Goal: Task Accomplishment & Management: Complete application form

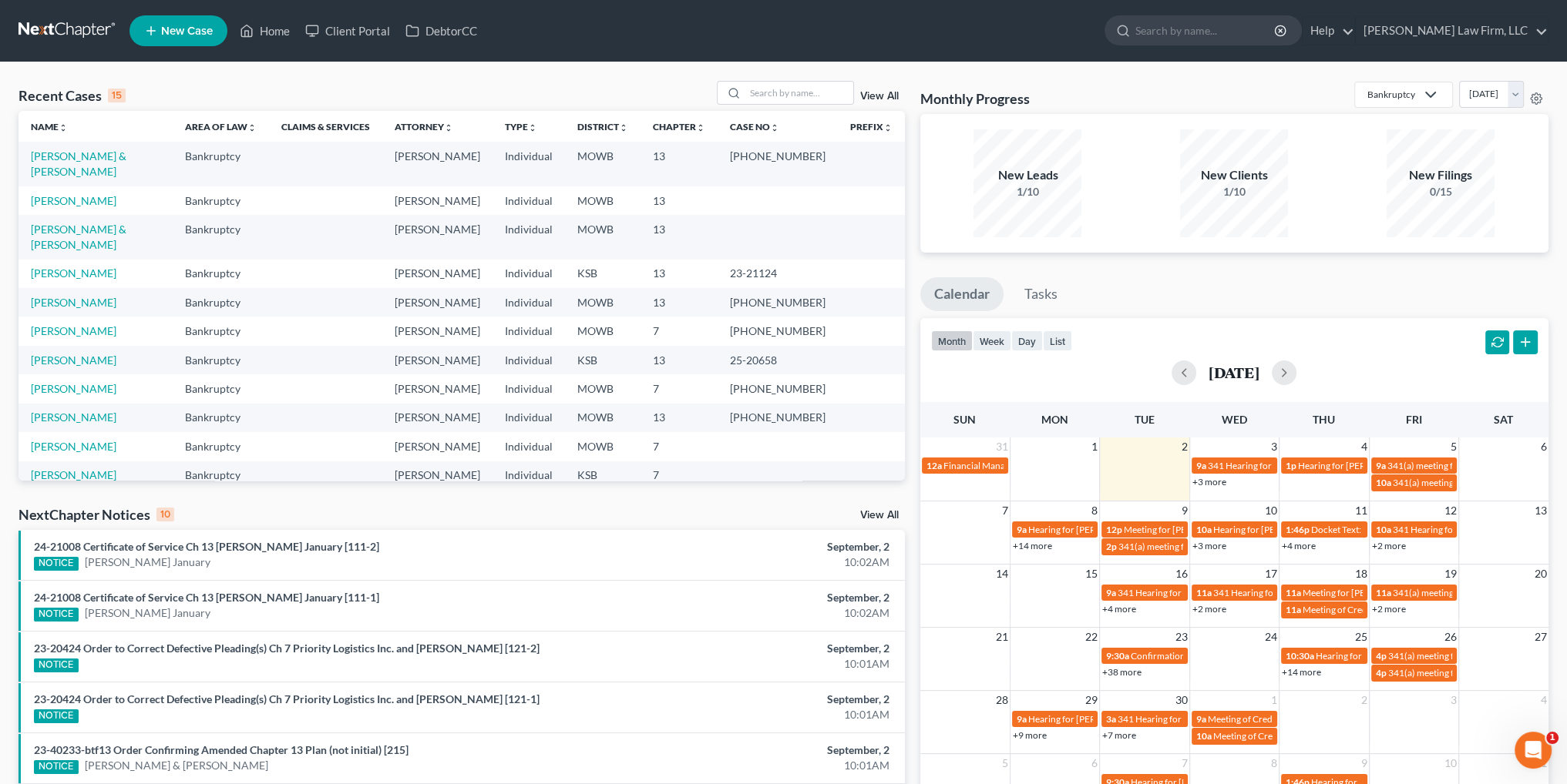
scroll to position [105, 0]
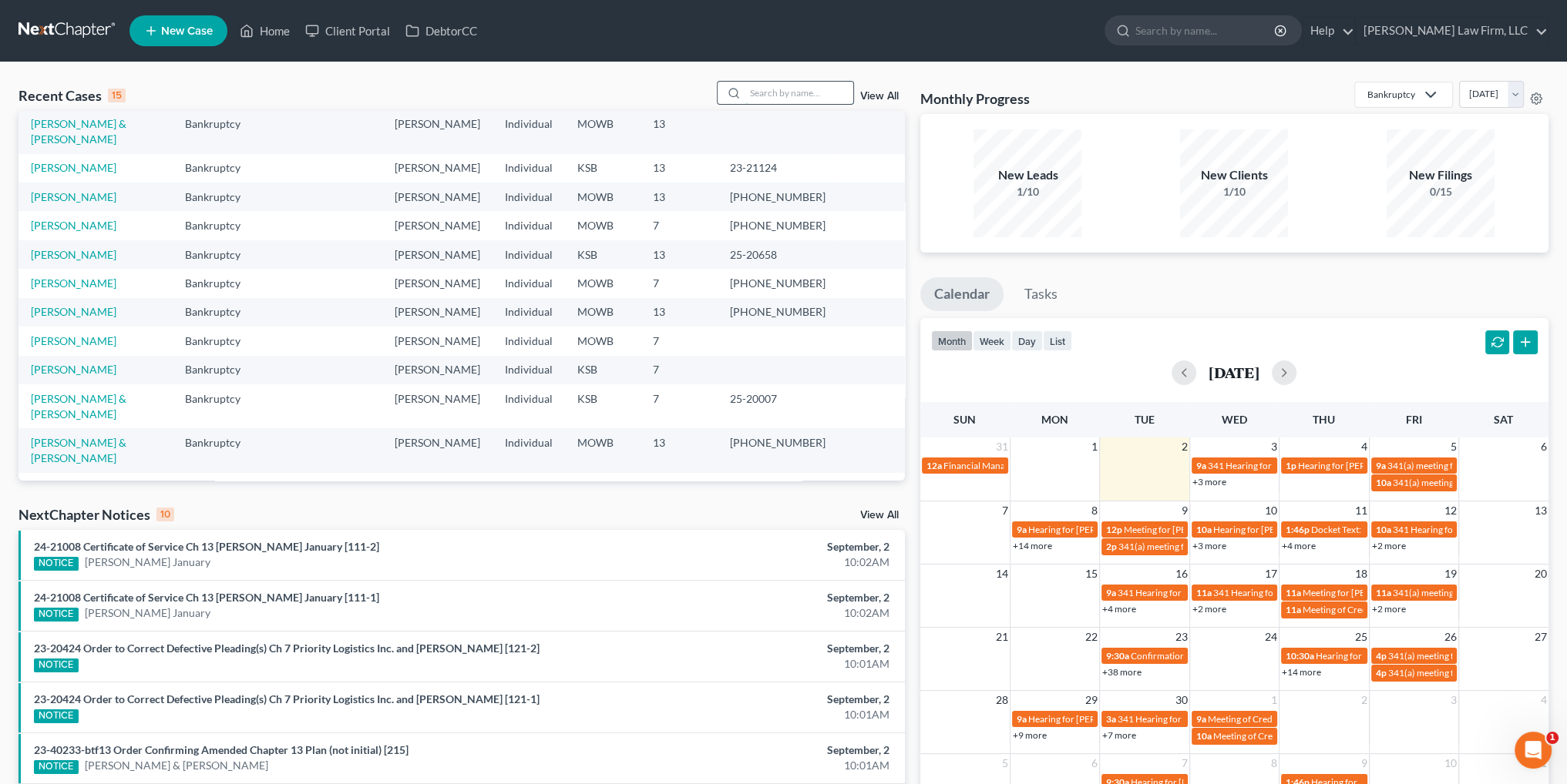
click at [812, 92] on input "search" at bounding box center [799, 93] width 108 height 23
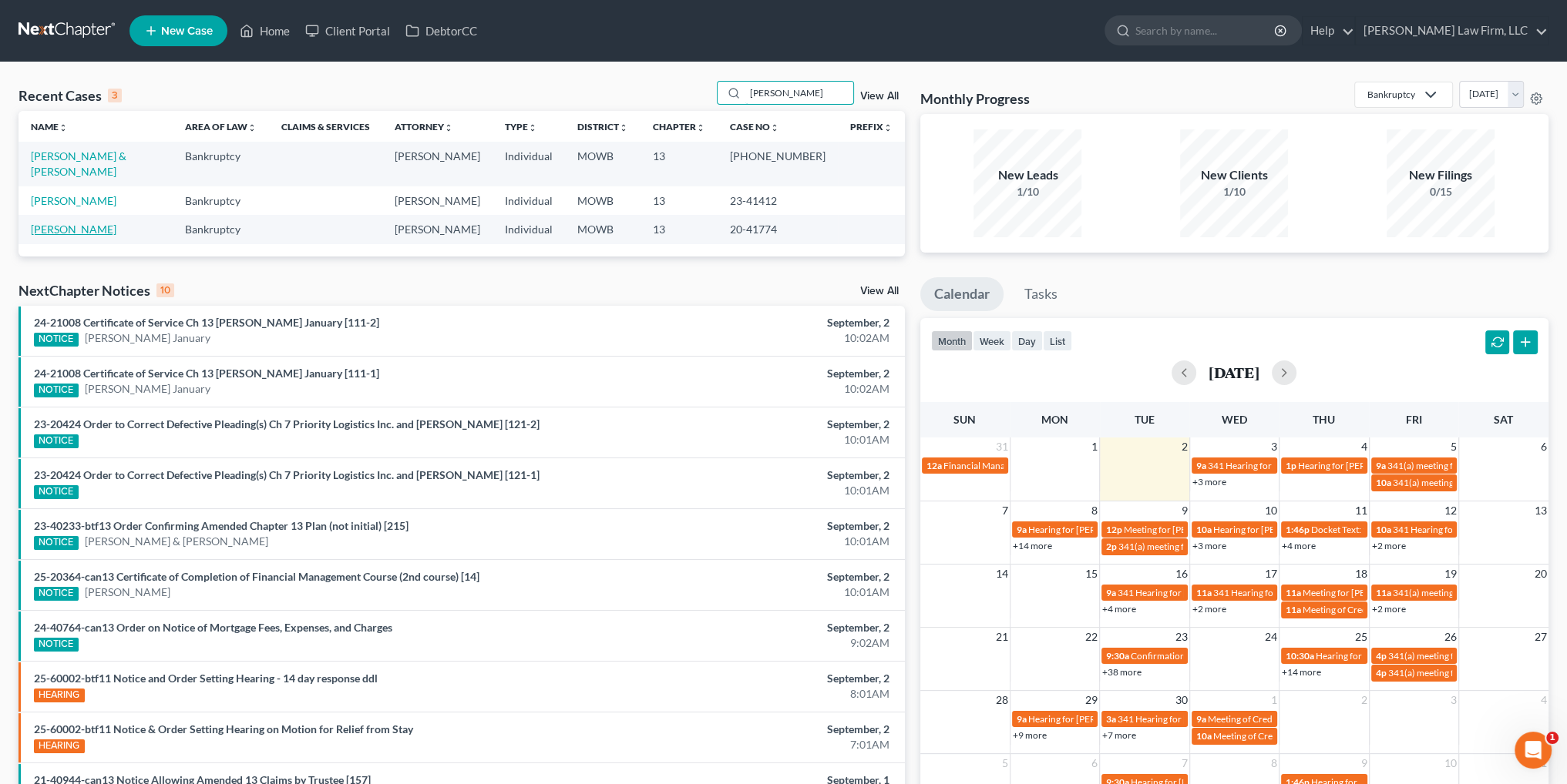
type input "[PERSON_NAME]"
click at [71, 223] on link "[PERSON_NAME]" at bounding box center [73, 229] width 86 height 13
select select "6"
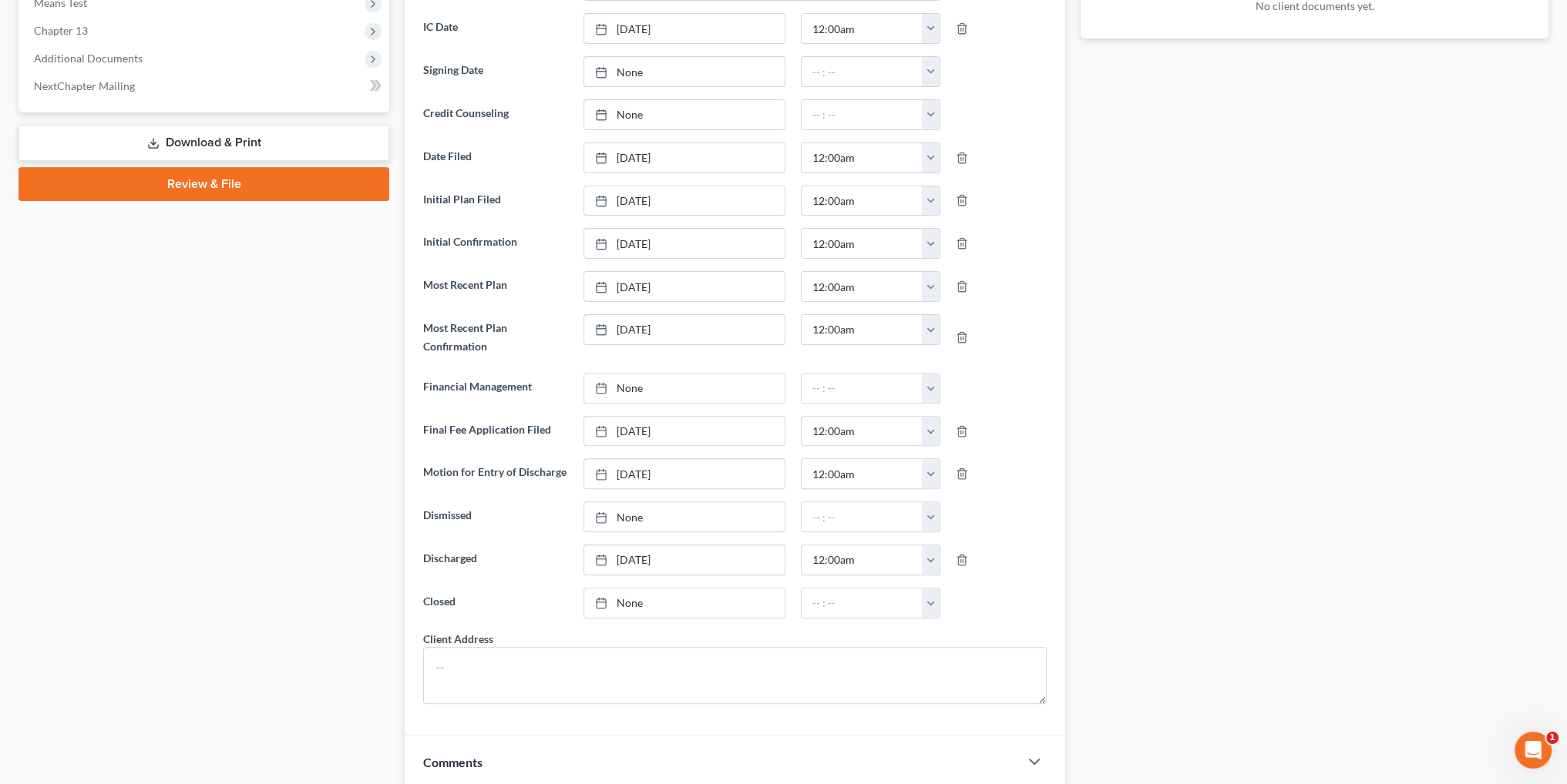
scroll to position [616, 0]
type input "[DATE]"
click at [616, 599] on link "None" at bounding box center [684, 601] width 200 height 29
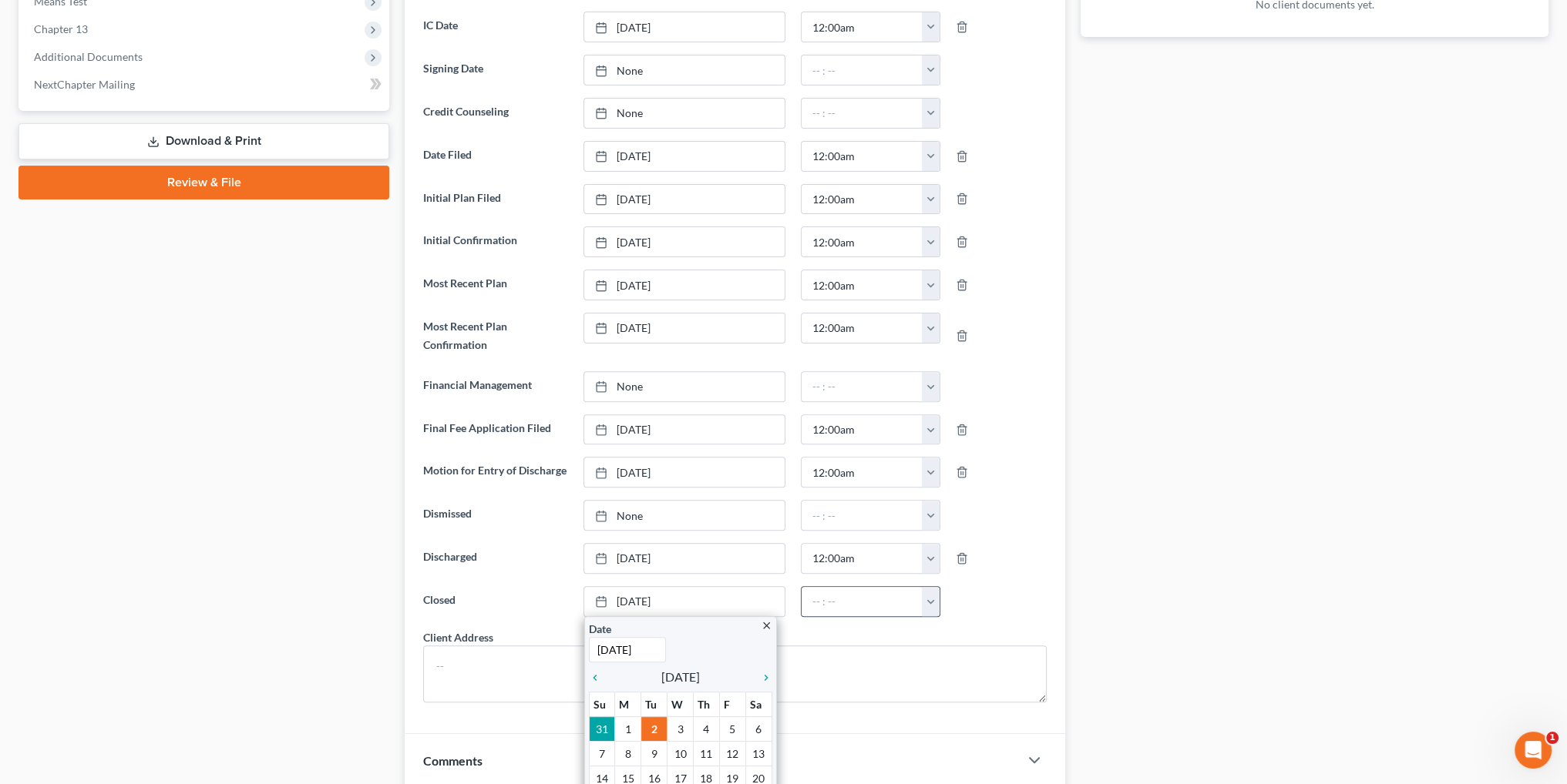
click at [936, 604] on button "button" at bounding box center [930, 601] width 18 height 29
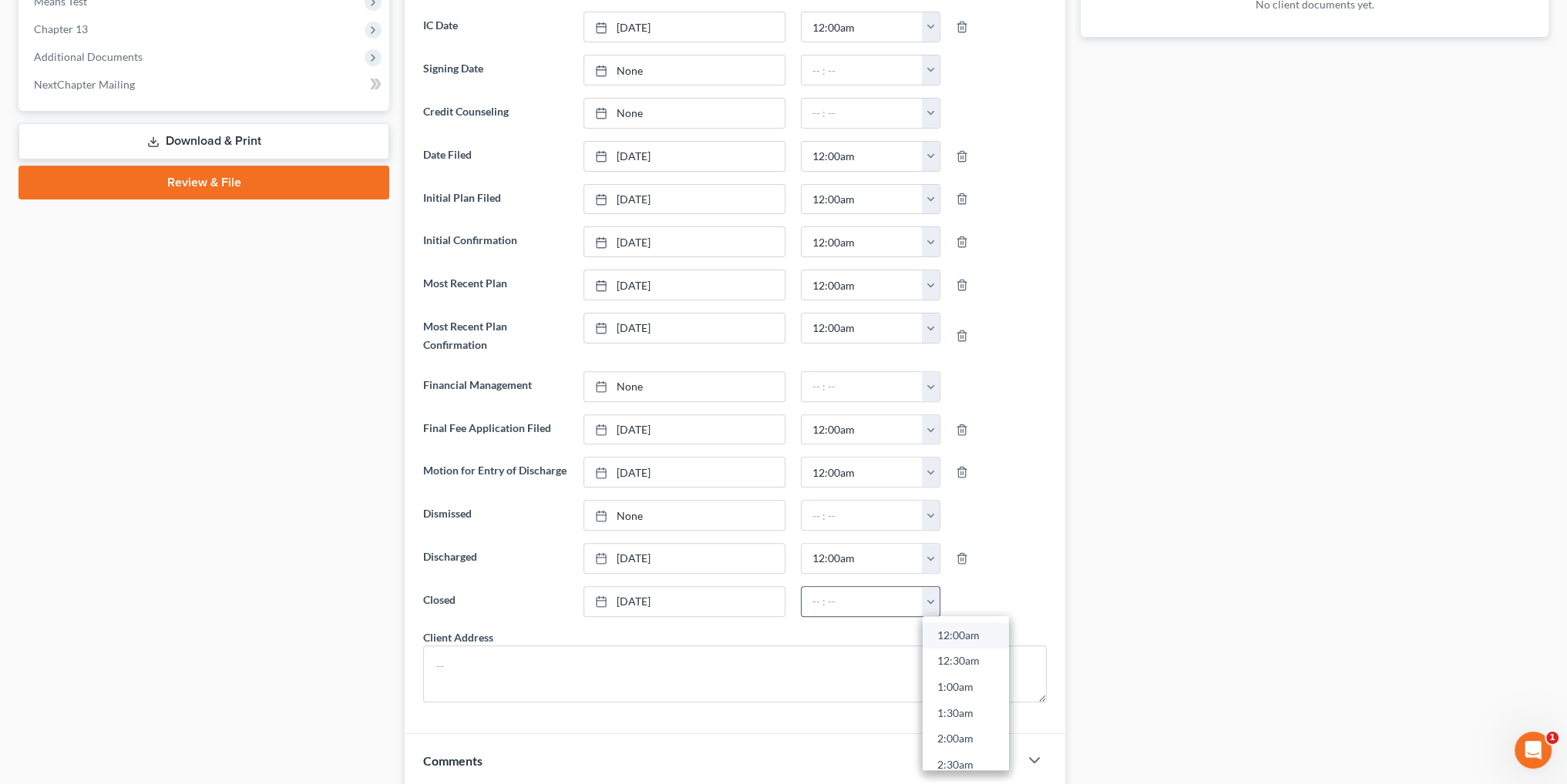
click at [968, 635] on link "12:00am" at bounding box center [966, 635] width 87 height 26
type input "12:00am"
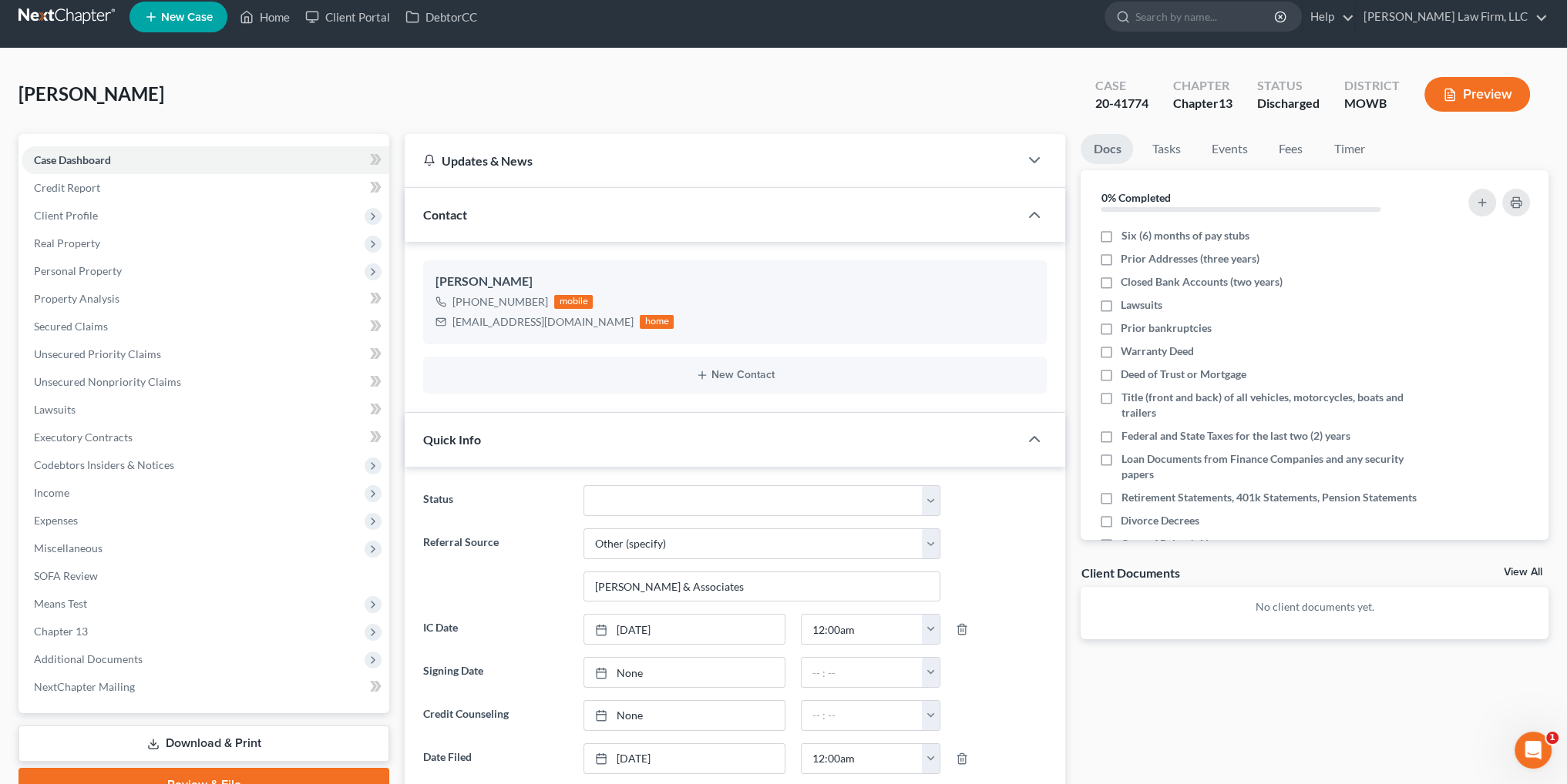
scroll to position [0, 0]
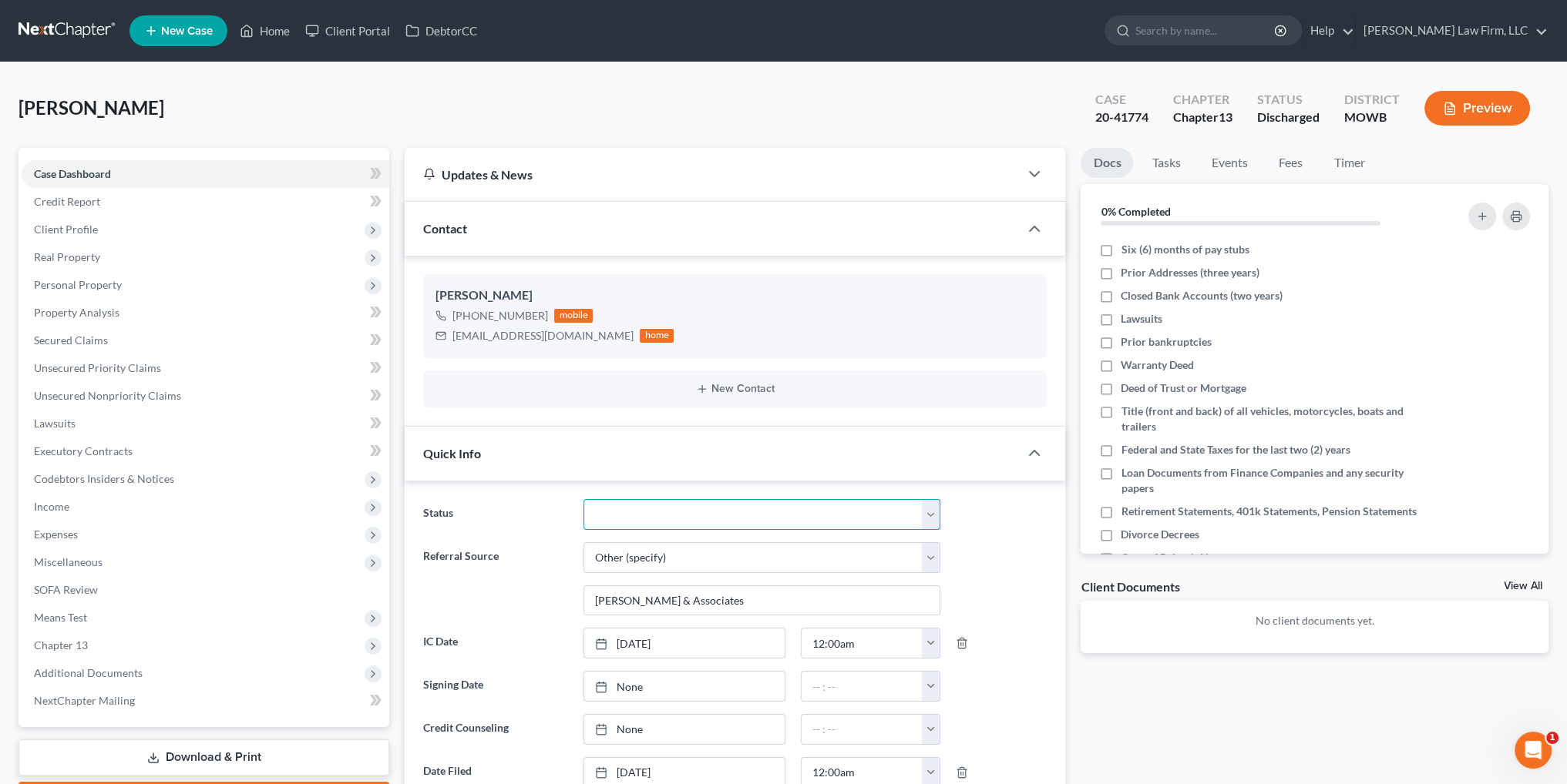
drag, startPoint x: 649, startPoint y: 514, endPoint x: 644, endPoint y: 525, distance: 12.1
click at [649, 514] on select "Closed Discharged Dismissed Filed In Progress Lead Lost Lead Ready to File To R…" at bounding box center [762, 514] width 357 height 31
select select "0"
click at [583, 499] on select "Closed Discharged Dismissed Filed In Progress Lead Lost Lead Ready to File To R…" at bounding box center [762, 514] width 357 height 31
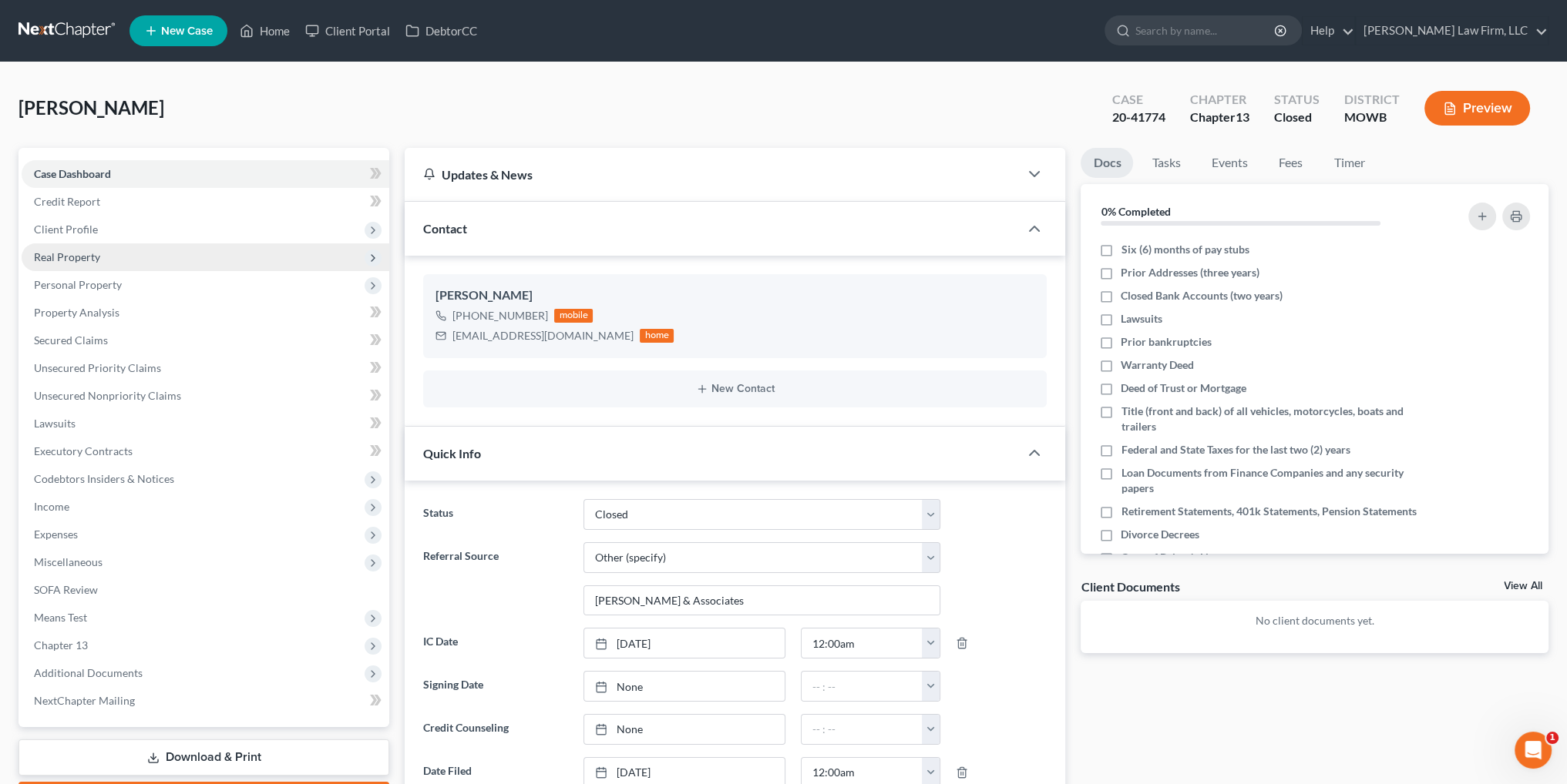
click at [76, 268] on span "Real Property" at bounding box center [205, 257] width 368 height 27
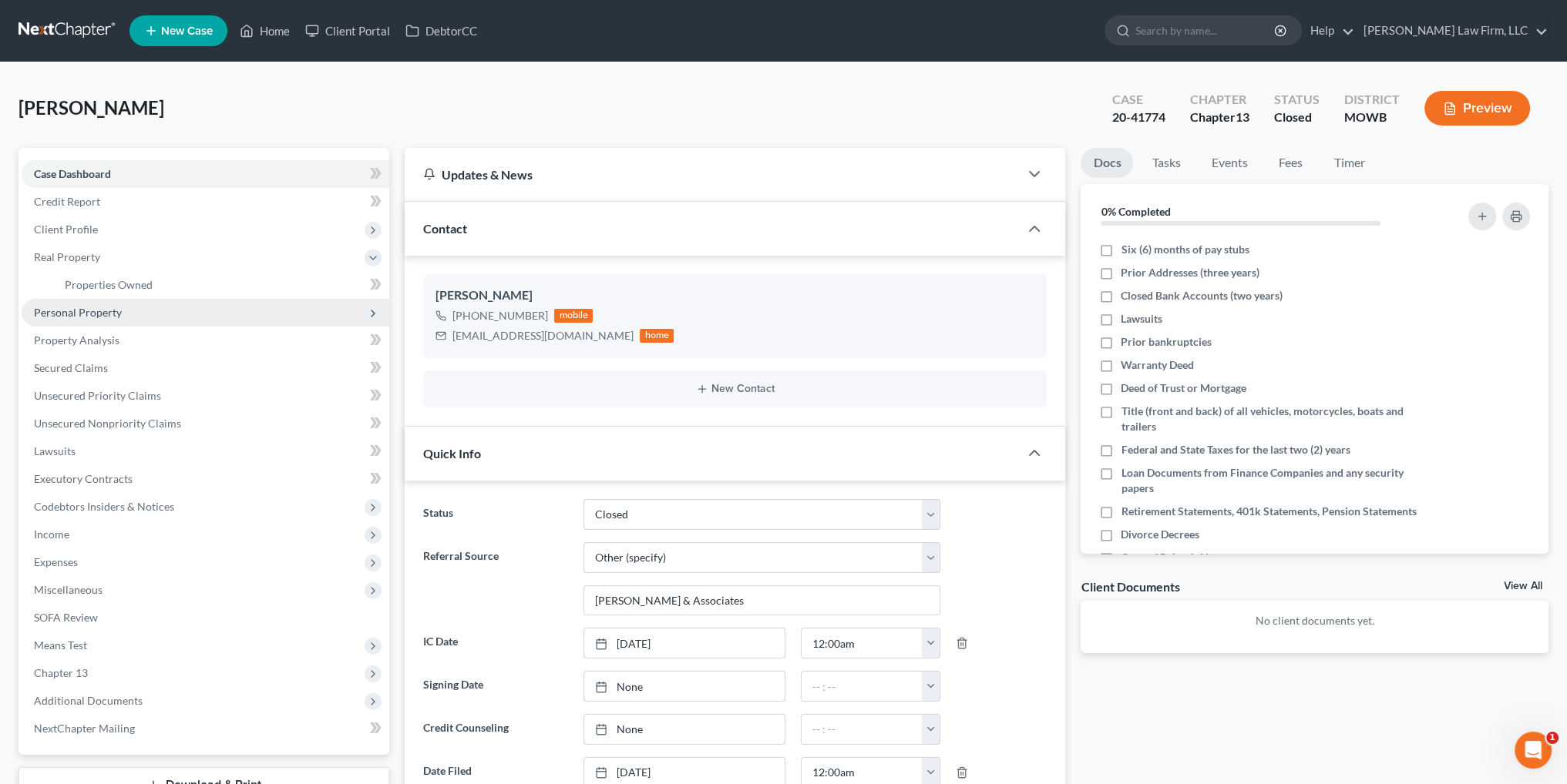
click at [53, 301] on span "Personal Property" at bounding box center [205, 312] width 368 height 27
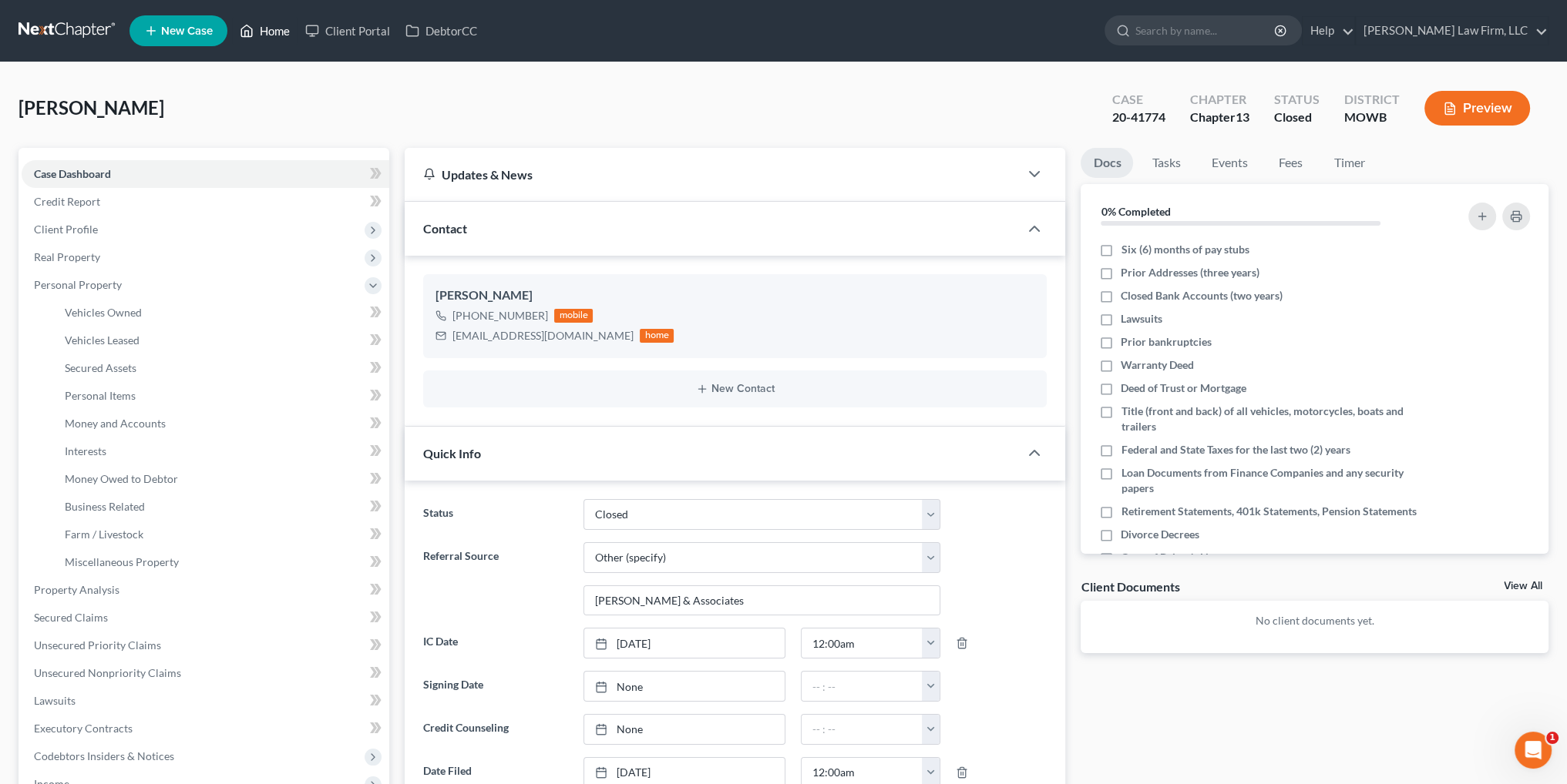
click at [279, 30] on link "Home" at bounding box center [265, 30] width 66 height 27
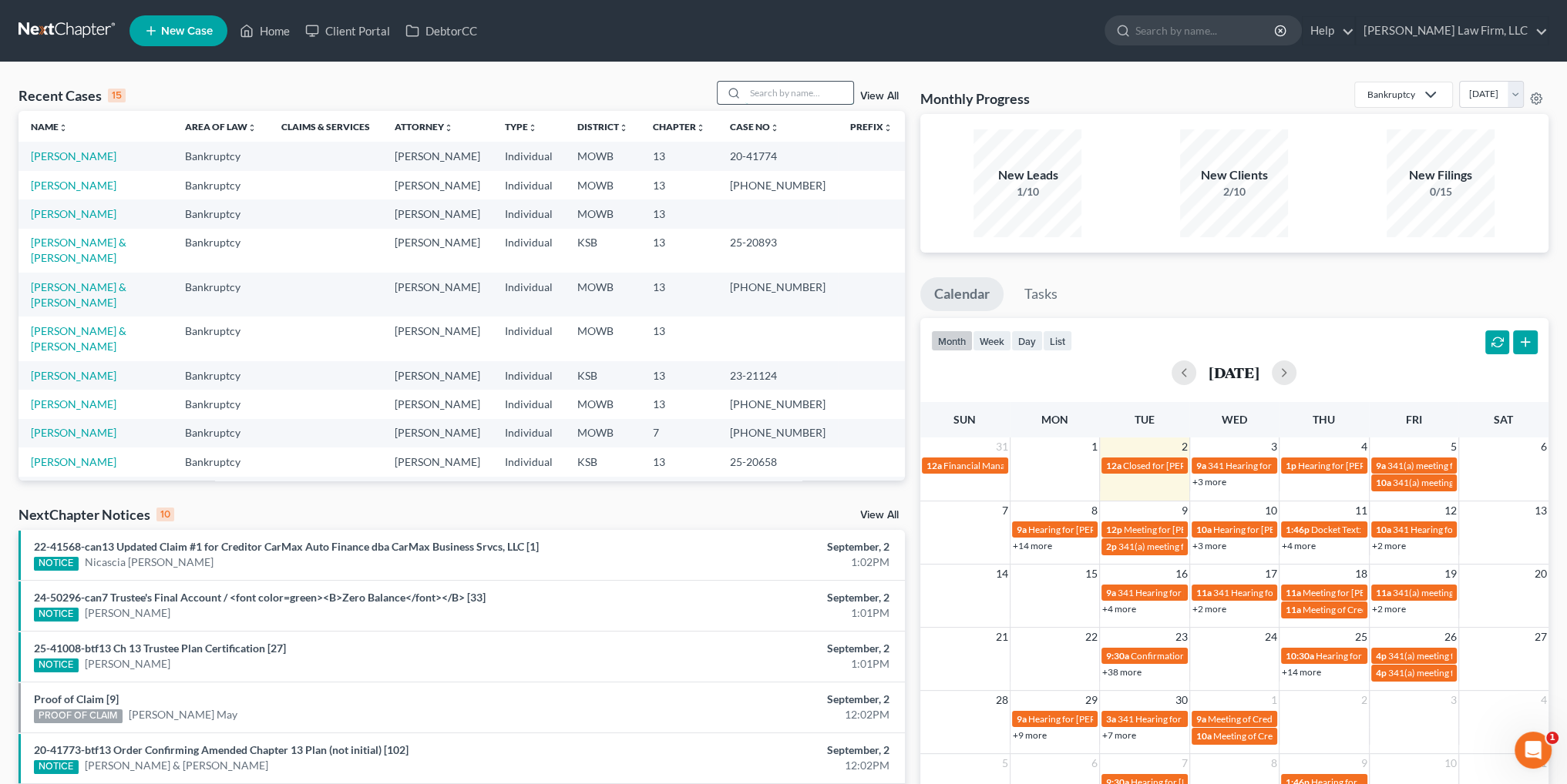
click at [768, 88] on input "search" at bounding box center [799, 93] width 108 height 23
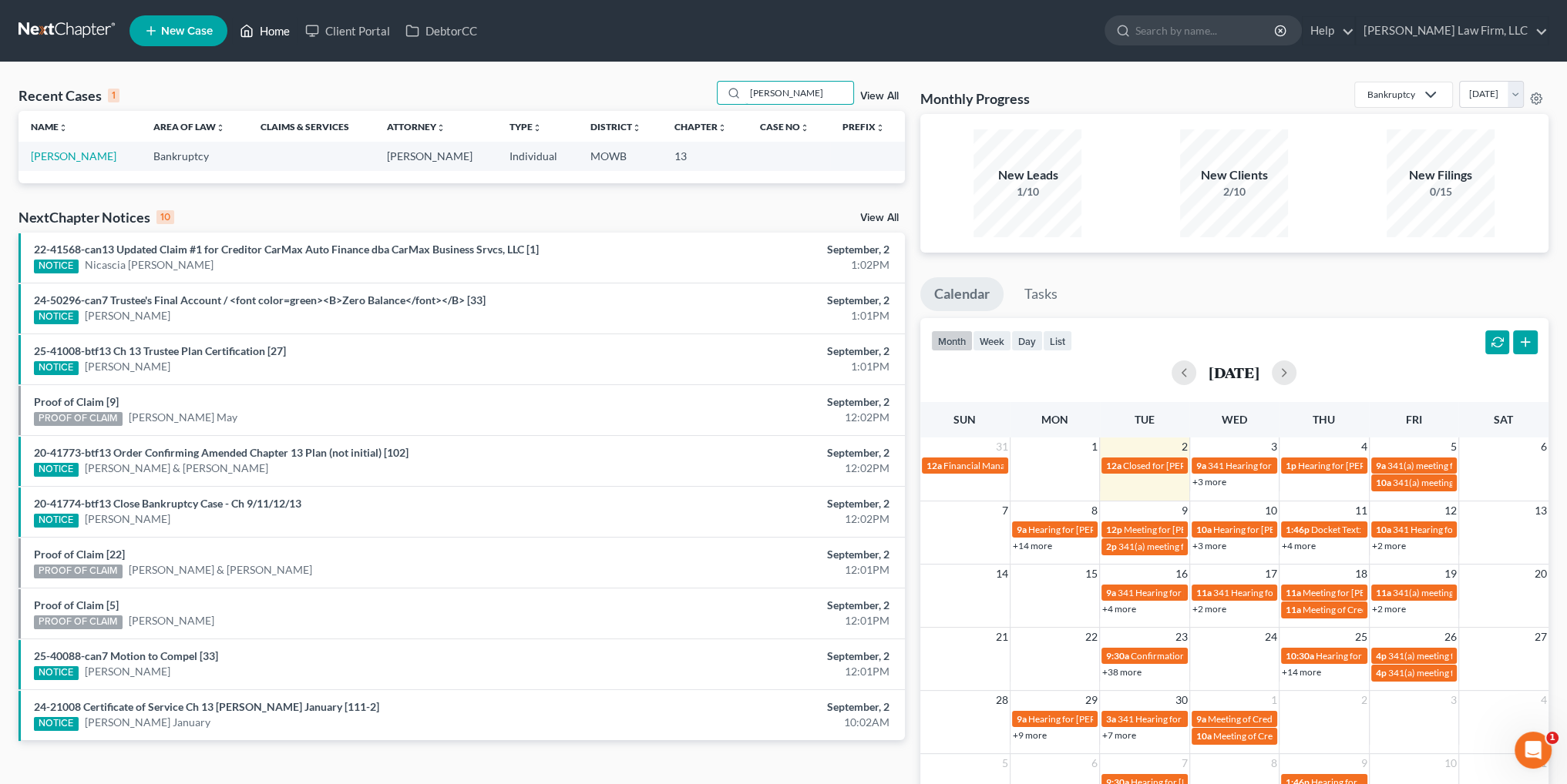
type input "[PERSON_NAME]"
click at [275, 29] on link "Home" at bounding box center [265, 30] width 66 height 27
drag, startPoint x: 788, startPoint y: 96, endPoint x: 696, endPoint y: 100, distance: 92.1
click at [696, 100] on div "Recent Cases 1 [PERSON_NAME] View All" at bounding box center [462, 96] width 886 height 30
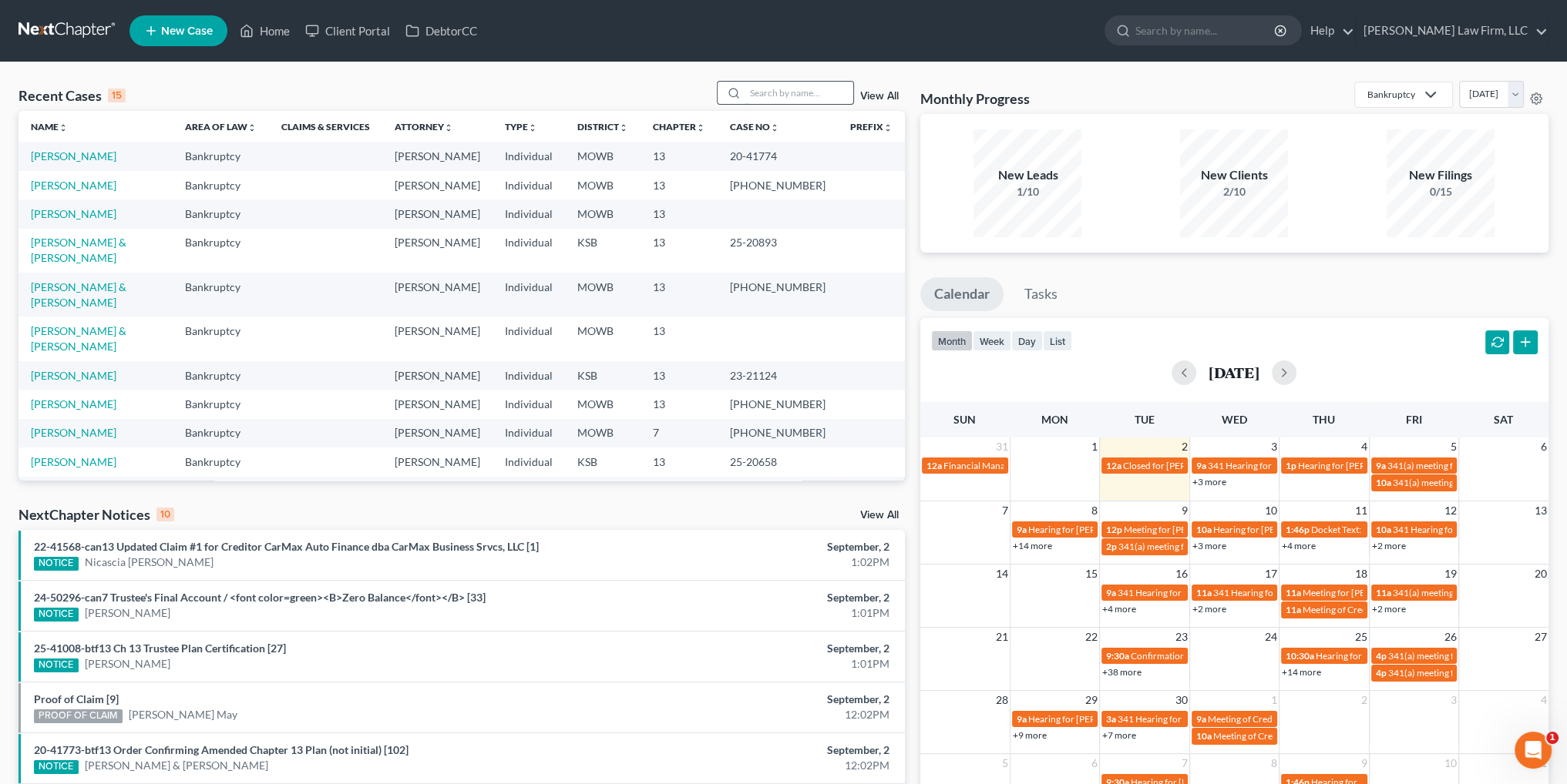
click at [814, 96] on input "search" at bounding box center [799, 93] width 108 height 23
click at [777, 93] on input "search" at bounding box center [799, 93] width 108 height 23
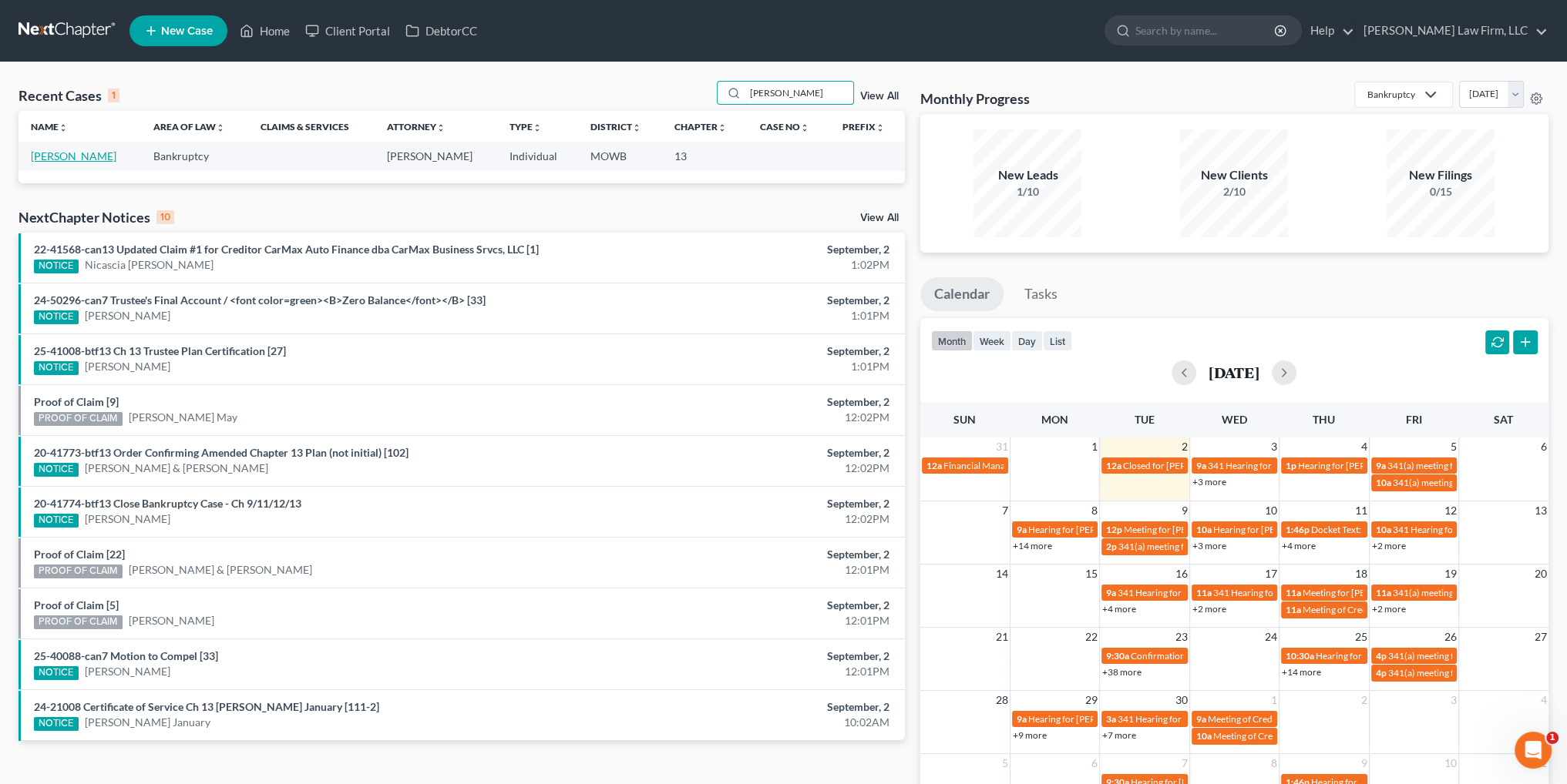
type input "[PERSON_NAME]"
click at [71, 156] on link "[PERSON_NAME]" at bounding box center [73, 156] width 86 height 13
select select "4"
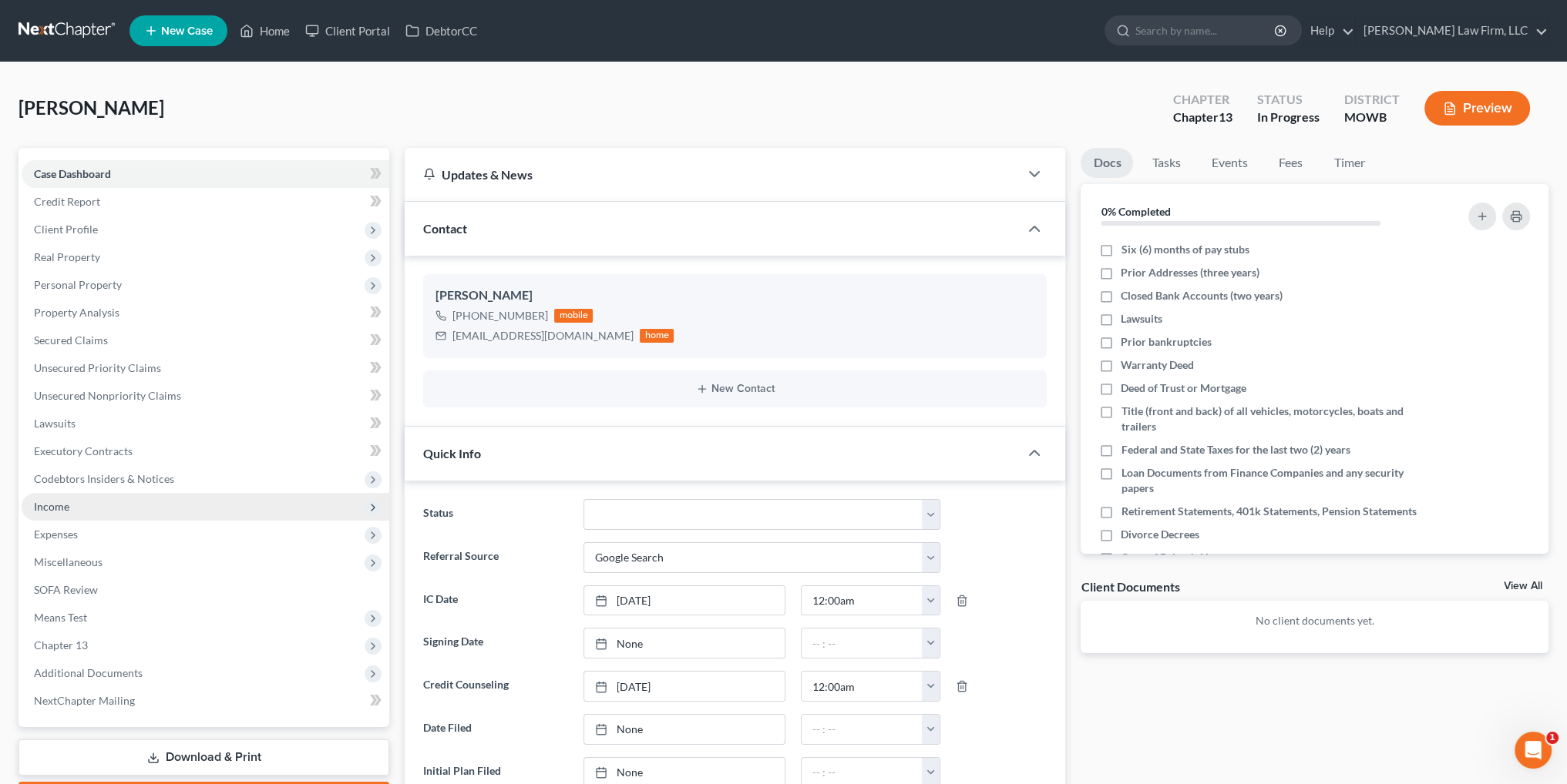
click at [37, 506] on span "Income" at bounding box center [52, 507] width 36 height 13
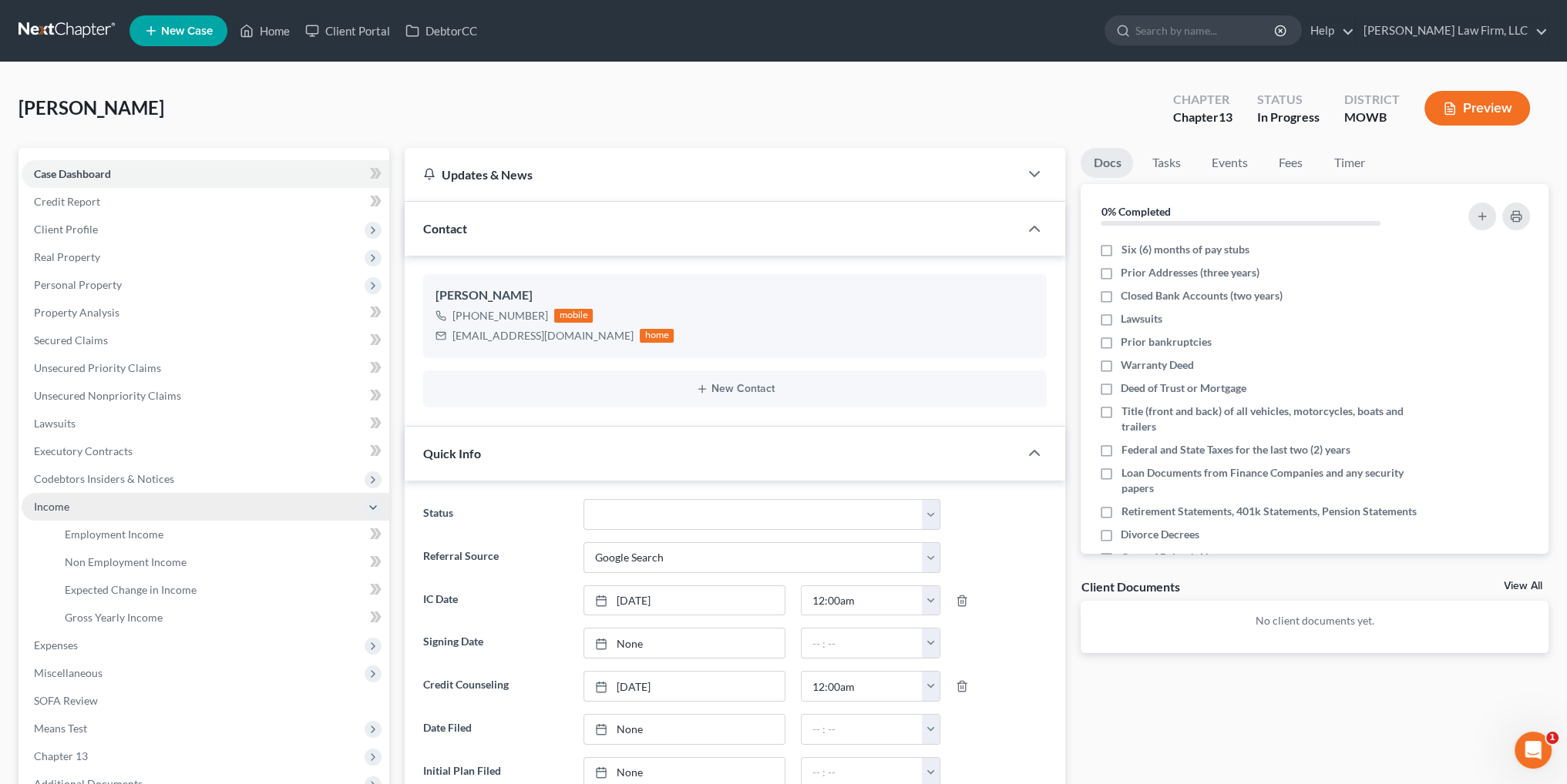
scroll to position [178, 0]
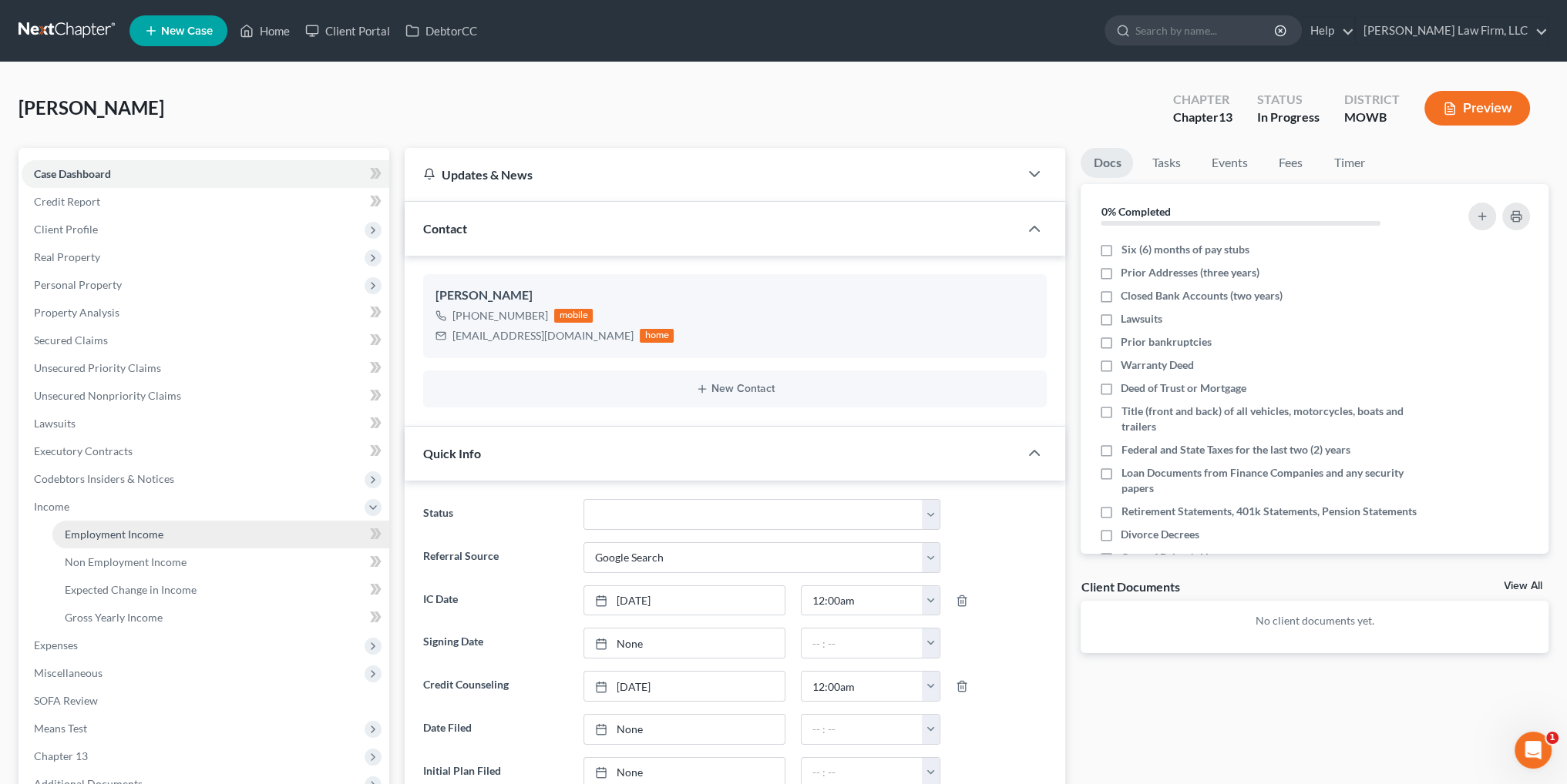
click at [123, 531] on span "Employment Income" at bounding box center [114, 534] width 99 height 13
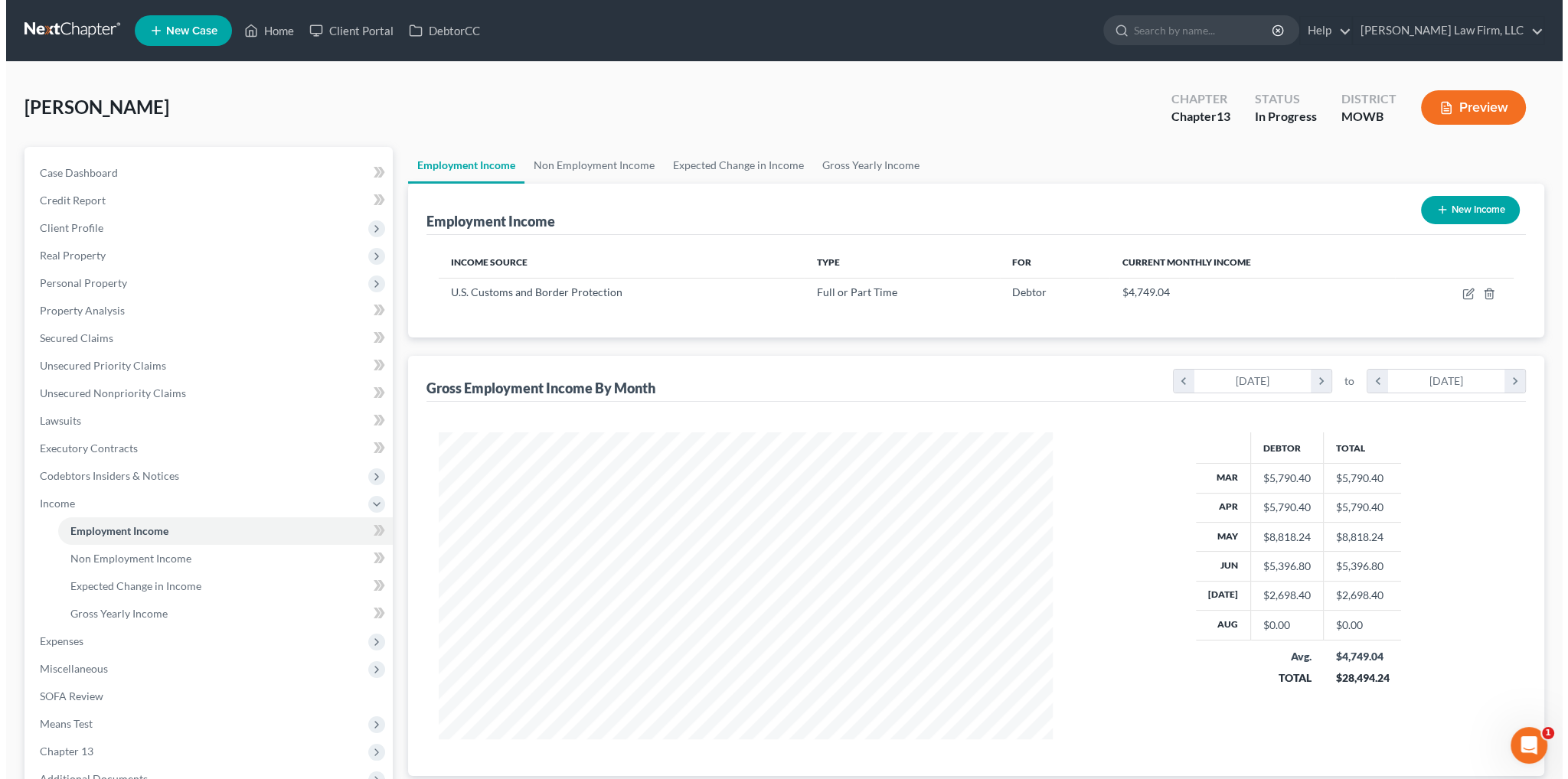
scroll to position [307, 644]
click at [1464, 294] on icon "button" at bounding box center [1461, 293] width 12 height 12
select select "0"
select select "2"
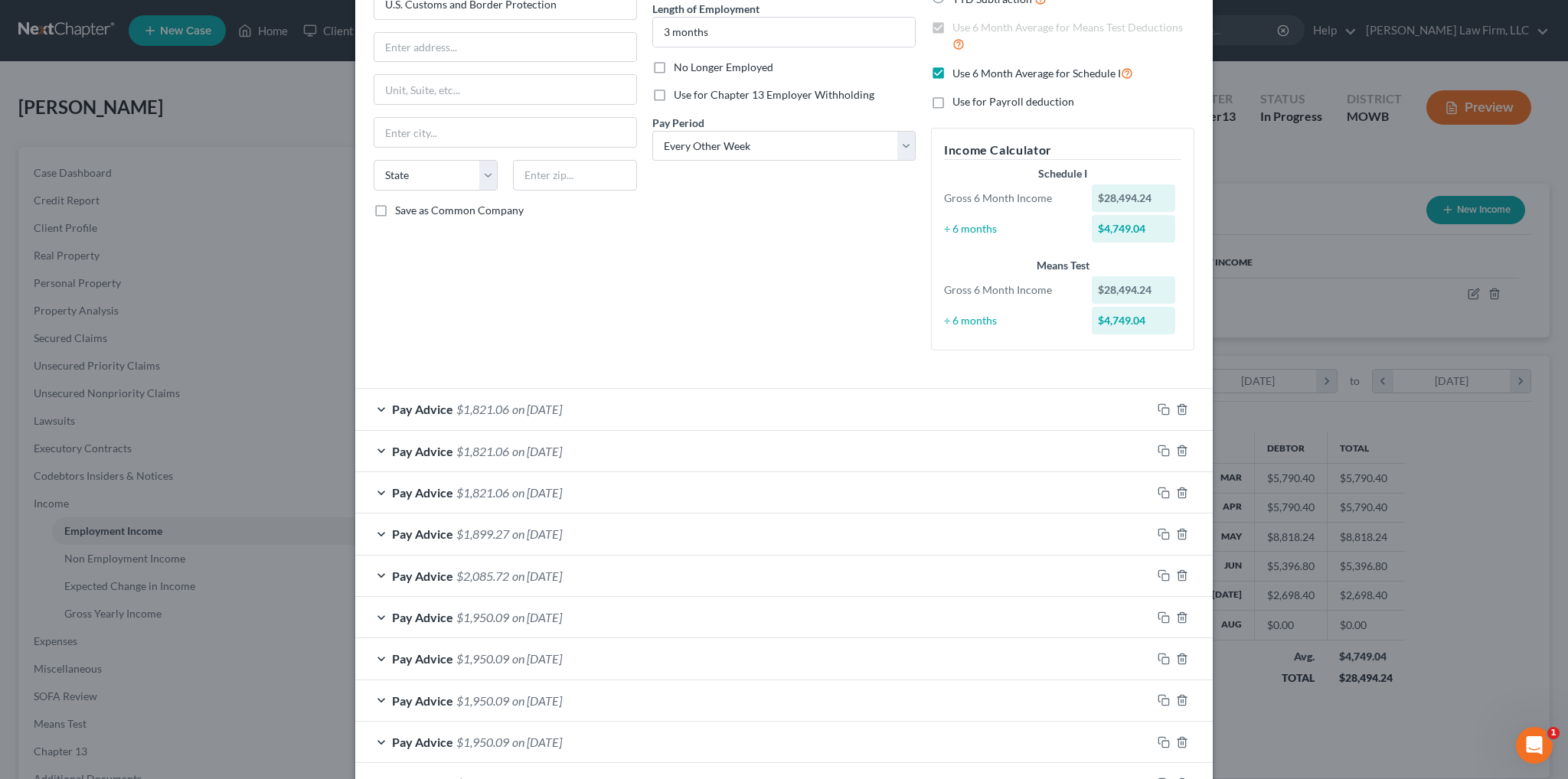
scroll to position [123, 0]
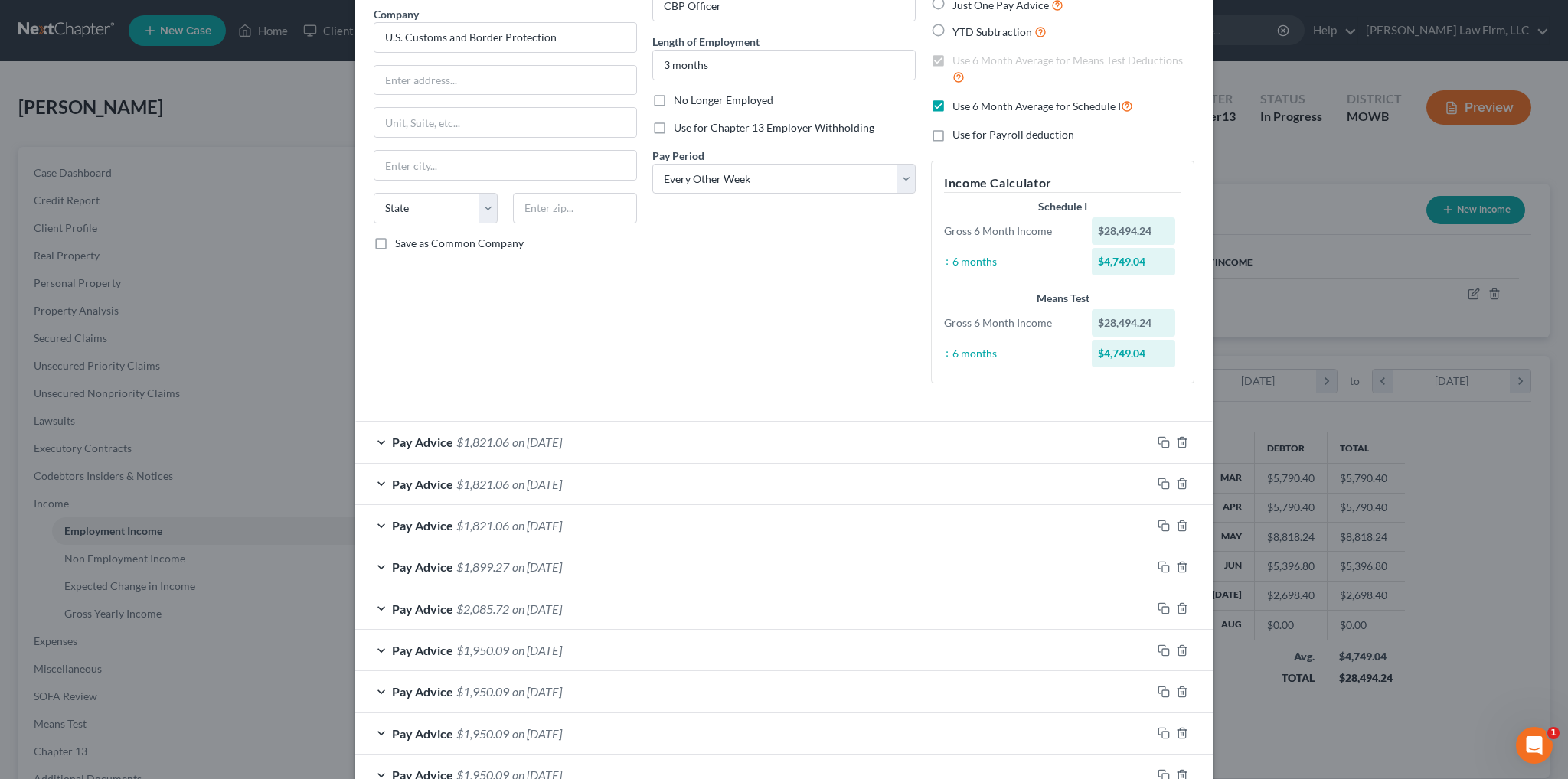
click at [1155, 433] on div at bounding box center [1182, 442] width 62 height 24
click at [1159, 440] on icon "button" at bounding box center [1162, 440] width 7 height 7
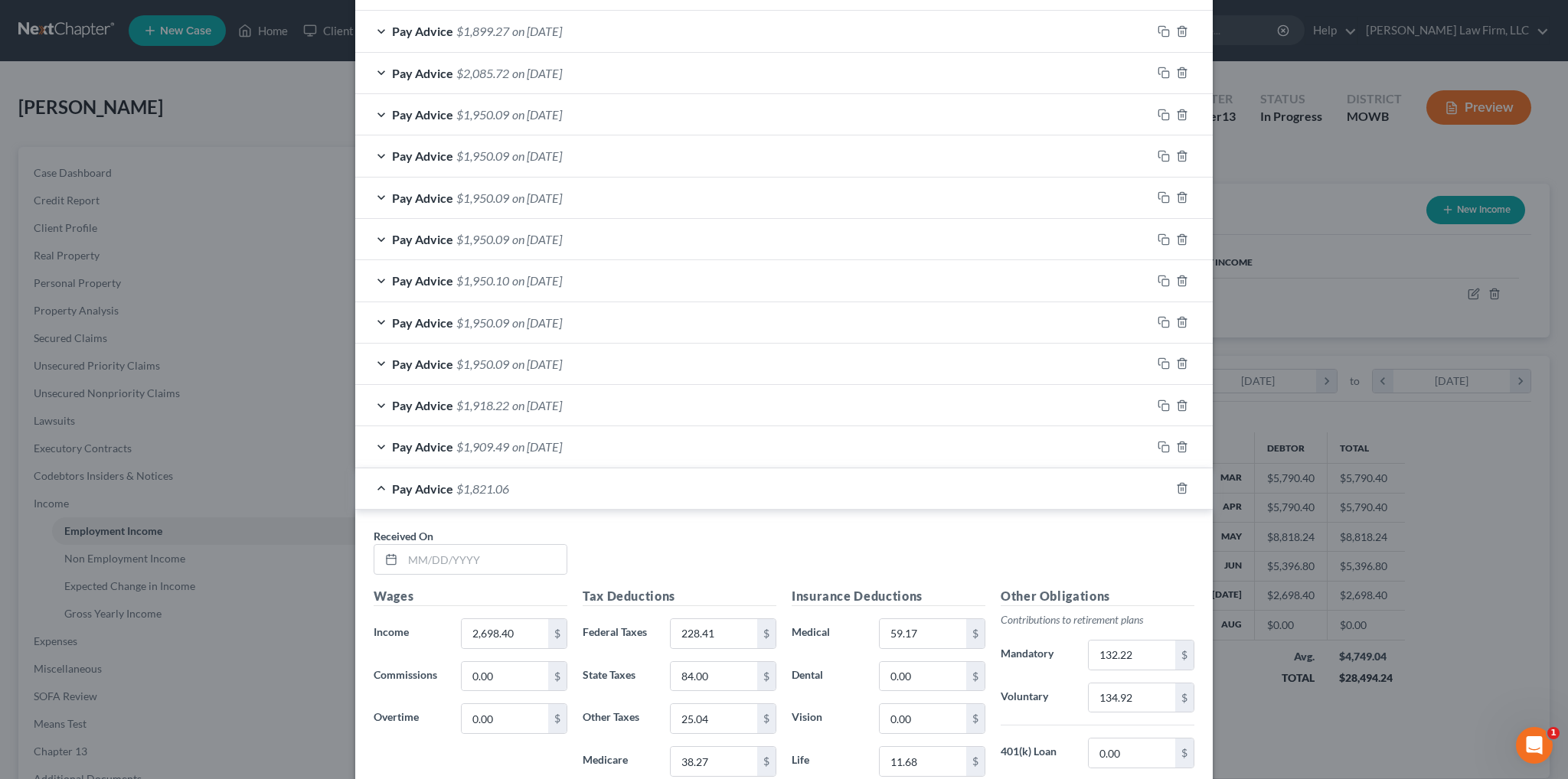
scroll to position [900, 0]
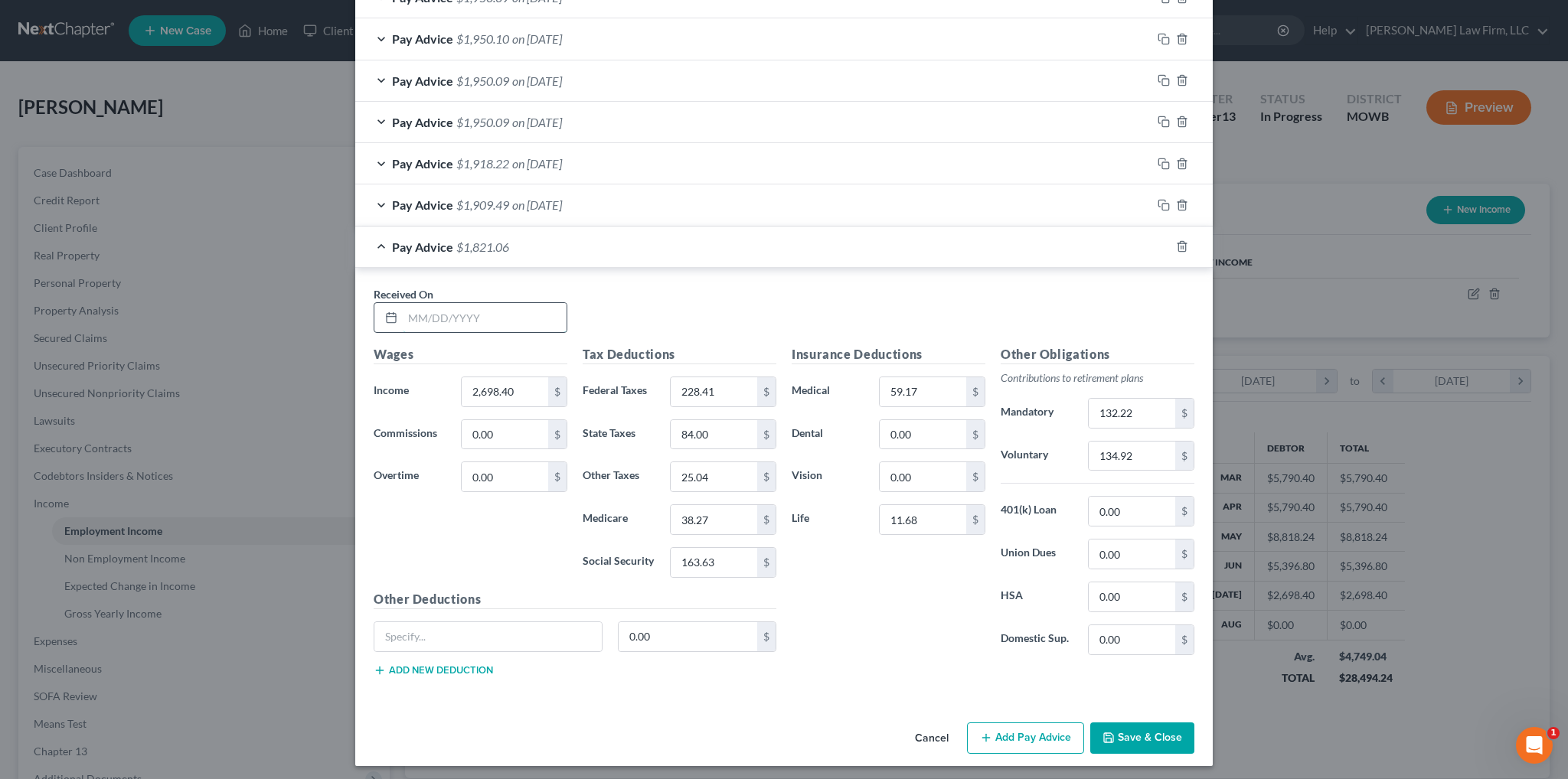
click at [449, 311] on input "text" at bounding box center [484, 317] width 164 height 29
type input "[DATE]"
type input "222.98"
click at [689, 432] on input "84.00" at bounding box center [714, 434] width 87 height 29
click at [683, 428] on input "84.00" at bounding box center [714, 434] width 87 height 29
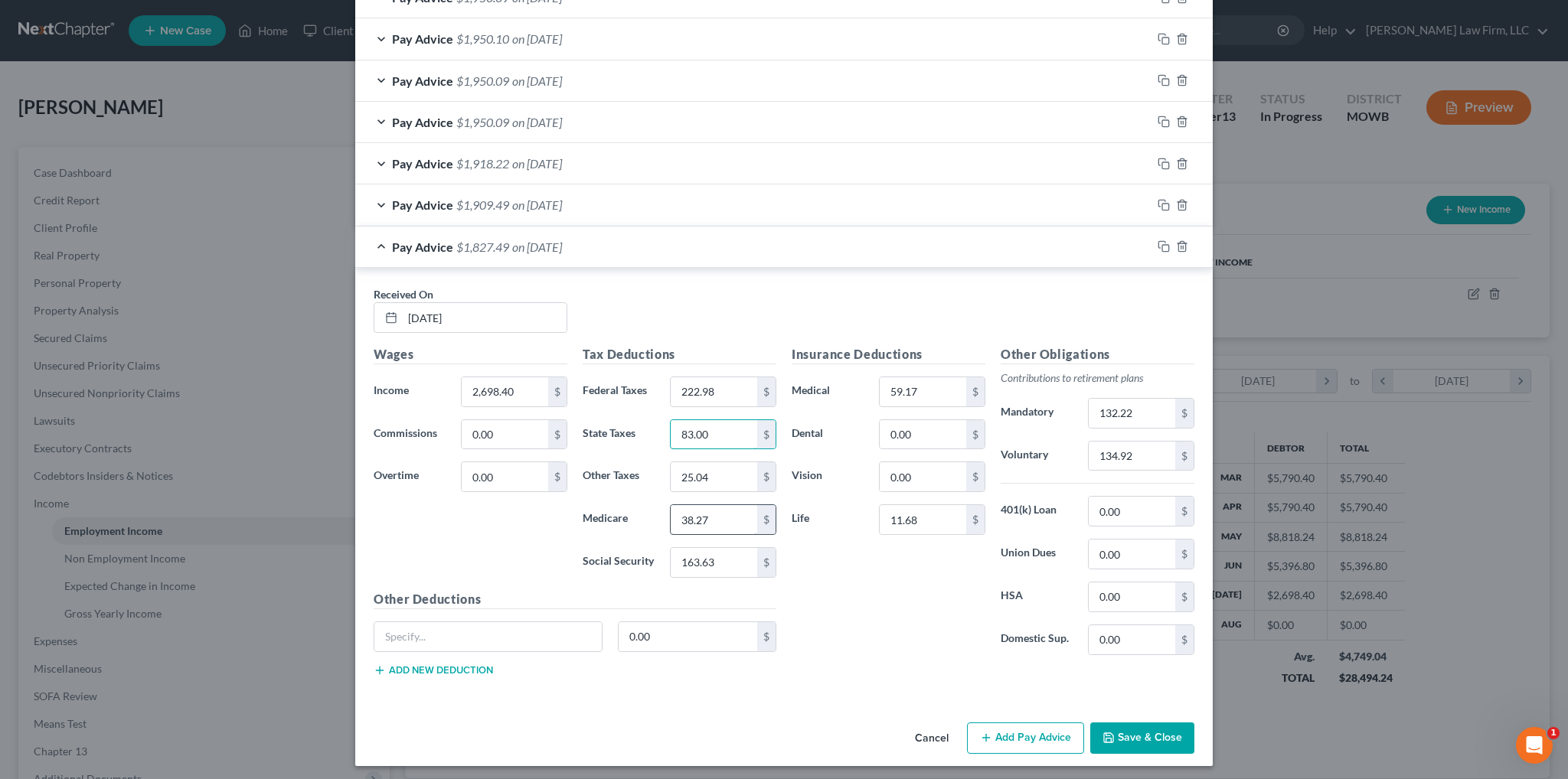
type input "83.00"
click at [720, 514] on input "38.27" at bounding box center [714, 519] width 87 height 29
type input "24.80"
click at [720, 558] on input "163.63" at bounding box center [714, 562] width 87 height 29
type input "162.11"
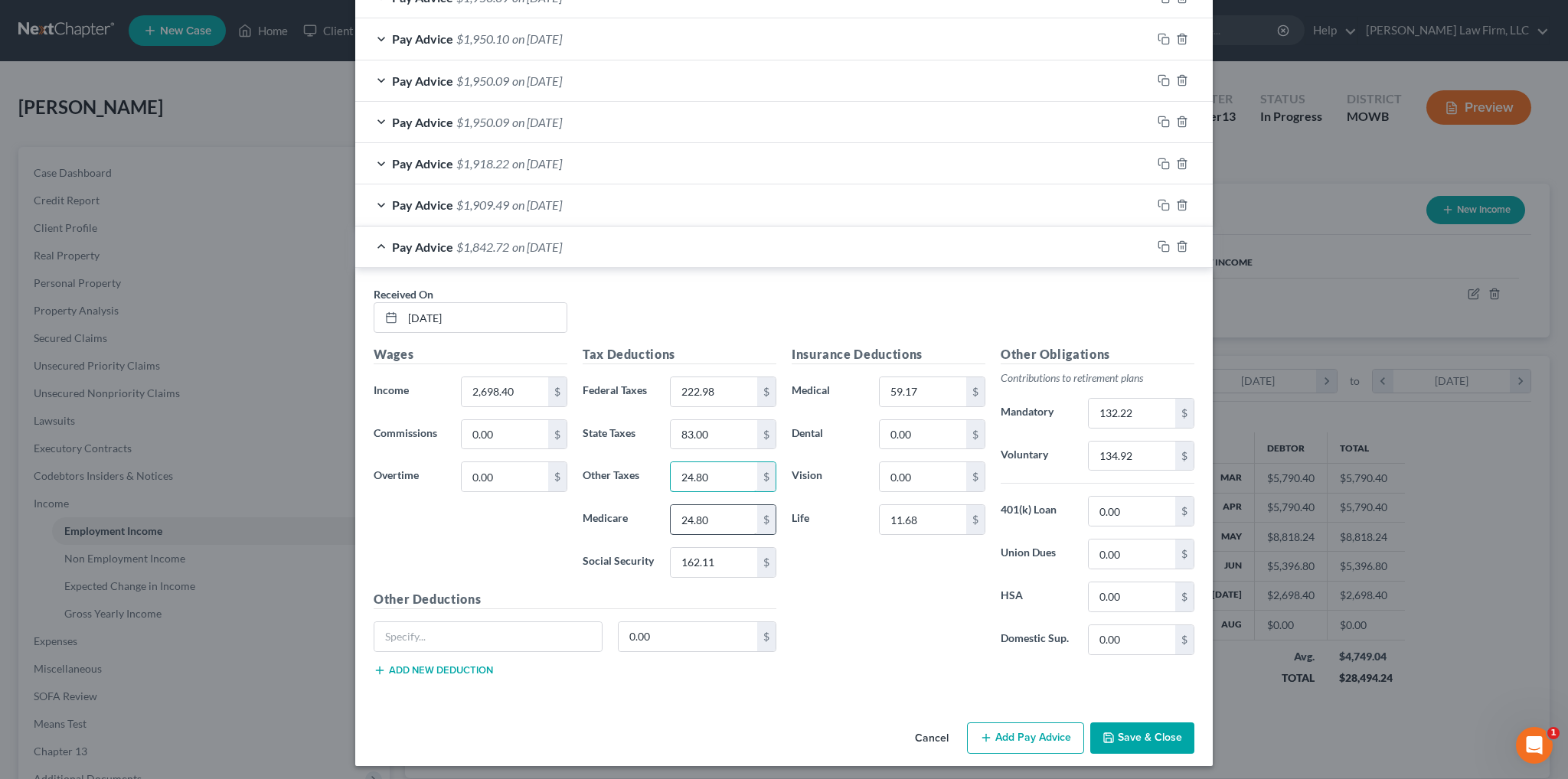
type input "24.80"
click at [727, 508] on input "24.80" at bounding box center [714, 519] width 87 height 29
type input "37.91"
click at [913, 426] on input "0.00" at bounding box center [922, 434] width 87 height 29
type input "24.62"
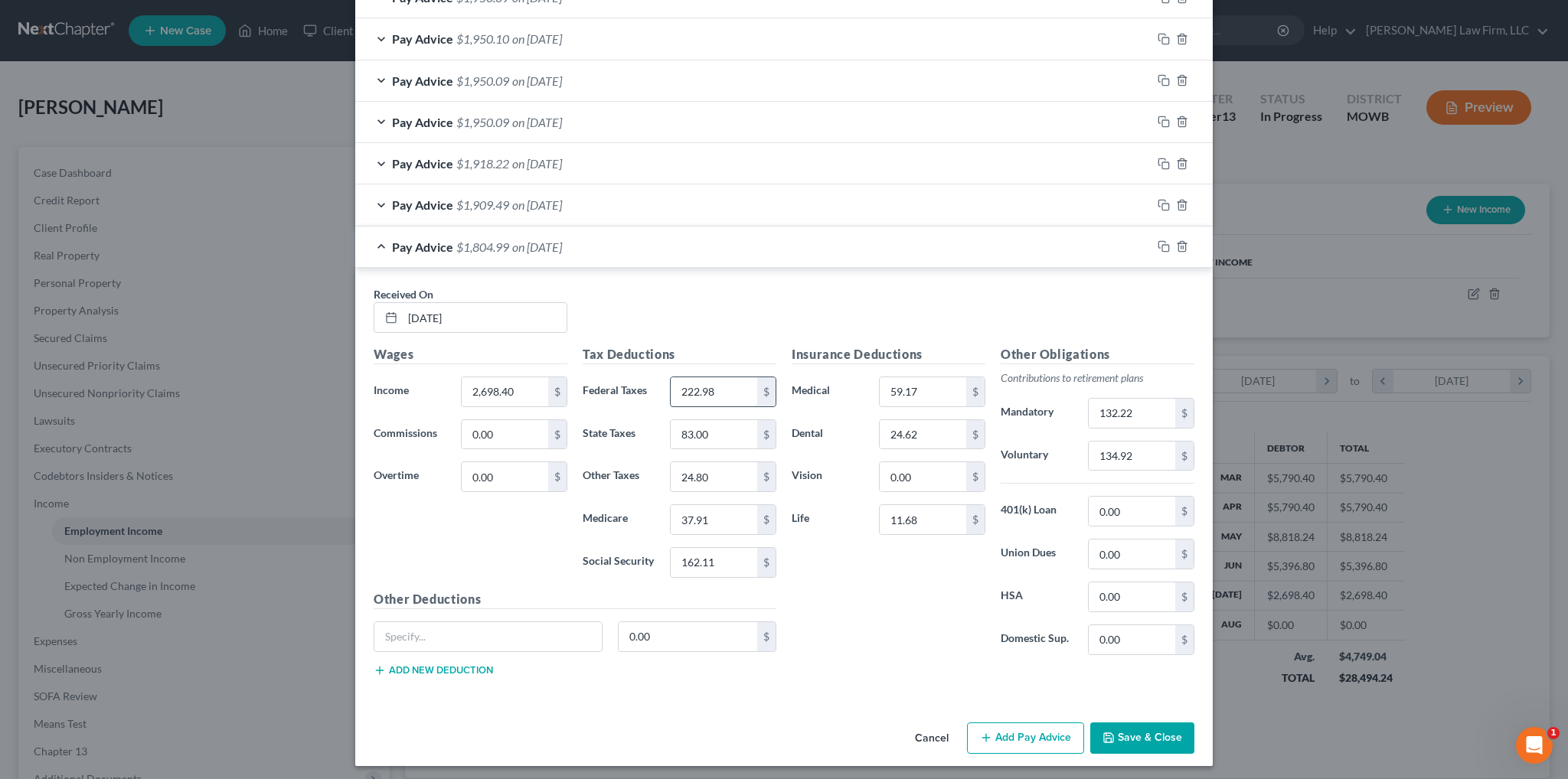
click at [724, 380] on input "222.98" at bounding box center [714, 391] width 87 height 29
click at [714, 387] on input "222.98" at bounding box center [714, 391] width 87 height 29
type input "222.99"
click at [1158, 244] on icon "button" at bounding box center [1163, 246] width 12 height 12
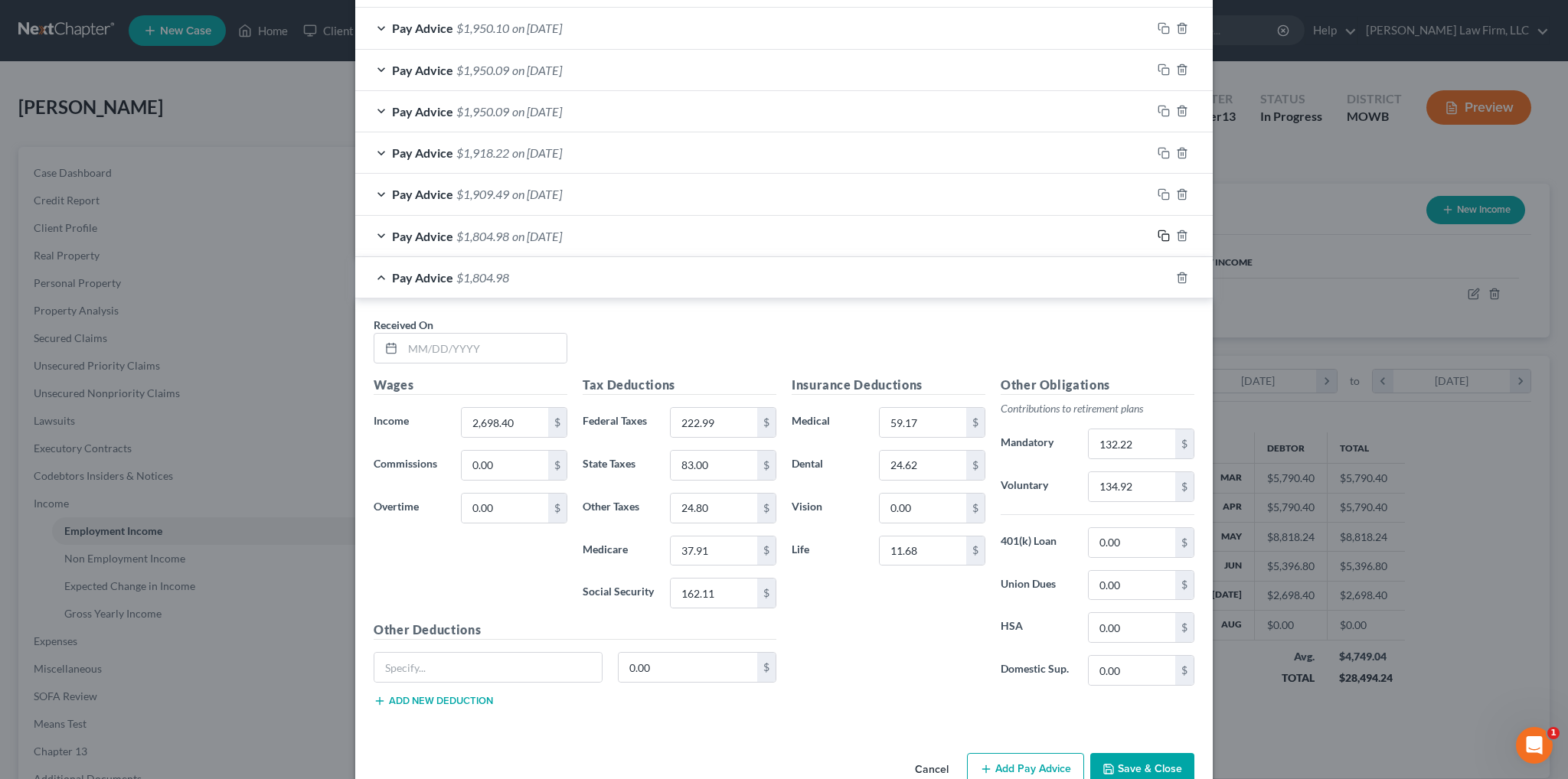
scroll to position [942, 0]
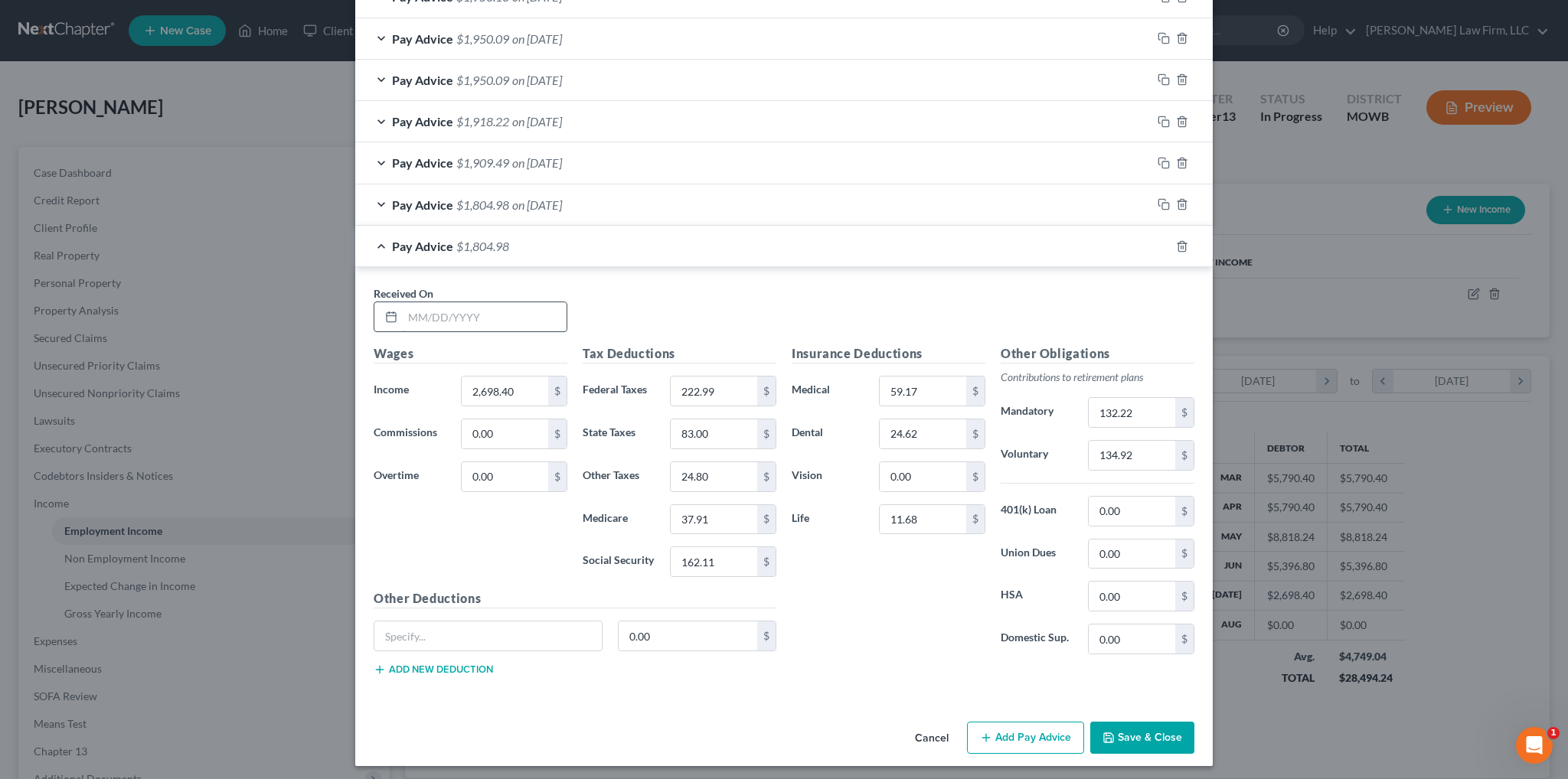
click at [477, 310] on input "text" at bounding box center [484, 317] width 164 height 29
type input "[DATE]"
click at [1158, 246] on icon "button" at bounding box center [1163, 246] width 12 height 12
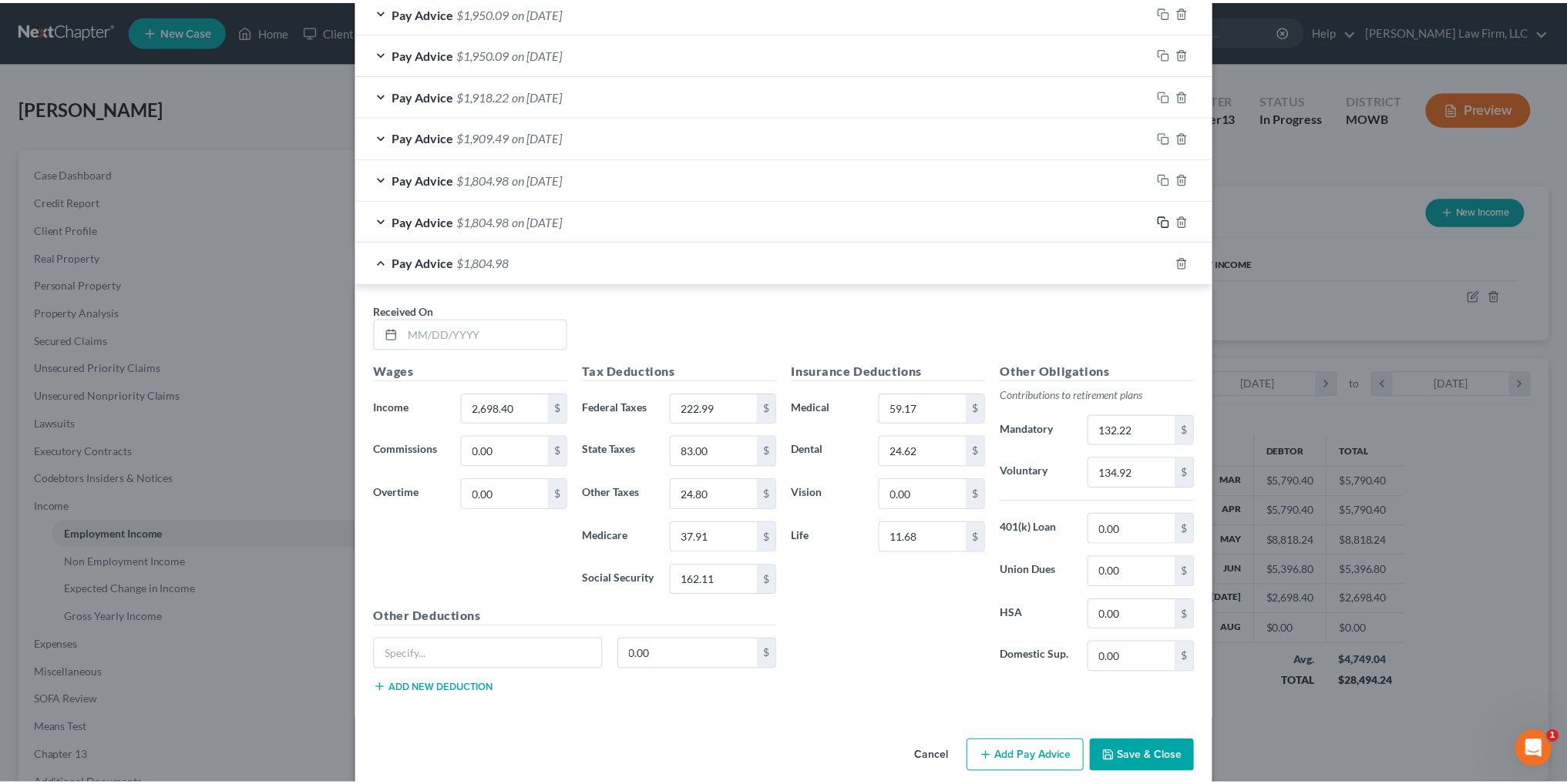
scroll to position [990, 0]
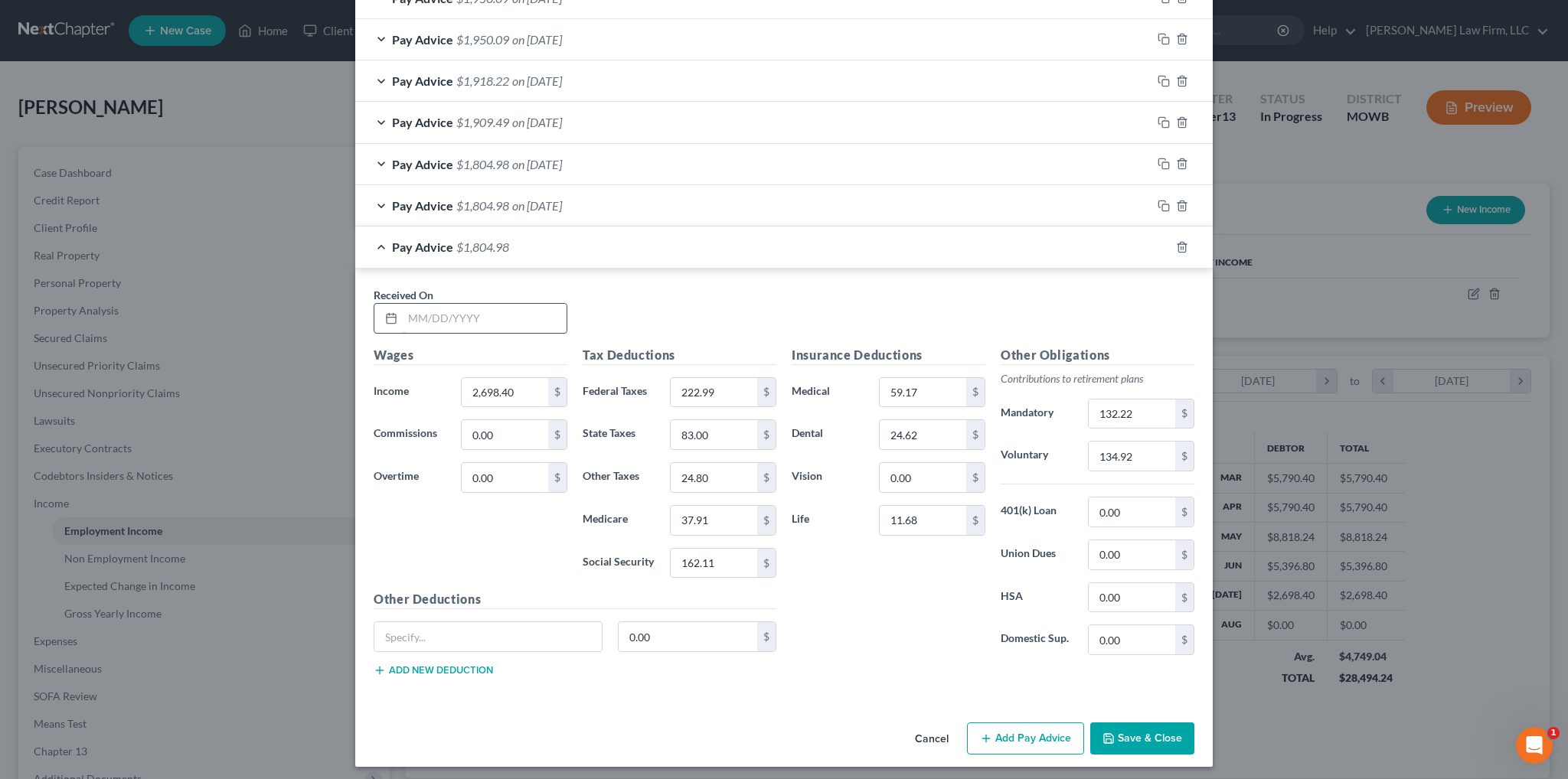
click at [535, 317] on input "text" at bounding box center [484, 318] width 164 height 29
type input "[DATE]"
click at [1145, 738] on button "Save & Close" at bounding box center [1142, 738] width 104 height 32
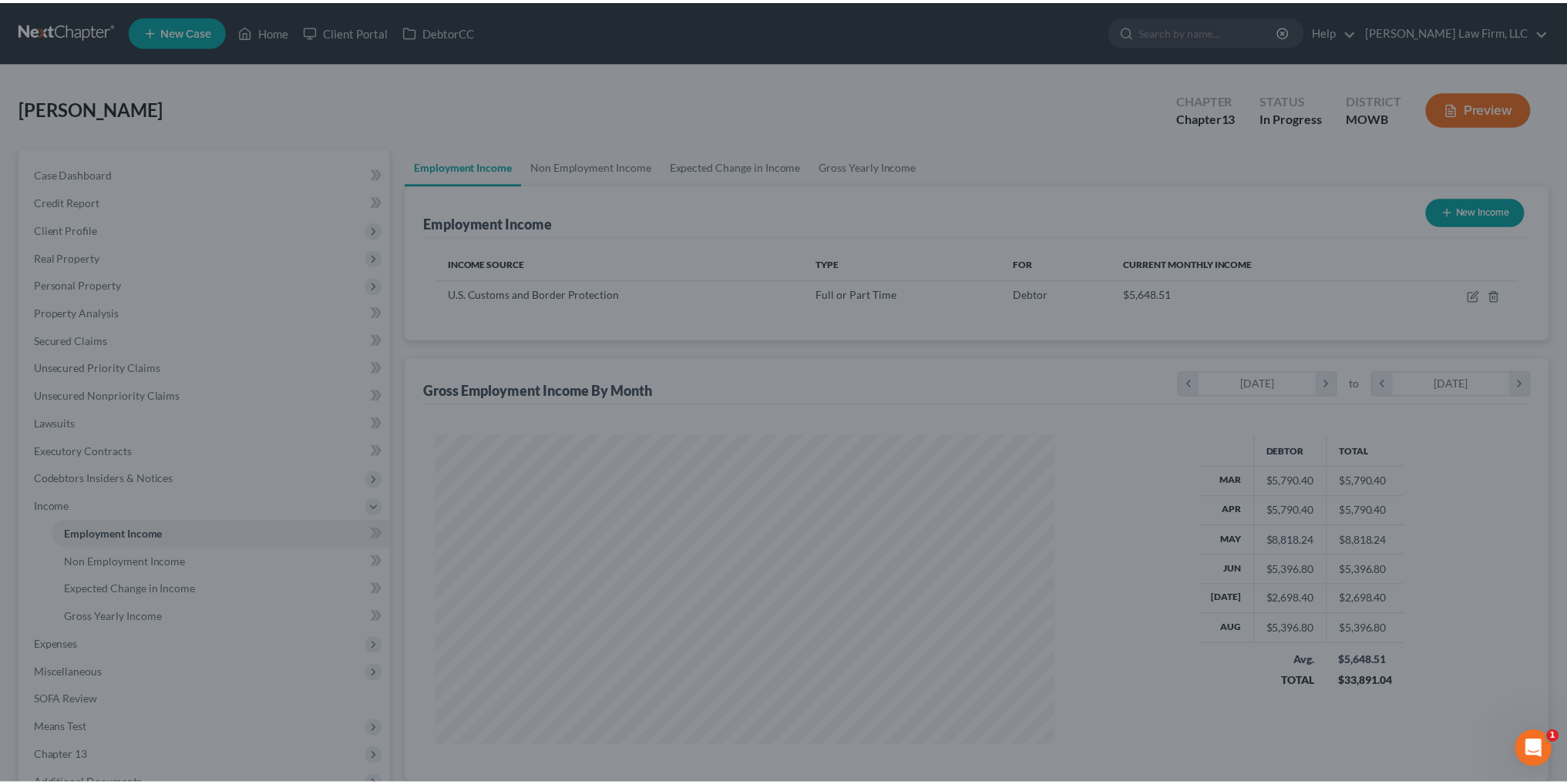
scroll to position [769924, 770016]
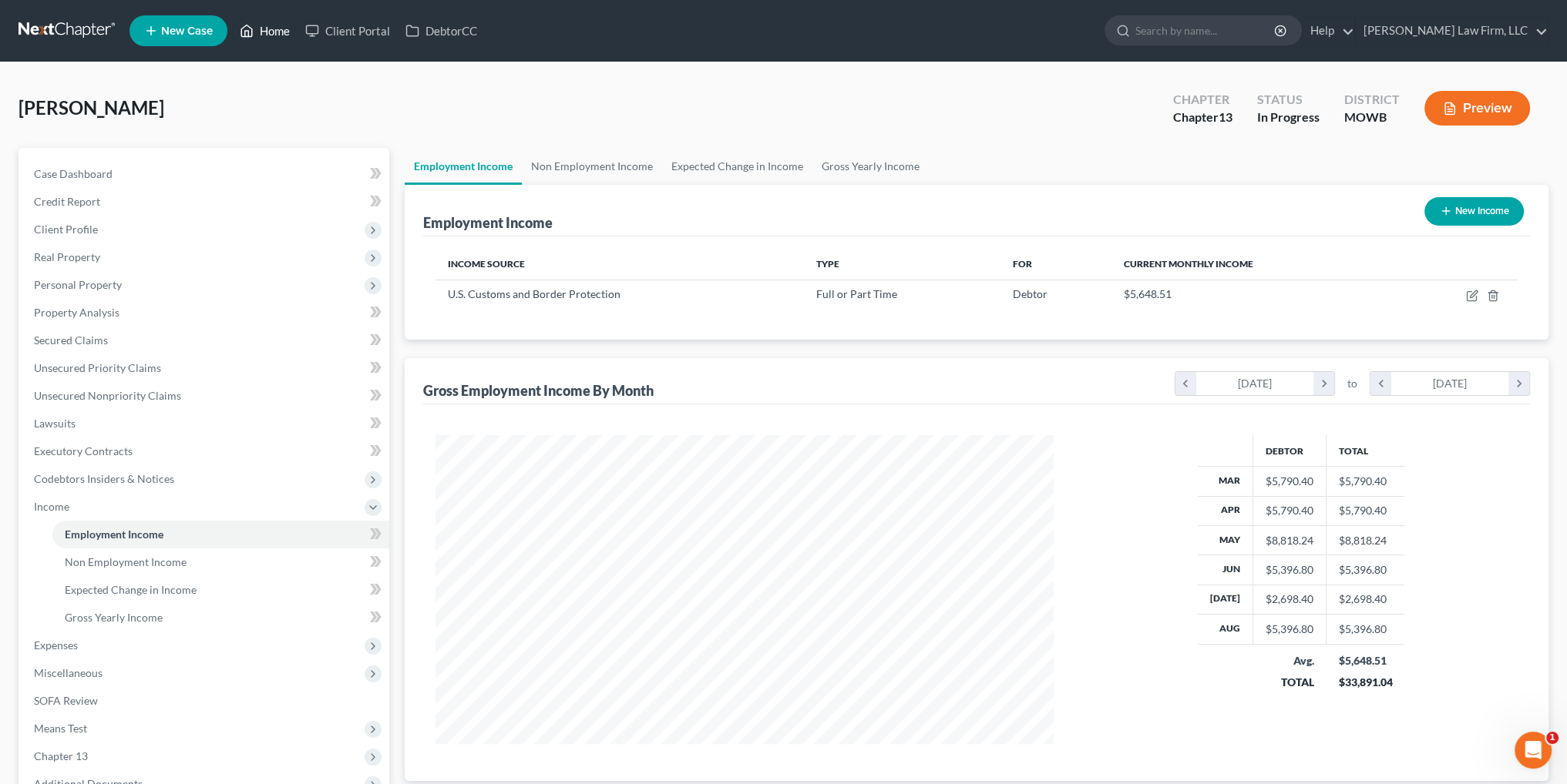
drag, startPoint x: 280, startPoint y: 32, endPoint x: 329, endPoint y: 4, distance: 56.4
click at [280, 32] on link "Home" at bounding box center [265, 30] width 66 height 27
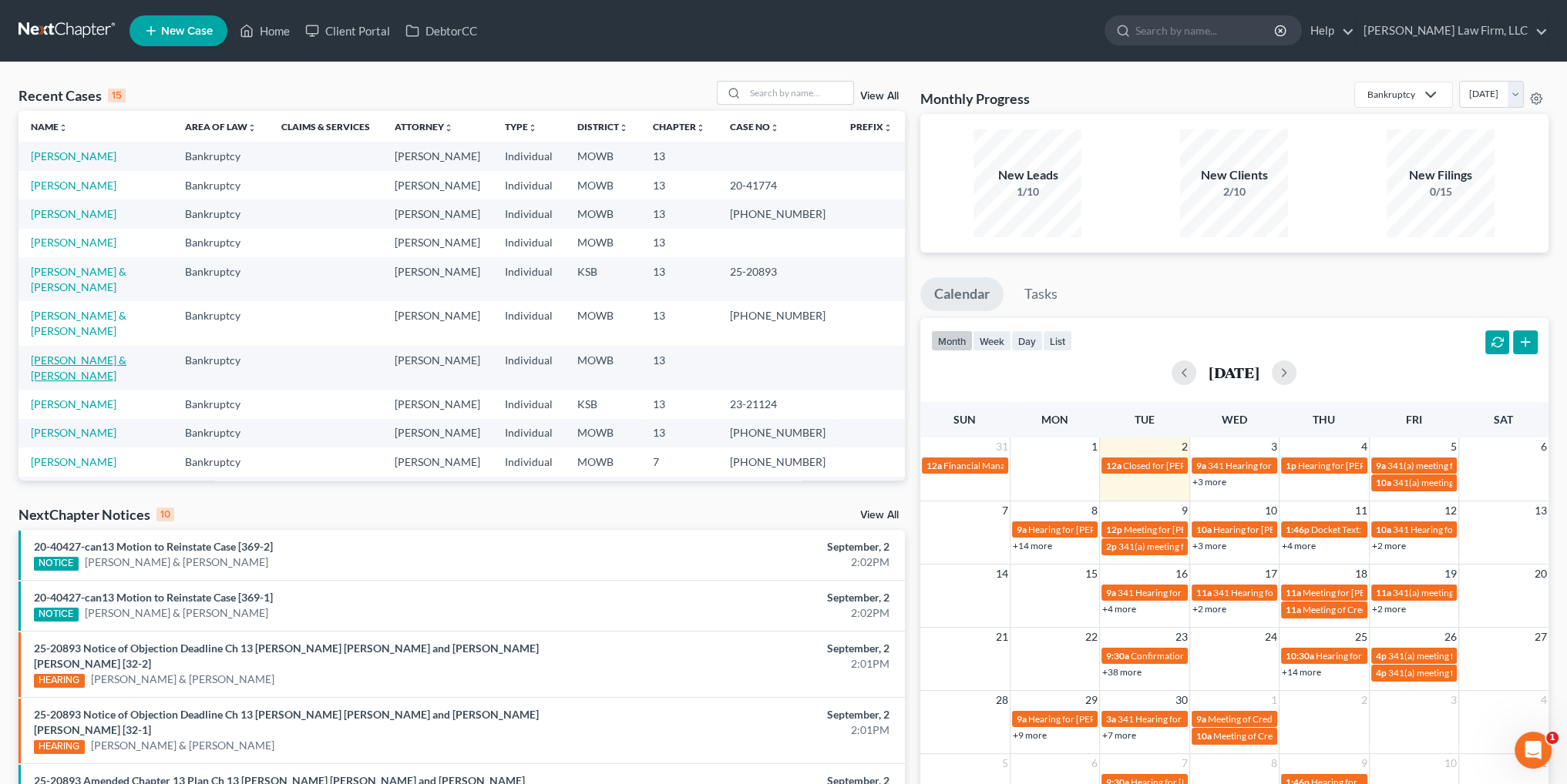
click at [55, 353] on link "[PERSON_NAME] & [PERSON_NAME]" at bounding box center [79, 368] width 96 height 28
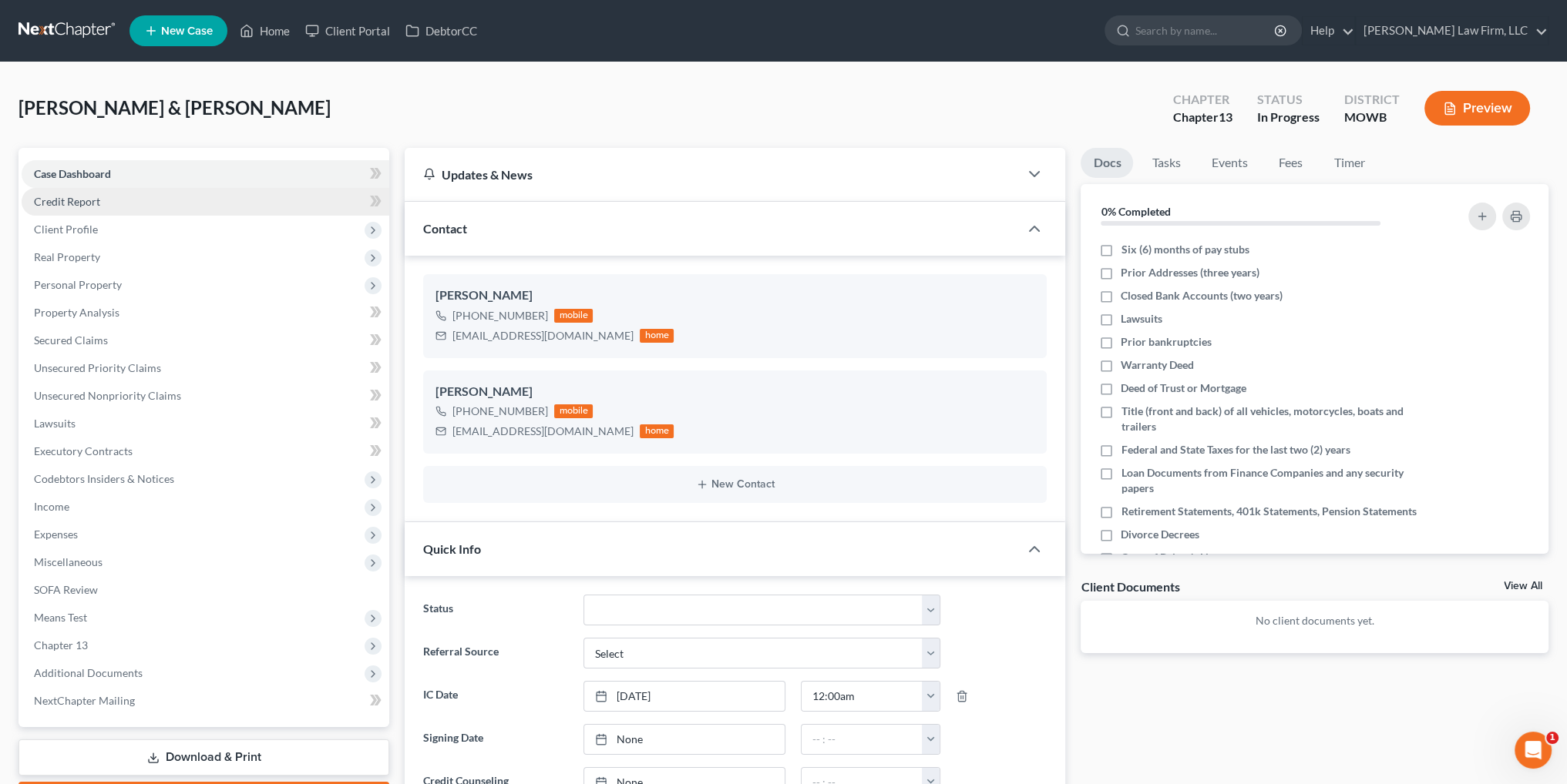
click at [89, 202] on span "Credit Report" at bounding box center [67, 201] width 66 height 13
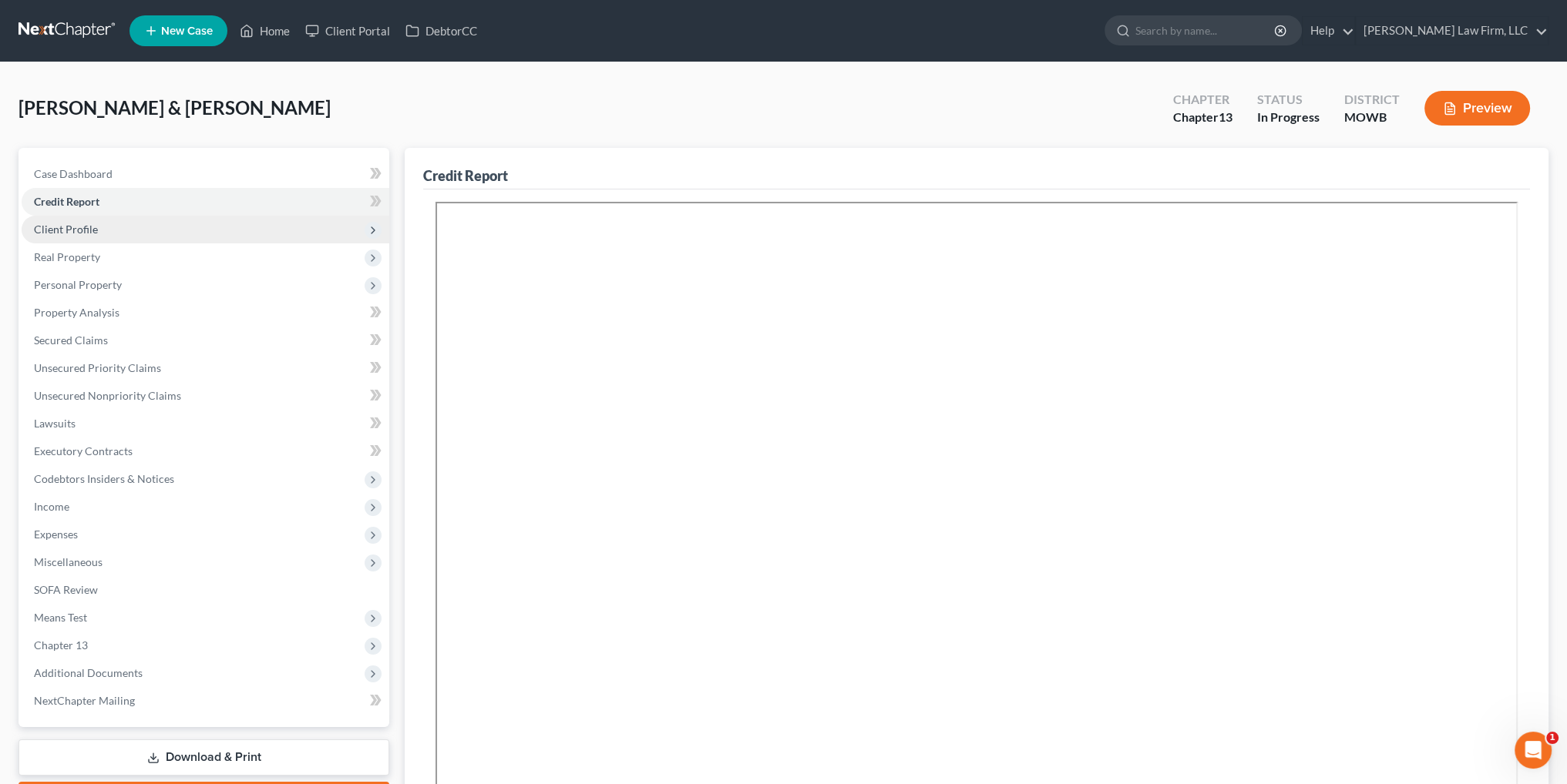
click at [82, 227] on span "Client Profile" at bounding box center [66, 229] width 64 height 13
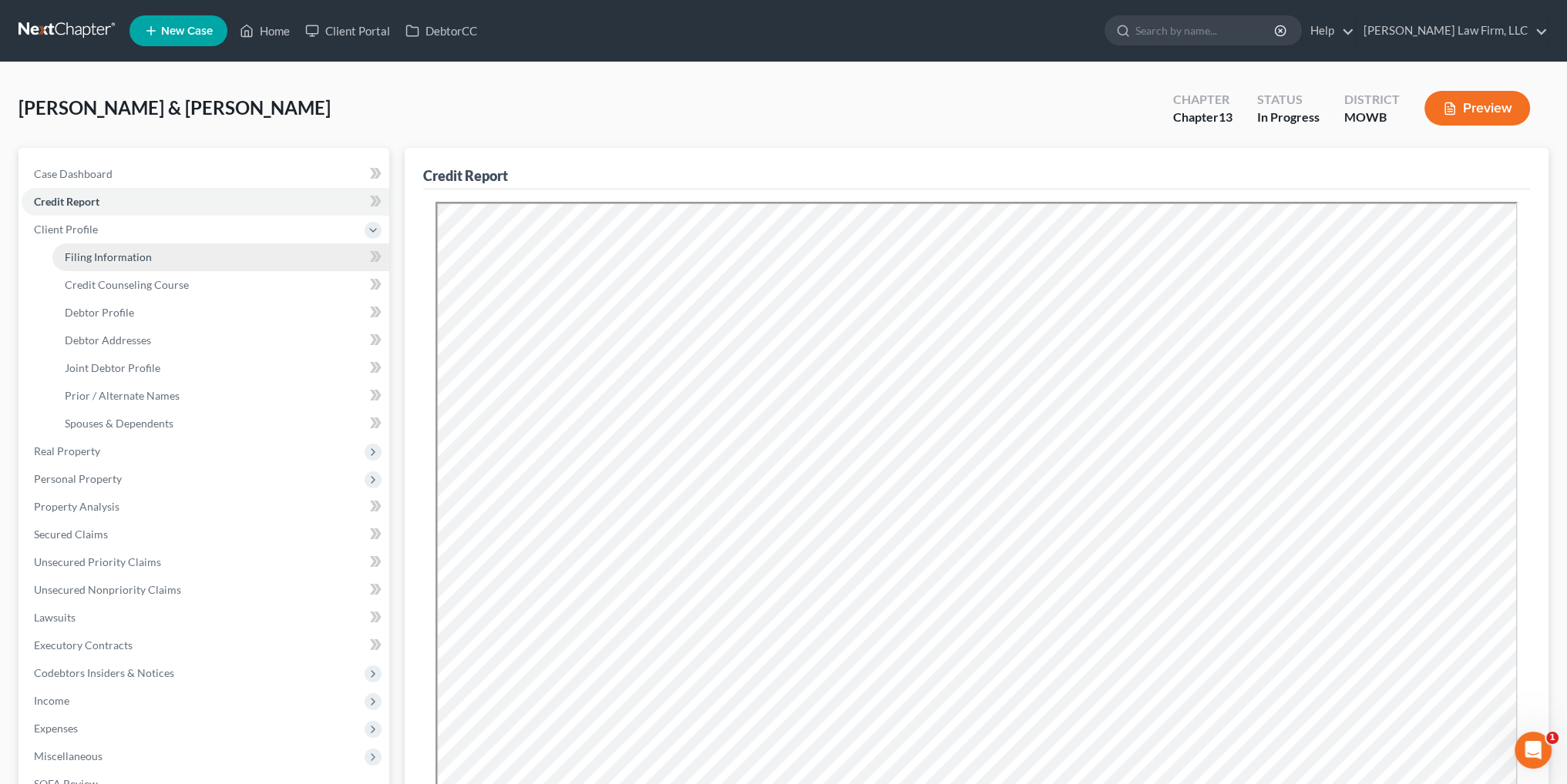
click at [100, 260] on span "Filing Information" at bounding box center [108, 257] width 87 height 13
select select "1"
select select "3"
select select "46"
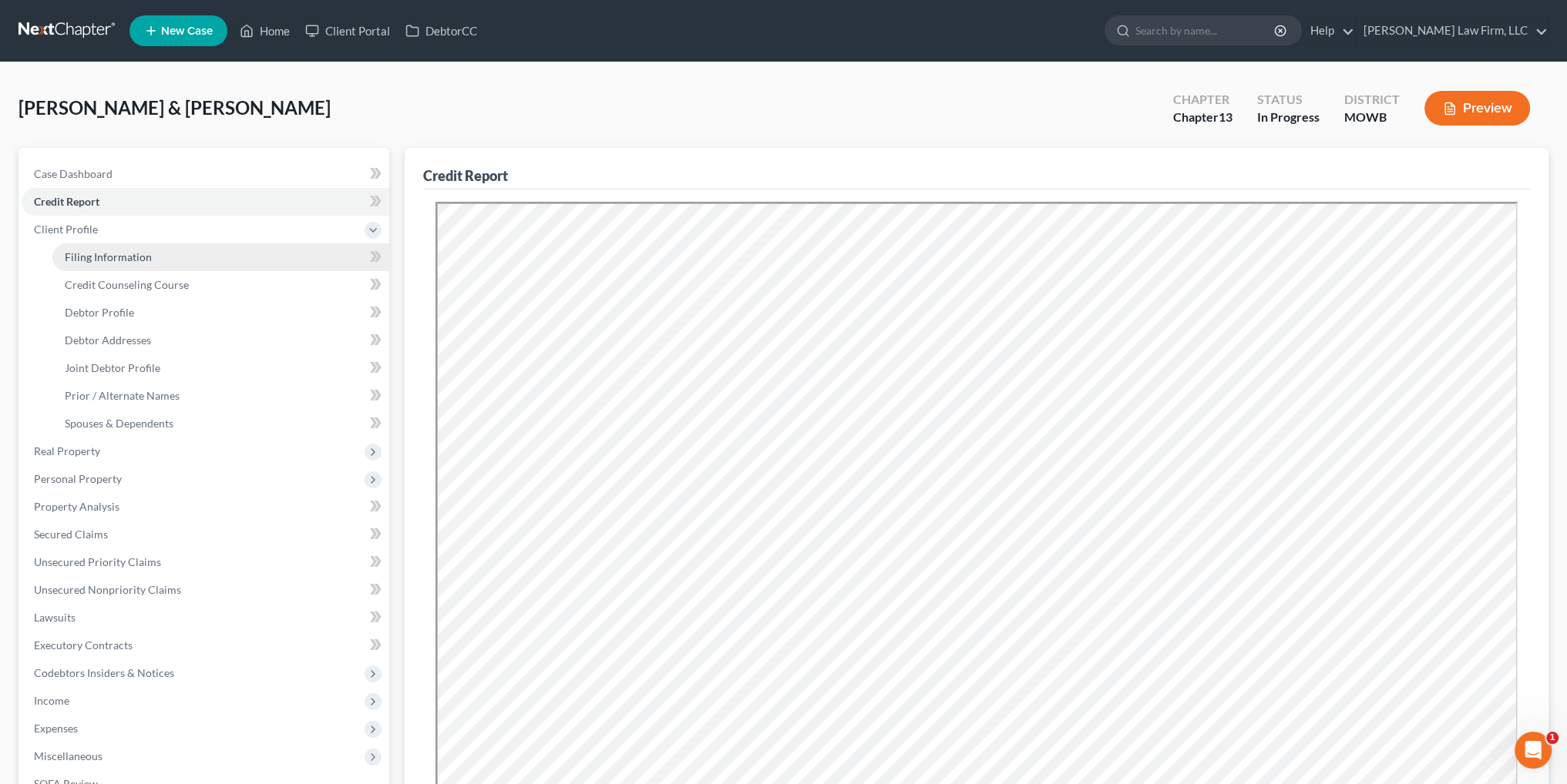
select select "6"
select select "26"
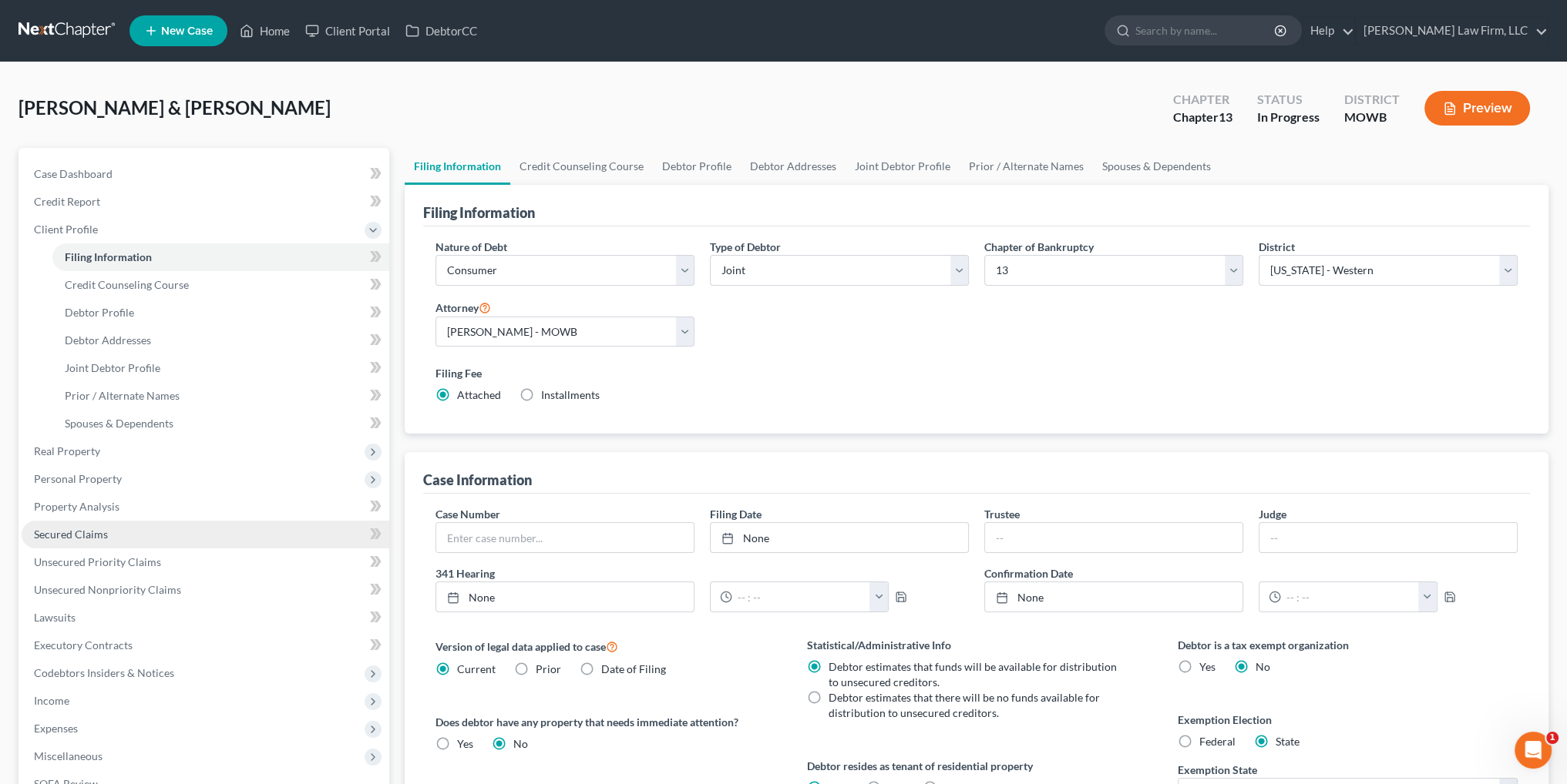
click at [74, 541] on link "Secured Claims" at bounding box center [205, 534] width 368 height 27
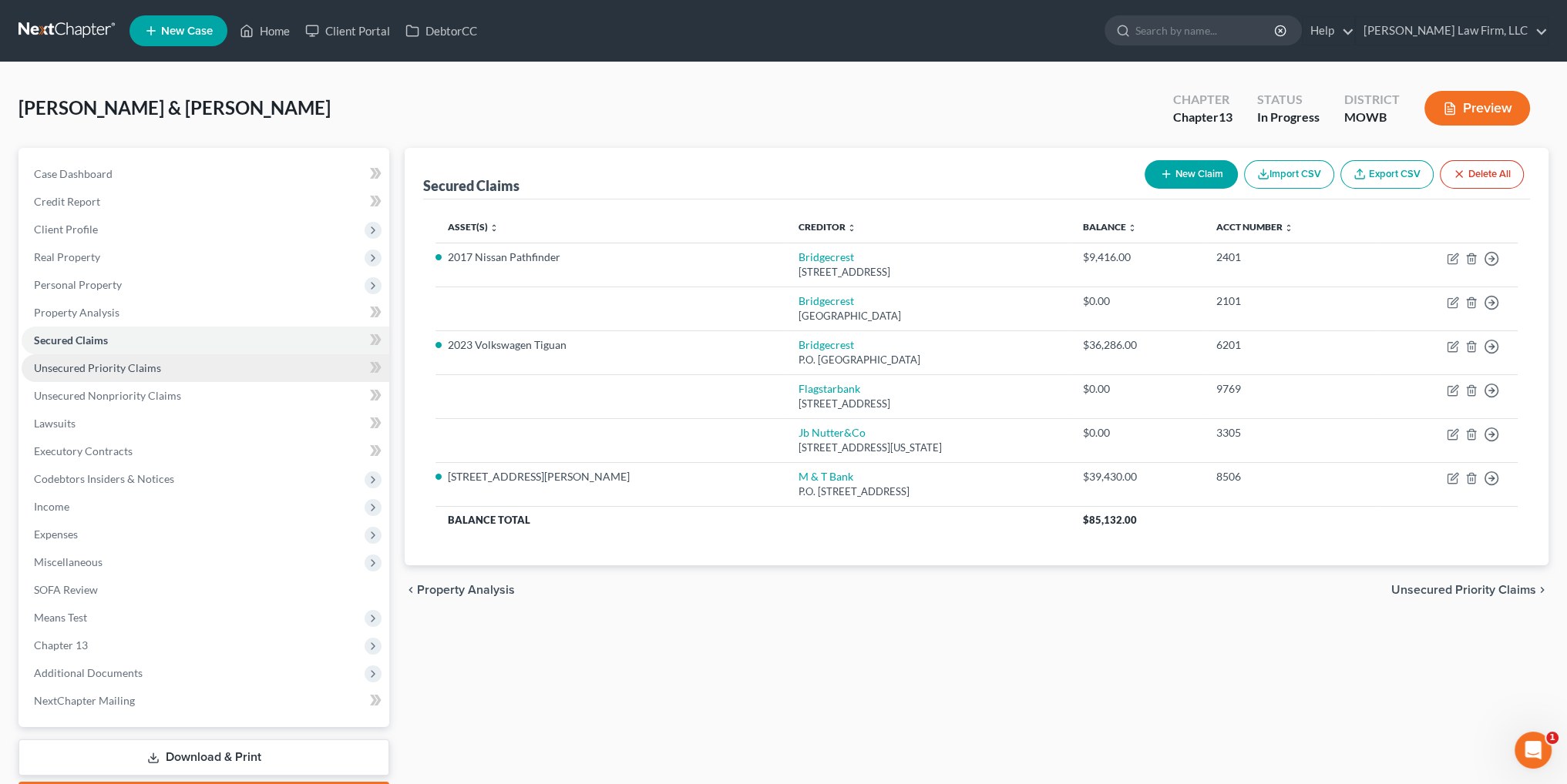
click at [111, 366] on span "Unsecured Priority Claims" at bounding box center [97, 368] width 127 height 13
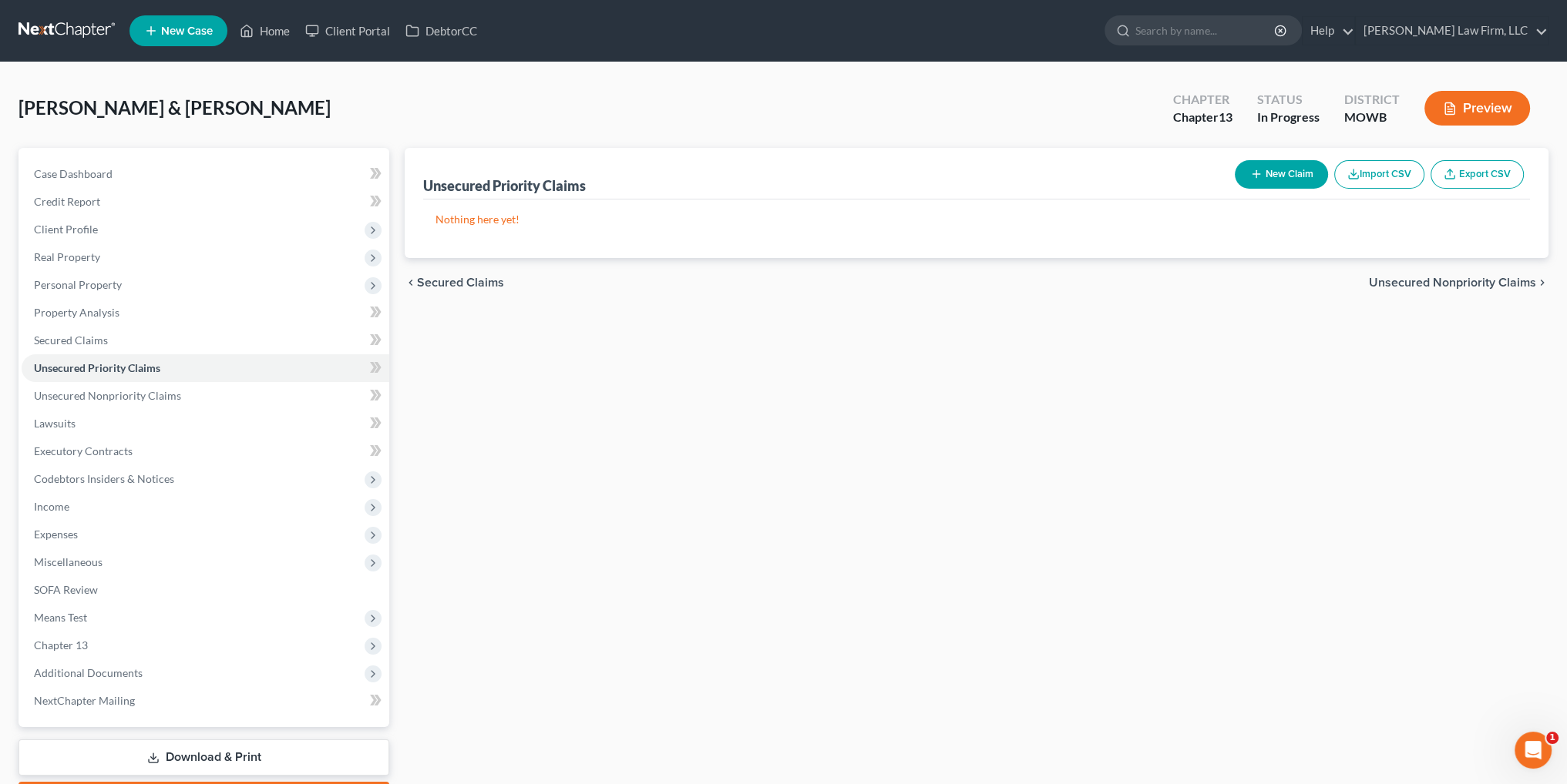
click at [1292, 178] on button "New Claim" at bounding box center [1281, 174] width 93 height 28
select select "2"
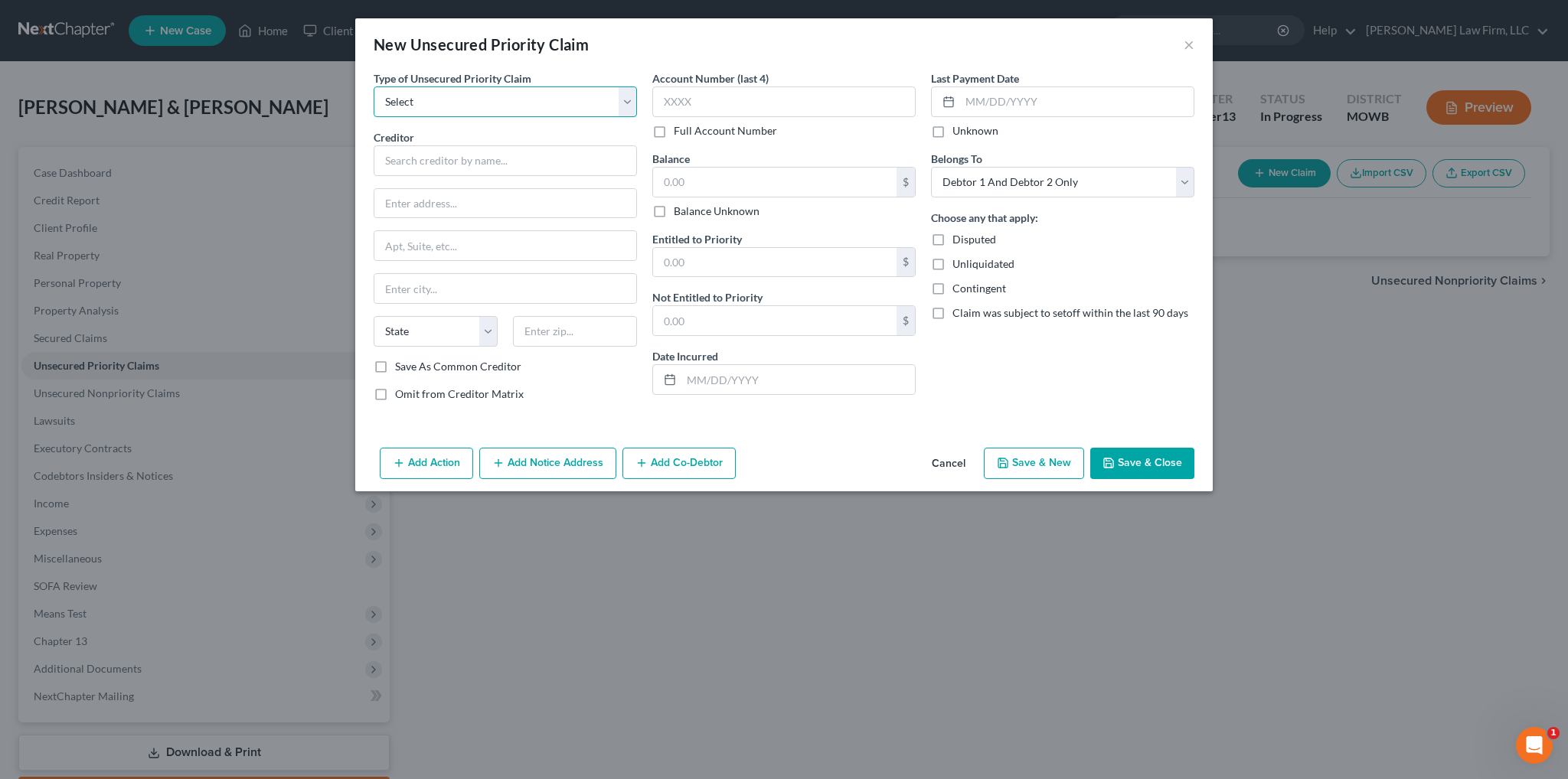
click at [523, 98] on select "Select Taxes & Other Government Units Domestic Support Obligations Extensions o…" at bounding box center [506, 102] width 264 height 31
select select "0"
click at [374, 87] on select "Select Taxes & Other Government Units Domestic Support Obligations Extensions o…" at bounding box center [506, 102] width 264 height 31
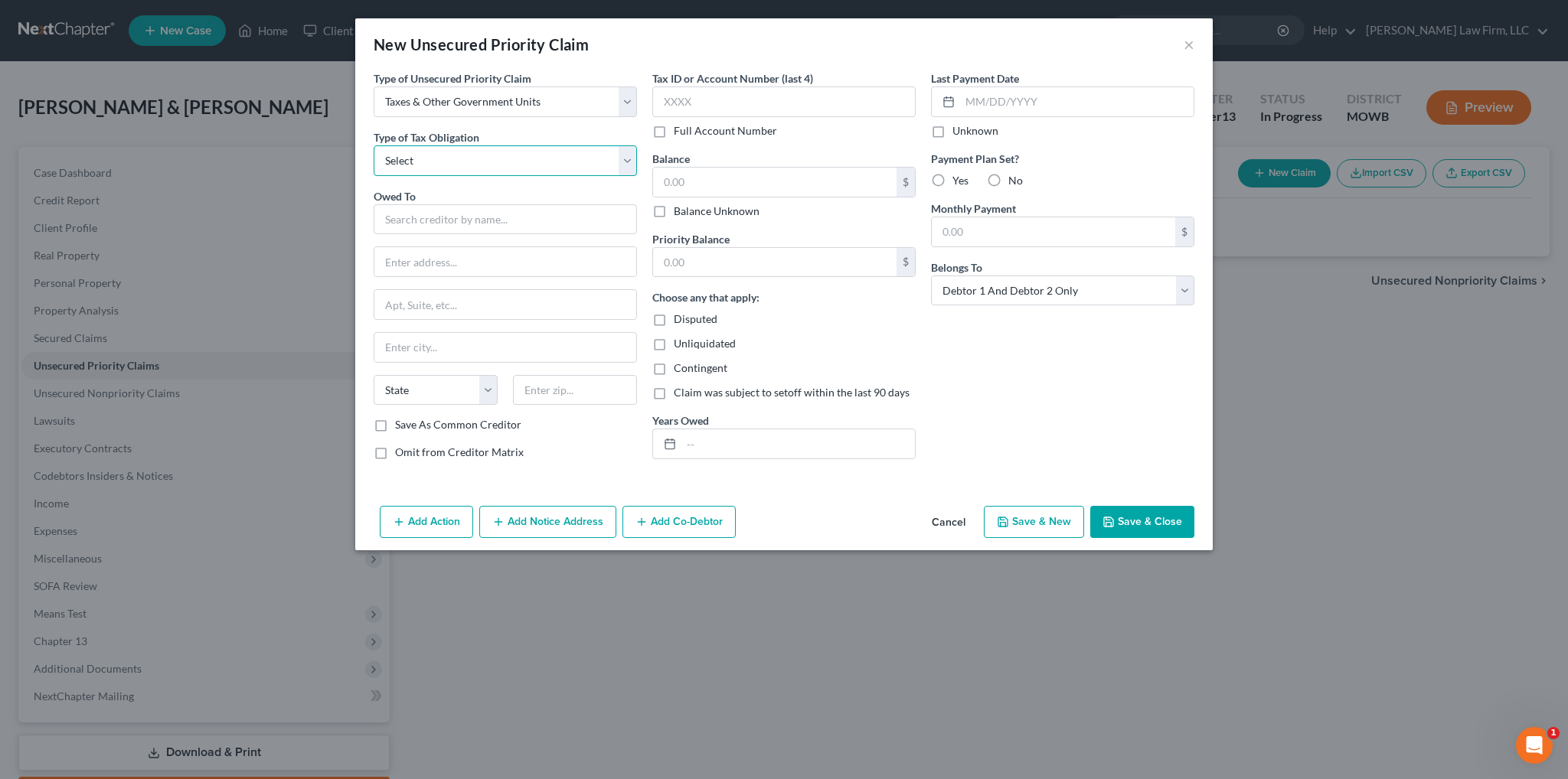
click at [468, 155] on select "Select Federal City State Franchise Tax Board Other" at bounding box center [506, 161] width 264 height 31
select select "0"
click at [374, 146] on select "Select Federal City State Franchise Tax Board Other" at bounding box center [506, 161] width 264 height 31
click at [422, 214] on input "text" at bounding box center [506, 220] width 264 height 31
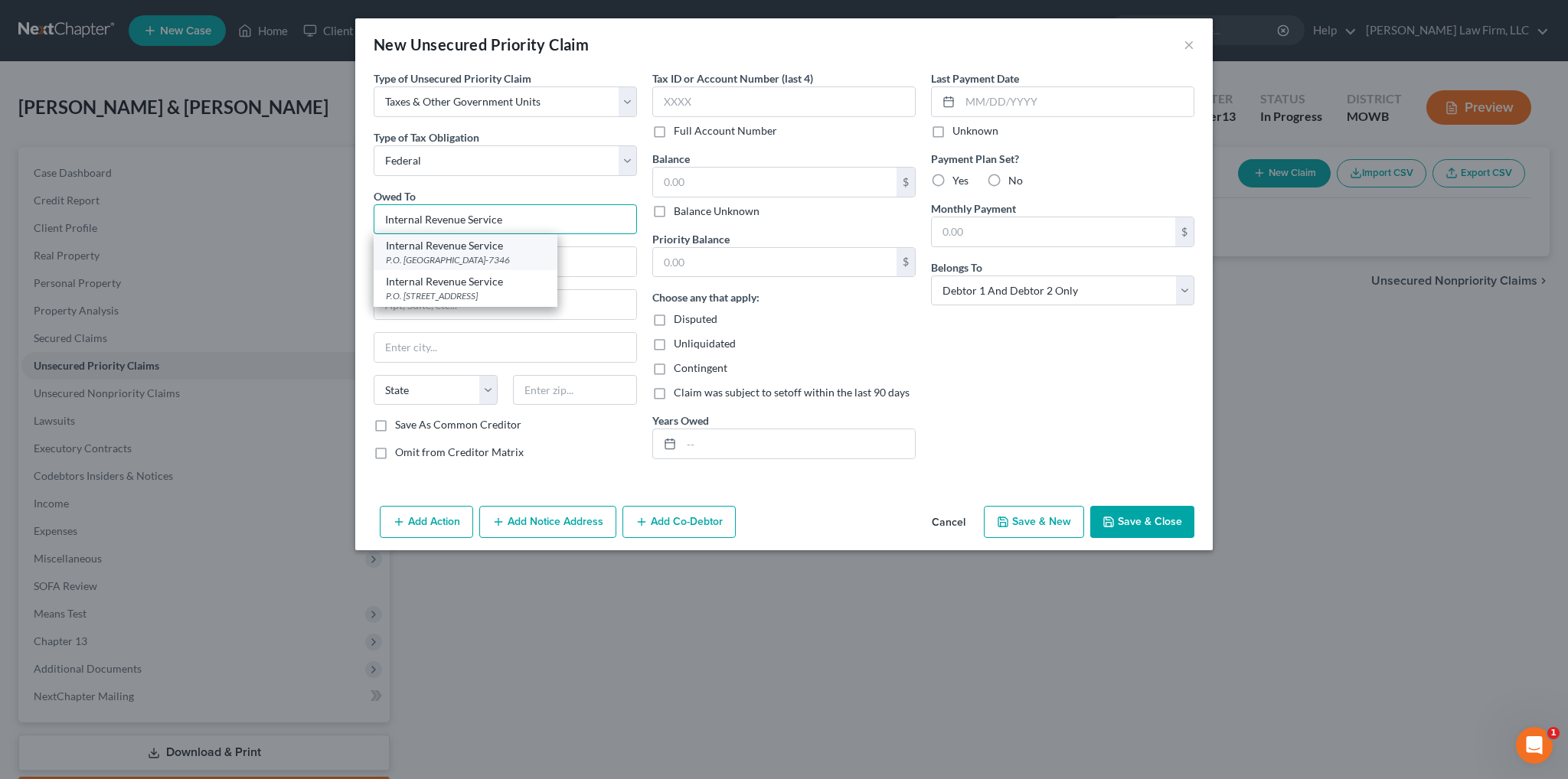
type input "Internal Revenue Service"
click at [420, 249] on div "Internal Revenue Service" at bounding box center [465, 246] width 159 height 15
type input "P.O. Box 7346"
type input "[GEOGRAPHIC_DATA]"
select select "39"
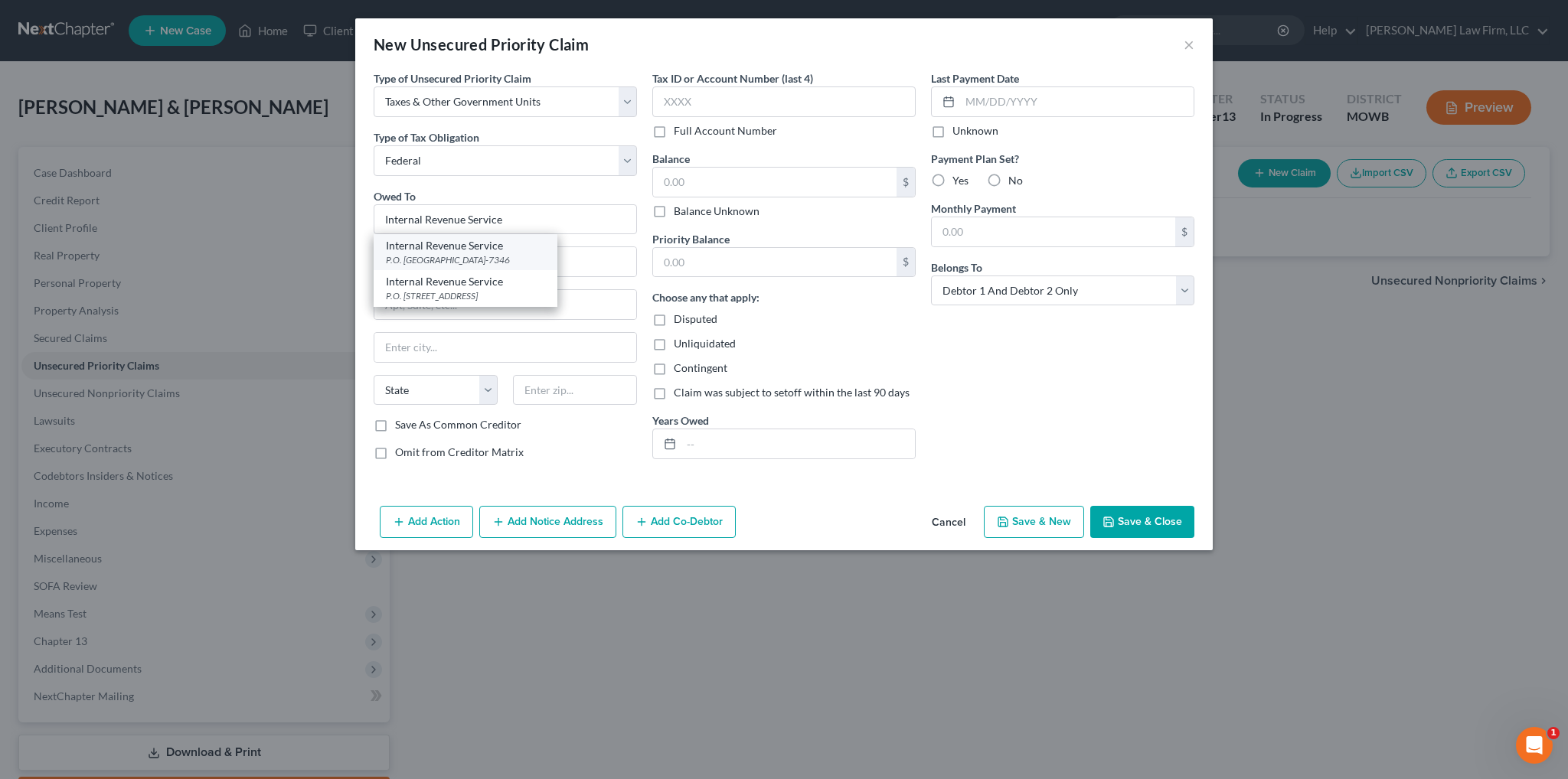
type input "19101-7346"
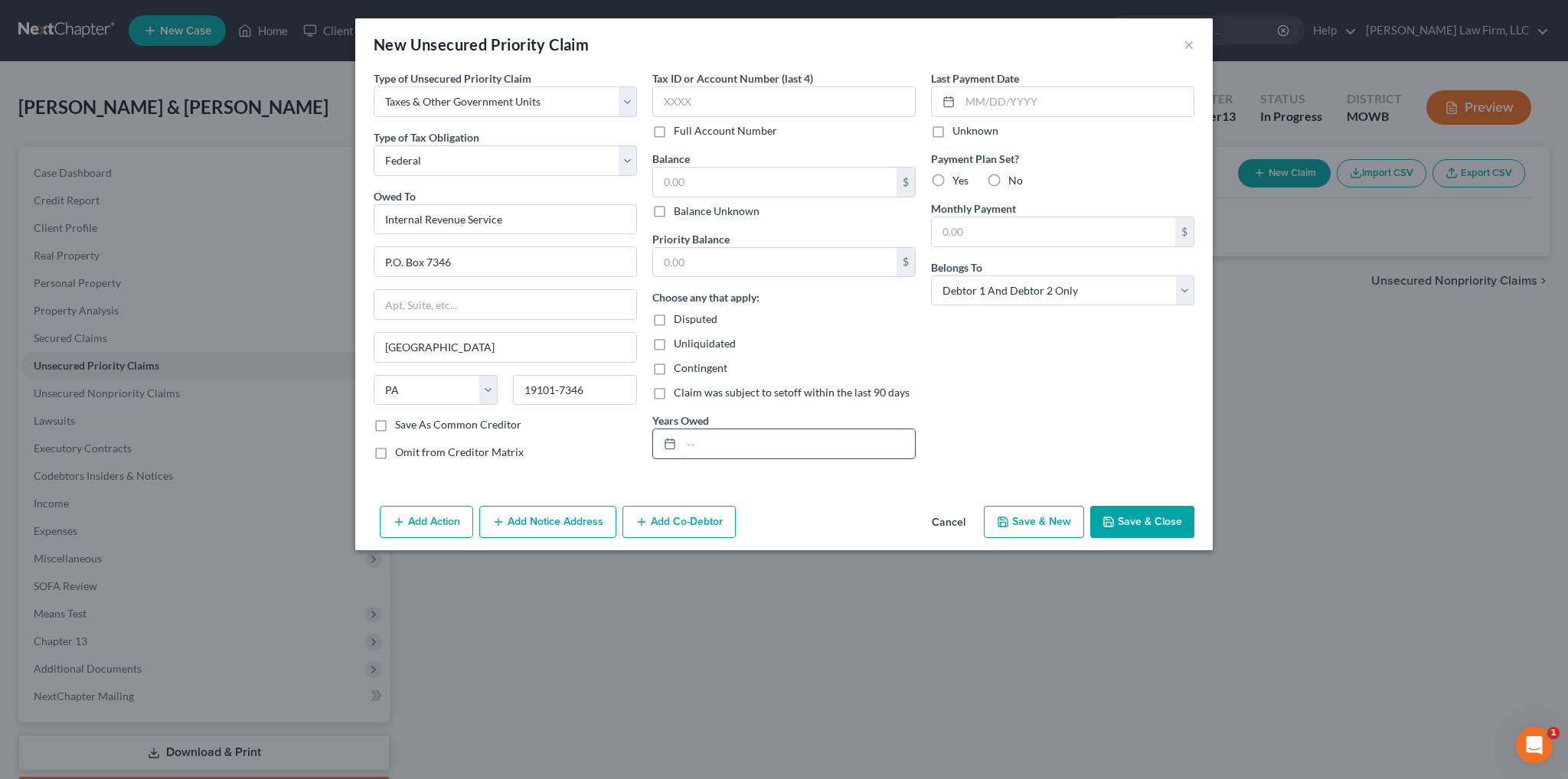
click at [708, 450] on input "text" at bounding box center [798, 444] width 234 height 29
type input "2021, 2022, 2023"
click at [735, 179] on input "text" at bounding box center [775, 181] width 244 height 29
drag, startPoint x: 725, startPoint y: 176, endPoint x: 642, endPoint y: 184, distance: 83.4
click at [642, 184] on div "Type of Unsecured Priority Claim * Select Taxes & Other Government Units Domest…" at bounding box center [784, 271] width 836 height 402
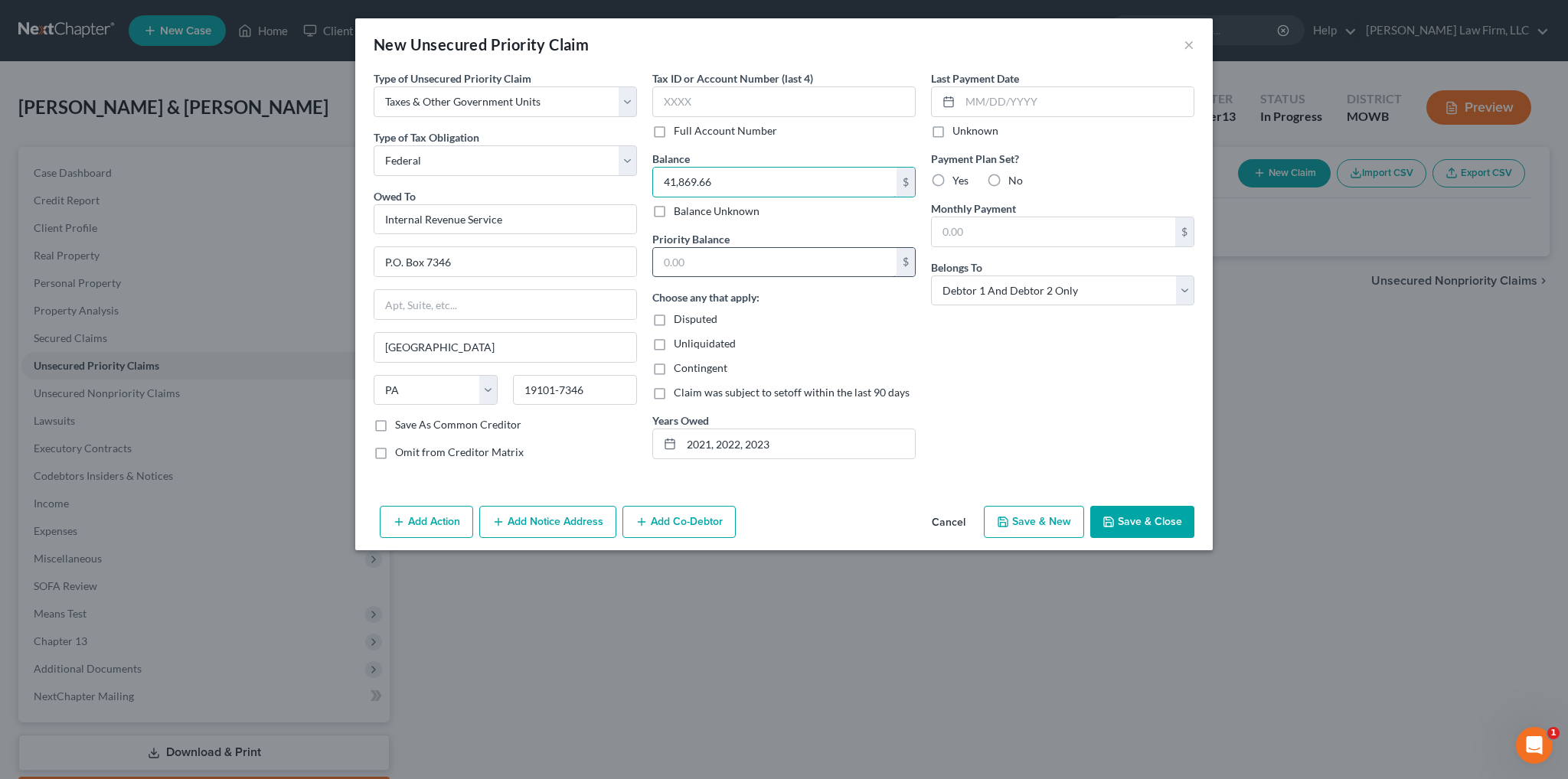
type input "41,869.66"
click at [713, 264] on input "text" at bounding box center [775, 262] width 244 height 29
paste input "41,869.66"
type input "41,869.66"
click at [1131, 525] on button "Save & Close" at bounding box center [1142, 522] width 104 height 32
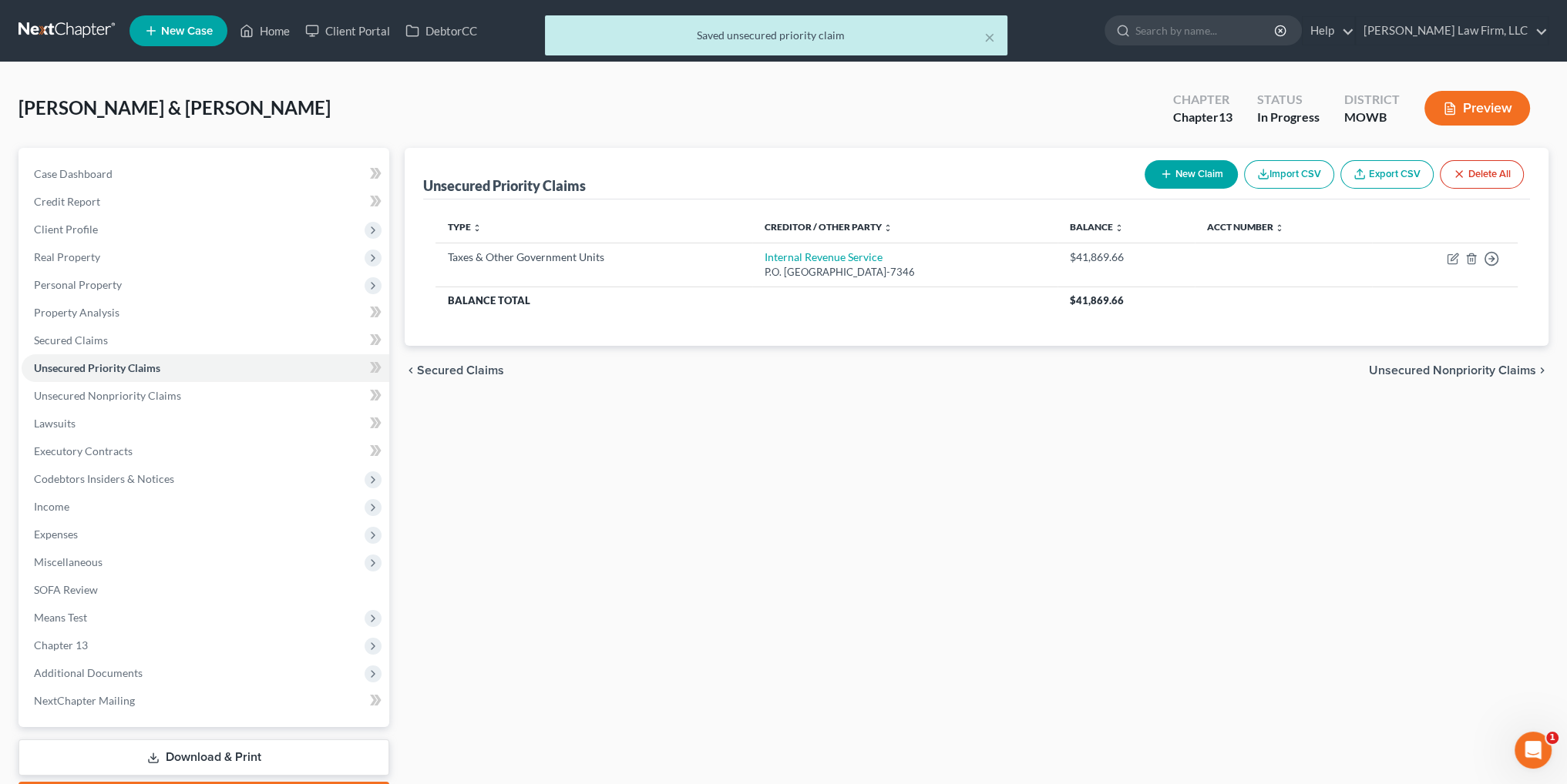
click at [1201, 176] on button "New Claim" at bounding box center [1191, 174] width 93 height 28
select select "2"
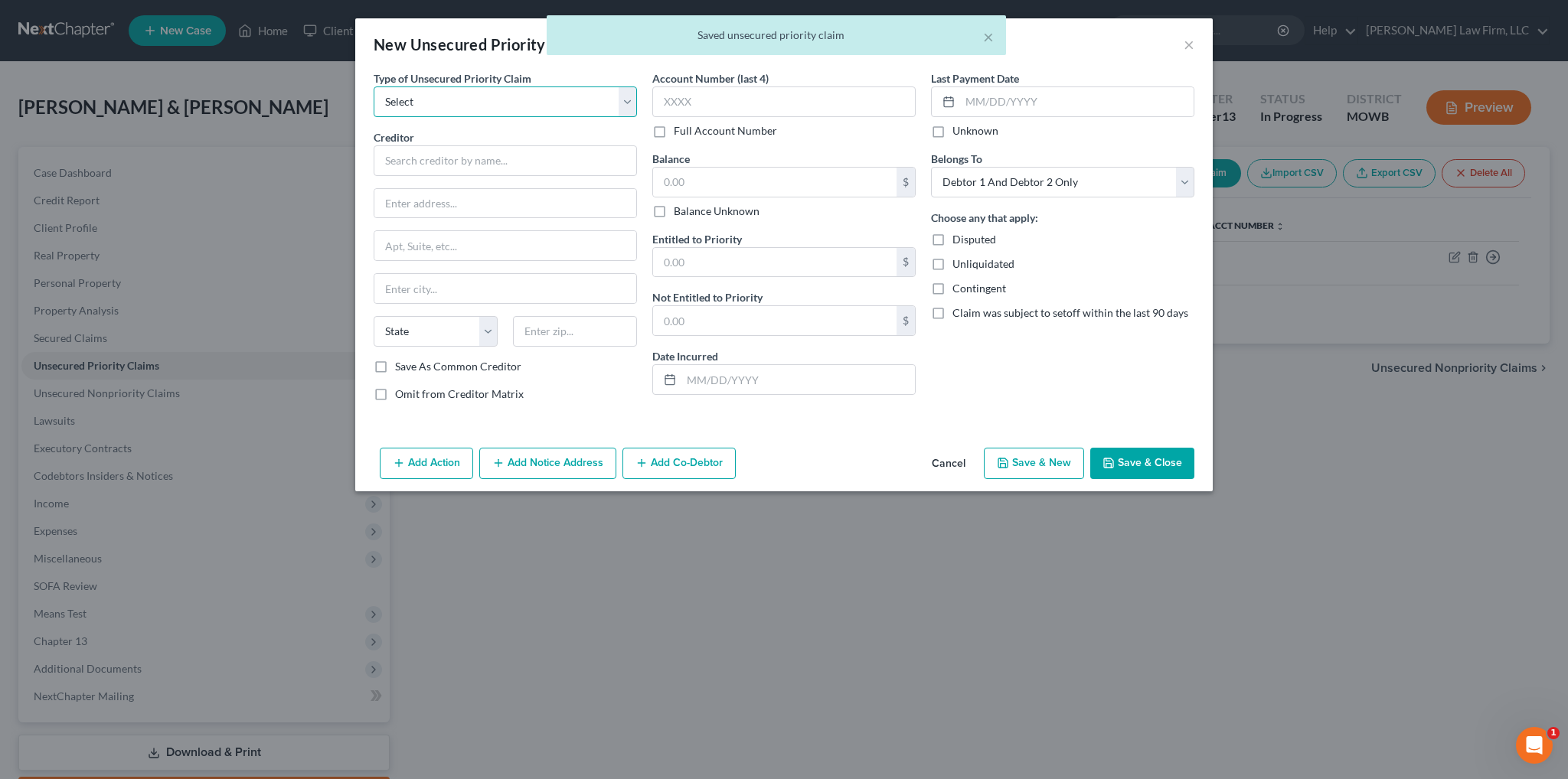
click at [507, 100] on select "Select Taxes & Other Government Units Domestic Support Obligations Extensions o…" at bounding box center [506, 102] width 264 height 31
select select "0"
click at [374, 87] on select "Select Taxes & Other Government Units Domestic Support Obligations Extensions o…" at bounding box center [506, 102] width 264 height 31
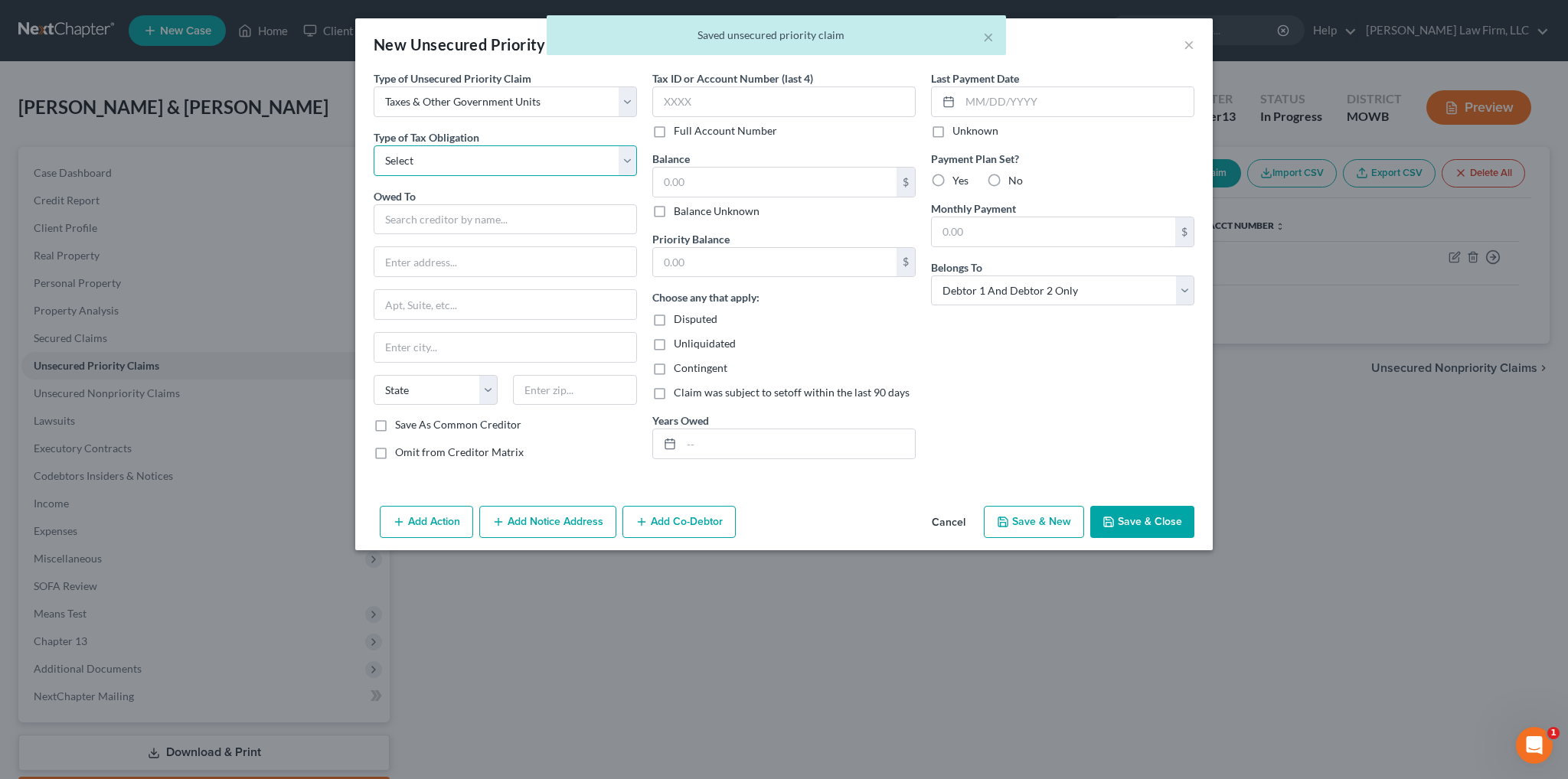
drag, startPoint x: 455, startPoint y: 115, endPoint x: 401, endPoint y: 148, distance: 63.3
click at [401, 148] on select "Select Federal City State Franchise Tax Board Other" at bounding box center [506, 161] width 264 height 31
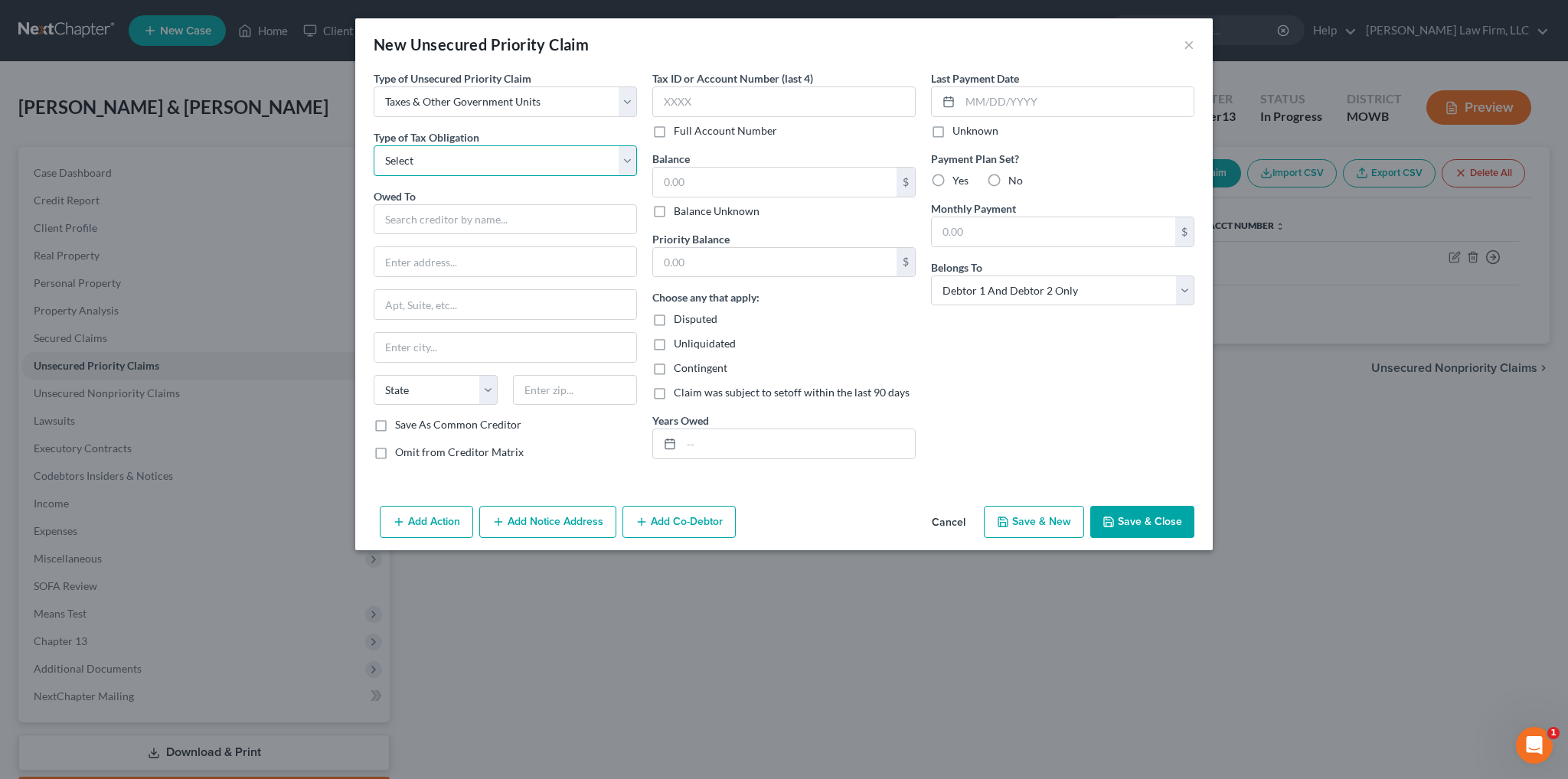
select select "2"
click at [374, 146] on select "Select Federal City State Franchise Tax Board Other" at bounding box center [506, 161] width 264 height 31
click at [437, 228] on input "text" at bounding box center [506, 220] width 264 height 31
type input "[US_STATE] Department of Revenue"
type input "Taxation Division"
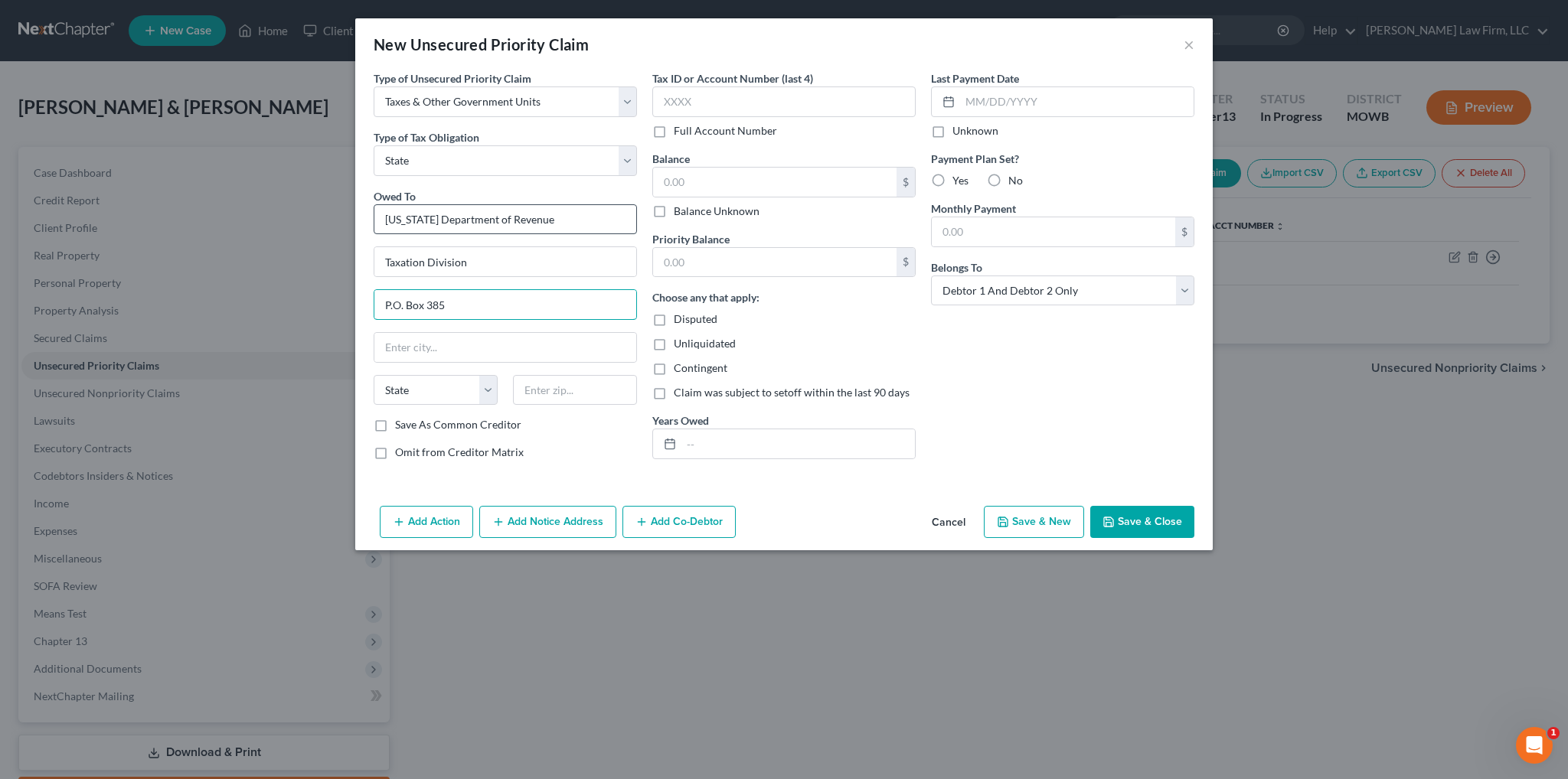
type input "P.O. Box 385"
type input "[GEOGRAPHIC_DATA]"
select select "26"
type input "65105-0385"
click at [724, 97] on input "text" at bounding box center [784, 102] width 264 height 31
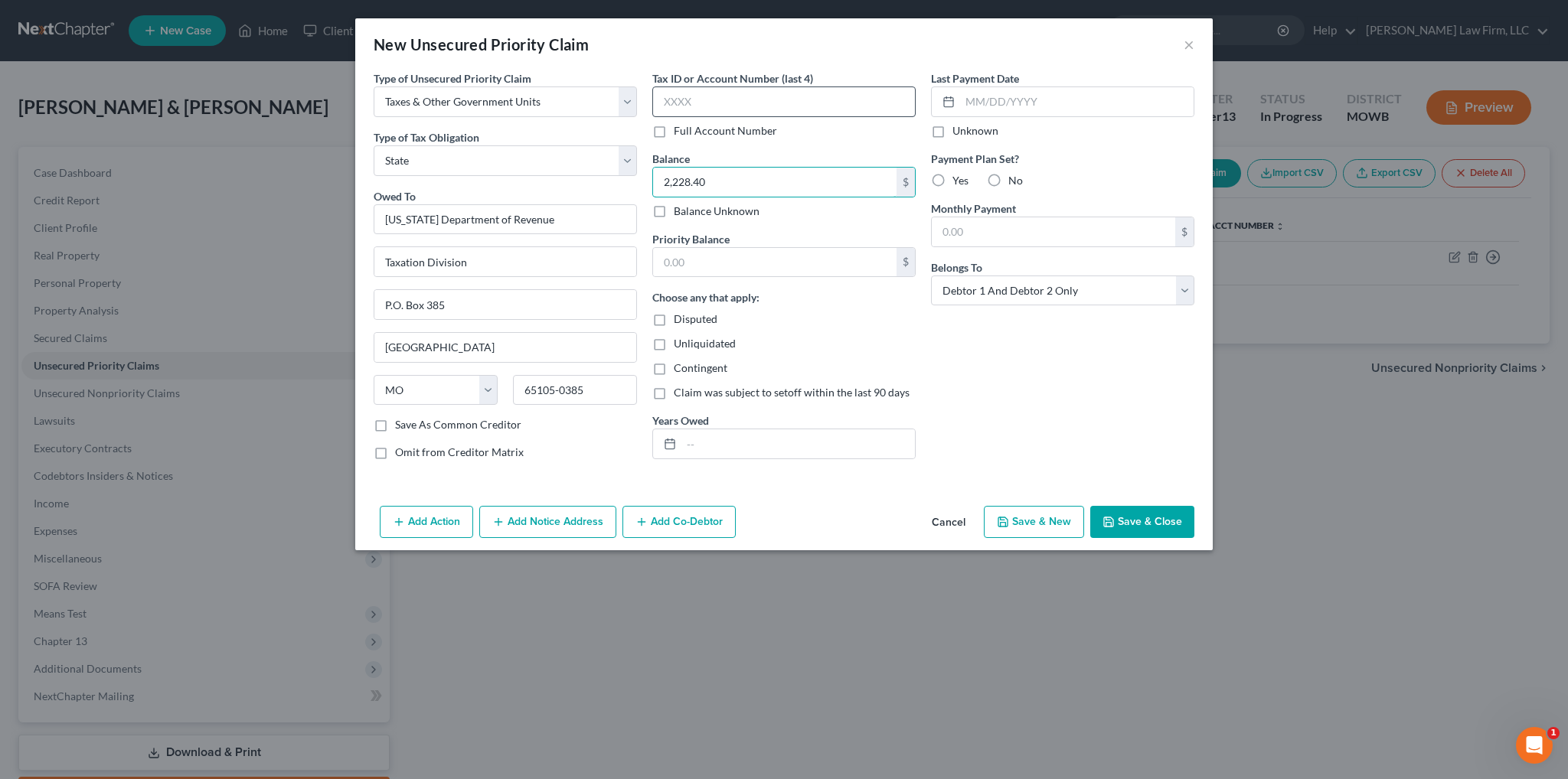
type input "2,228.40"
click at [785, 448] on input "text" at bounding box center [798, 444] width 234 height 29
type input "2022"
click at [1150, 529] on button "Save & Close" at bounding box center [1142, 522] width 104 height 32
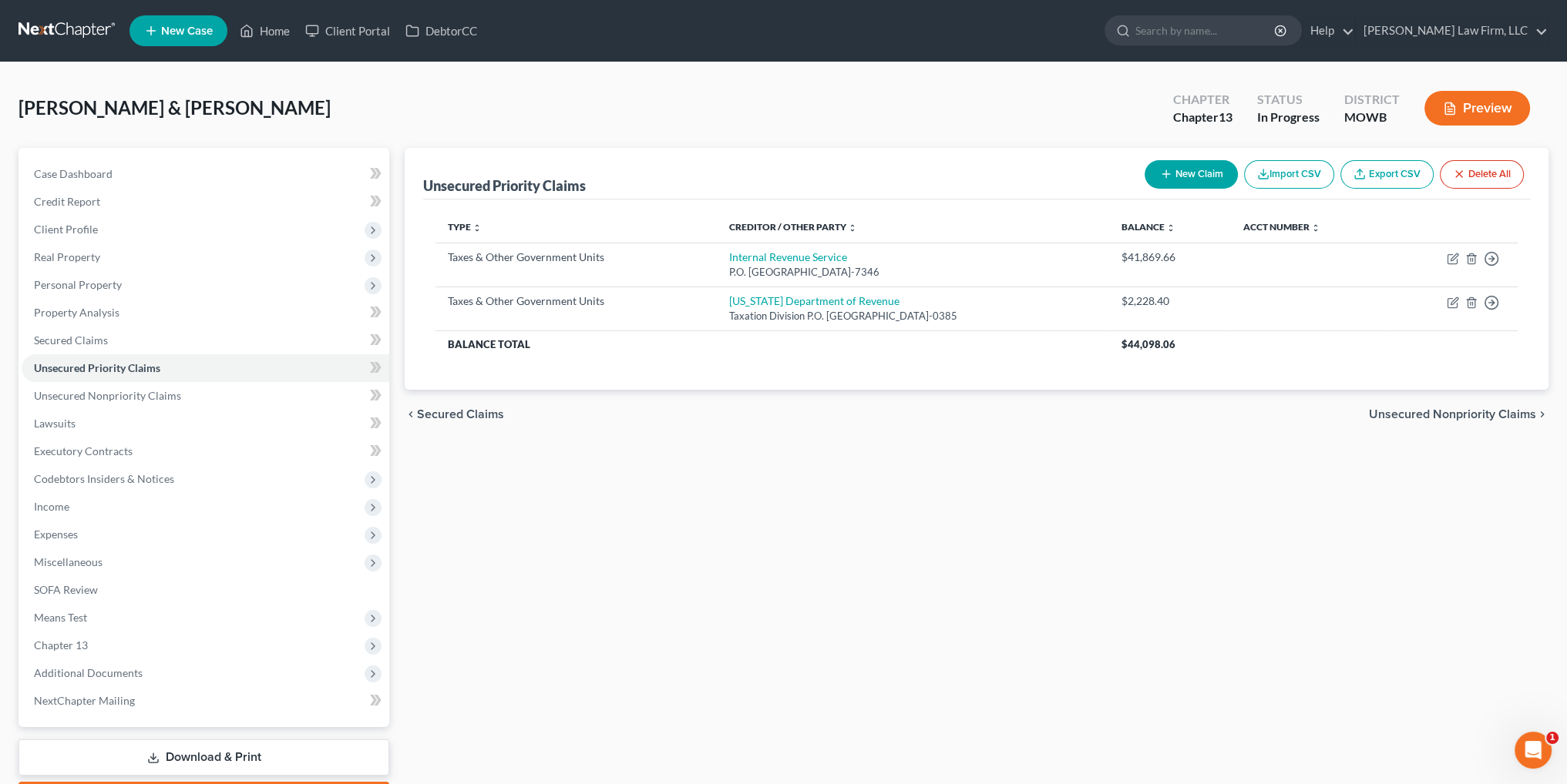
click at [1189, 177] on button "New Claim" at bounding box center [1191, 174] width 93 height 28
select select "2"
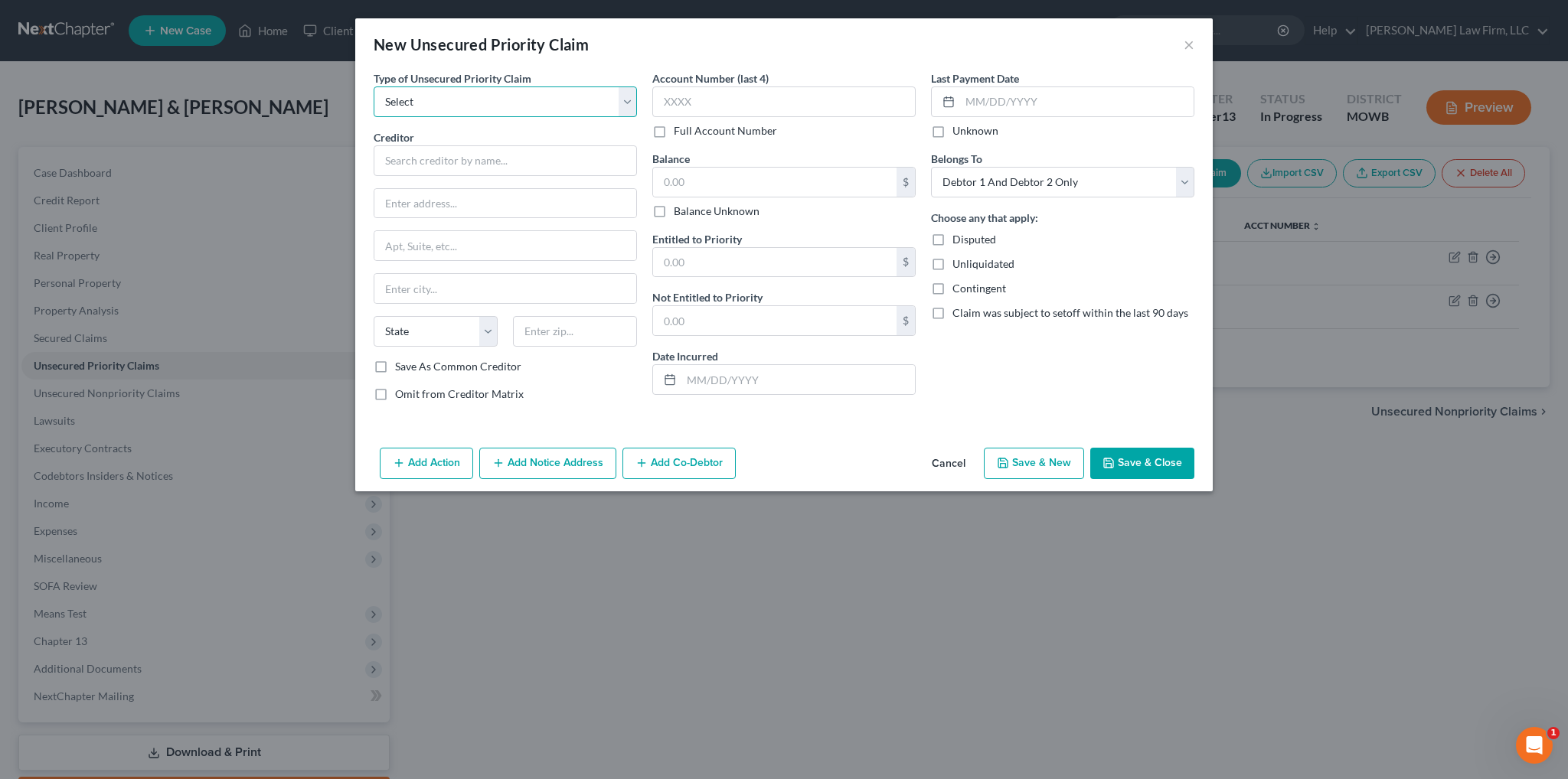
click at [463, 95] on select "Select Taxes & Other Government Units Domestic Support Obligations Extensions o…" at bounding box center [506, 102] width 264 height 31
select select "0"
click at [374, 87] on select "Select Taxes & Other Government Units Domestic Support Obligations Extensions o…" at bounding box center [506, 102] width 264 height 31
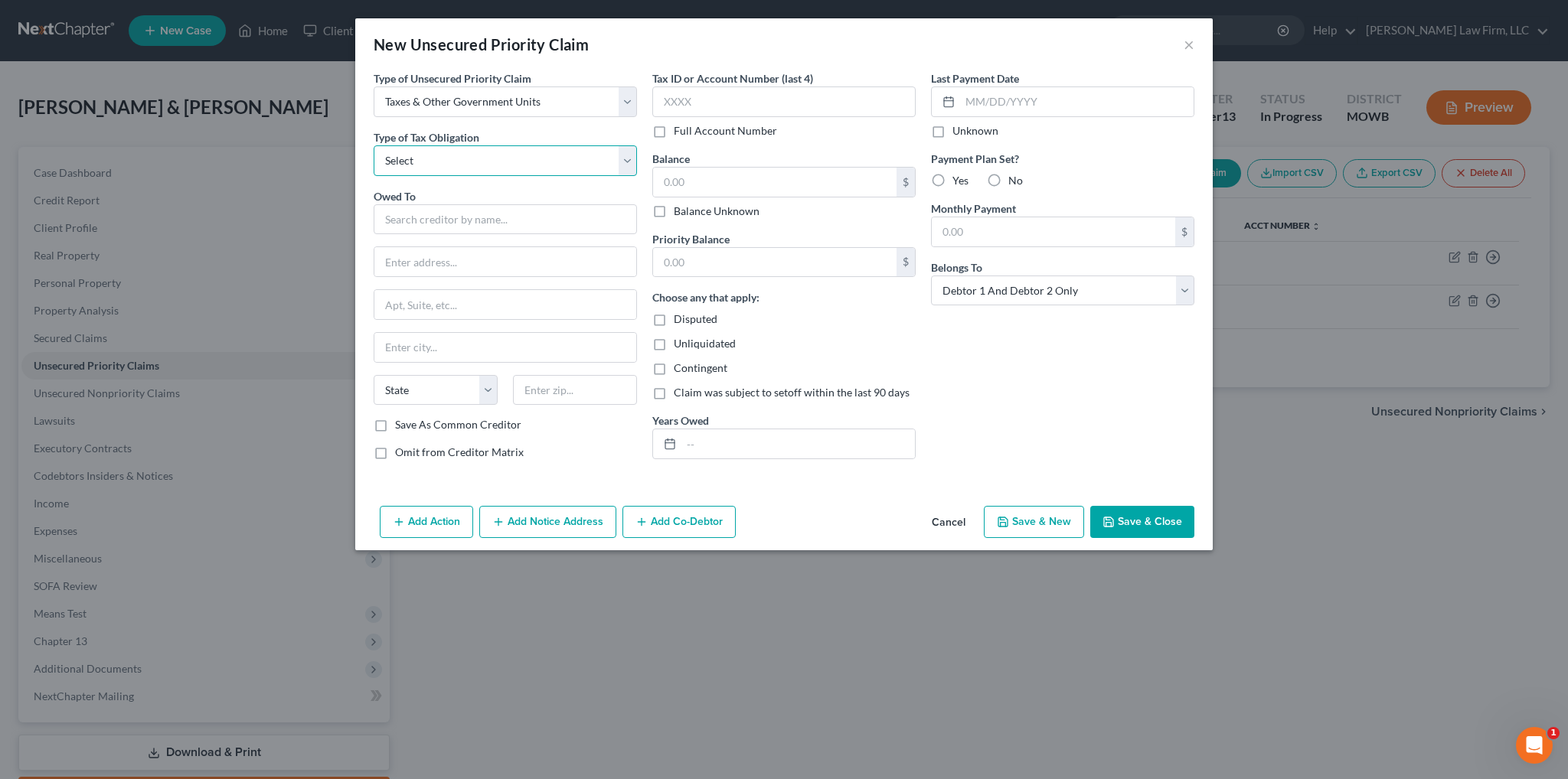
click at [429, 166] on select "Select Federal City State Franchise Tax Board Other" at bounding box center [506, 161] width 264 height 31
select select "4"
click at [374, 146] on select "Select Federal City State Franchise Tax Board Other" at bounding box center [506, 161] width 264 height 31
click at [421, 226] on input "text" at bounding box center [506, 220] width 264 height 31
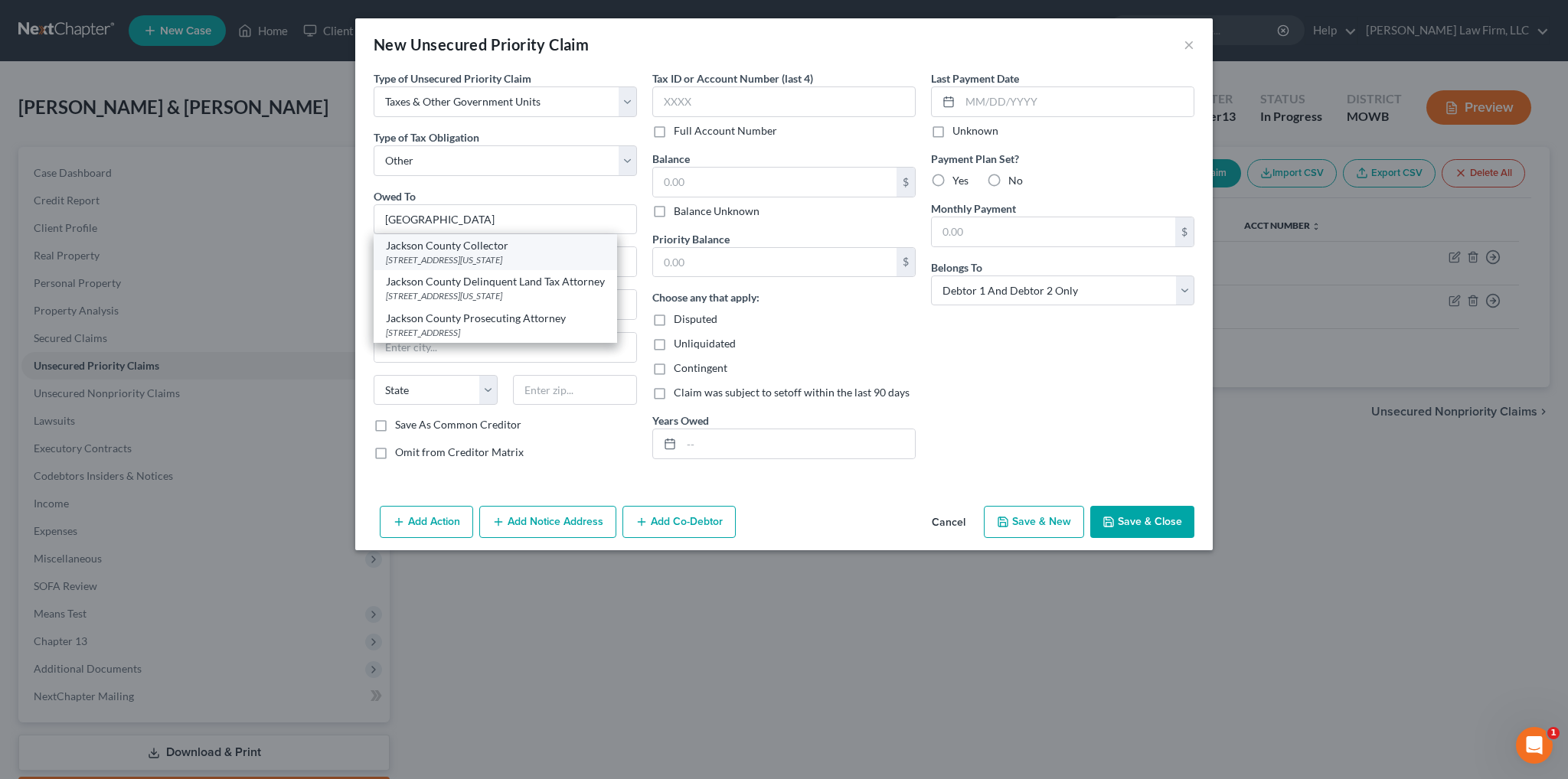
click at [429, 258] on div "[STREET_ADDRESS][US_STATE]" at bounding box center [495, 260] width 219 height 13
type input "Jackson County Collector"
type input "[STREET_ADDRESS]"
type input "[US_STATE][GEOGRAPHIC_DATA]"
select select "26"
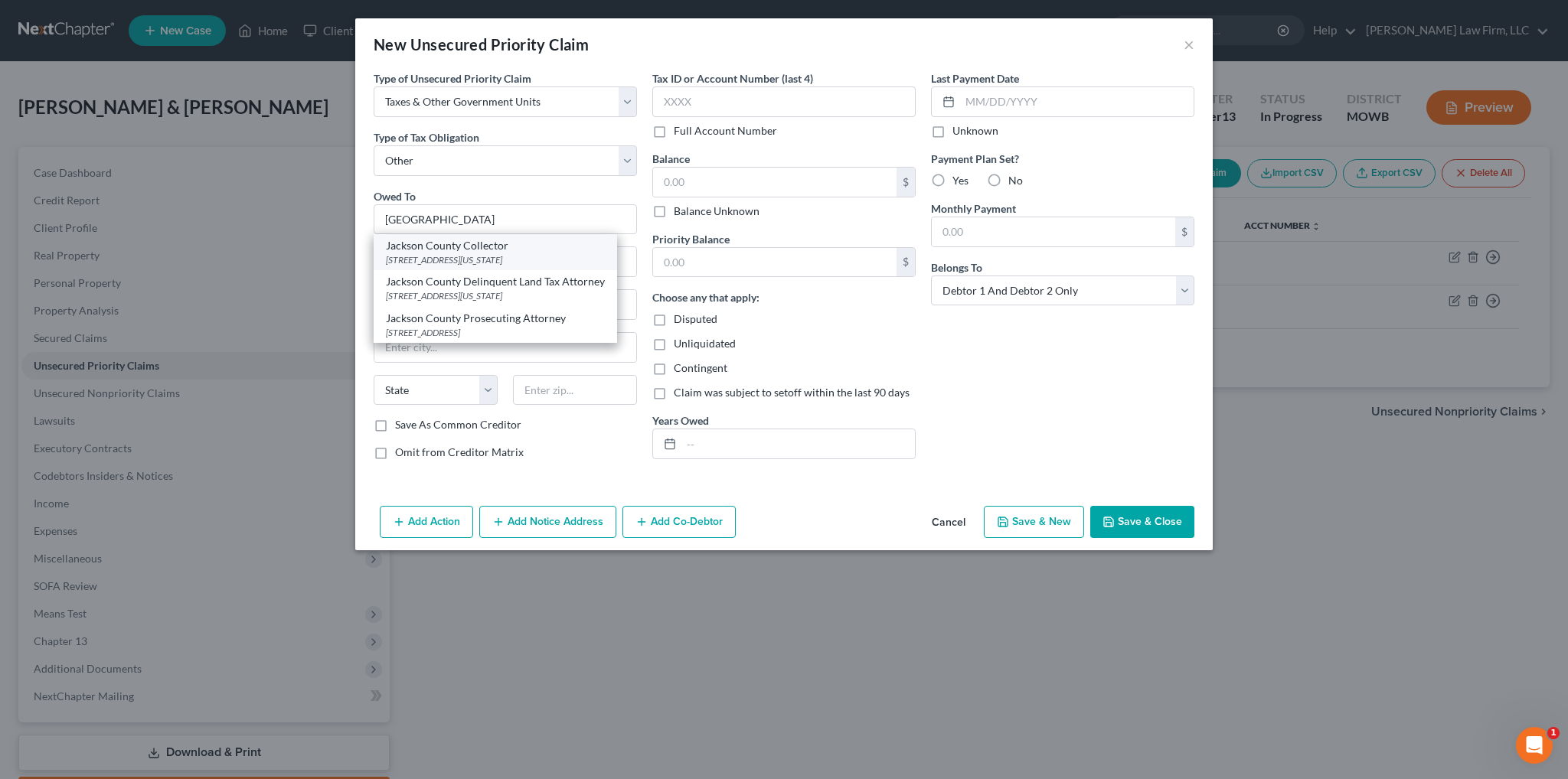
type input "64106"
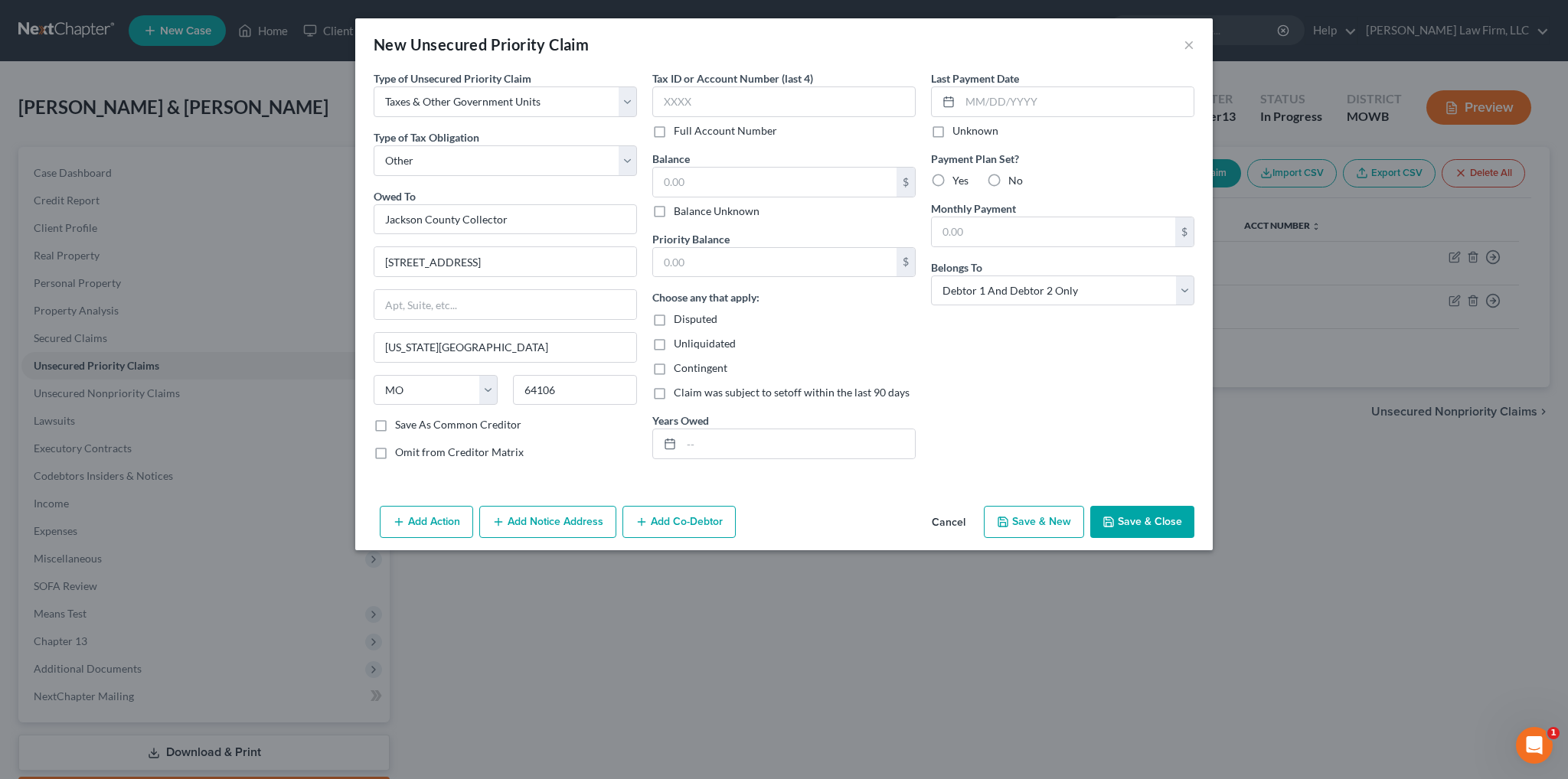
click at [674, 207] on label "Balance Unknown" at bounding box center [717, 211] width 86 height 15
click at [680, 207] on input "Balance Unknown" at bounding box center [685, 208] width 10 height 10
checkbox input "true"
type input "0.00"
click at [1129, 518] on button "Save & Close" at bounding box center [1142, 522] width 104 height 32
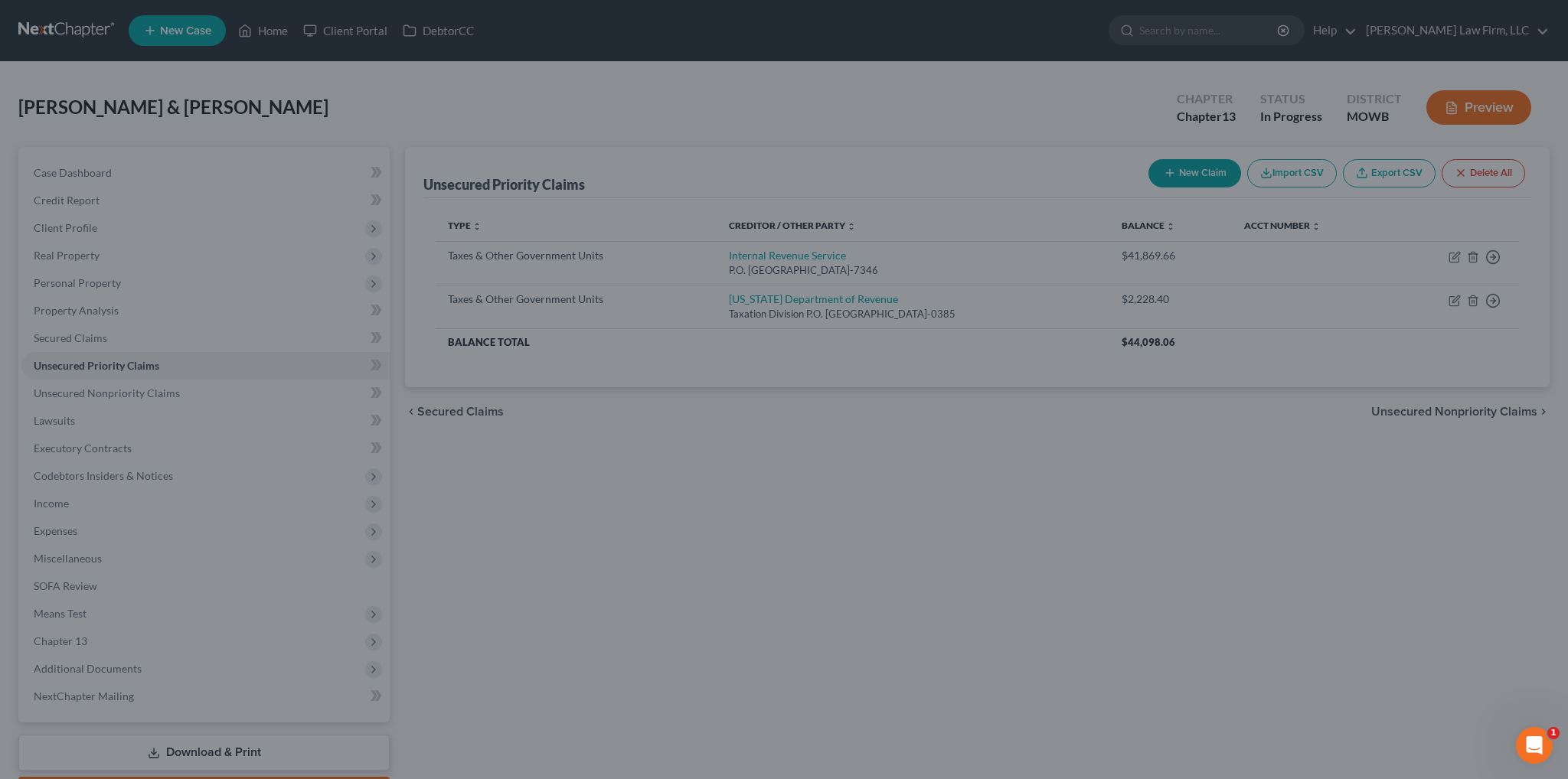
type input "0.00"
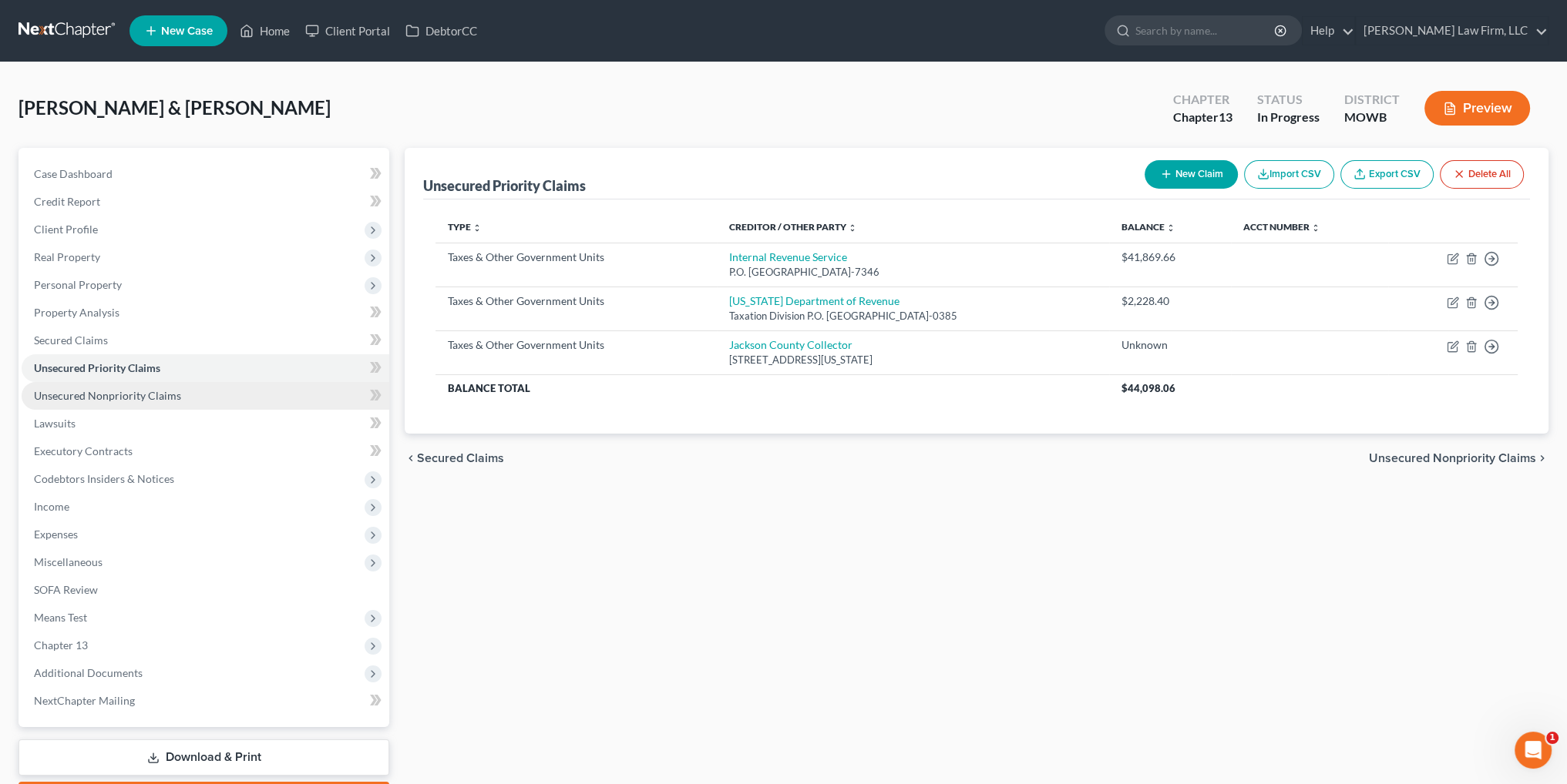
click at [114, 401] on link "Unsecured Nonpriority Claims" at bounding box center [205, 395] width 368 height 27
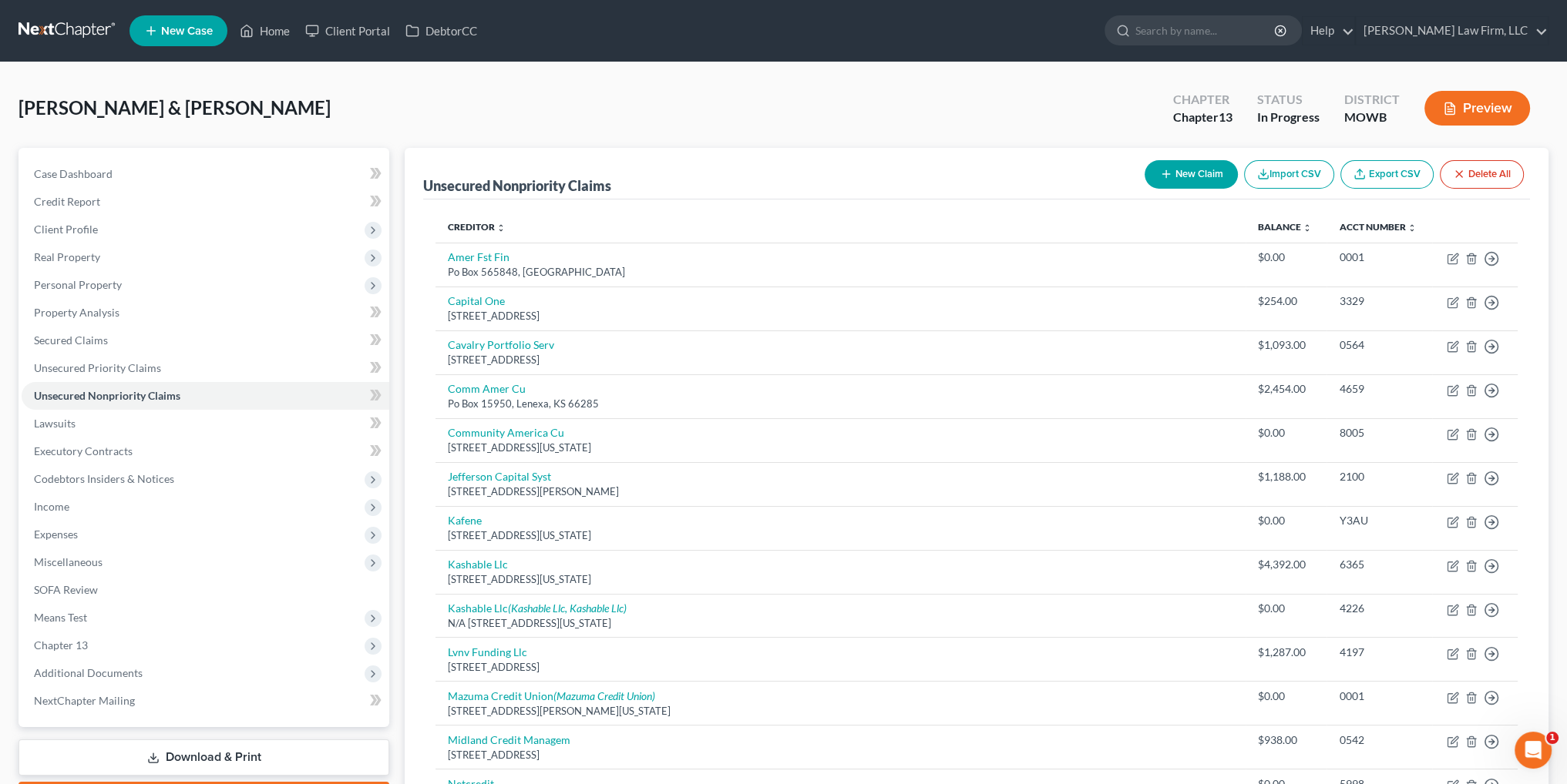
click at [1168, 175] on icon "button" at bounding box center [1165, 174] width 12 height 12
select select "2"
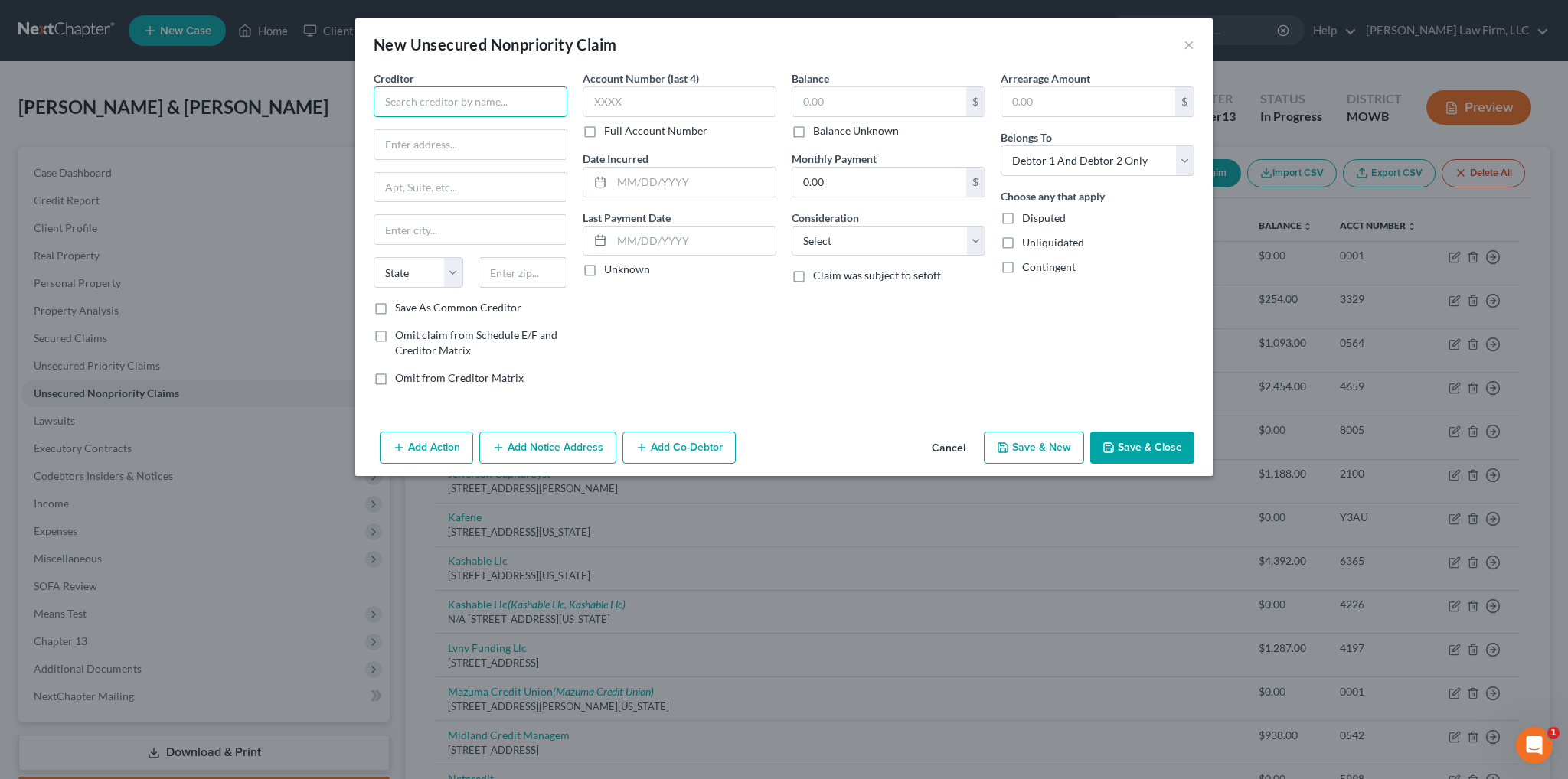
click at [481, 97] on input "text" at bounding box center [470, 102] width 193 height 31
type input "Klarna"
click at [448, 129] on div "Klarna" at bounding box center [465, 128] width 159 height 15
type input "[STREET_ADDRESS]"
type input "Columbus"
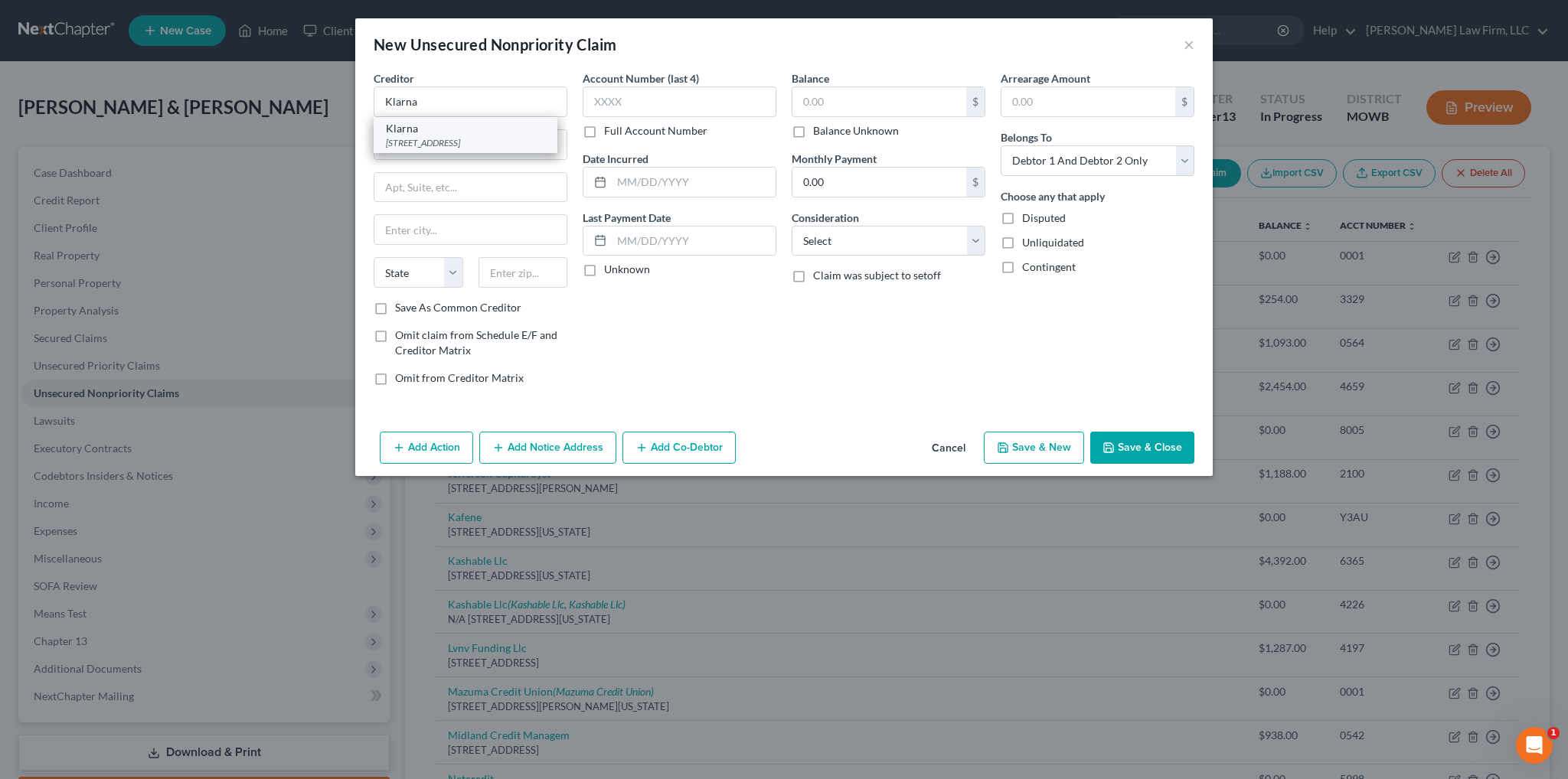
select select "36"
type input "43215"
click at [629, 107] on input "text" at bounding box center [679, 102] width 193 height 31
type input "3419"
type input "05/2021"
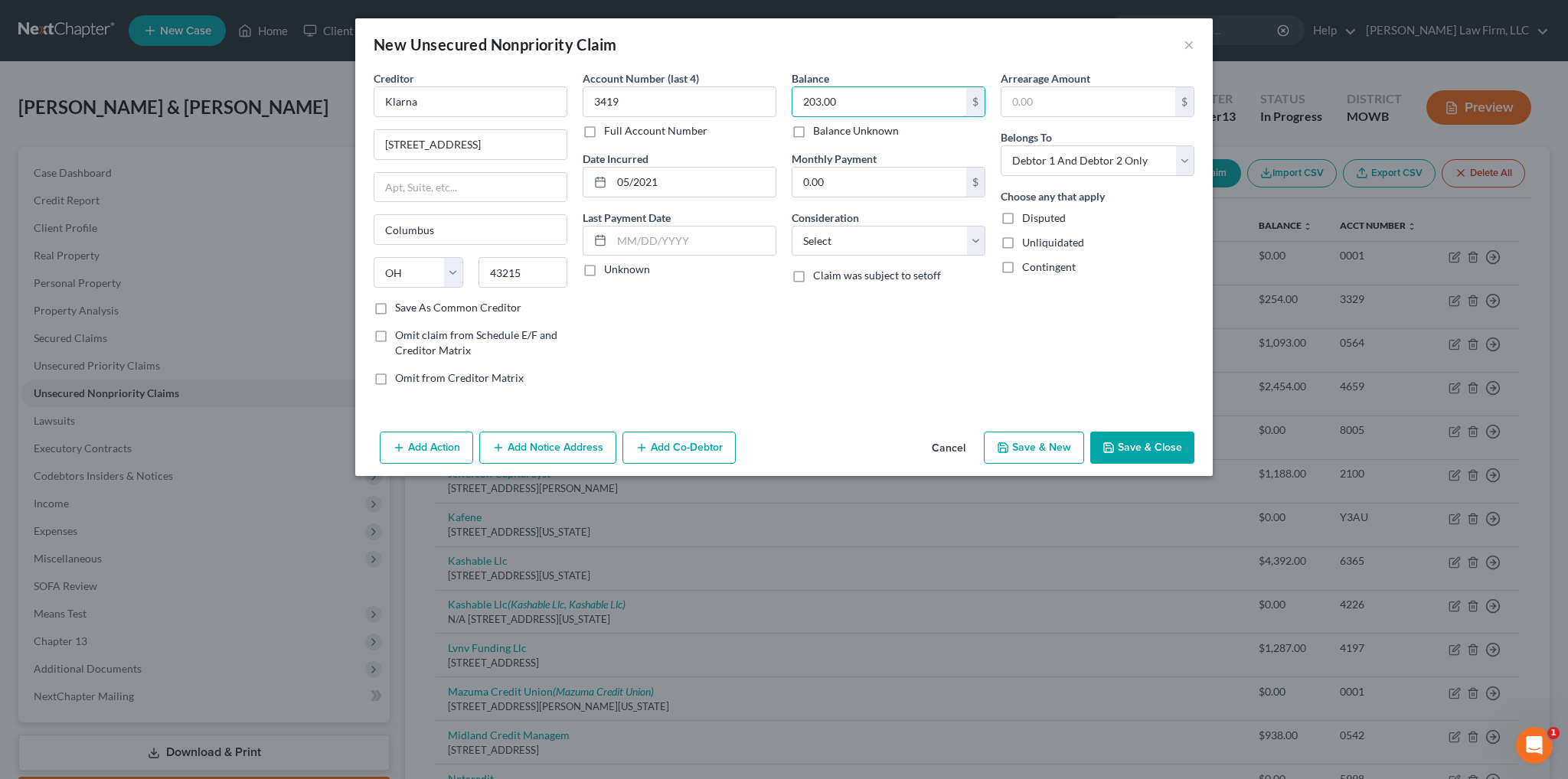
type input "203.00"
click at [529, 443] on button "Add Notice Address" at bounding box center [548, 447] width 137 height 32
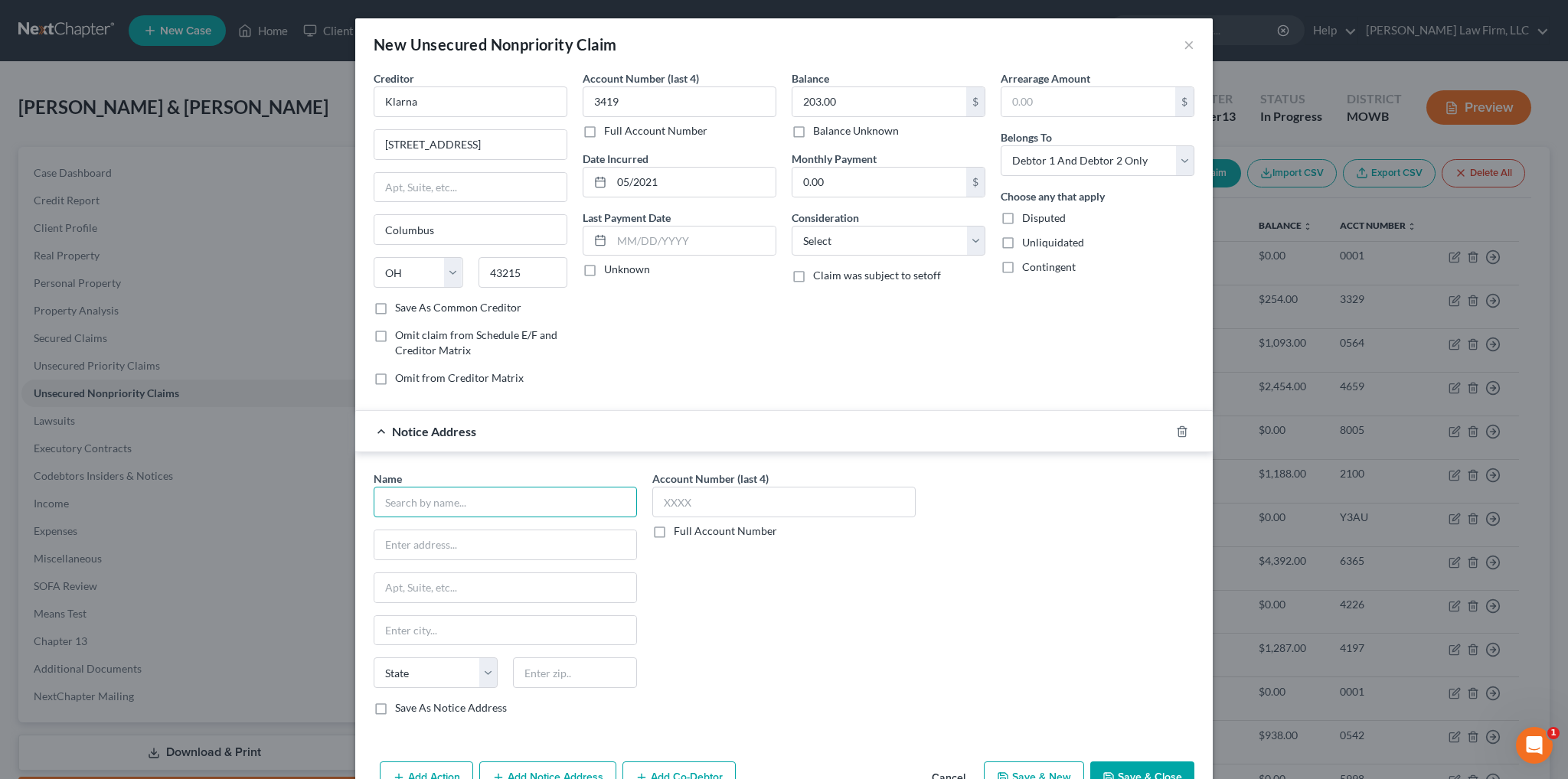
click at [471, 497] on input "text" at bounding box center [506, 502] width 264 height 31
type input "True Accord"
click at [441, 529] on div "True Accord" at bounding box center [465, 529] width 159 height 15
type input "[STREET_ADDRESS]"
type input "Suite 130"
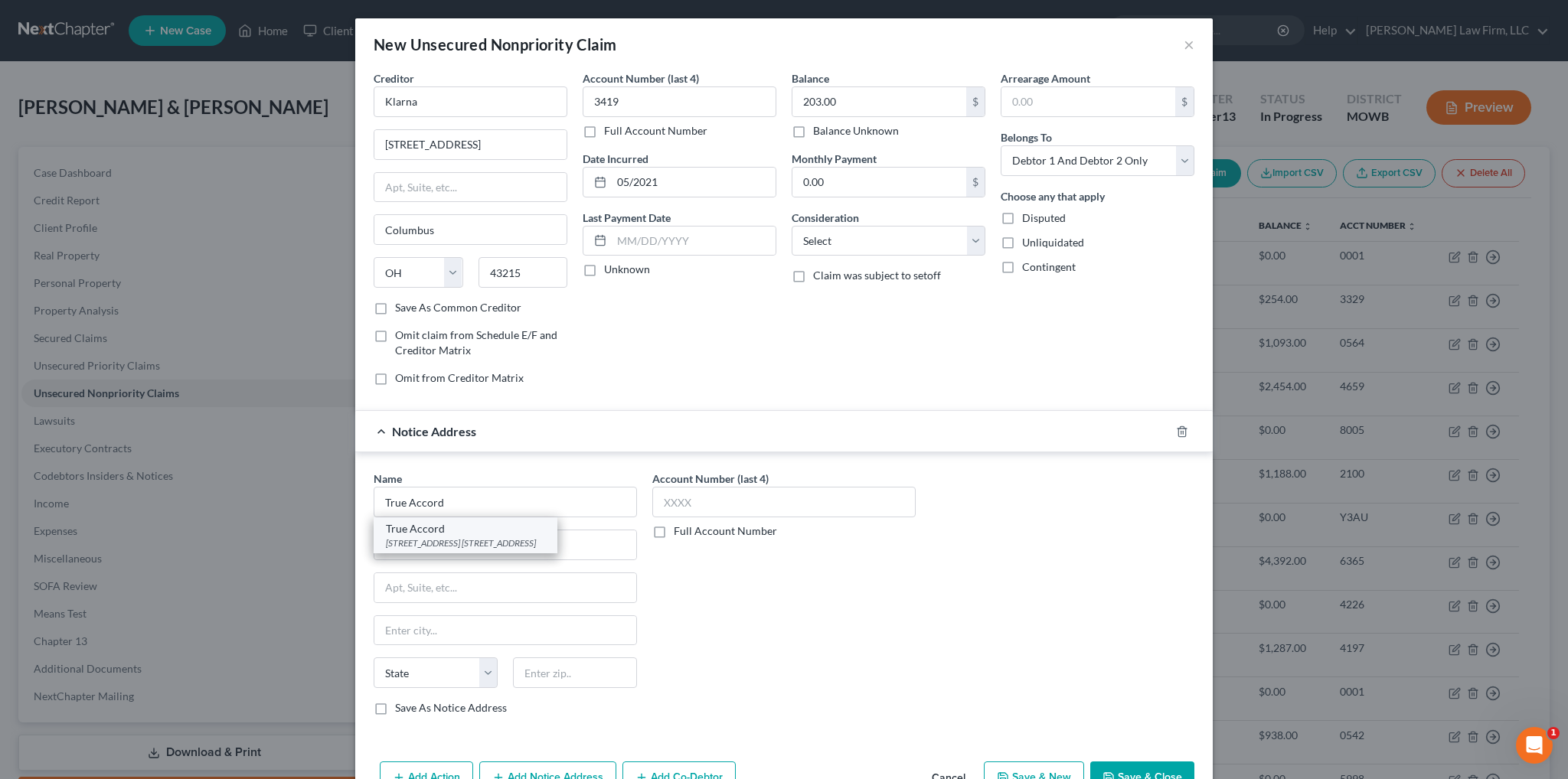
type input "Lenexa"
select select "17"
type input "66219"
click at [1133, 772] on button "Save & Close" at bounding box center [1142, 777] width 104 height 32
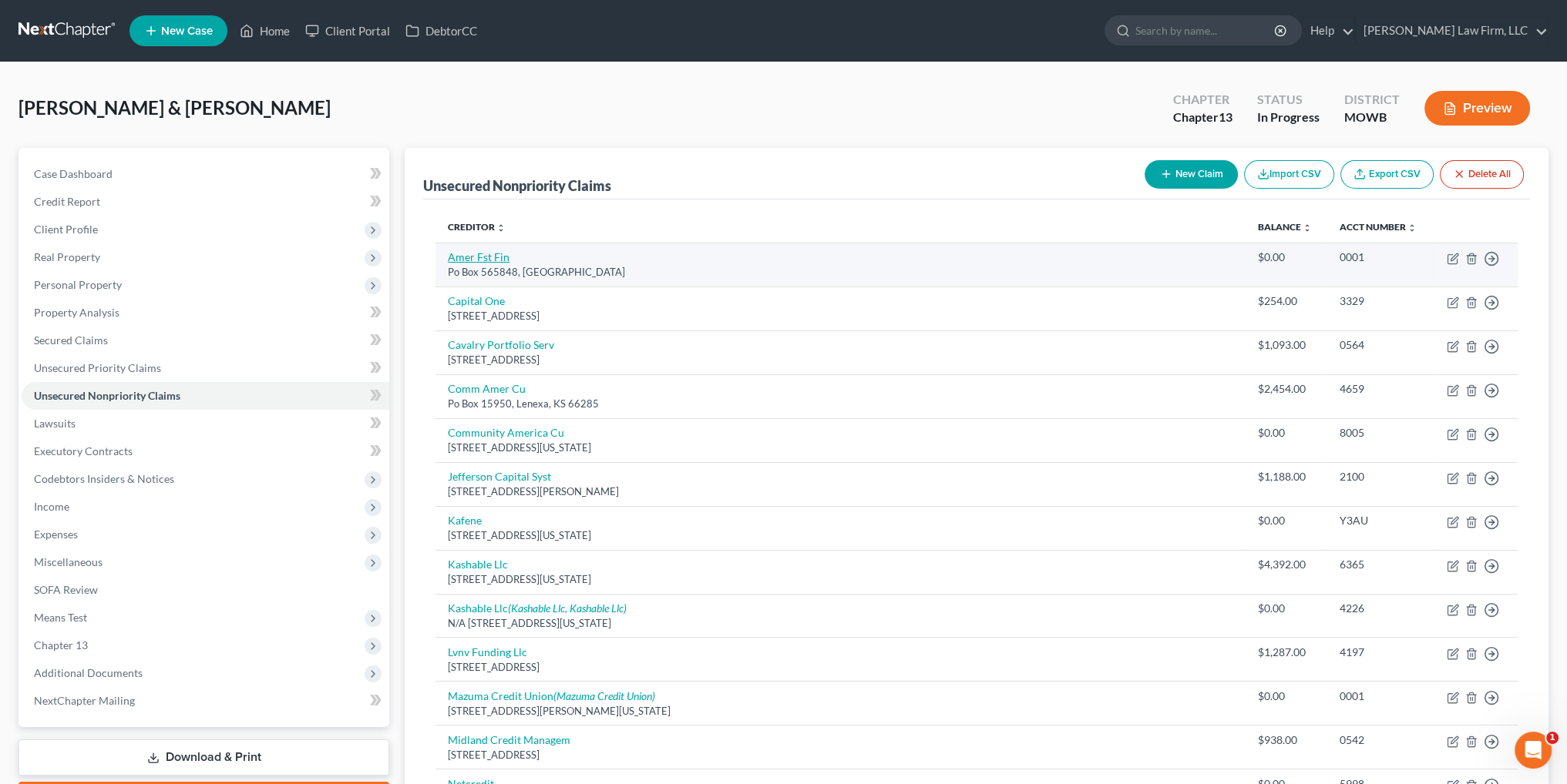
click at [481, 256] on link "Amer Fst Fin" at bounding box center [479, 257] width 62 height 13
select select "45"
select select "1"
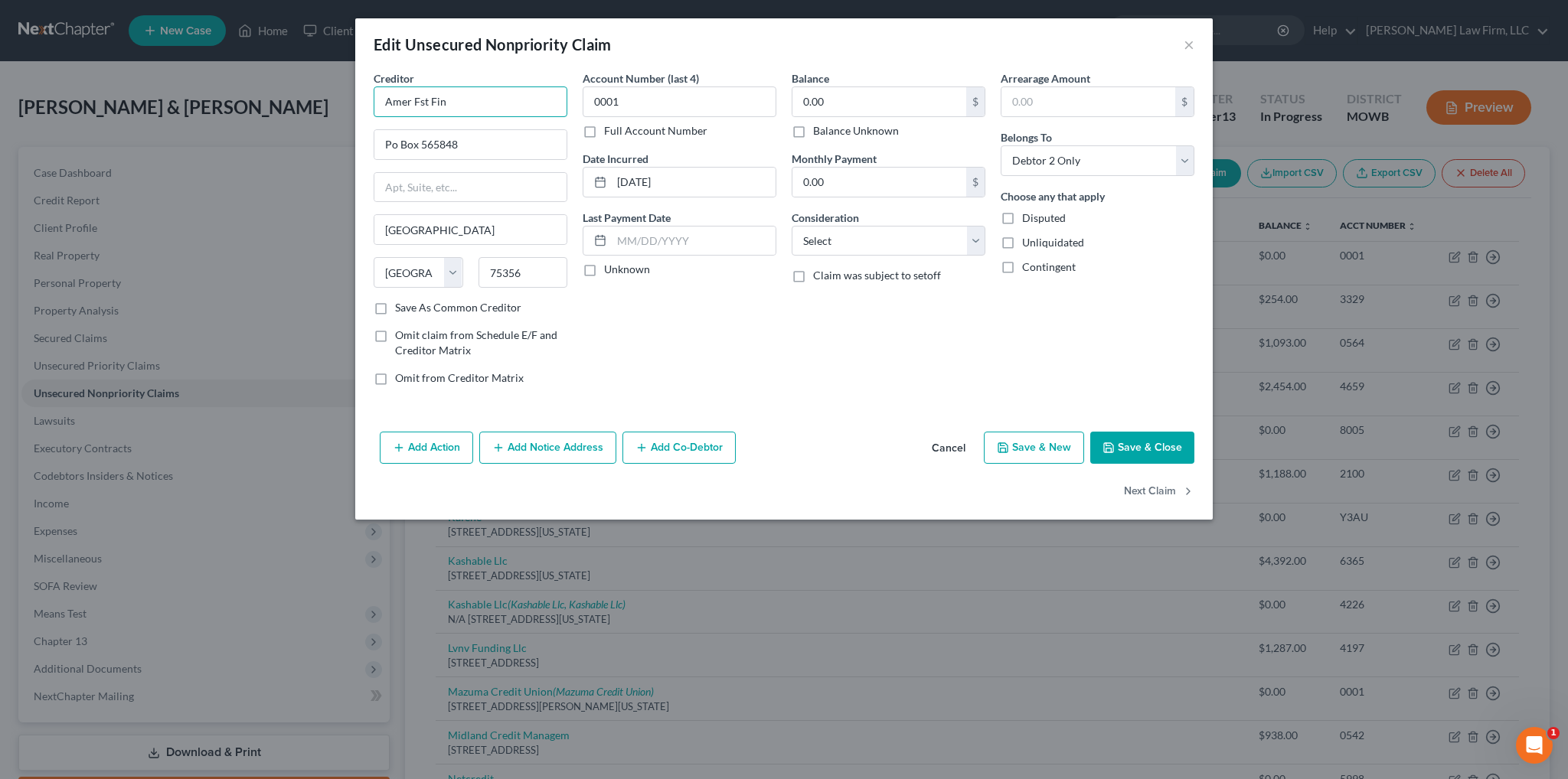
drag, startPoint x: 429, startPoint y: 97, endPoint x: 294, endPoint y: 95, distance: 135.0
click at [294, 96] on div "Edit Unsecured Nonpriority Claim × Creditor * Amer Fst Fin Po Box 565848 [GEOGR…" at bounding box center [784, 390] width 1568 height 779
type input "American First Finance"
click at [730, 335] on div "Account Number (last 4) 0001 Full Account Number Date Incurred [DATE] Last Paym…" at bounding box center [679, 234] width 209 height 328
click at [396, 142] on input "Po Box 565848" at bounding box center [471, 144] width 192 height 29
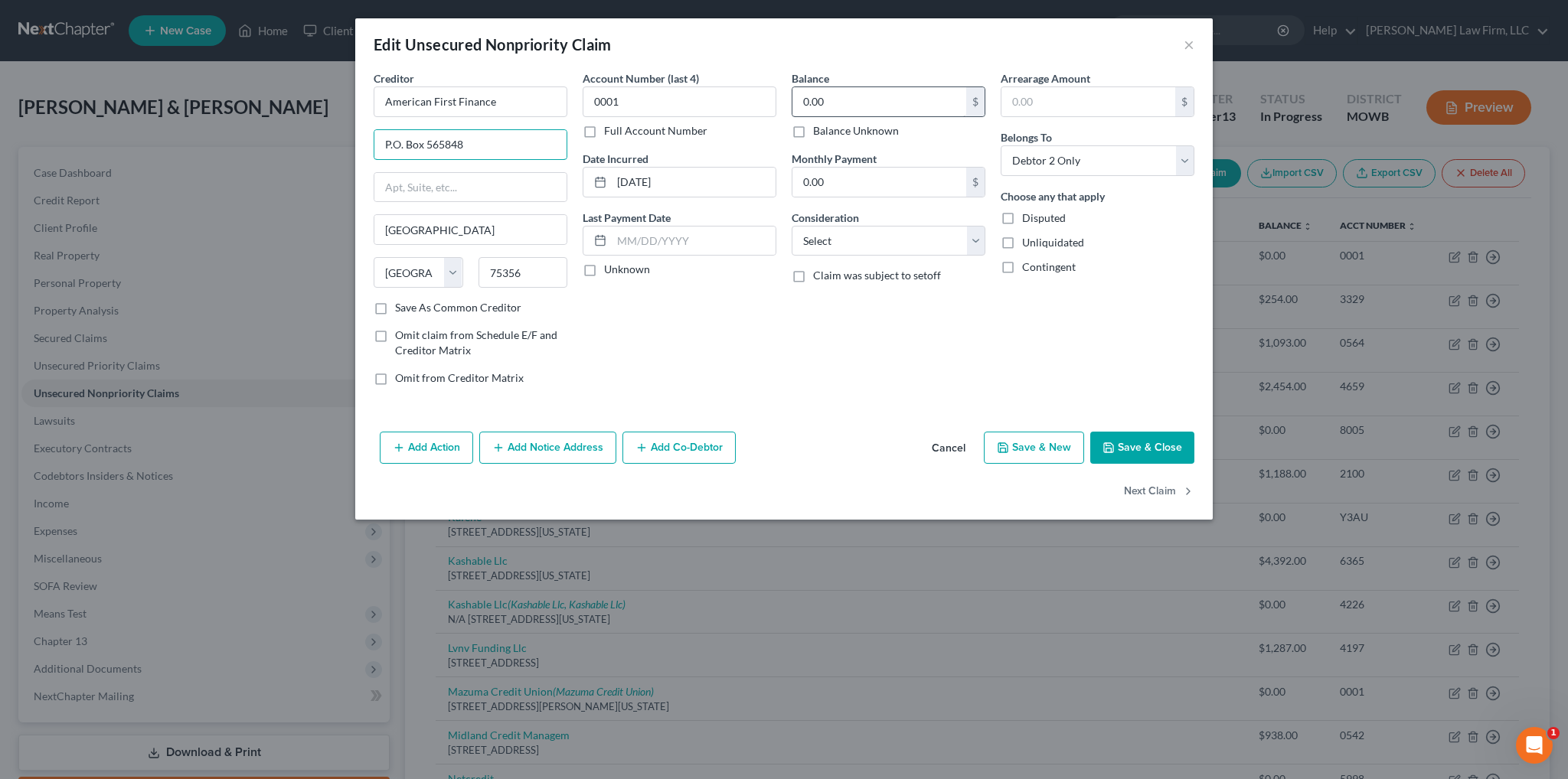
type input "P.O. Box 565848"
click at [862, 104] on input "0.00" at bounding box center [879, 101] width 174 height 29
type input "1,173.00"
click at [842, 235] on select "Select Cable / Satellite Services Collection Agency Credit Card Debt Debt Couns…" at bounding box center [888, 241] width 193 height 31
select select "10"
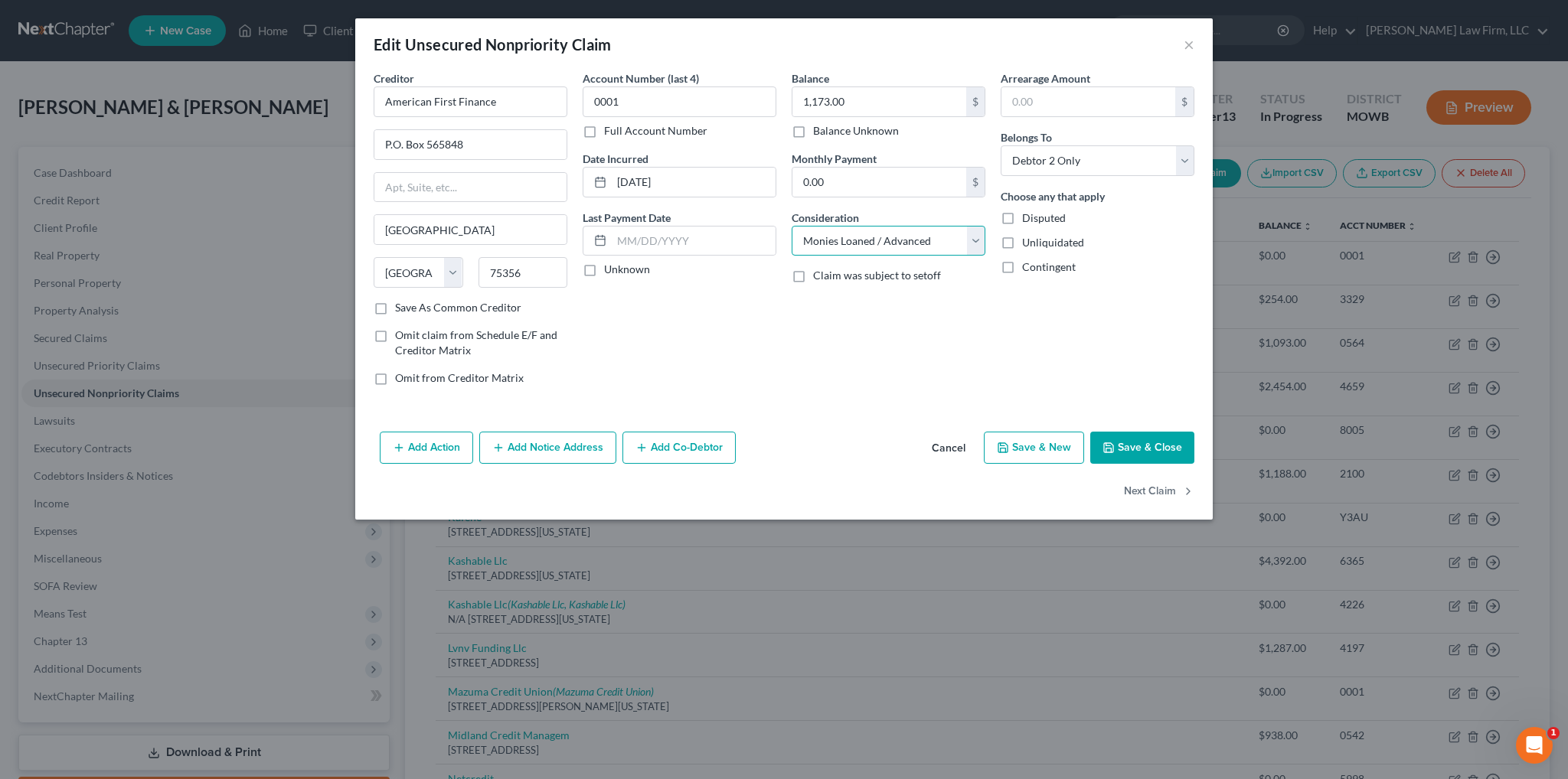
click at [791, 226] on select "Select Cable / Satellite Services Collection Agency Credit Card Debt Debt Couns…" at bounding box center [888, 241] width 193 height 31
click at [549, 452] on button "Add Notice Address" at bounding box center [548, 447] width 137 height 32
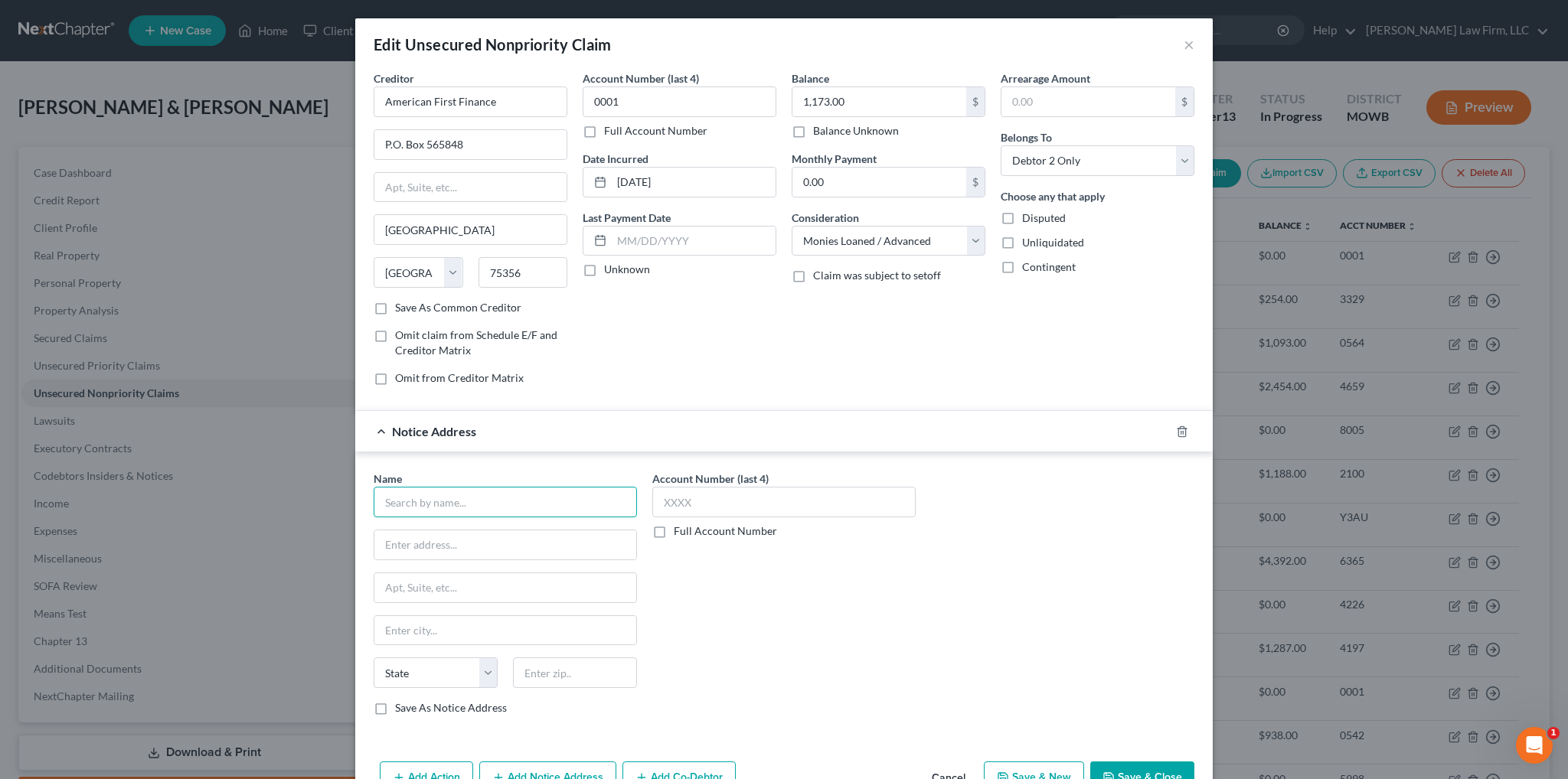
click at [463, 497] on input "text" at bounding box center [506, 502] width 264 height 31
type input "January"
type input "[STREET_ADDRESS]"
type input "4th Floor"
type input "[US_STATE]"
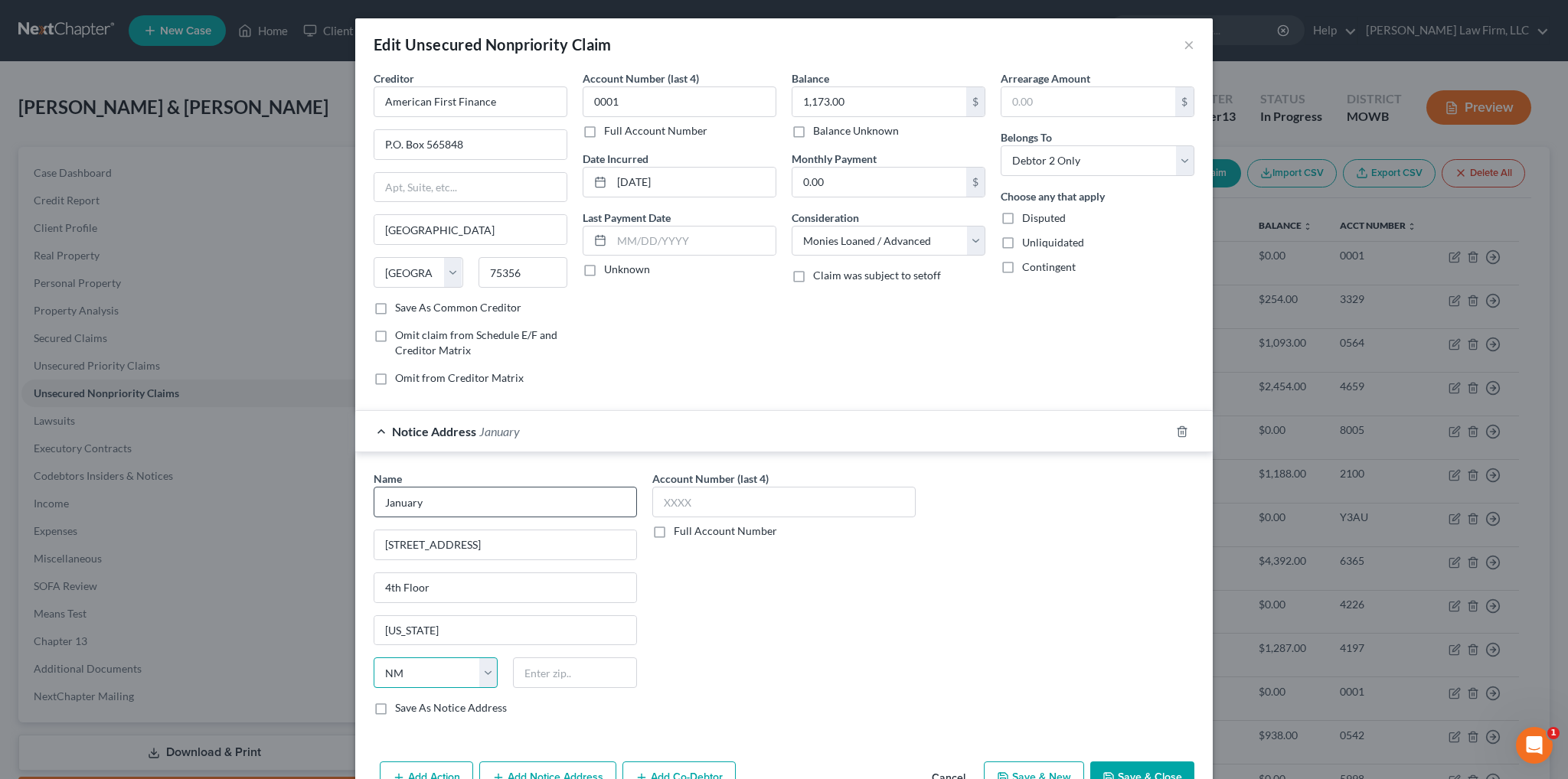
select select "35"
type input "10013-9998"
click at [1142, 765] on button "Save & Close" at bounding box center [1142, 777] width 104 height 32
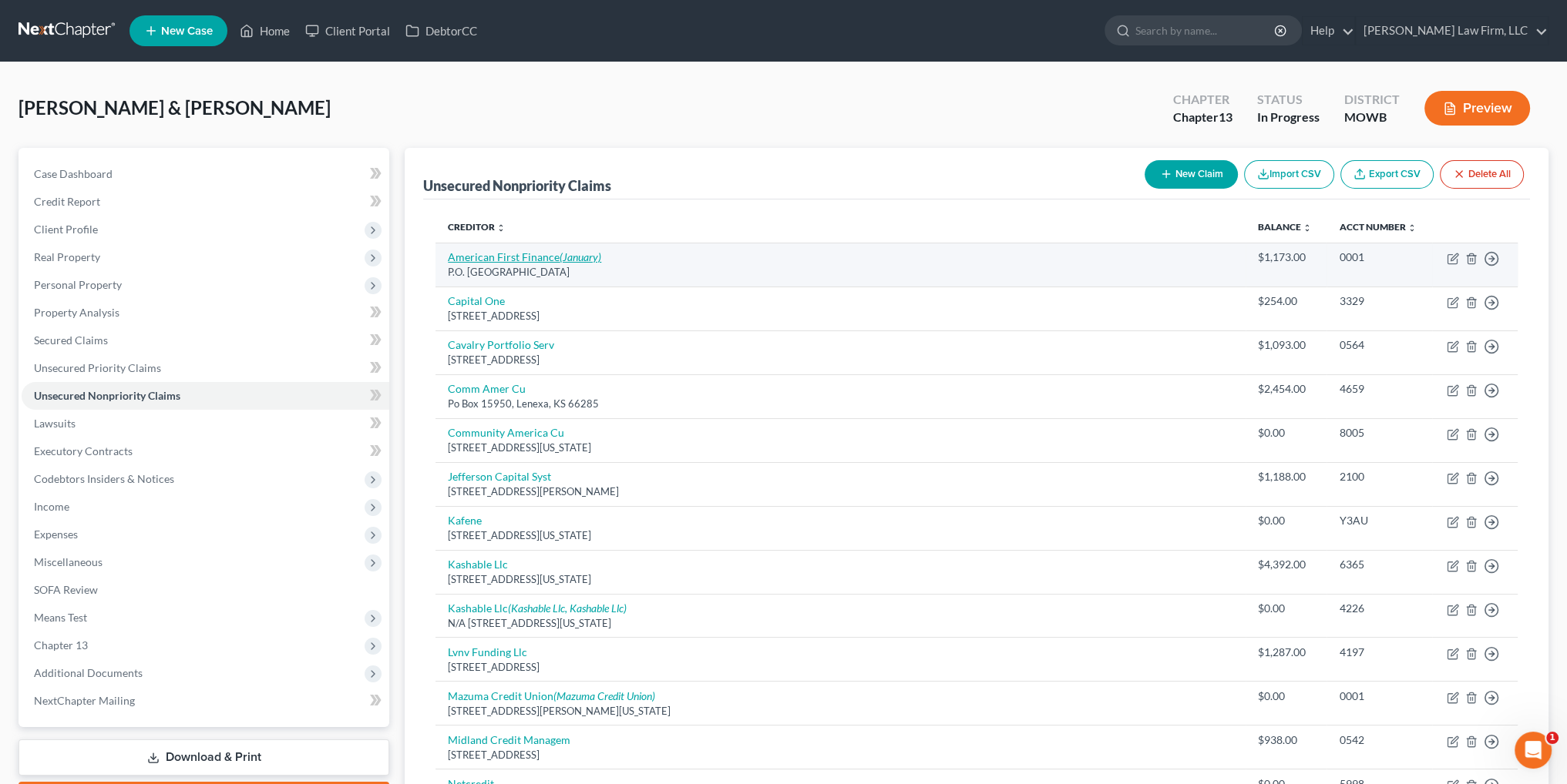
click at [546, 252] on link "American First Finance (January)" at bounding box center [524, 257] width 153 height 13
select select "45"
select select "10"
select select "1"
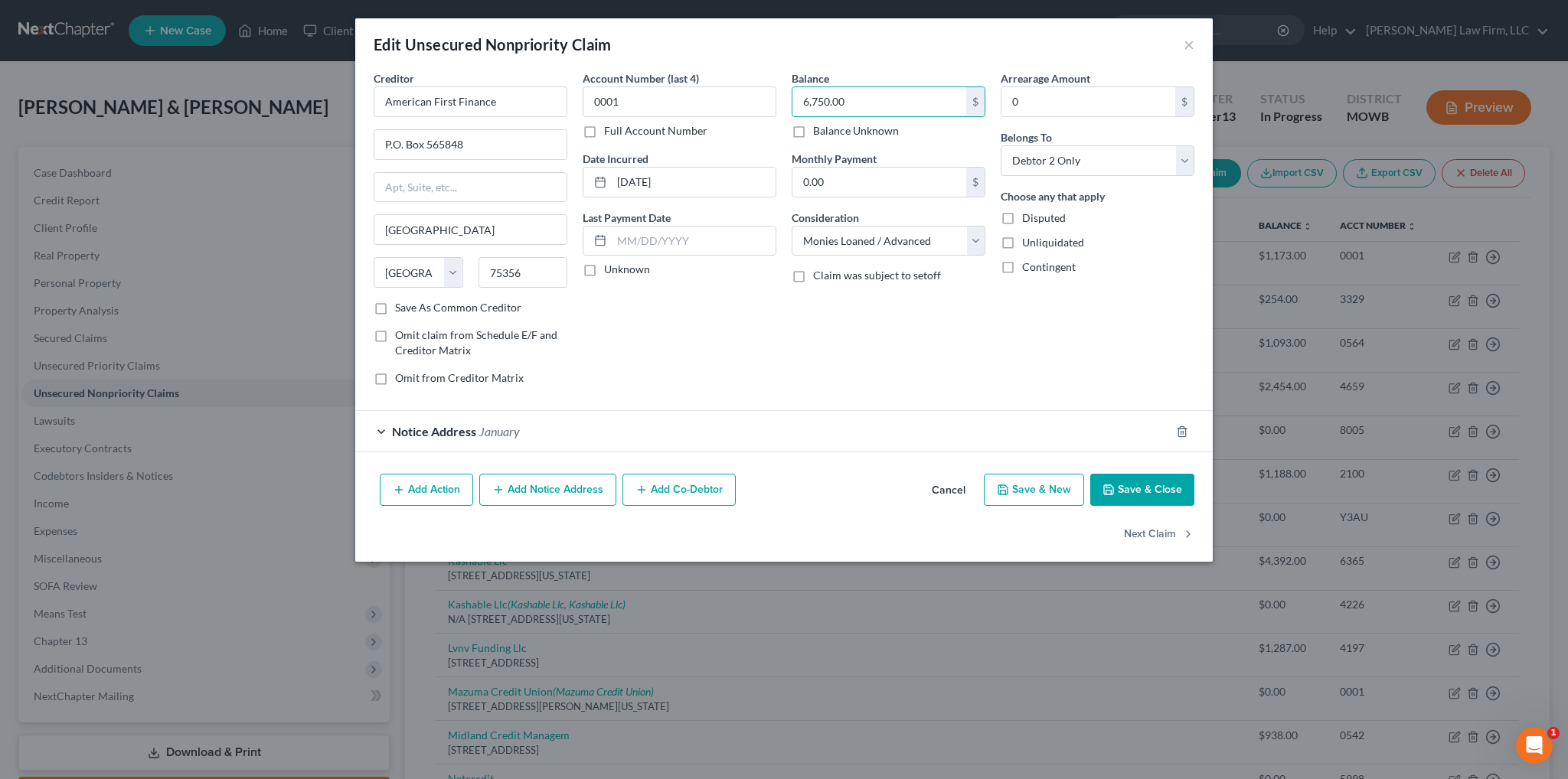
type input "6,750.00"
click at [1176, 489] on button "Save & Close" at bounding box center [1142, 489] width 104 height 32
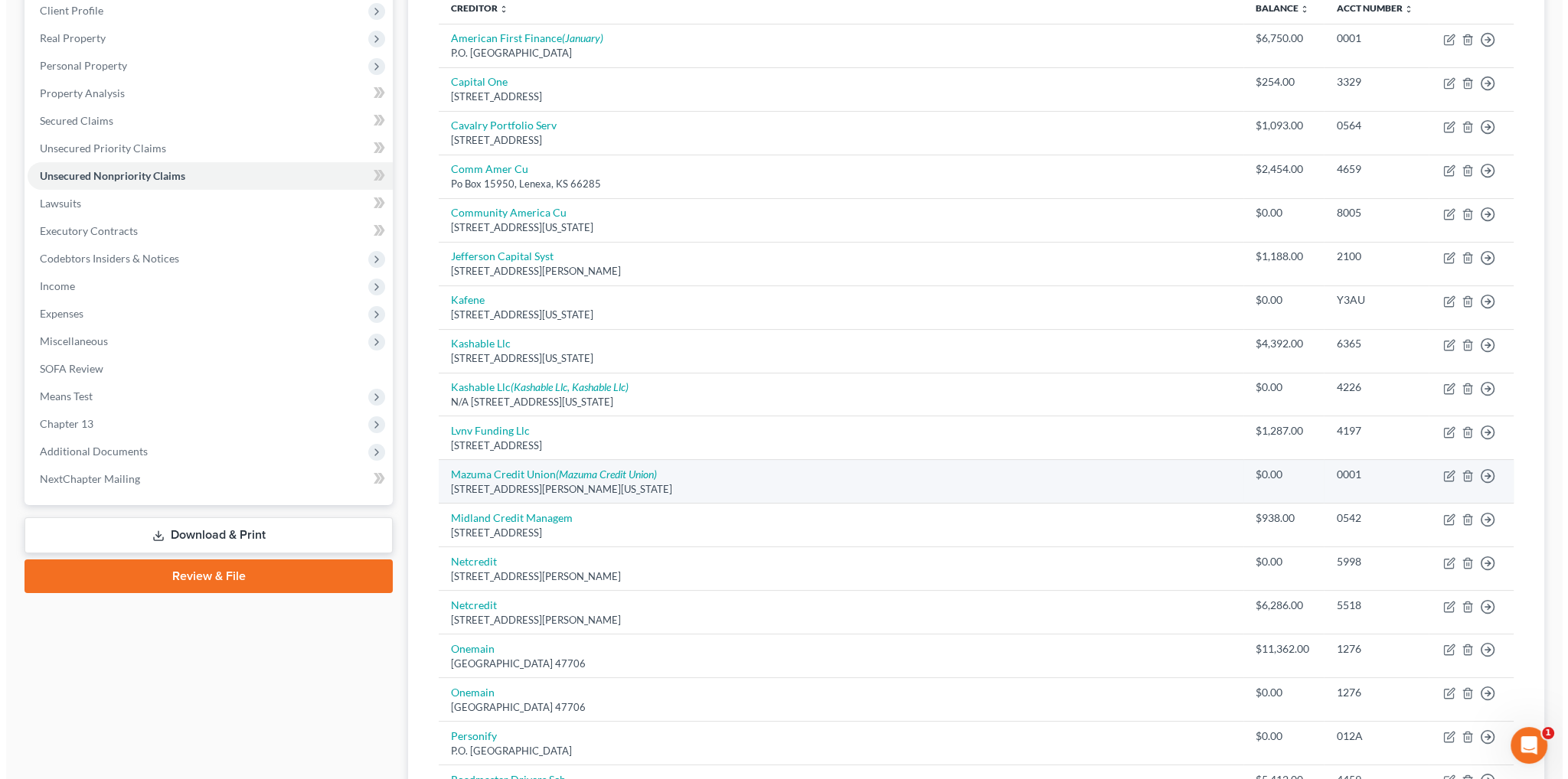
scroll to position [230, 0]
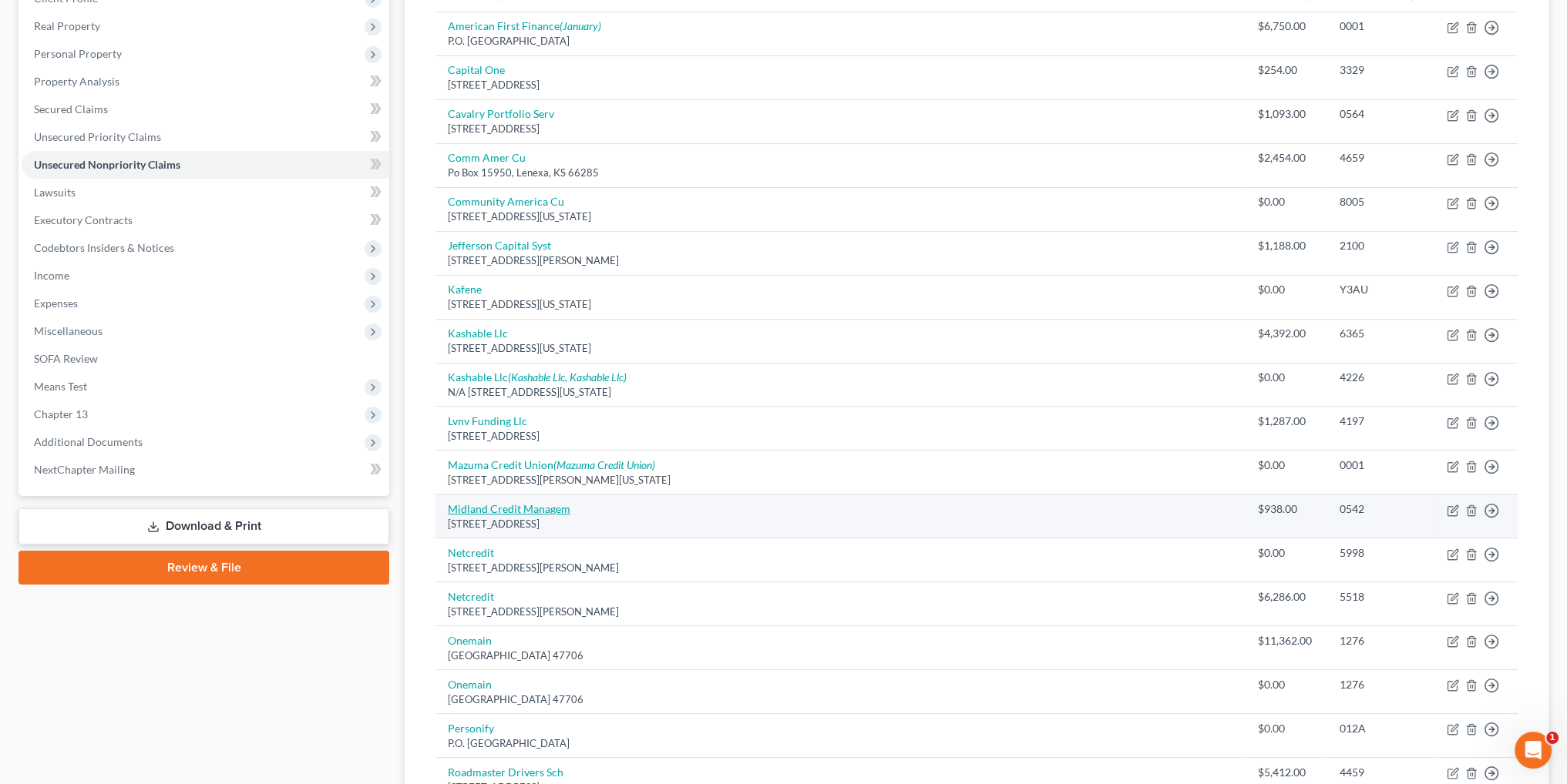
click at [541, 508] on link "Midland Credit Managem" at bounding box center [509, 509] width 122 height 13
select select "23"
select select "1"
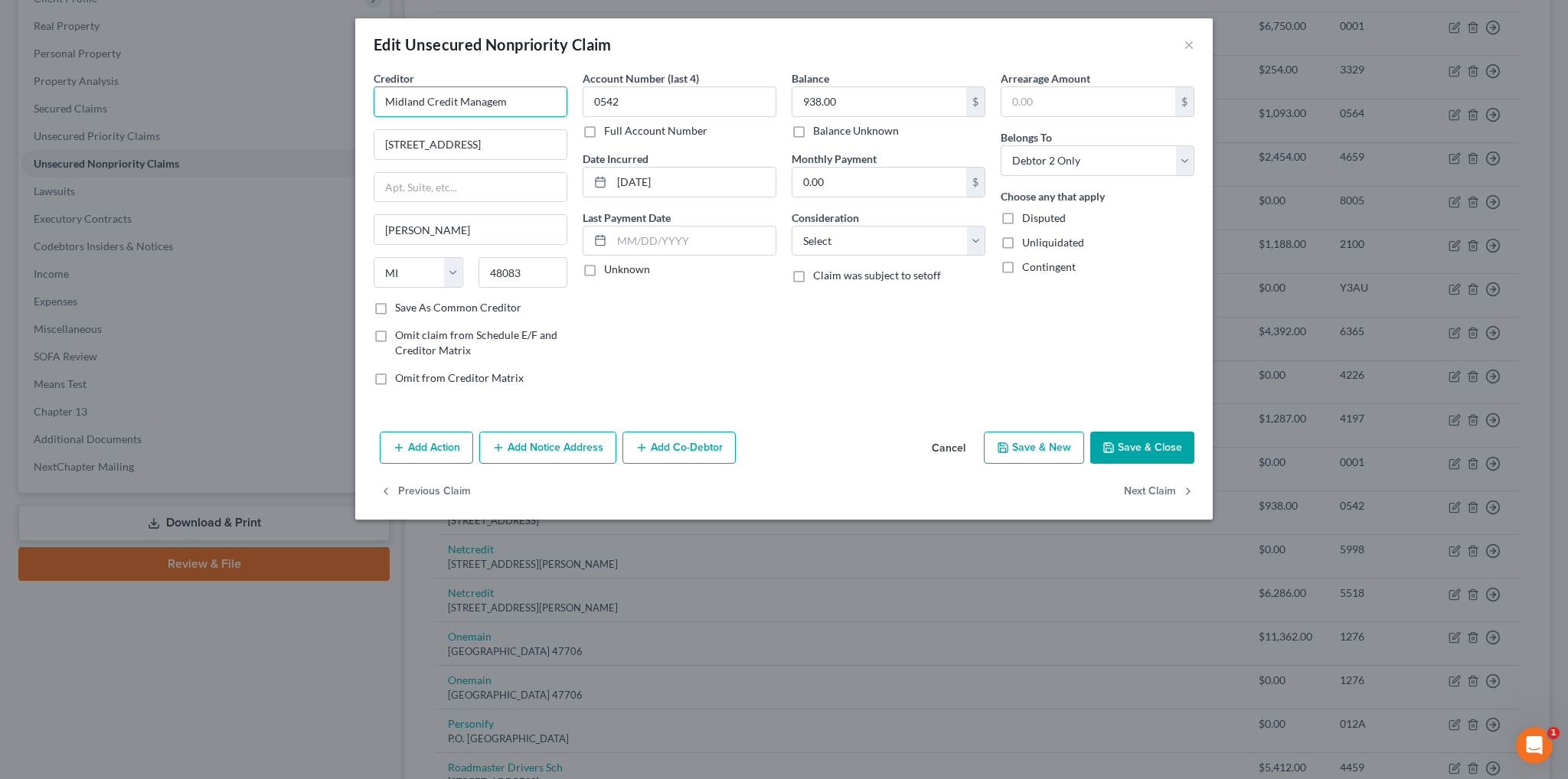
click at [516, 97] on input "Midland Credit Managem" at bounding box center [470, 102] width 193 height 31
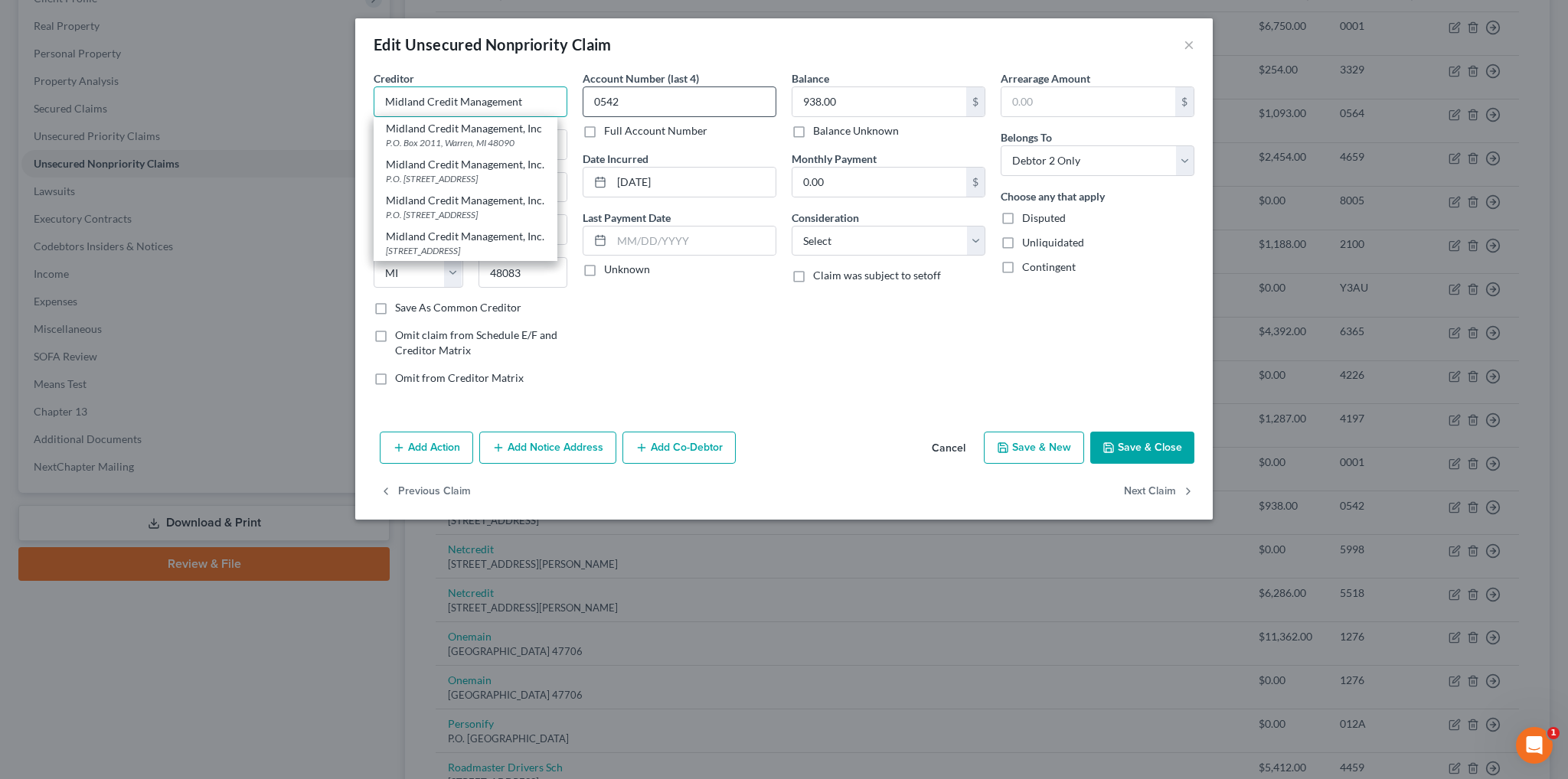
type input "Midland Credit Management"
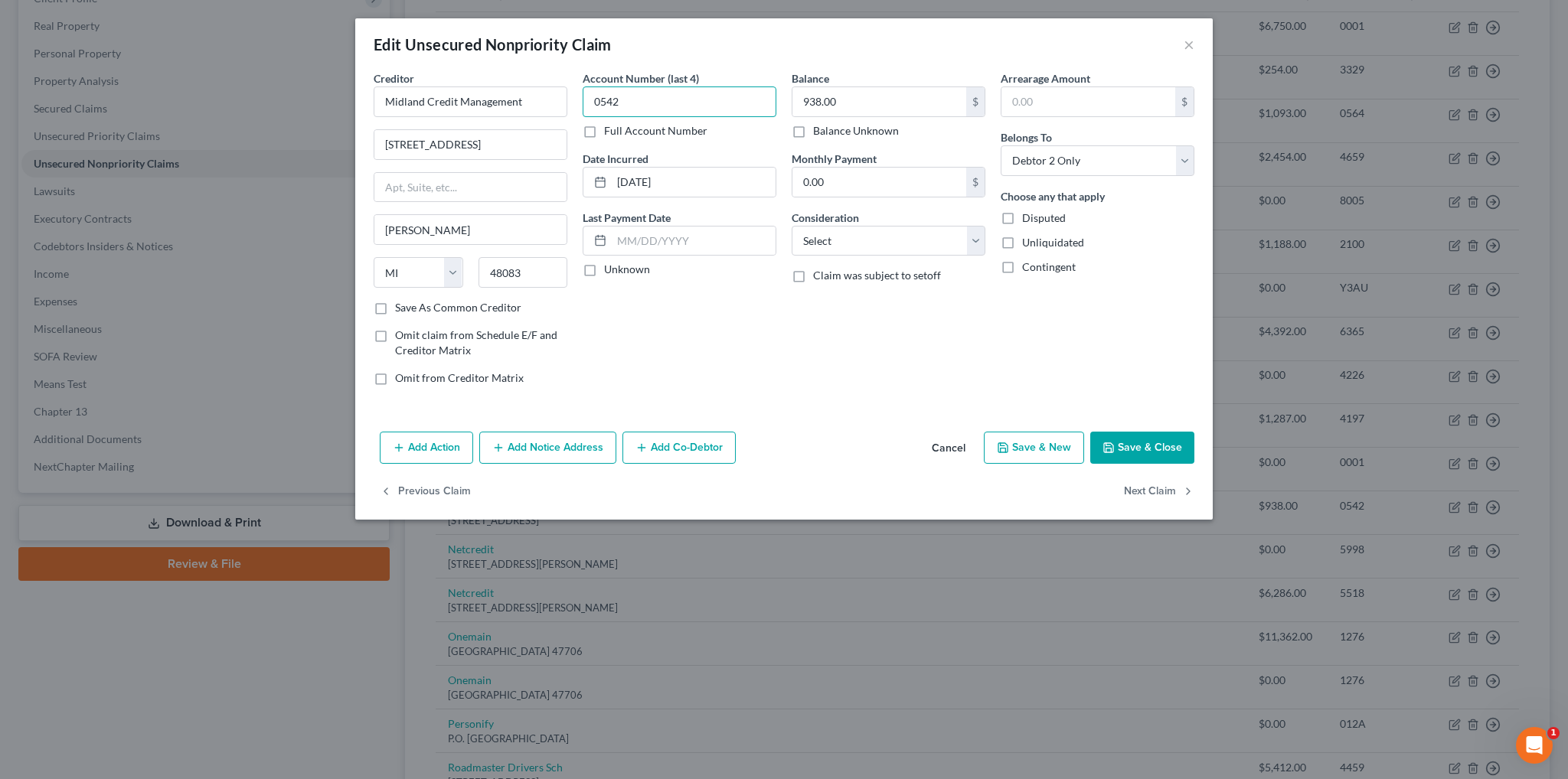
click at [706, 103] on input "0542" at bounding box center [679, 102] width 193 height 31
click at [846, 238] on select "Select Cable / Satellite Services Collection Agency Credit Card Debt Debt Couns…" at bounding box center [888, 241] width 193 height 31
select select "10"
click at [791, 226] on select "Select Cable / Satellite Services Collection Agency Credit Card Debt Debt Couns…" at bounding box center [888, 241] width 193 height 31
click at [561, 452] on button "Add Notice Address" at bounding box center [548, 447] width 137 height 32
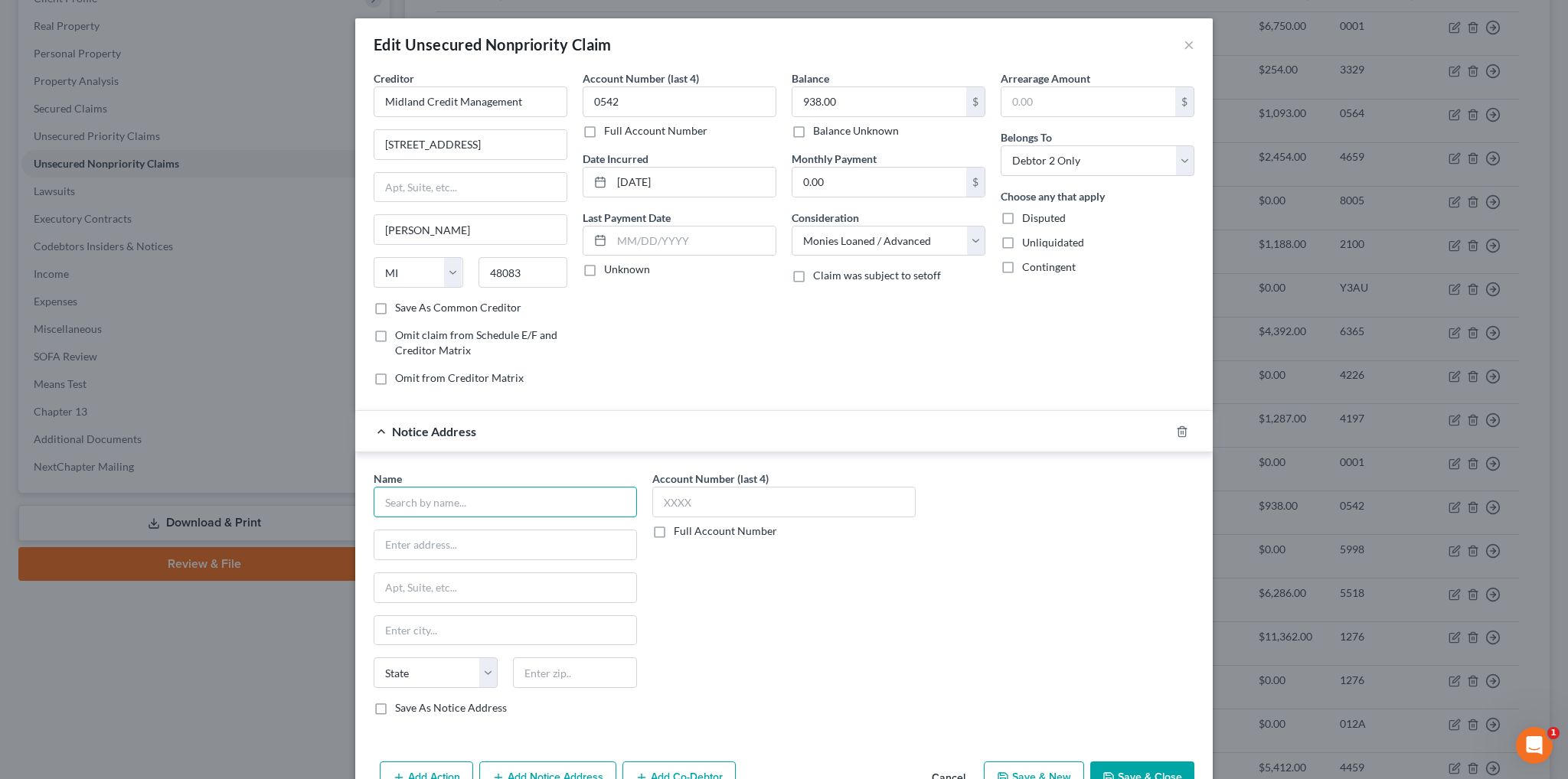
click at [461, 499] on input "text" at bounding box center [506, 502] width 264 height 31
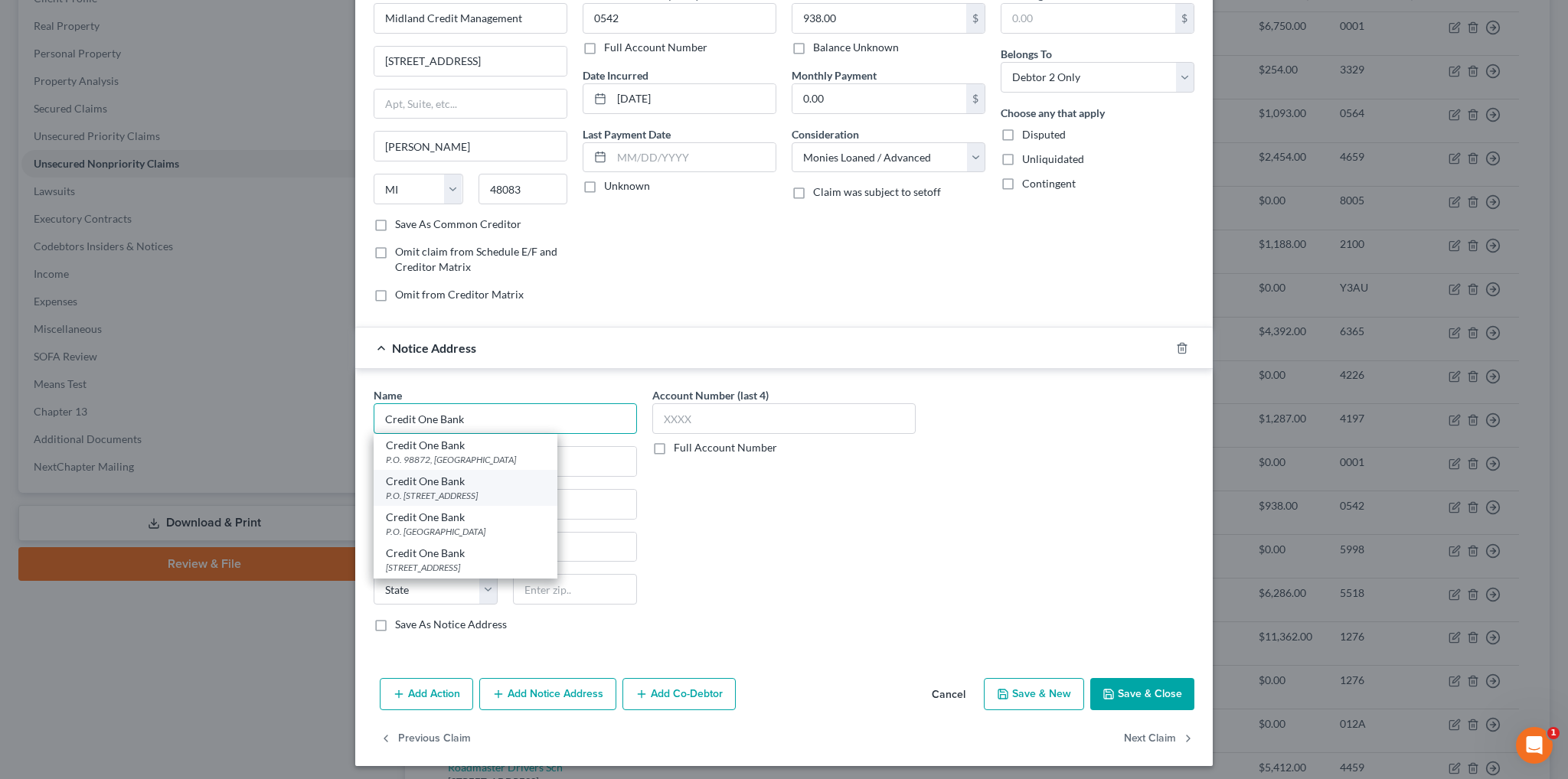
scroll to position [86, 0]
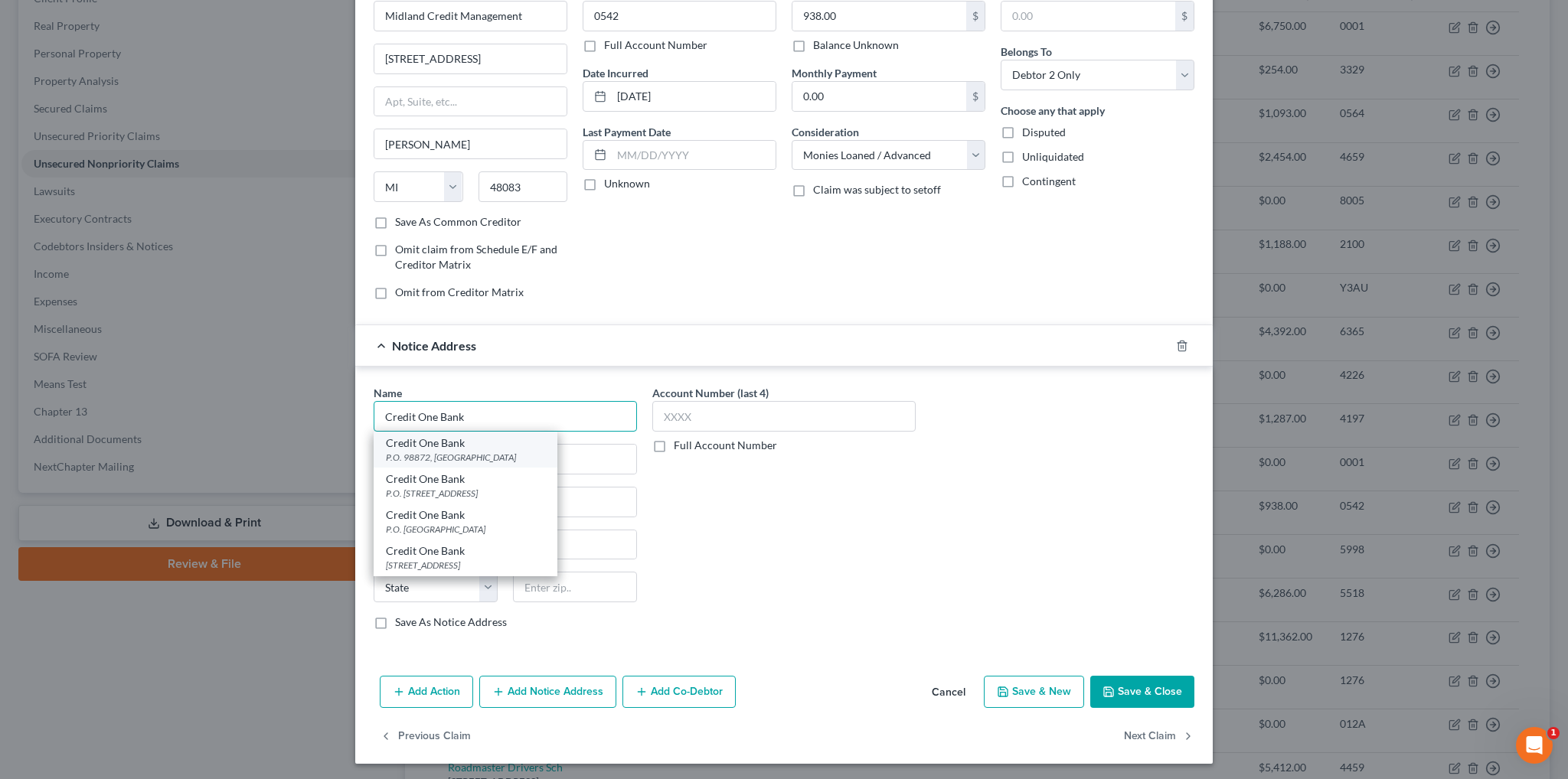
type input "Credit One Bank"
click at [438, 451] on div "P.O. 98872, [GEOGRAPHIC_DATA]" at bounding box center [465, 458] width 159 height 13
type input "P.O. 98872"
type input "[GEOGRAPHIC_DATA]"
select select "31"
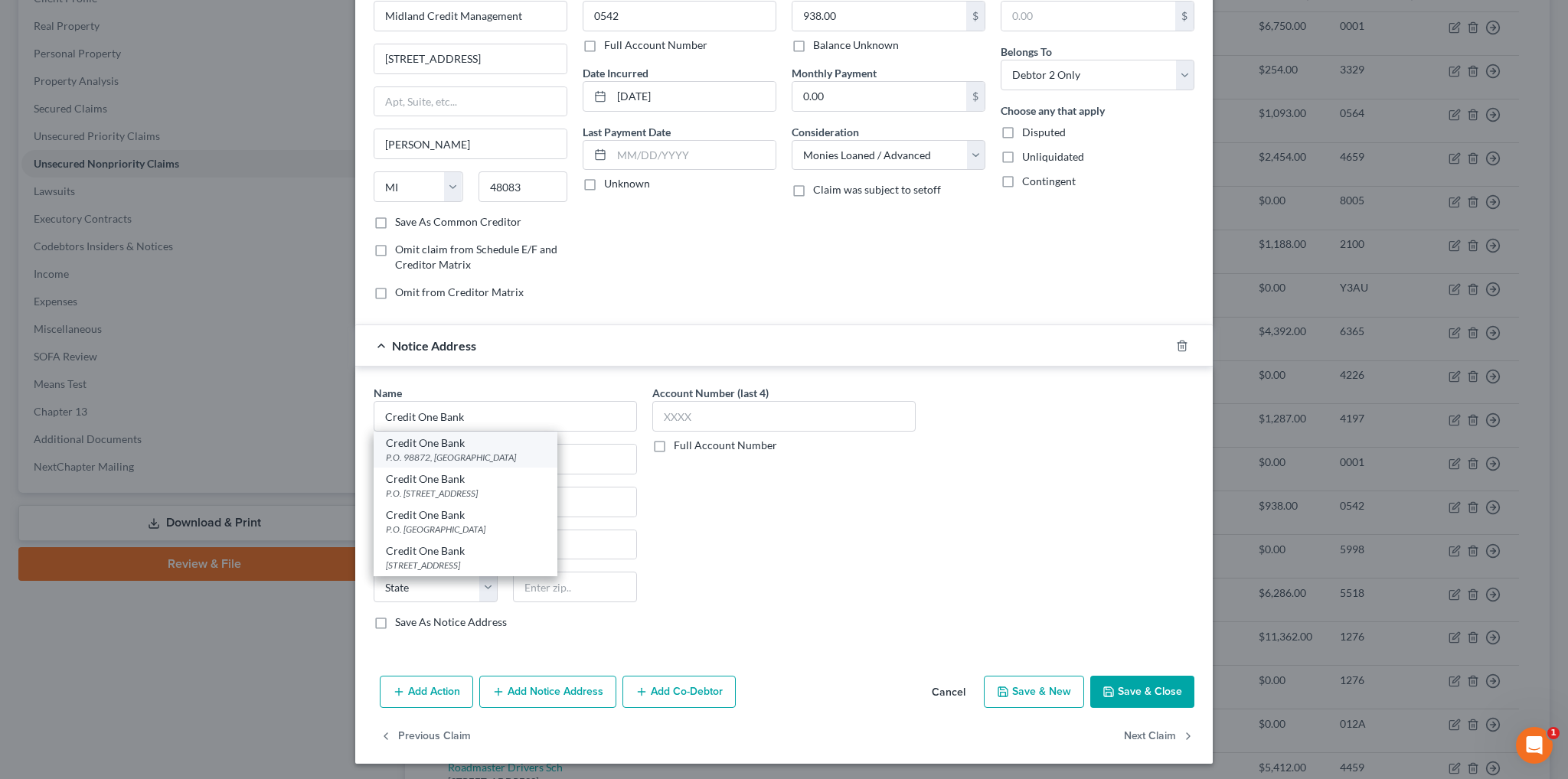
type input "89193"
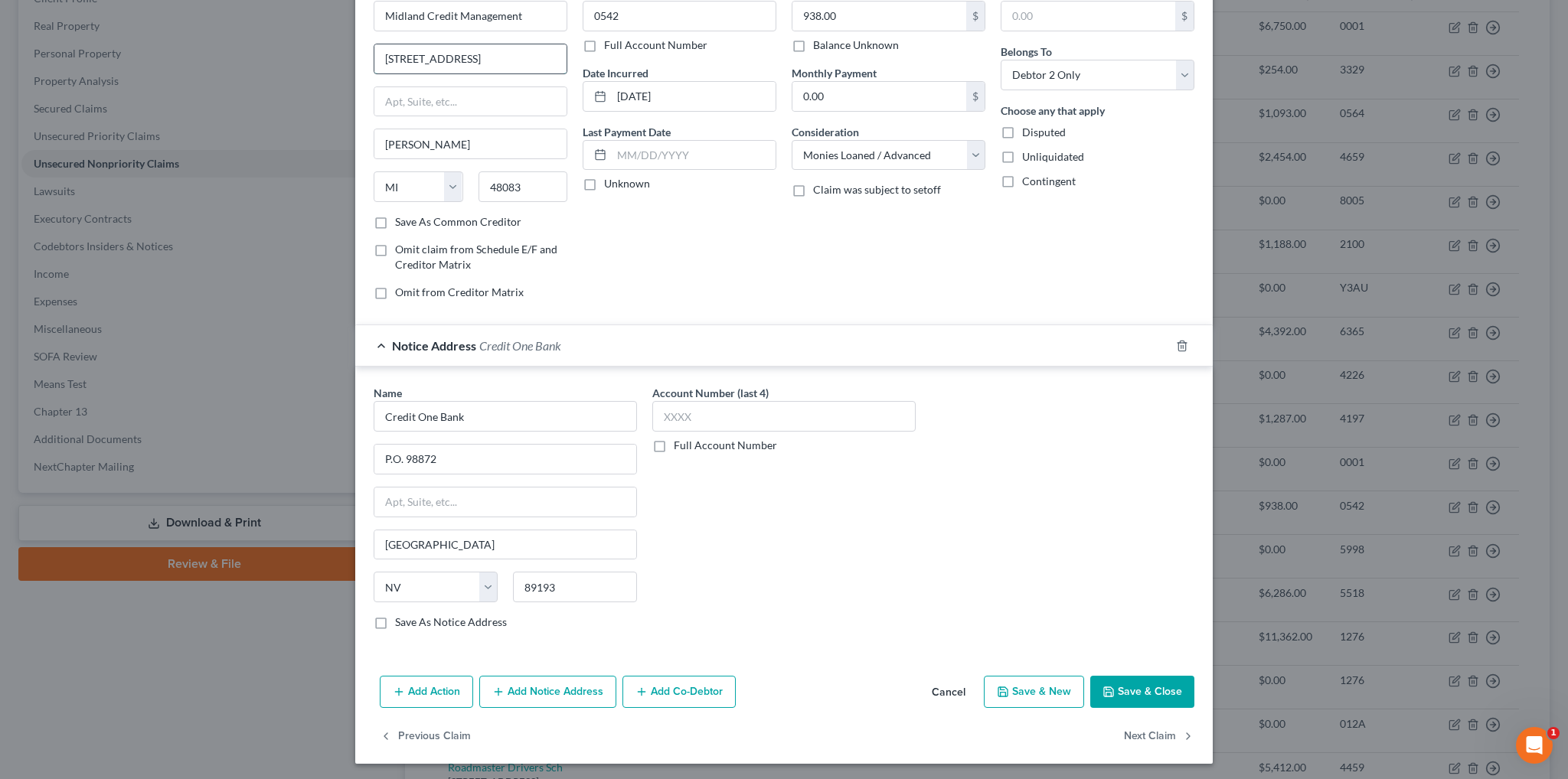
click at [536, 55] on input "[STREET_ADDRESS]" at bounding box center [471, 59] width 192 height 29
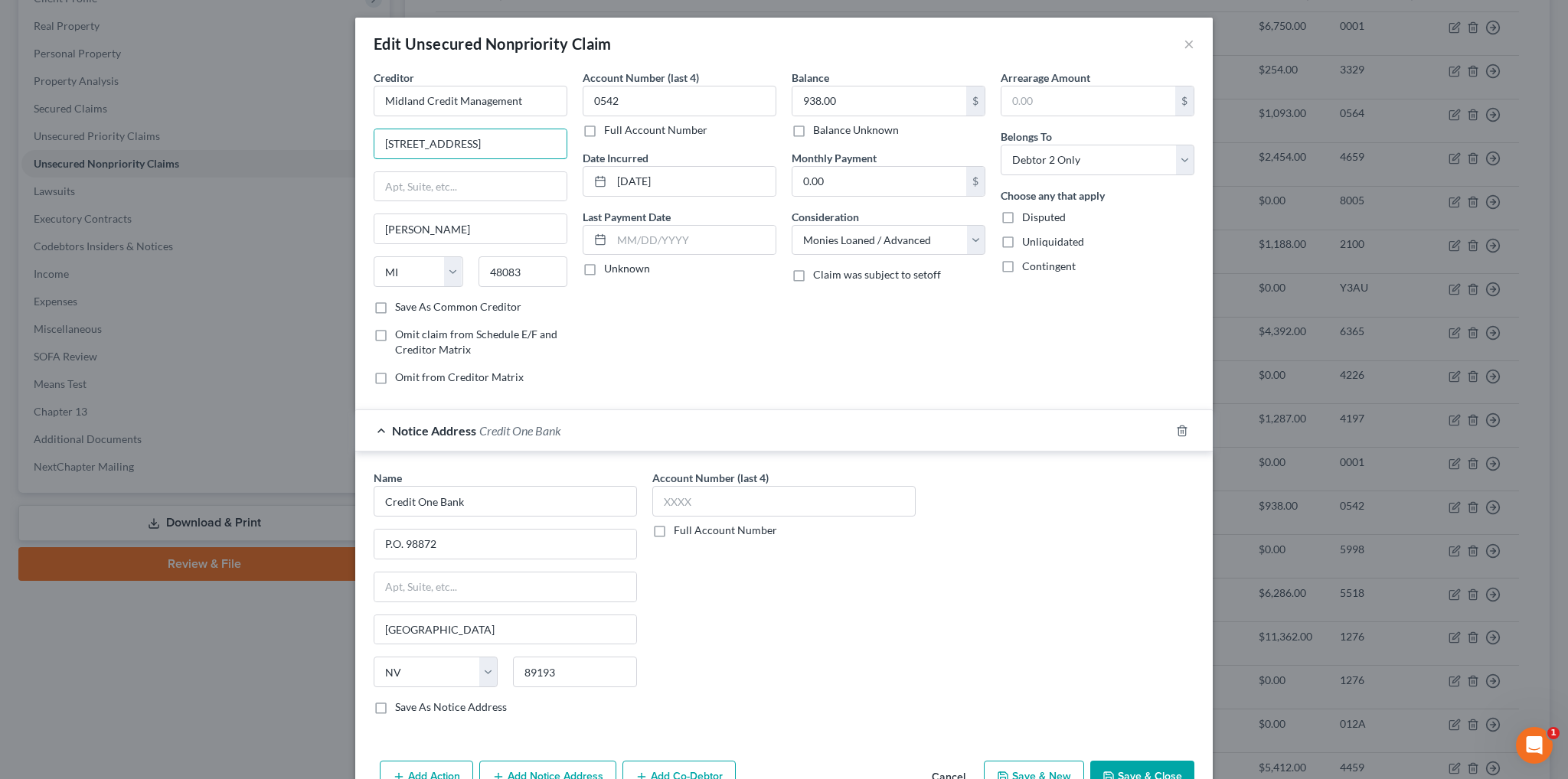
scroll to position [0, 0]
click at [1183, 431] on line "button" at bounding box center [1183, 432] width 0 height 3
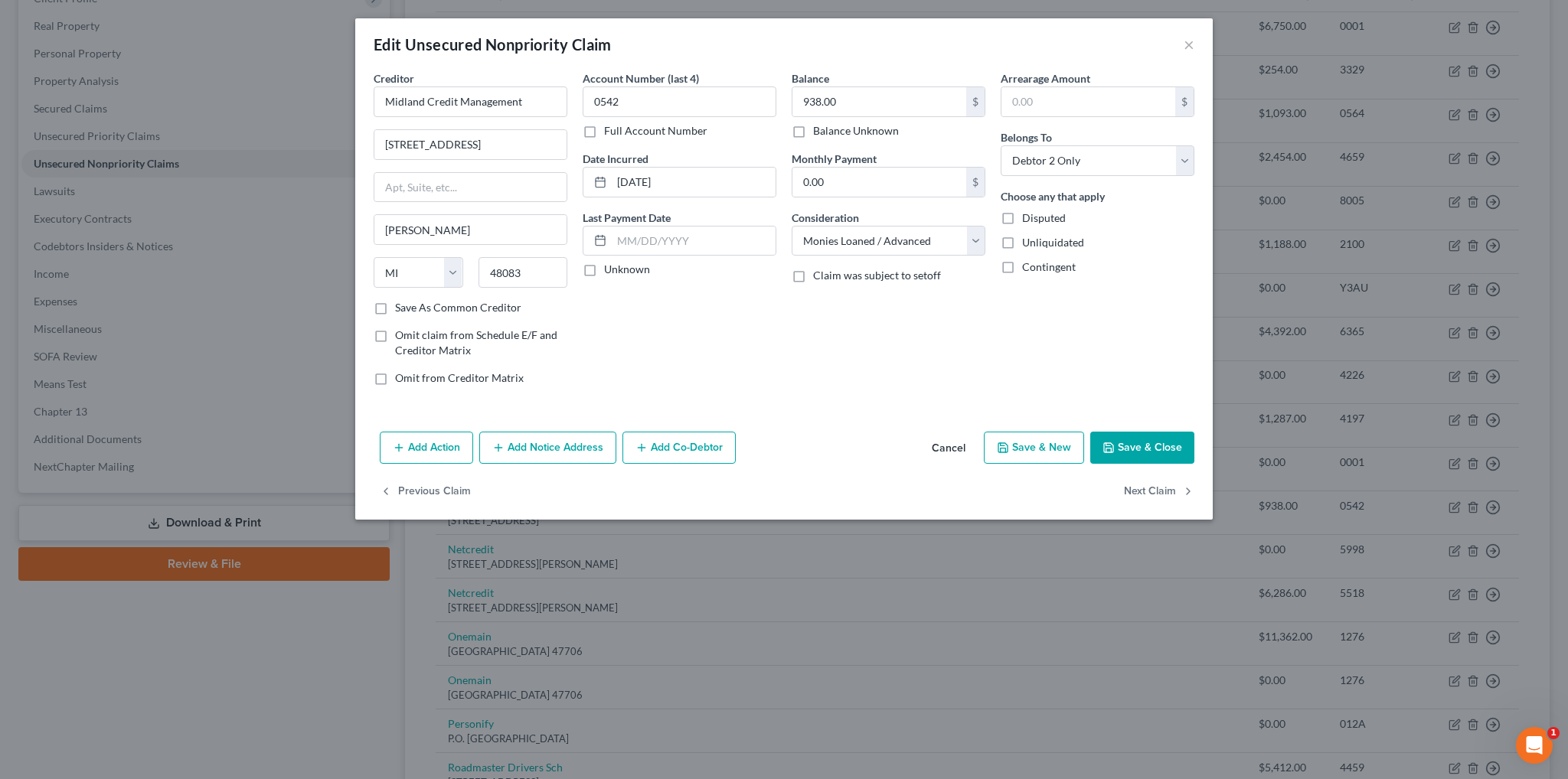
click at [544, 444] on button "Add Notice Address" at bounding box center [548, 447] width 137 height 32
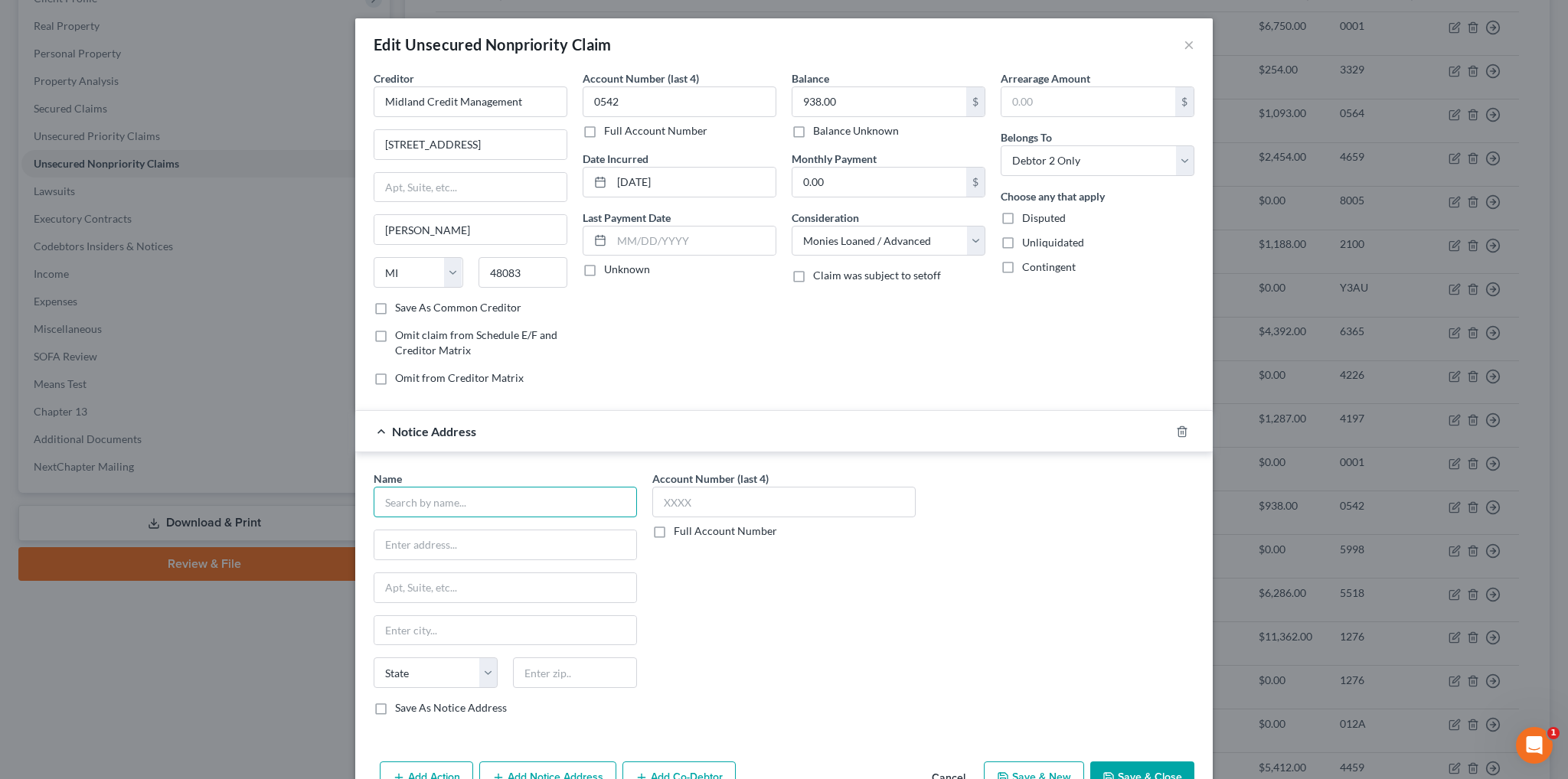
click at [485, 502] on input "text" at bounding box center [506, 502] width 264 height 31
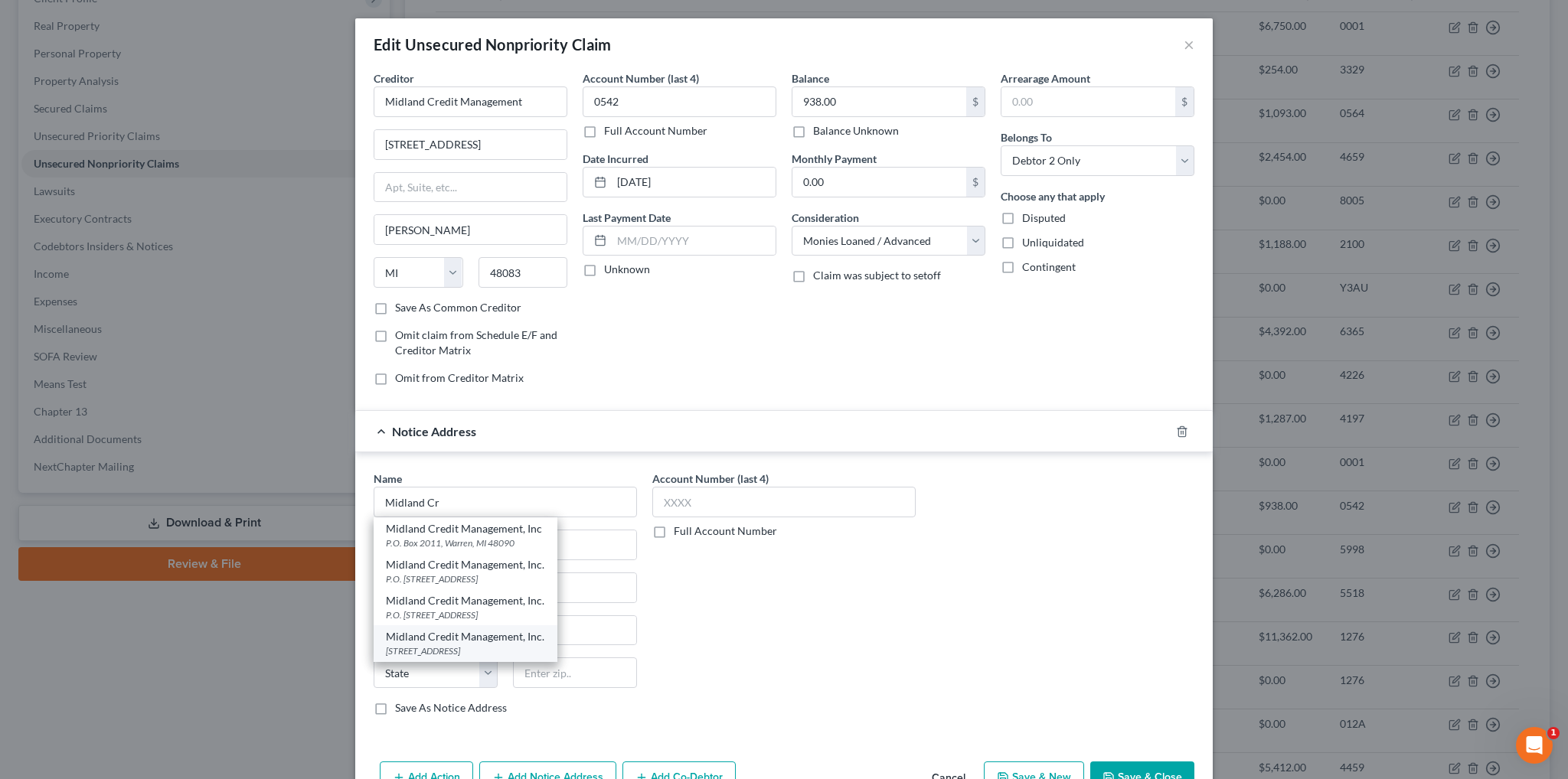
click at [476, 644] on div "[STREET_ADDRESS]" at bounding box center [465, 651] width 159 height 13
type input "Midland Credit Management, Inc."
type input "350 Camino De La Reina"
type input "Suite 100"
type input "[GEOGRAPHIC_DATA]"
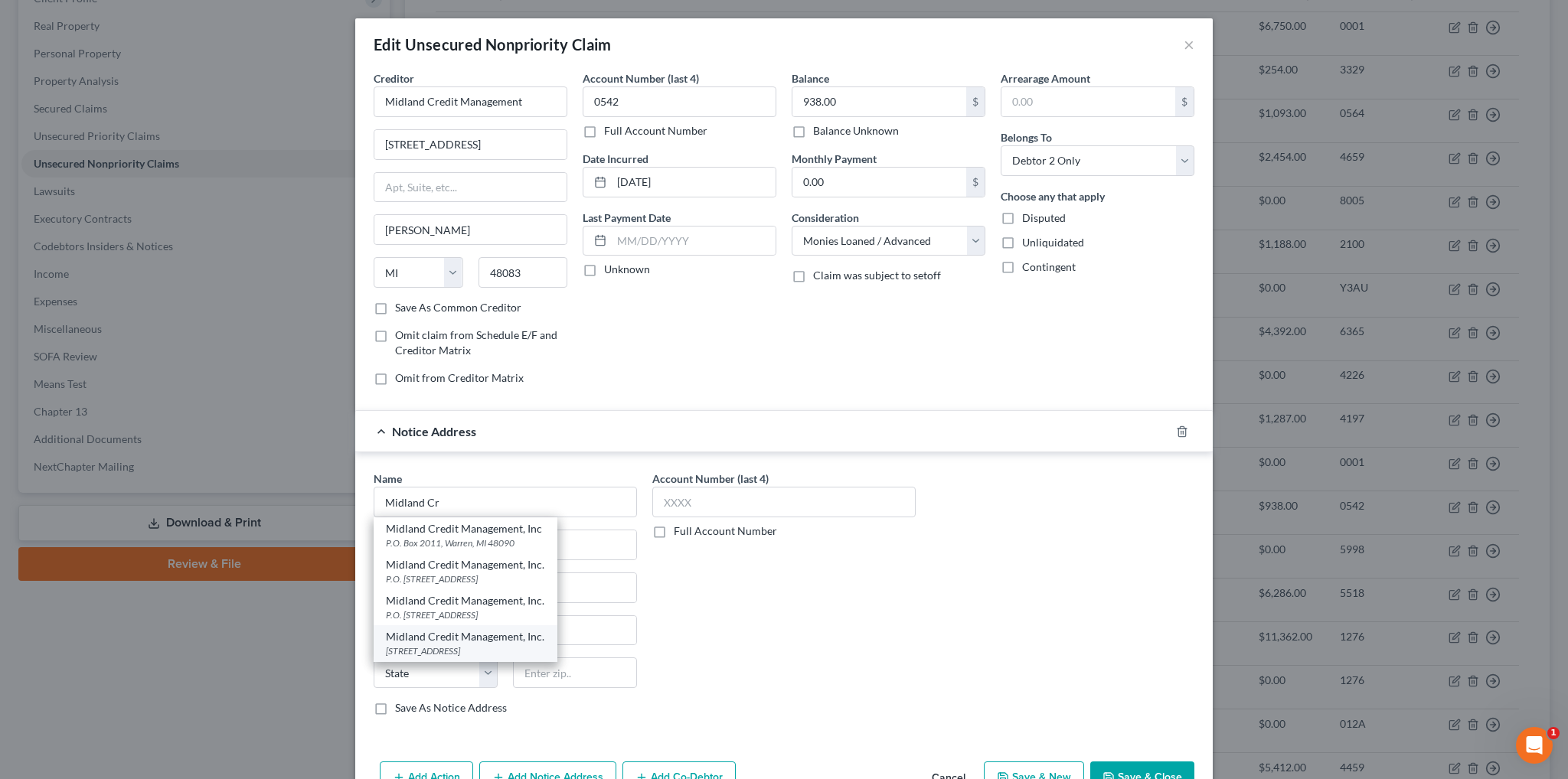
select select "4"
type input "92108"
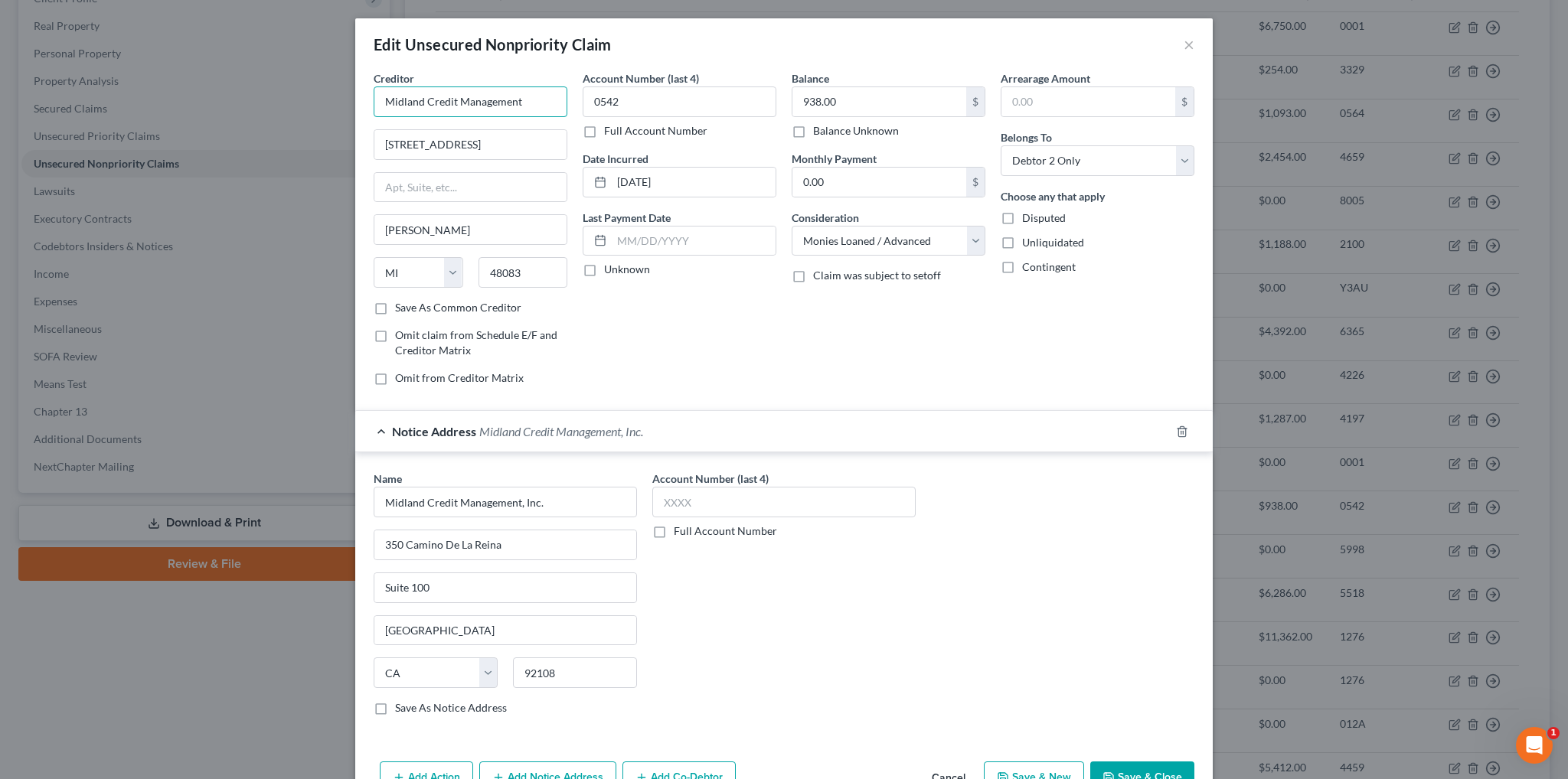
drag, startPoint x: 529, startPoint y: 97, endPoint x: 363, endPoint y: 96, distance: 166.0
click at [366, 96] on div "Creditor * Midland Credit Management [STREET_ADDRESS][GEOGRAPHIC_DATA][PERSON_N…" at bounding box center [471, 234] width 209 height 328
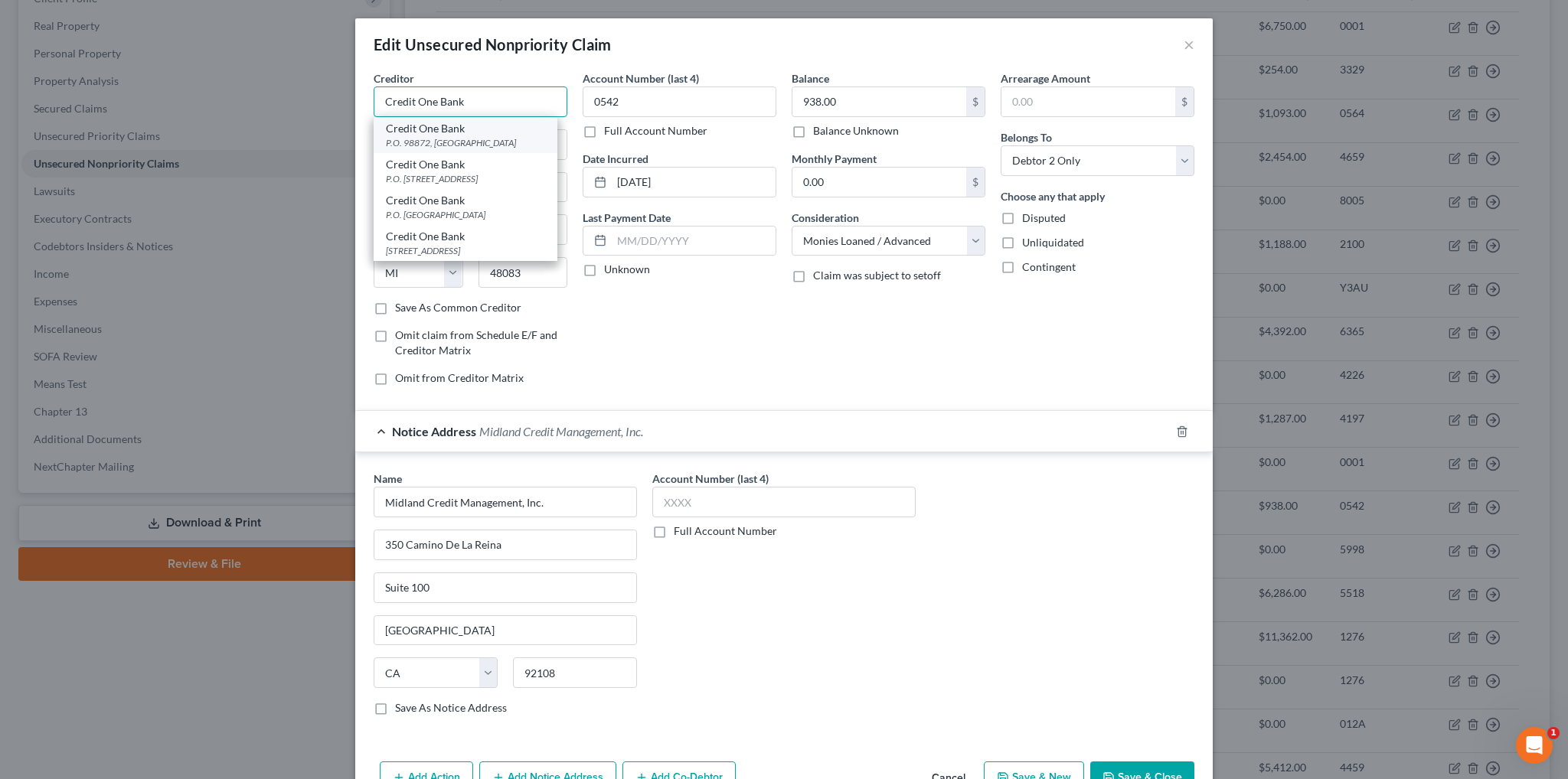
type input "Credit One Bank"
click at [435, 134] on div "Credit One Bank" at bounding box center [465, 128] width 159 height 15
type input "P.O. 98872"
type input "[GEOGRAPHIC_DATA]"
select select "31"
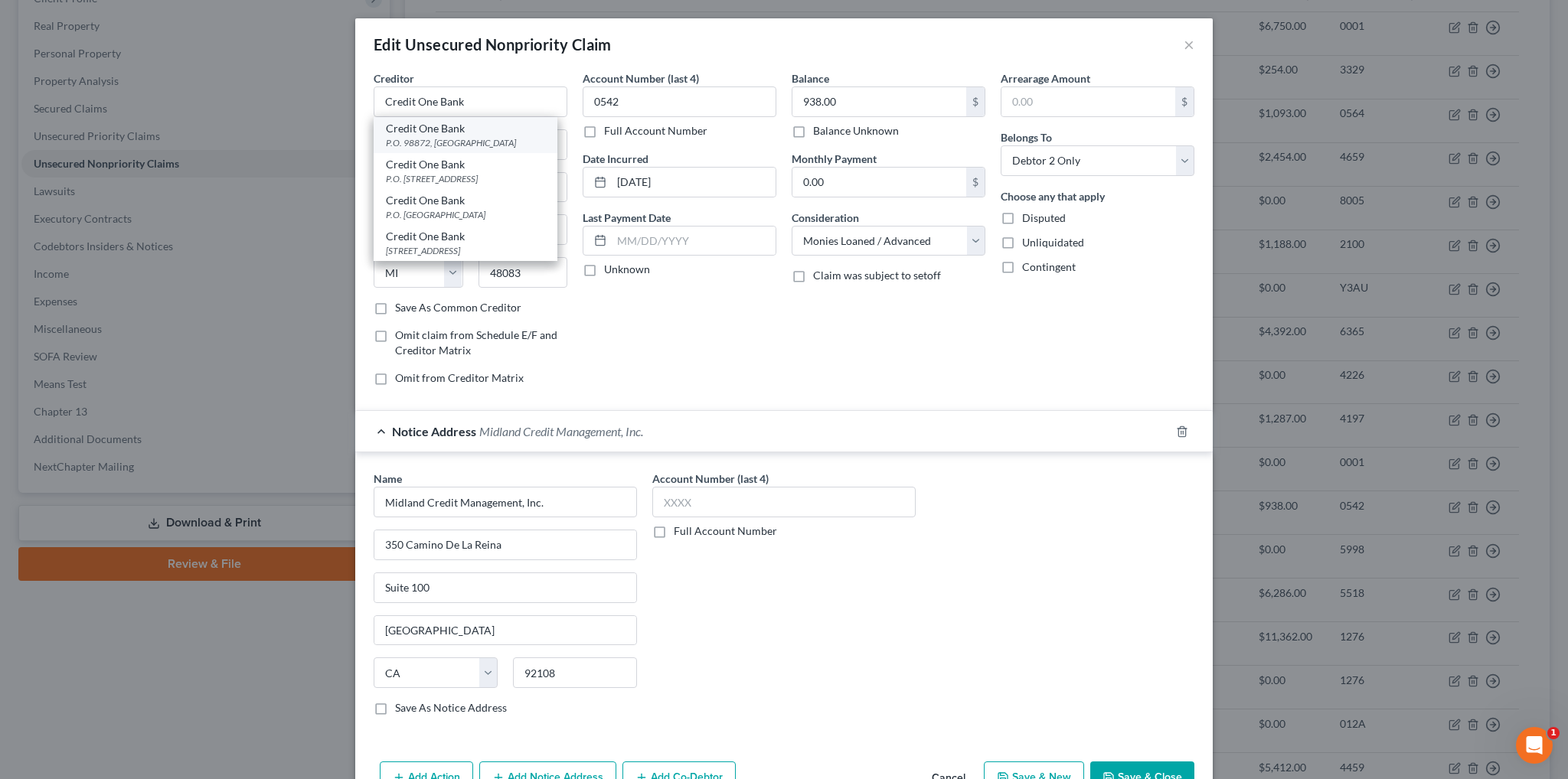
type input "89193"
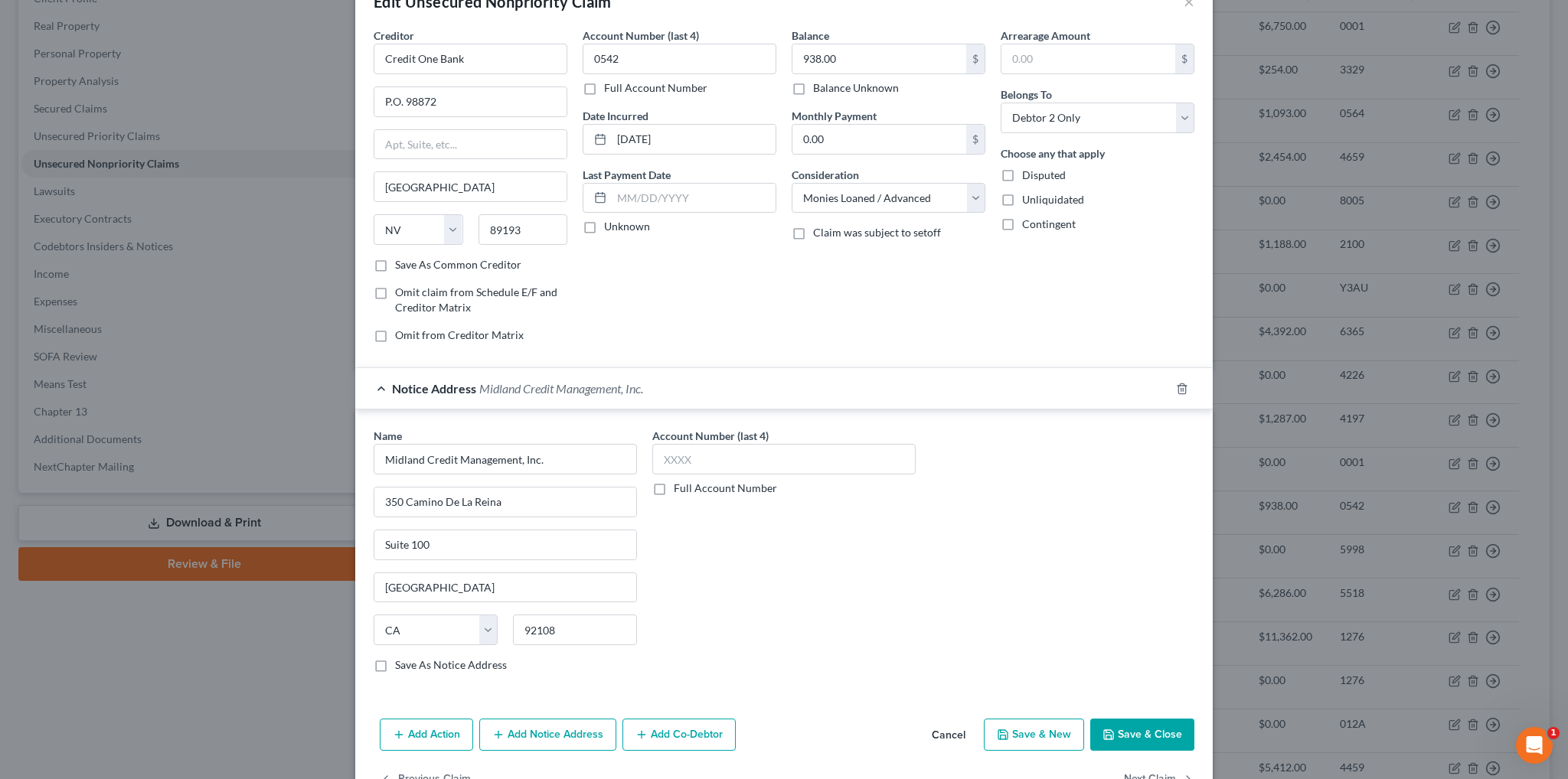
scroll to position [86, 0]
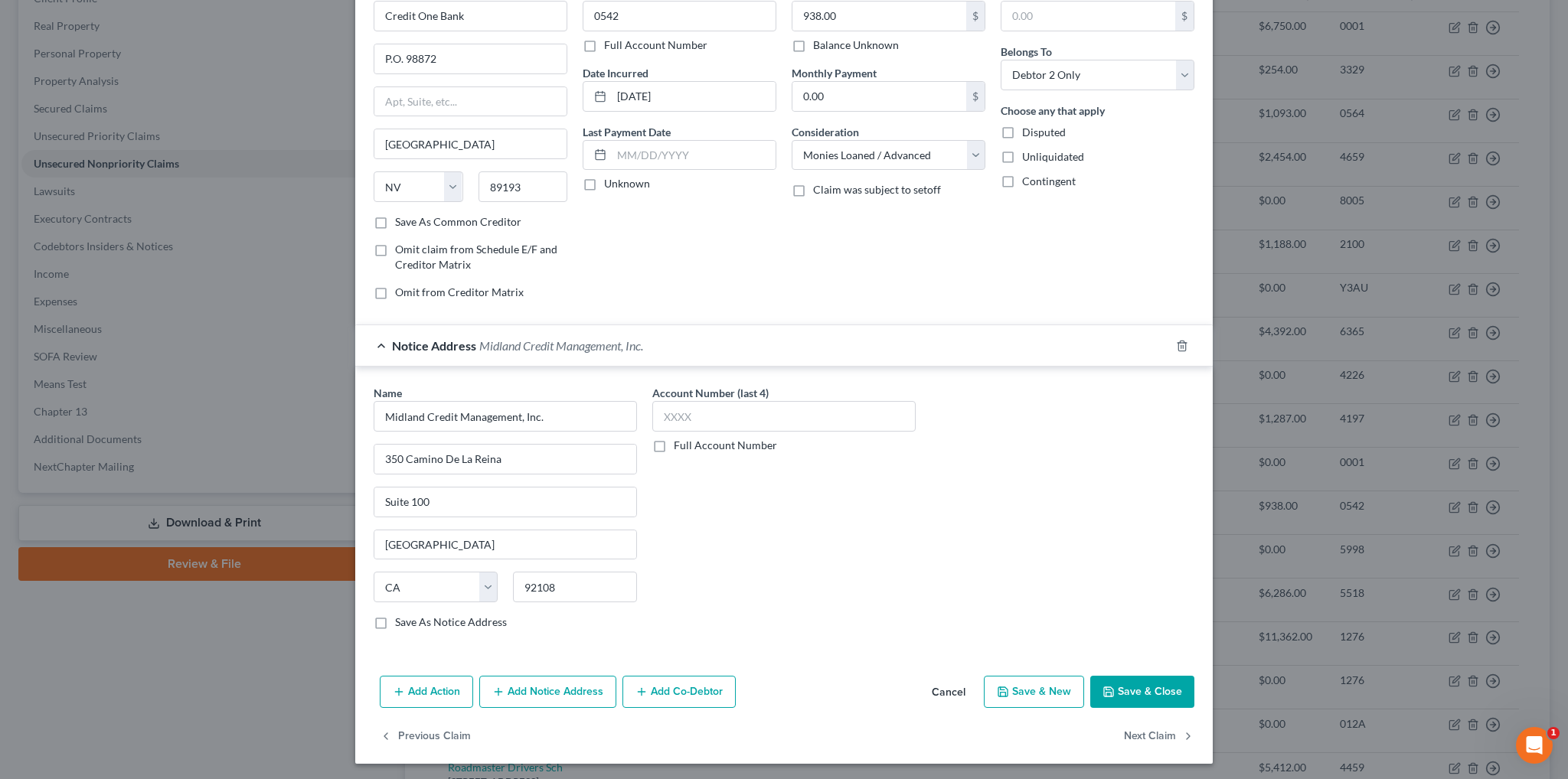
click at [1158, 693] on button "Save & Close" at bounding box center [1142, 691] width 104 height 32
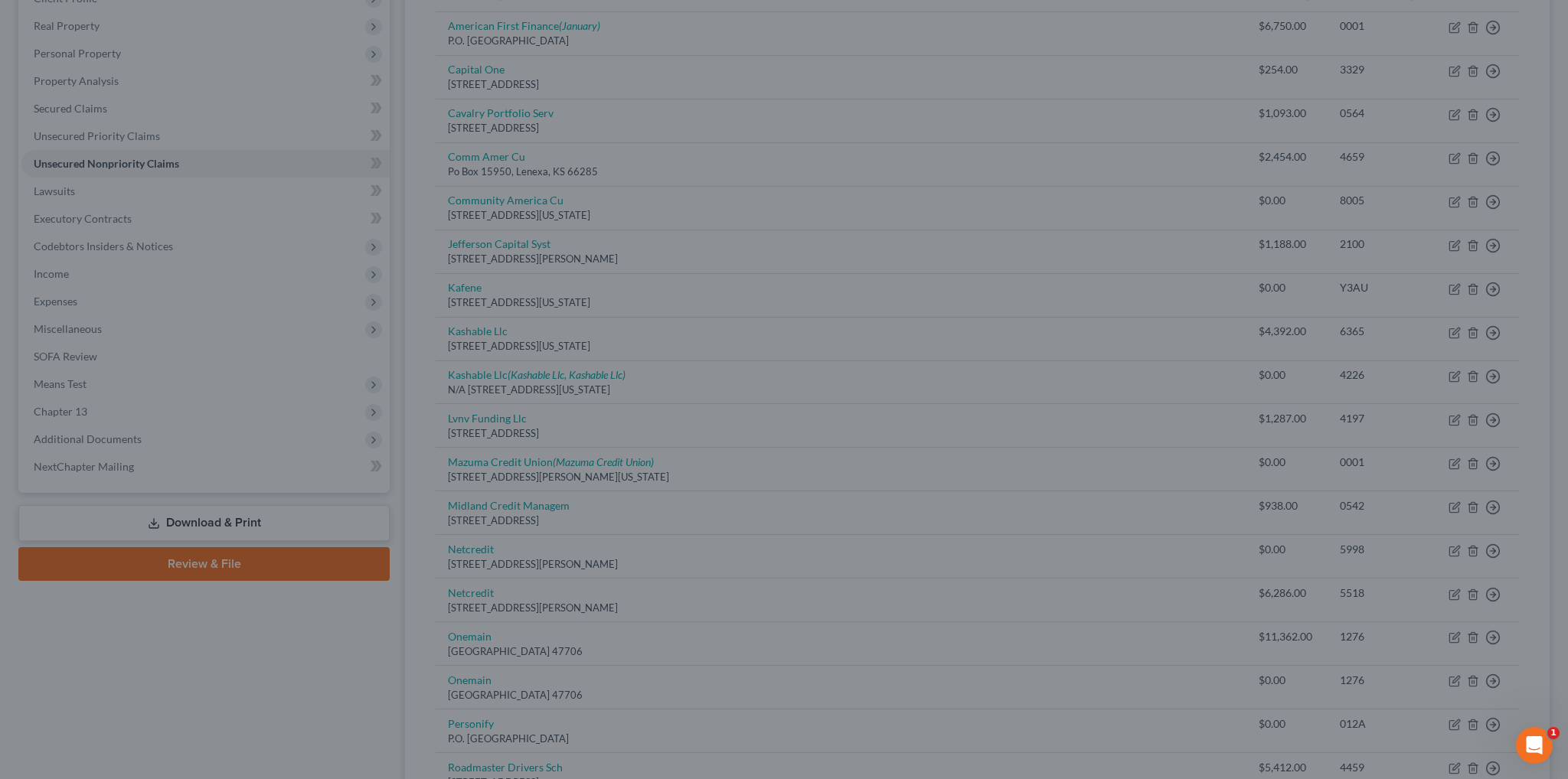
type input "0"
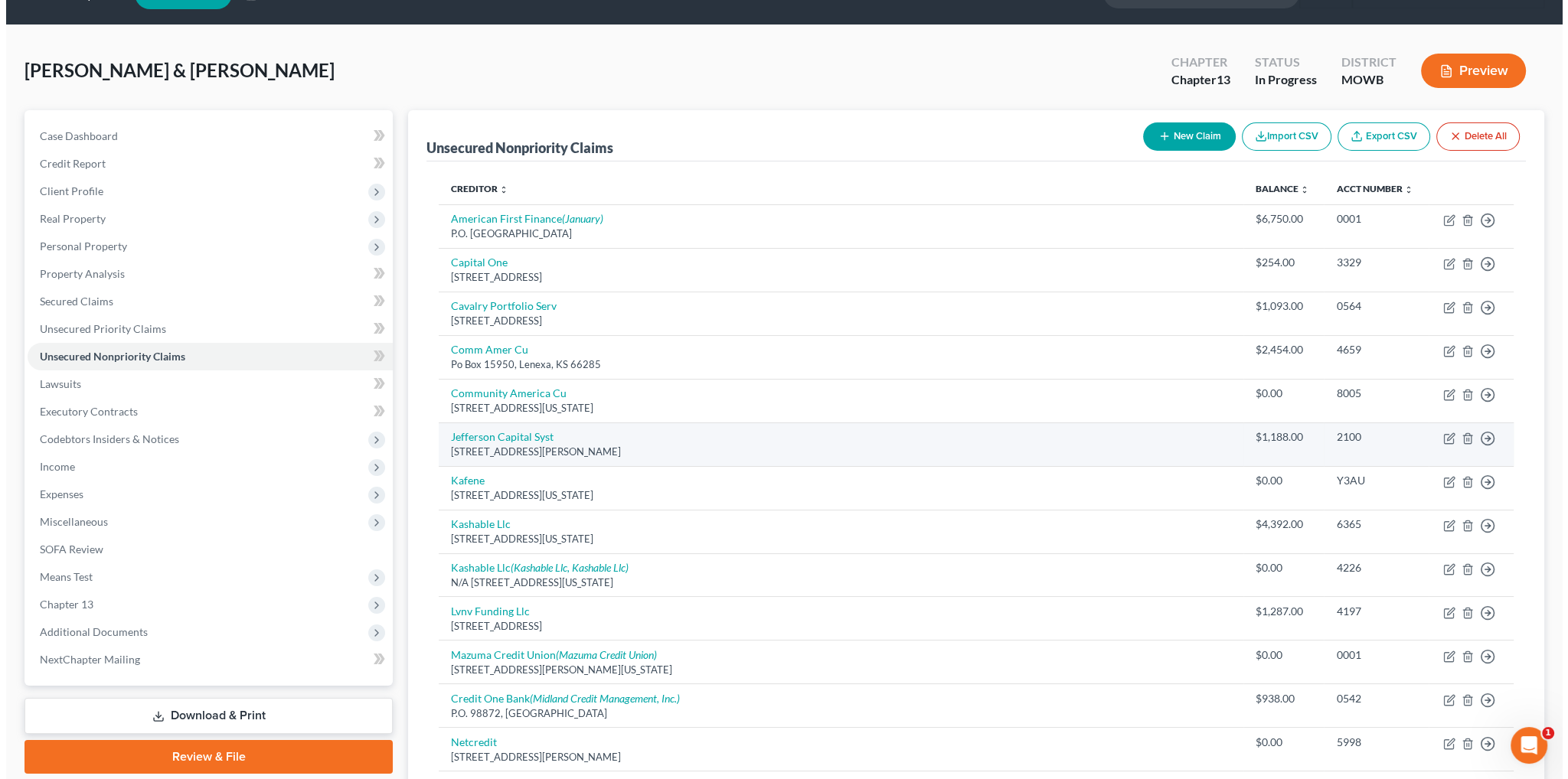
scroll to position [0, 0]
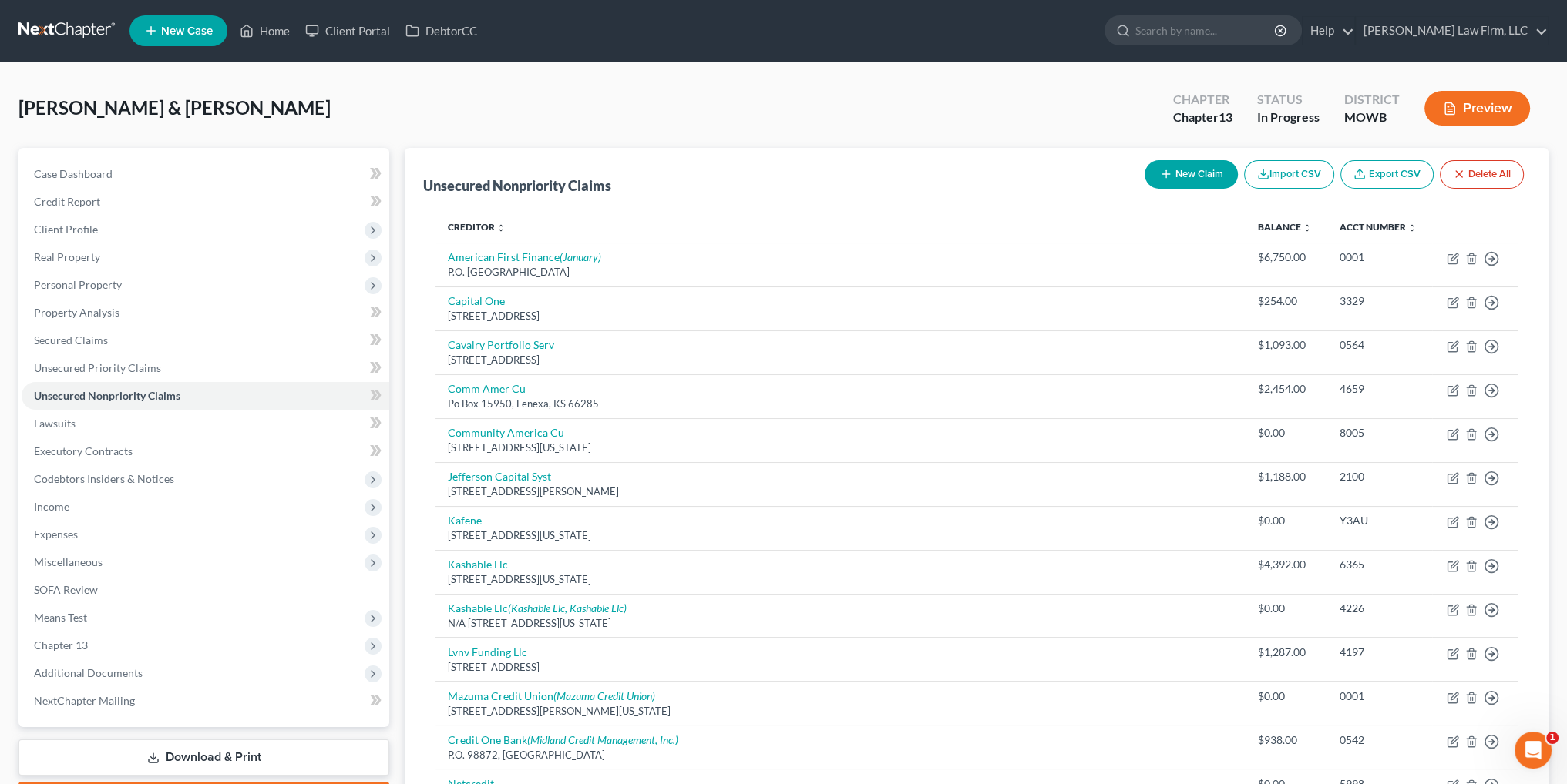
click at [1184, 173] on button "New Claim" at bounding box center [1191, 174] width 93 height 28
select select "2"
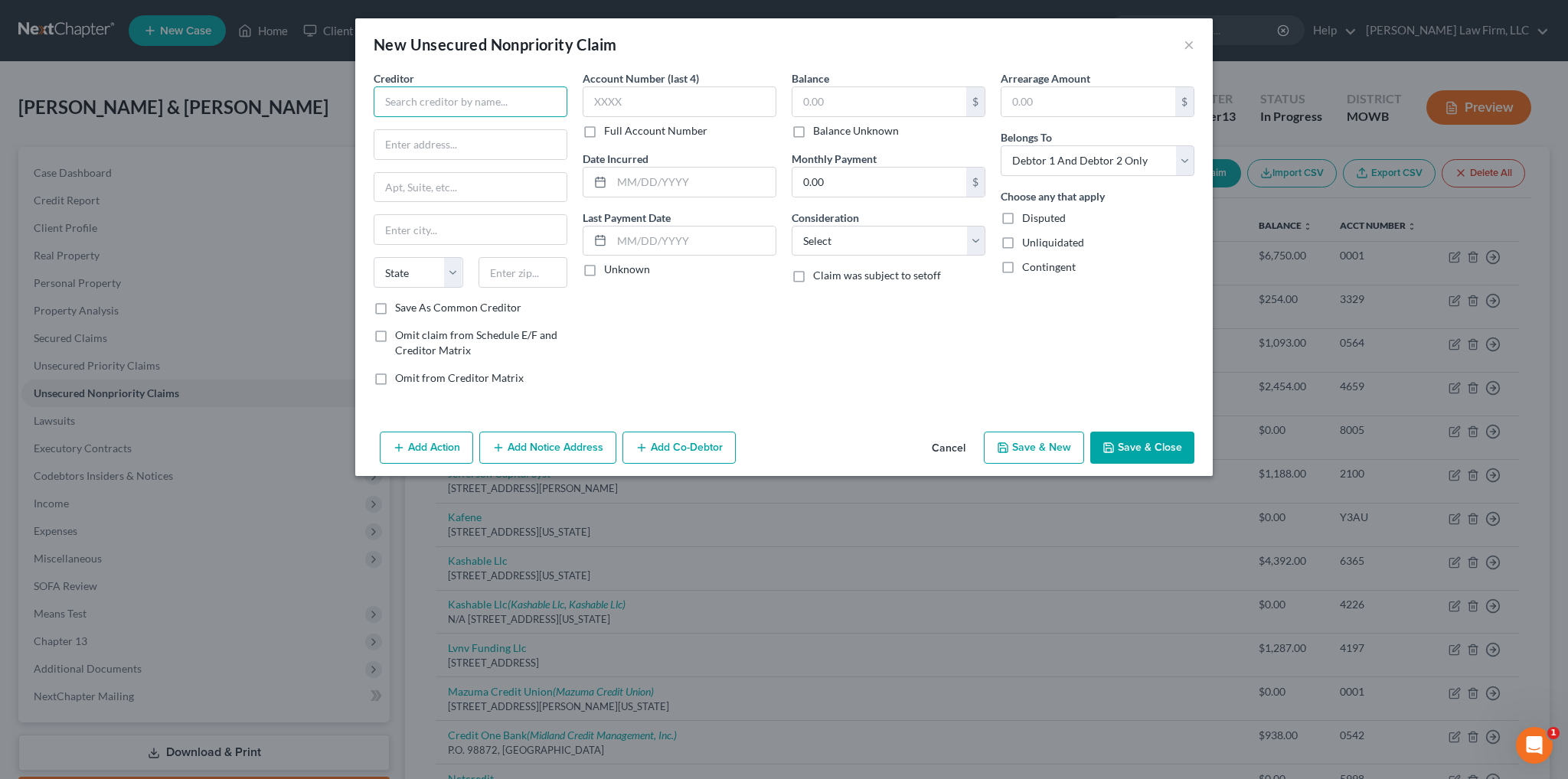
click at [494, 105] on input "text" at bounding box center [470, 102] width 193 height 31
type input "C"
type input "Macys"
click at [948, 446] on button "Cancel" at bounding box center [948, 448] width 58 height 31
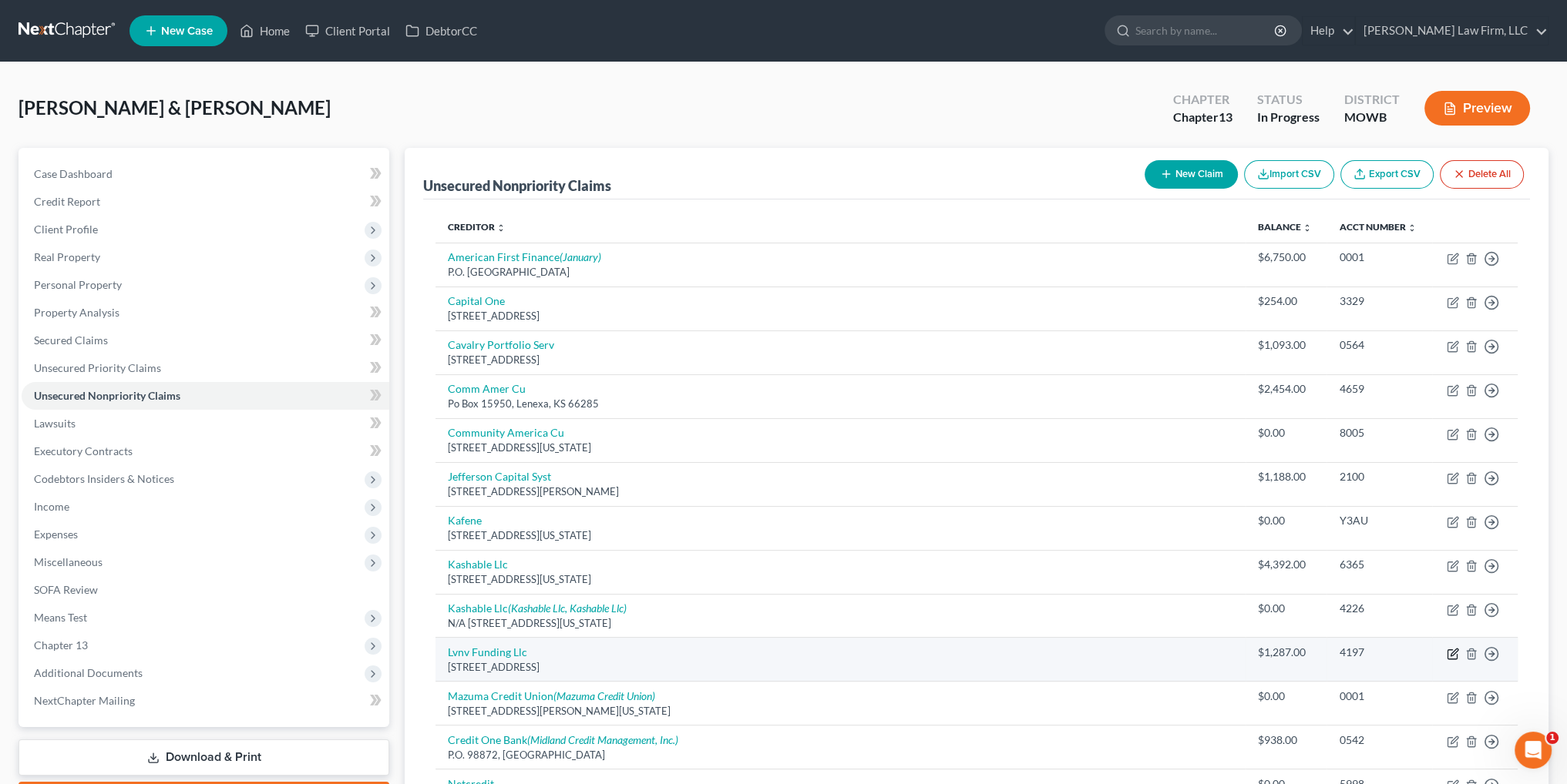
click at [1448, 651] on icon "button" at bounding box center [1452, 653] width 12 height 12
select select "42"
select select "1"
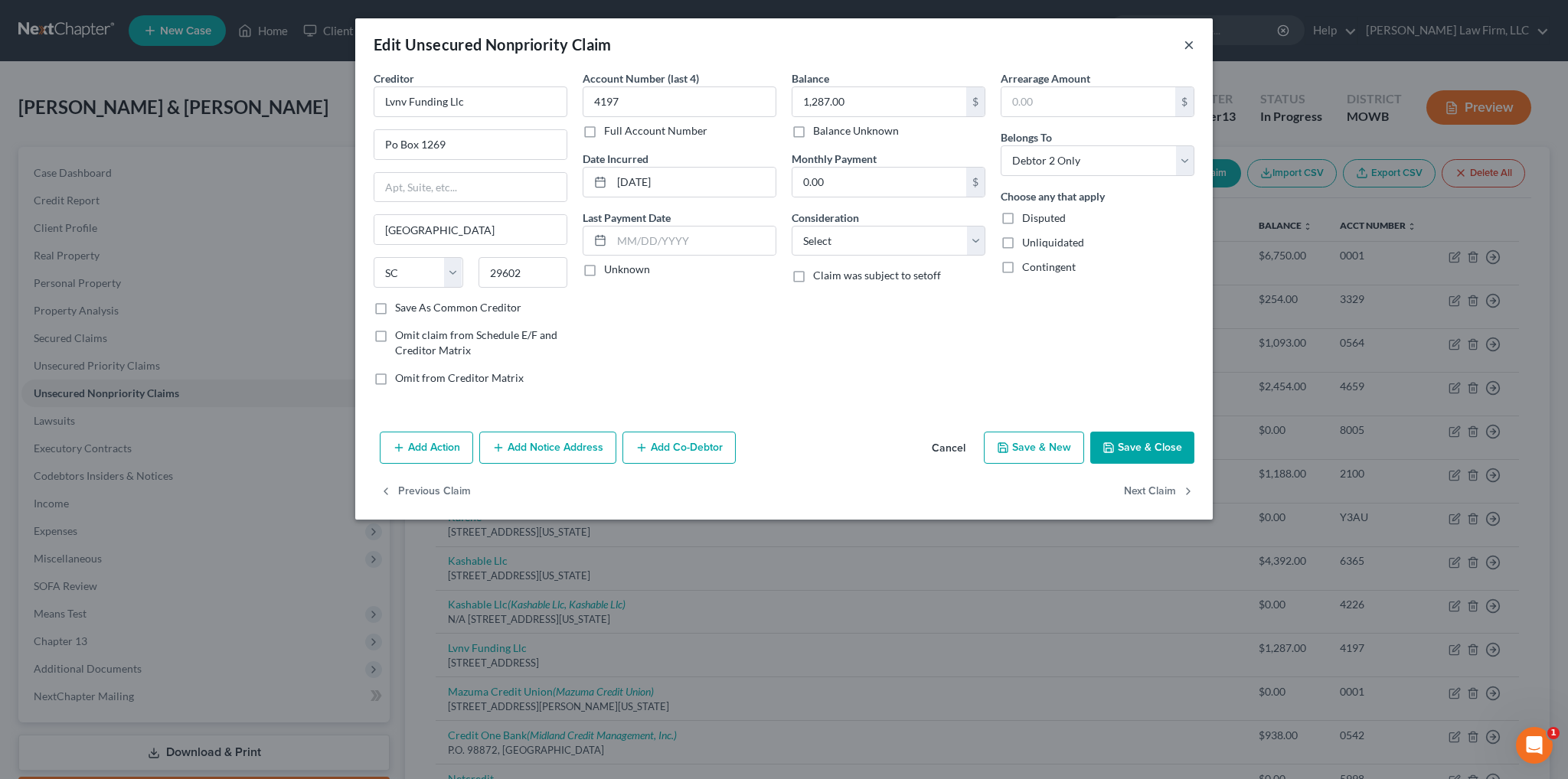
click at [1193, 45] on button "×" at bounding box center [1189, 45] width 10 height 19
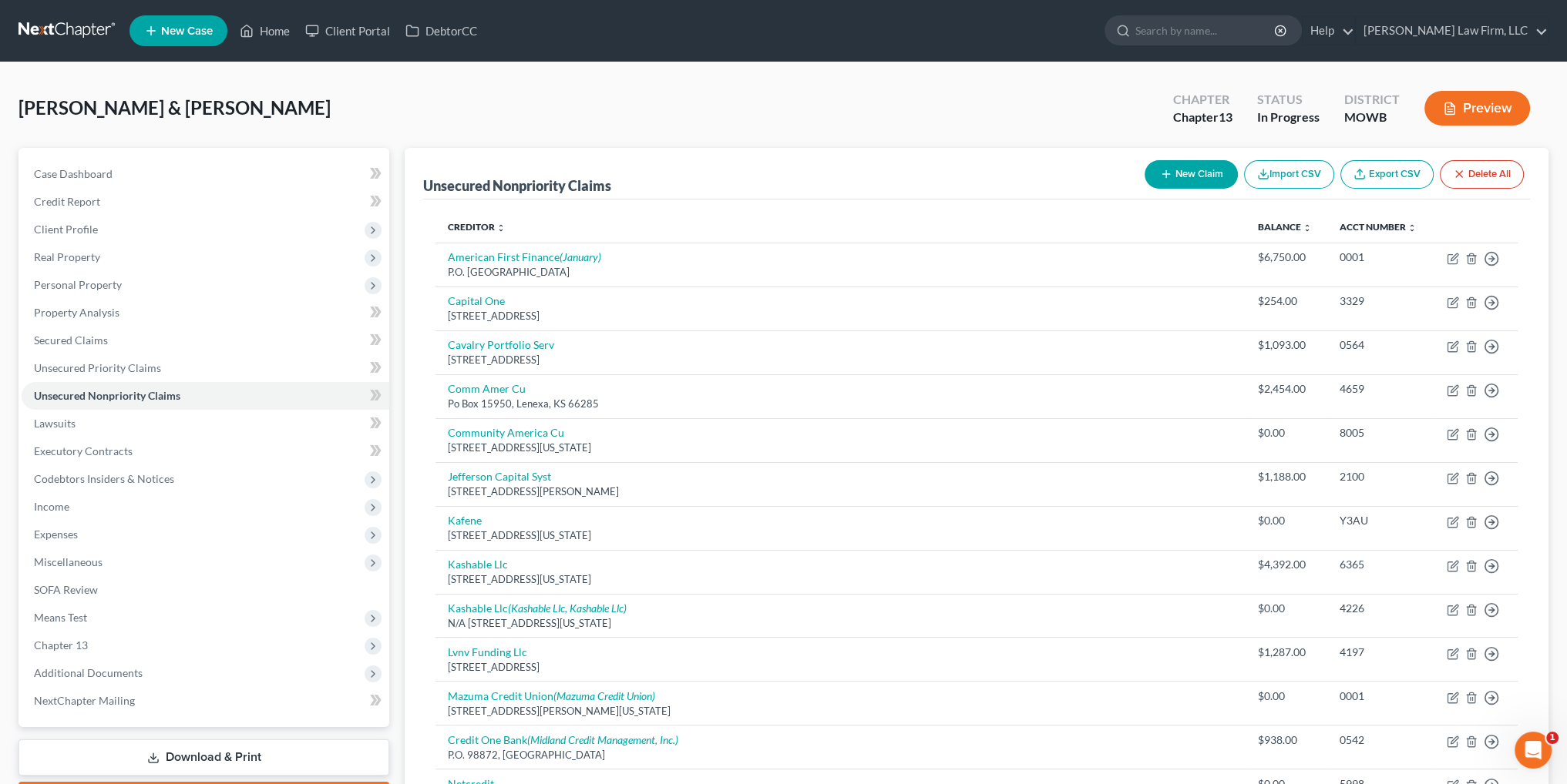
click at [1185, 172] on button "New Claim" at bounding box center [1191, 174] width 93 height 28
select select "2"
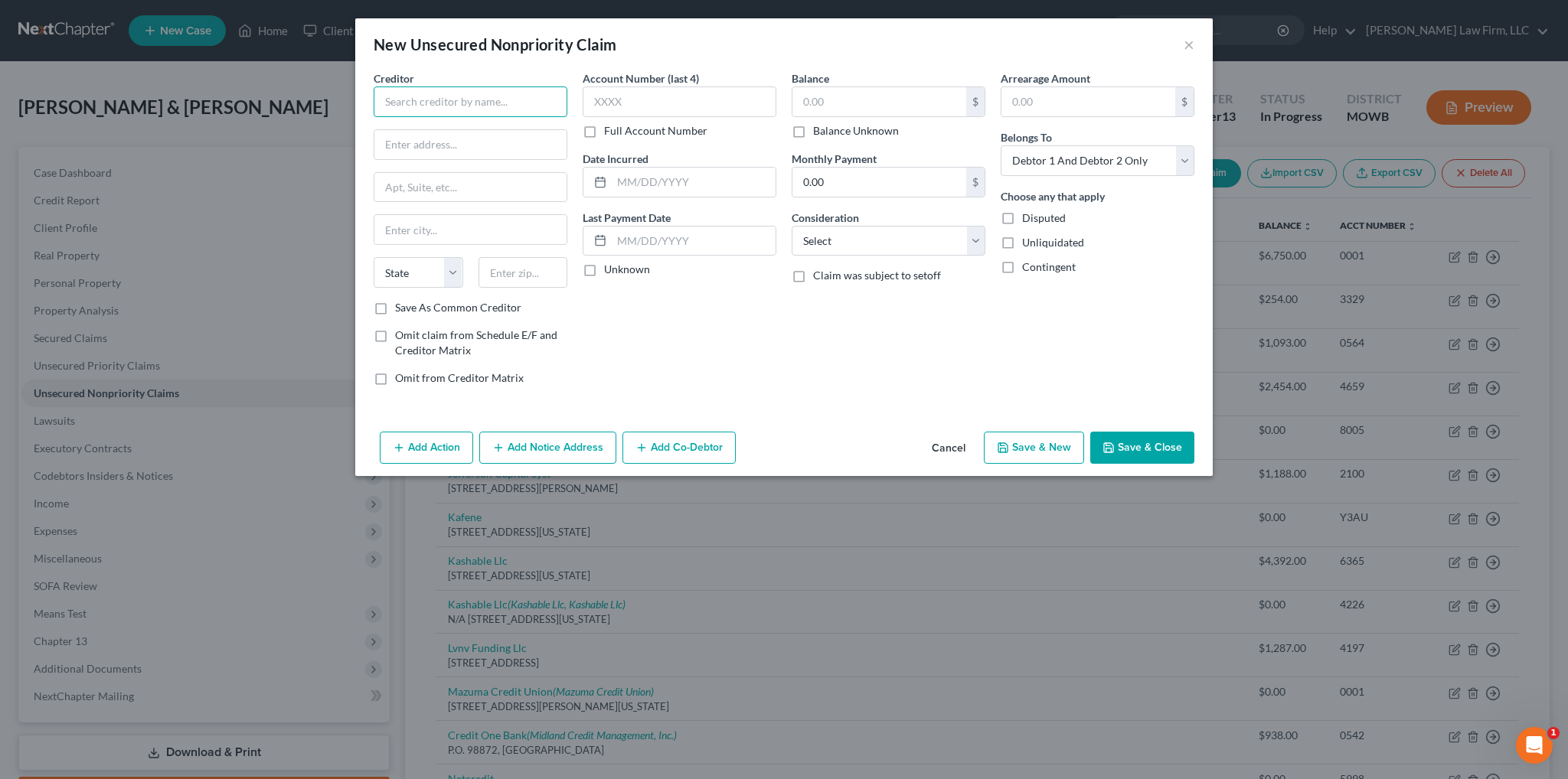
click at [426, 99] on input "text" at bounding box center [470, 102] width 193 height 31
type input "[PERSON_NAME] Citibank N.A."
click at [444, 150] on input "text" at bounding box center [471, 144] width 192 height 29
type input "Bankruptcy Processing"
type input "P.O. Box 6786"
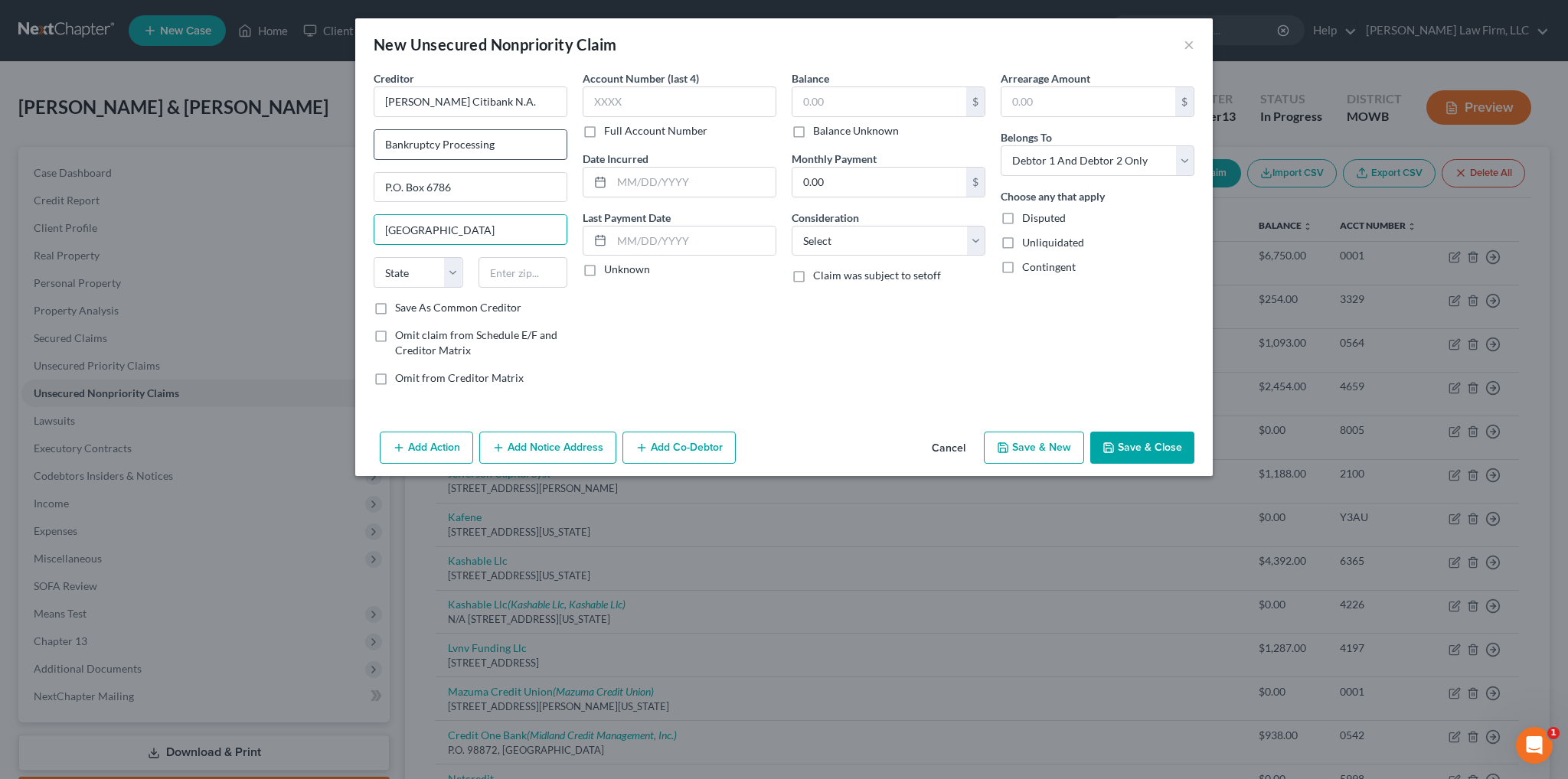
type input "[GEOGRAPHIC_DATA]"
select select "43"
type input "57117-6786"
click at [395, 308] on label "Save As Common Creditor" at bounding box center [458, 307] width 126 height 15
click at [401, 308] on input "Save As Common Creditor" at bounding box center [406, 305] width 10 height 10
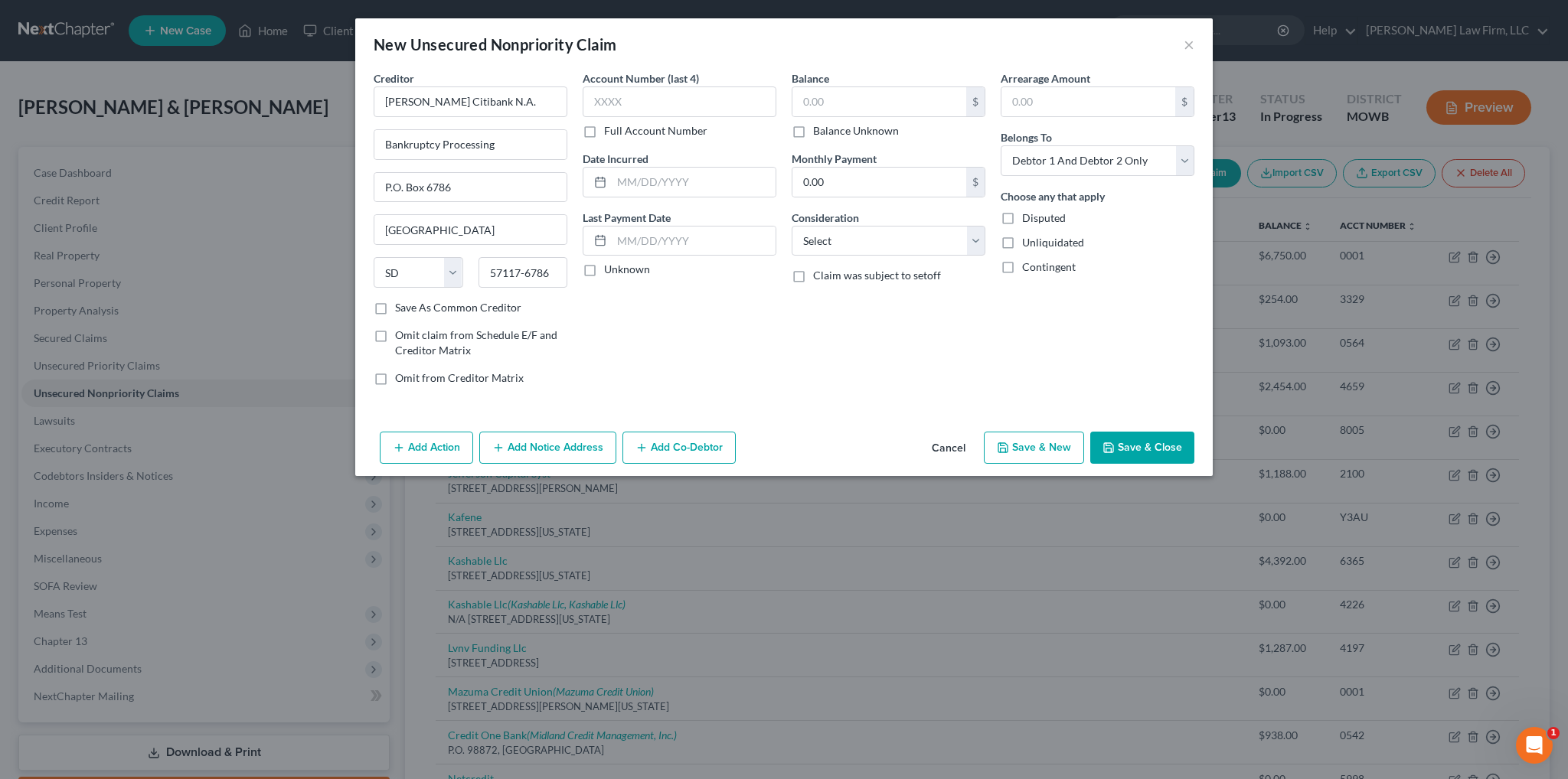
checkbox input "true"
click at [672, 180] on input "text" at bounding box center [693, 181] width 164 height 29
type input "372.00"
drag, startPoint x: 714, startPoint y: 179, endPoint x: 580, endPoint y: 181, distance: 134.0
click at [580, 181] on div "Account Number (last 4) Full Account Number Date Incurred 372.00 Last Payment D…" at bounding box center [679, 234] width 209 height 328
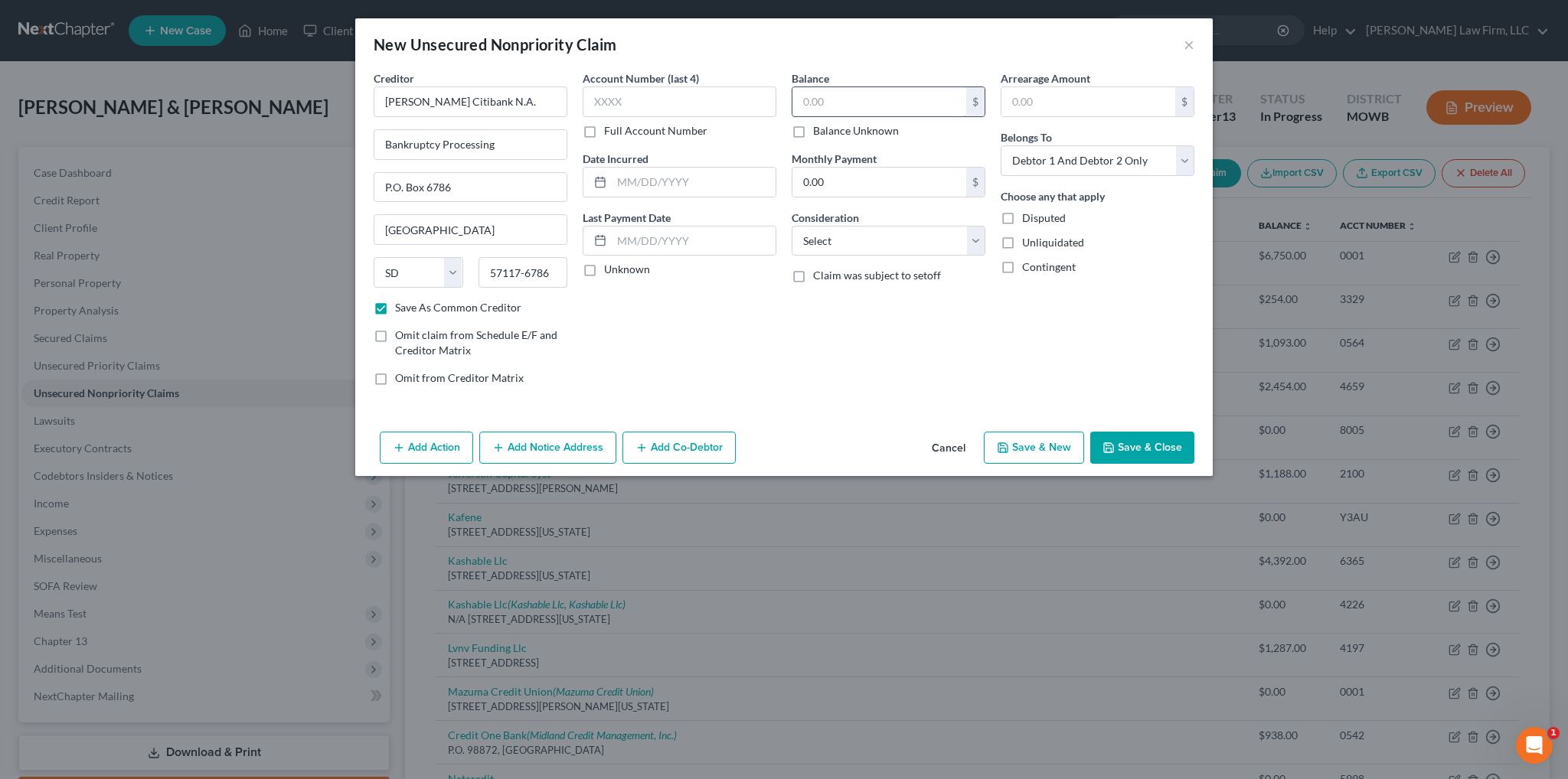
click at [916, 93] on input "text" at bounding box center [879, 101] width 174 height 29
paste input "372.00"
type input "372.00"
click at [891, 252] on select "Select Cable / Satellite Services Collection Agency Credit Card Debt Debt Couns…" at bounding box center [888, 241] width 193 height 31
click at [791, 226] on select "Select Cable / Satellite Services Collection Agency Credit Card Debt Debt Couns…" at bounding box center [888, 241] width 193 height 31
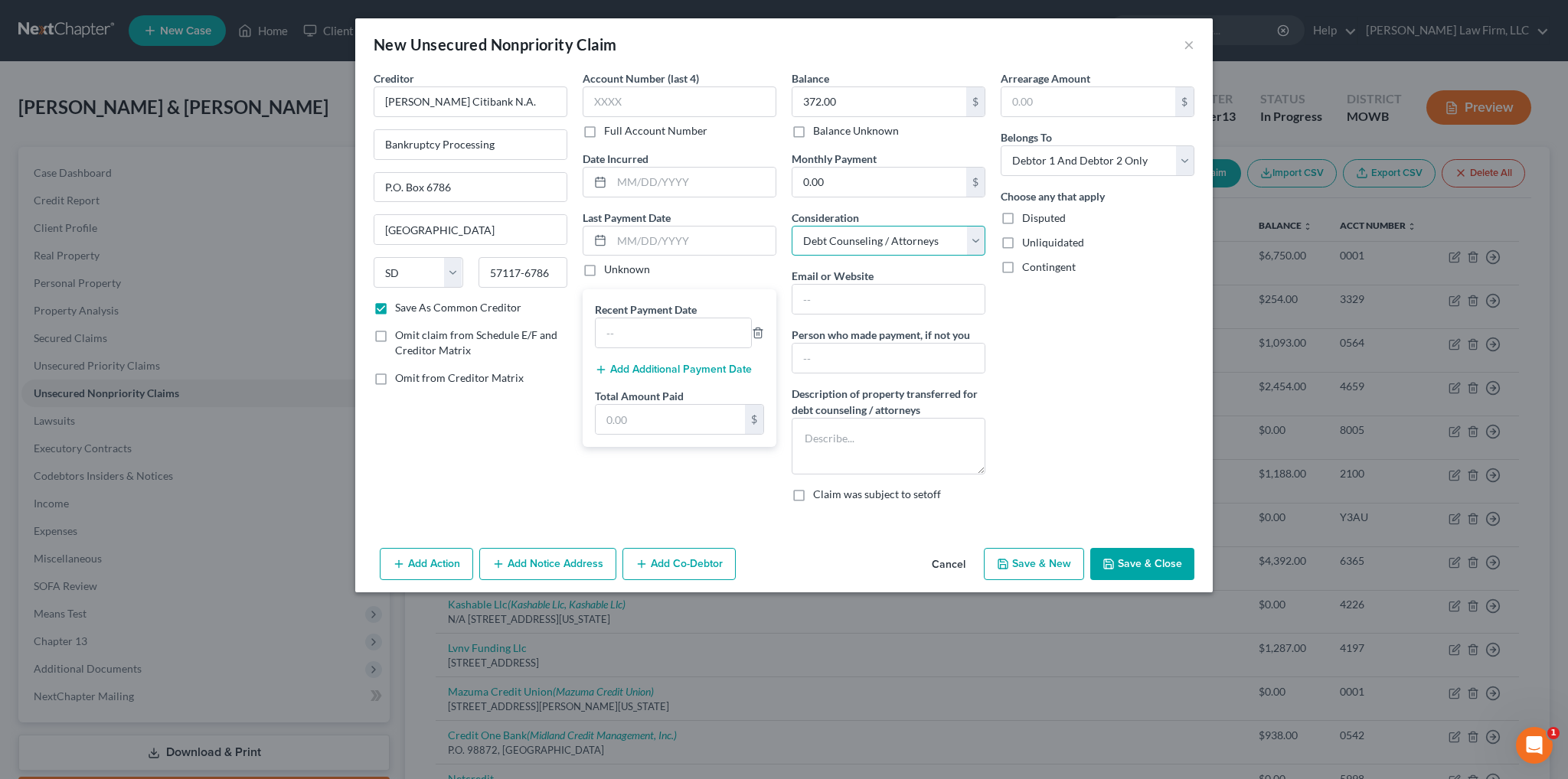
click at [853, 235] on select "Select Cable / Satellite Services Collection Agency Credit Card Debt Debt Couns…" at bounding box center [888, 241] width 193 height 31
select select "2"
click at [791, 226] on select "Select Cable / Satellite Services Collection Agency Credit Card Debt Debt Couns…" at bounding box center [888, 241] width 193 height 31
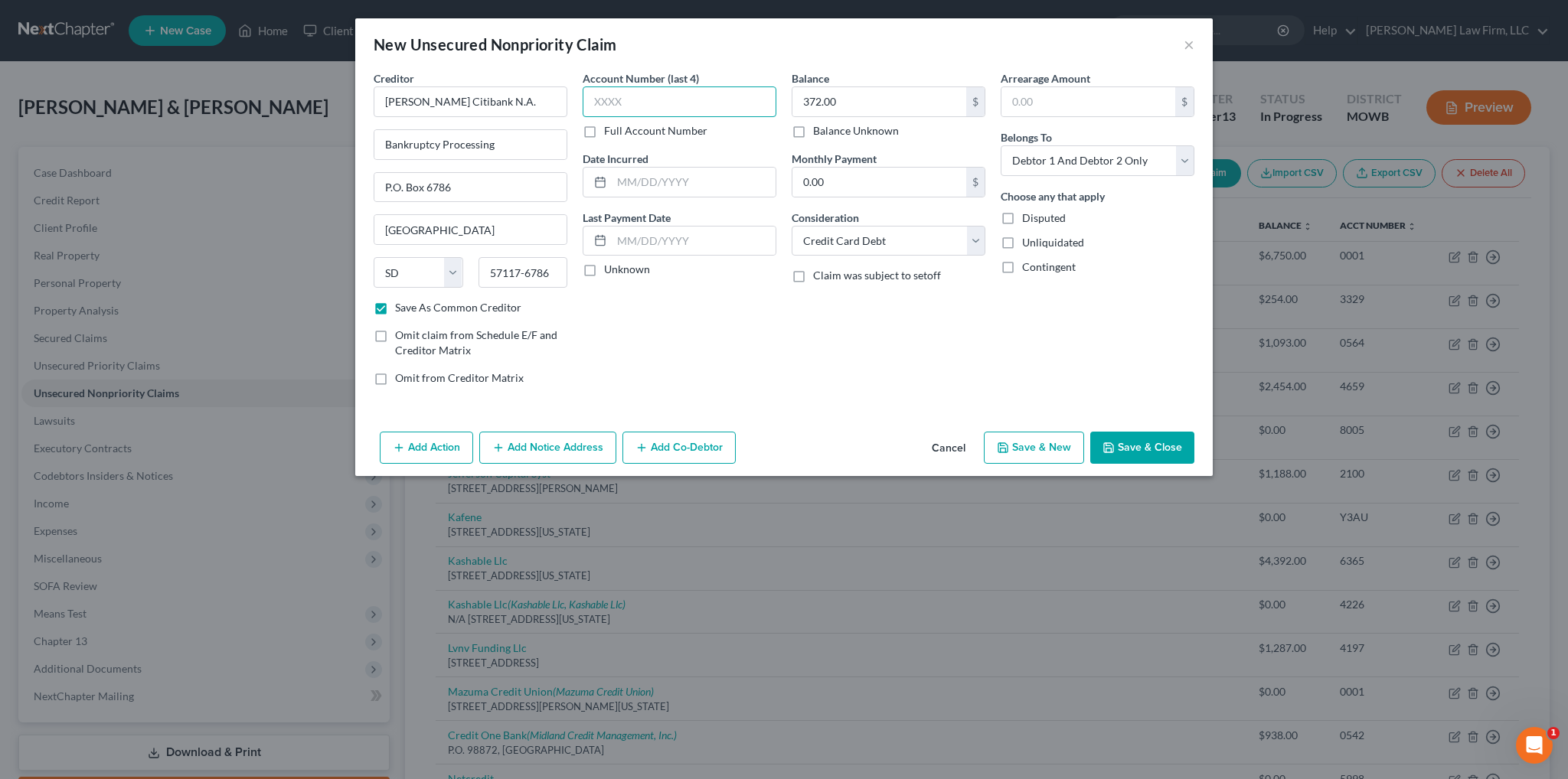
click at [625, 105] on input "text" at bounding box center [679, 102] width 193 height 31
click at [630, 174] on input "text" at bounding box center [693, 181] width 164 height 29
type input "06/2016"
click at [549, 443] on button "Add Notice Address" at bounding box center [548, 447] width 137 height 32
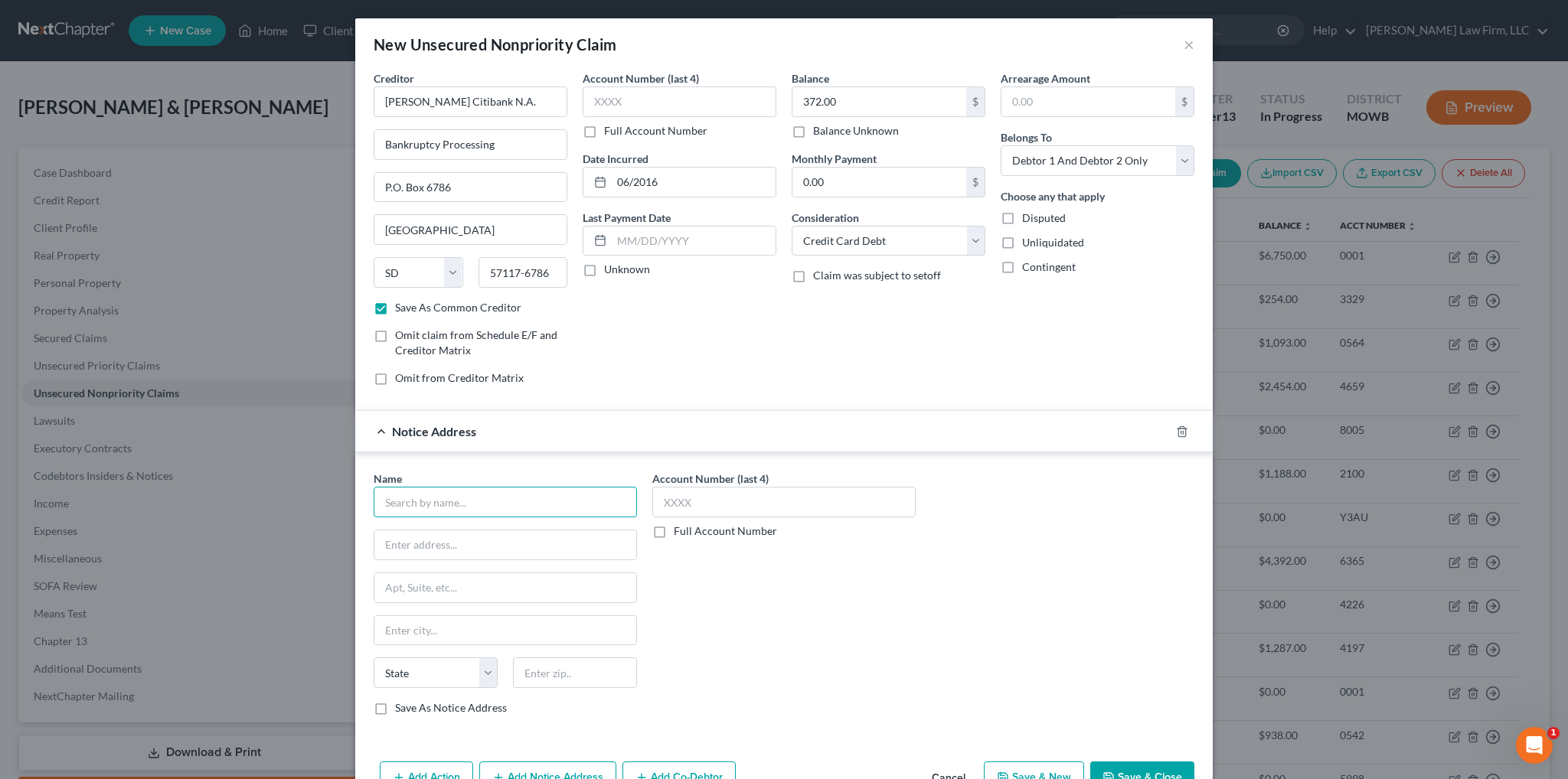
click at [454, 498] on input "text" at bounding box center [506, 502] width 264 height 31
click at [452, 540] on div "P.O. [STREET_ADDRESS]" at bounding box center [472, 543] width 172 height 13
type input "[PERSON_NAME] Financial Services"
type input "P.O. Box 828"
type input "Skokie"
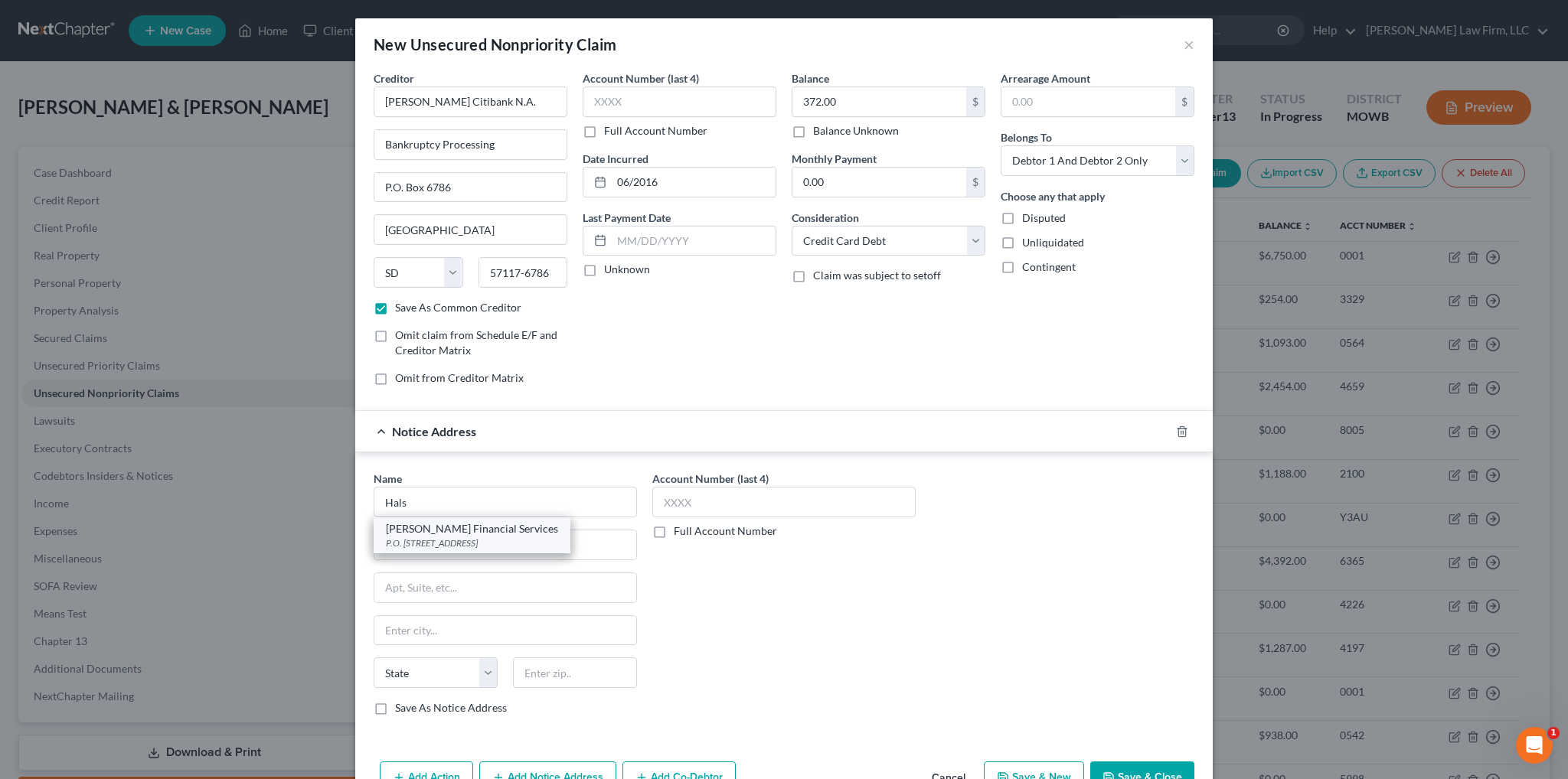
select select "14"
type input "60076"
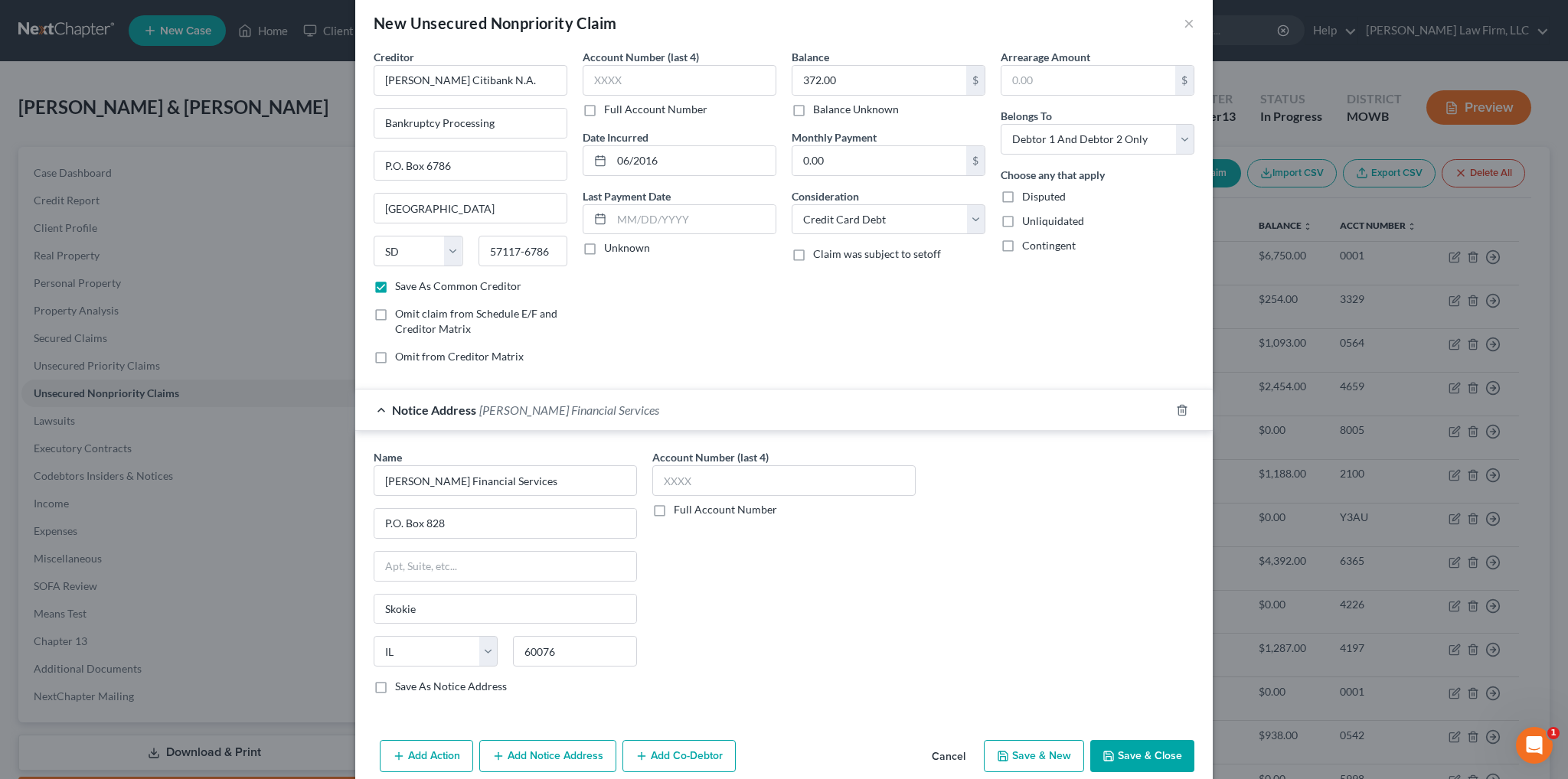
scroll to position [42, 0]
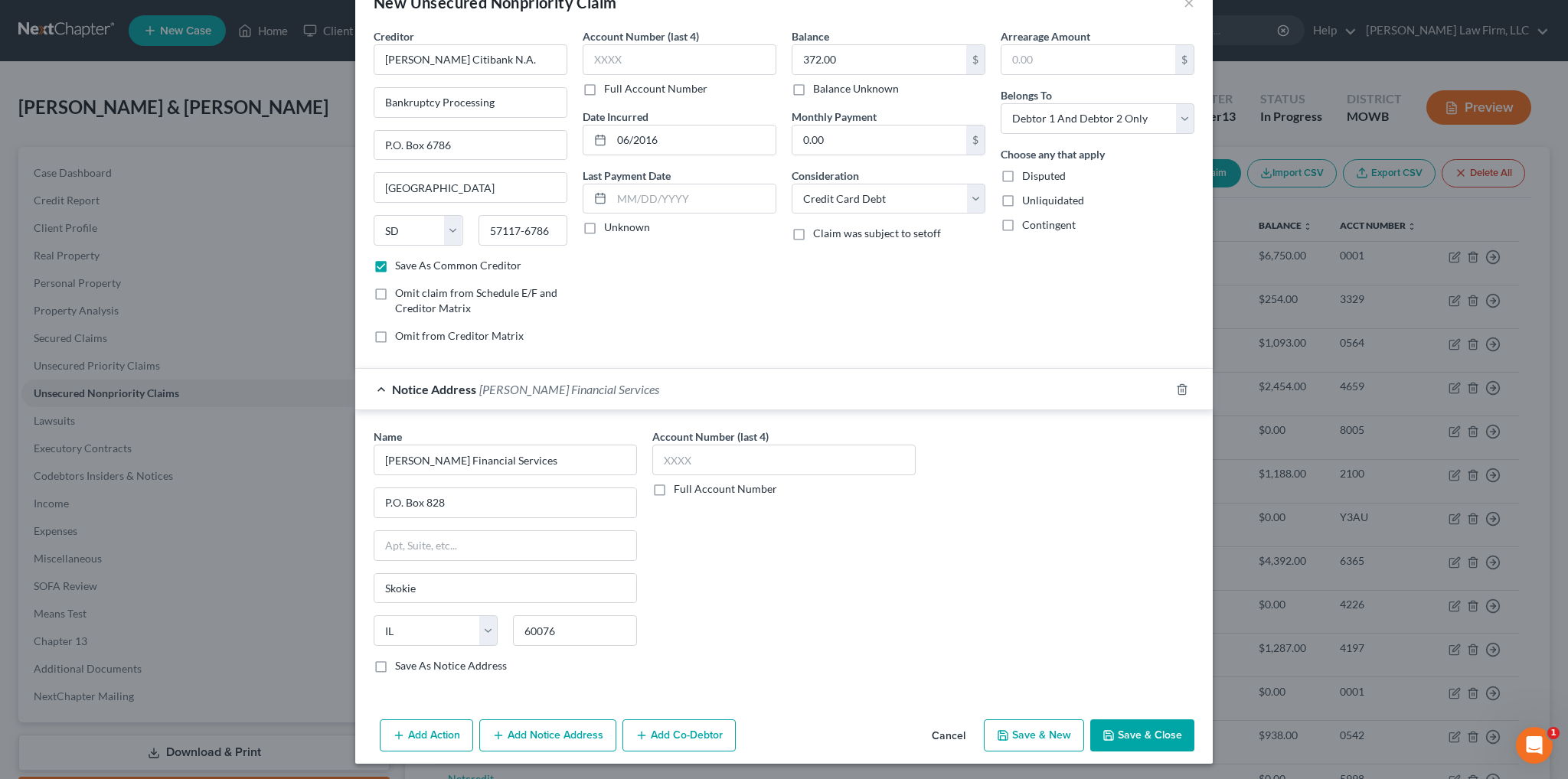
click at [543, 727] on button "Add Notice Address" at bounding box center [548, 735] width 137 height 32
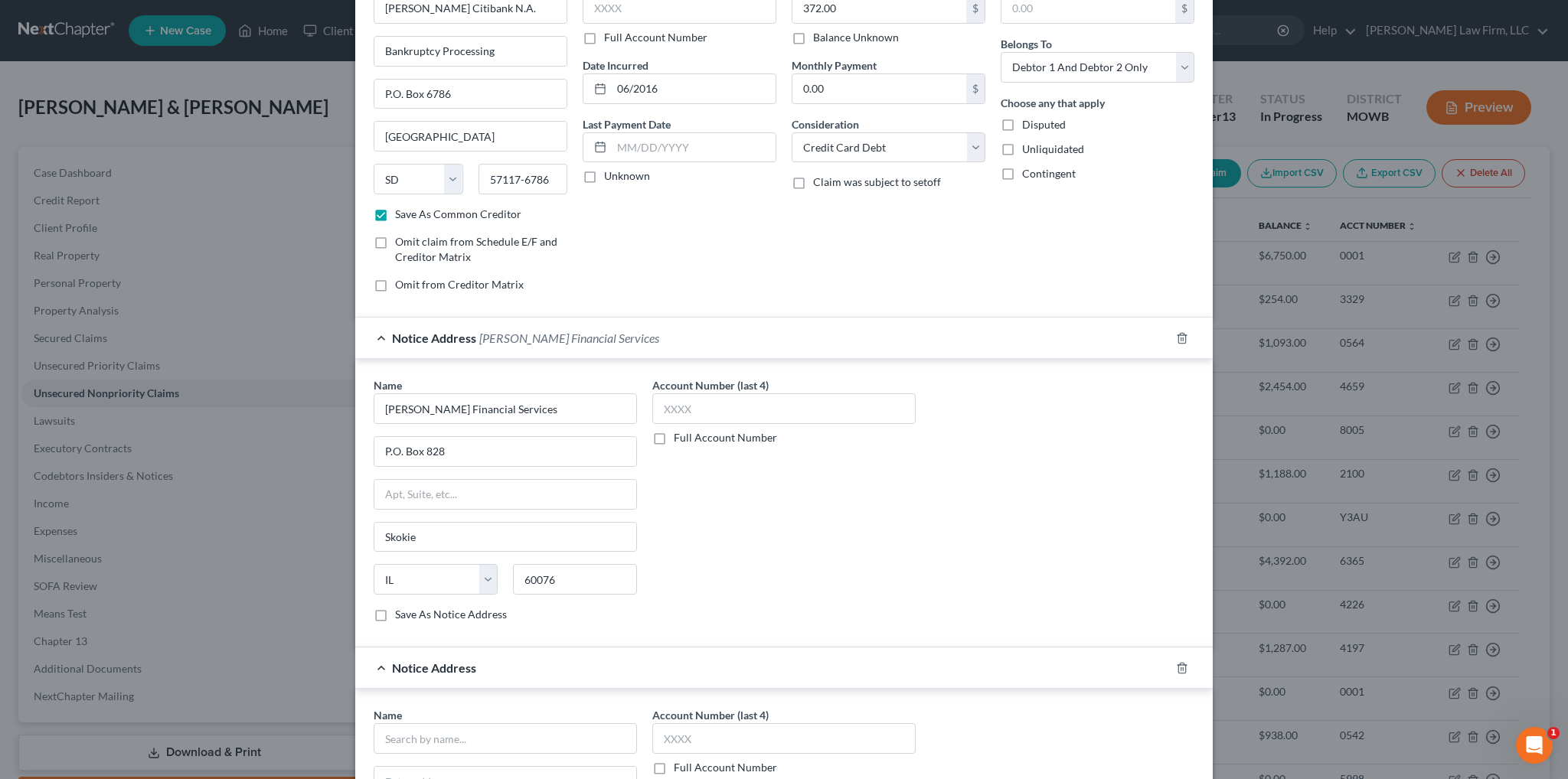
scroll to position [272, 0]
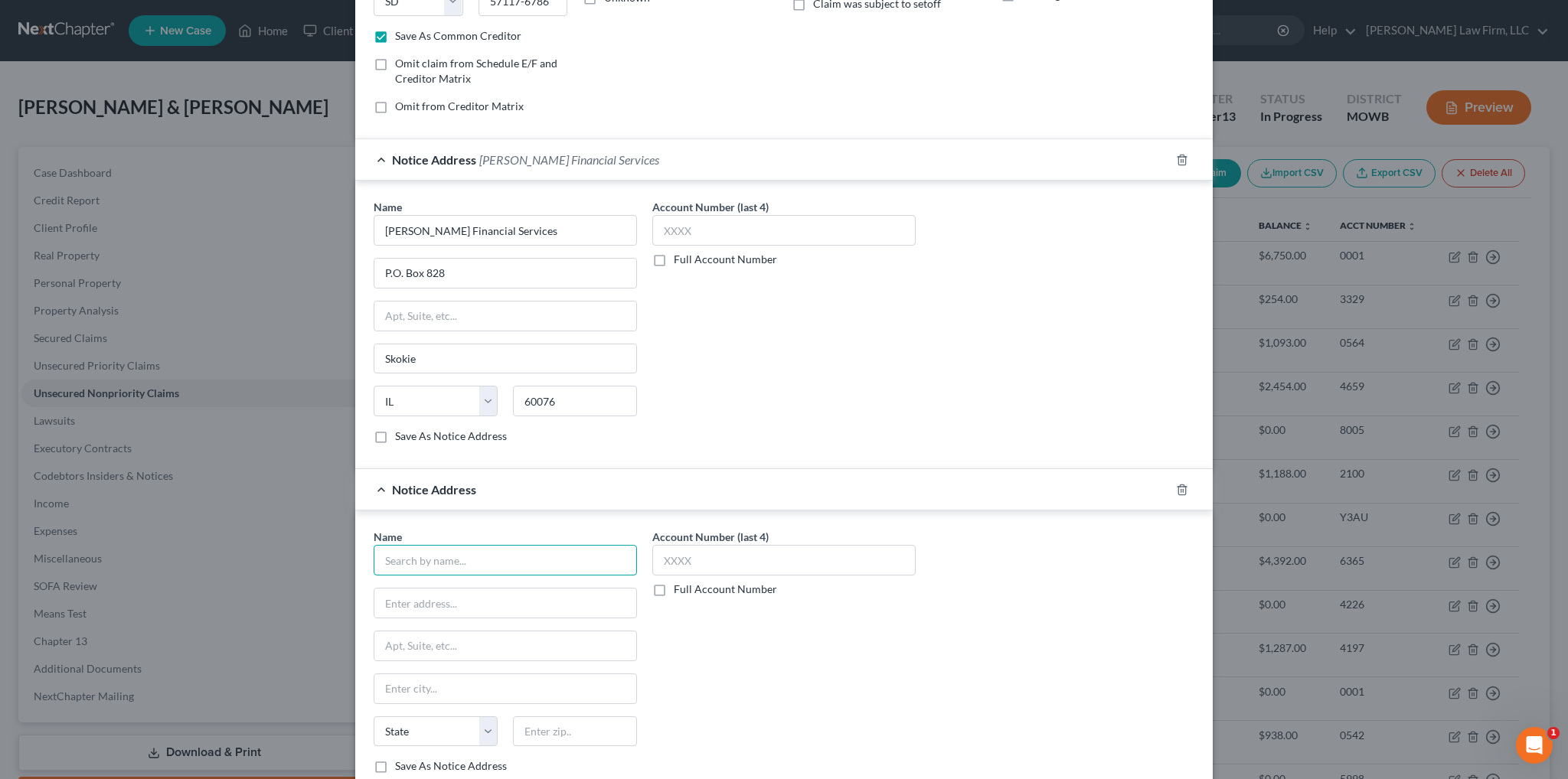
click at [502, 554] on input "text" at bounding box center [506, 559] width 264 height 31
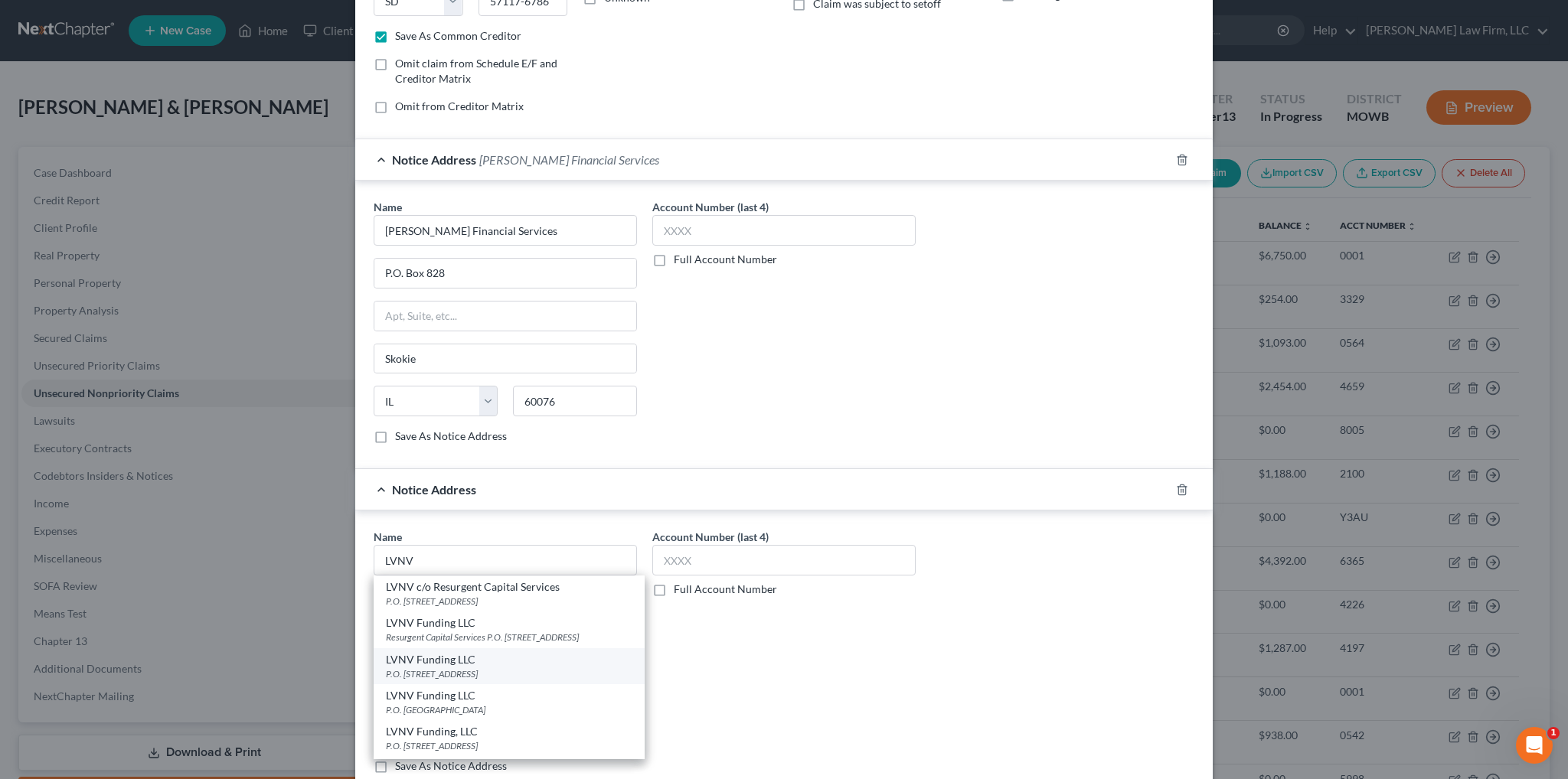
click at [460, 667] on div "LVNV Funding LLC" at bounding box center [509, 659] width 247 height 15
type input "LVNV Funding LLC"
type input "P.O. Box 1269"
type input "[GEOGRAPHIC_DATA]"
select select "42"
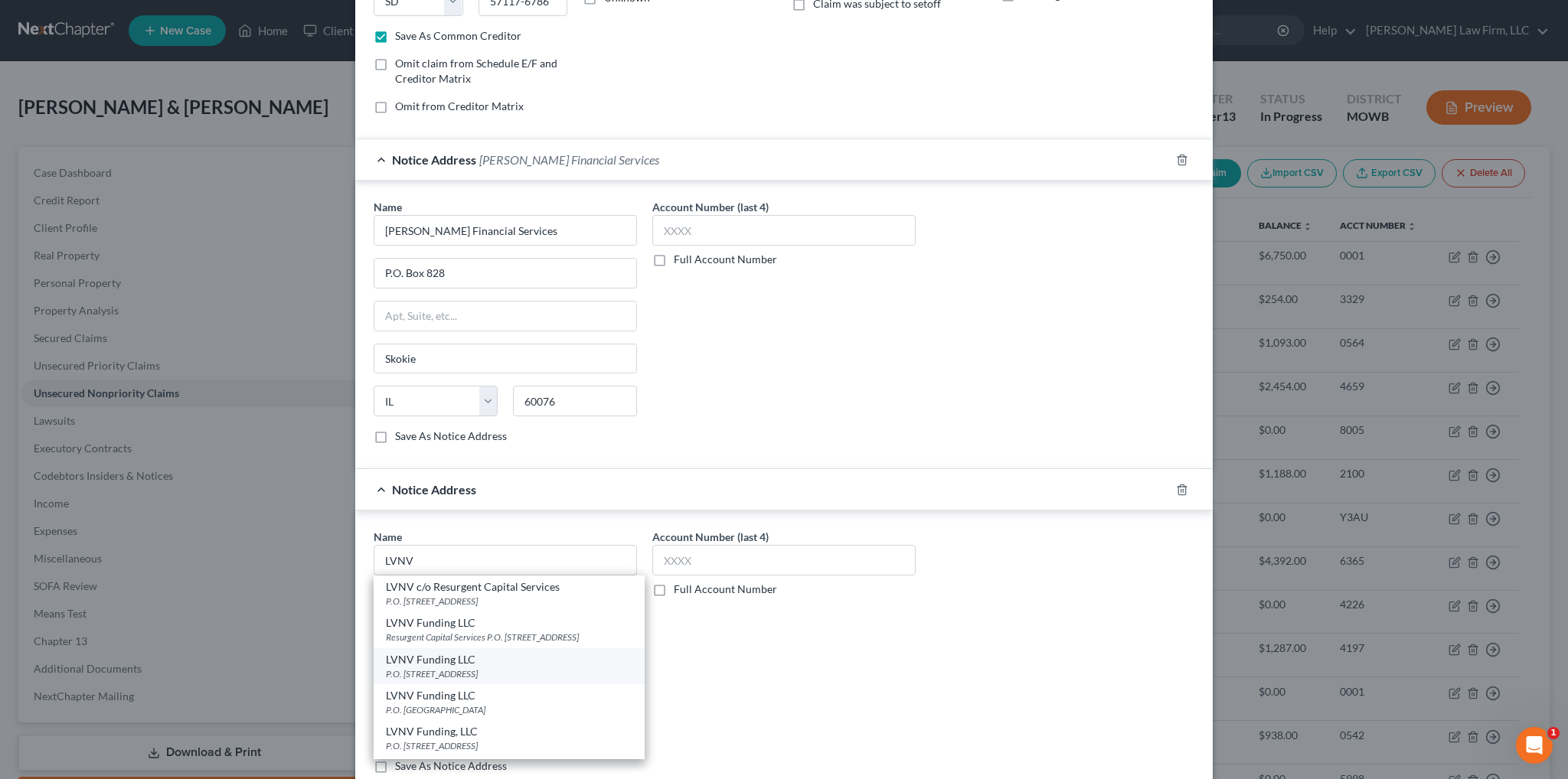
type input "29602"
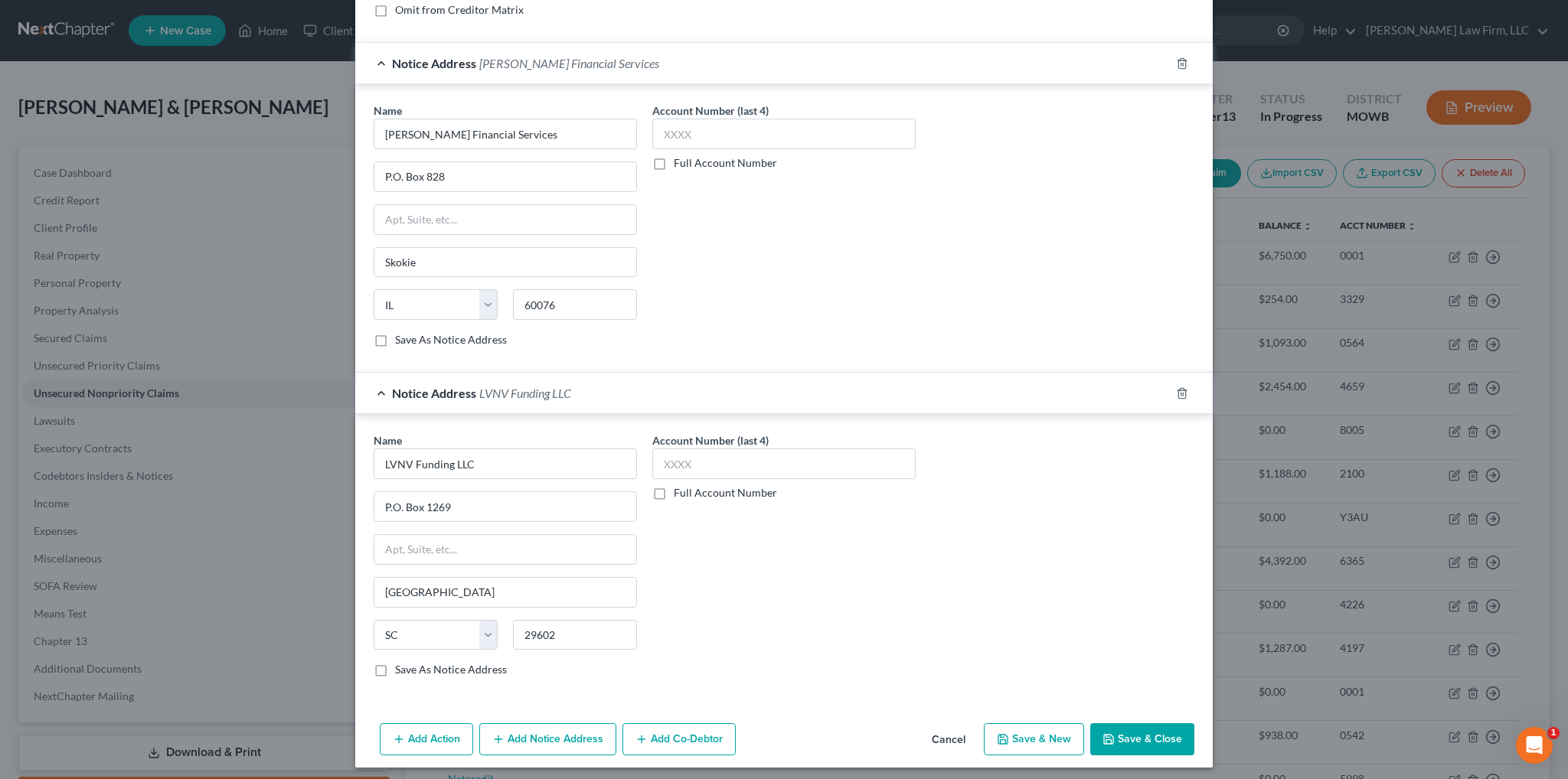
scroll to position [371, 0]
click at [1108, 732] on icon "button" at bounding box center [1109, 737] width 9 height 9
checkbox input "false"
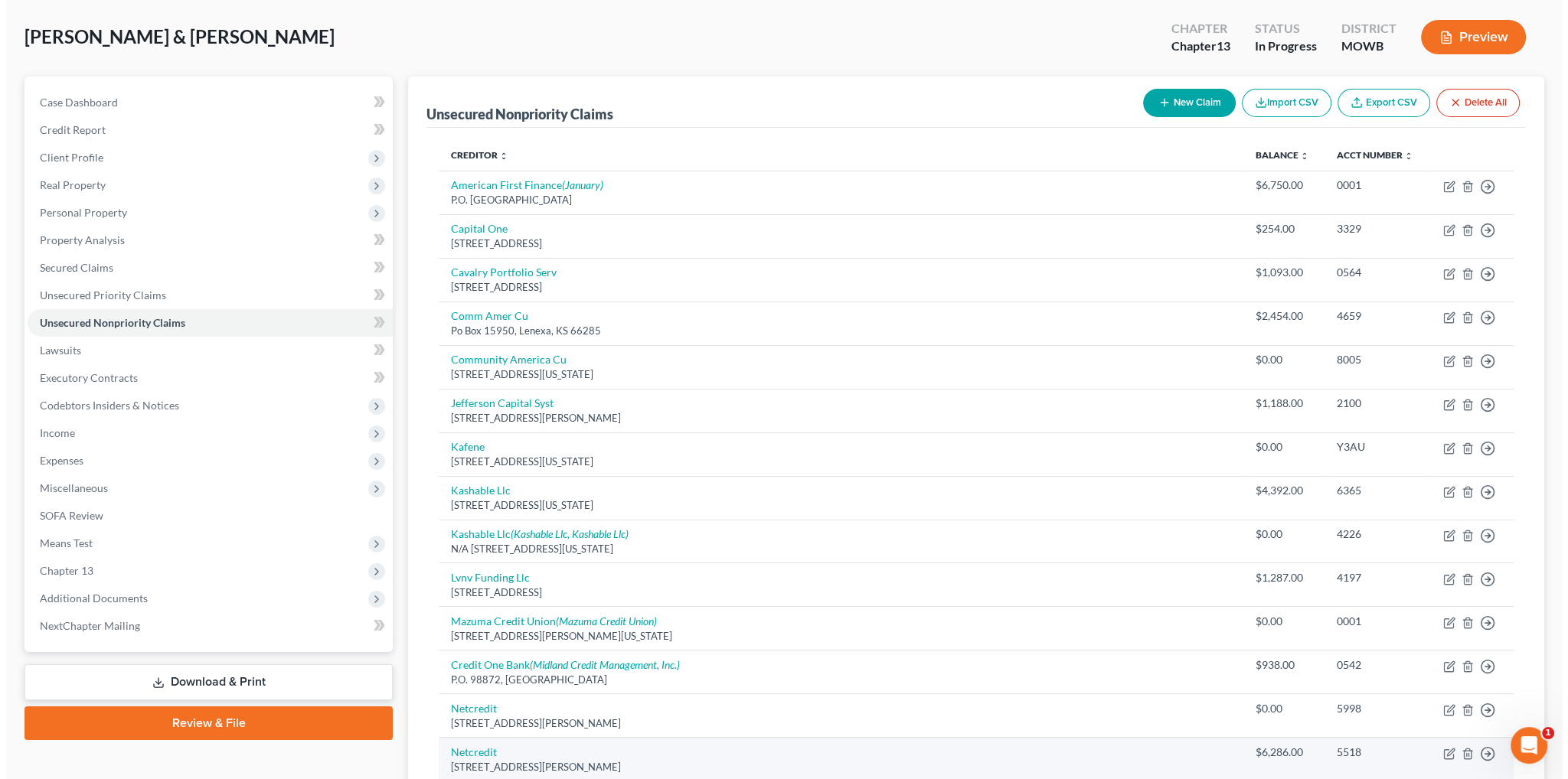
scroll to position [68, 0]
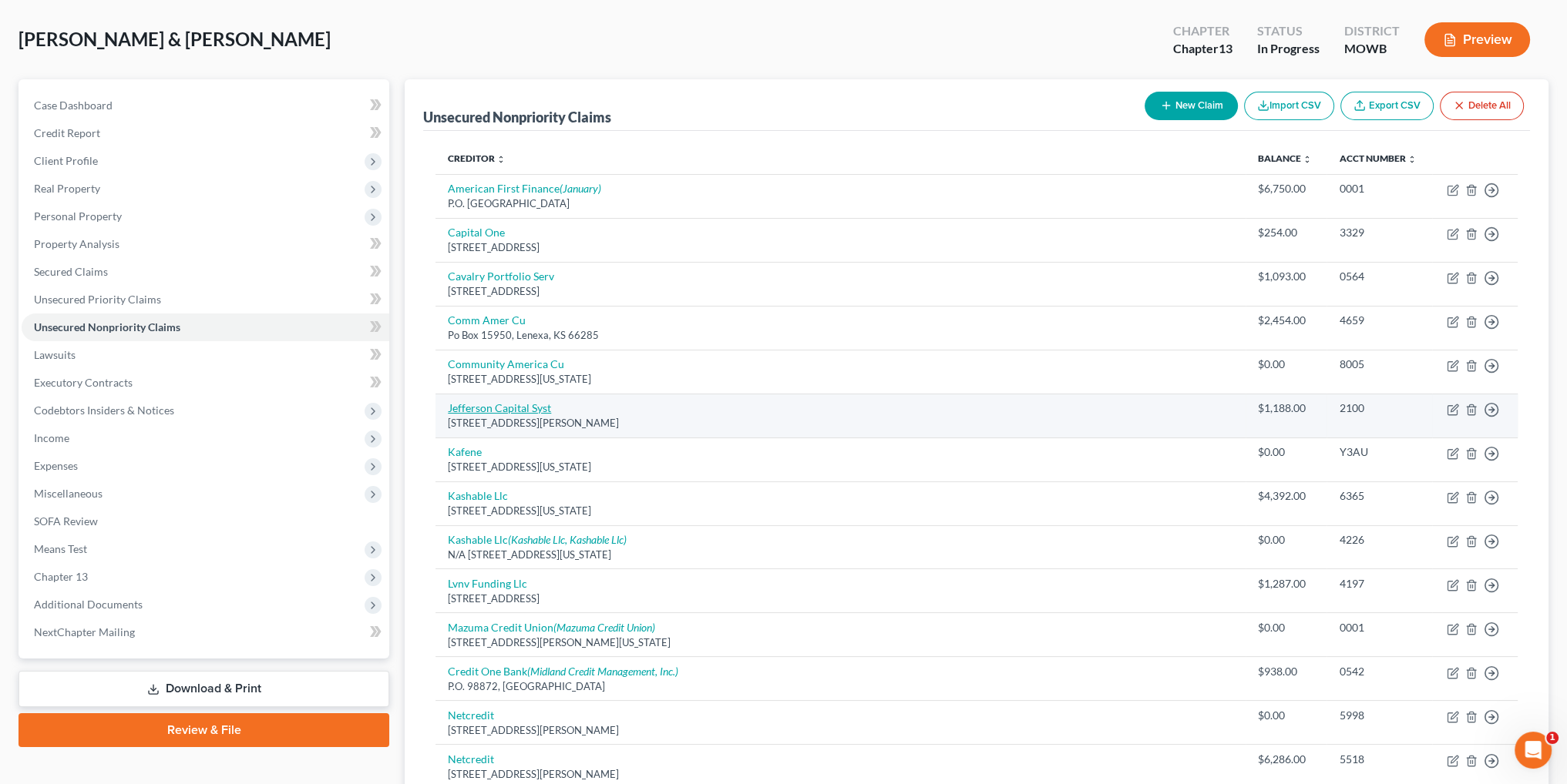
click at [480, 403] on link "Jefferson Capital Syst" at bounding box center [499, 408] width 103 height 13
select select "24"
select select "1"
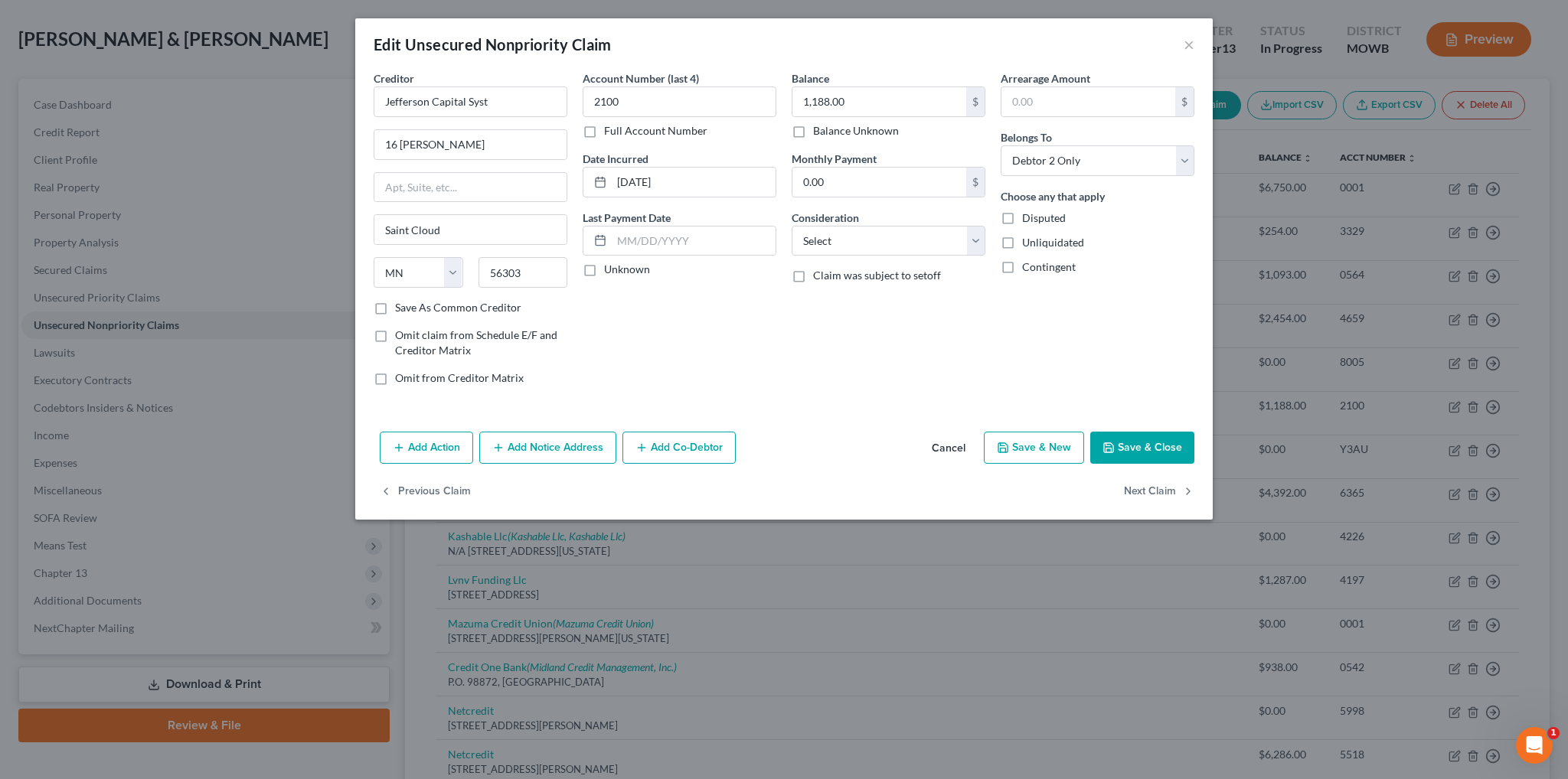
click at [573, 443] on button "Add Notice Address" at bounding box center [548, 447] width 137 height 32
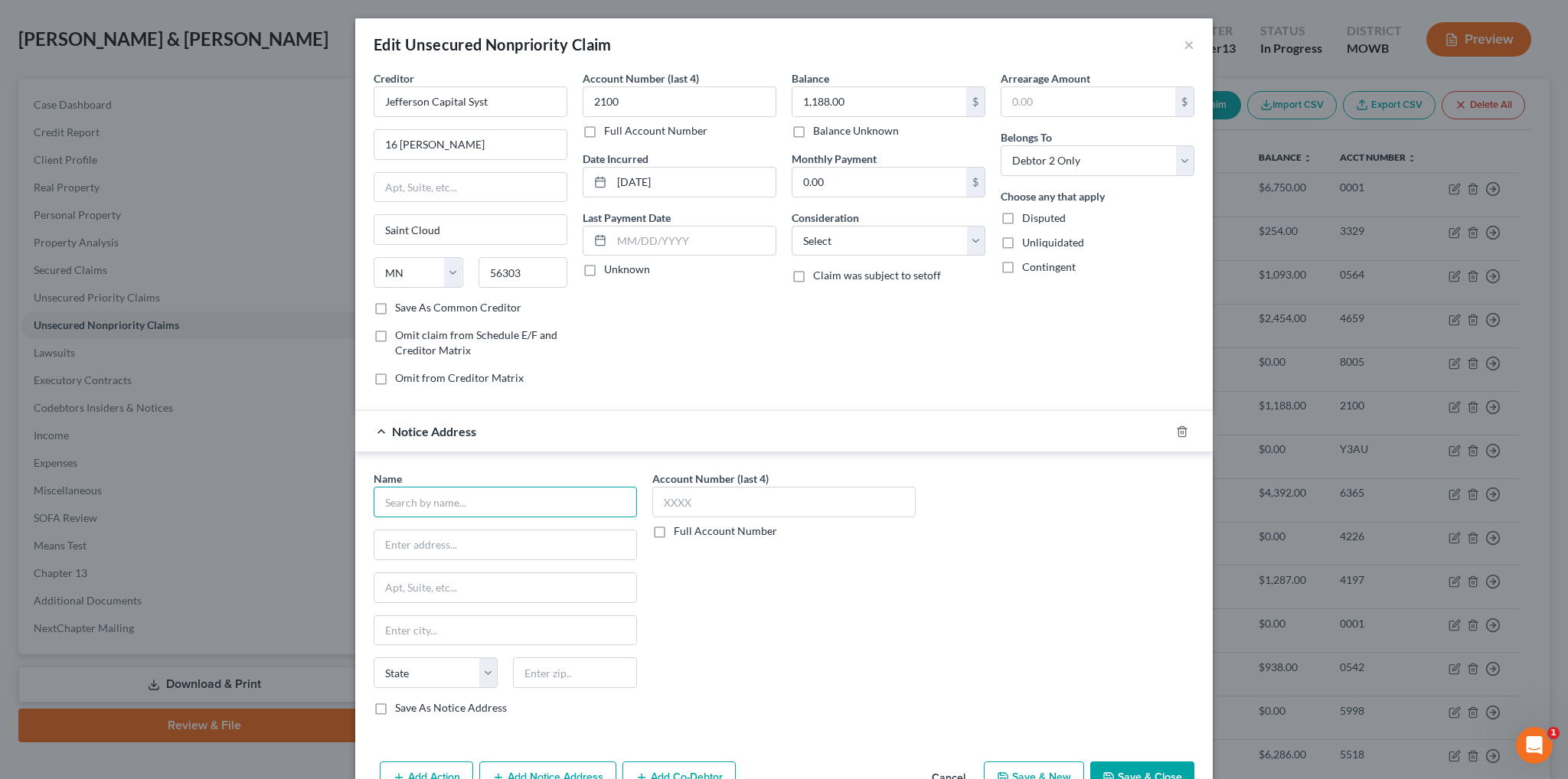
click at [514, 502] on input "text" at bounding box center [506, 502] width 264 height 31
click at [514, 502] on input "Jefferson Capital Systems, LLC" at bounding box center [506, 502] width 264 height 31
click at [528, 504] on input "Jefferson Capital Systems, LLC" at bounding box center [506, 502] width 264 height 31
click at [483, 545] on div "P.O. [STREET_ADDRESS]" at bounding box center [465, 543] width 159 height 13
type input "Jefferson Capital Systems LLC"
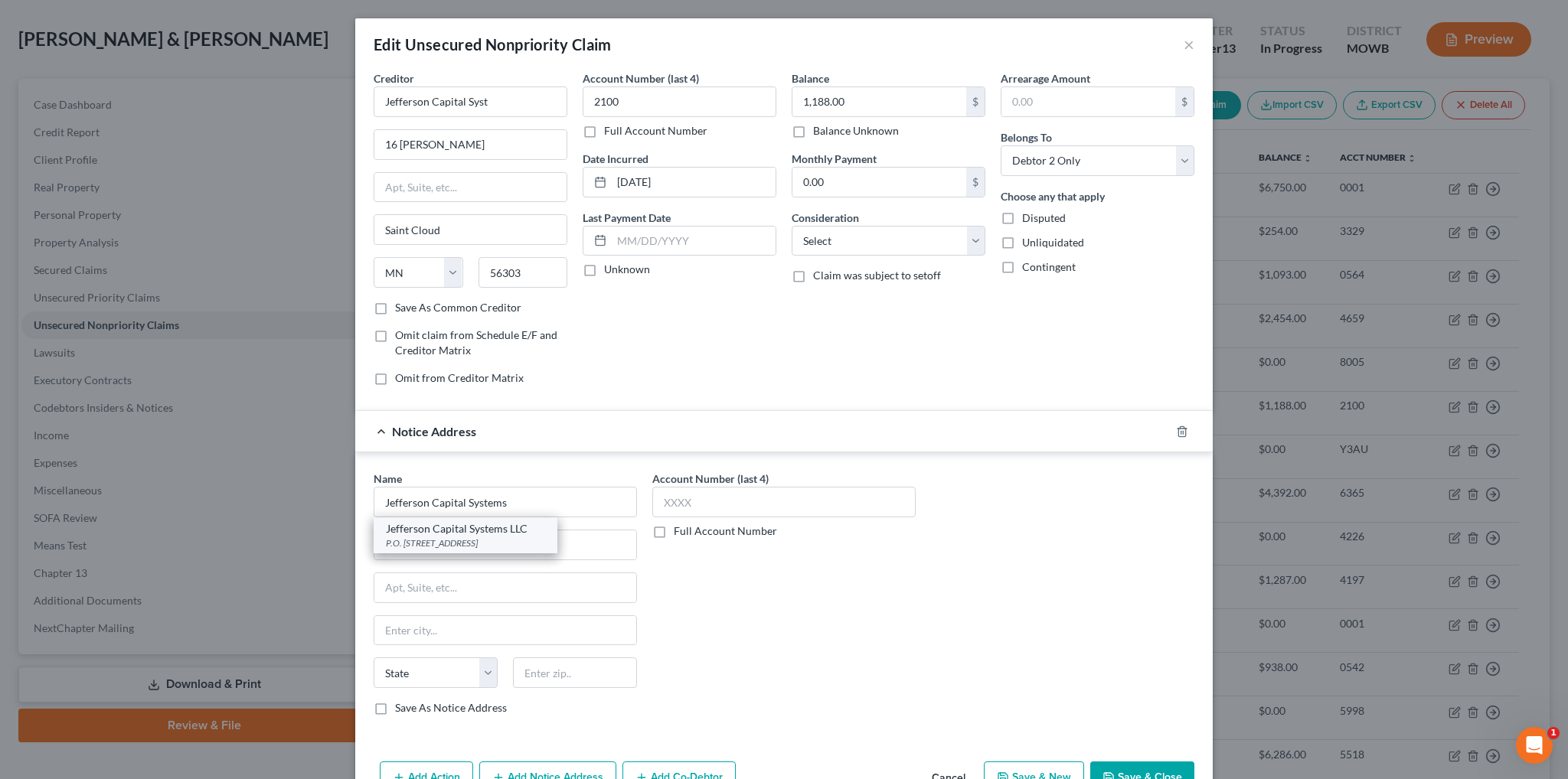
type input "P.O. Box 7999"
type input "Saint Cloud"
select select "24"
type input "56302"
drag, startPoint x: 506, startPoint y: 95, endPoint x: 342, endPoint y: 90, distance: 164.1
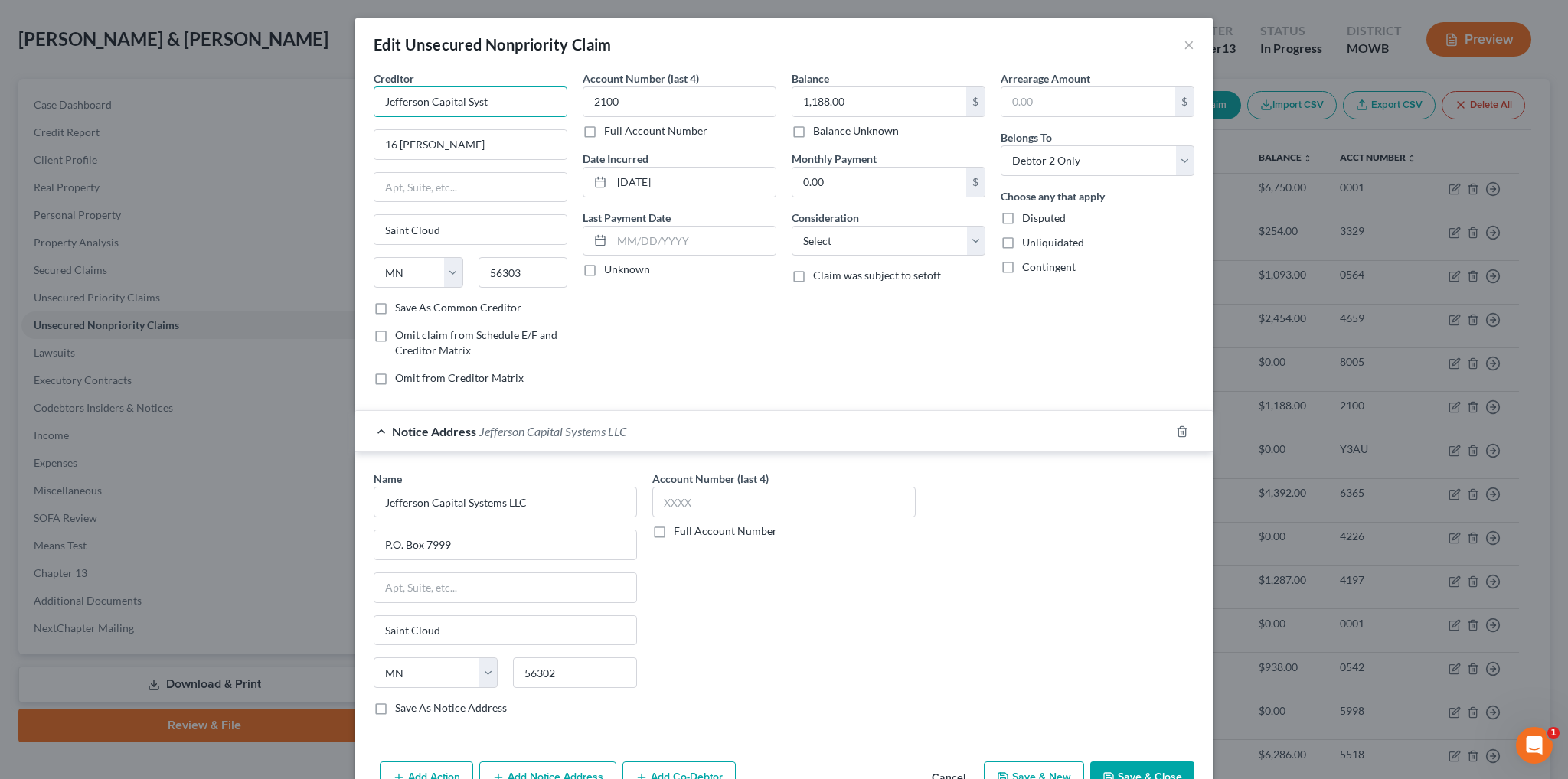
click at [342, 90] on div "Edit Unsecured Nonpriority Claim × Creditor * Jefferson Capital Syst 16 [PERSON…" at bounding box center [784, 390] width 1568 height 779
type input "Purchasing Power"
click at [502, 147] on input "16 [PERSON_NAME]" at bounding box center [471, 144] width 192 height 29
drag, startPoint x: 502, startPoint y: 147, endPoint x: 378, endPoint y: 150, distance: 124.0
click at [378, 150] on input "16 [PERSON_NAME]" at bounding box center [471, 144] width 192 height 29
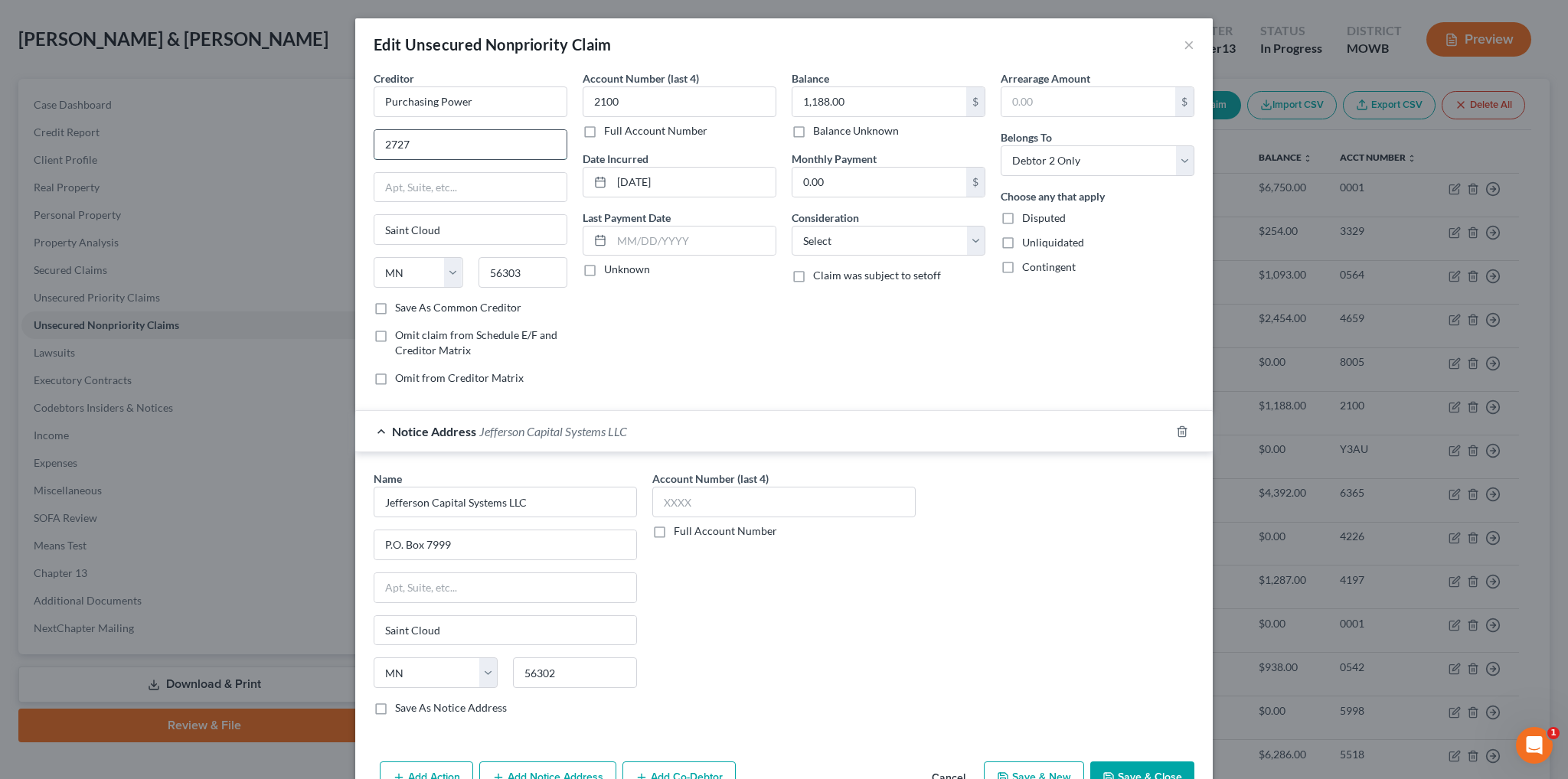
type input "[STREET_ADDRESS]"
click at [451, 187] on input "text" at bounding box center [471, 187] width 192 height 29
type input "[STREET_ADDRESS]"
click at [470, 224] on input "Saint Cloud" at bounding box center [471, 229] width 192 height 29
type input "S"
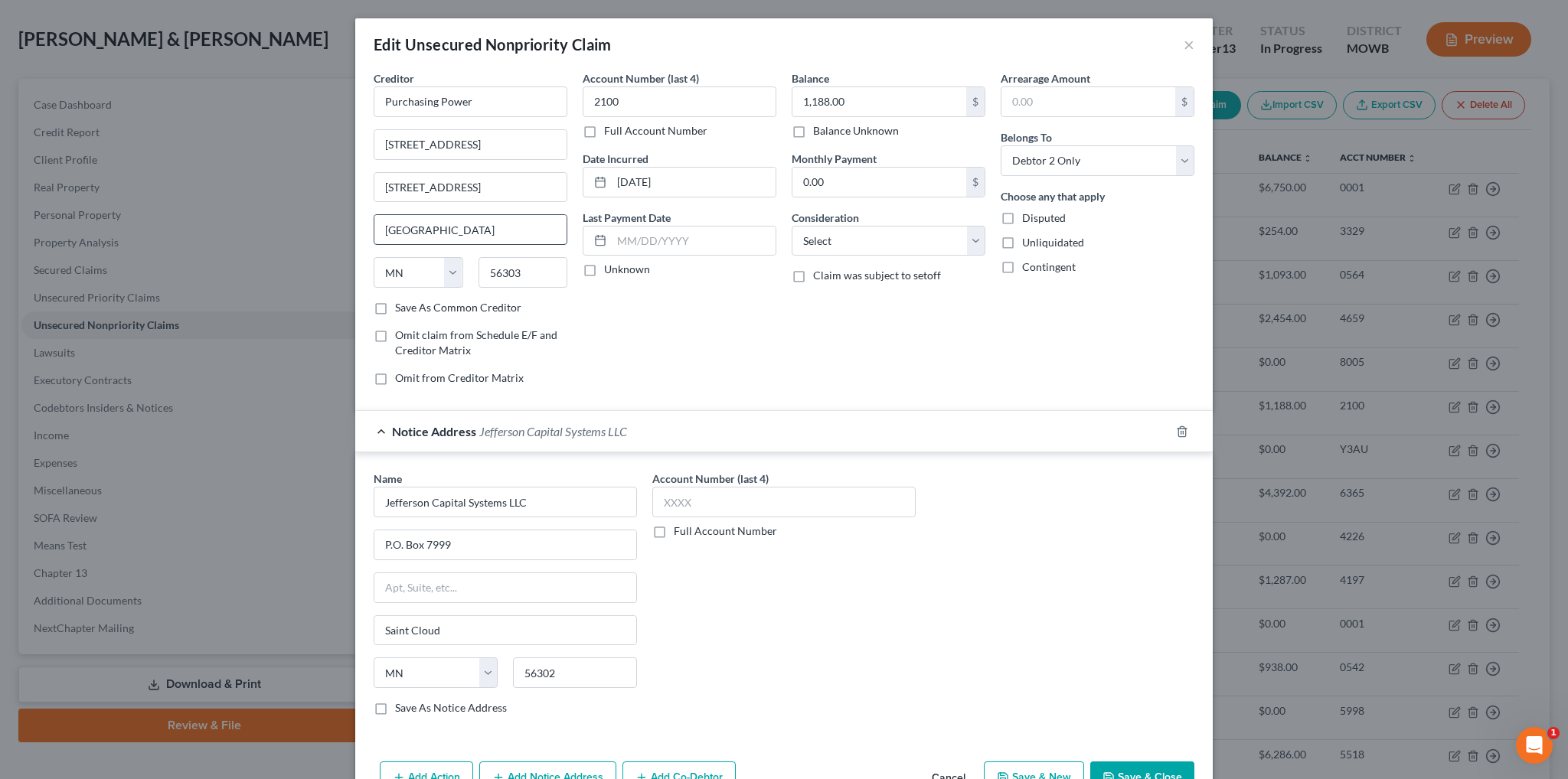
type input "[GEOGRAPHIC_DATA]"
select select "10"
type input "30339"
click at [739, 361] on div "Account Number (last 4) 2100 Full Account Number Date Incurred [DATE] Last Paym…" at bounding box center [679, 234] width 209 height 328
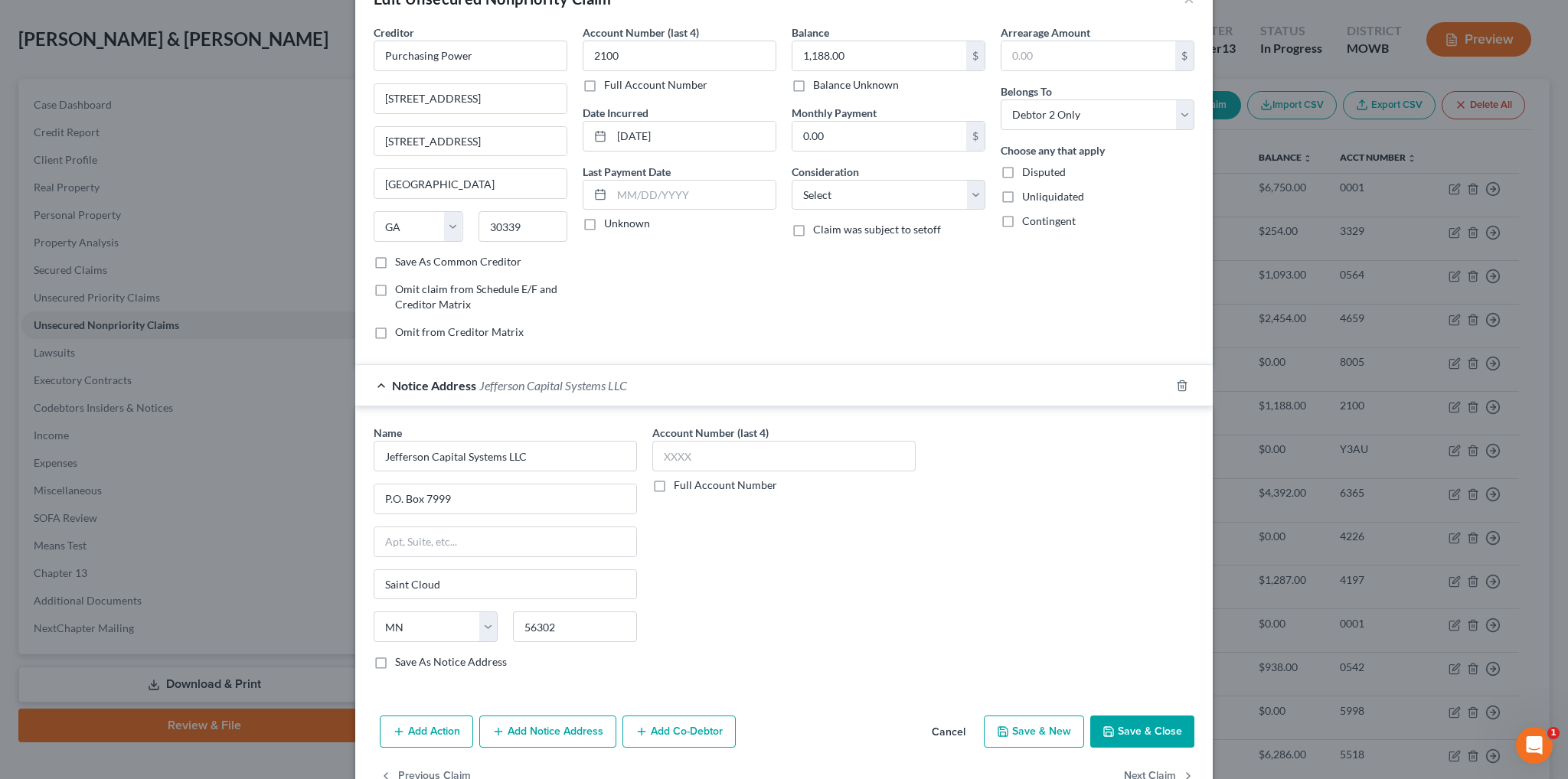
scroll to position [86, 0]
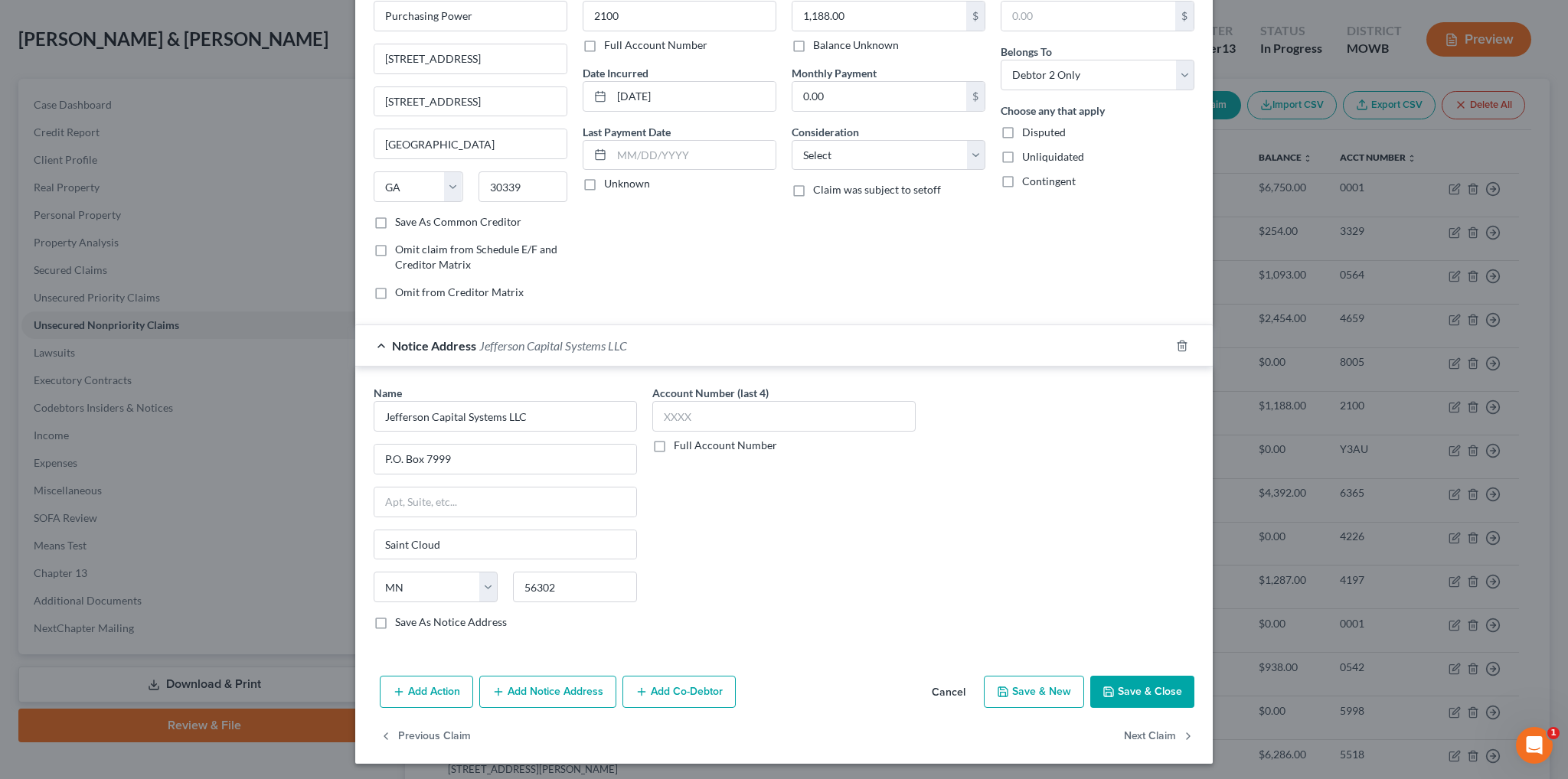
click at [535, 687] on button "Add Notice Address" at bounding box center [548, 691] width 137 height 32
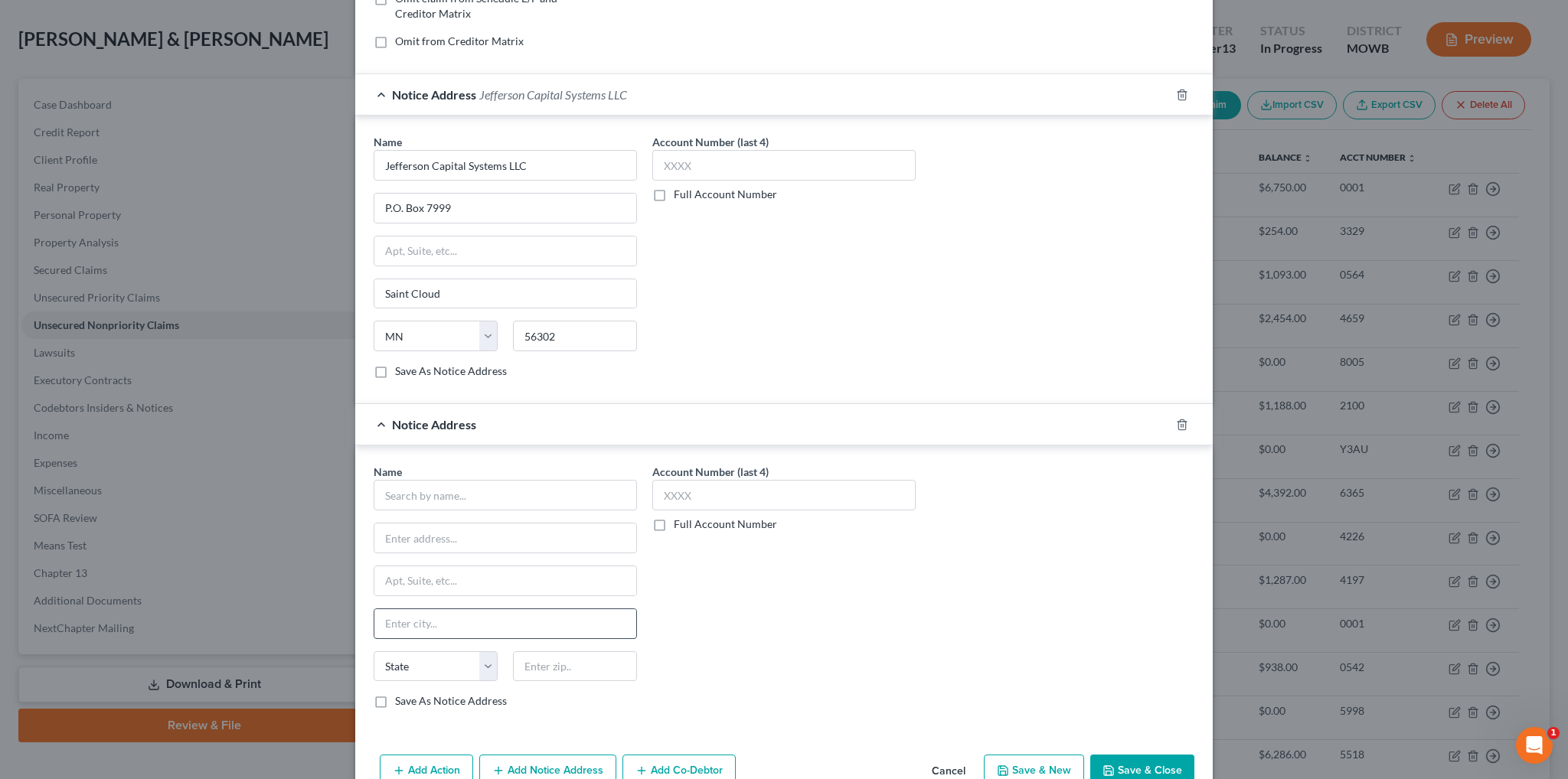
scroll to position [392, 0]
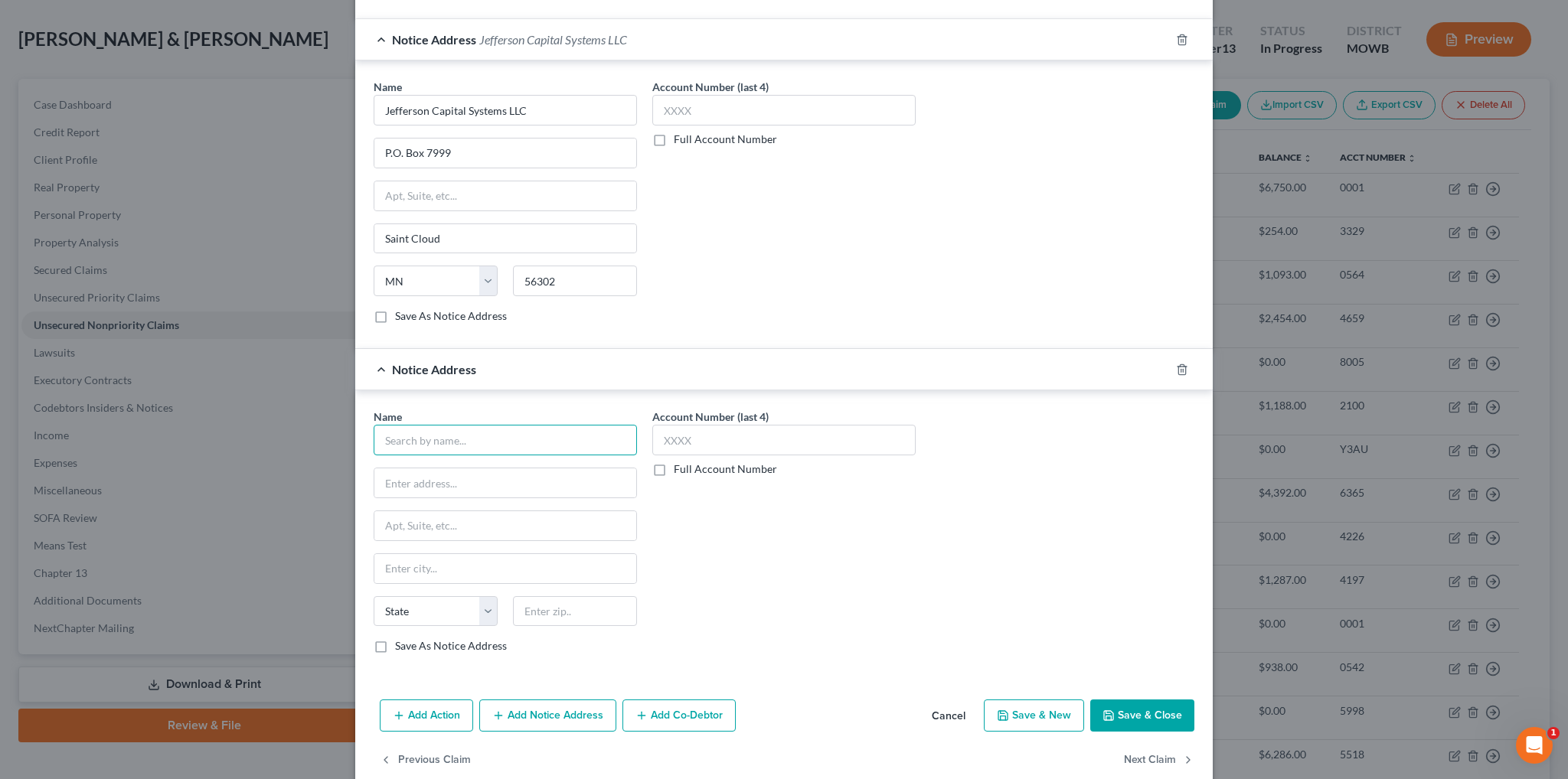
click at [472, 440] on input "text" at bounding box center [506, 440] width 264 height 31
click at [478, 474] on div "[STREET_ADDRESS]" at bounding box center [469, 481] width 167 height 13
type input "Consumer Contact Solutions, FBCS"
type input "[STREET_ADDRESS]"
type input "Suite 353"
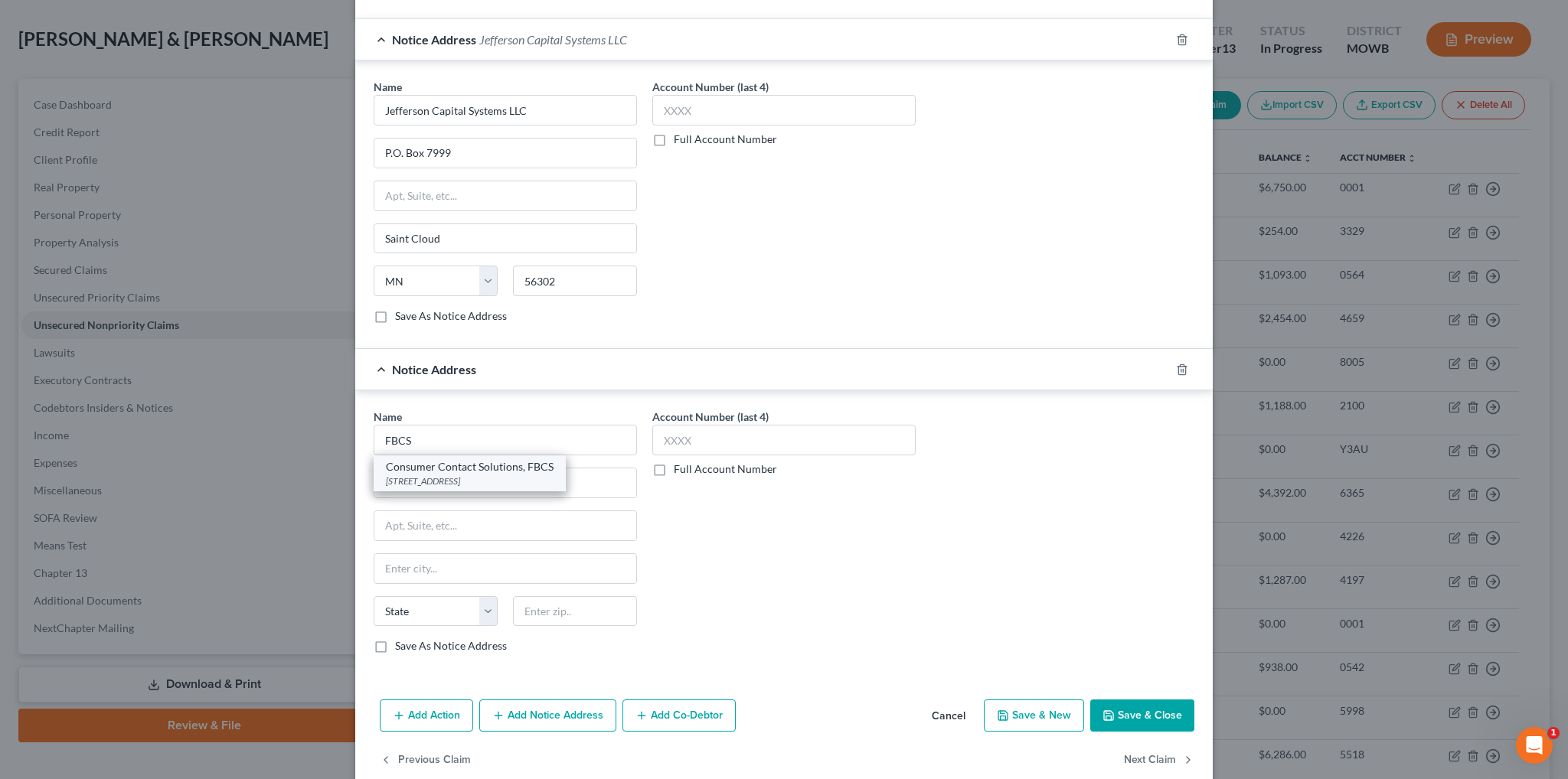
type input "Hatboro"
select select "39"
type input "19040"
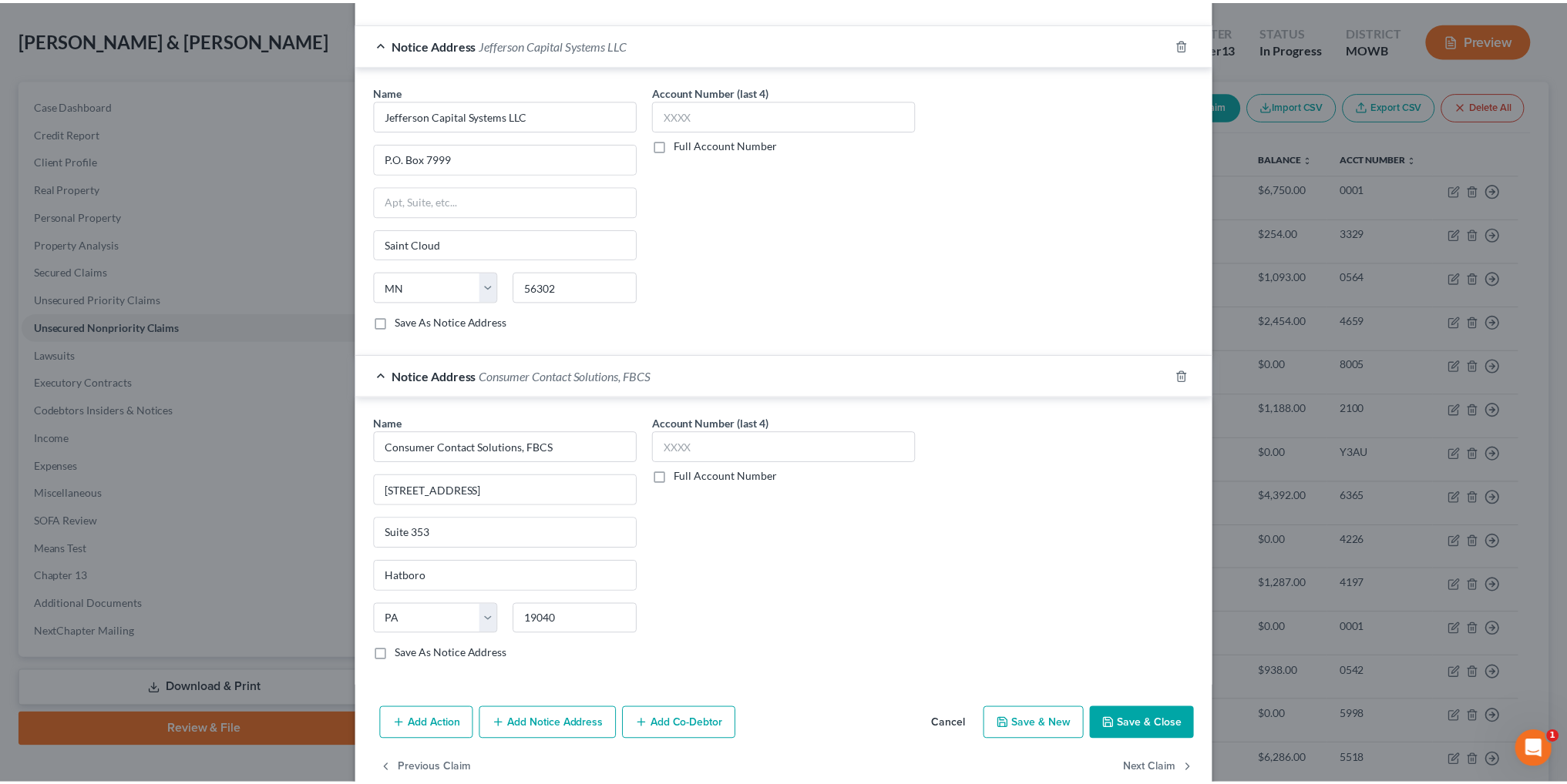
scroll to position [416, 0]
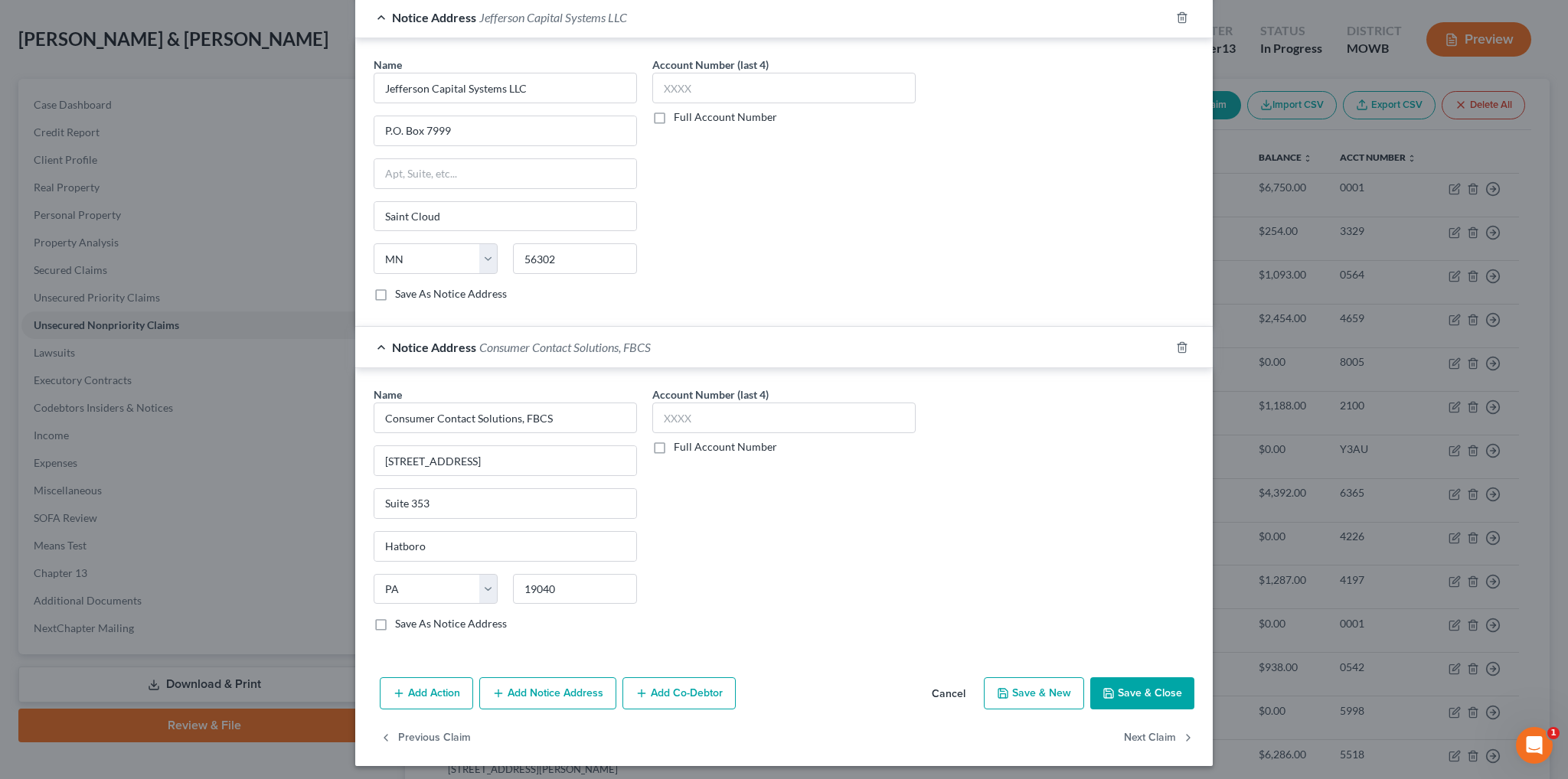
click at [1118, 690] on button "Save & Close" at bounding box center [1142, 693] width 104 height 32
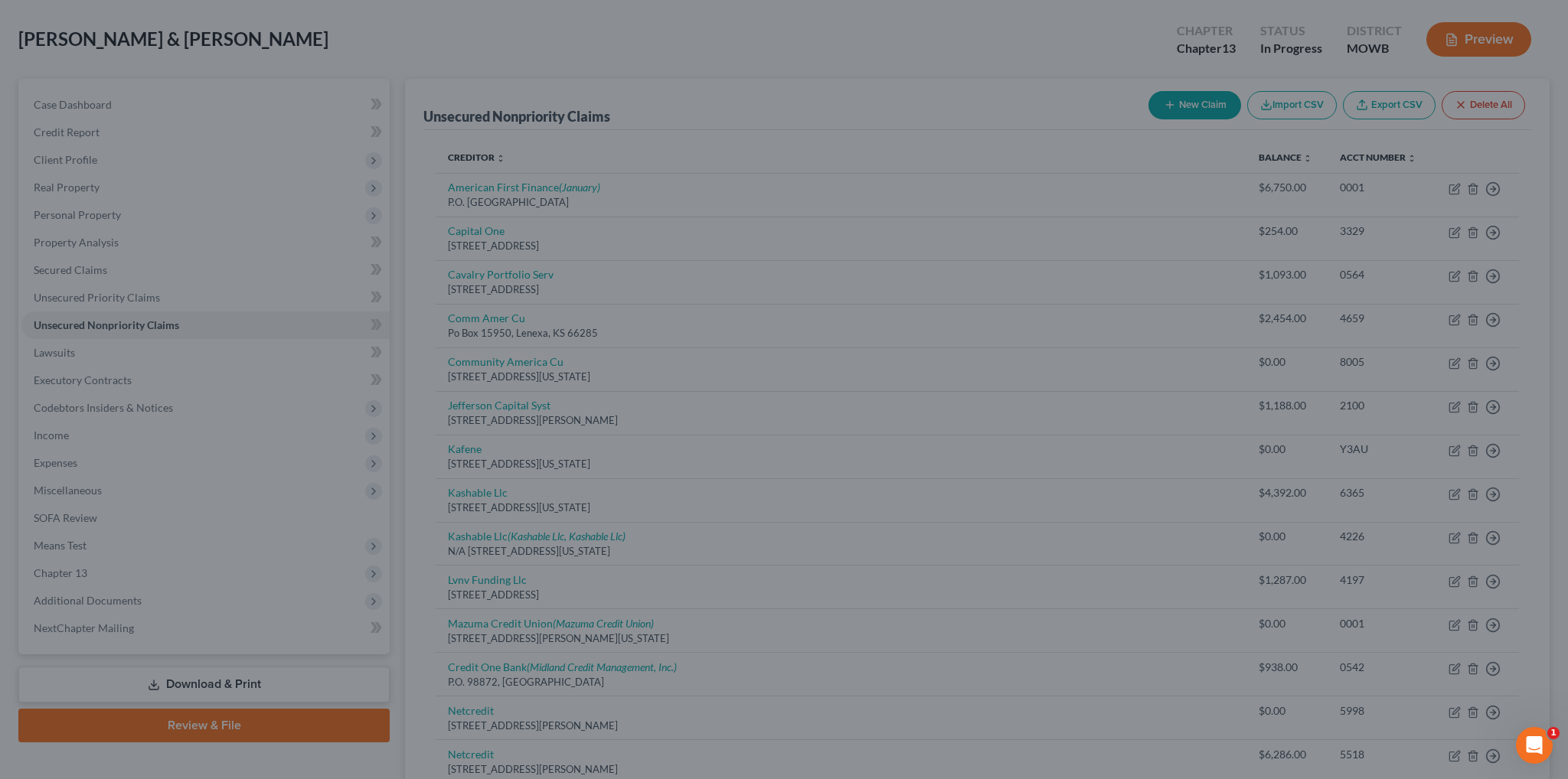
type input "0"
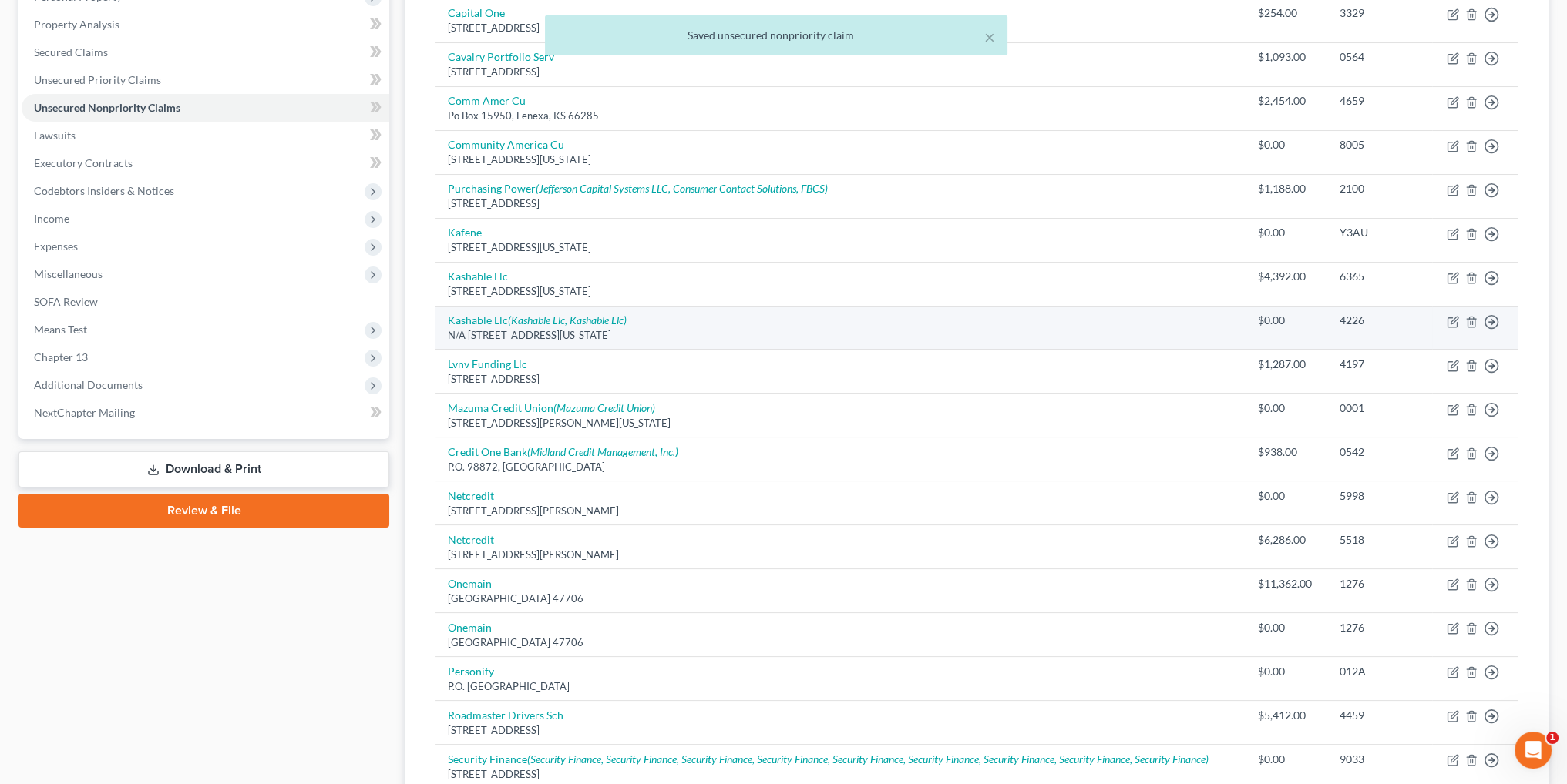
scroll to position [300, 0]
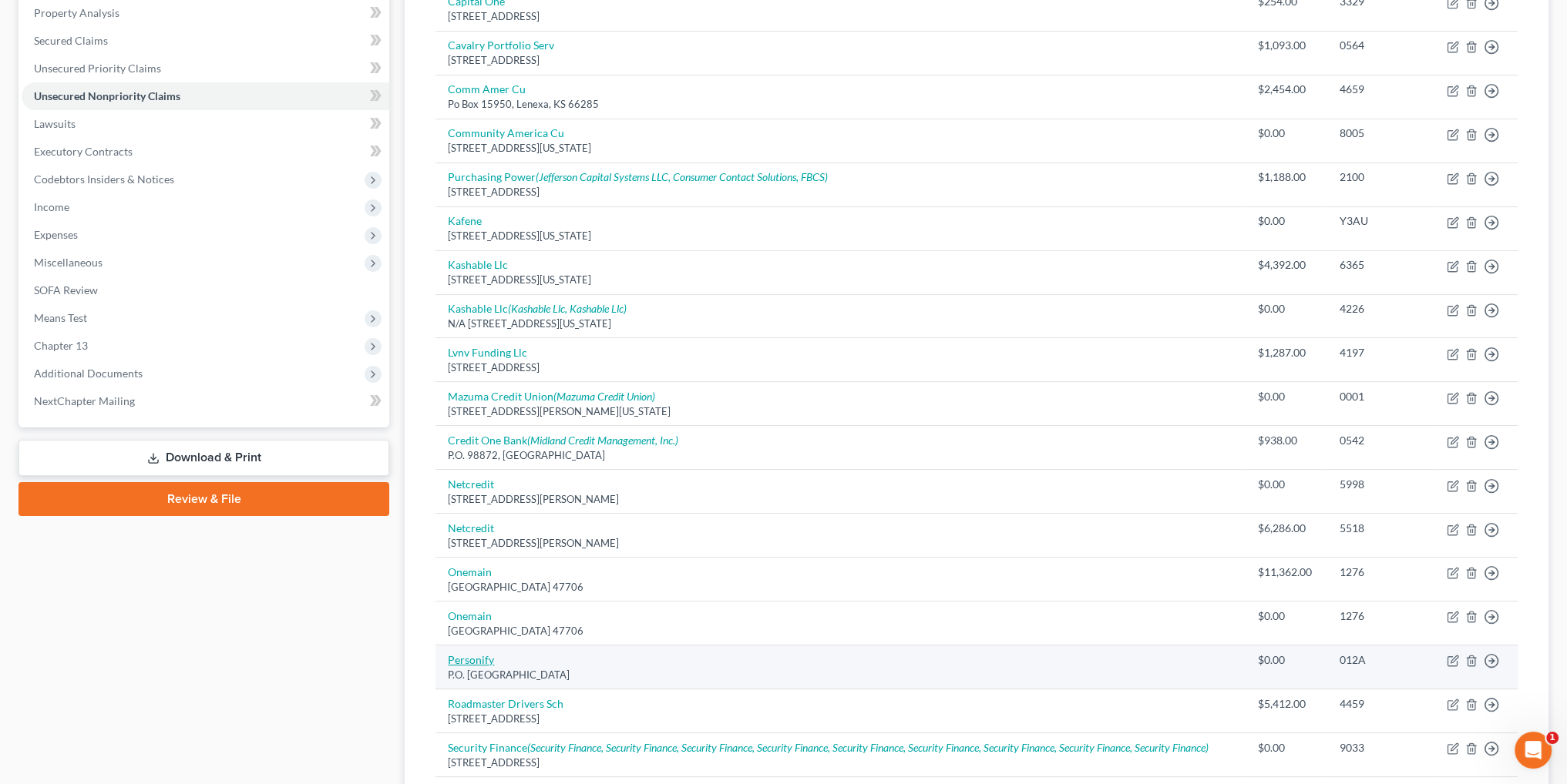
click at [470, 655] on link "Personify" at bounding box center [470, 660] width 46 height 13
select select "45"
select select "1"
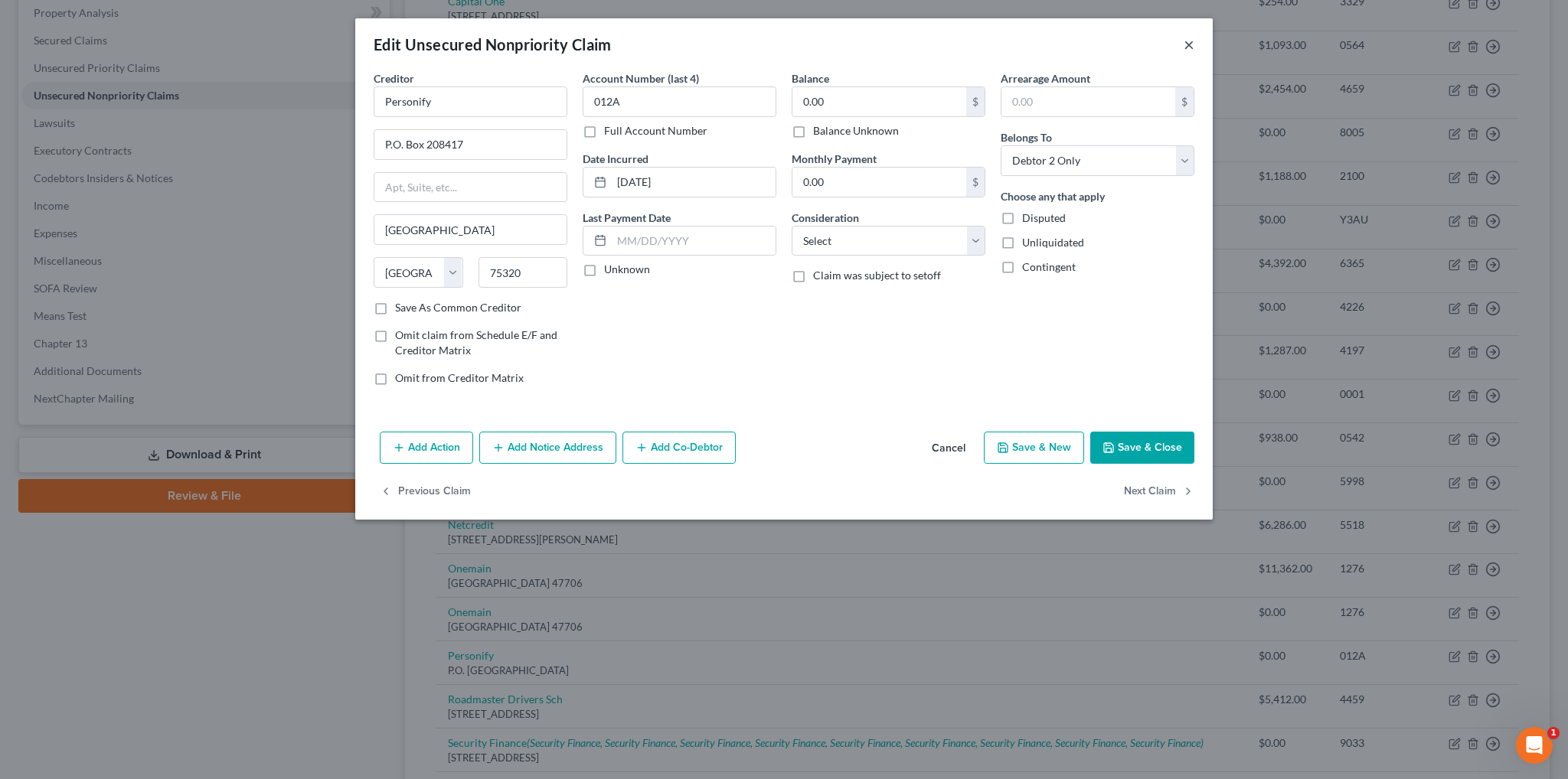
click at [1189, 50] on button "×" at bounding box center [1189, 45] width 10 height 19
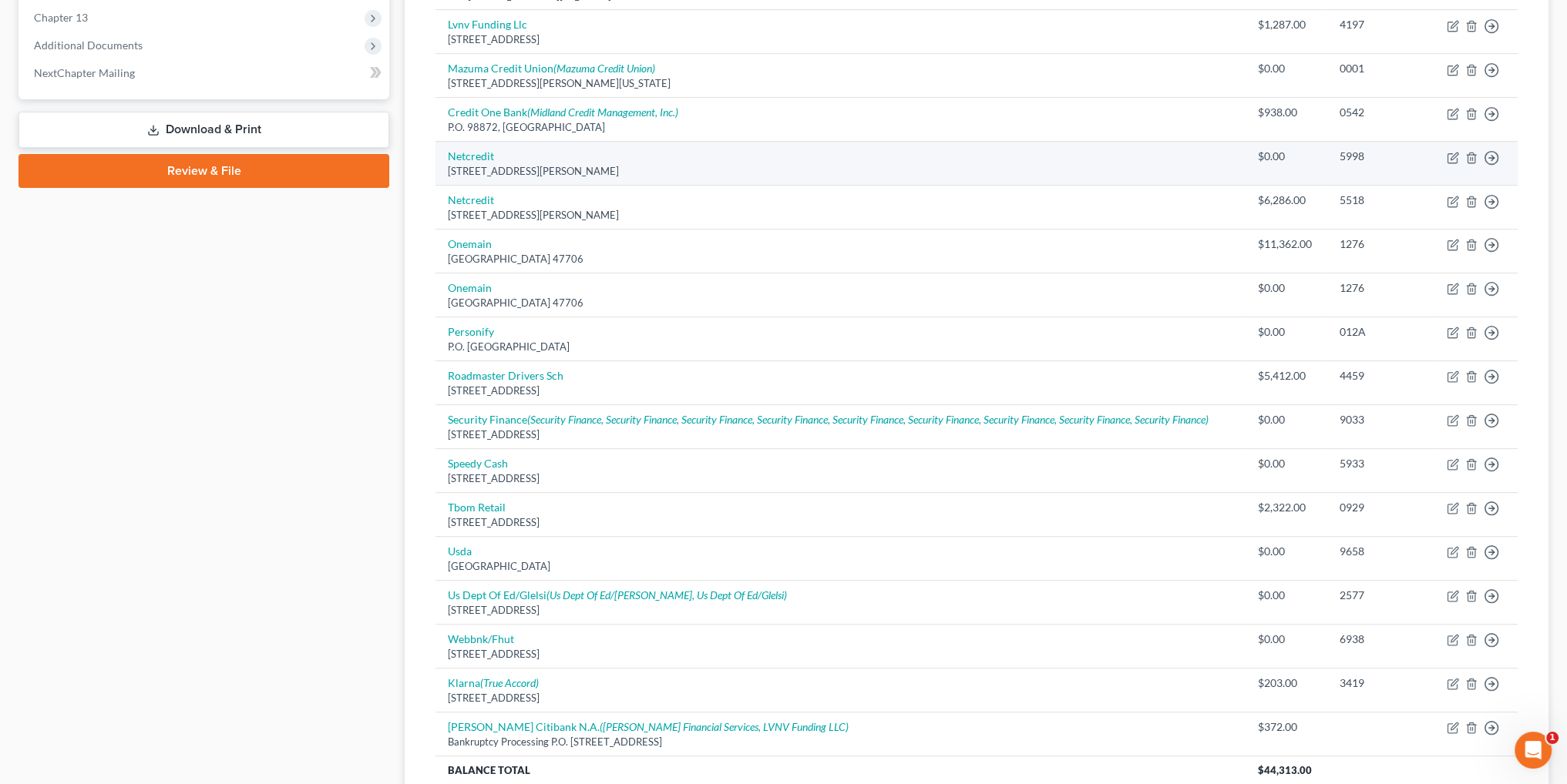
scroll to position [761, 0]
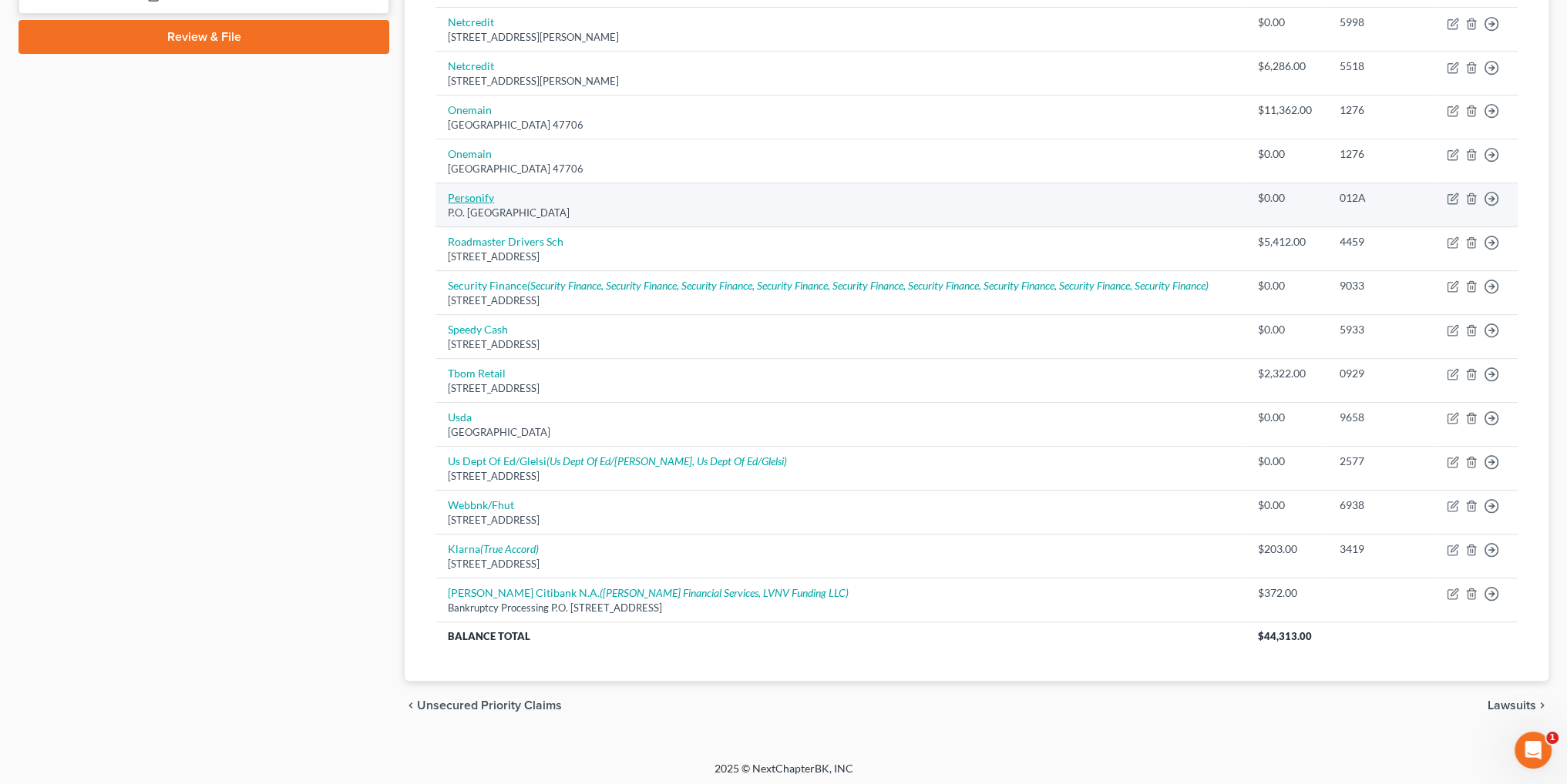
click at [471, 192] on link "Personify" at bounding box center [470, 197] width 46 height 13
select select "45"
select select "1"
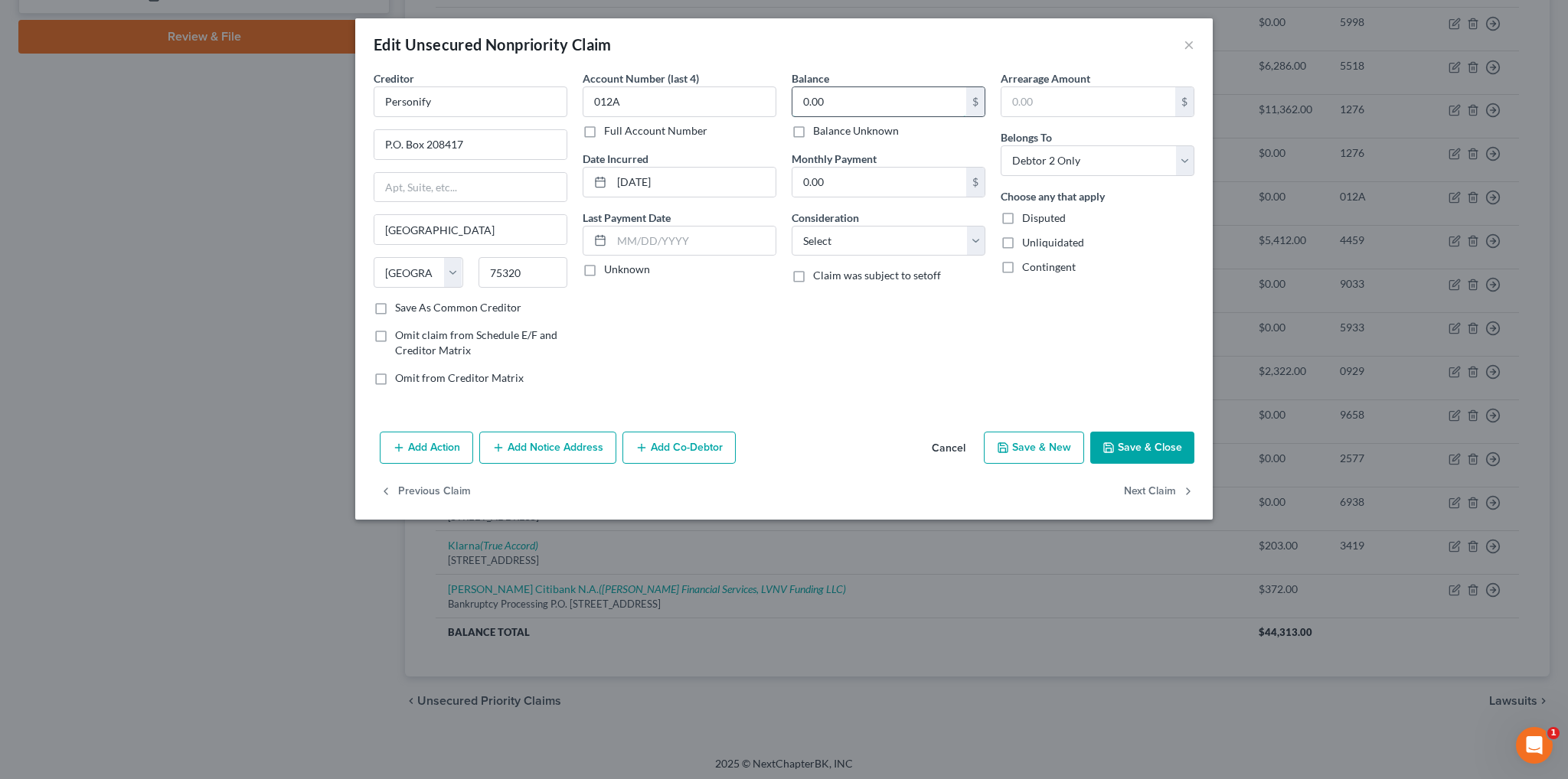
click at [864, 98] on input "0.00" at bounding box center [879, 101] width 174 height 29
type input "6,178.00"
click at [546, 446] on button "Add Notice Address" at bounding box center [548, 447] width 137 height 32
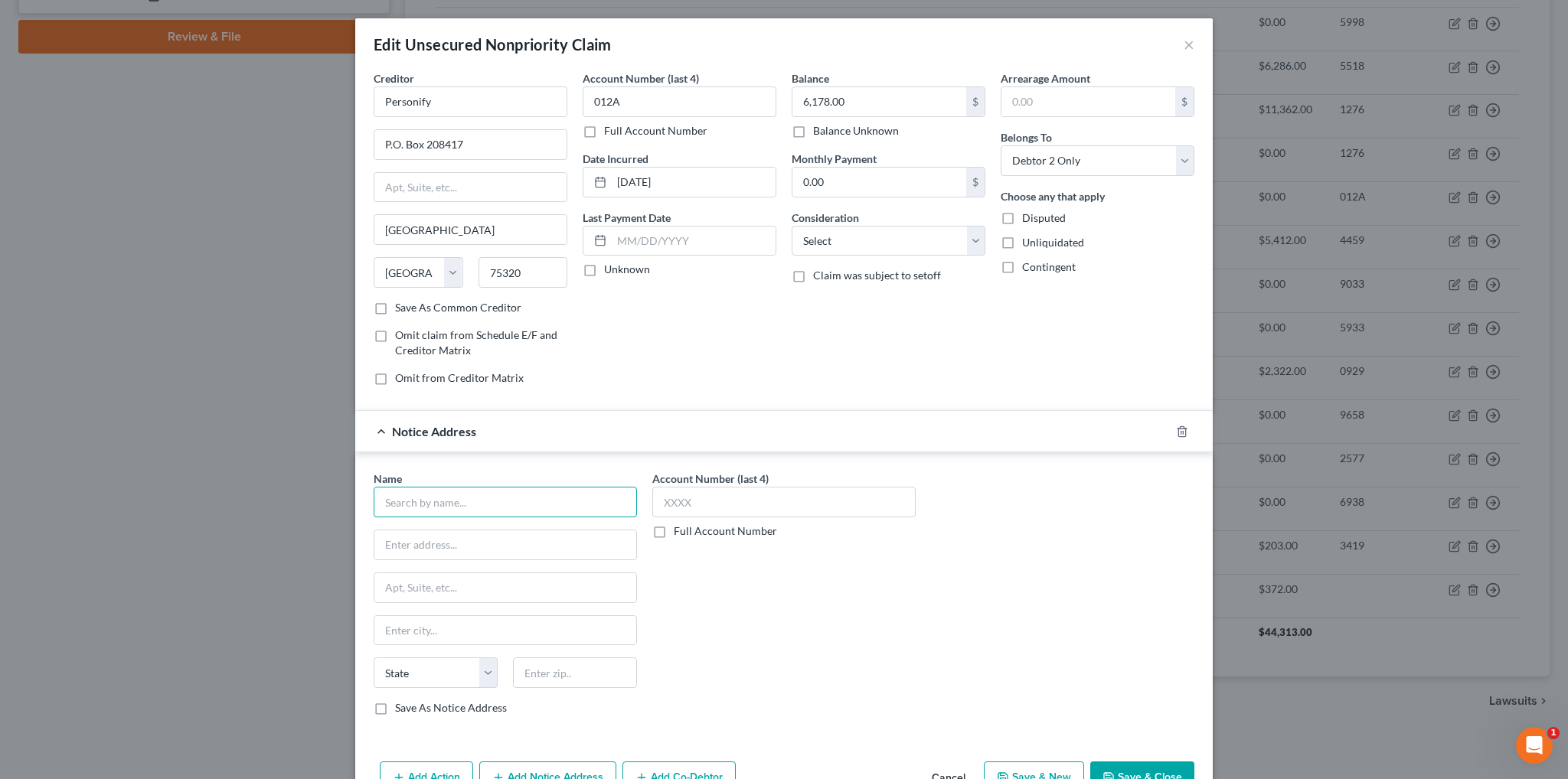
click at [468, 495] on input "text" at bounding box center [506, 502] width 264 height 31
type input "MCU Holdings"
type input "Plaza Services Meta Corp."
type input "[STREET_ADDRESS]"
type input "[GEOGRAPHIC_DATA]"
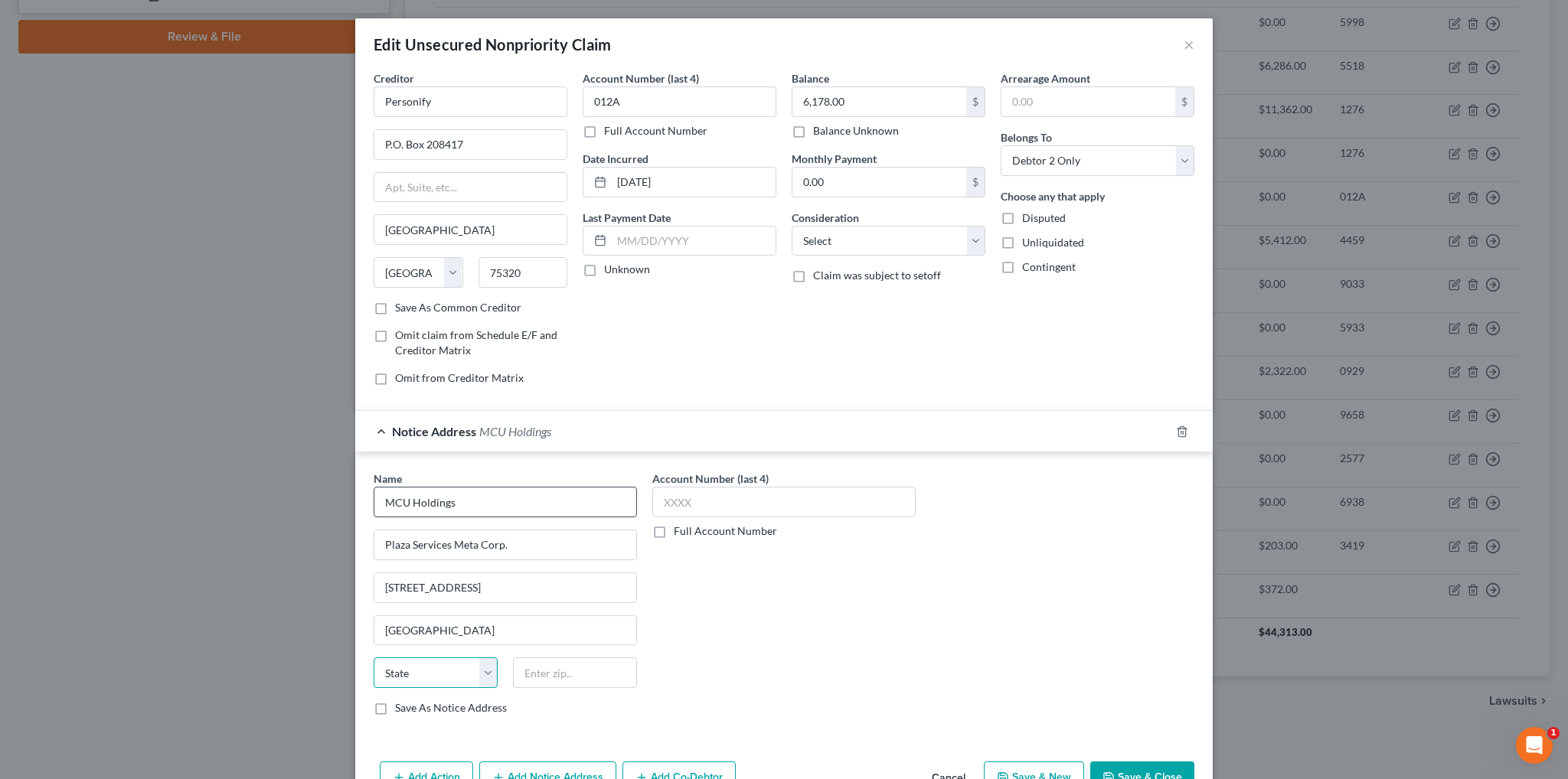
select select "9"
type input "33065"
type input "[GEOGRAPHIC_DATA]"
drag, startPoint x: 628, startPoint y: 95, endPoint x: 577, endPoint y: 98, distance: 51.1
click at [583, 98] on input "012A" at bounding box center [679, 102] width 193 height 31
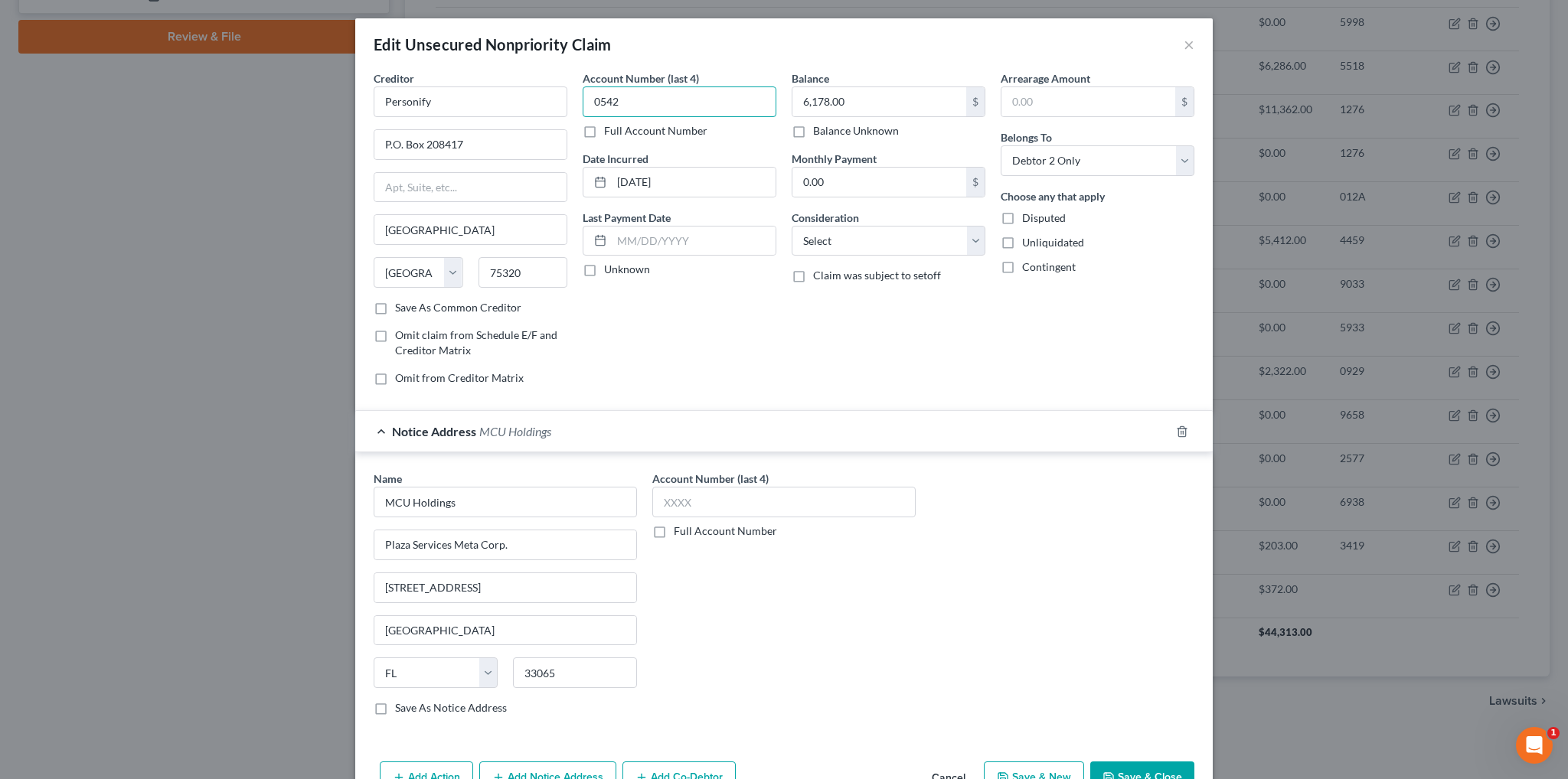
type input "0542"
click at [1129, 772] on button "Save & Close" at bounding box center [1142, 777] width 104 height 32
type input "0"
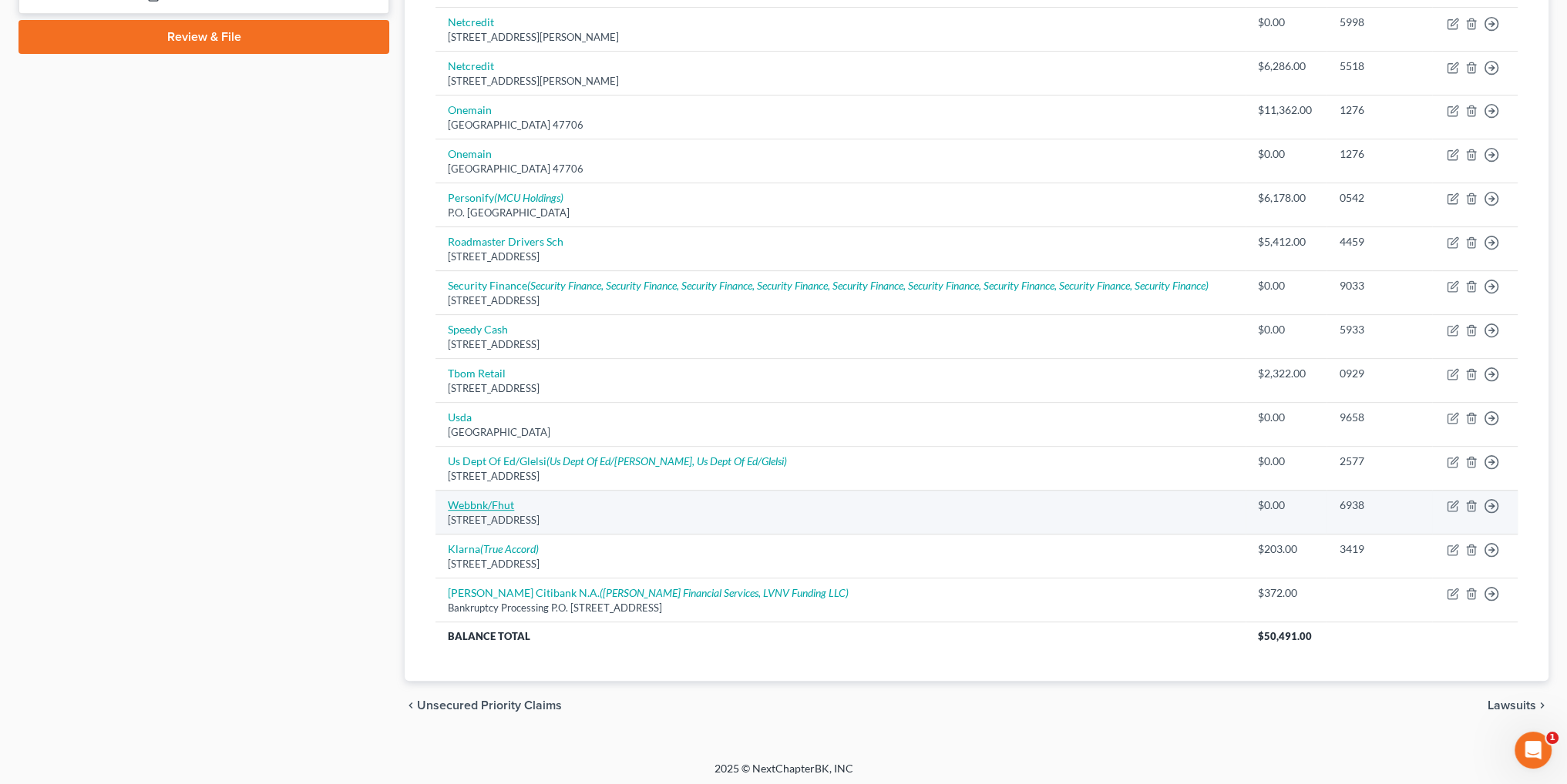
click at [476, 500] on link "Webbnk/Fhut" at bounding box center [481, 505] width 66 height 13
select select "24"
select select "2"
select select "1"
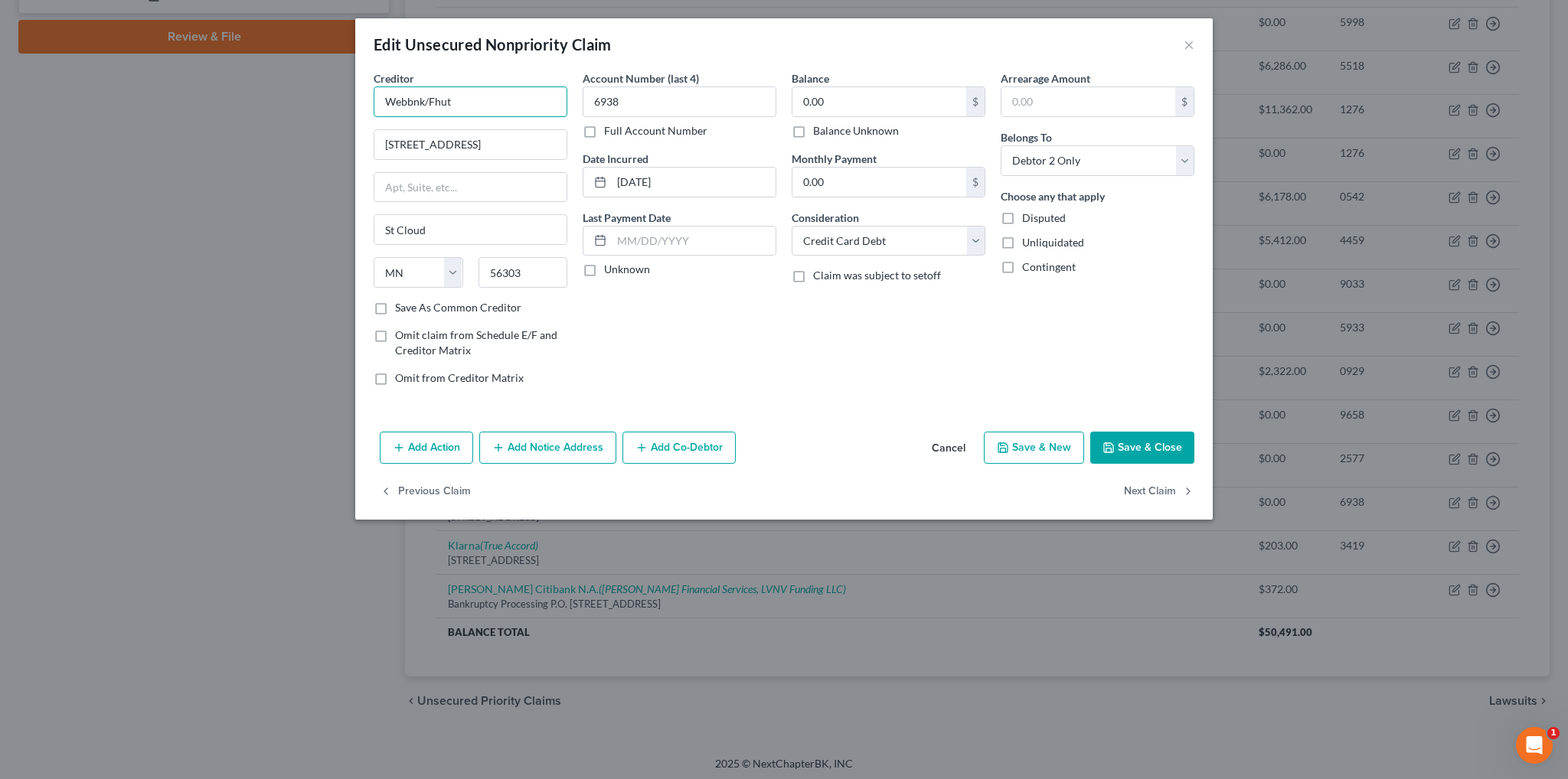
drag, startPoint x: 456, startPoint y: 98, endPoint x: 333, endPoint y: 105, distance: 123.2
click at [335, 105] on div "Edit Unsecured Nonpriority Claim × Creditor * Webbnk/Fhut [STREET_ADDRESS][GEOG…" at bounding box center [784, 390] width 1568 height 779
type input "Webbank/Fingerhut"
click at [1162, 445] on button "Save & Close" at bounding box center [1142, 447] width 104 height 32
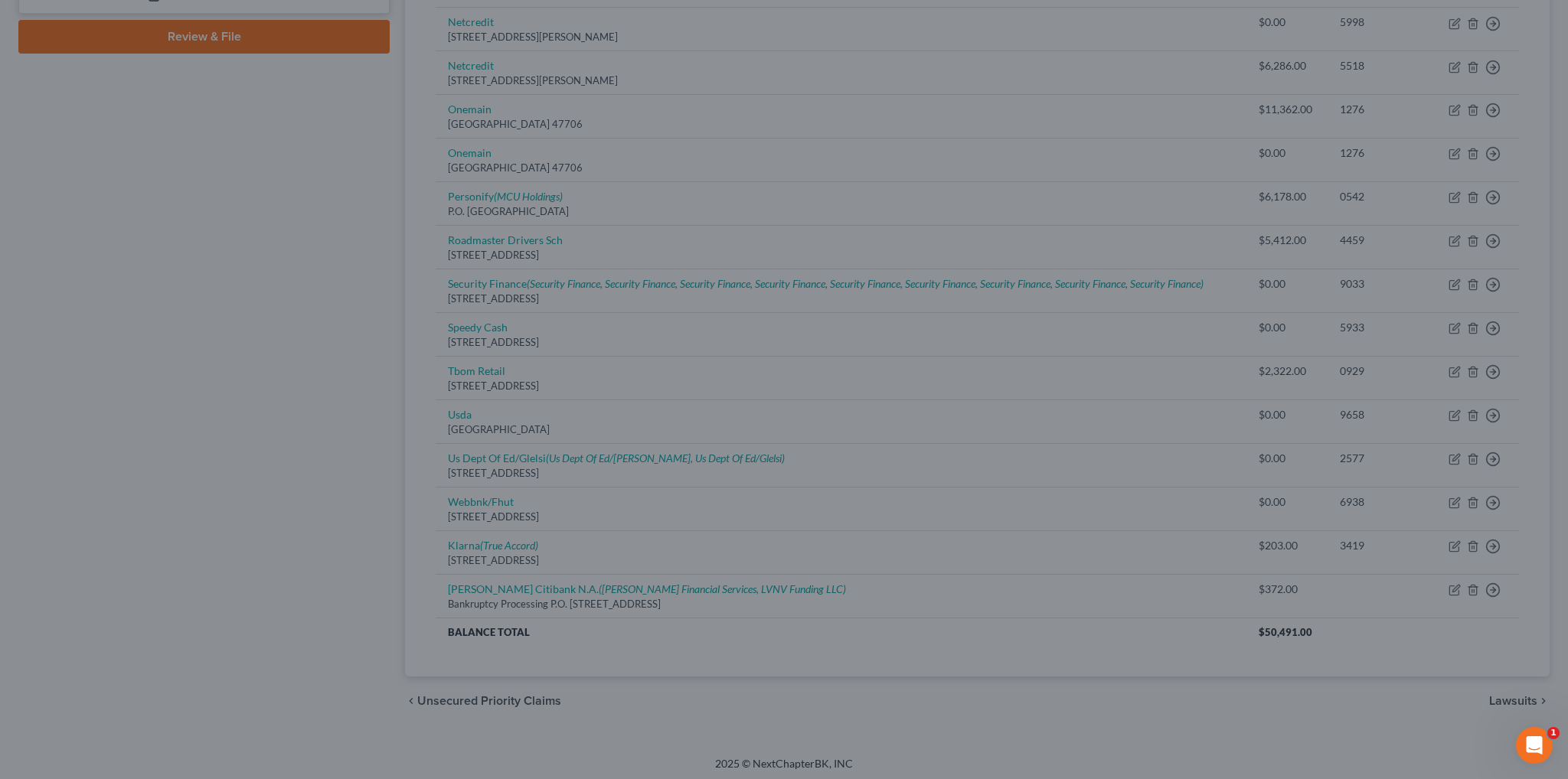
type input "0"
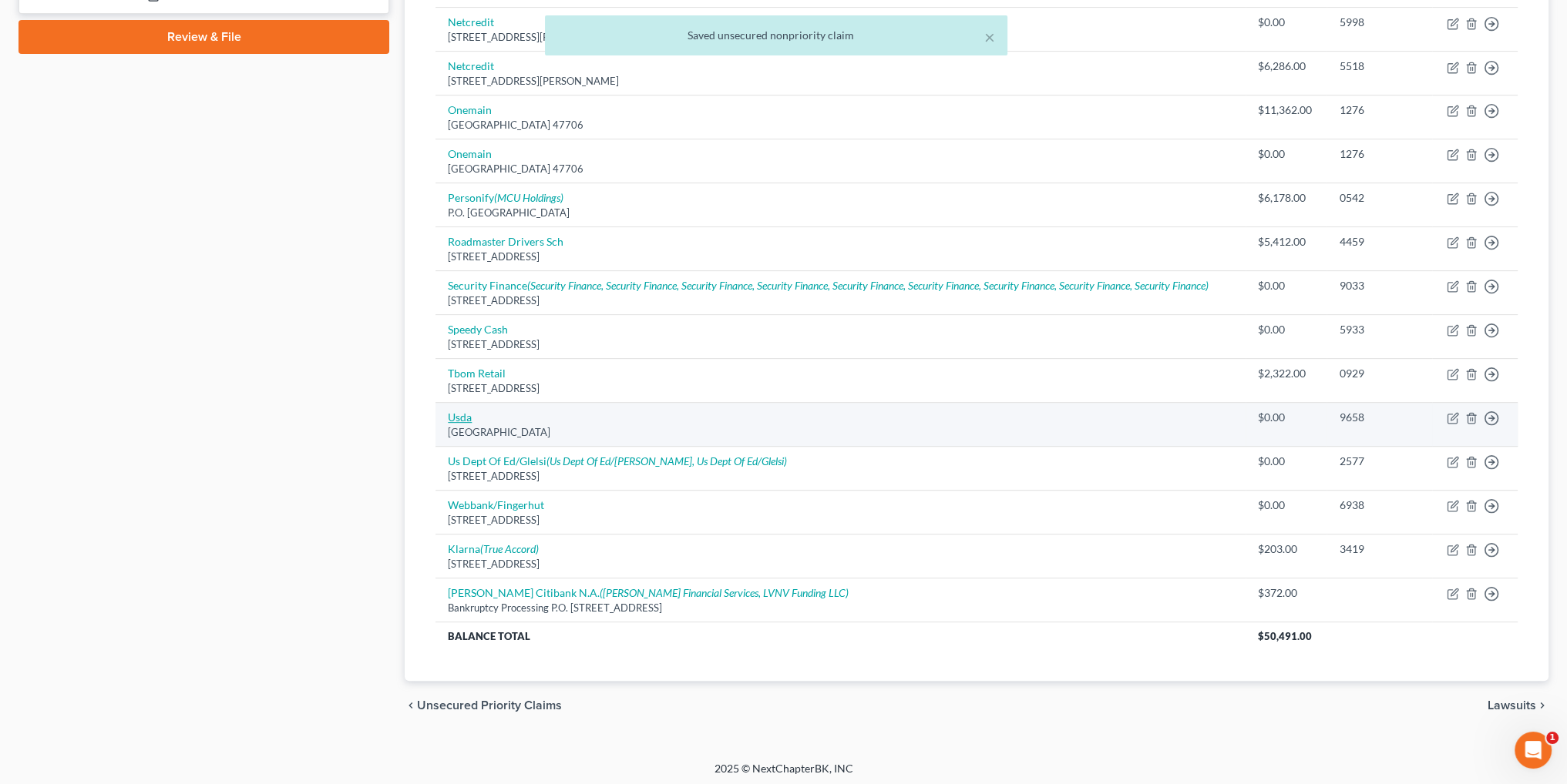
click at [454, 411] on link "Usda" at bounding box center [459, 417] width 24 height 13
select select "19"
select select "1"
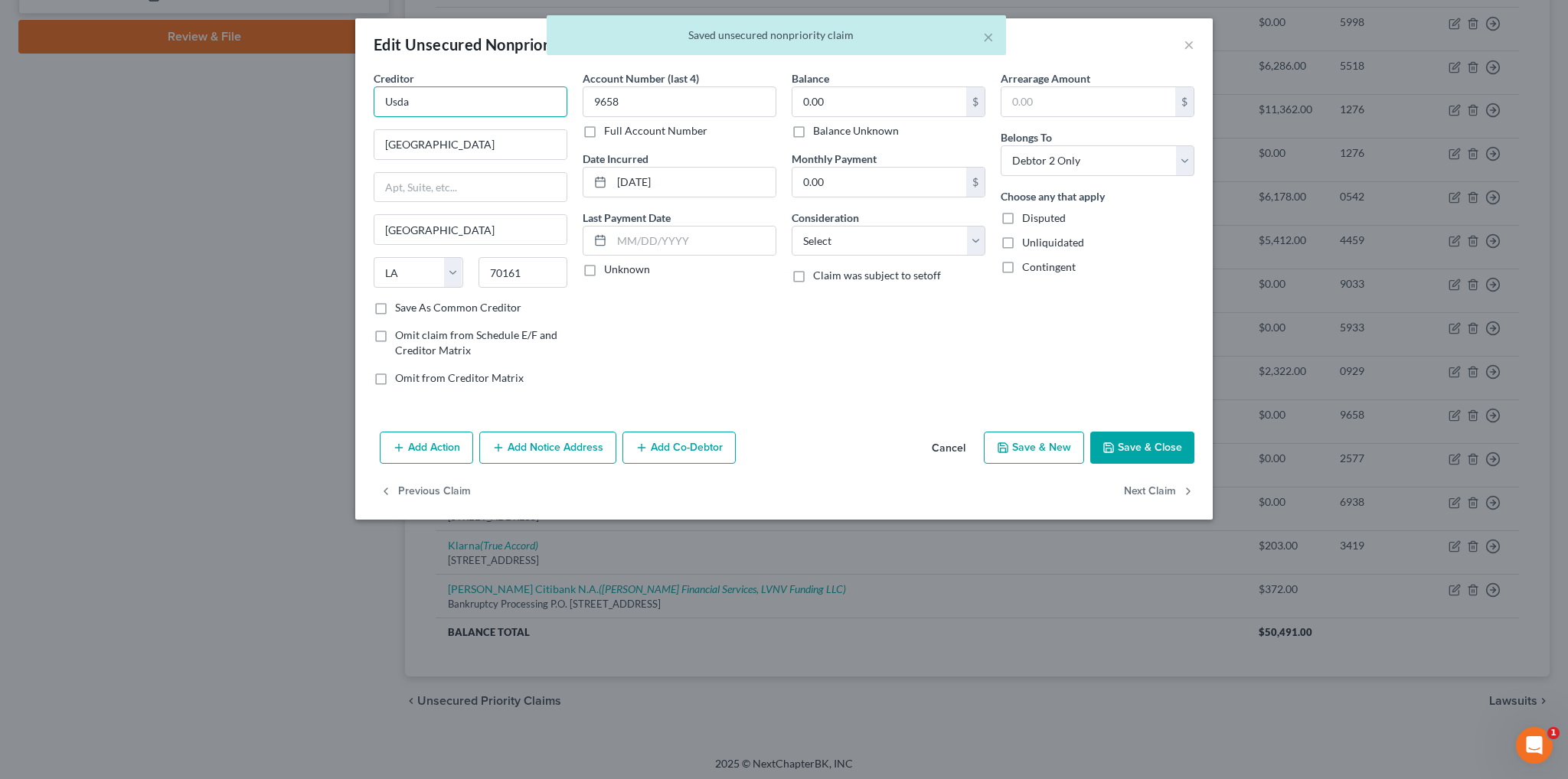
click at [449, 108] on input "Usda" at bounding box center [470, 102] width 193 height 31
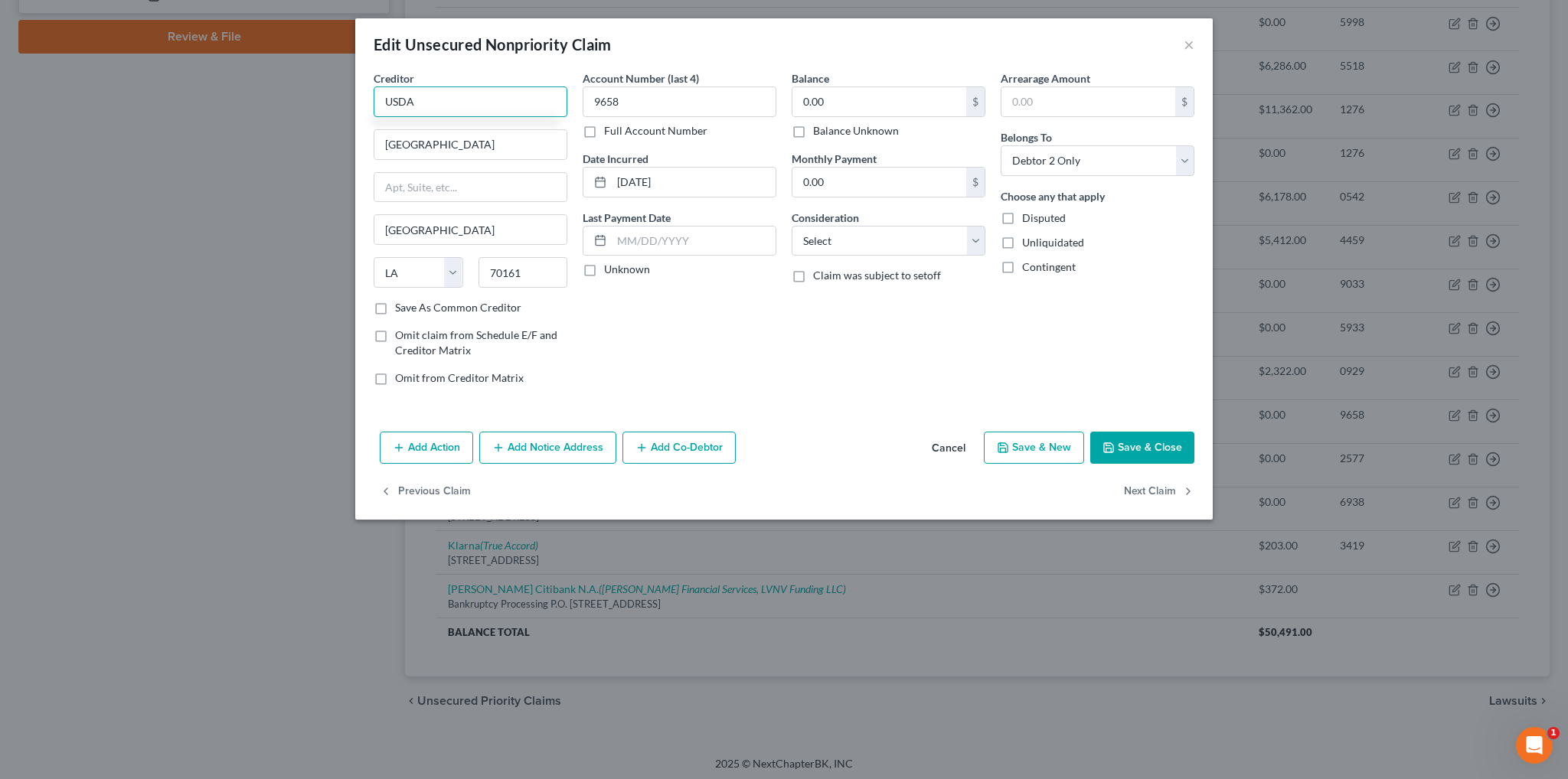
type input "USDA"
click at [1146, 448] on button "Save & Close" at bounding box center [1142, 447] width 104 height 32
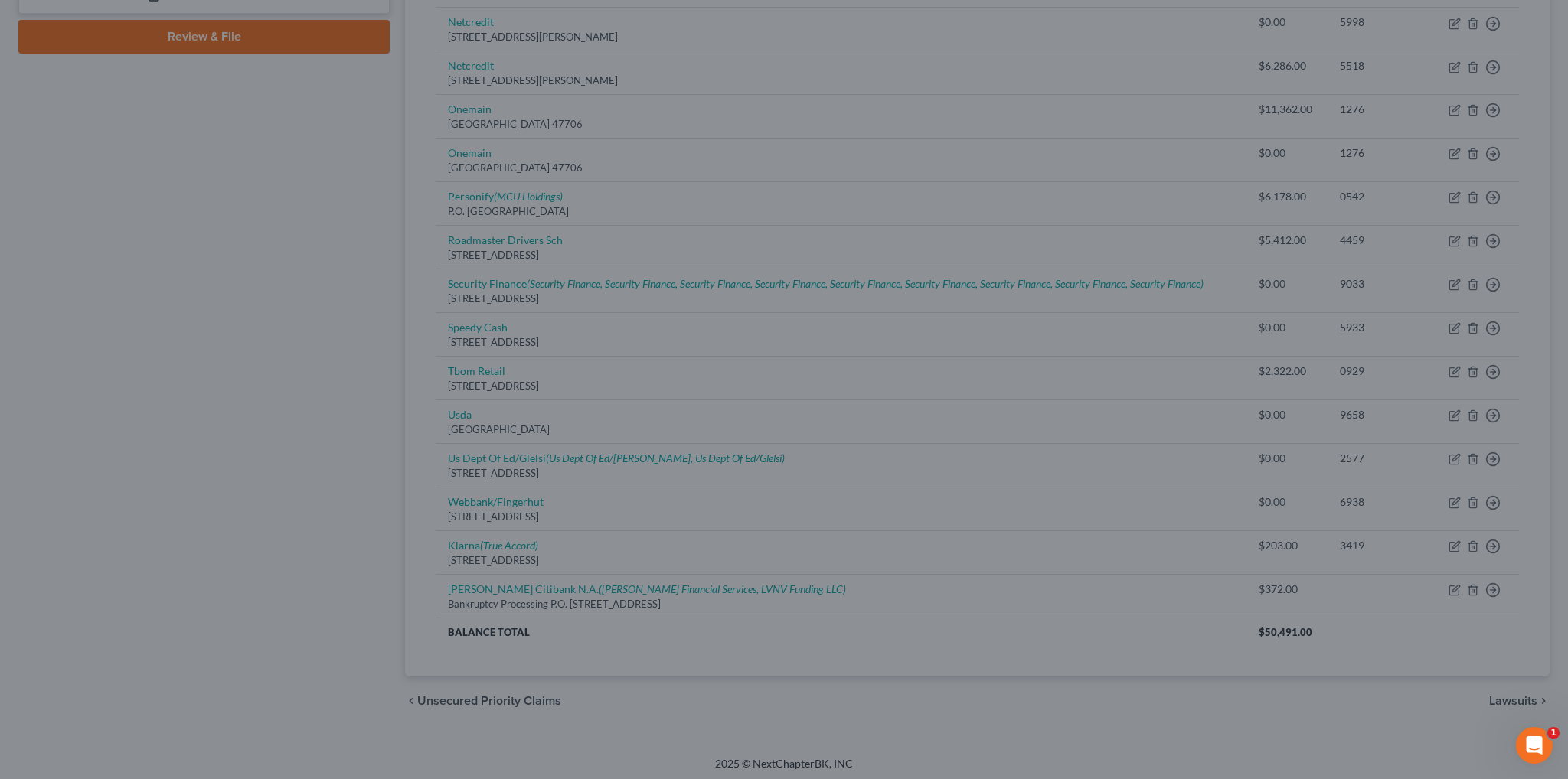
type input "0"
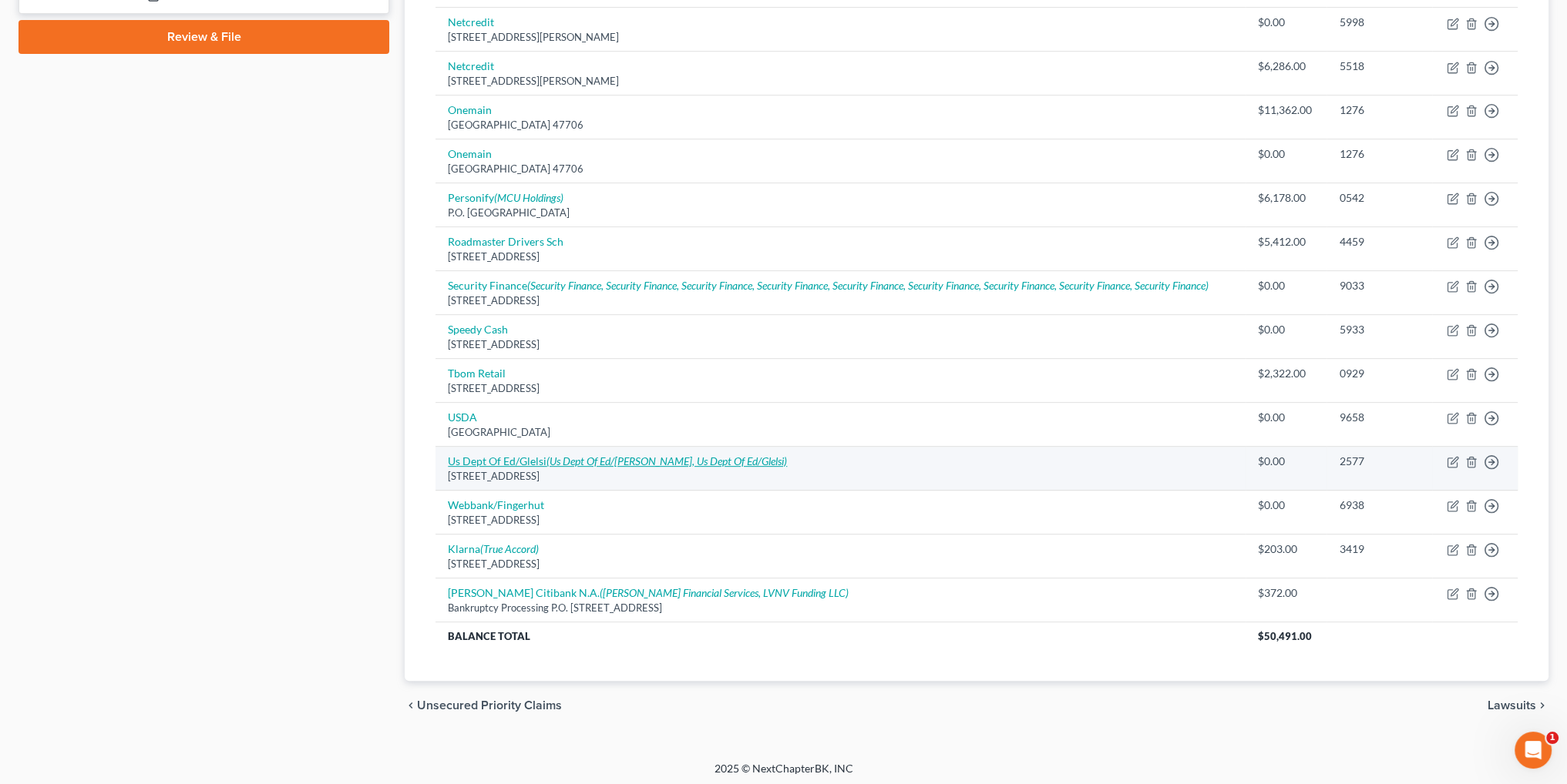
click at [657, 454] on icon "(Us Dept Of Ed/[PERSON_NAME], Us Dept Of Ed/Glelsi)" at bounding box center [667, 461] width 241 height 13
select select "52"
select select "17"
select select "0"
select select "52"
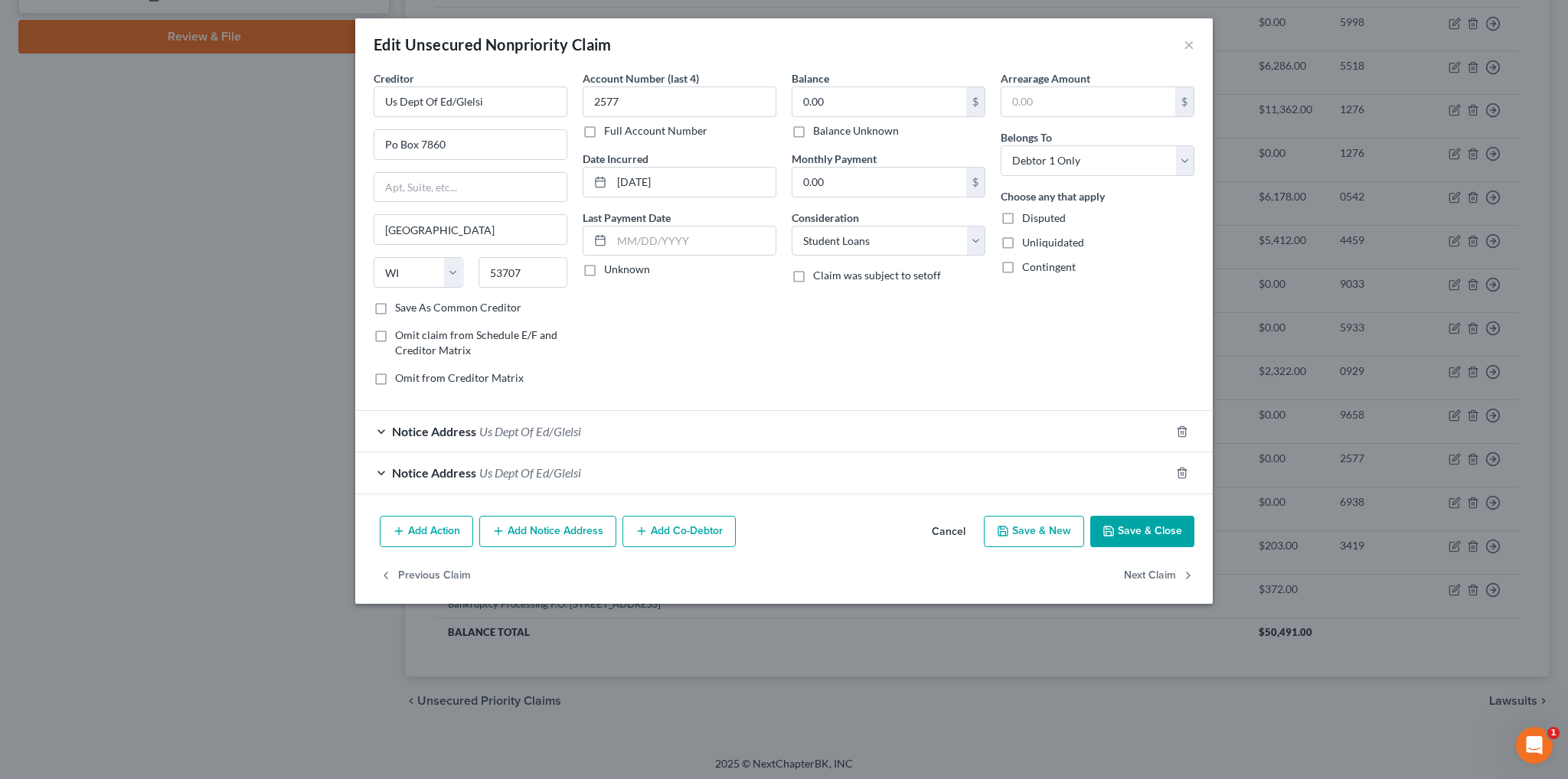
click at [498, 424] on span "Us Dept Of Ed/Glelsi" at bounding box center [530, 432] width 102 height 15
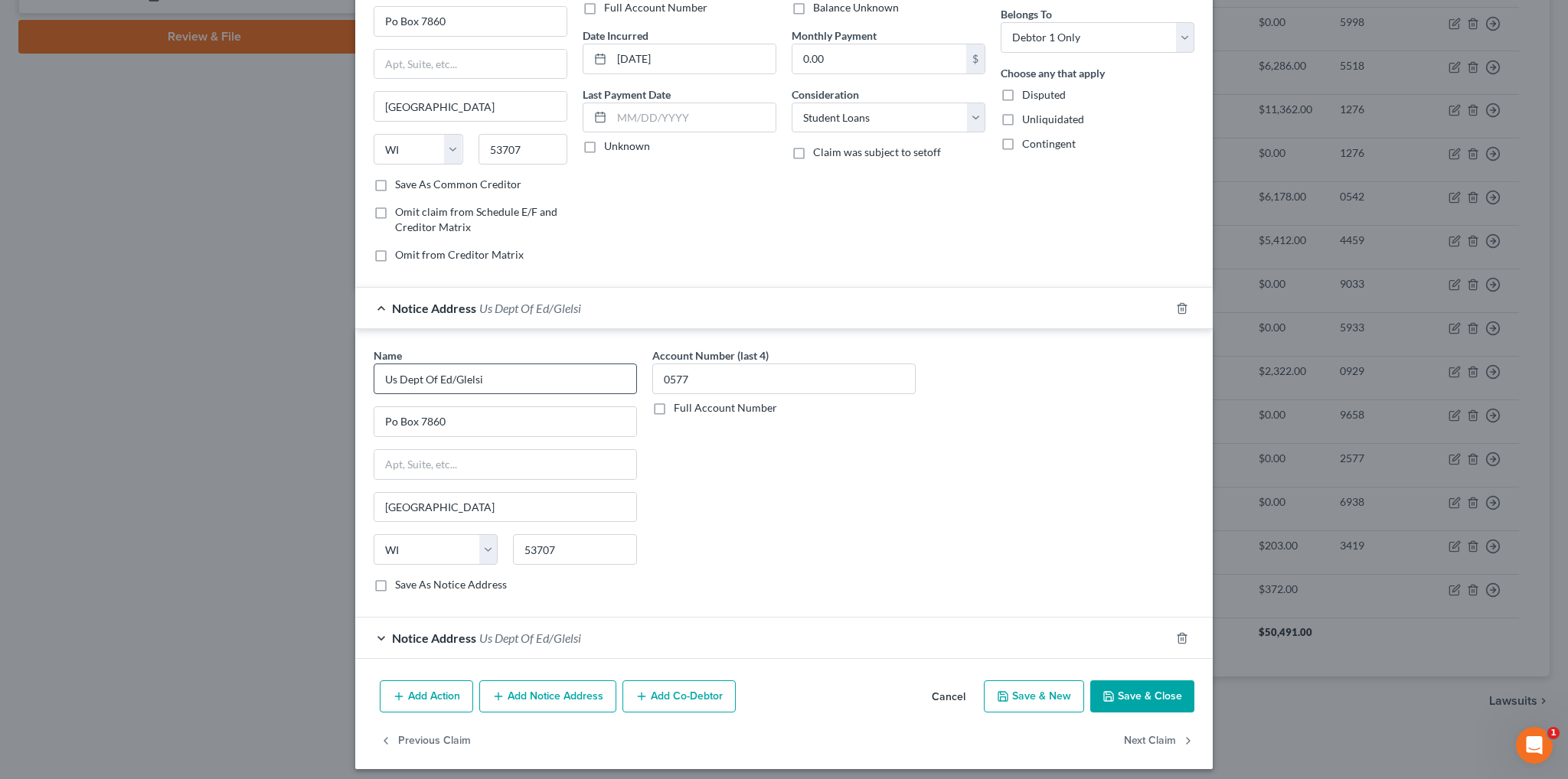
scroll to position [128, 0]
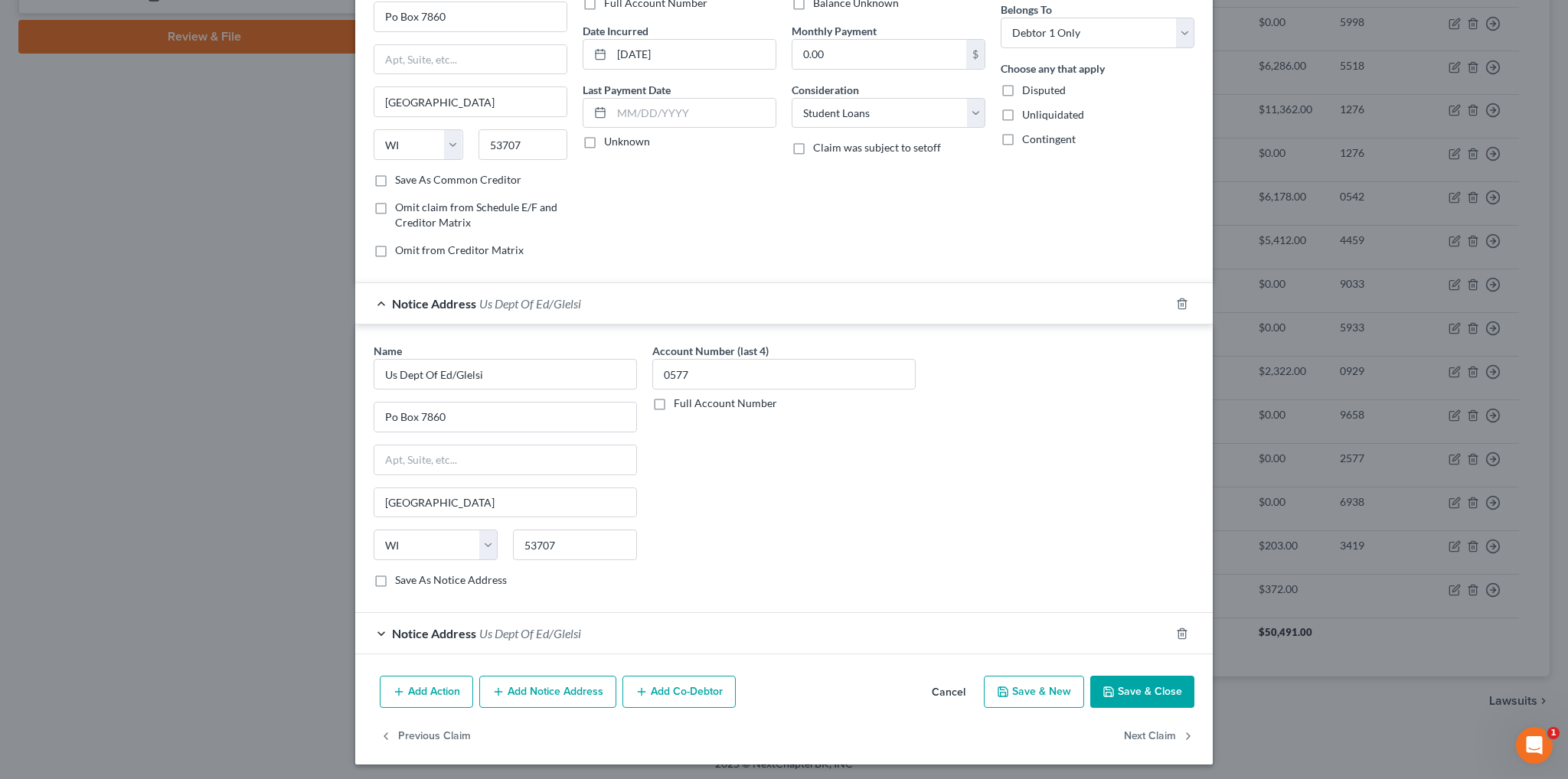
click at [479, 628] on span "Us Dept Of Ed/Glelsi" at bounding box center [530, 633] width 102 height 15
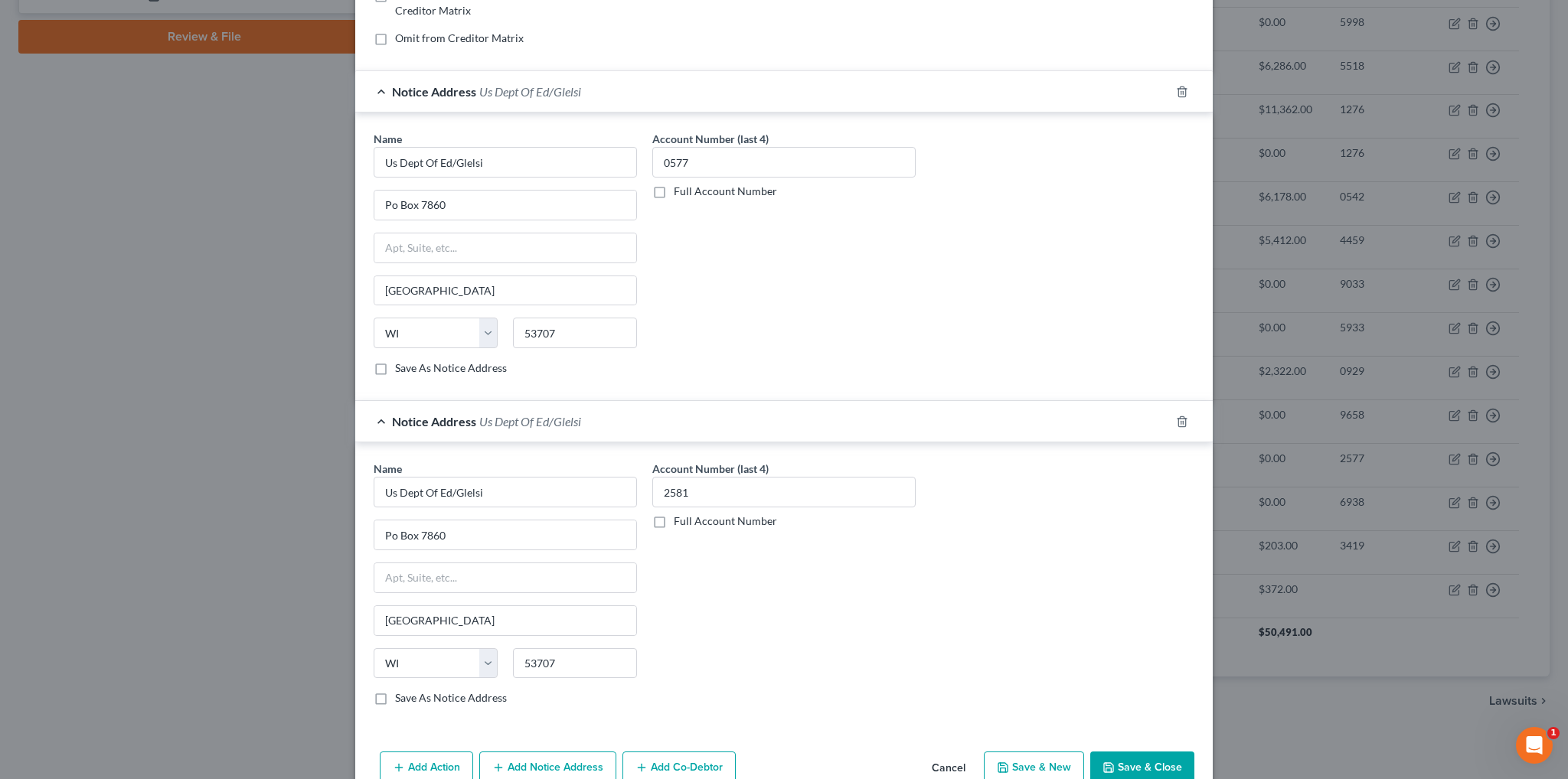
scroll to position [414, 0]
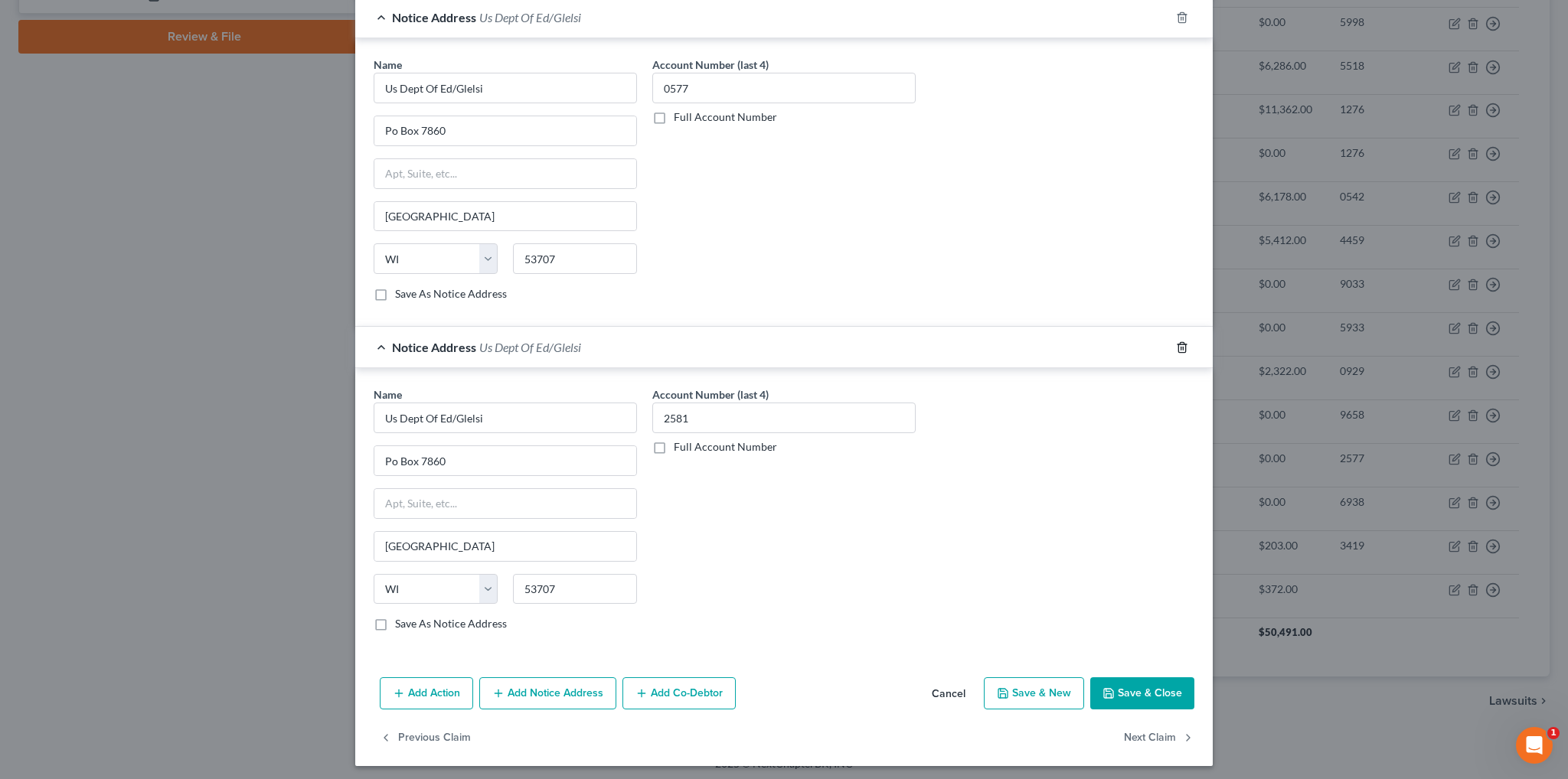
click at [1176, 341] on icon "button" at bounding box center [1182, 347] width 12 height 12
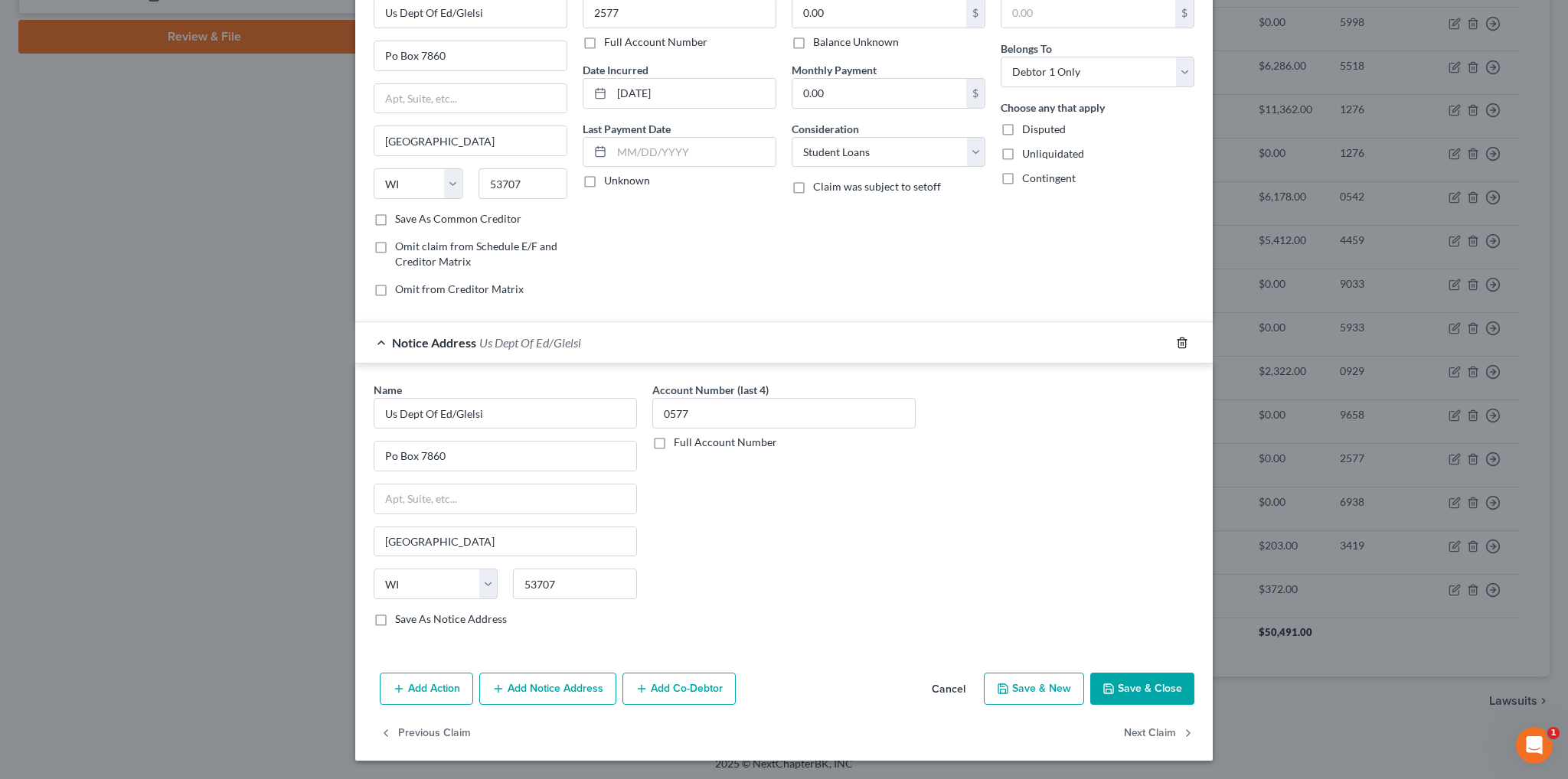
scroll to position [86, 0]
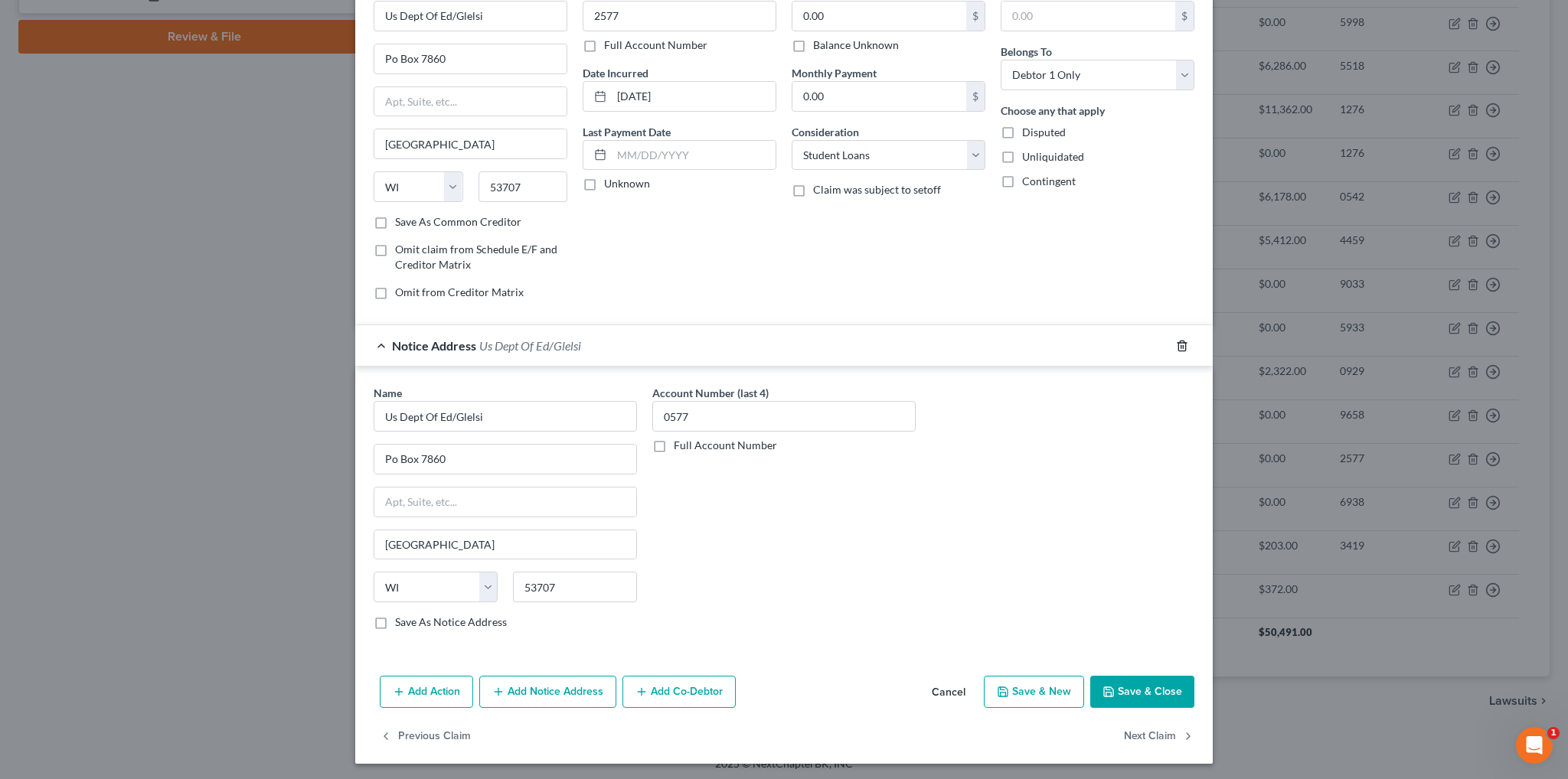
click at [1178, 344] on icon "button" at bounding box center [1182, 346] width 12 height 12
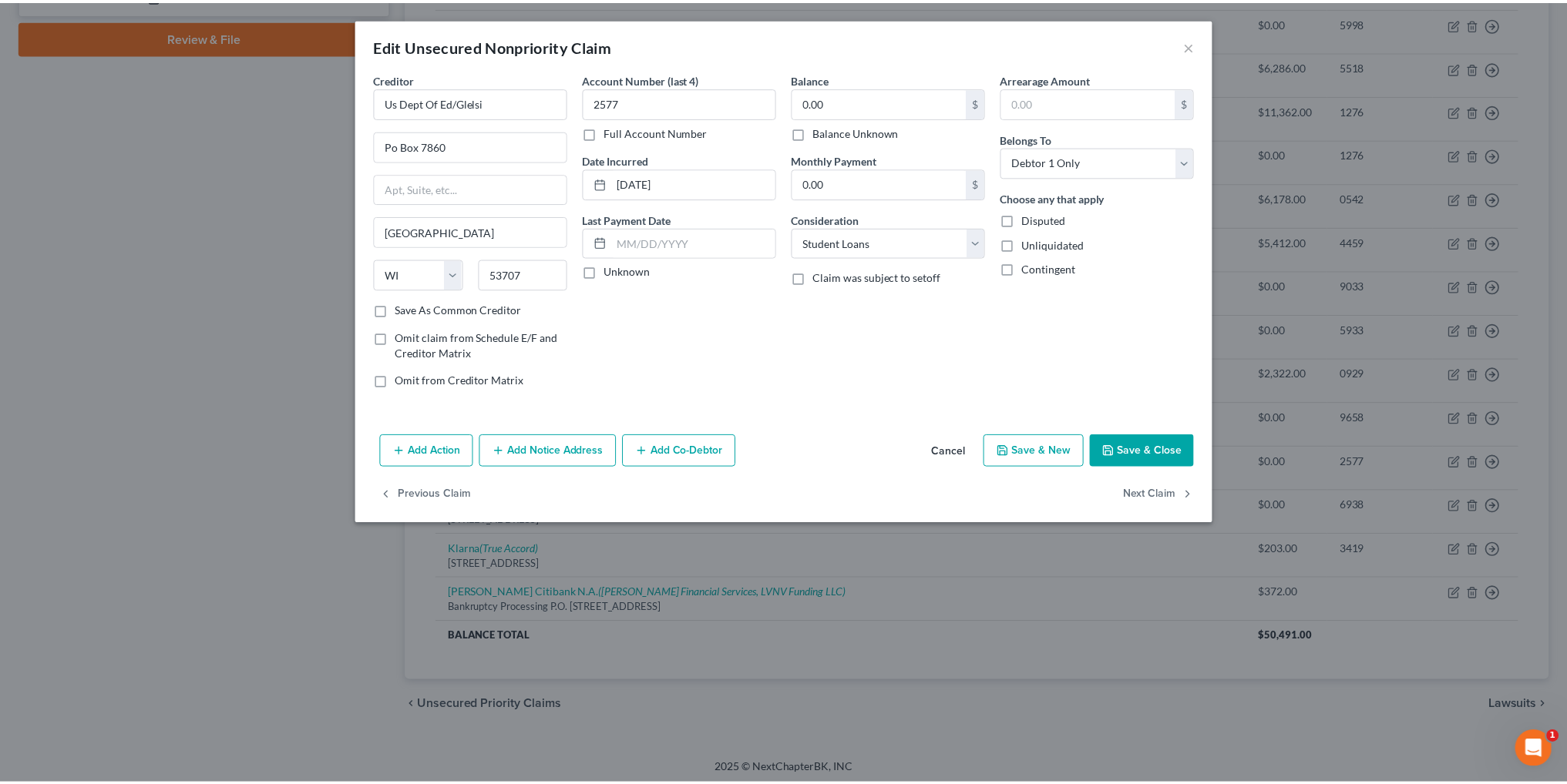
scroll to position [0, 0]
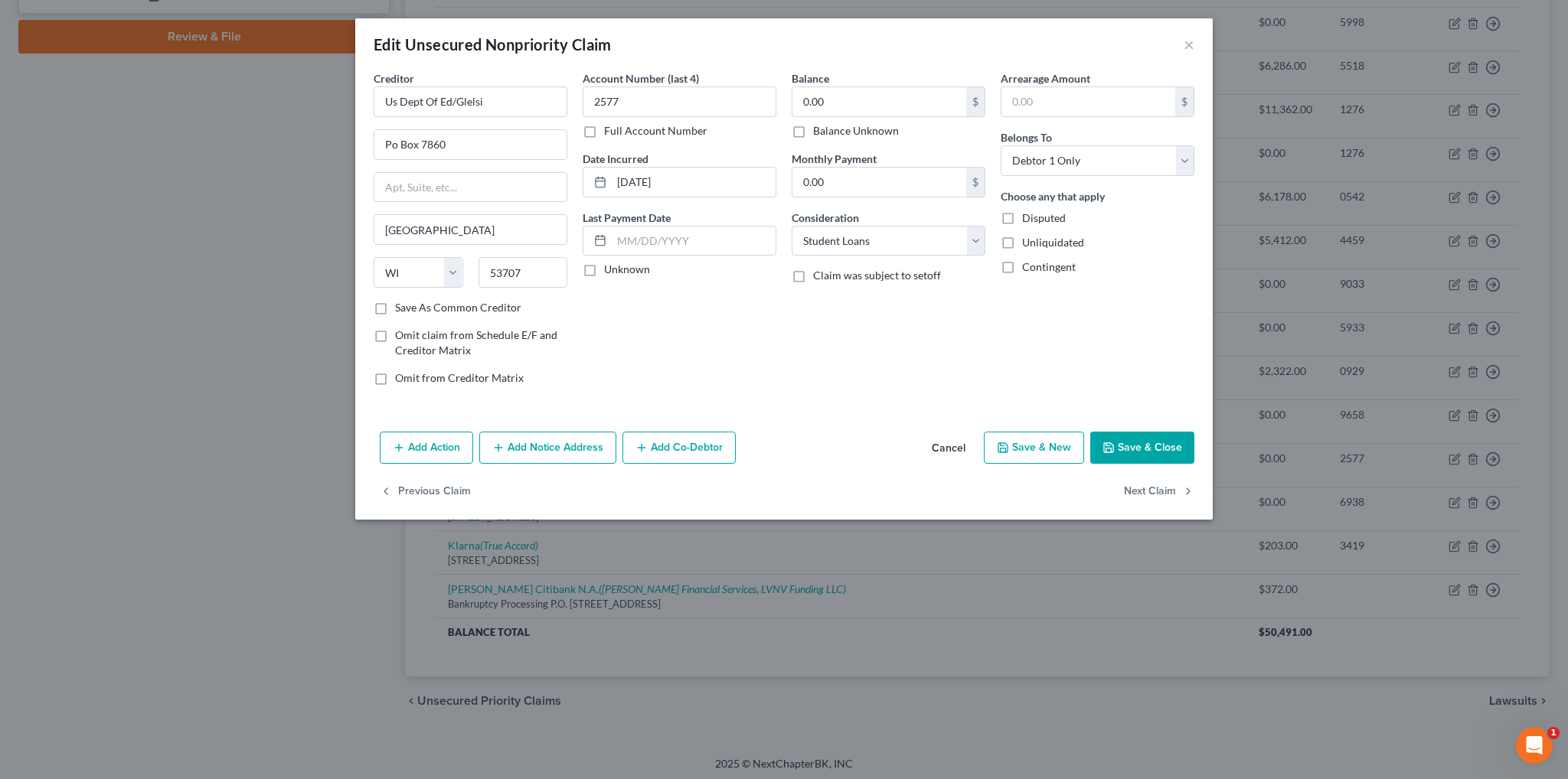
click at [1141, 463] on div "Add Action Add Notice Address Add Co-Debtor Cancel Save & New Save & Close" at bounding box center [784, 451] width 858 height 50
click at [1142, 451] on button "Save & Close" at bounding box center [1142, 447] width 104 height 32
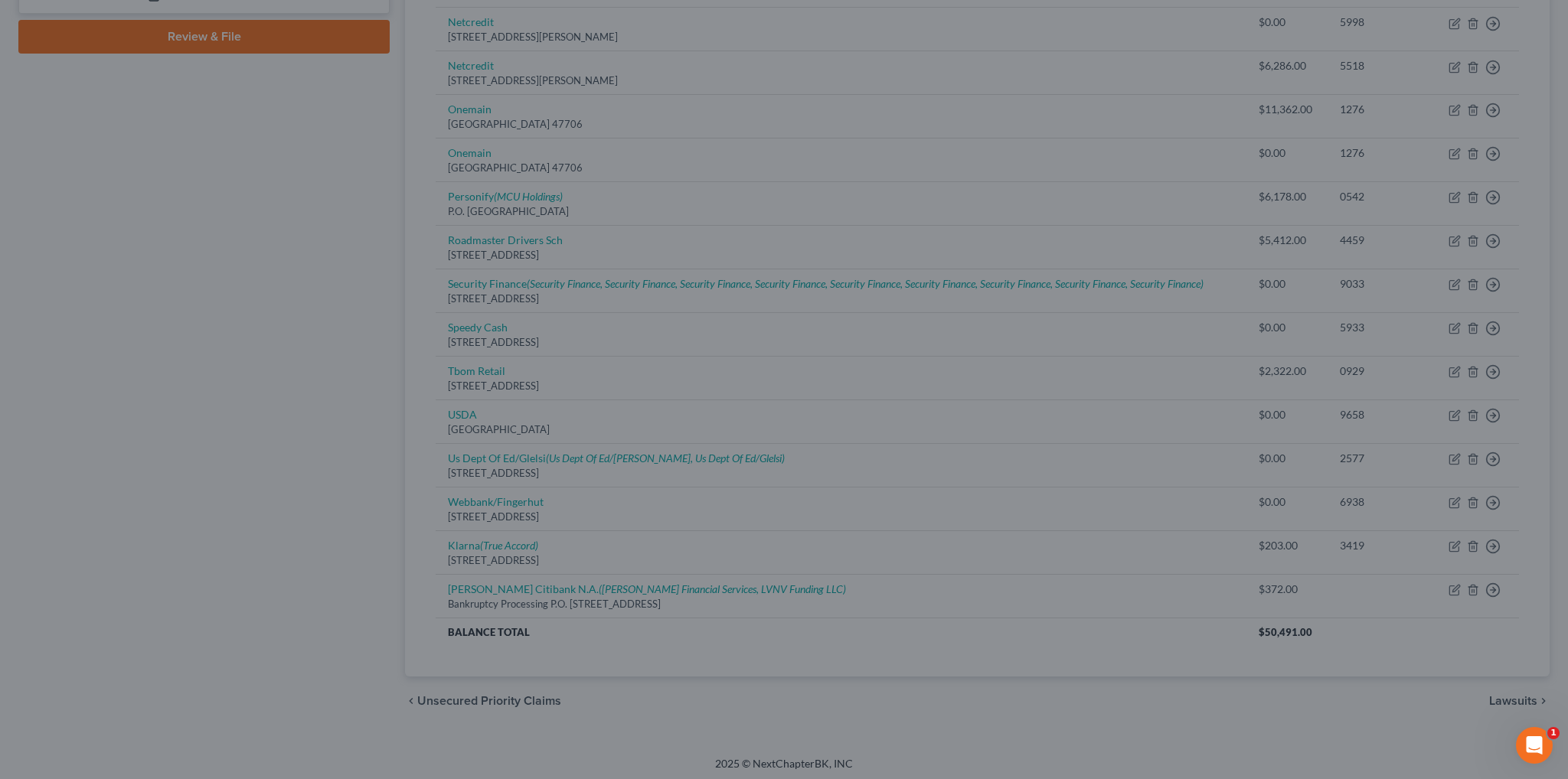
type input "0"
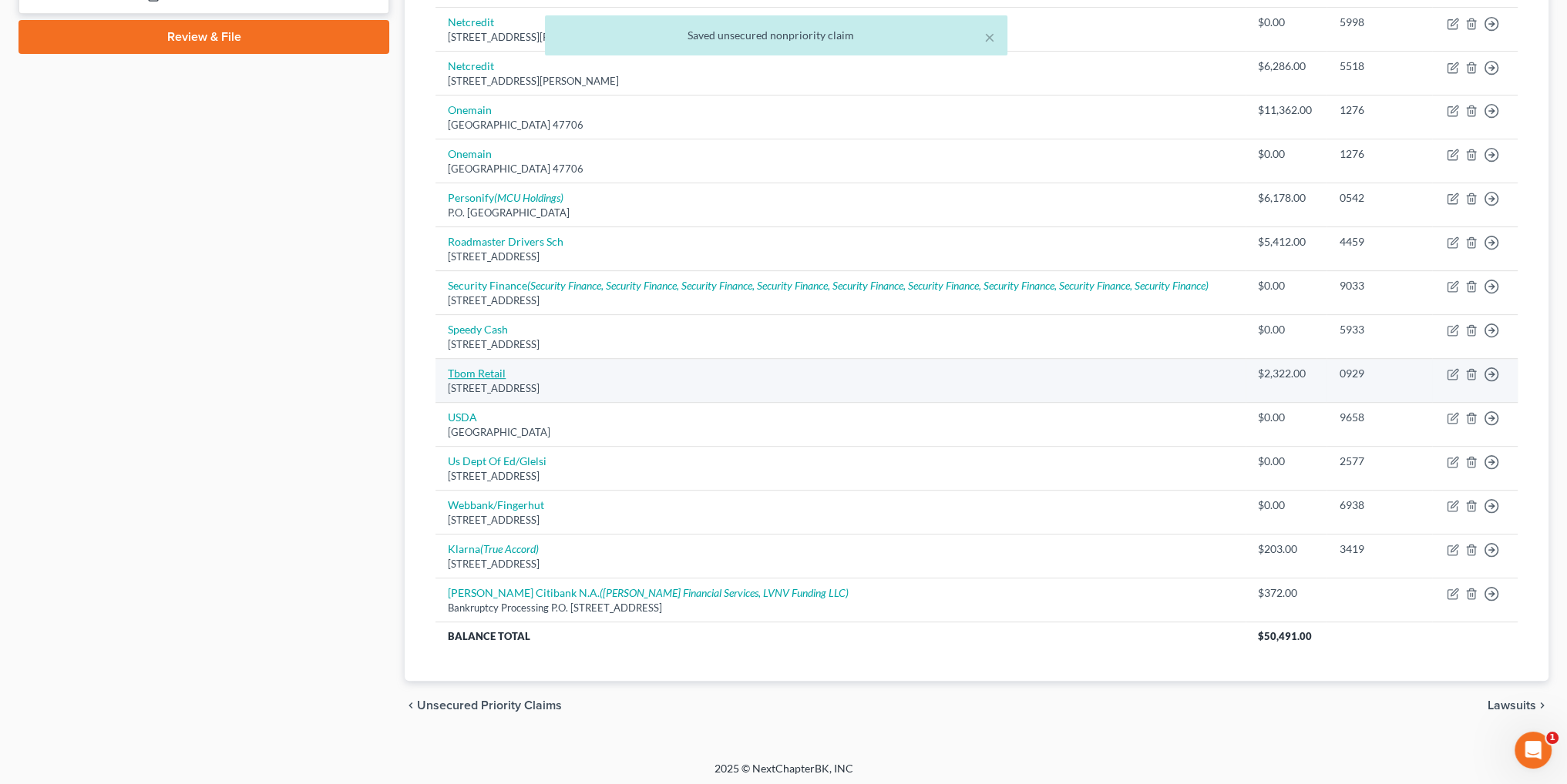
click at [493, 368] on link "Tbom Retail" at bounding box center [476, 373] width 57 height 13
select select "38"
select select "2"
select select "0"
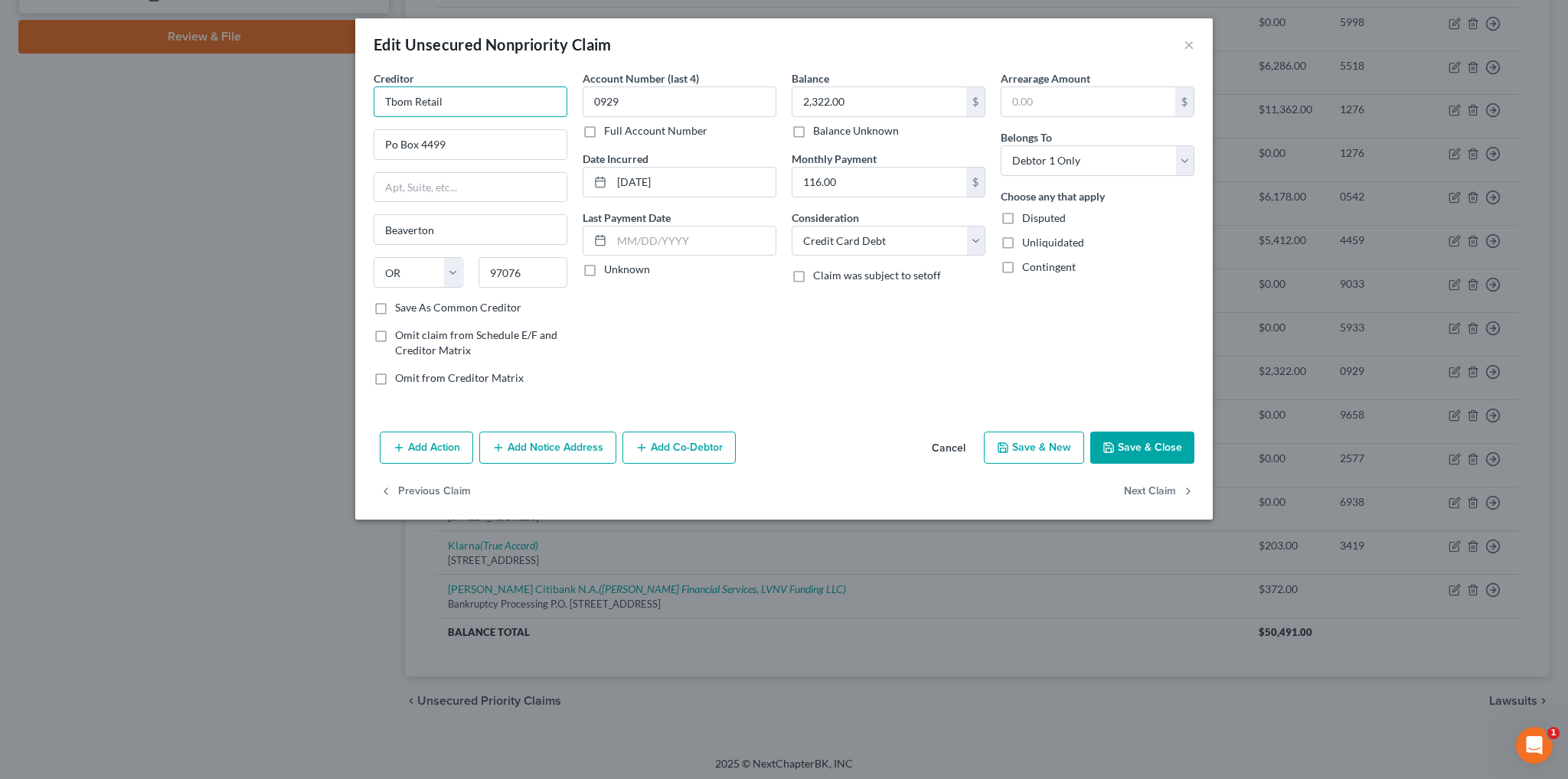
drag, startPoint x: 411, startPoint y: 102, endPoint x: 369, endPoint y: 101, distance: 42.0
click at [369, 101] on div "Creditor * Tbom Retail Po Box [GEOGRAPHIC_DATA] [US_STATE][GEOGRAPHIC_DATA] [GE…" at bounding box center [471, 234] width 209 height 328
type input "The Bank of [US_STATE] Retail"
click at [397, 145] on input "Po Box 4499" at bounding box center [471, 144] width 192 height 29
type input "P.O. Box 4499"
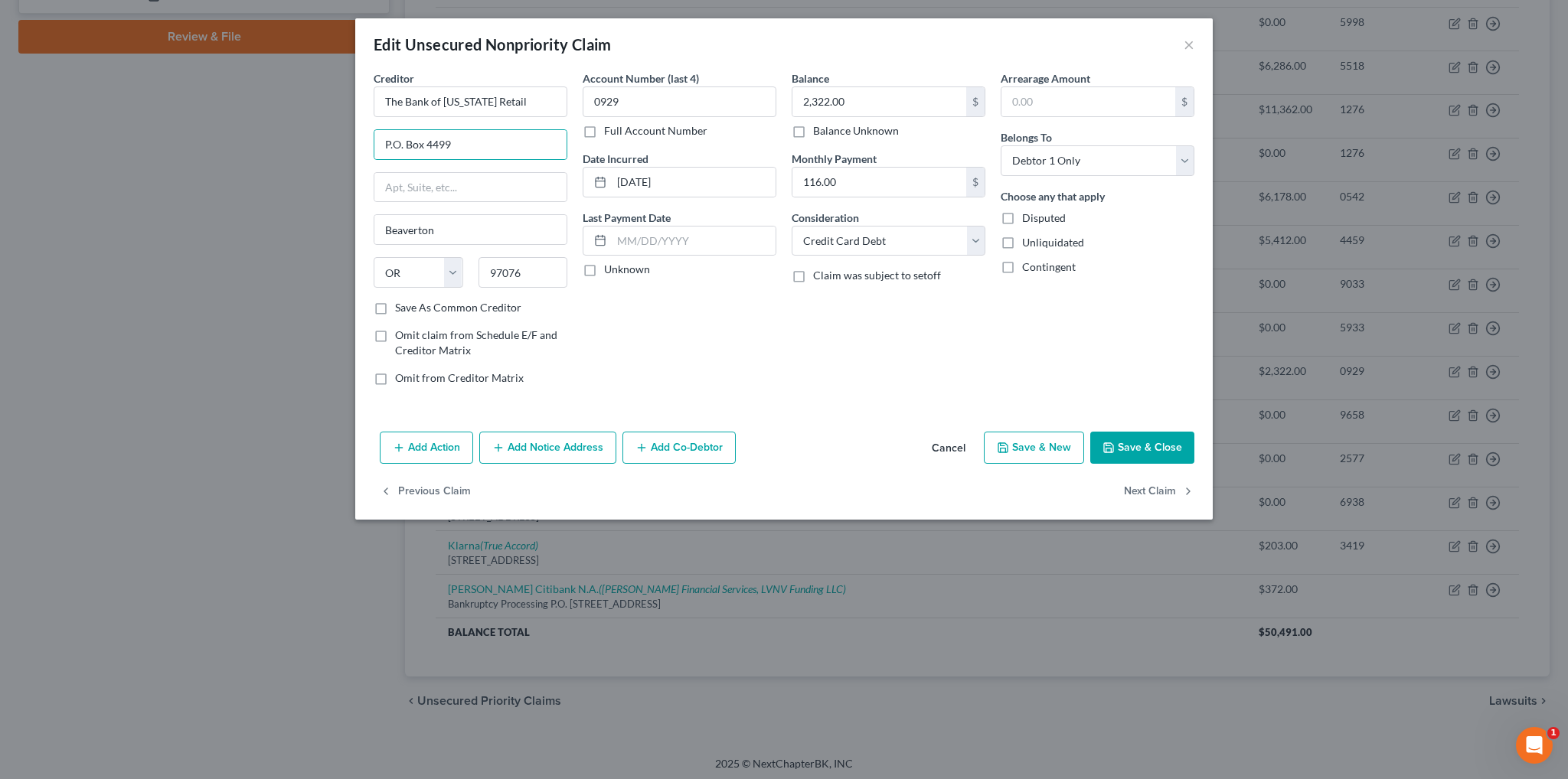
click at [1136, 463] on div "Add Action Add Notice Address Add Co-Debtor Cancel Save & New Save & Close" at bounding box center [784, 451] width 858 height 50
click at [1142, 455] on button "Save & Close" at bounding box center [1142, 447] width 104 height 32
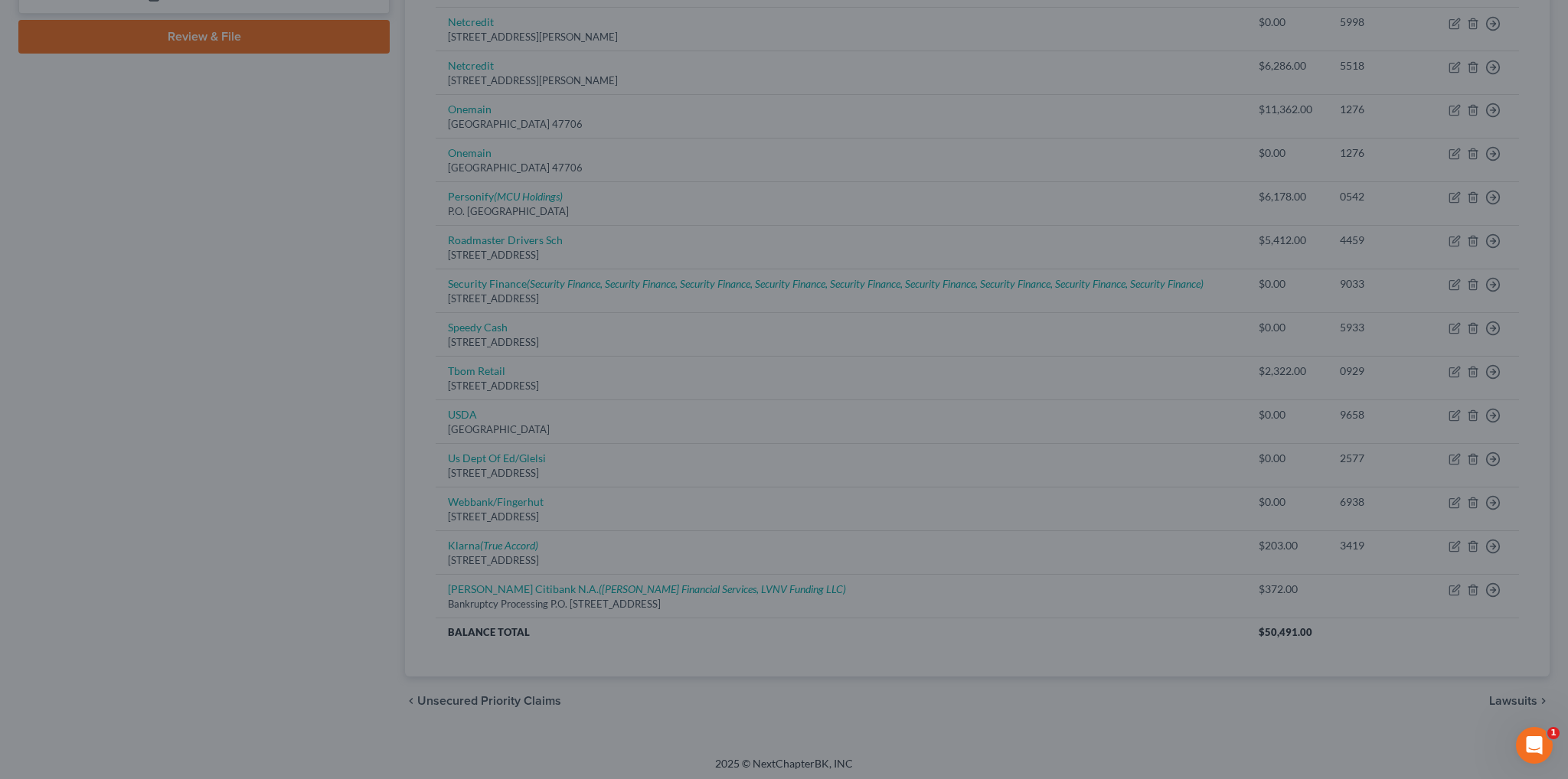
type input "0"
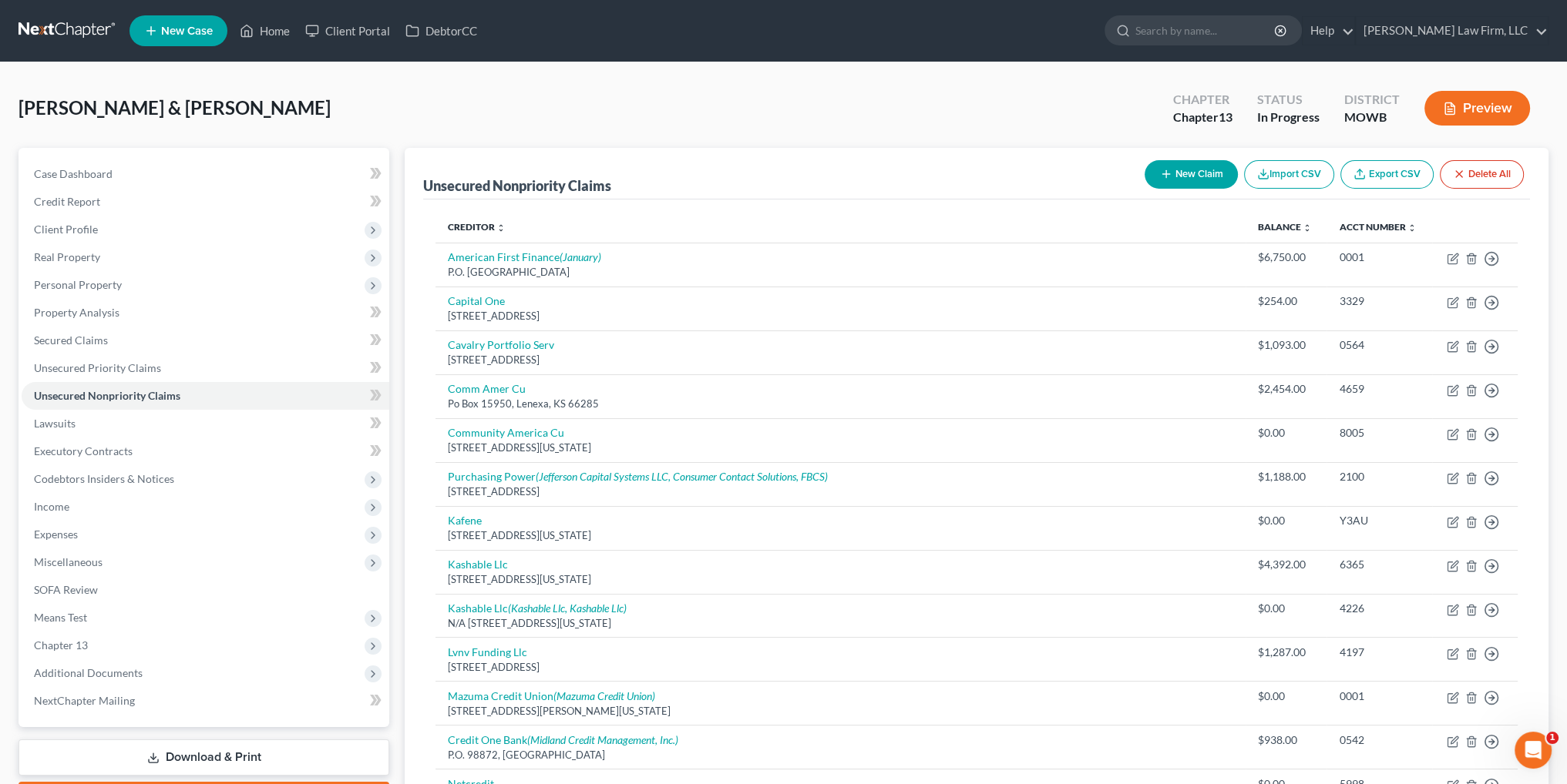
click at [1204, 179] on button "New Claim" at bounding box center [1191, 174] width 93 height 28
select select "2"
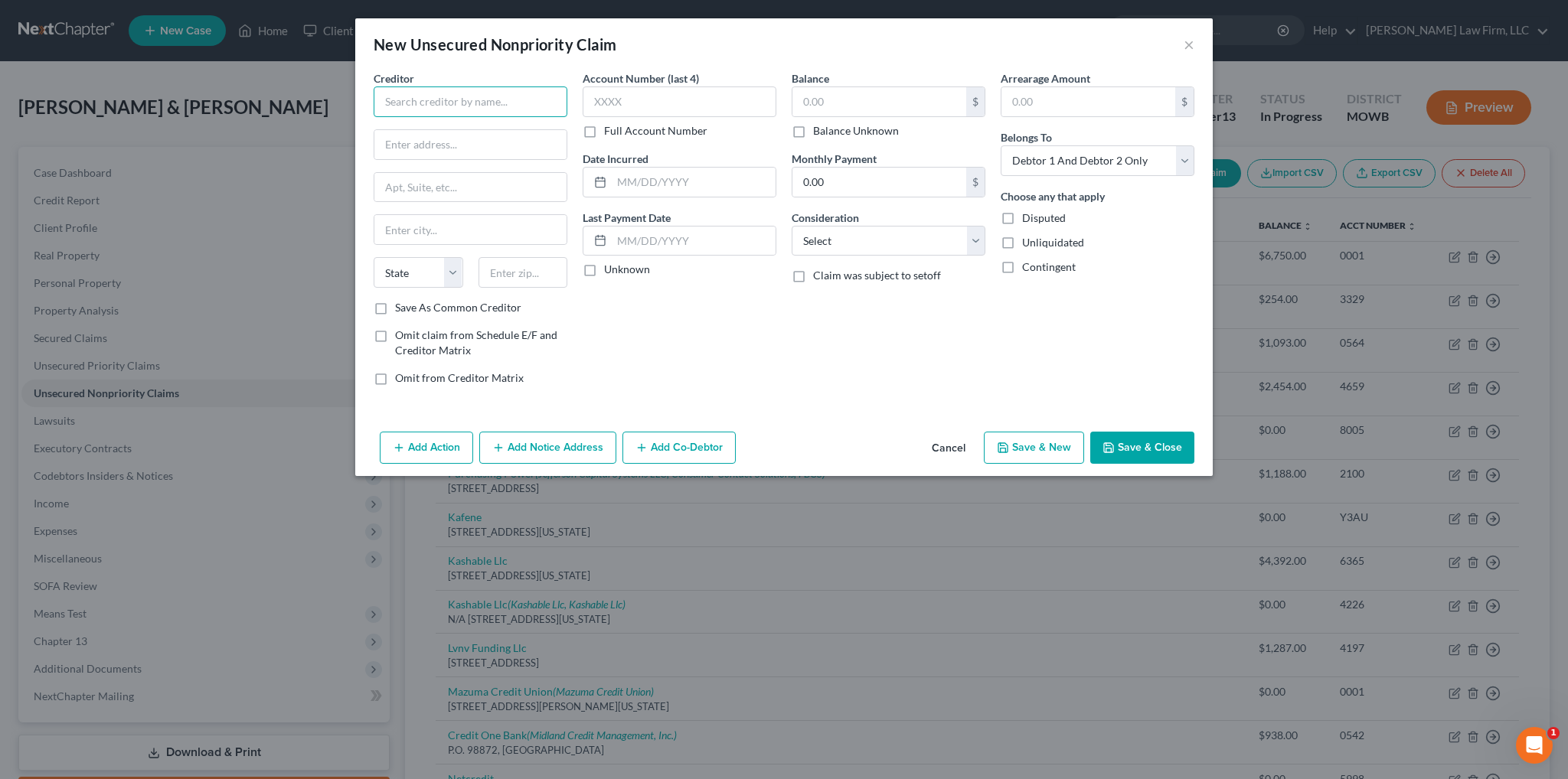
click at [486, 92] on input "text" at bounding box center [470, 102] width 193 height 31
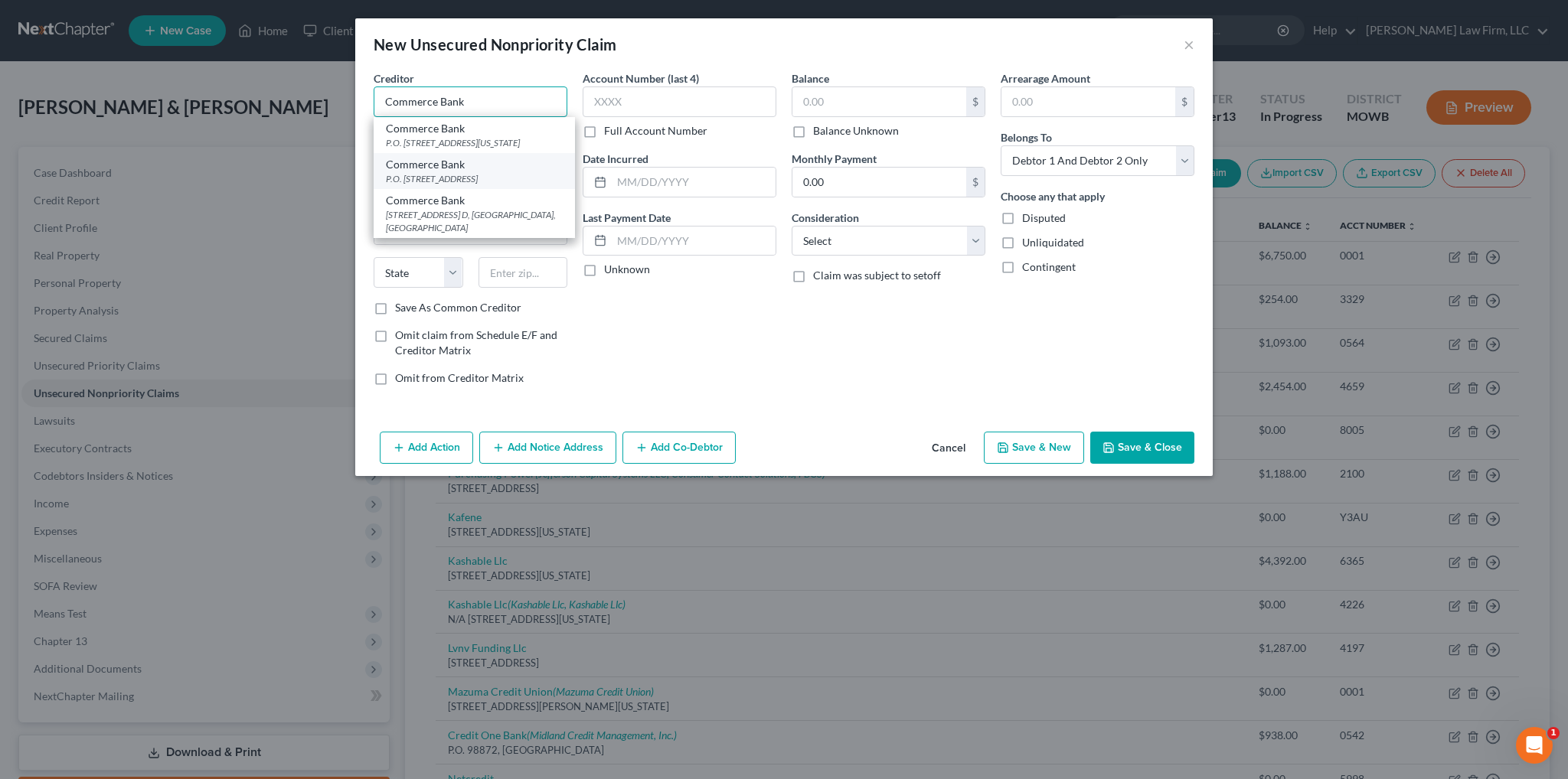
type input "Commerce Bank"
click at [451, 185] on div "P.O. [STREET_ADDRESS]" at bounding box center [474, 178] width 177 height 13
type input "P.O. Box 637"
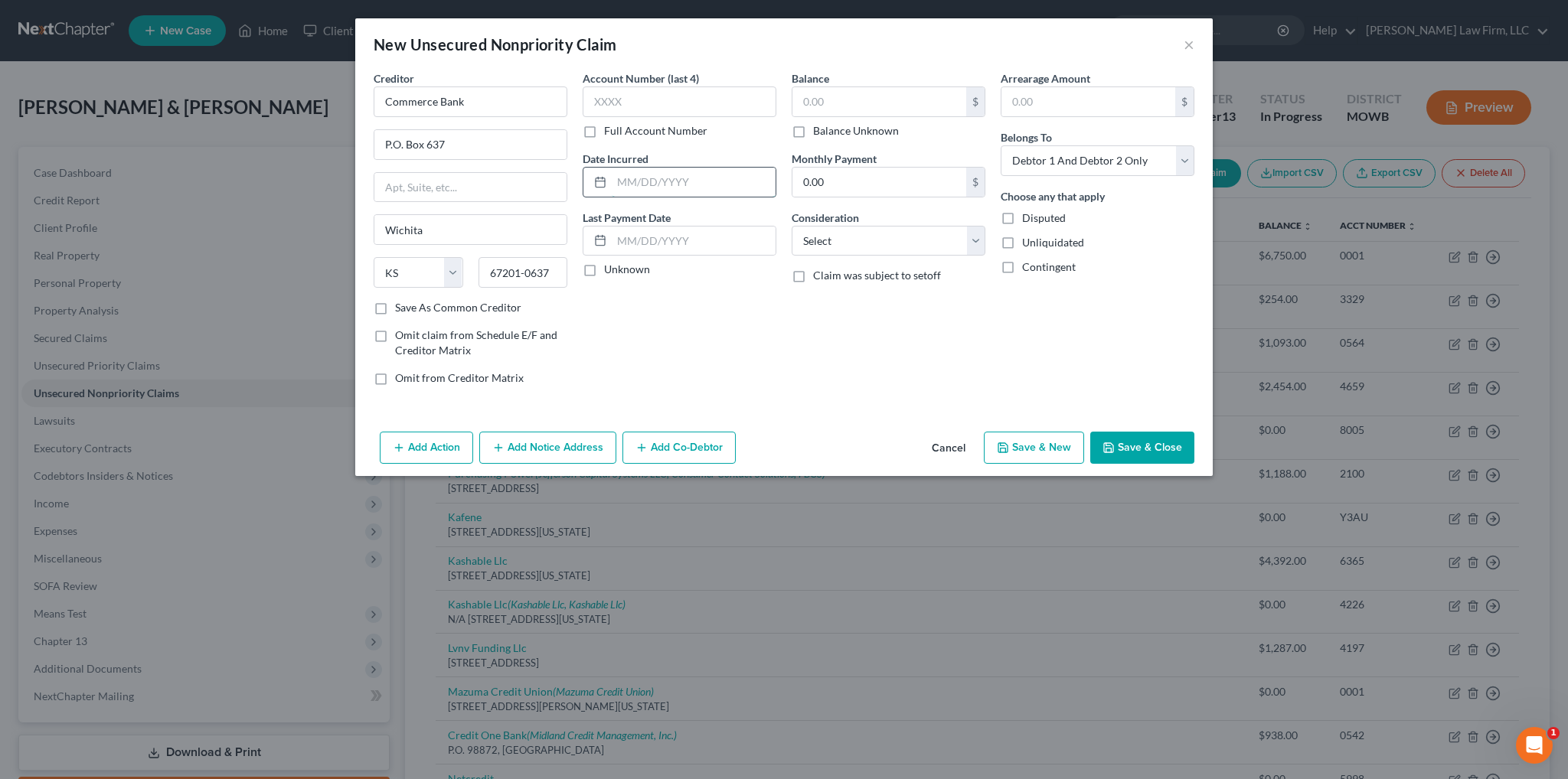
click at [662, 178] on input "text" at bounding box center [693, 181] width 164 height 29
click at [739, 111] on input "text" at bounding box center [679, 102] width 193 height 31
click at [804, 111] on input "text" at bounding box center [879, 101] width 174 height 29
click at [540, 449] on button "Add Notice Address" at bounding box center [548, 447] width 137 height 32
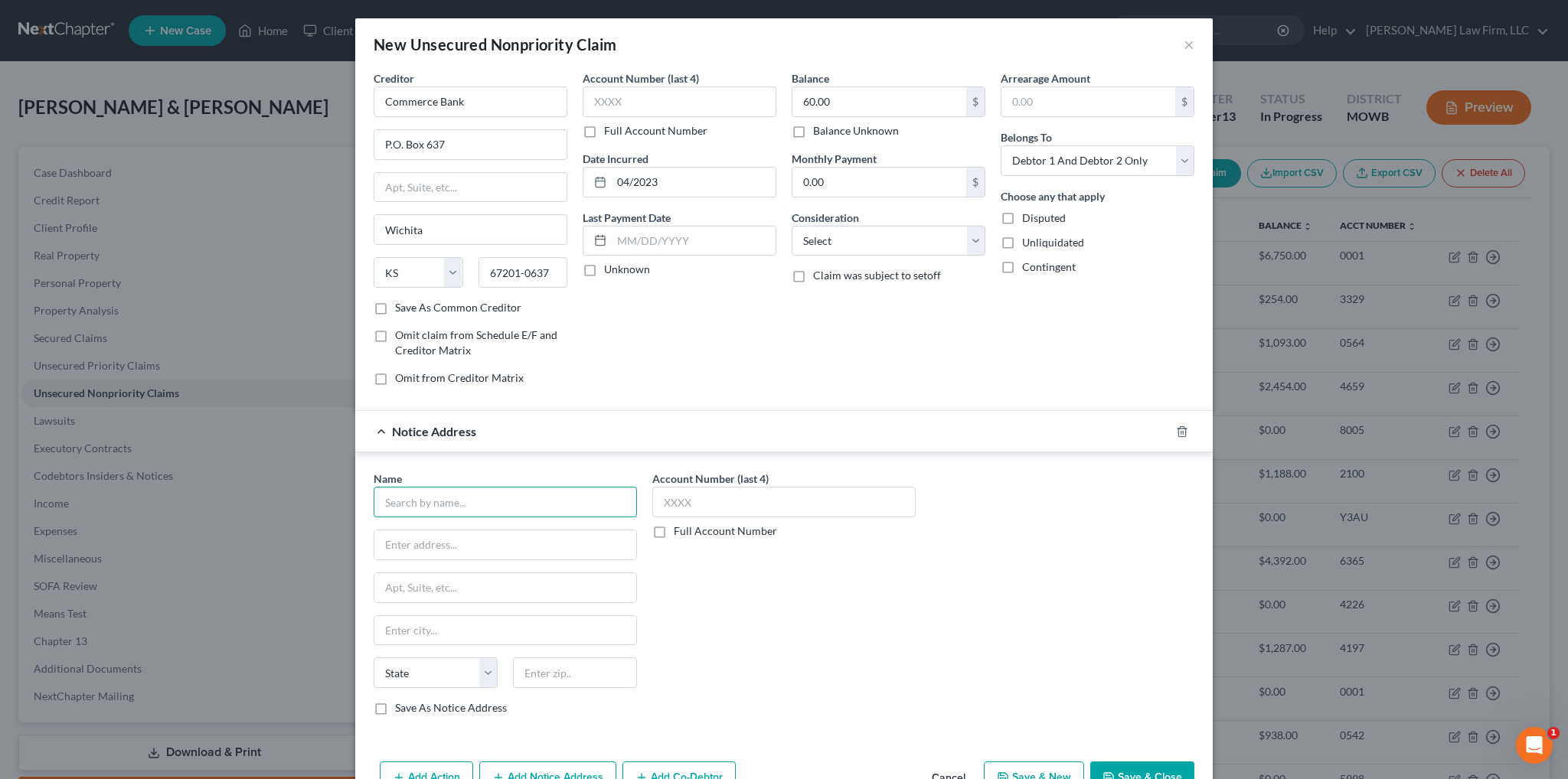
click at [479, 491] on input "text" at bounding box center [506, 502] width 264 height 31
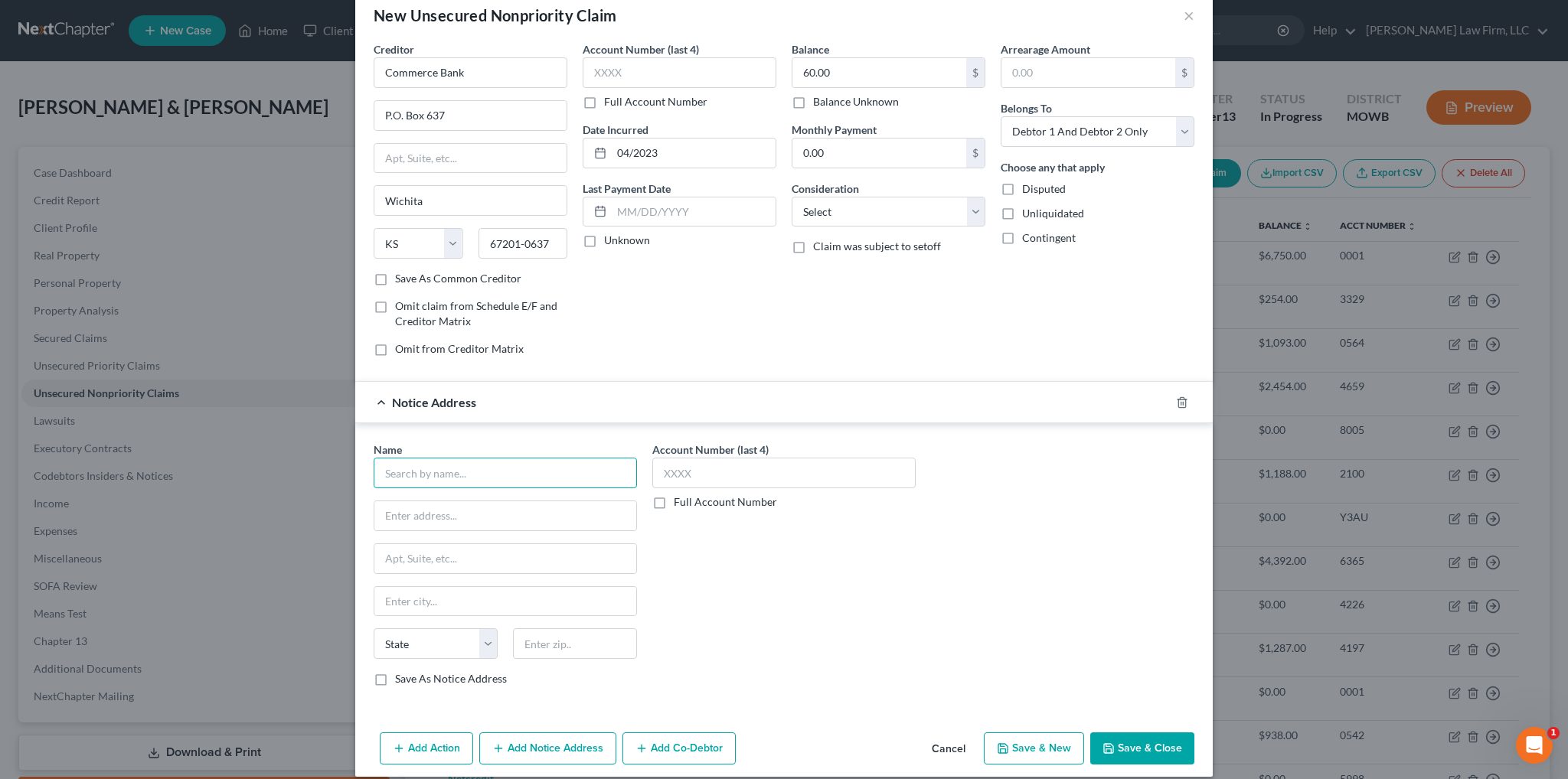
scroll to position [42, 0]
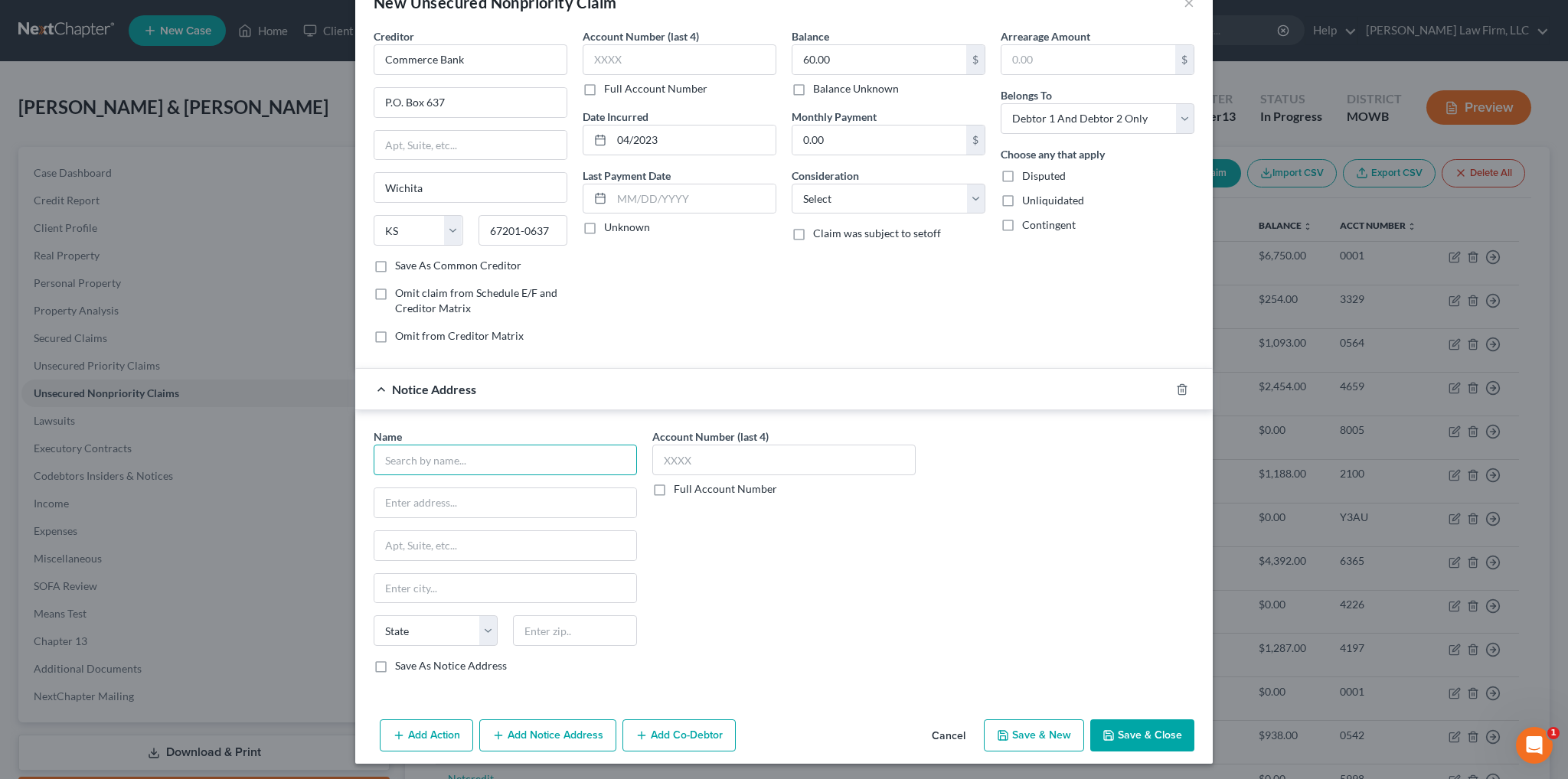
click at [429, 464] on input "text" at bounding box center [506, 460] width 264 height 31
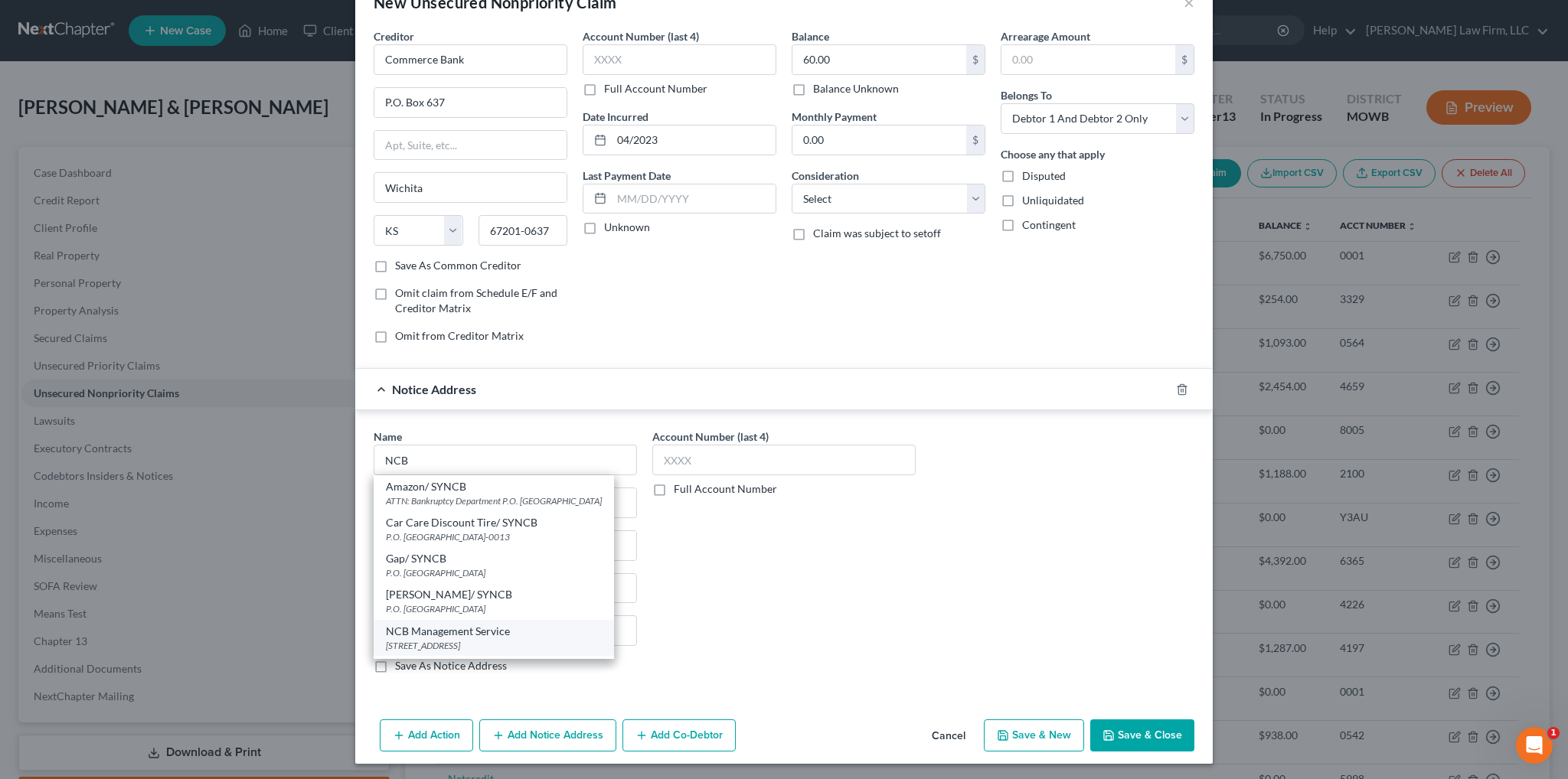
click at [443, 639] on div "NCB Management Service" at bounding box center [493, 631] width 216 height 15
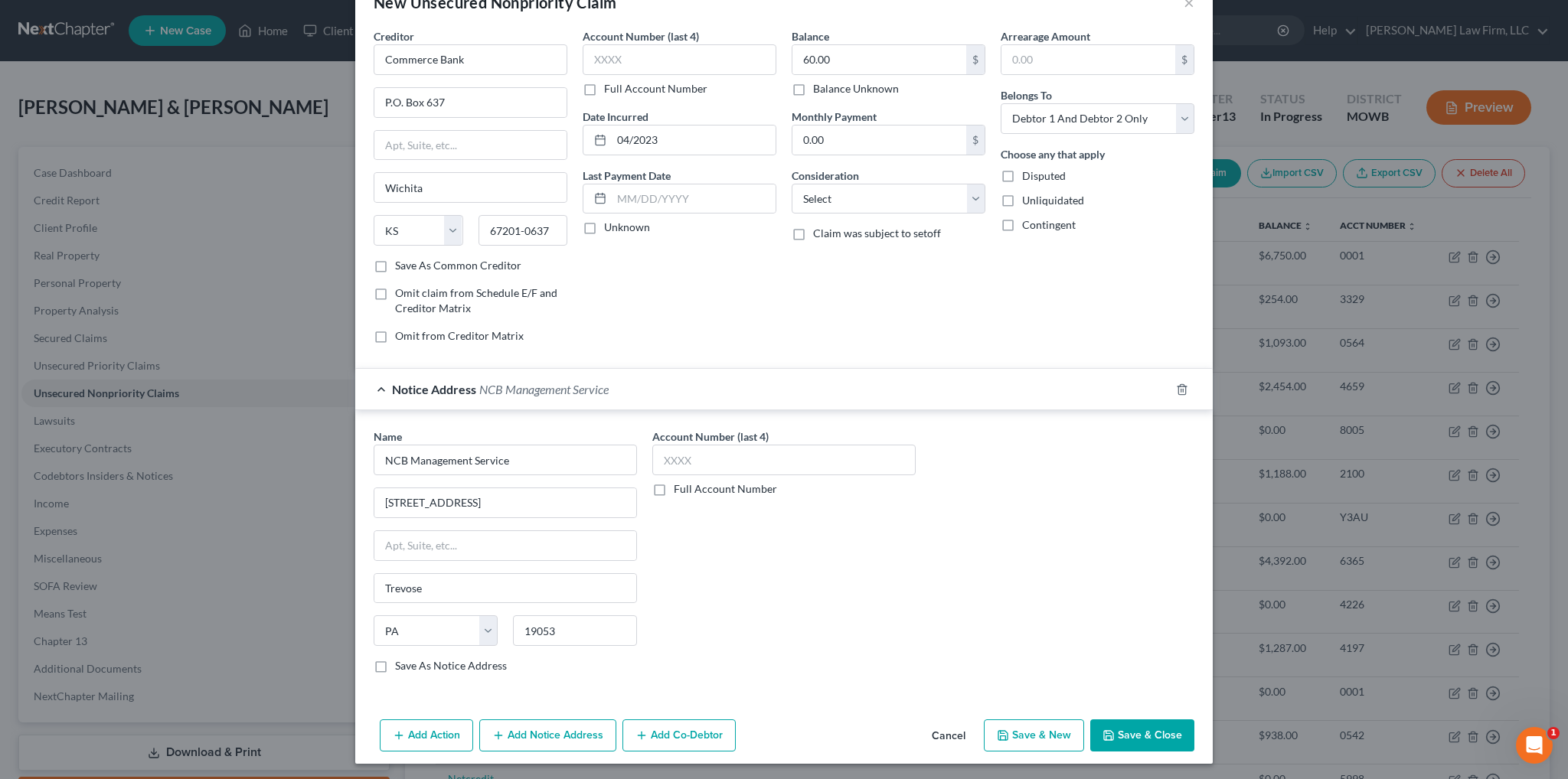
click at [1128, 735] on button "Save & Close" at bounding box center [1142, 735] width 104 height 32
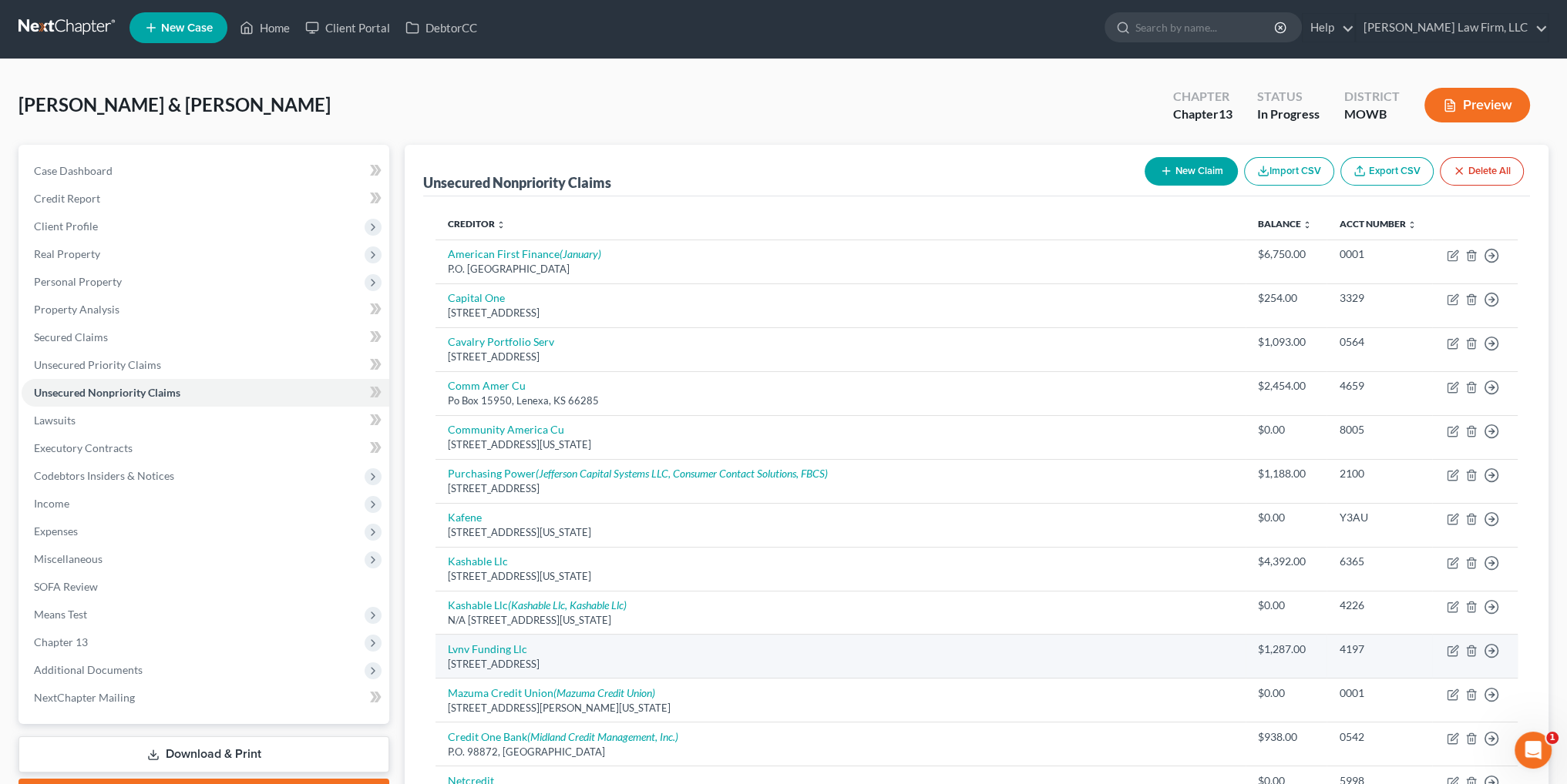
scroll to position [0, 0]
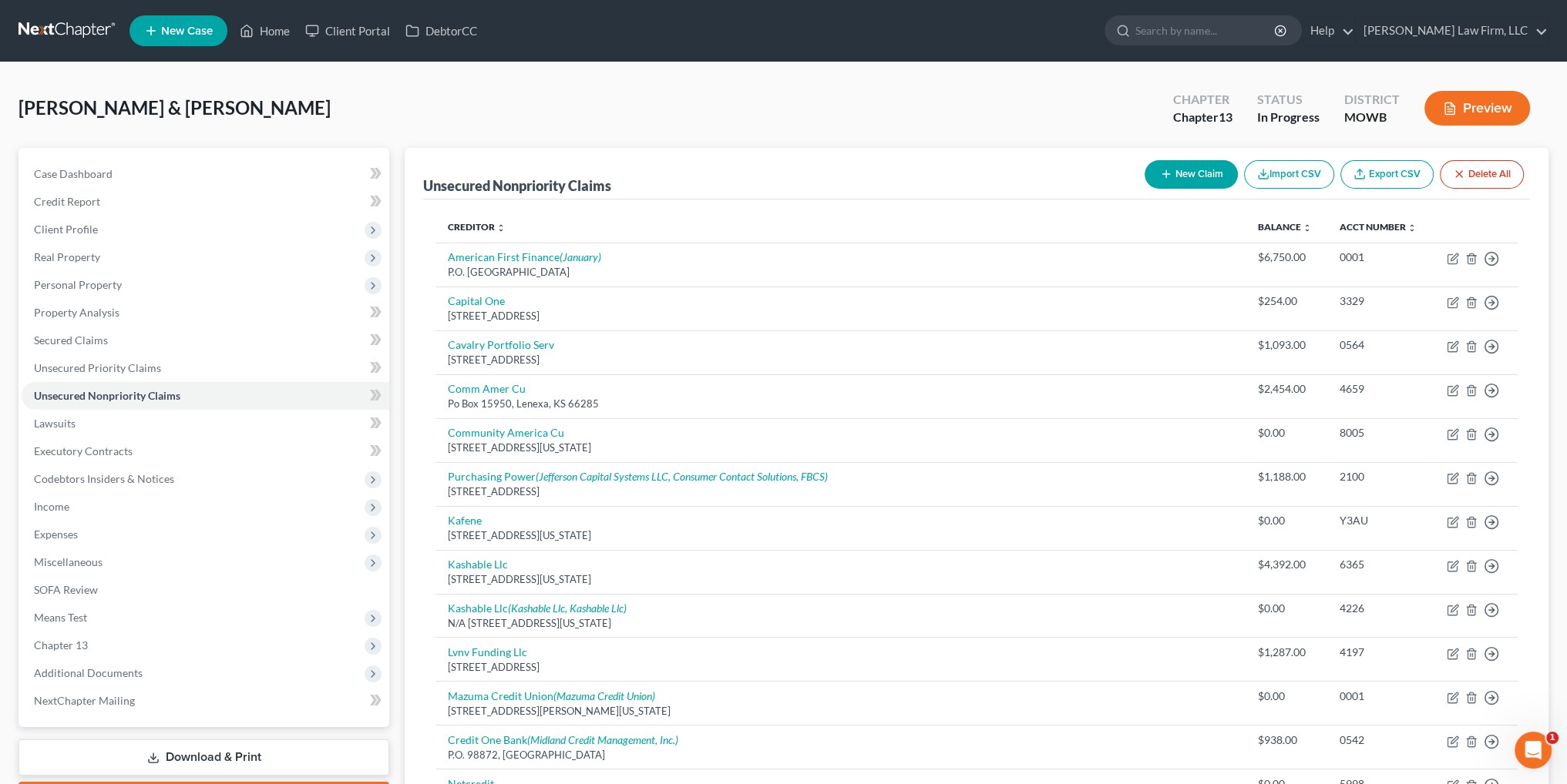
click at [1201, 179] on button "New Claim" at bounding box center [1191, 174] width 93 height 28
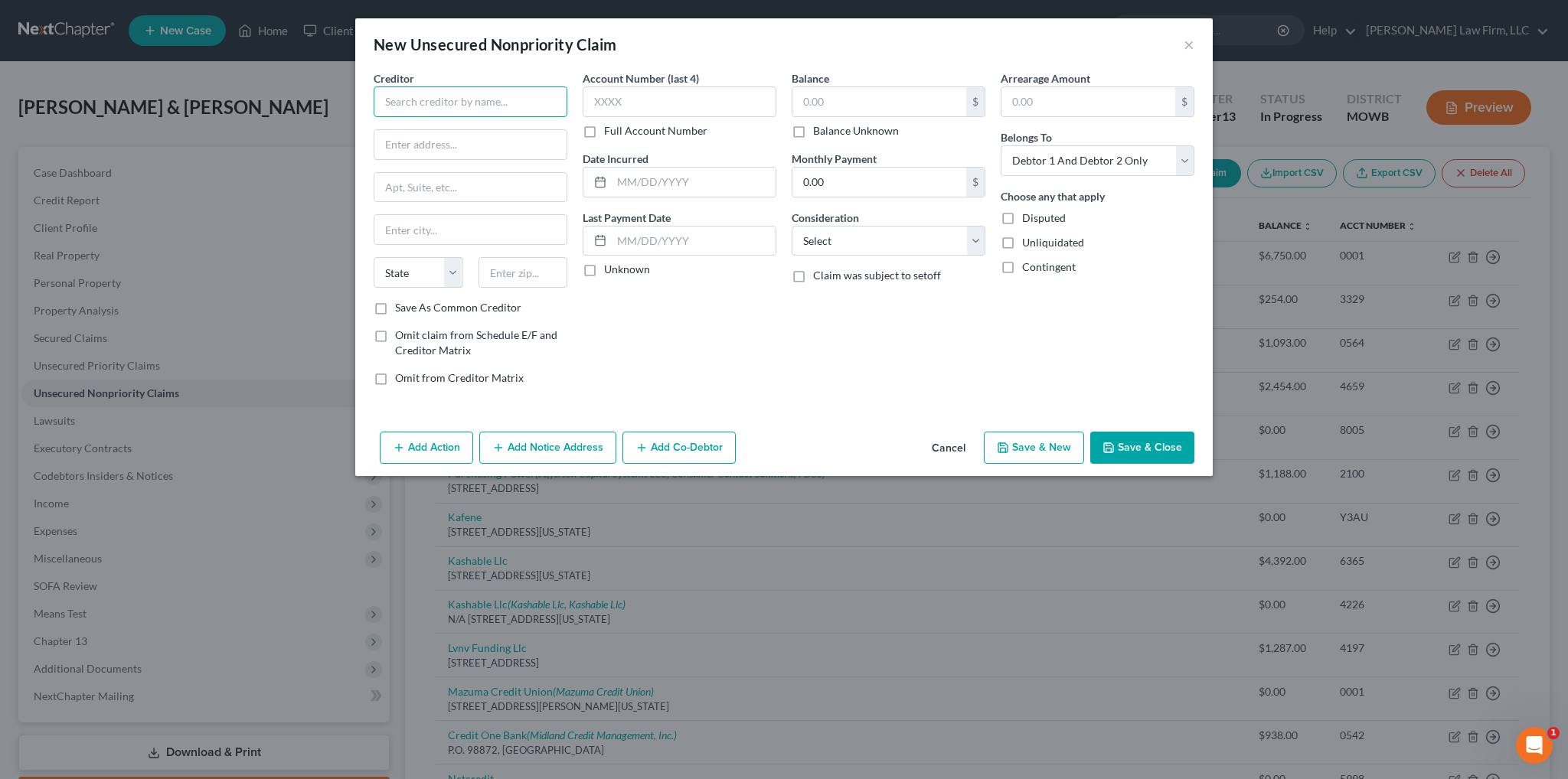
click at [539, 103] on input "text" at bounding box center [470, 102] width 193 height 31
click at [484, 140] on input "text" at bounding box center [471, 144] width 192 height 29
click at [837, 98] on input "text" at bounding box center [879, 101] width 174 height 29
click at [633, 176] on input "text" at bounding box center [693, 181] width 164 height 29
click at [1176, 454] on button "Save & Close" at bounding box center [1142, 447] width 104 height 32
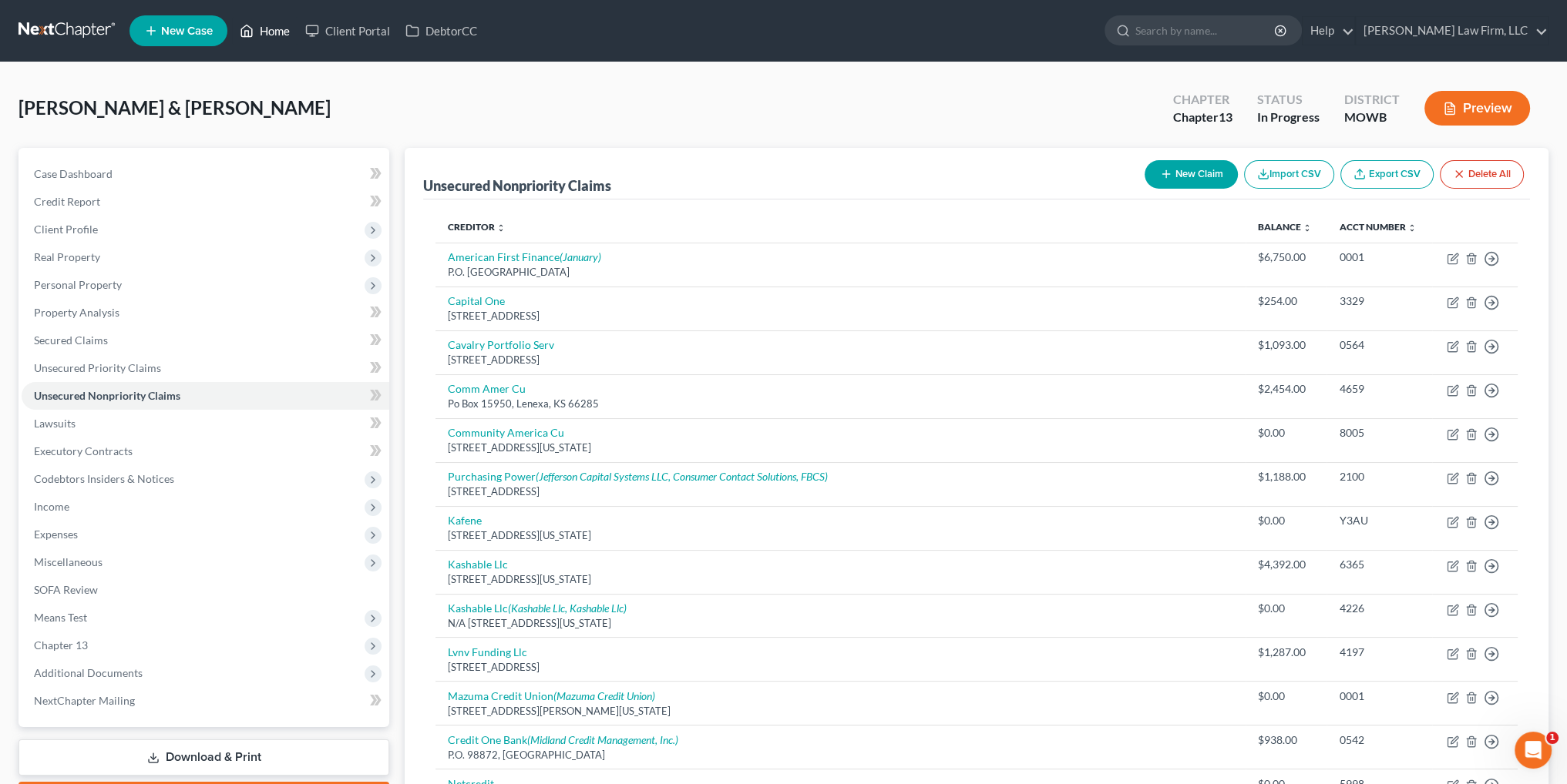
click at [261, 32] on link "Home" at bounding box center [265, 30] width 66 height 27
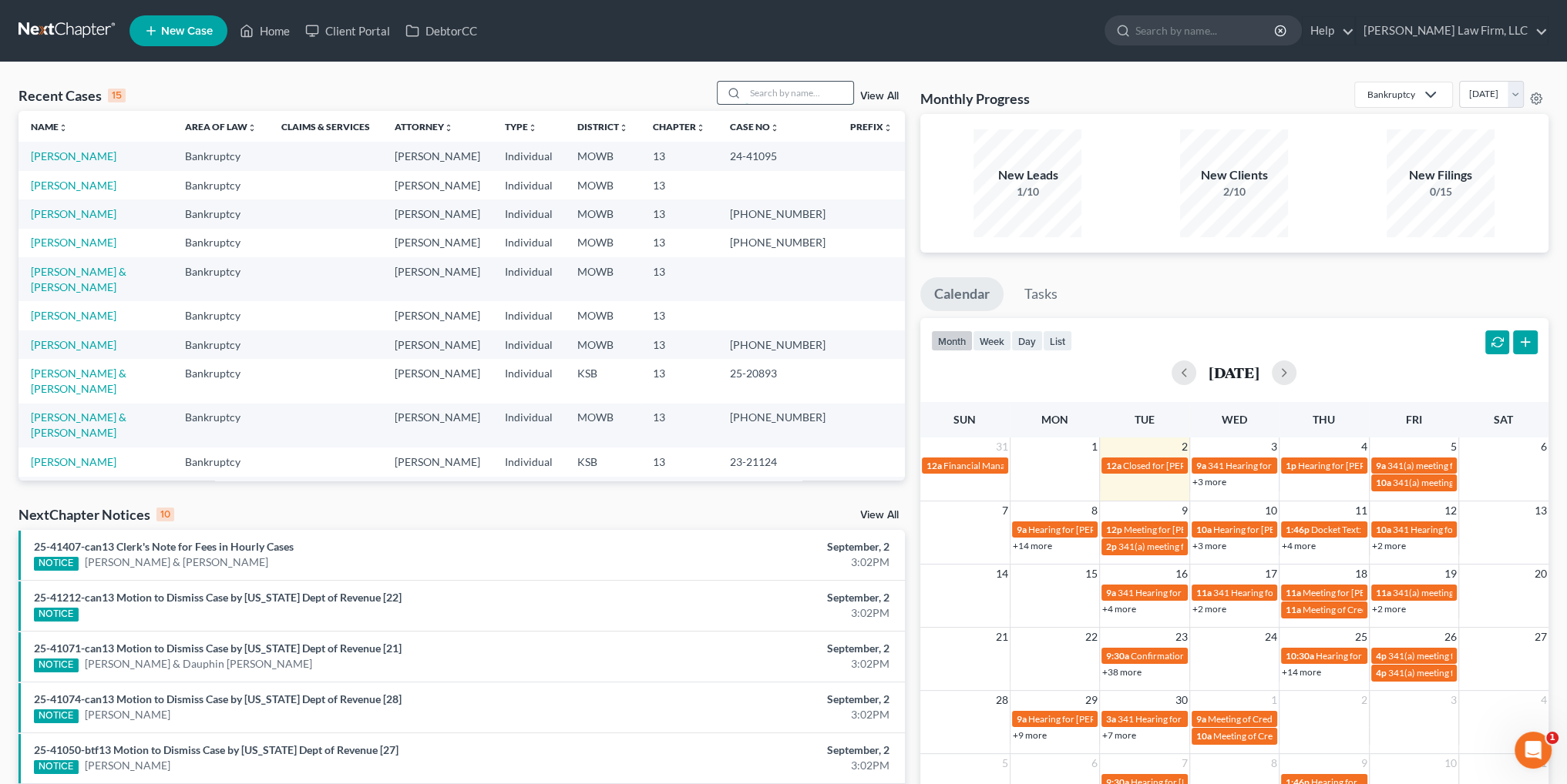
click at [804, 92] on input "search" at bounding box center [799, 93] width 108 height 23
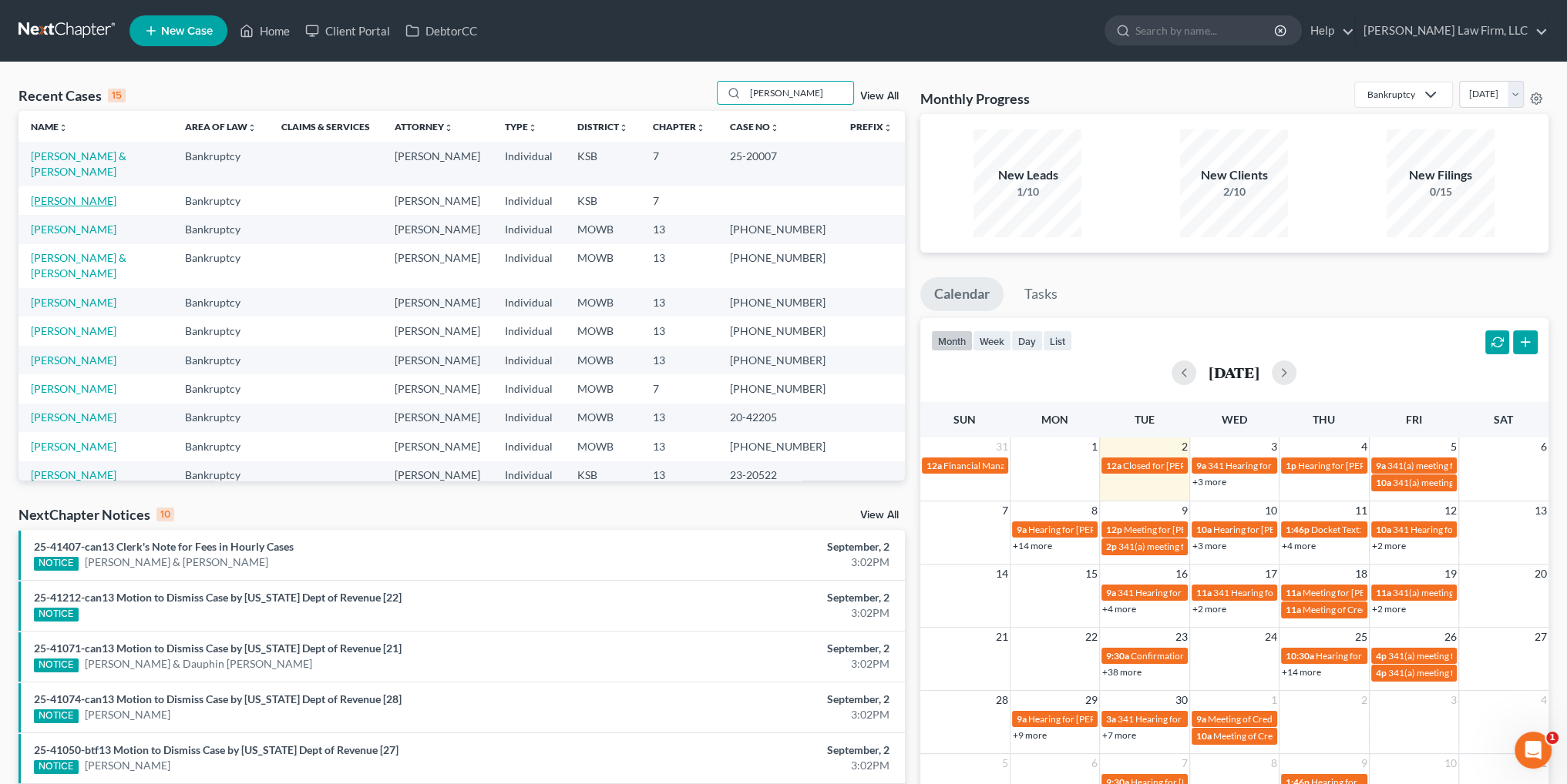
click at [58, 198] on link "[PERSON_NAME]" at bounding box center [73, 200] width 86 height 13
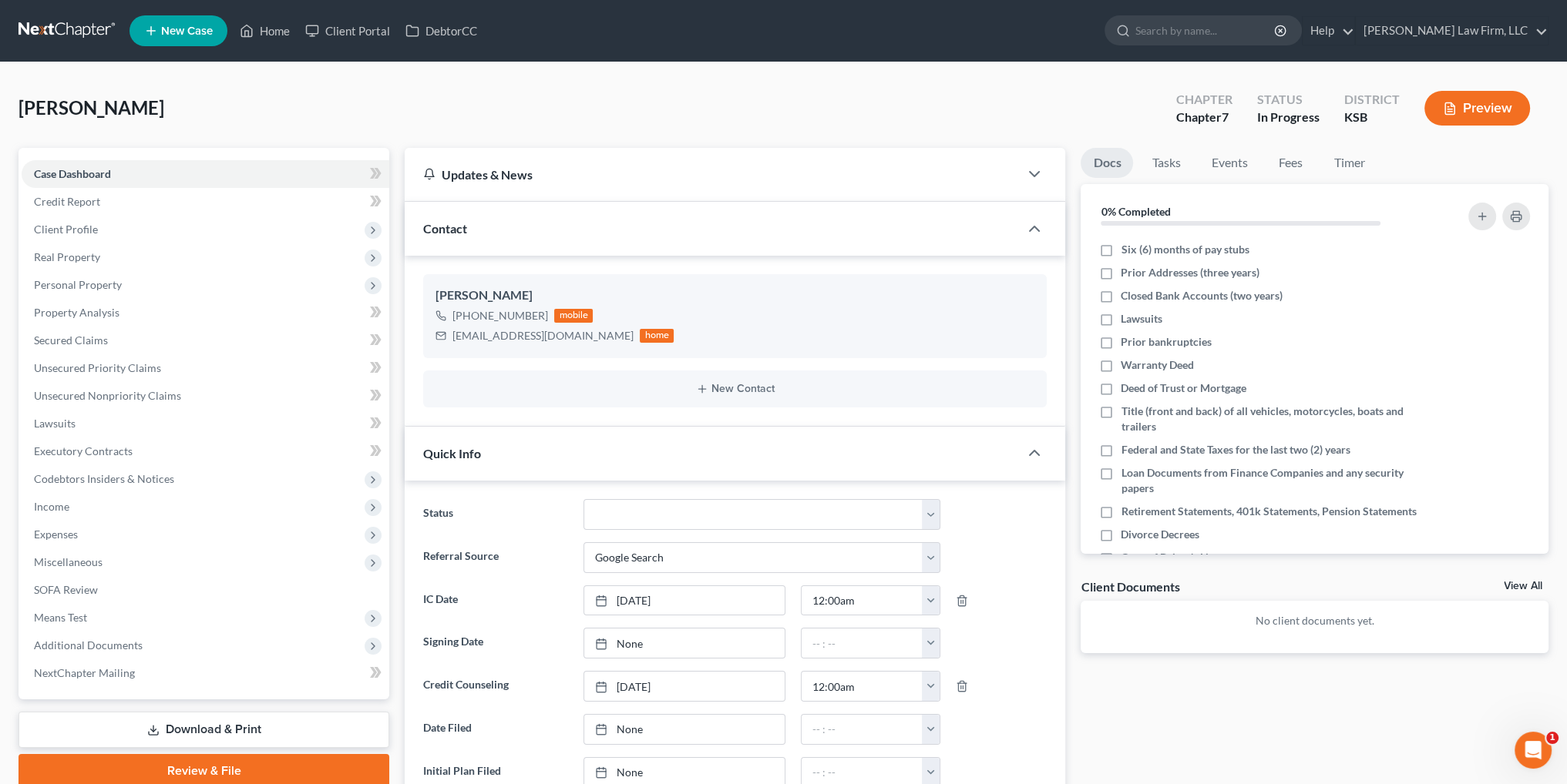
drag, startPoint x: 50, startPoint y: 510, endPoint x: 530, endPoint y: 503, distance: 480.1
click at [50, 510] on span "Income" at bounding box center [52, 507] width 36 height 13
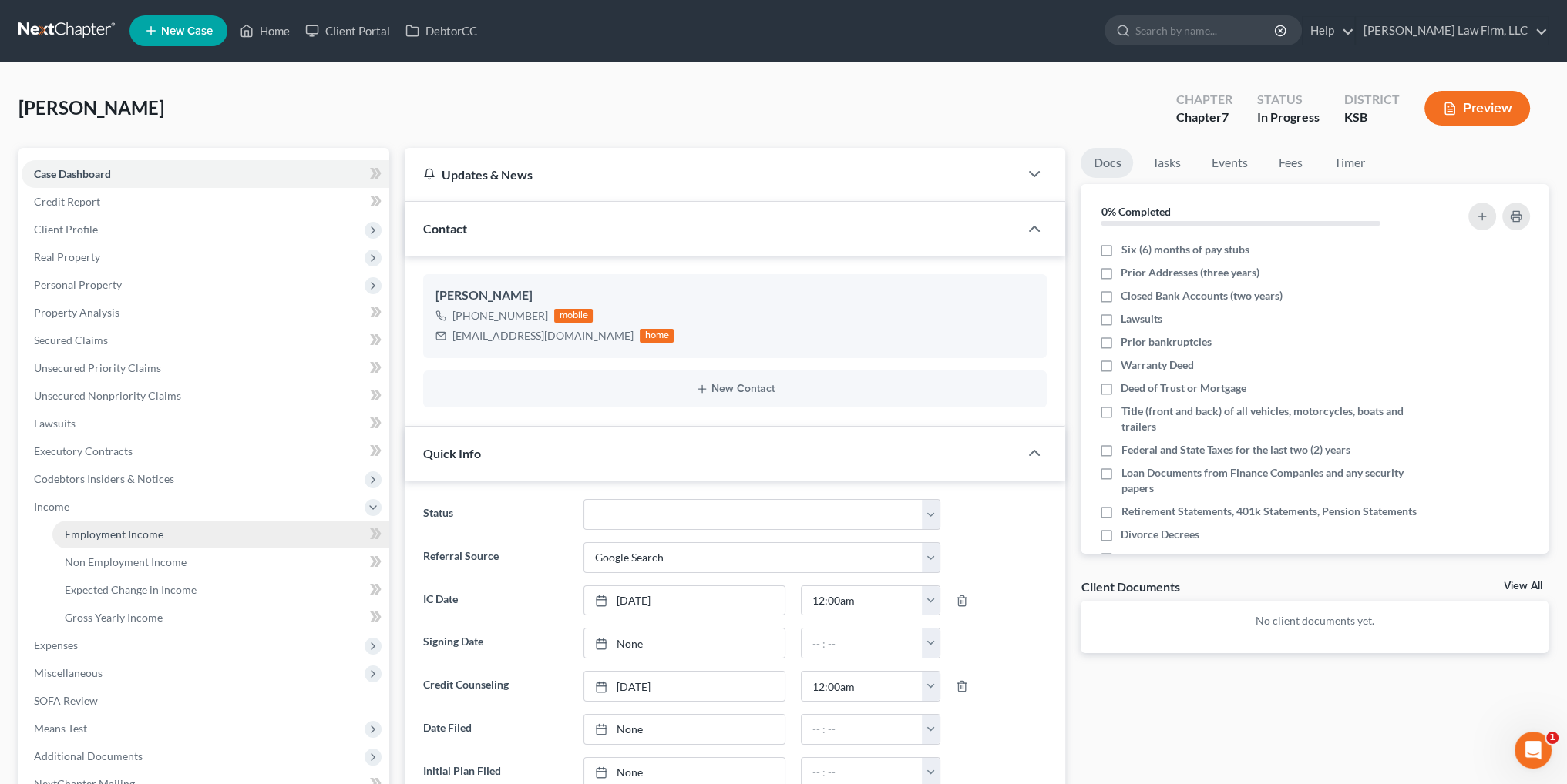
drag, startPoint x: 139, startPoint y: 534, endPoint x: 148, endPoint y: 534, distance: 9.0
click at [139, 534] on span "Employment Income" at bounding box center [114, 534] width 99 height 13
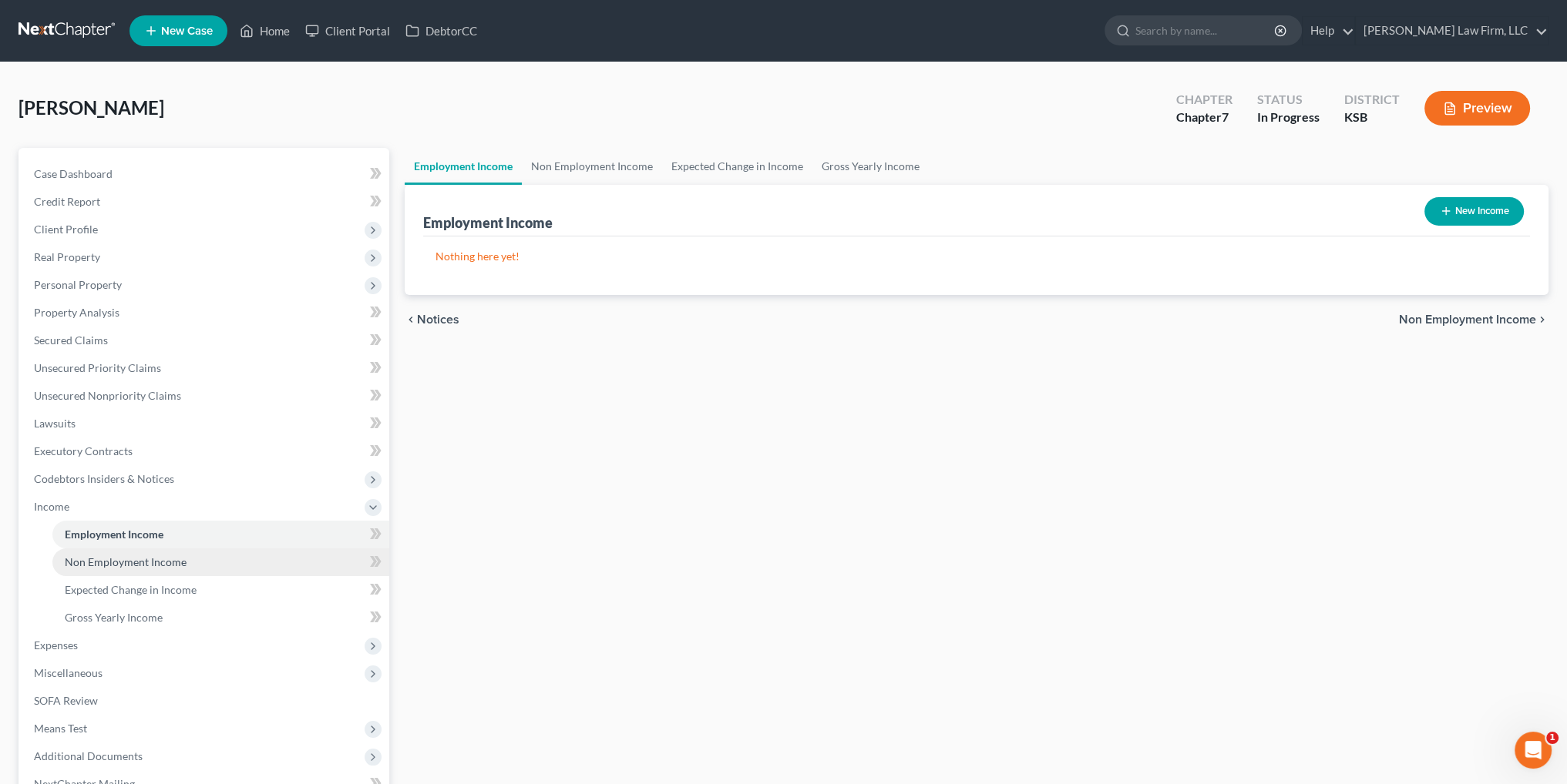
click at [117, 552] on link "Non Employment Income" at bounding box center [221, 561] width 337 height 27
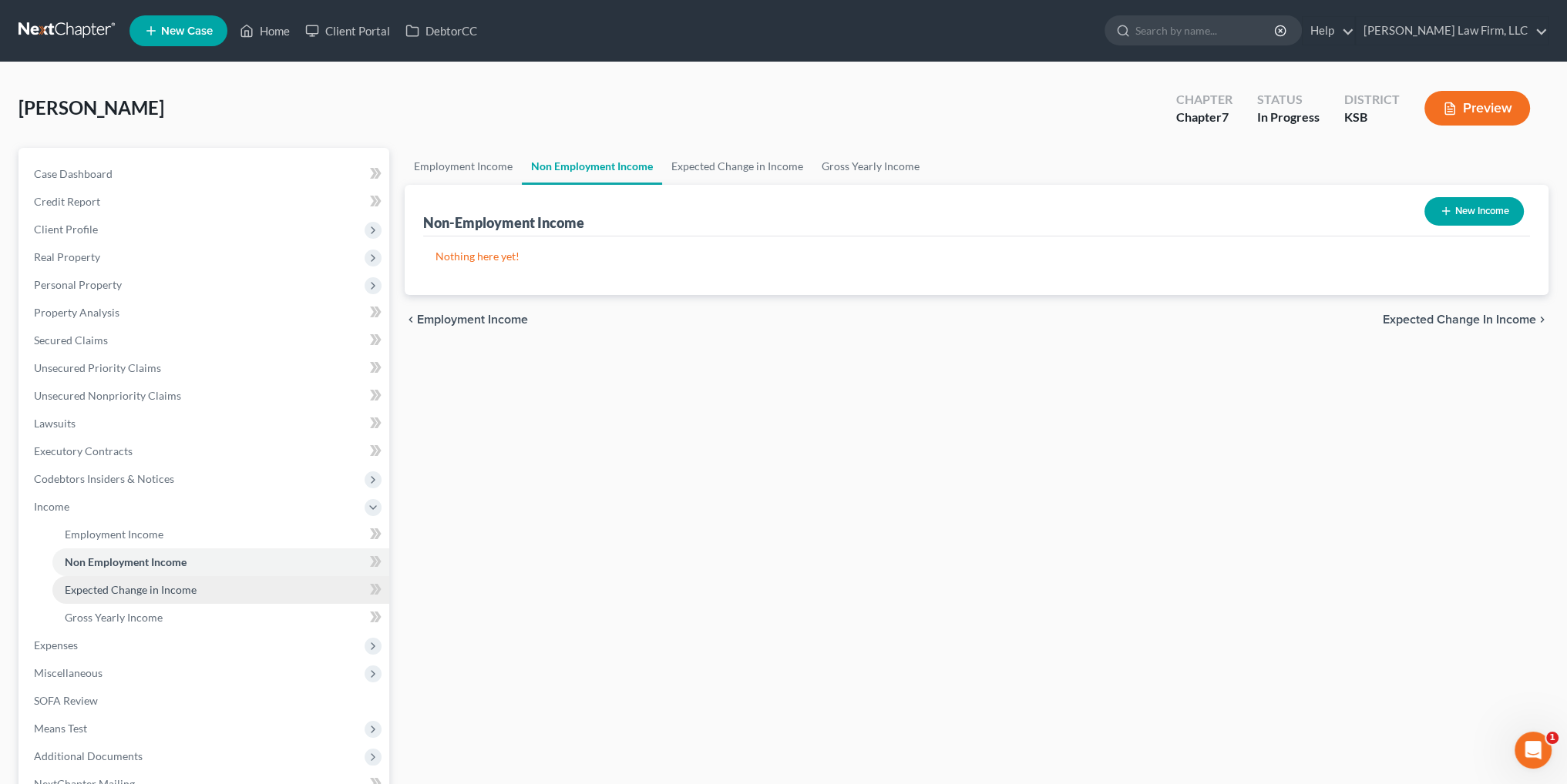
click at [104, 588] on span "Expected Change in Income" at bounding box center [131, 589] width 132 height 13
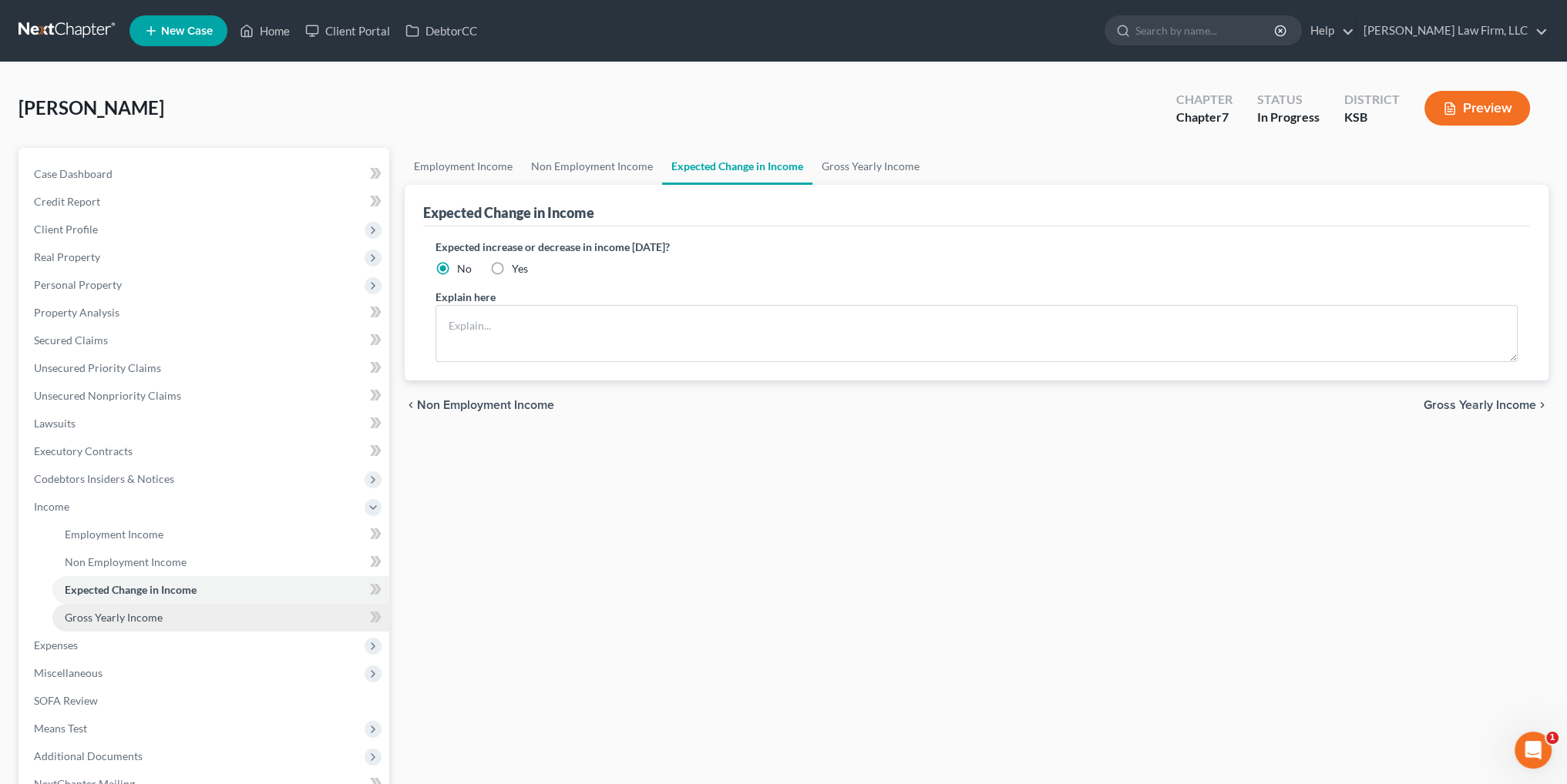
click at [96, 618] on span "Gross Yearly Income" at bounding box center [114, 618] width 98 height 13
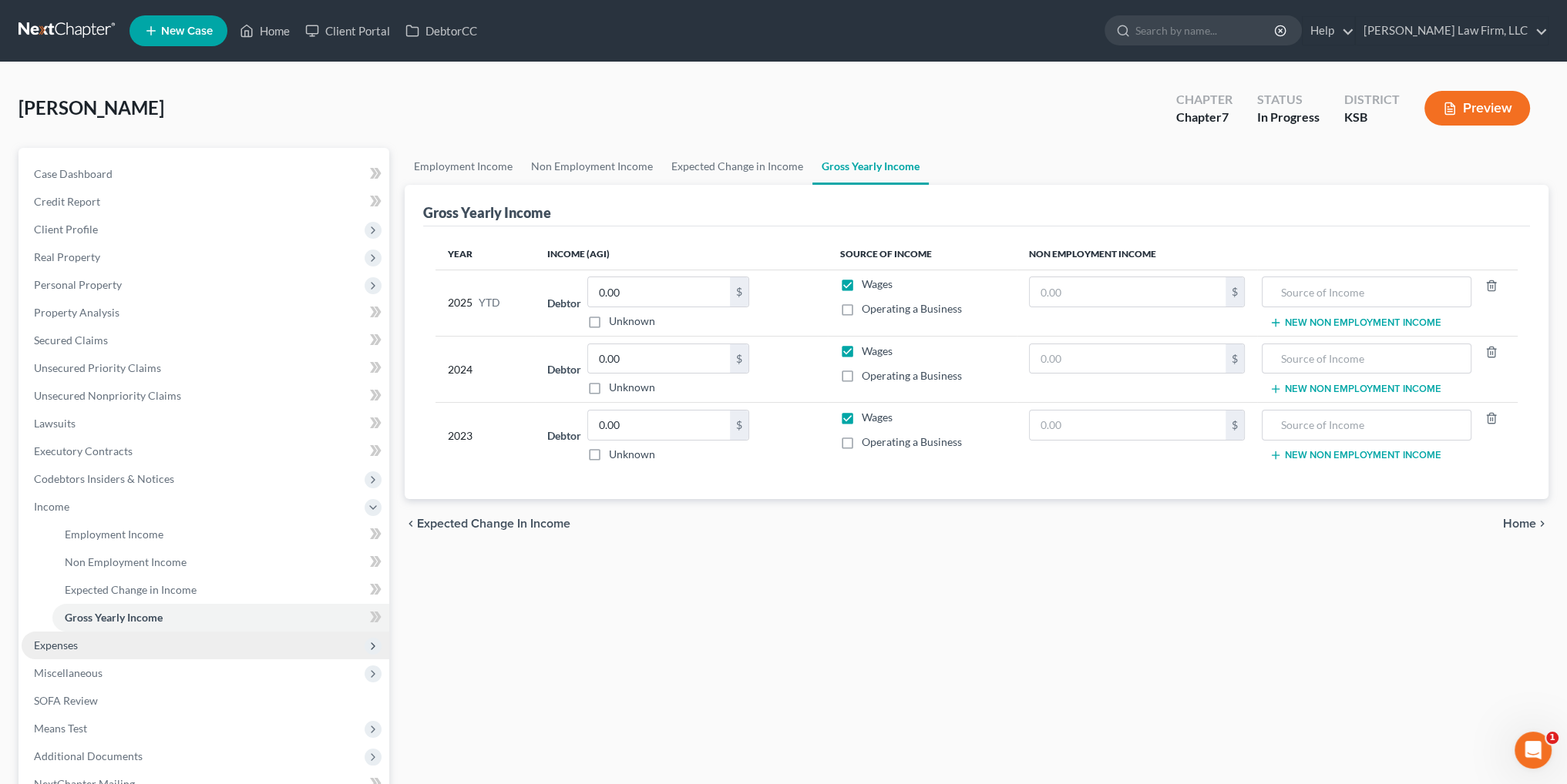
click at [58, 645] on span "Expenses" at bounding box center [55, 645] width 44 height 13
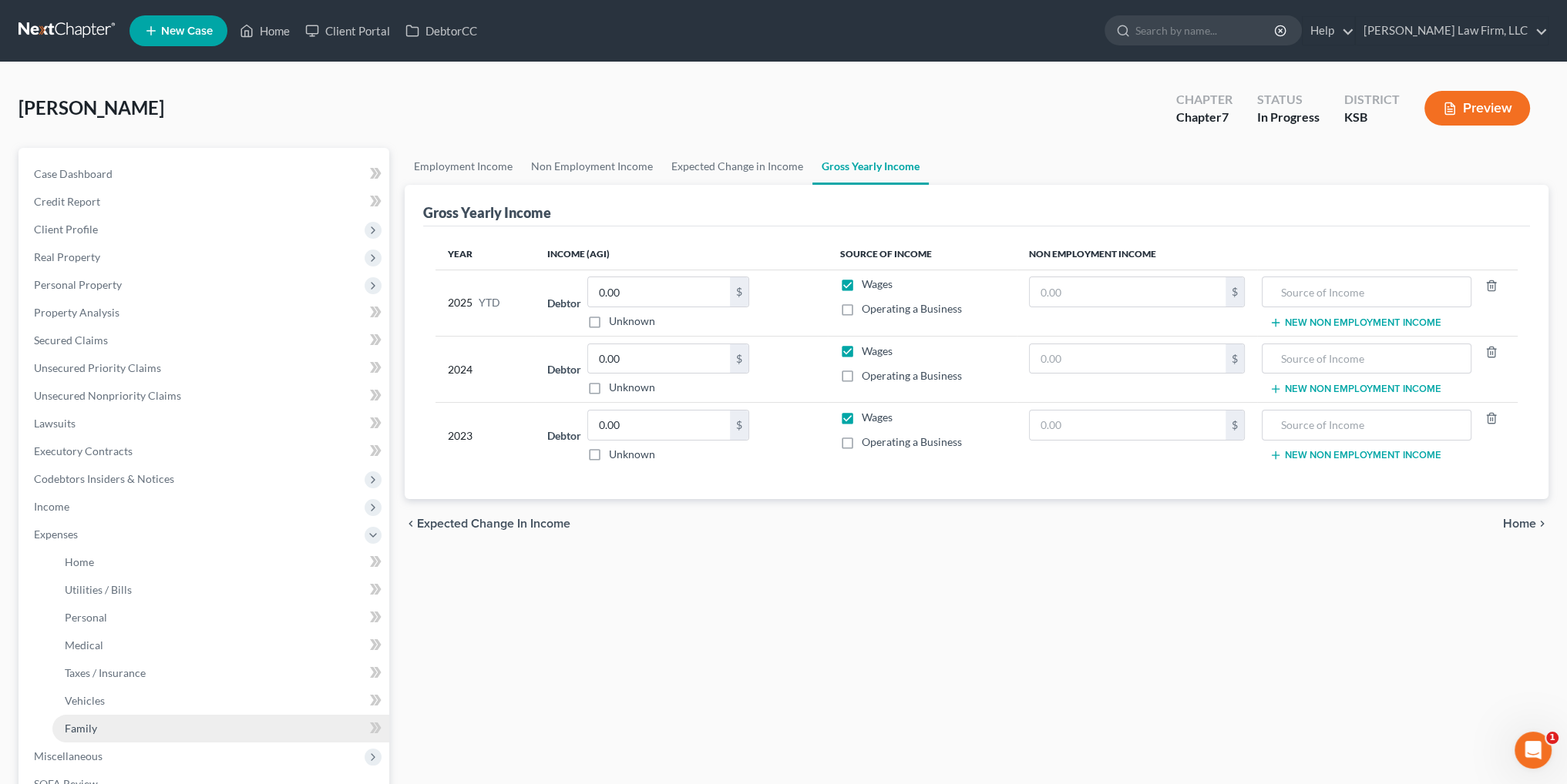
click at [66, 728] on span "Family" at bounding box center [81, 729] width 32 height 13
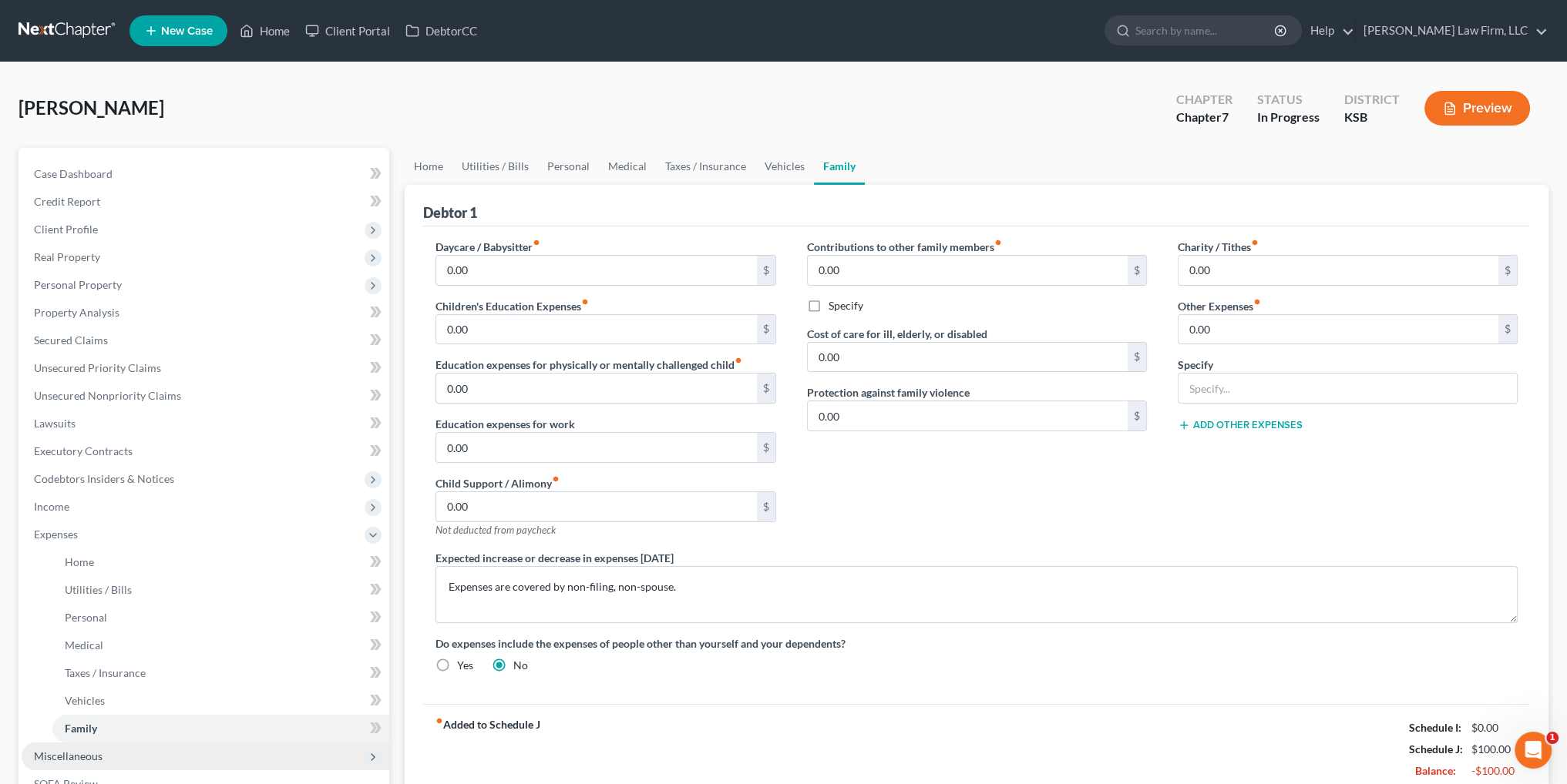
click at [40, 753] on span "Miscellaneous" at bounding box center [68, 756] width 69 height 13
click at [67, 731] on span "SOFA Review" at bounding box center [66, 729] width 64 height 13
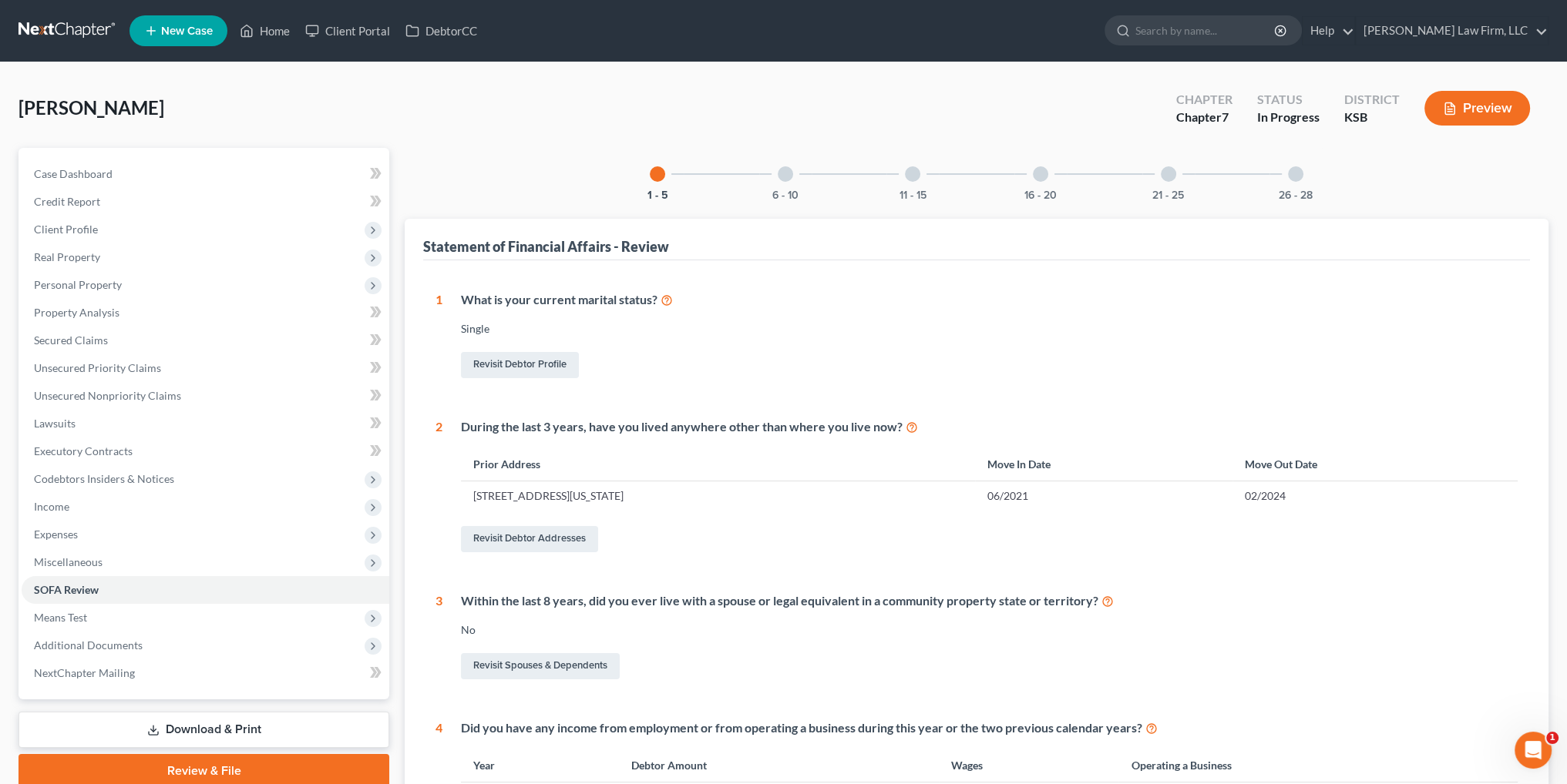
click at [779, 175] on div at bounding box center [785, 174] width 15 height 15
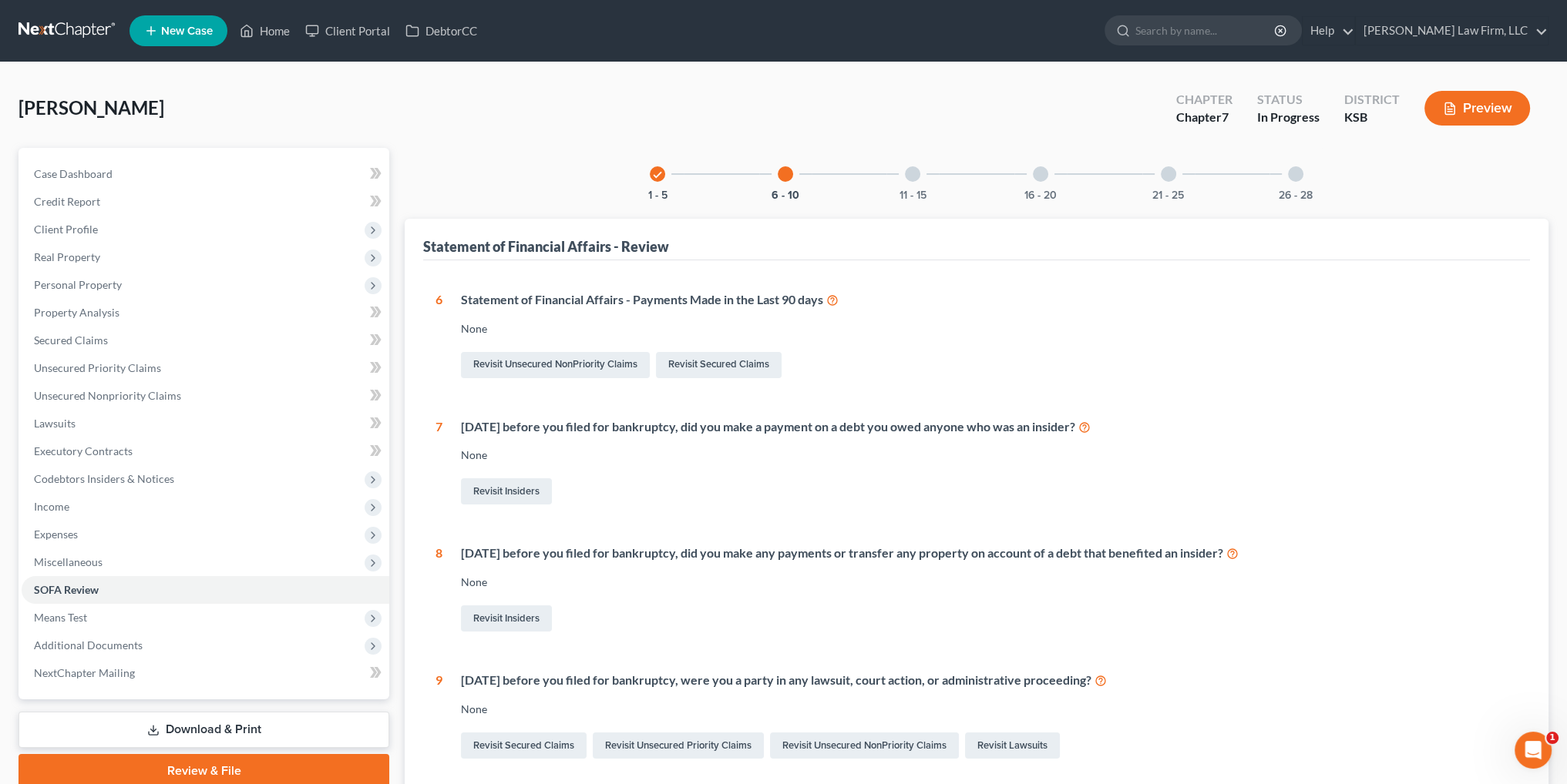
click at [912, 178] on div at bounding box center [912, 174] width 15 height 15
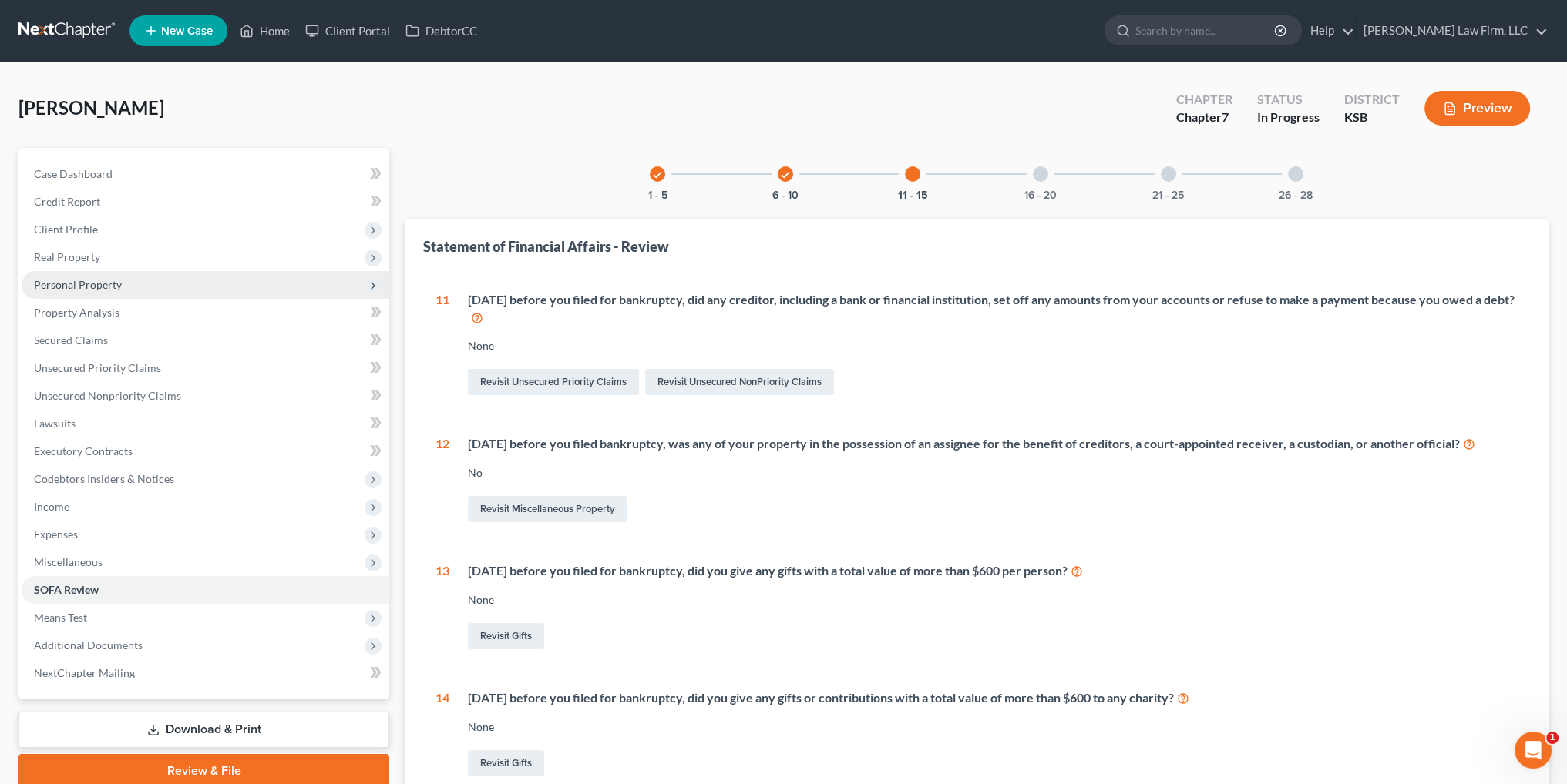
click at [87, 286] on span "Personal Property" at bounding box center [77, 285] width 87 height 13
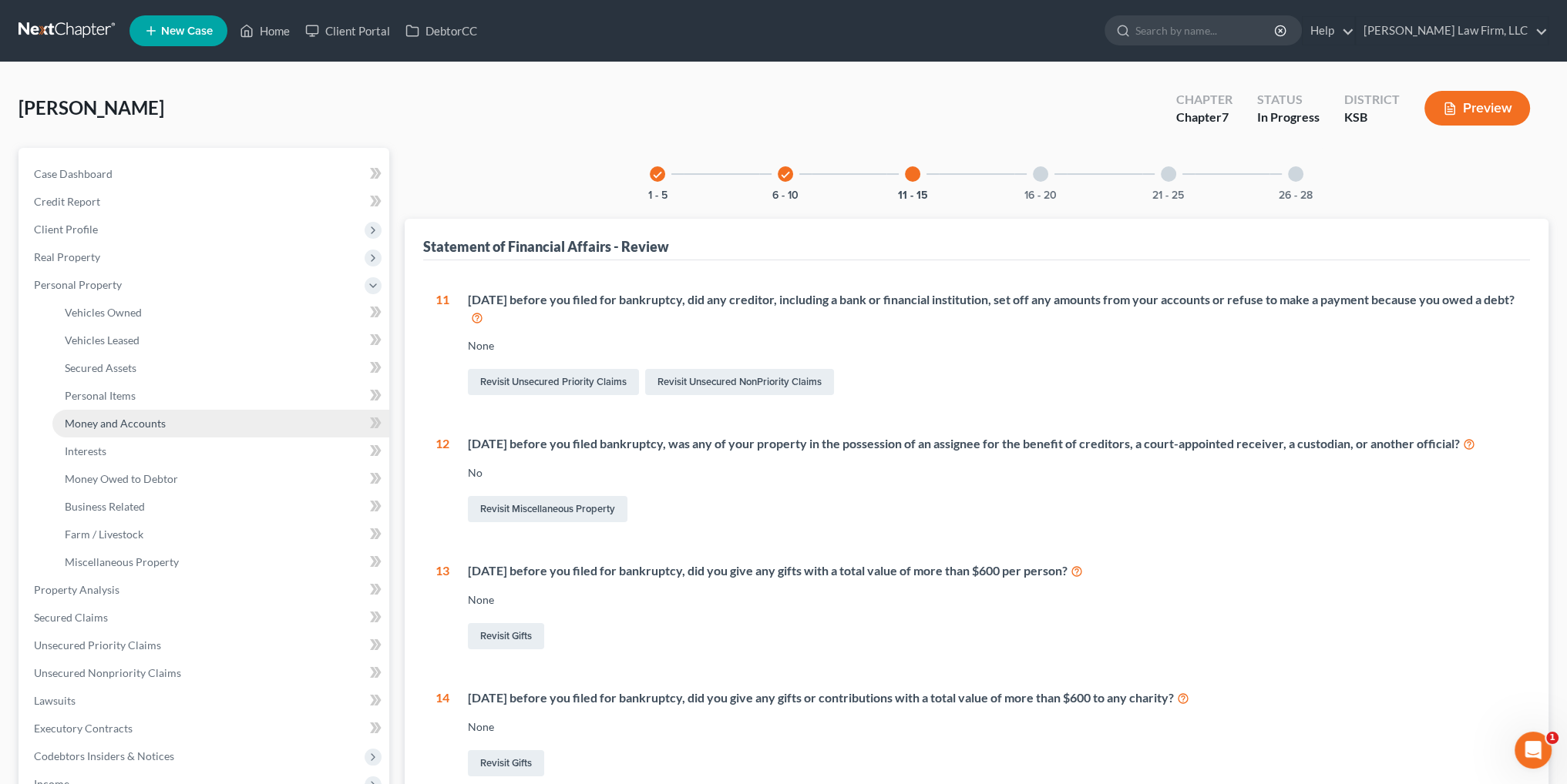
click at [99, 426] on span "Money and Accounts" at bounding box center [115, 423] width 101 height 13
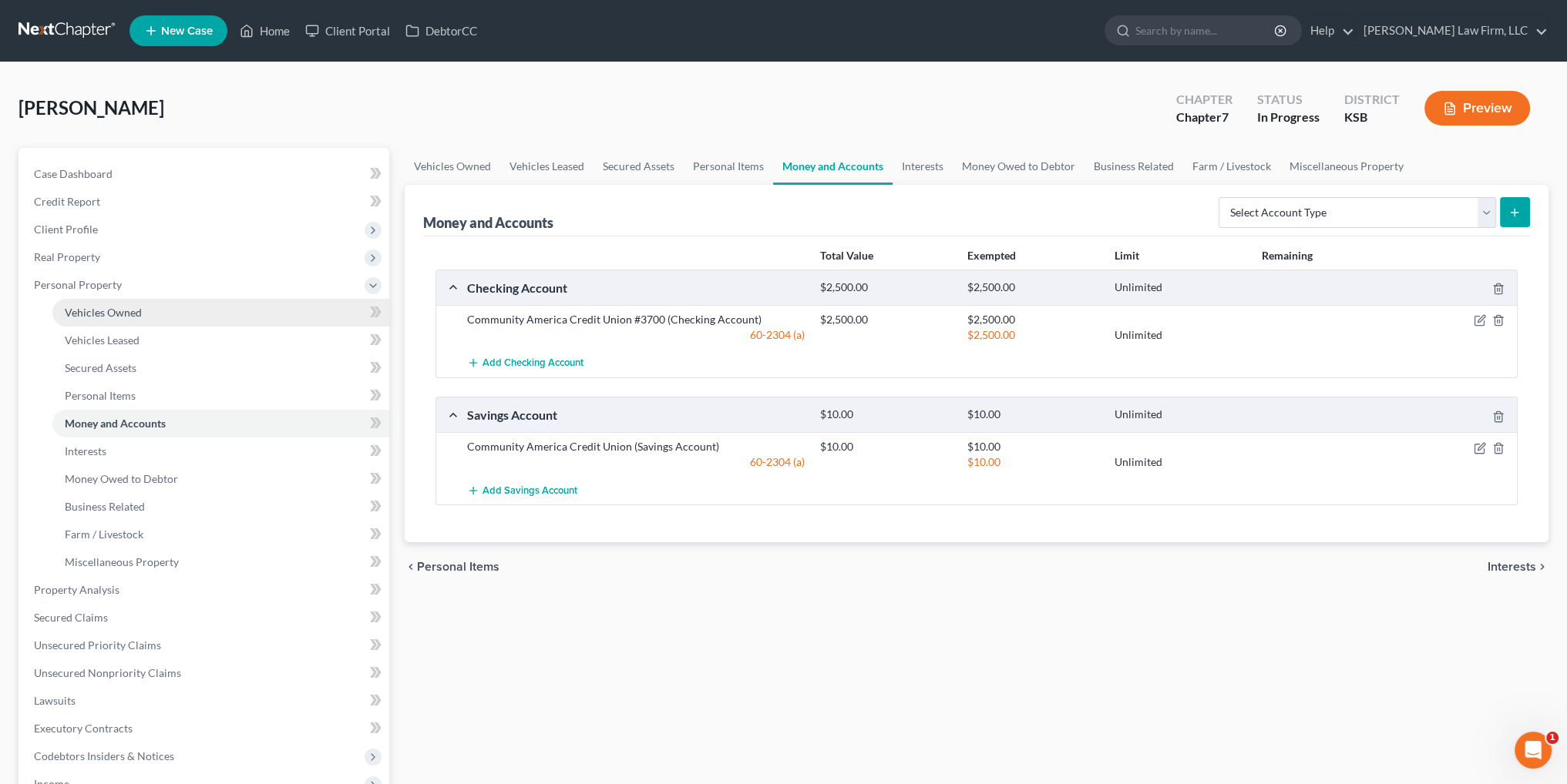
click at [123, 309] on span "Vehicles Owned" at bounding box center [103, 312] width 77 height 13
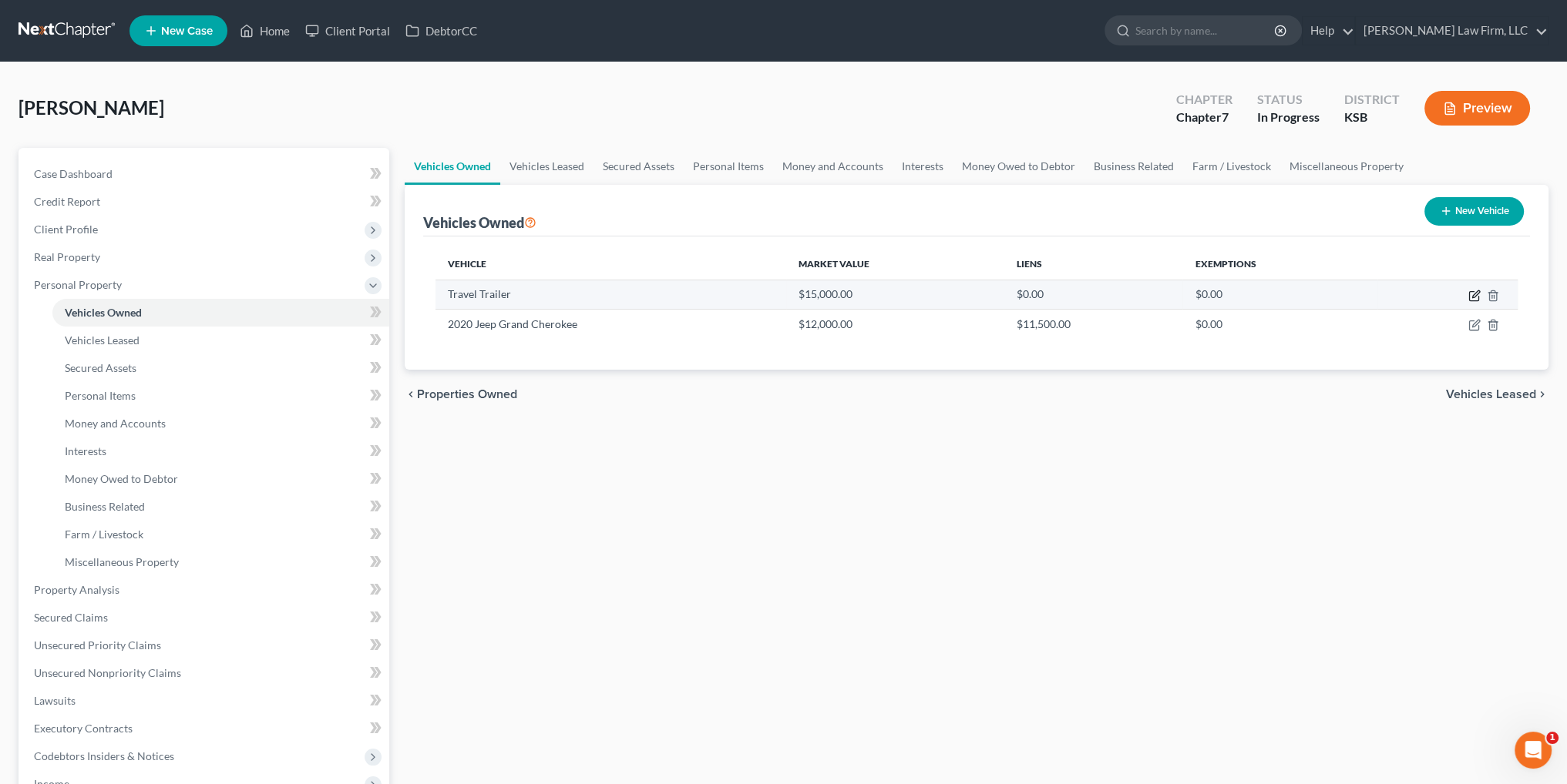
click at [1473, 292] on icon "button" at bounding box center [1474, 295] width 12 height 12
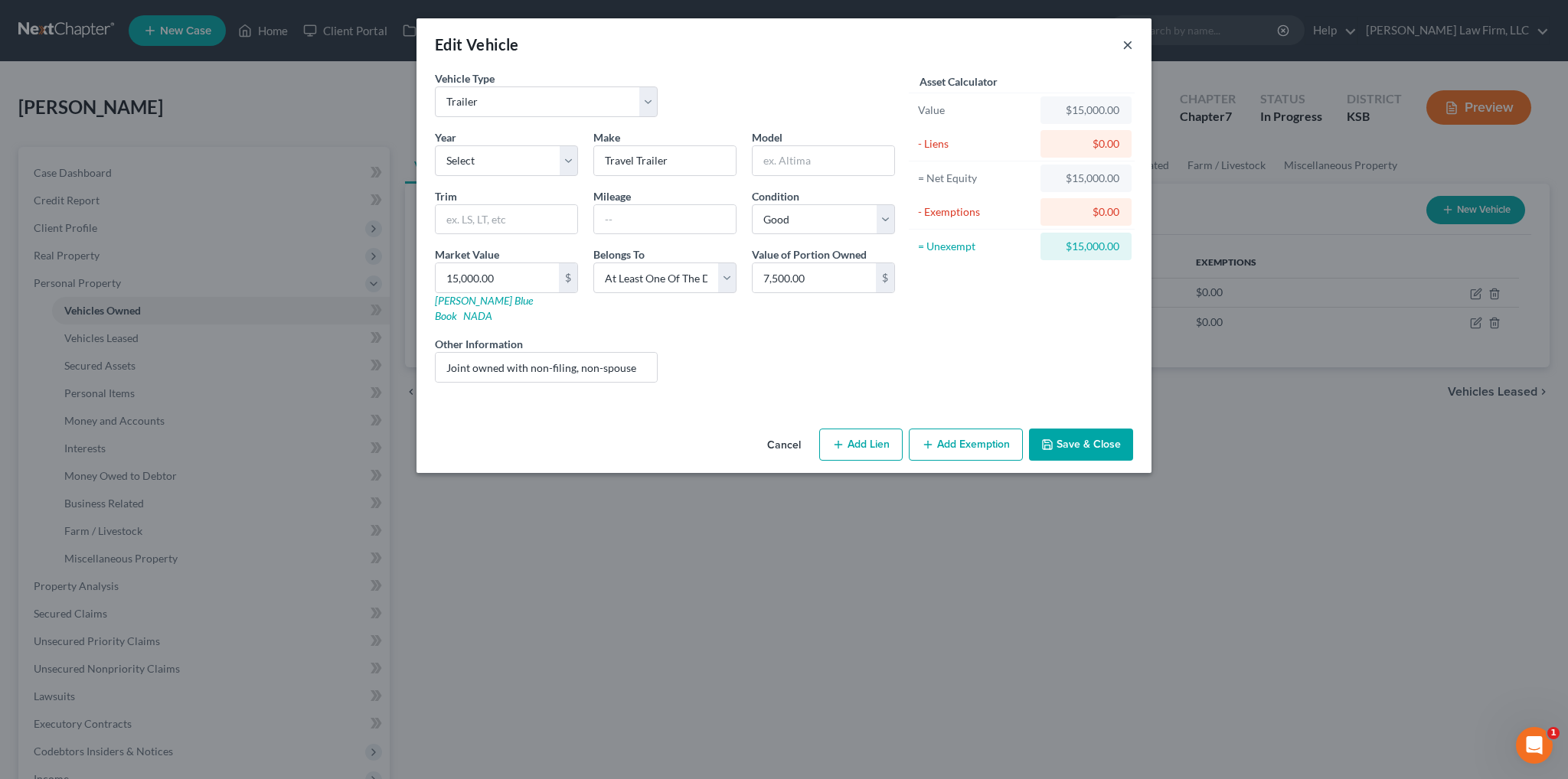
click at [1125, 45] on button "×" at bounding box center [1127, 45] width 10 height 19
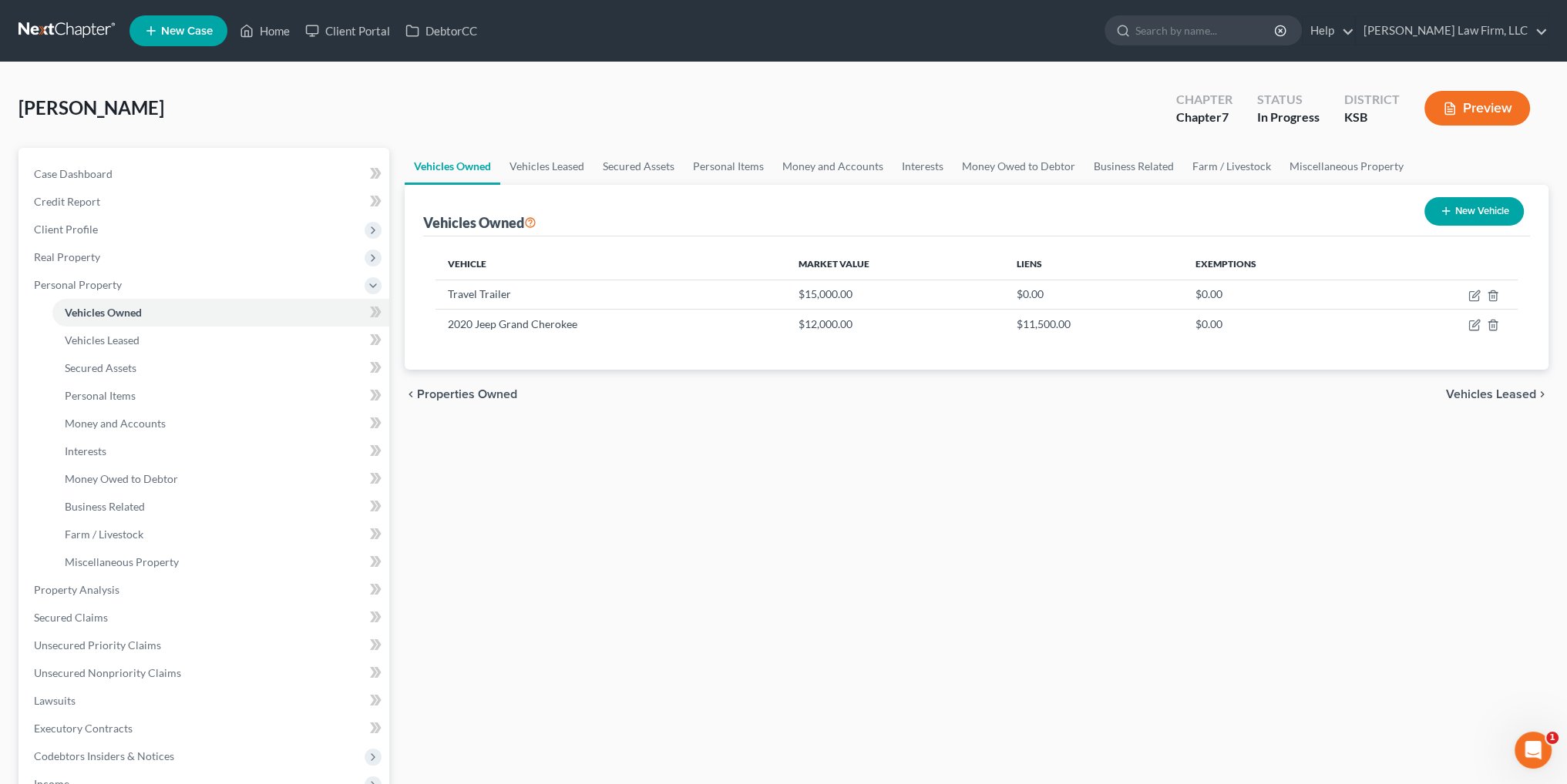
click at [1459, 102] on button "Preview" at bounding box center [1477, 108] width 105 height 35
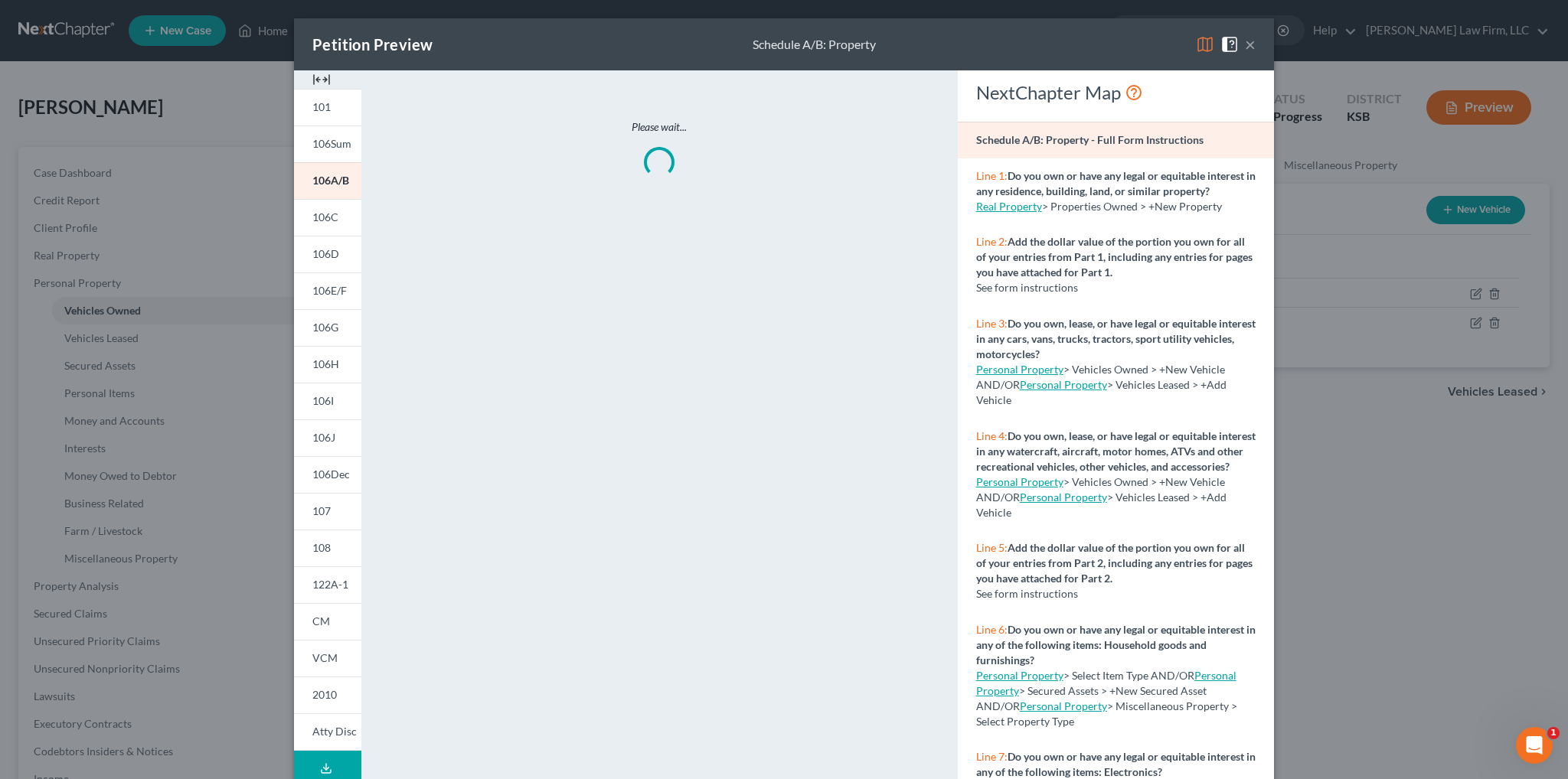
click at [306, 762] on button "Download Draft" at bounding box center [328, 768] width 67 height 35
click at [1245, 46] on button "×" at bounding box center [1249, 45] width 10 height 19
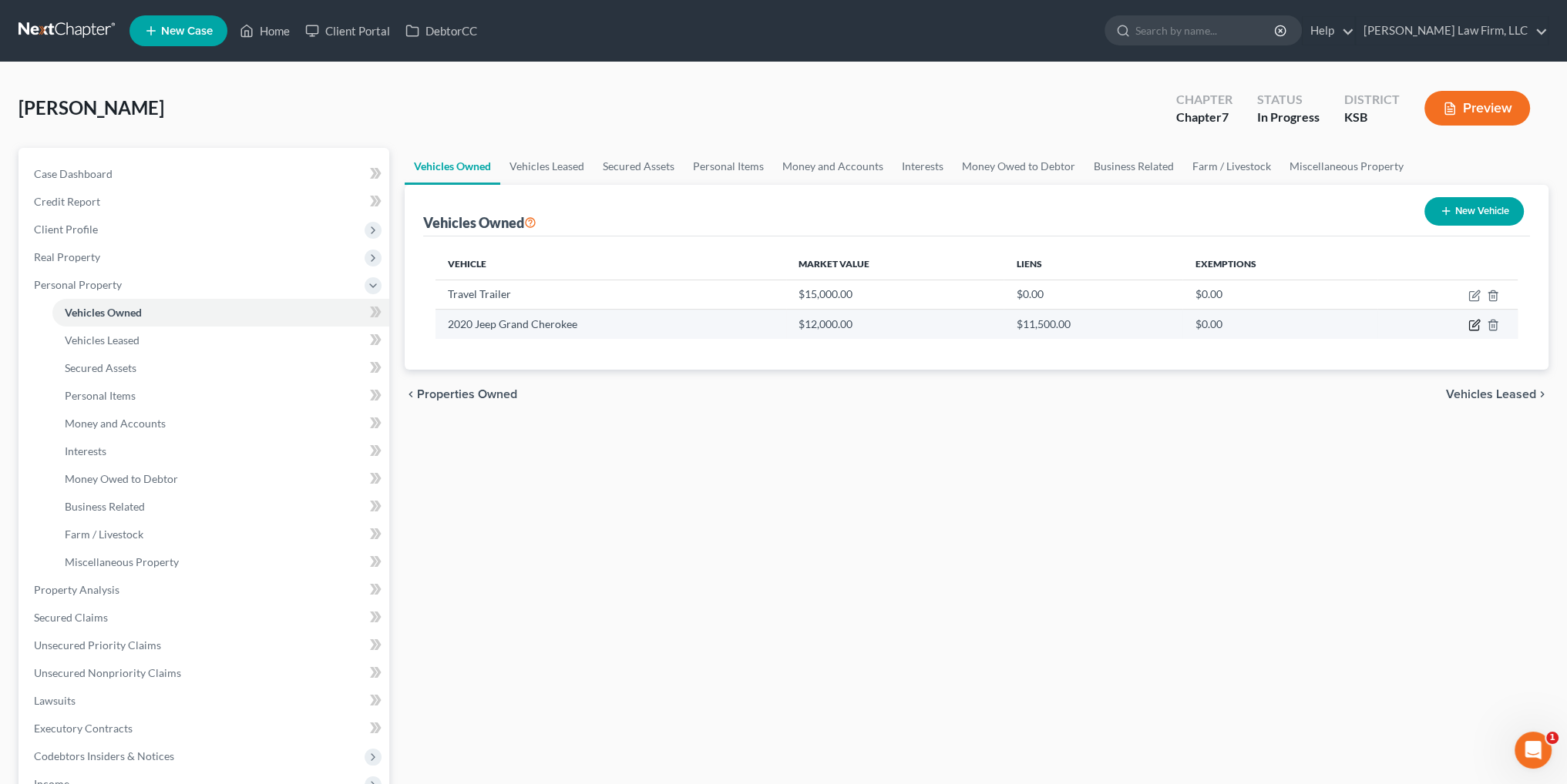
click at [1474, 322] on icon "button" at bounding box center [1474, 324] width 12 height 12
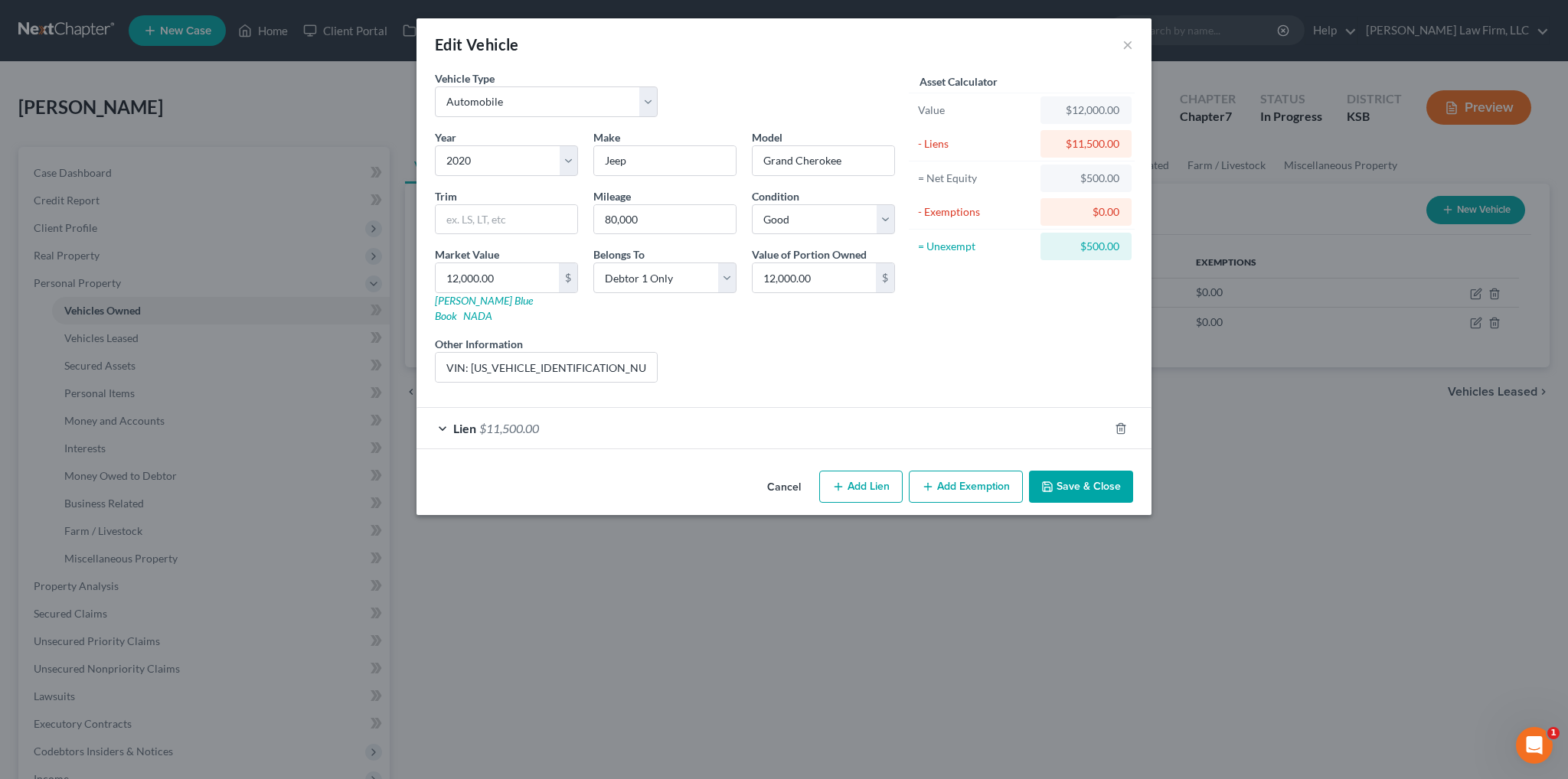
click at [974, 471] on button "Add Exemption" at bounding box center [966, 487] width 114 height 32
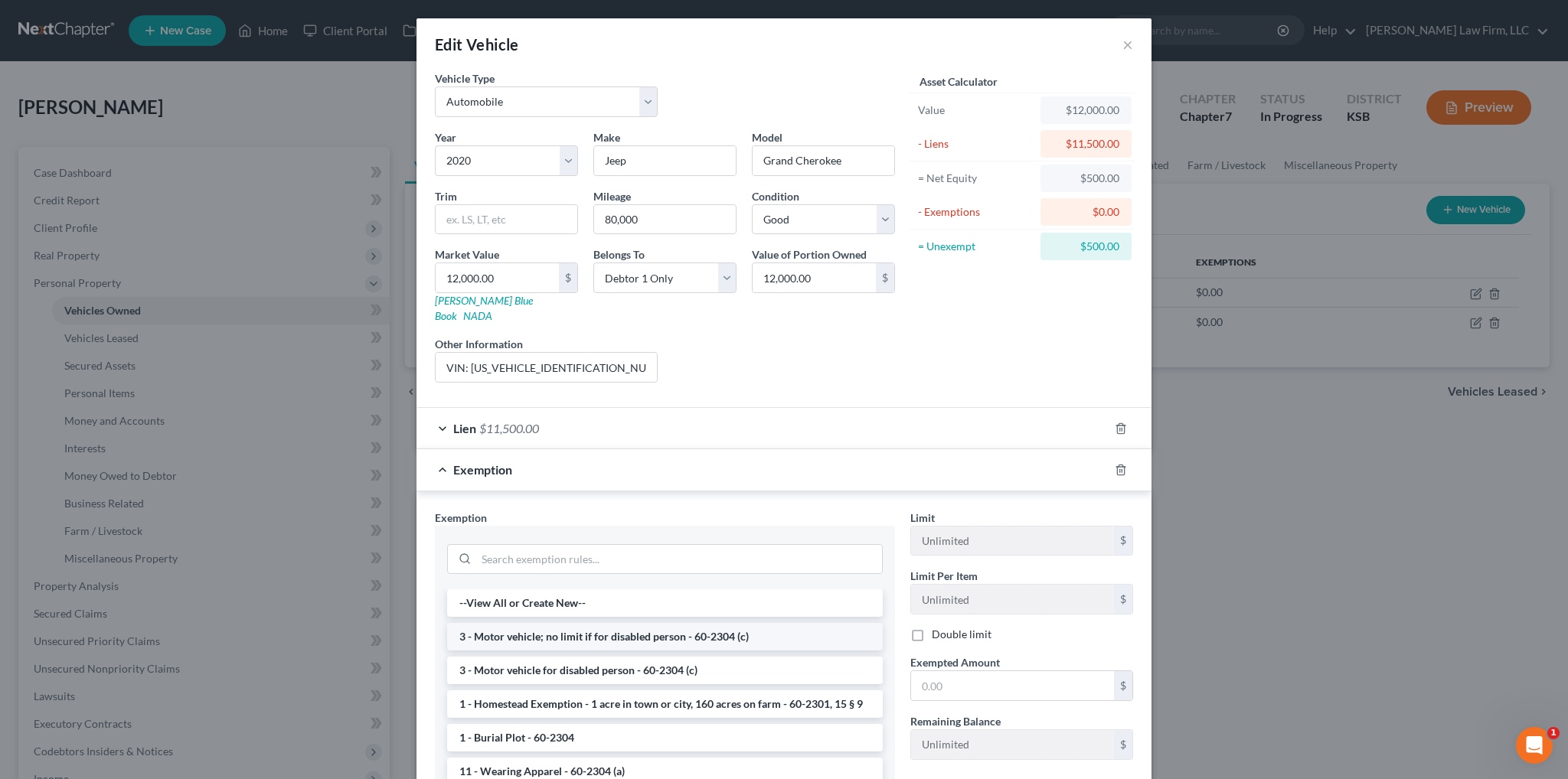
click at [638, 623] on li "3 - Motor vehicle; no limit if for disabled person - 60-2304 (c)" at bounding box center [665, 636] width 435 height 27
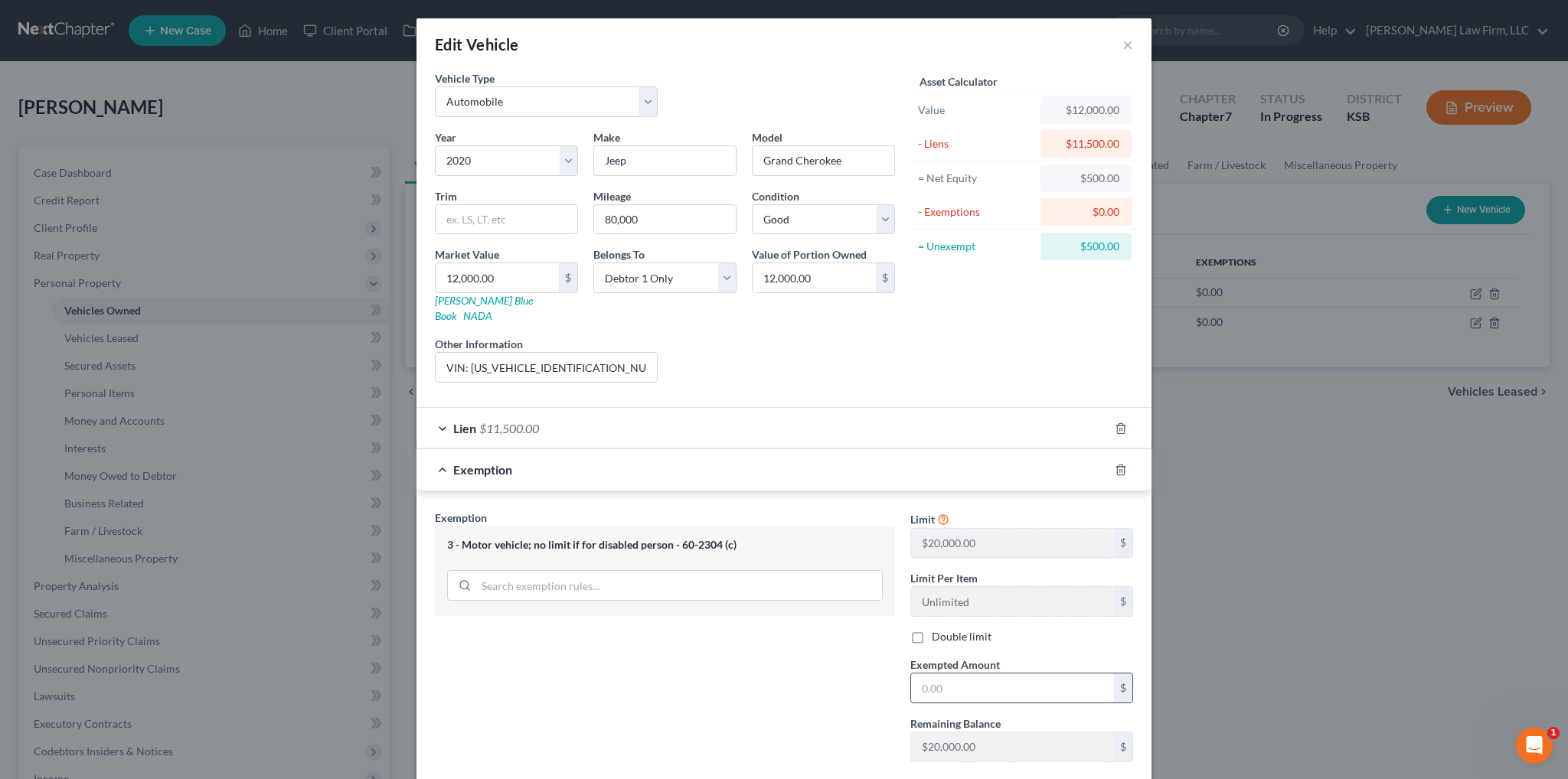
click at [934, 673] on input "text" at bounding box center [1012, 687] width 203 height 29
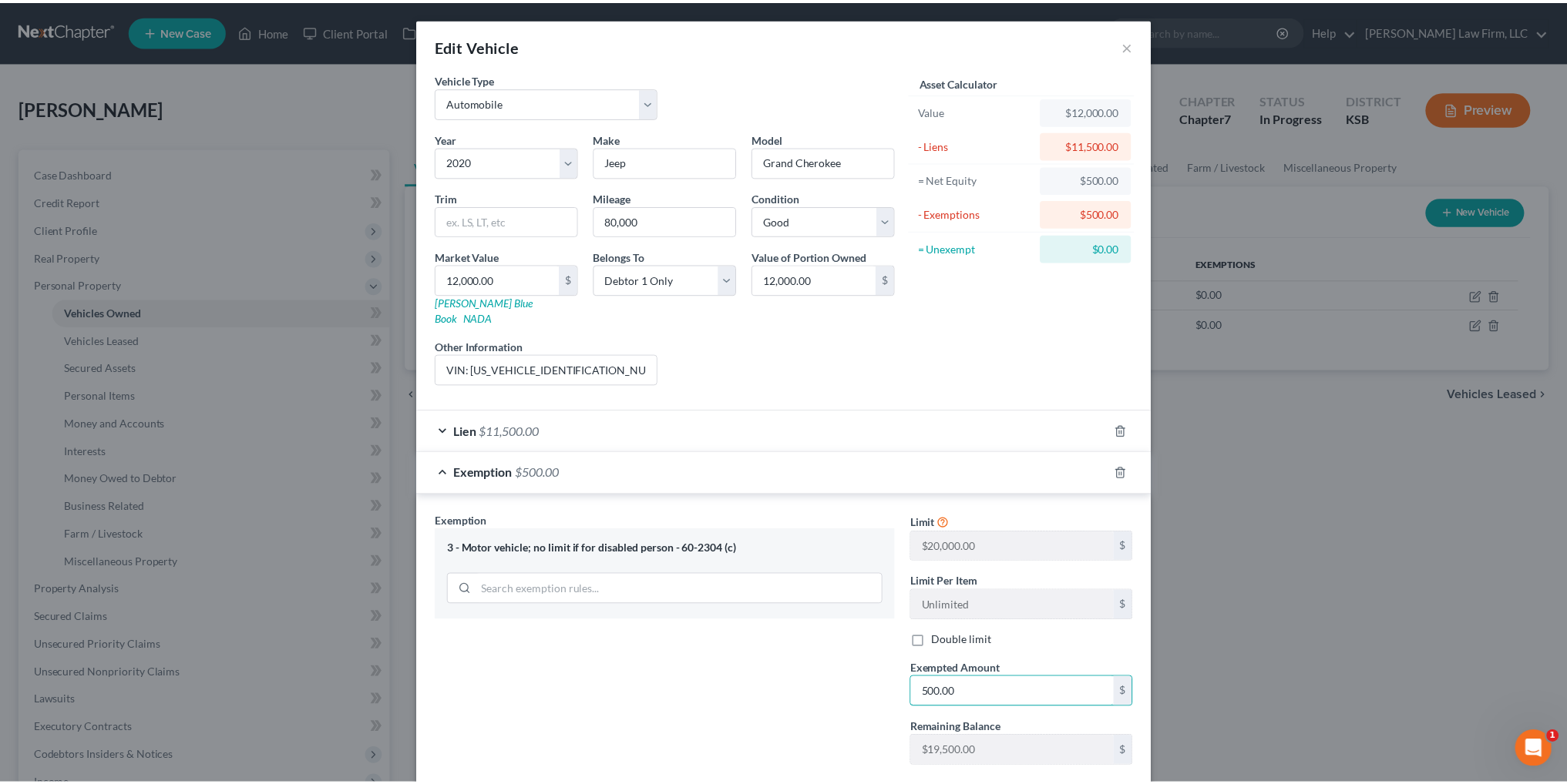
scroll to position [74, 0]
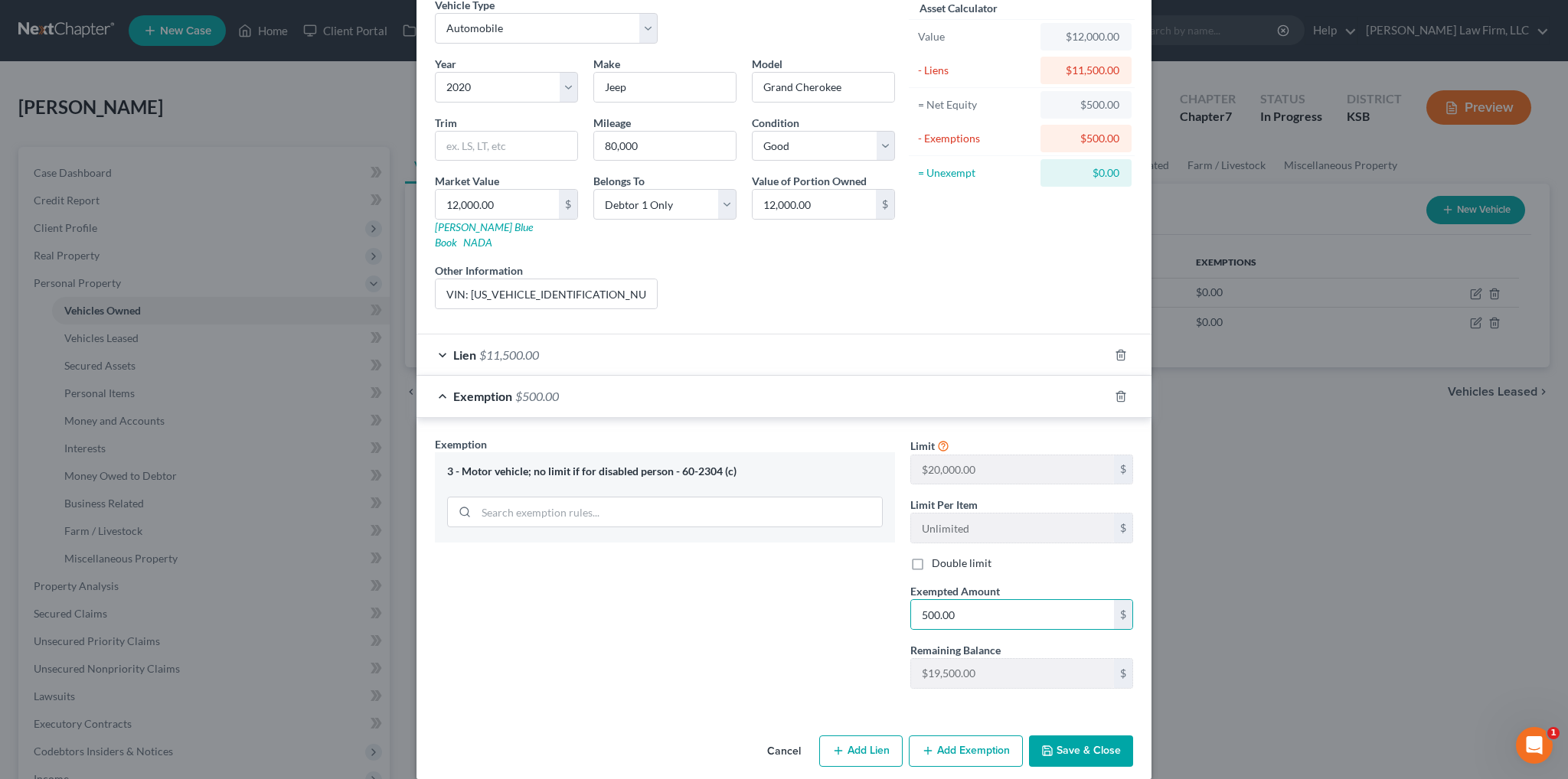
click at [1090, 735] on button "Save & Close" at bounding box center [1080, 751] width 104 height 32
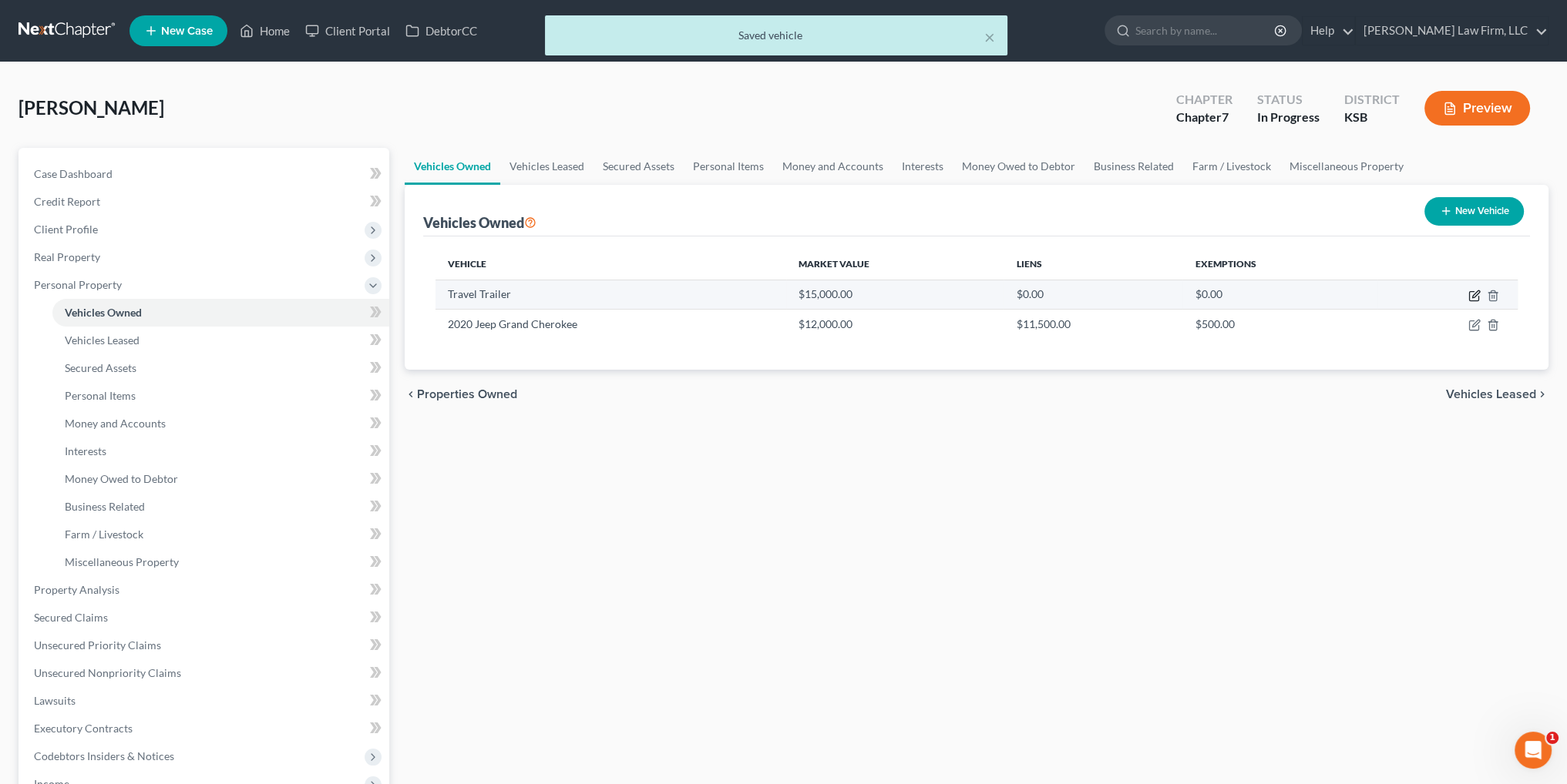
click at [1477, 292] on icon "button" at bounding box center [1474, 295] width 12 height 12
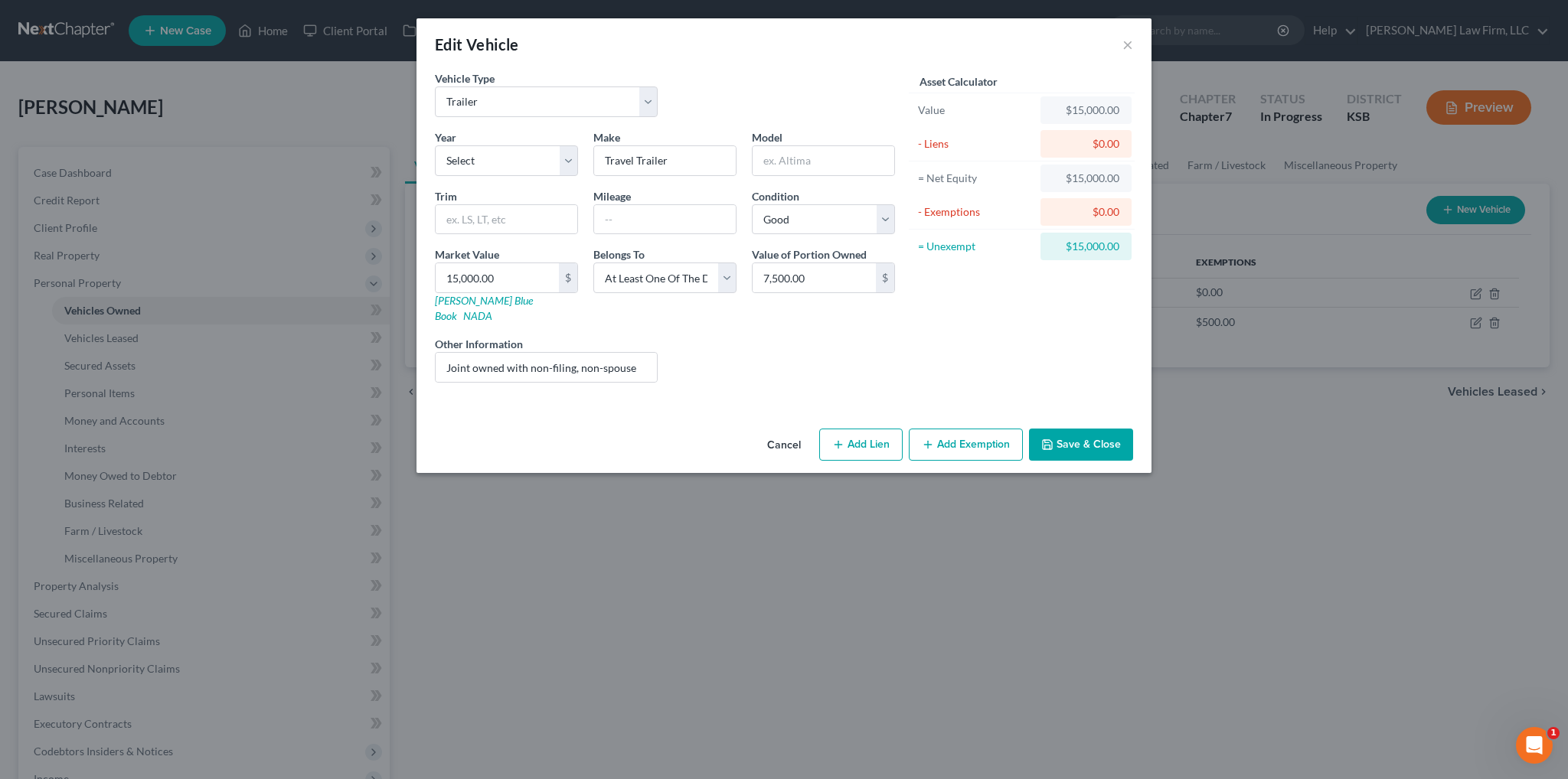
click at [980, 429] on button "Add Exemption" at bounding box center [966, 445] width 114 height 32
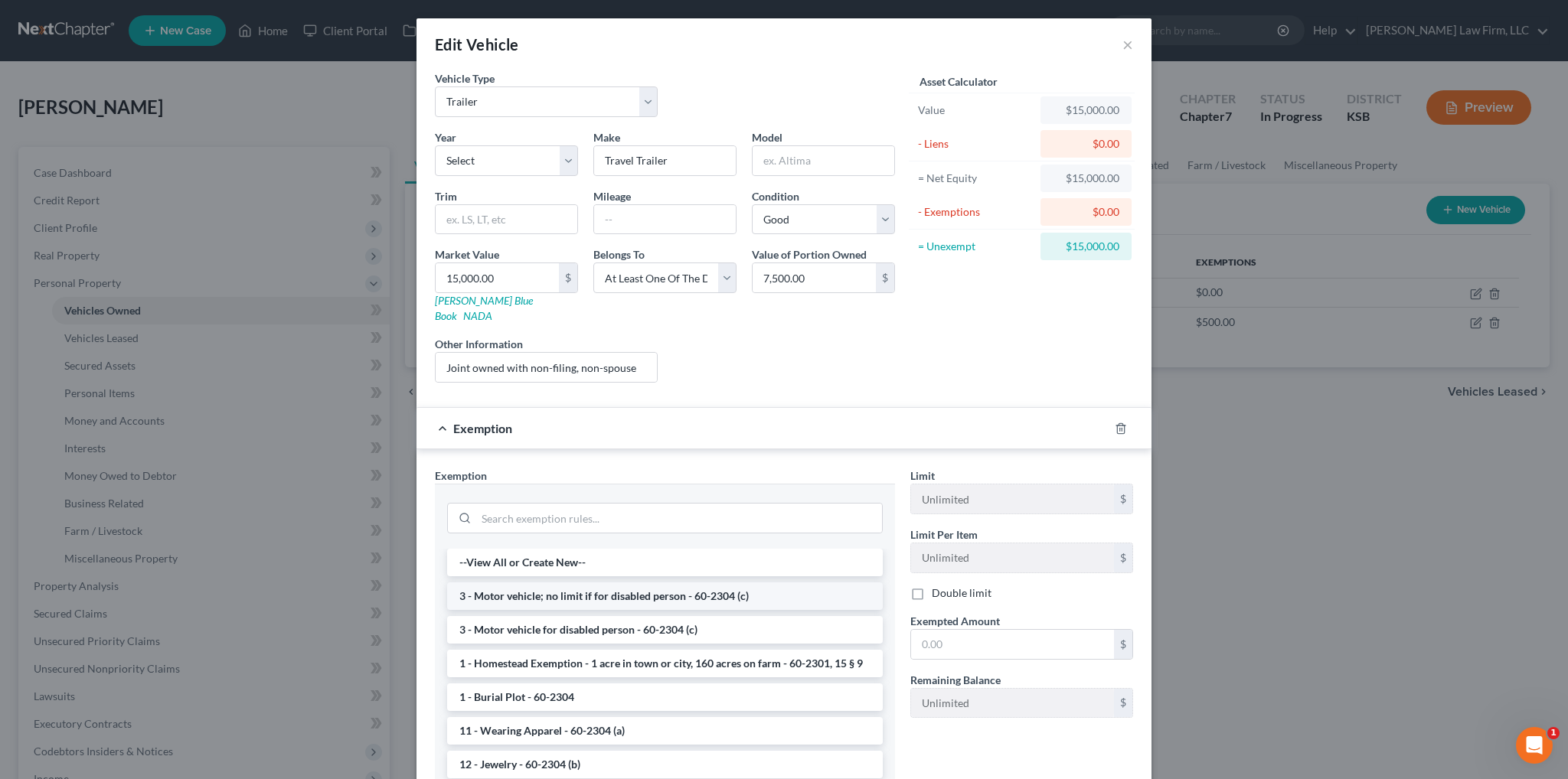
click at [677, 583] on li "3 - Motor vehicle; no limit if for disabled person - 60-2304 (c)" at bounding box center [665, 596] width 435 height 27
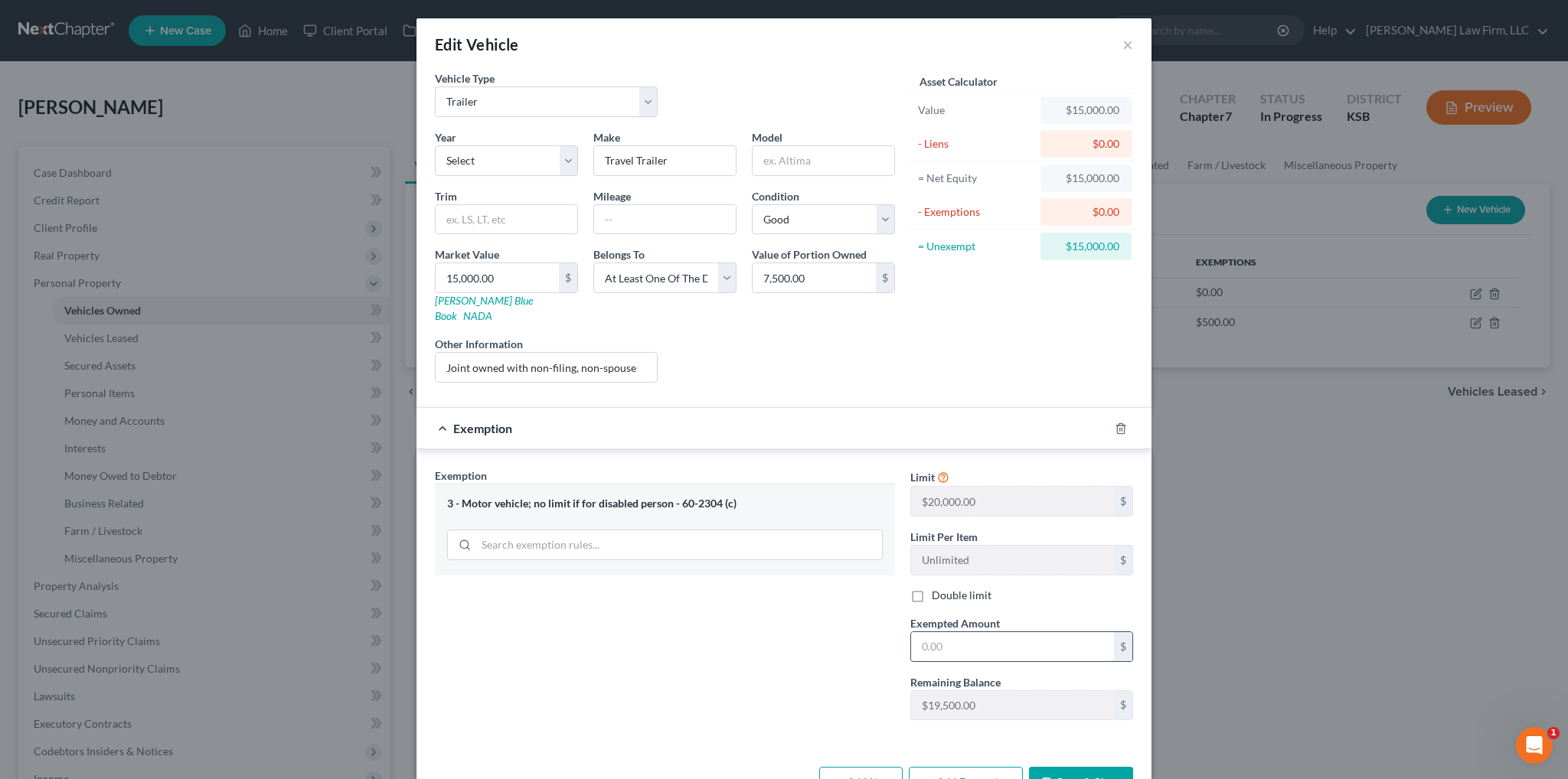
click at [964, 632] on input "text" at bounding box center [1012, 646] width 203 height 29
click at [1082, 767] on button "Save & Close" at bounding box center [1080, 783] width 104 height 32
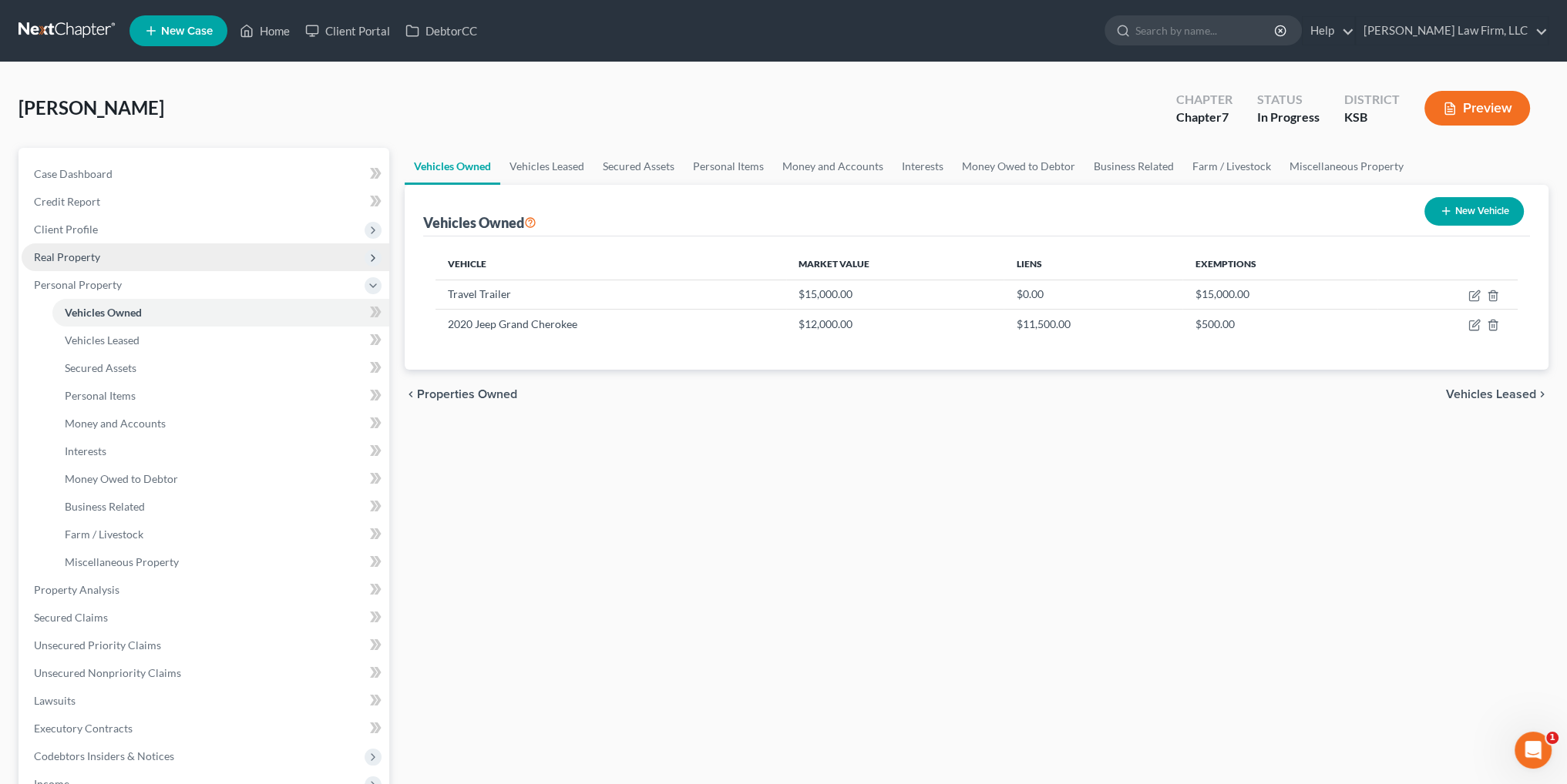
click at [77, 262] on span "Real Property" at bounding box center [67, 257] width 66 height 13
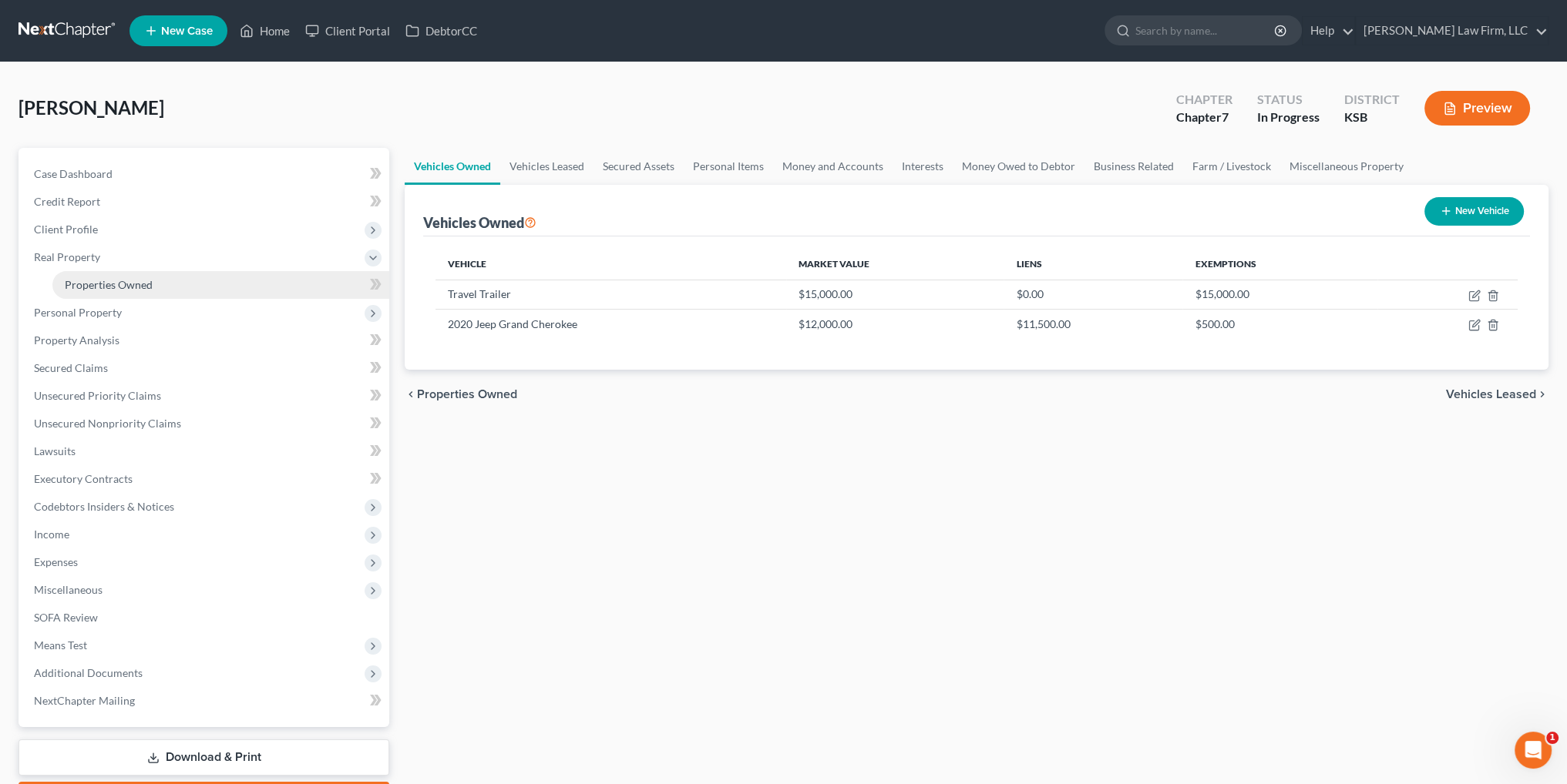
click at [87, 285] on span "Properties Owned" at bounding box center [108, 285] width 87 height 13
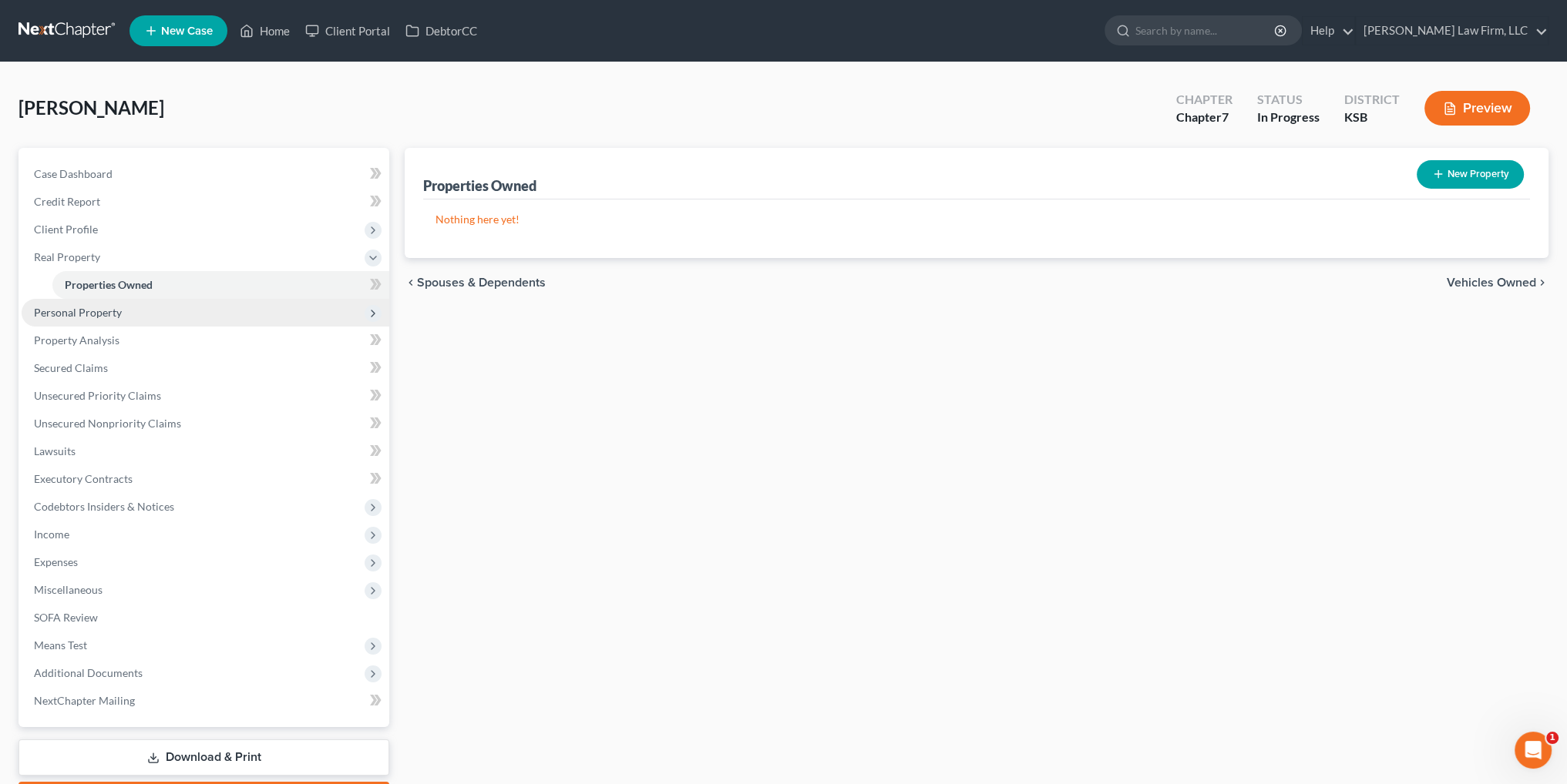
click at [71, 309] on span "Personal Property" at bounding box center [77, 312] width 87 height 13
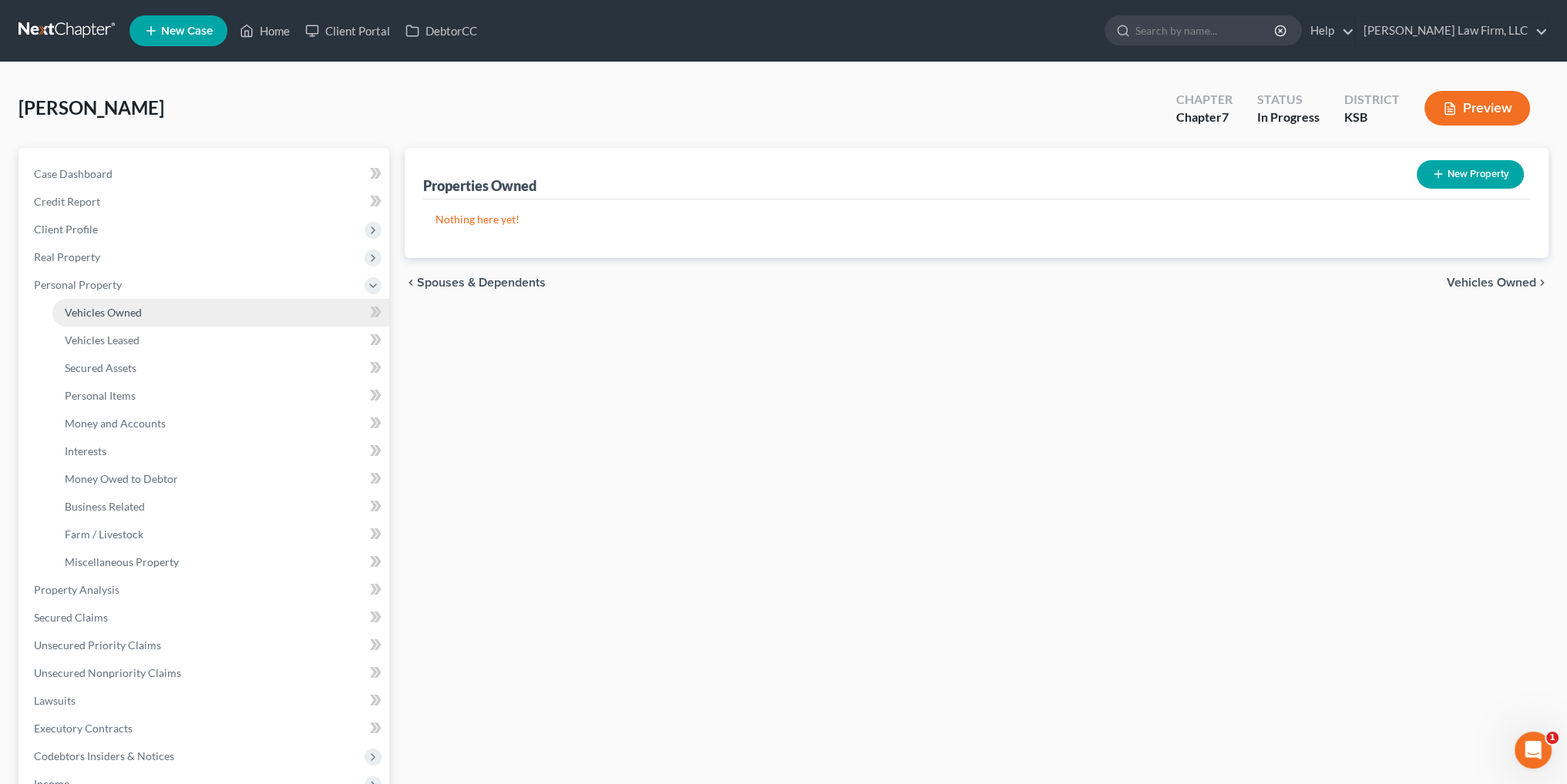
click at [111, 313] on span "Vehicles Owned" at bounding box center [103, 312] width 77 height 13
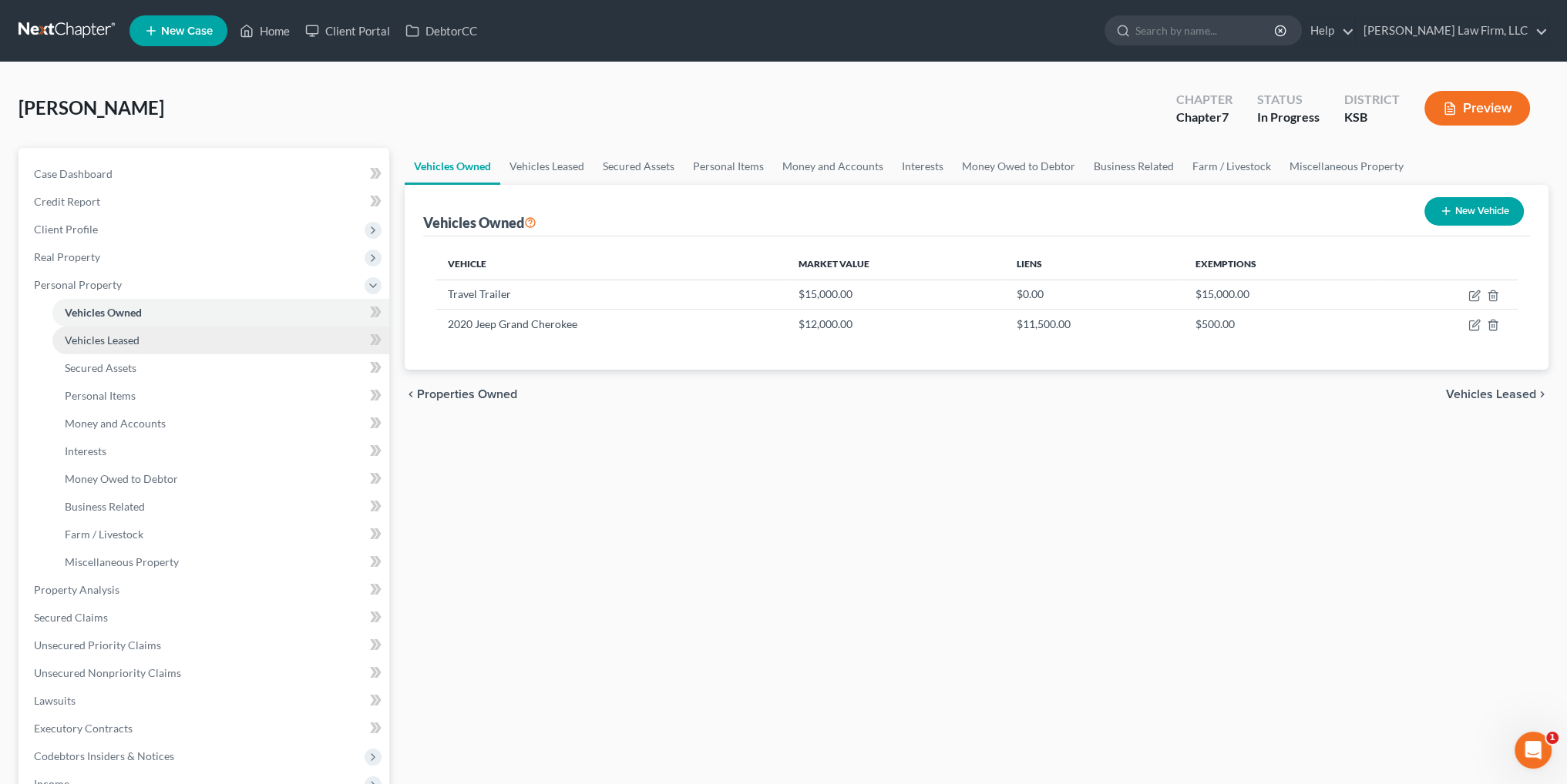
click at [114, 339] on span "Vehicles Leased" at bounding box center [102, 340] width 74 height 13
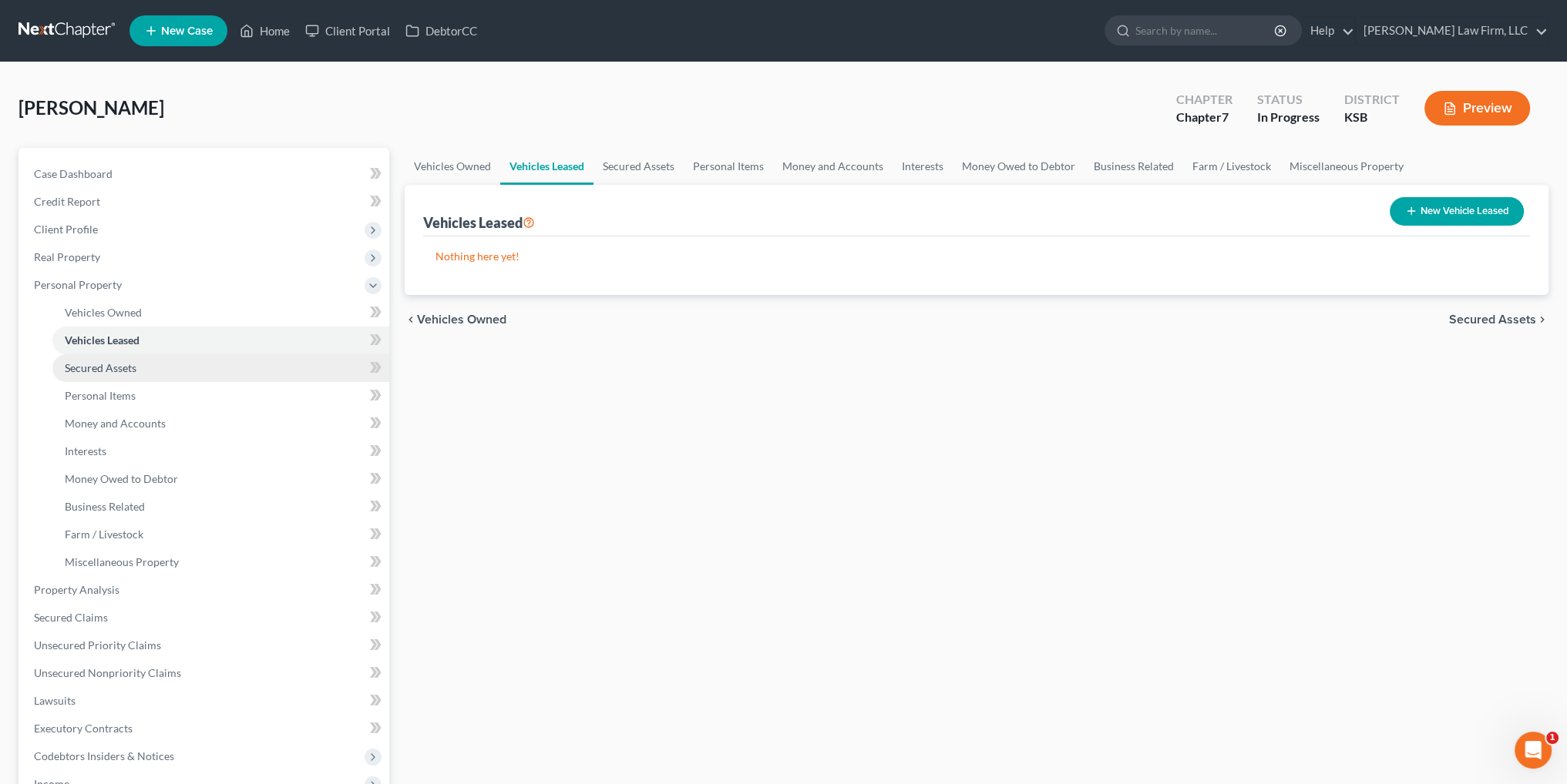
click at [106, 368] on span "Secured Assets" at bounding box center [101, 368] width 71 height 13
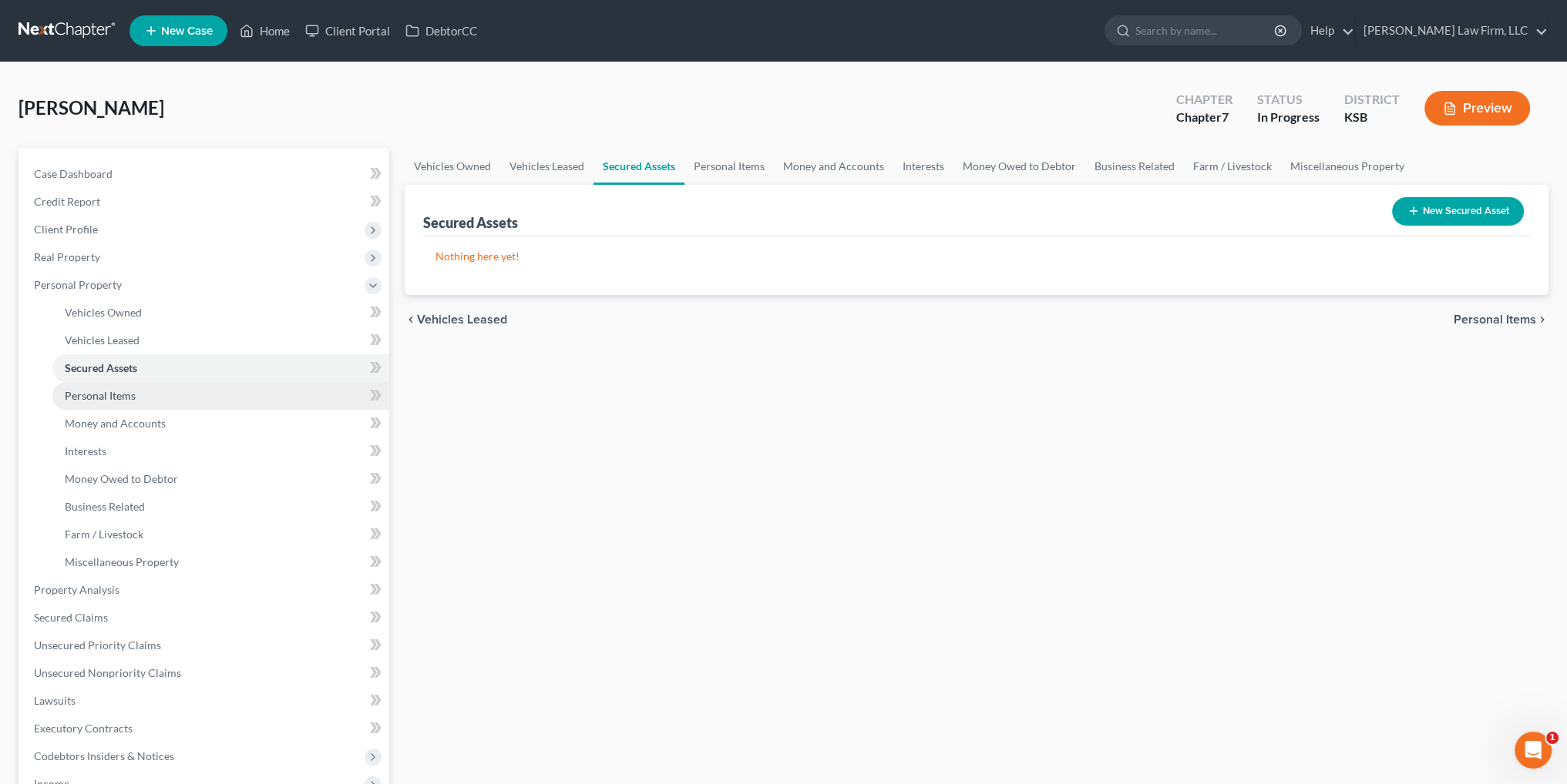
click at [108, 392] on span "Personal Items" at bounding box center [100, 396] width 71 height 13
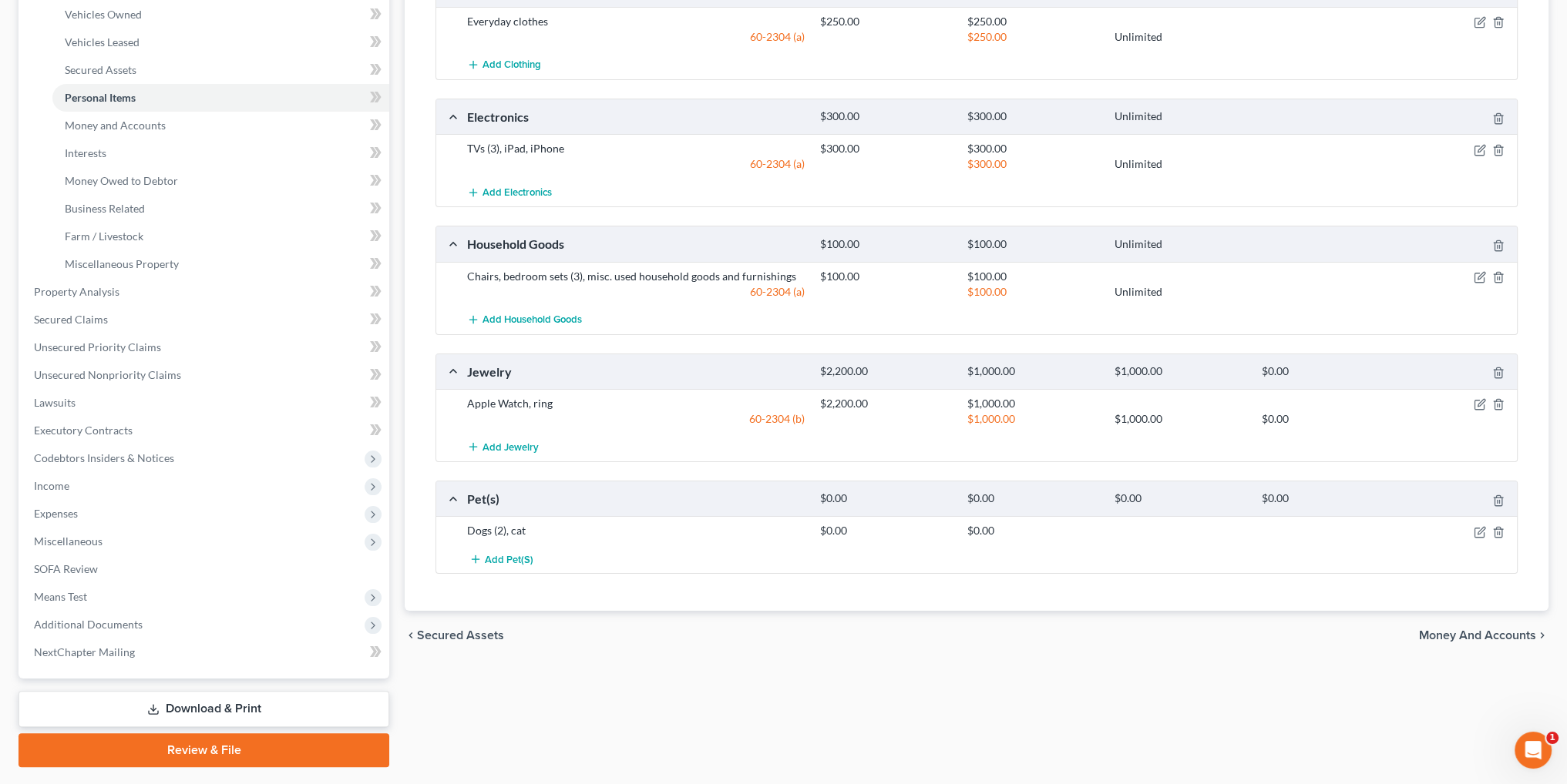
scroll to position [308, 0]
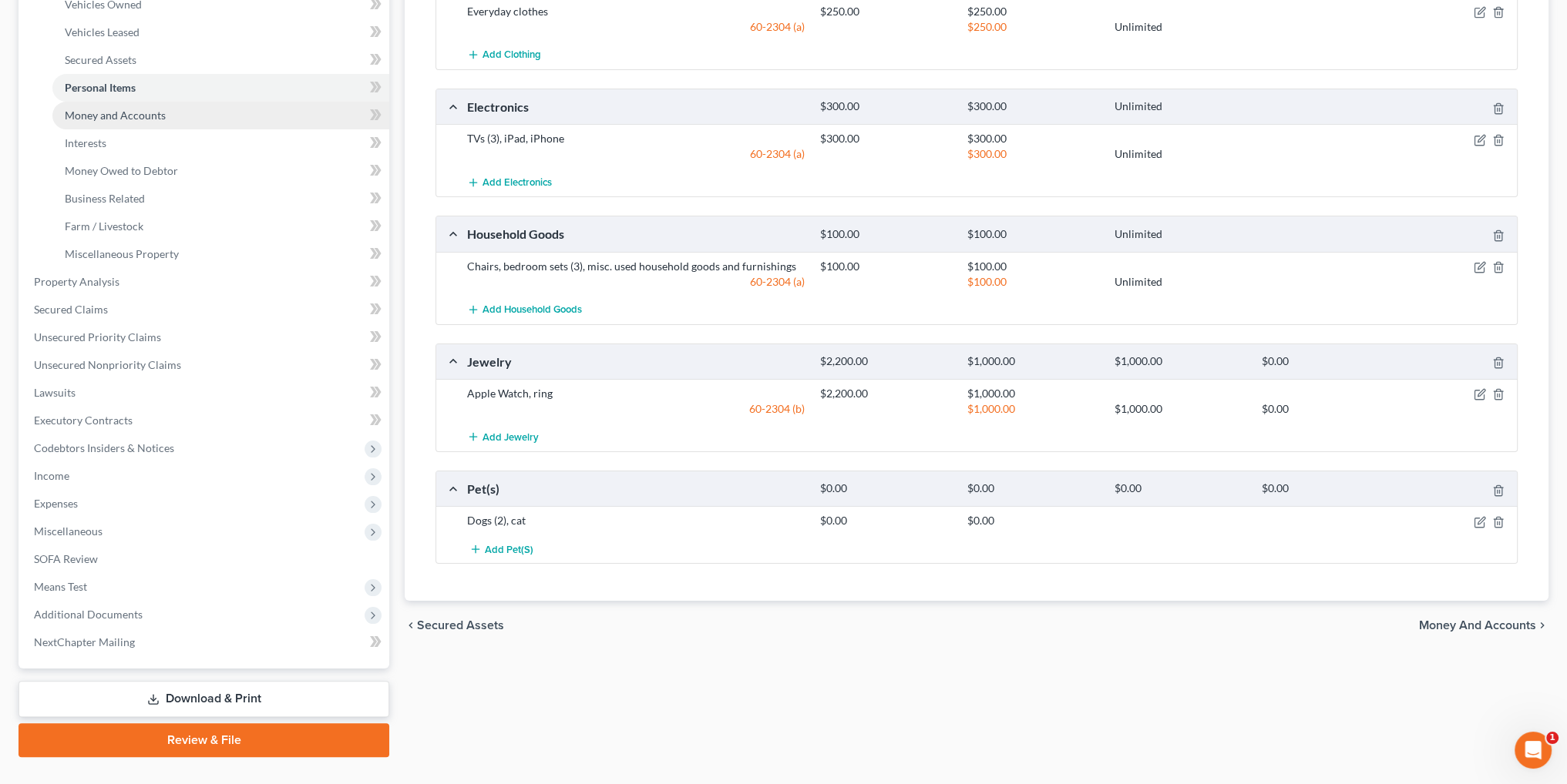
click at [105, 115] on span "Money and Accounts" at bounding box center [115, 116] width 101 height 13
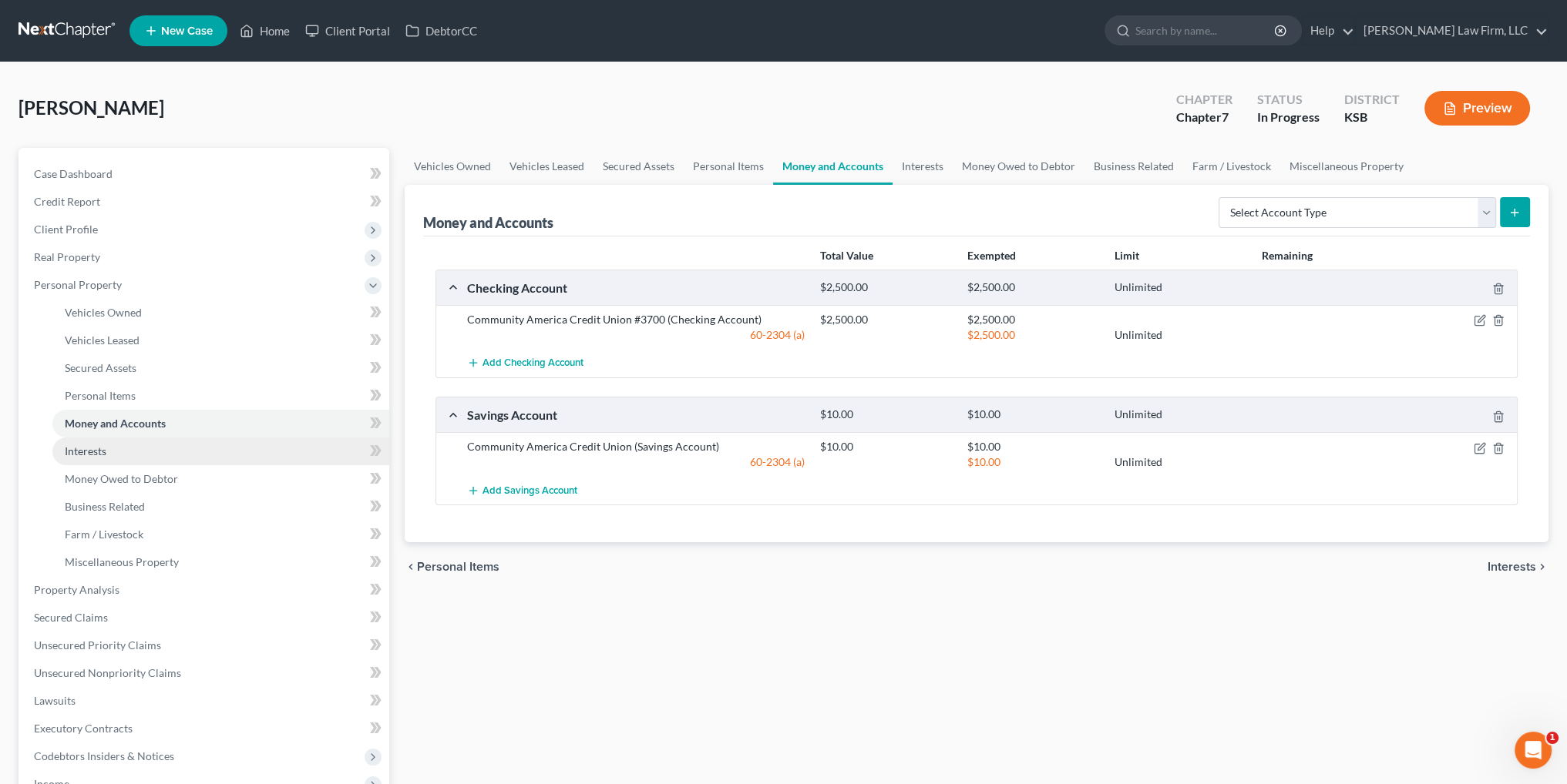
click at [71, 449] on span "Interests" at bounding box center [86, 451] width 41 height 13
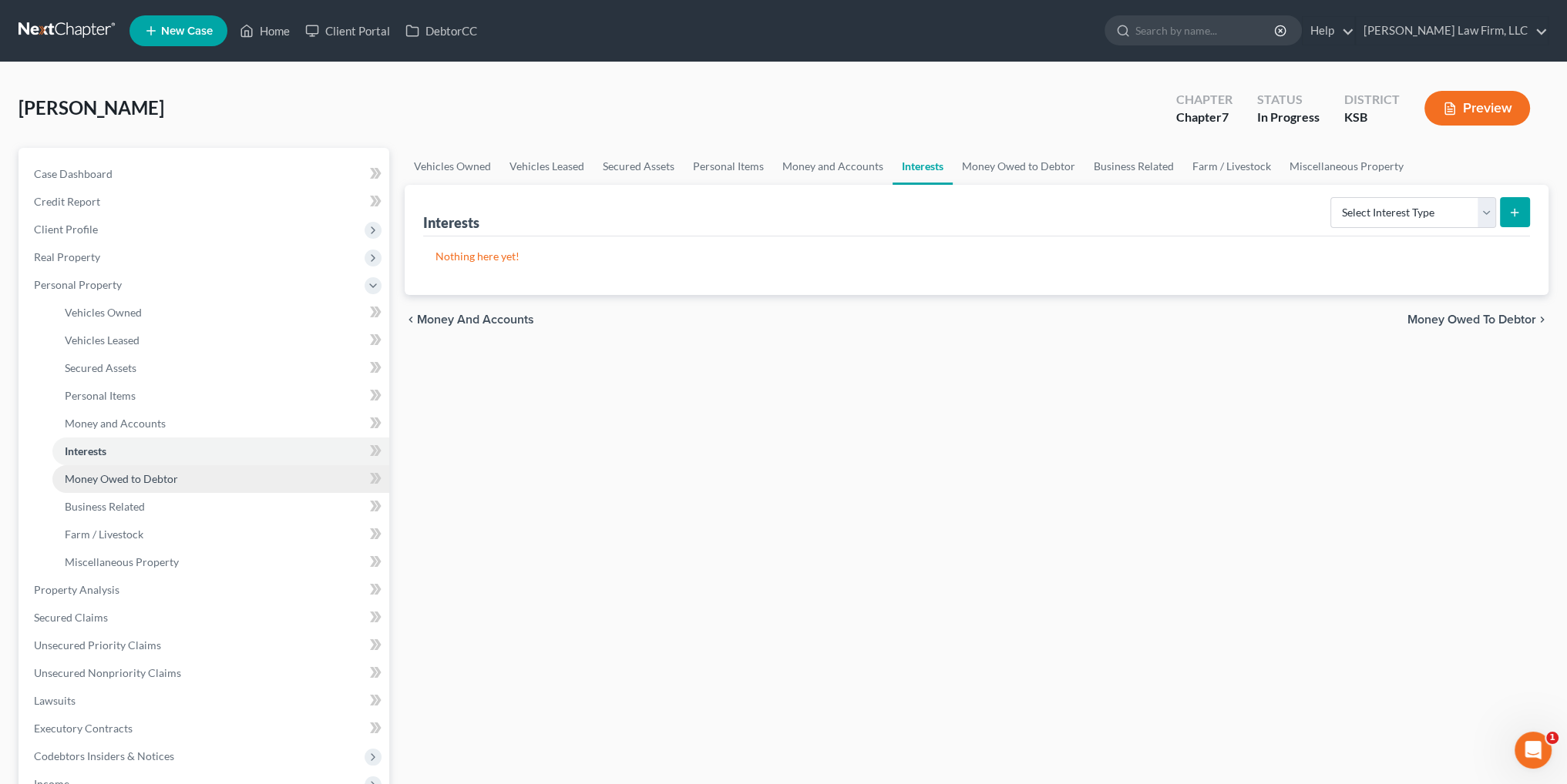
click at [91, 481] on span "Money Owed to Debtor" at bounding box center [121, 478] width 113 height 13
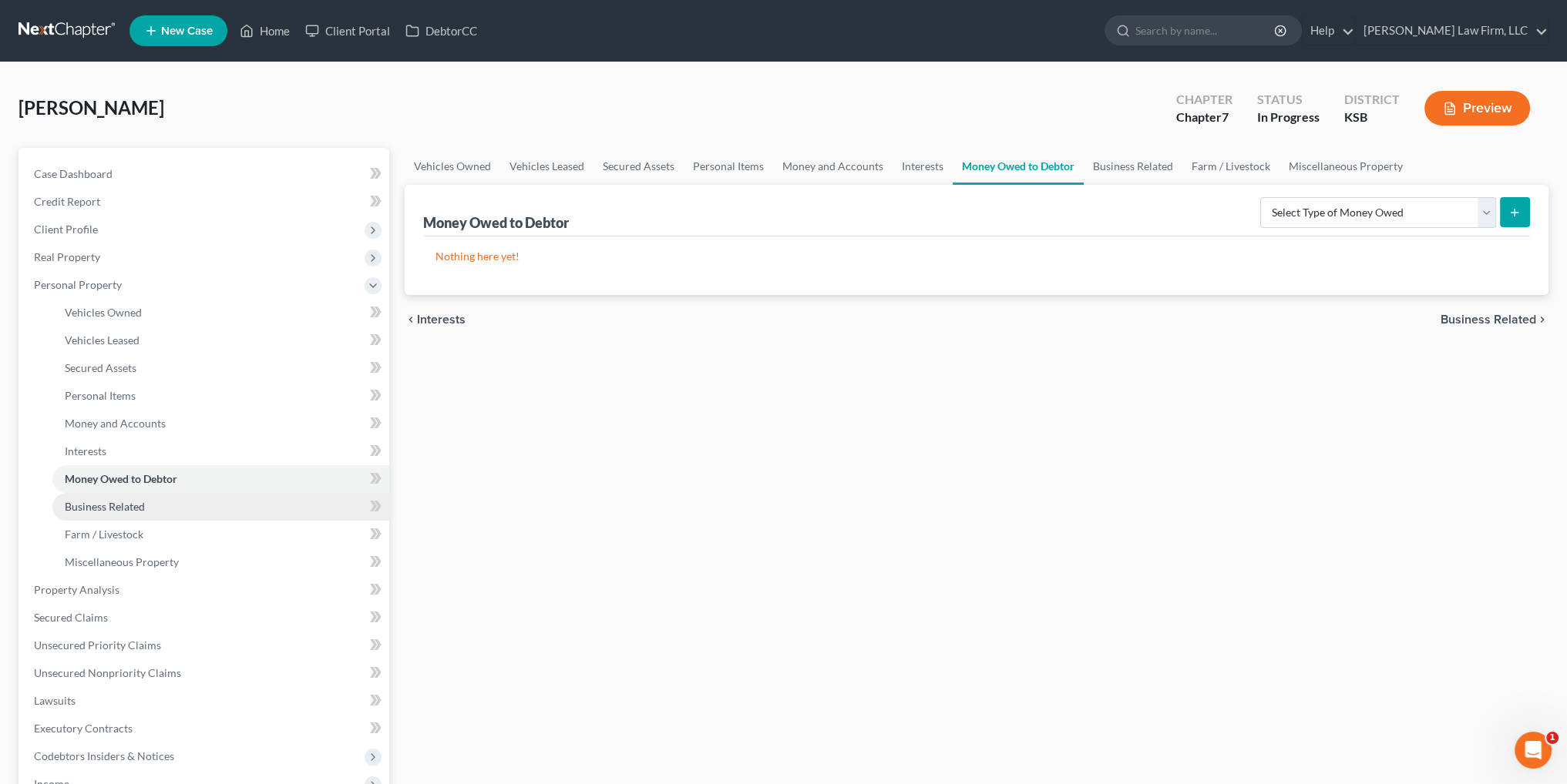
click at [118, 501] on span "Business Related" at bounding box center [104, 507] width 80 height 13
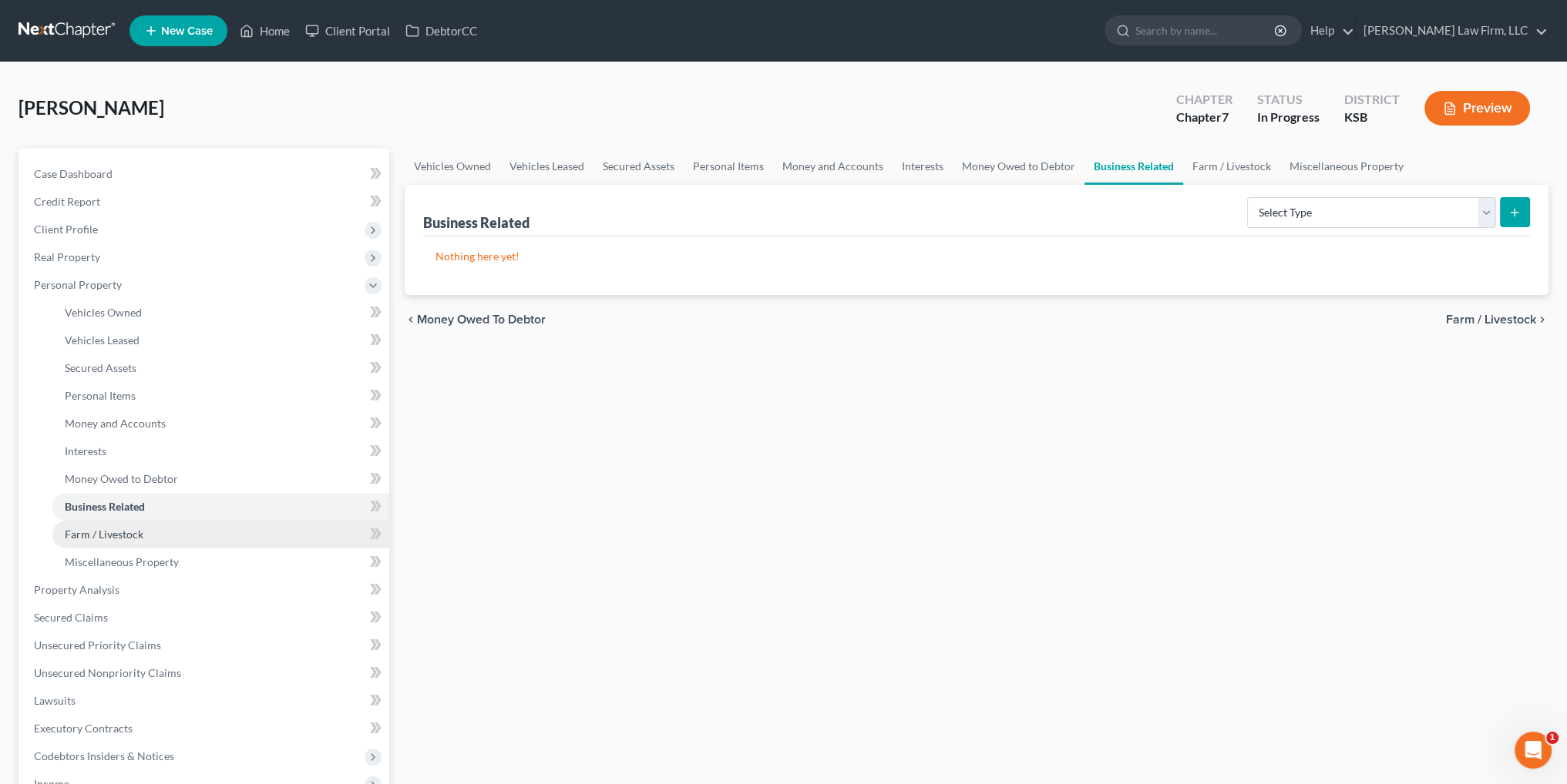
click at [103, 537] on span "Farm / Livestock" at bounding box center [104, 534] width 79 height 13
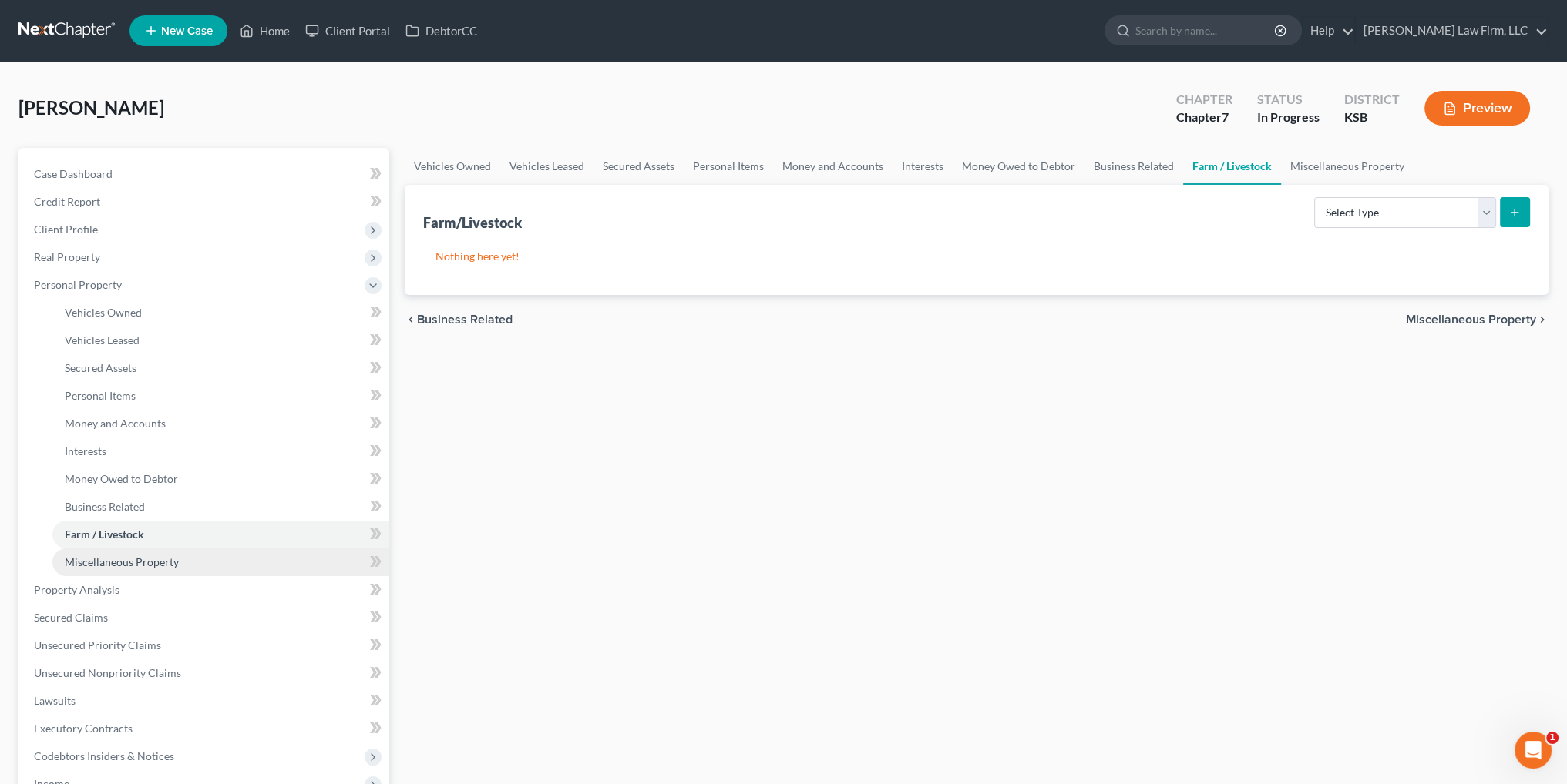
click at [94, 561] on span "Miscellaneous Property" at bounding box center [121, 562] width 114 height 13
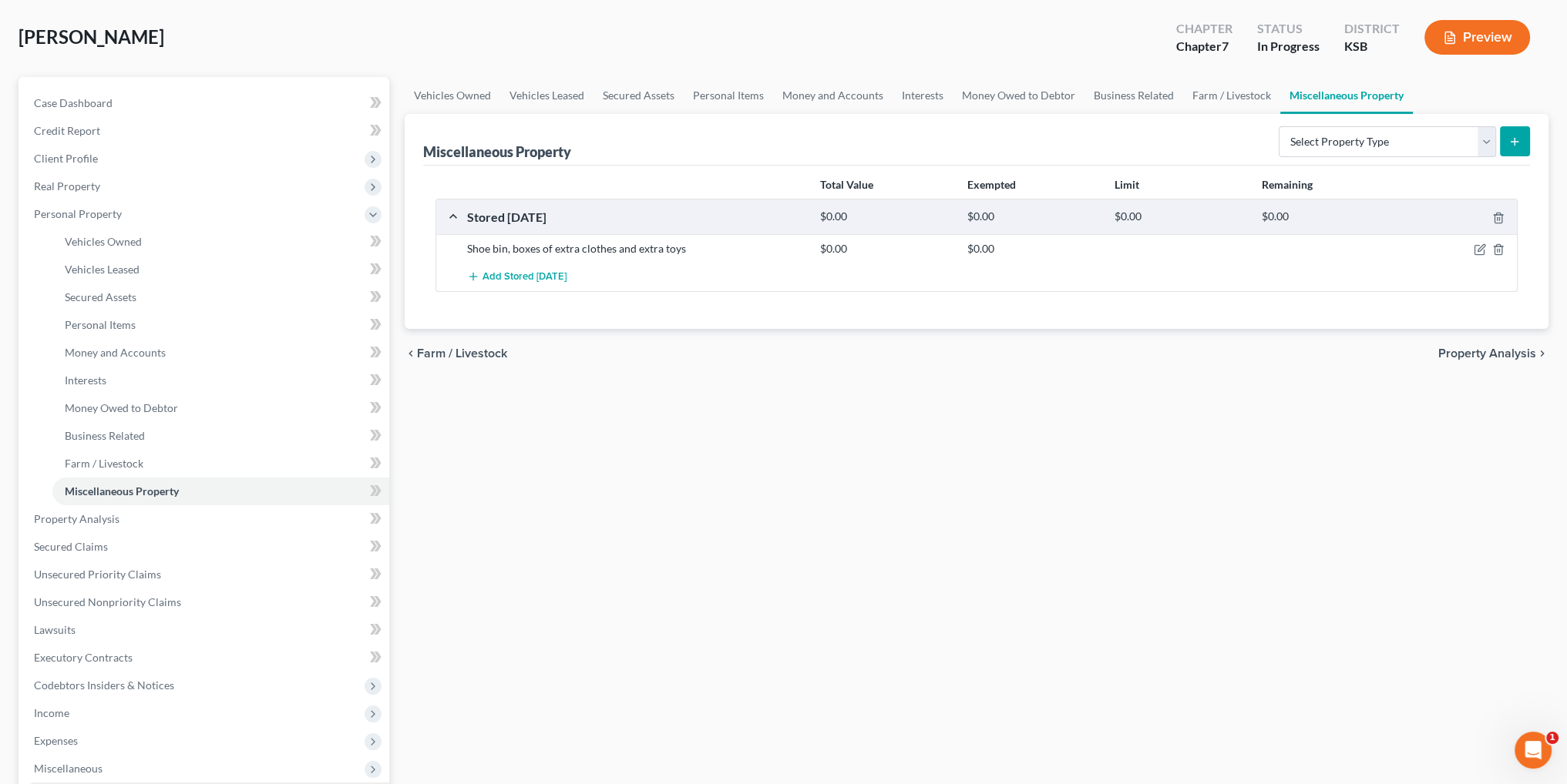
scroll to position [154, 0]
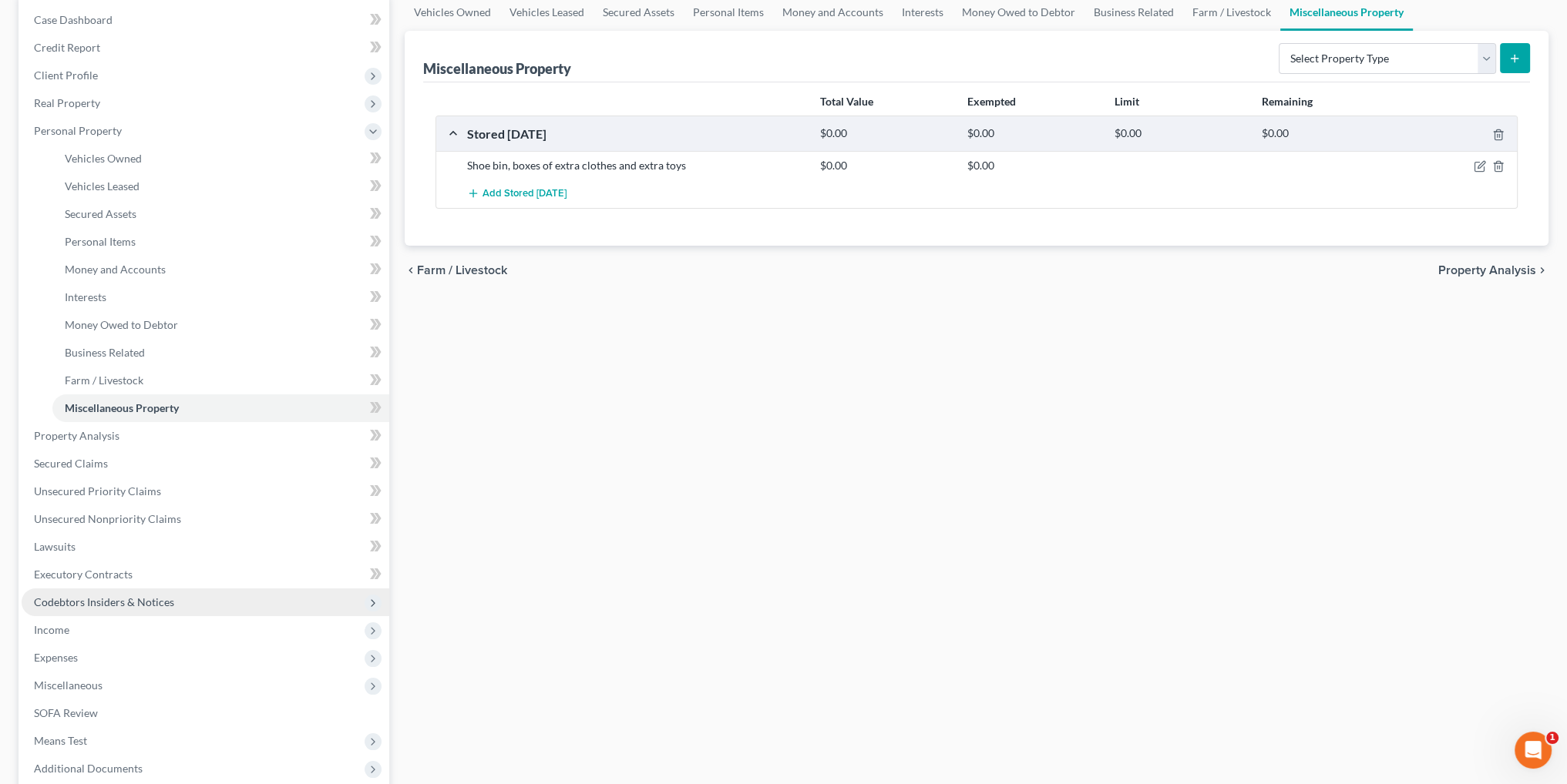
click at [102, 608] on span "Codebtors Insiders & Notices" at bounding box center [205, 602] width 368 height 27
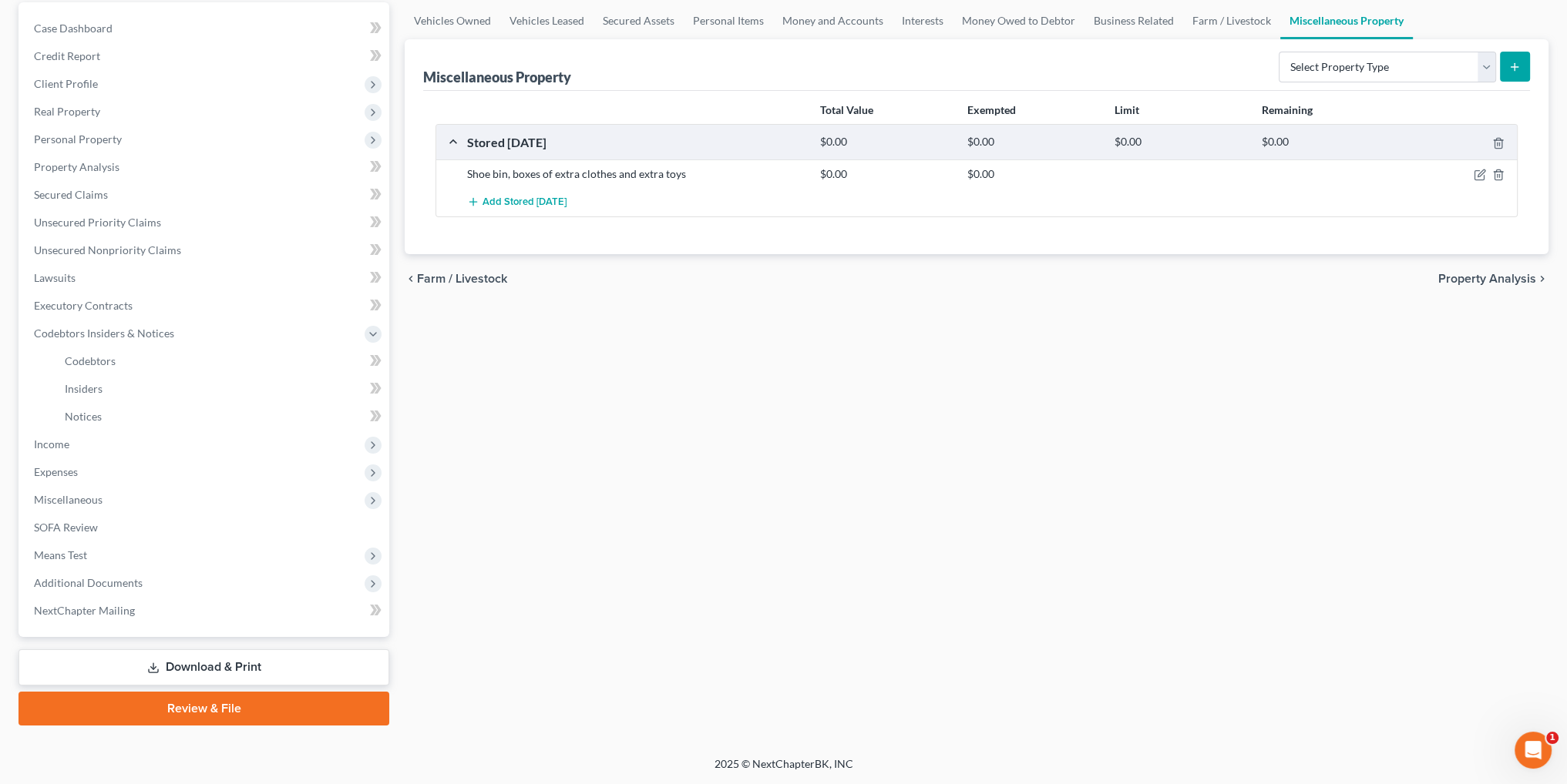
scroll to position [145, 0]
click at [87, 361] on span "Codebtors" at bounding box center [90, 362] width 51 height 13
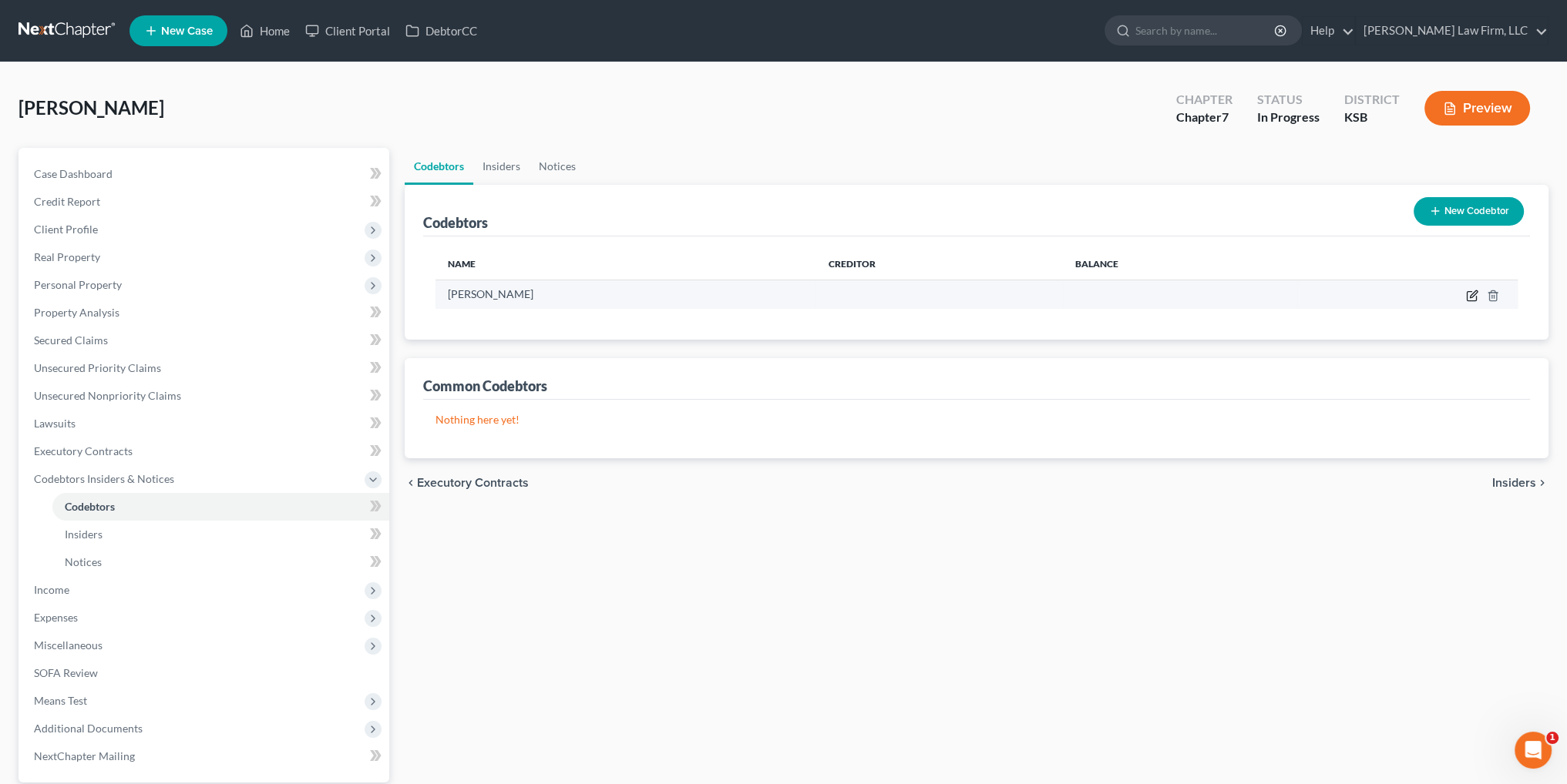
click at [1468, 293] on icon "button" at bounding box center [1471, 295] width 12 height 12
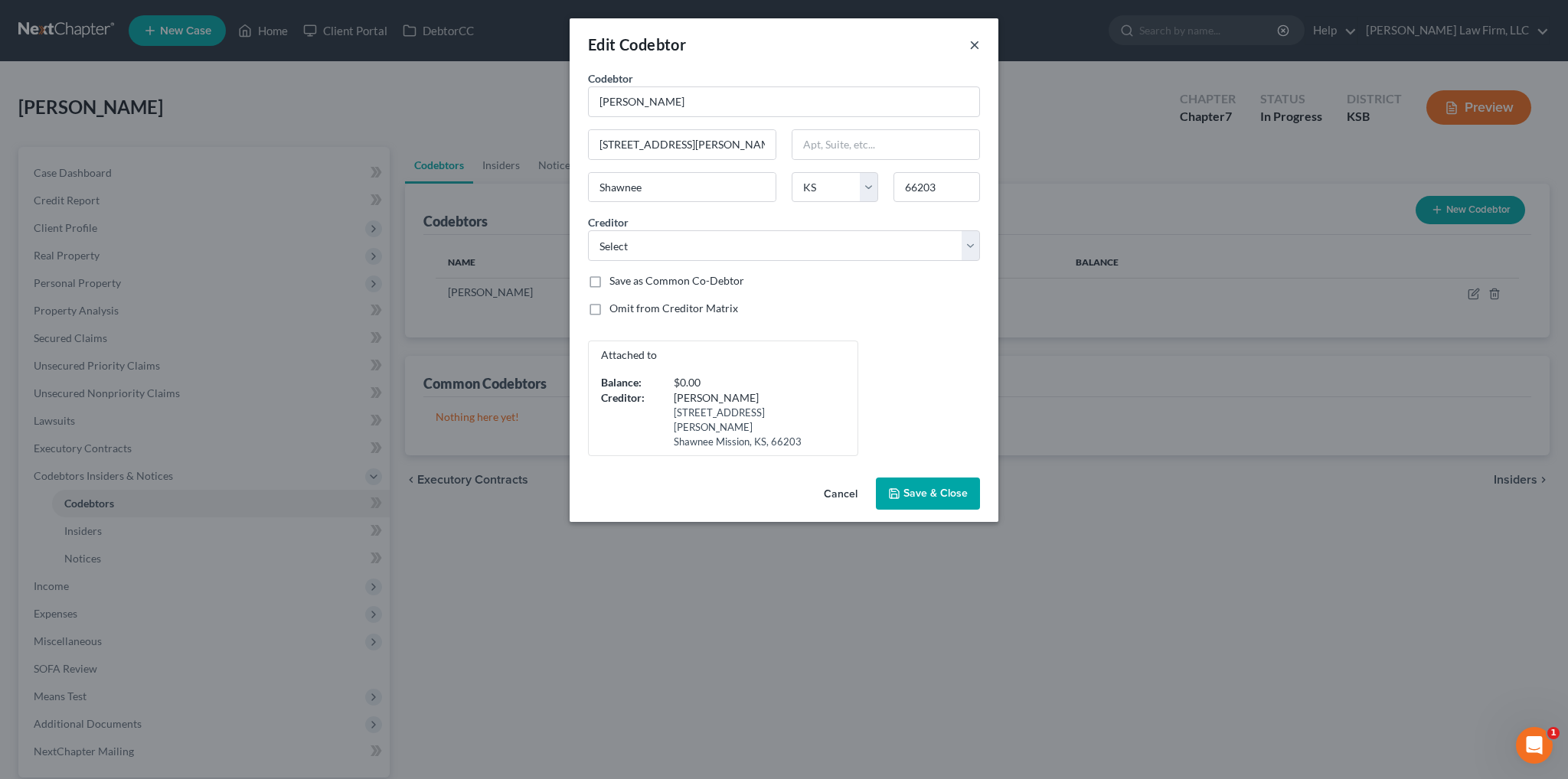
click at [973, 44] on button "×" at bounding box center [974, 45] width 10 height 19
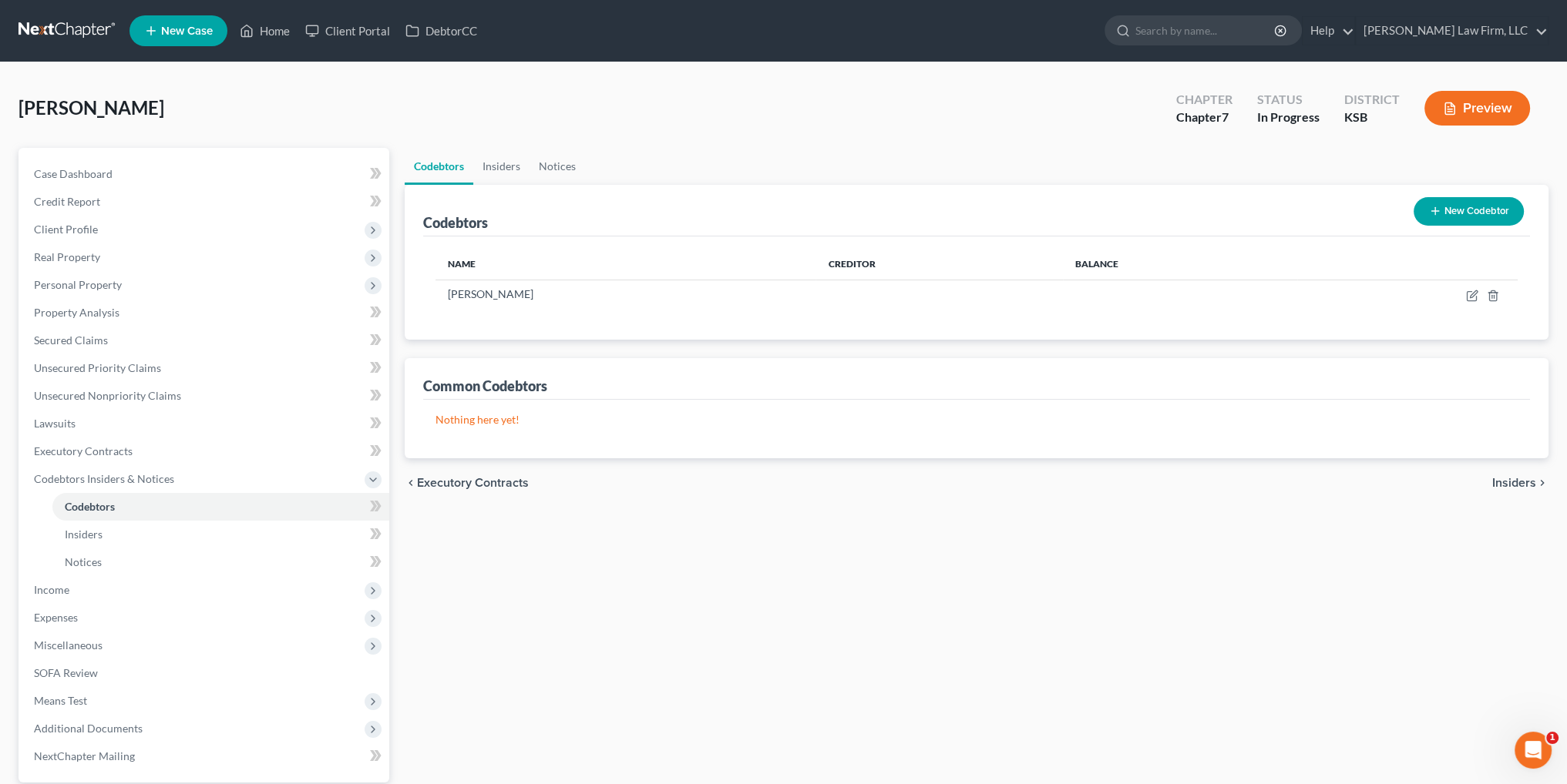
click at [1445, 207] on button "New Codebtor" at bounding box center [1468, 212] width 110 height 28
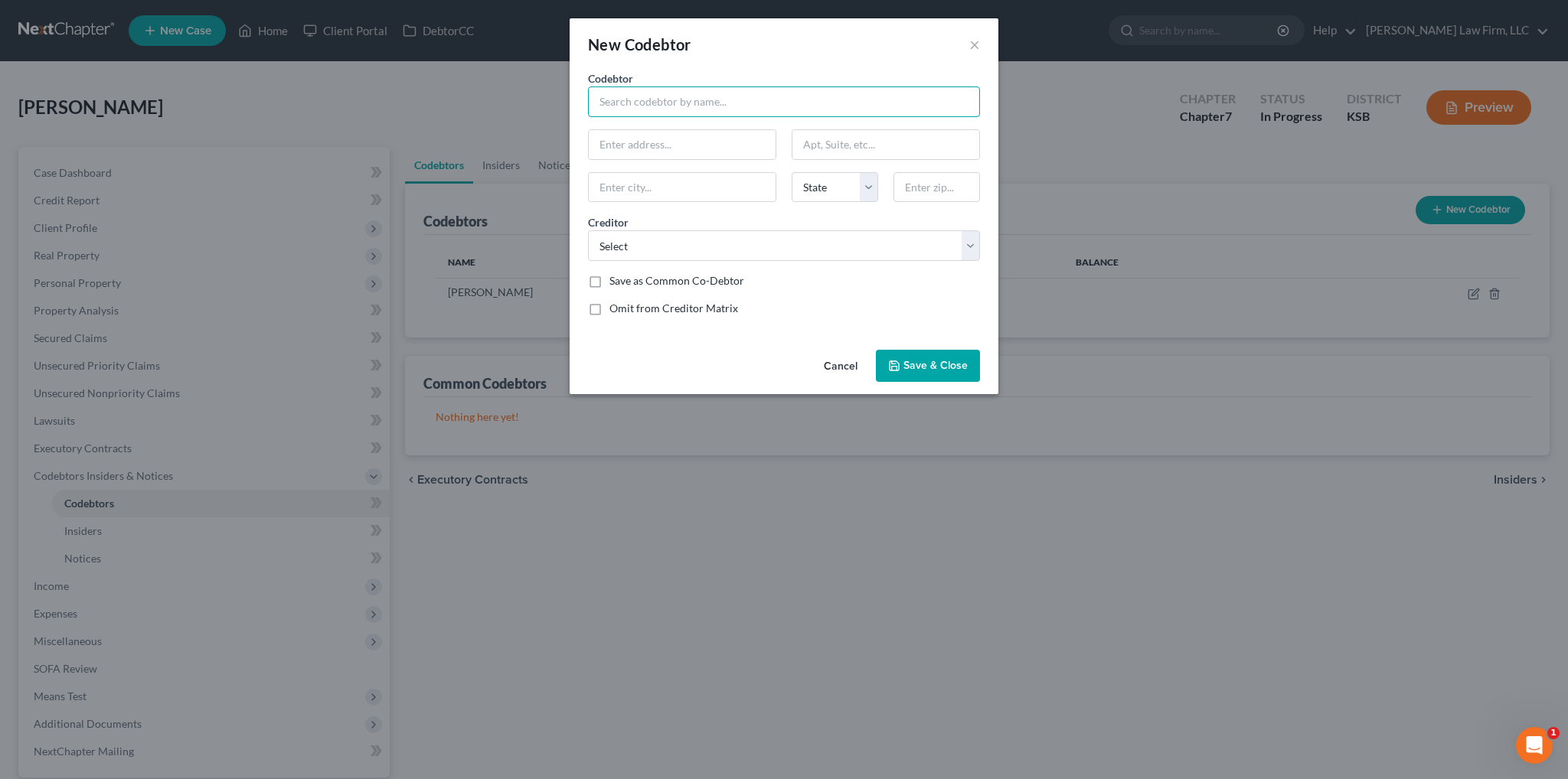
click at [705, 104] on input "text" at bounding box center [784, 102] width 392 height 31
click at [743, 246] on select "Select American Express Chrysler Capital Capital One Department of Education / …" at bounding box center [784, 246] width 392 height 31
click at [832, 362] on button "Cancel" at bounding box center [841, 366] width 58 height 31
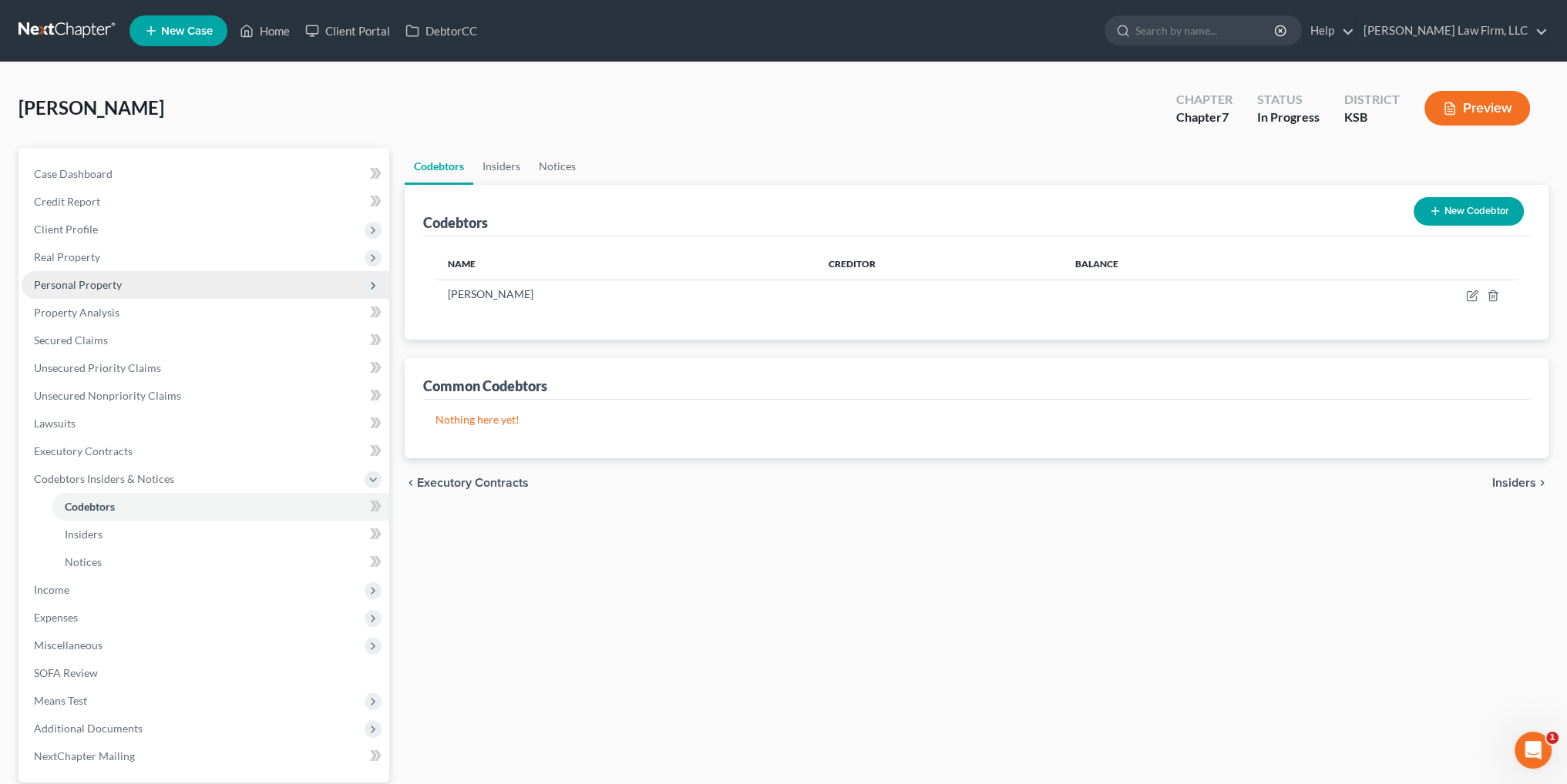
click at [73, 287] on span "Personal Property" at bounding box center [77, 285] width 87 height 13
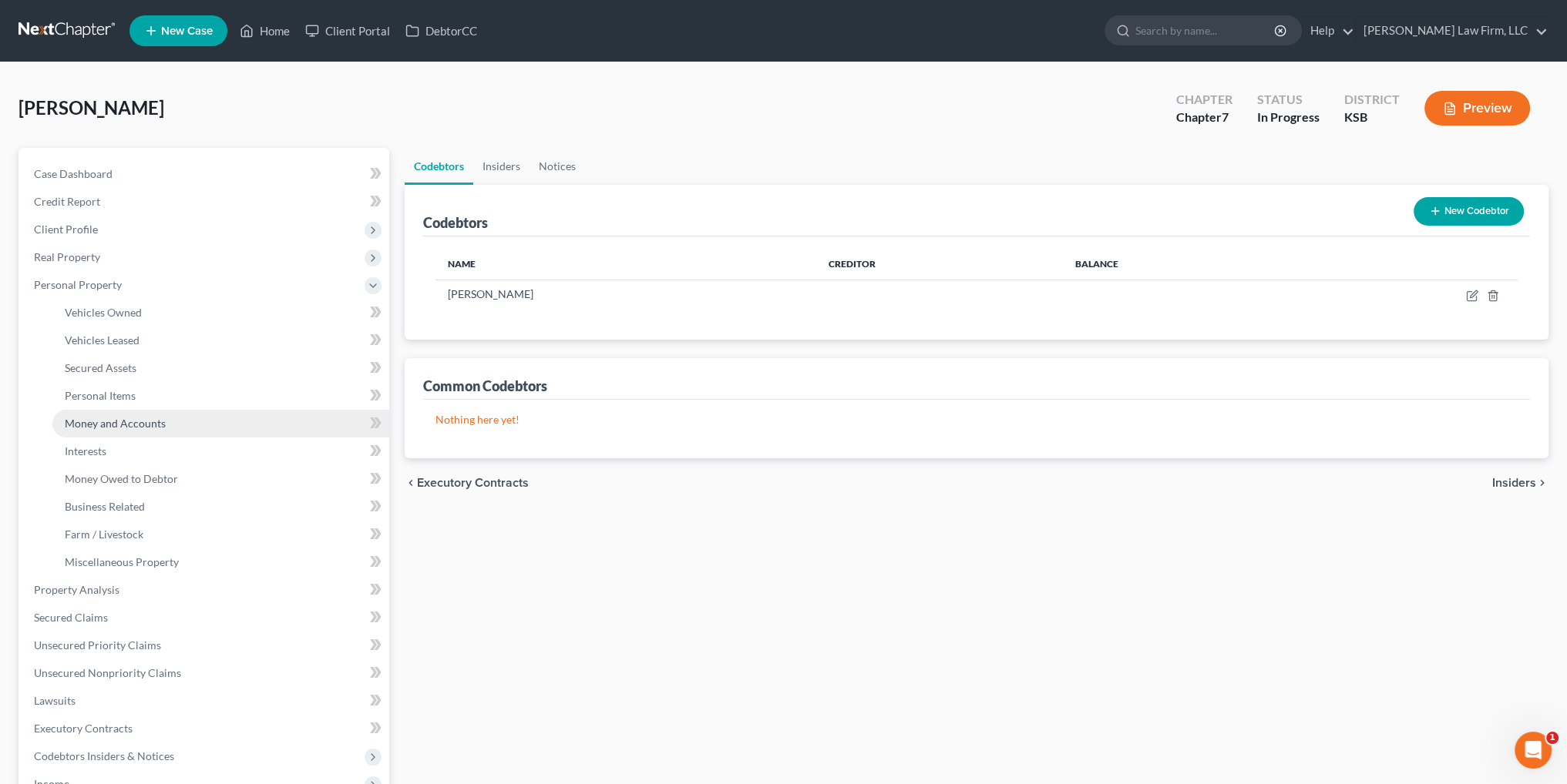
click at [97, 431] on link "Money and Accounts" at bounding box center [221, 423] width 337 height 27
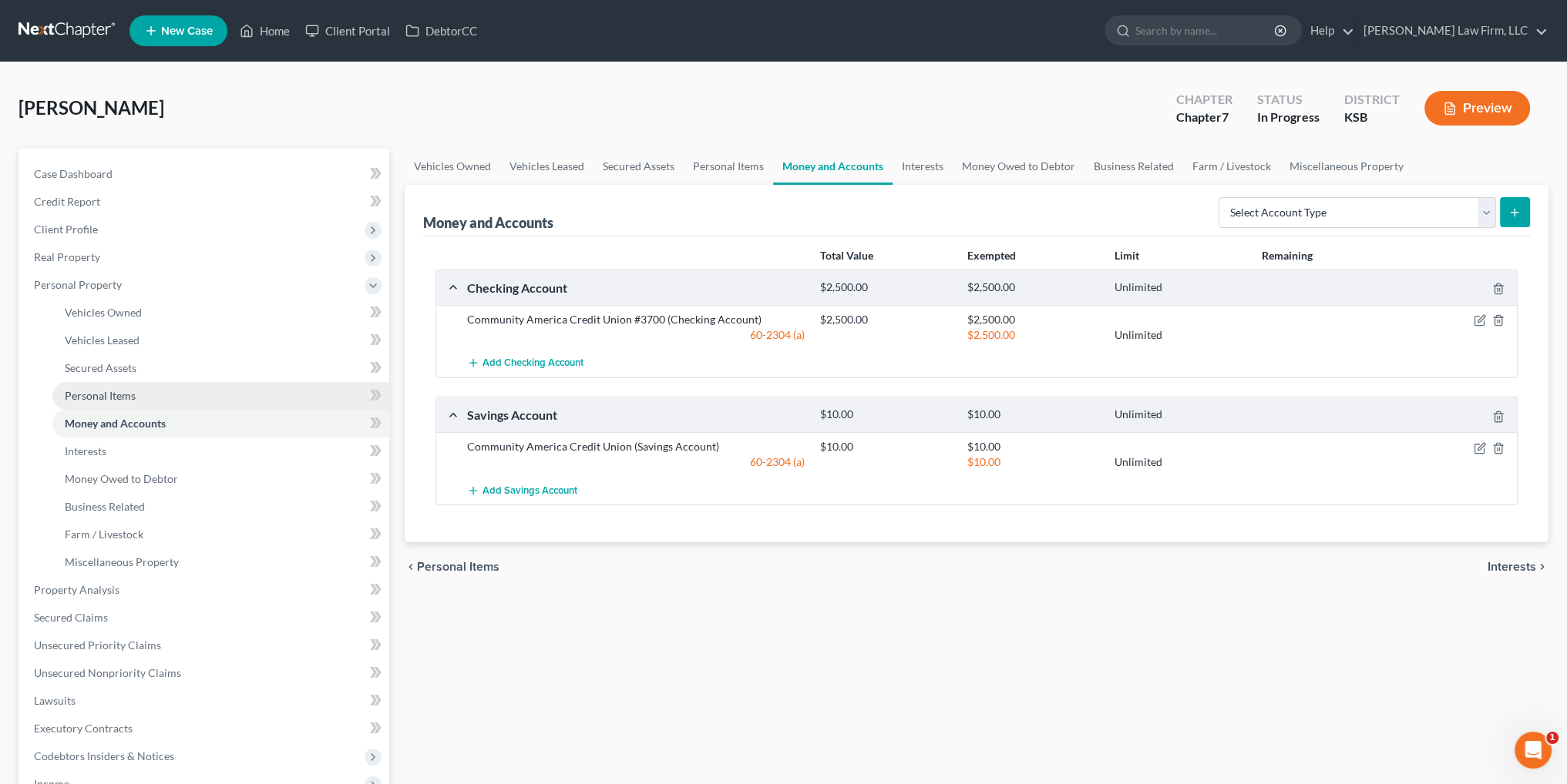
click at [103, 386] on link "Personal Items" at bounding box center [221, 395] width 337 height 27
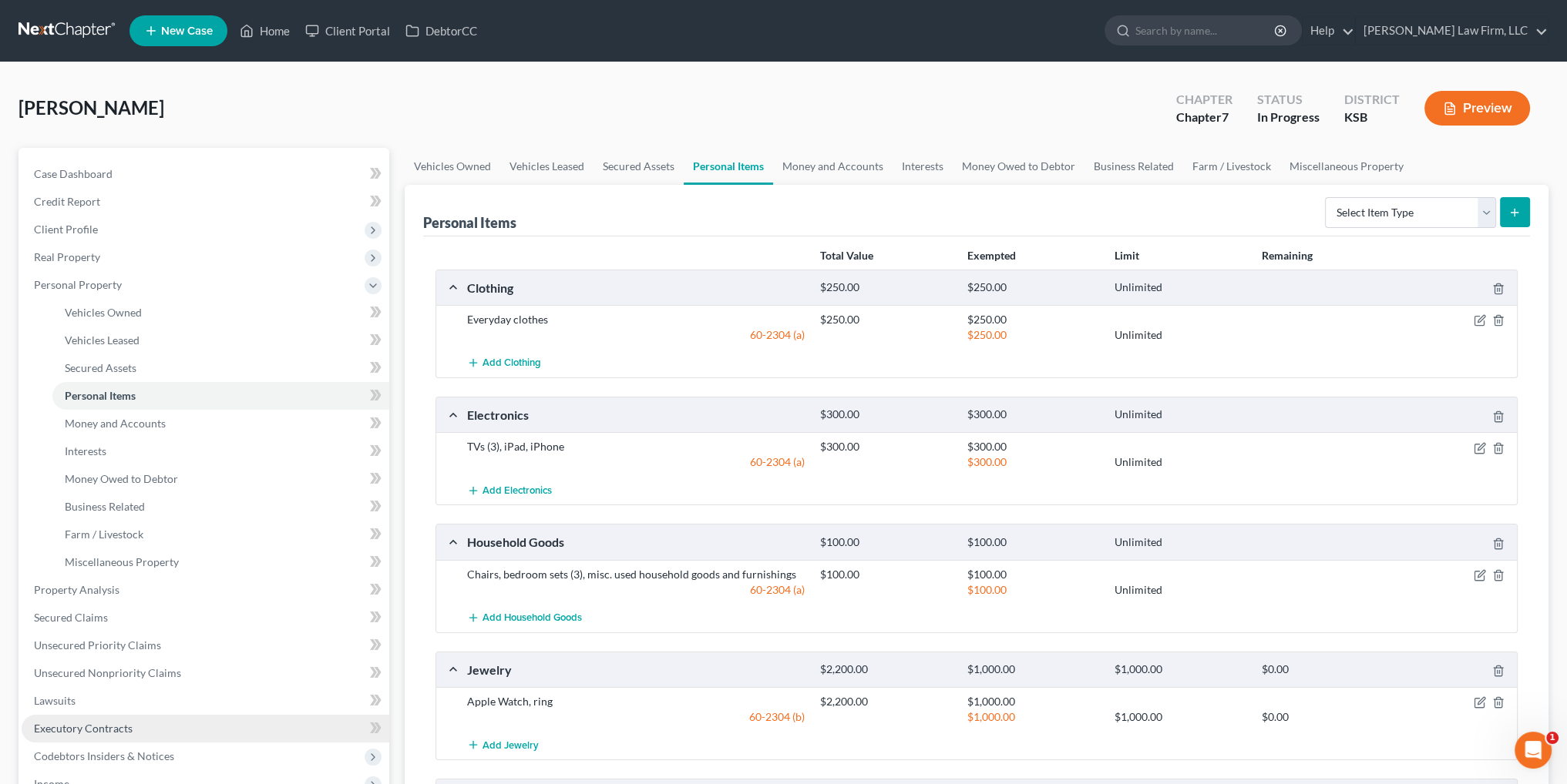
click at [72, 726] on span "Executory Contracts" at bounding box center [83, 729] width 99 height 13
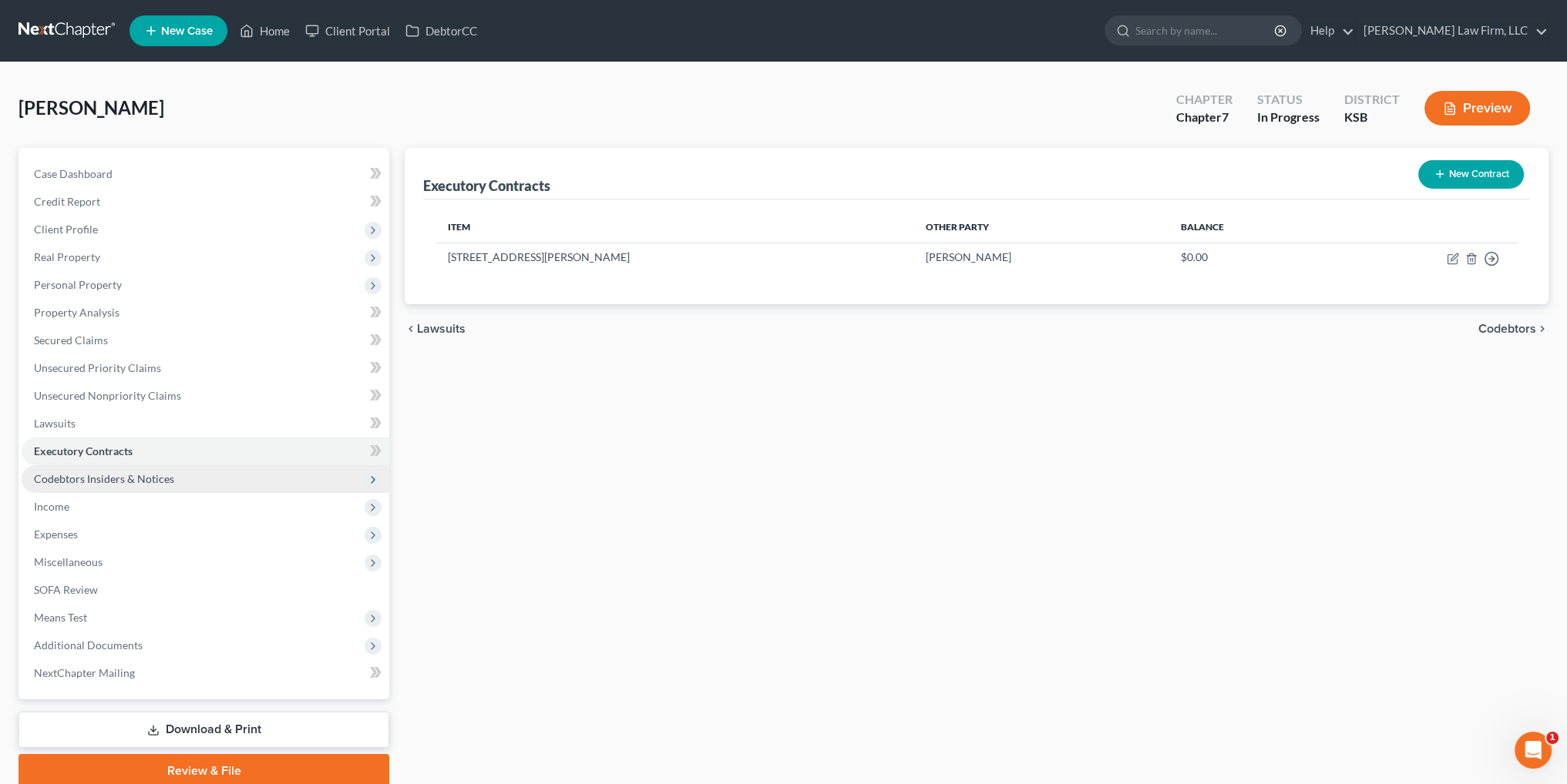
click at [71, 479] on span "Codebtors Insiders & Notices" at bounding box center [103, 478] width 140 height 13
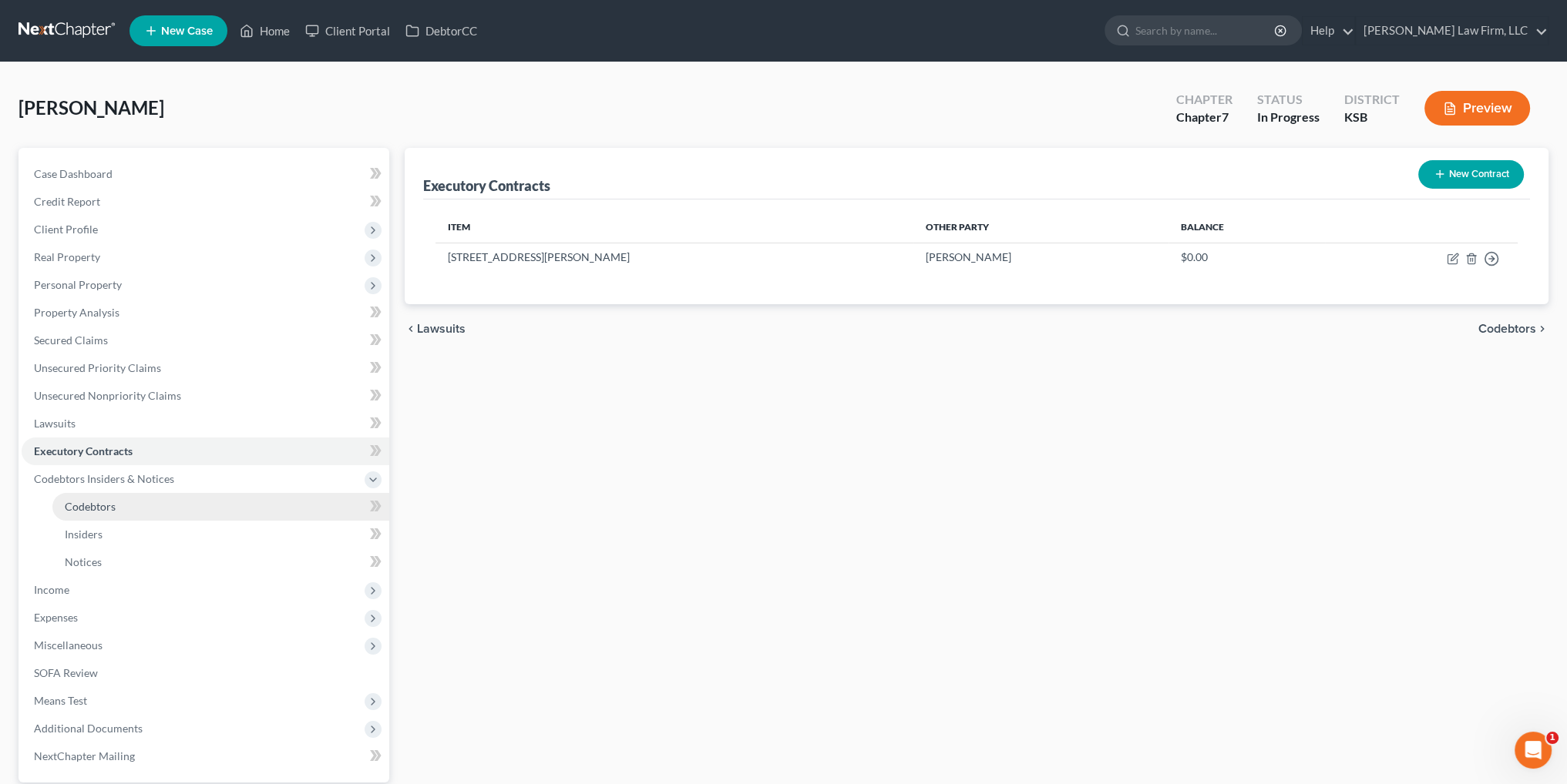
click at [98, 506] on span "Codebtors" at bounding box center [90, 507] width 51 height 13
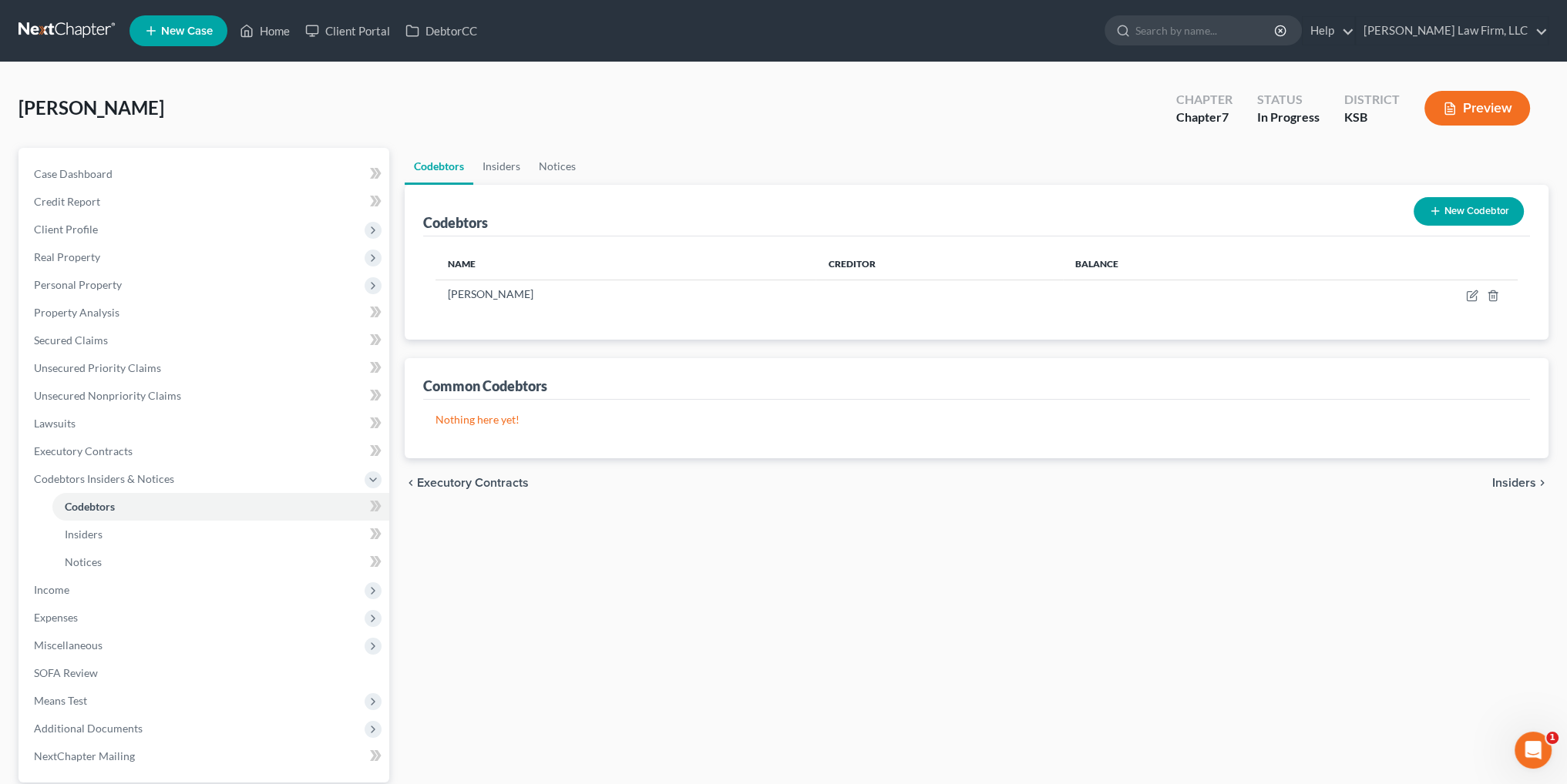
click at [1455, 212] on button "New Codebtor" at bounding box center [1468, 212] width 110 height 28
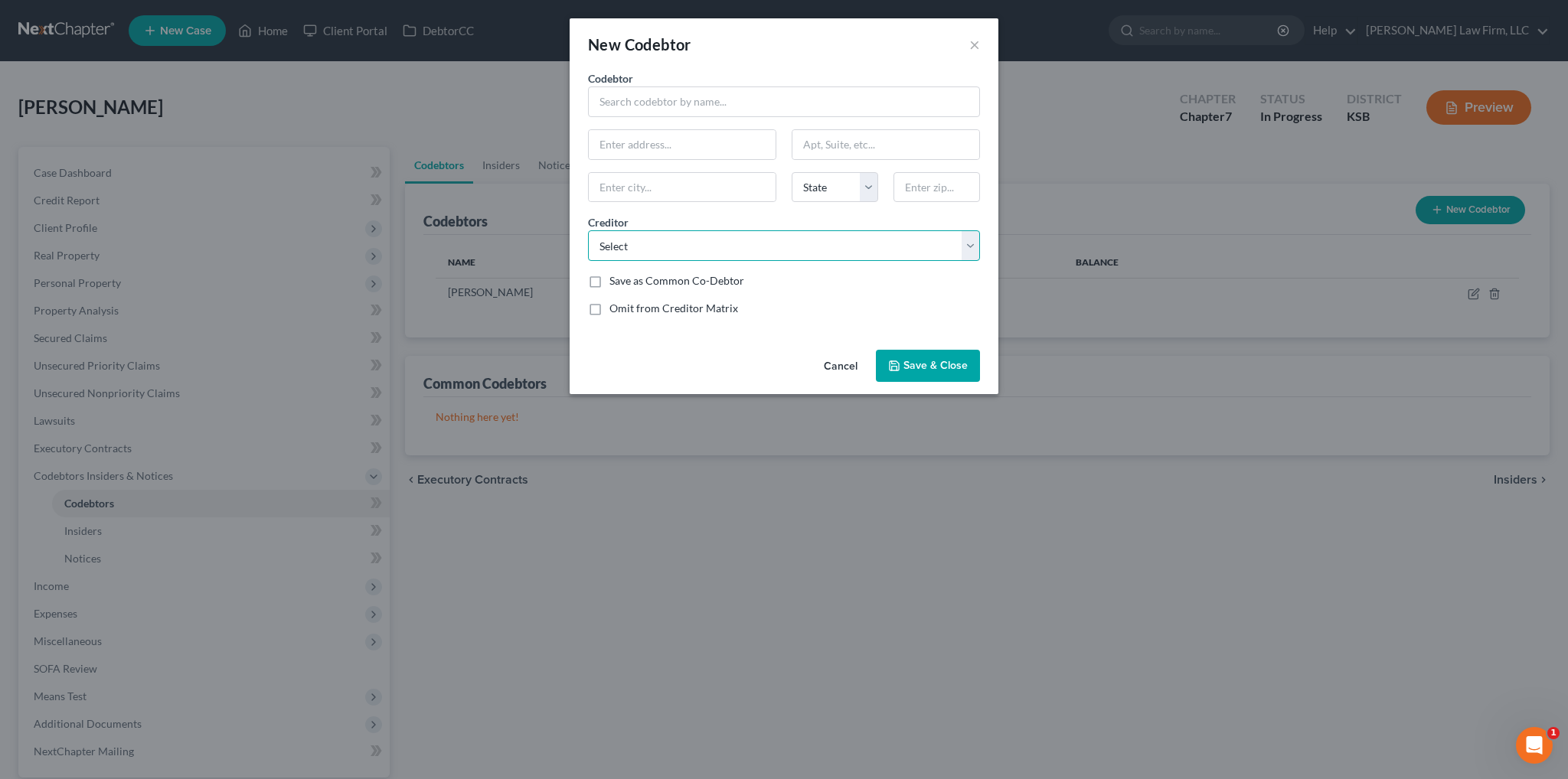
click at [632, 243] on select "Select American Express Chrysler Capital Capital One Department of Education / …" at bounding box center [784, 246] width 392 height 31
click at [976, 49] on button "×" at bounding box center [974, 45] width 10 height 19
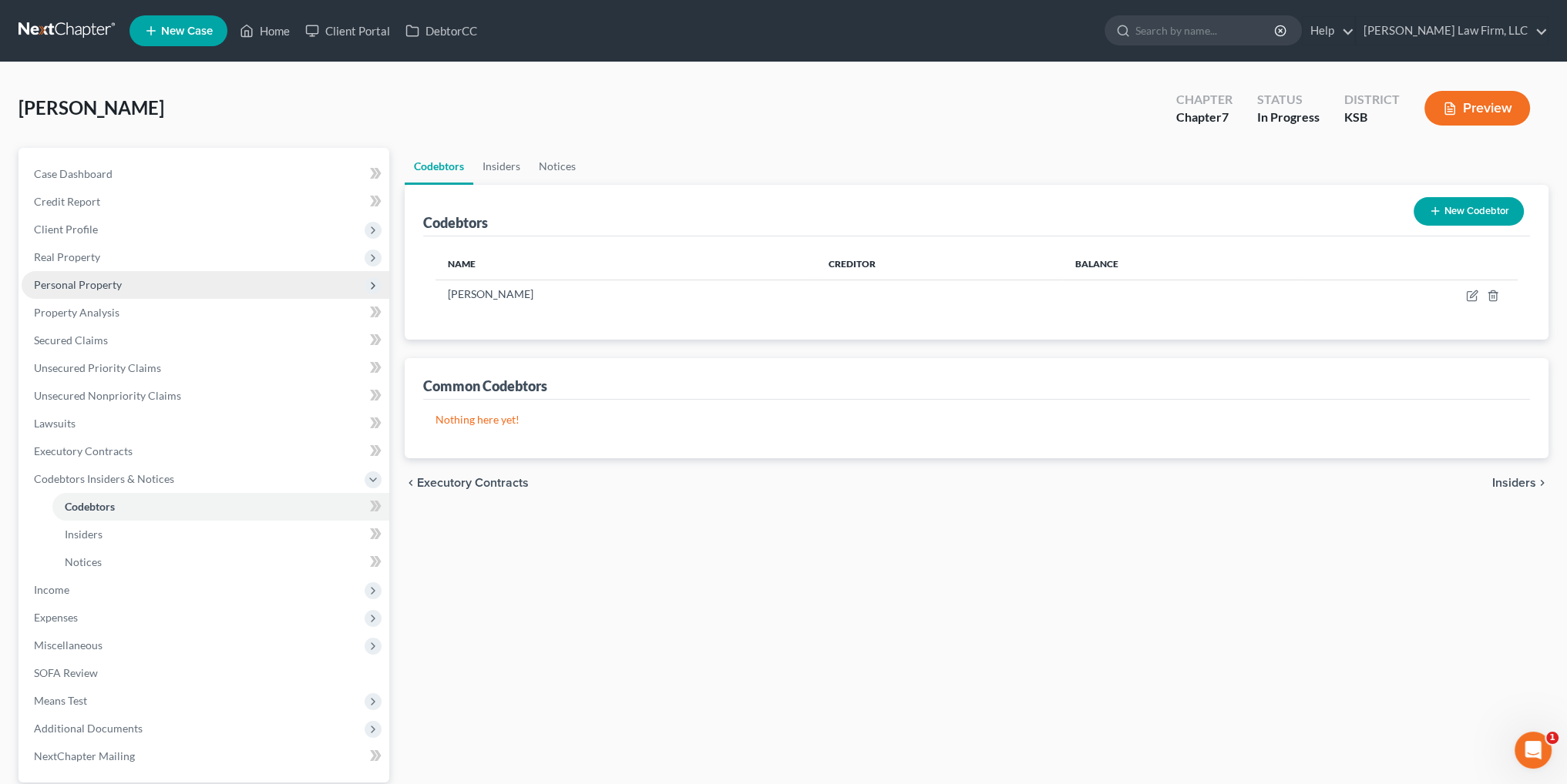
click at [74, 286] on span "Personal Property" at bounding box center [77, 285] width 87 height 13
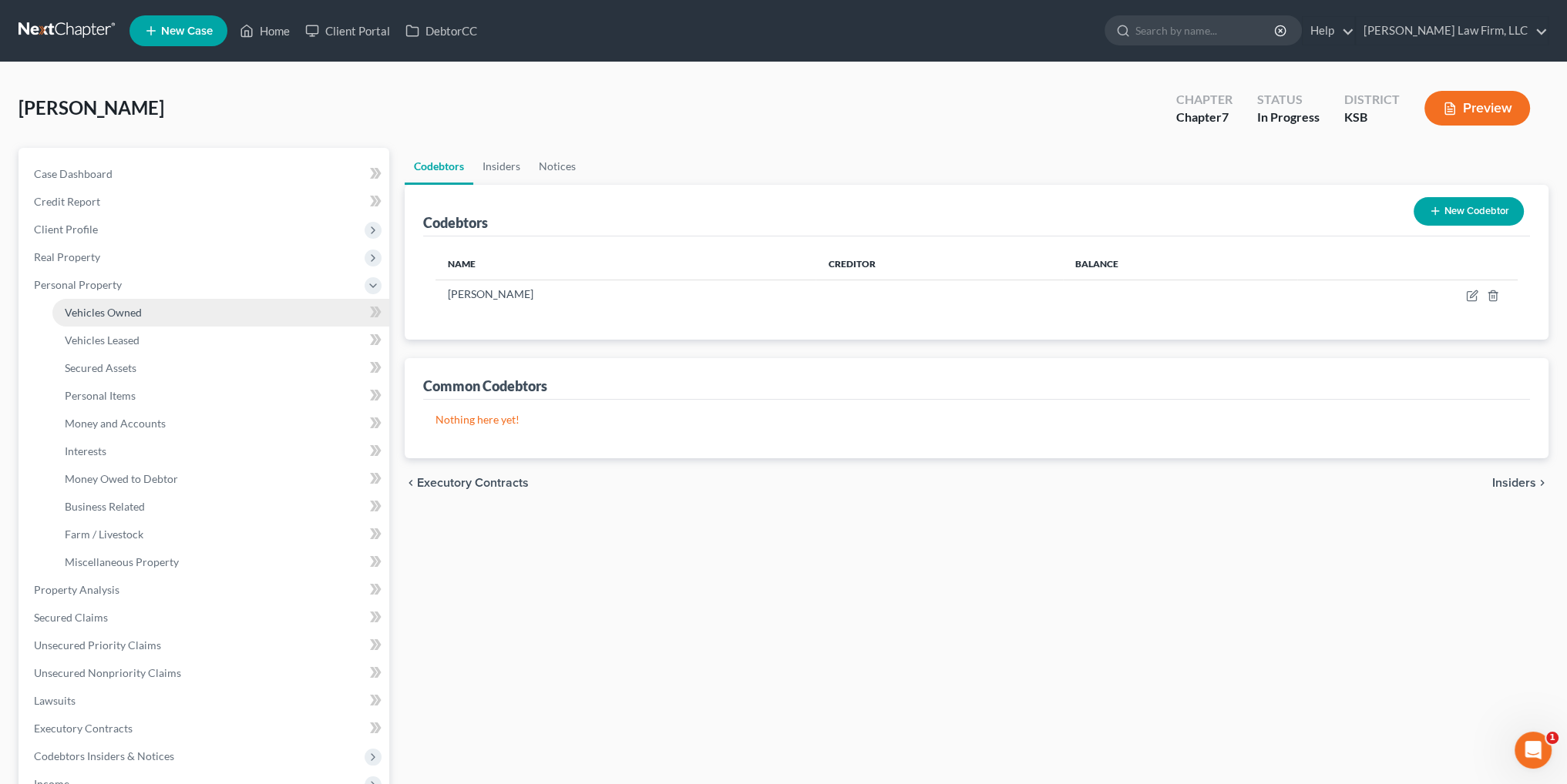
click at [90, 315] on span "Vehicles Owned" at bounding box center [103, 312] width 77 height 13
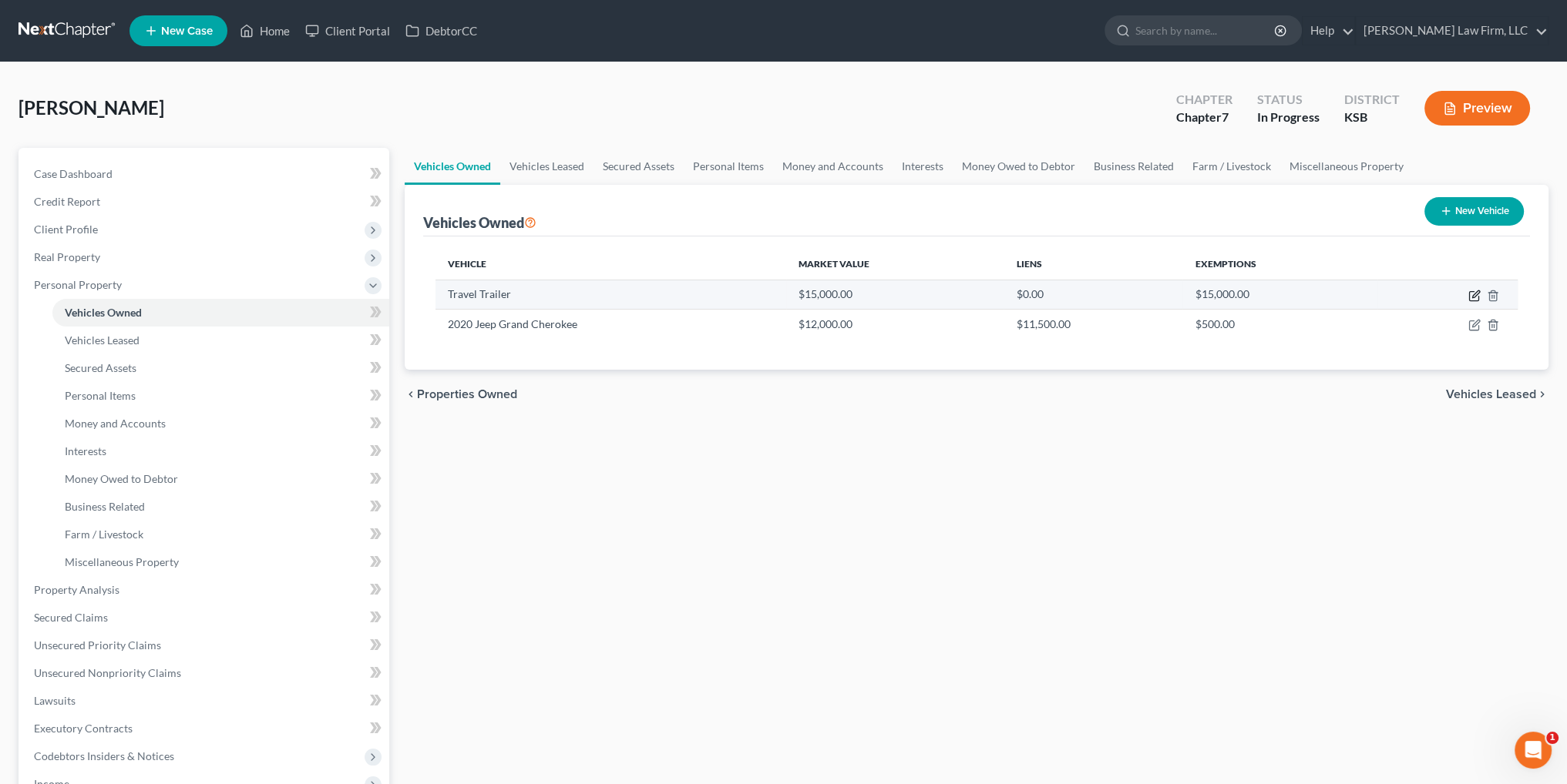
click at [1472, 299] on icon "button" at bounding box center [1474, 295] width 12 height 12
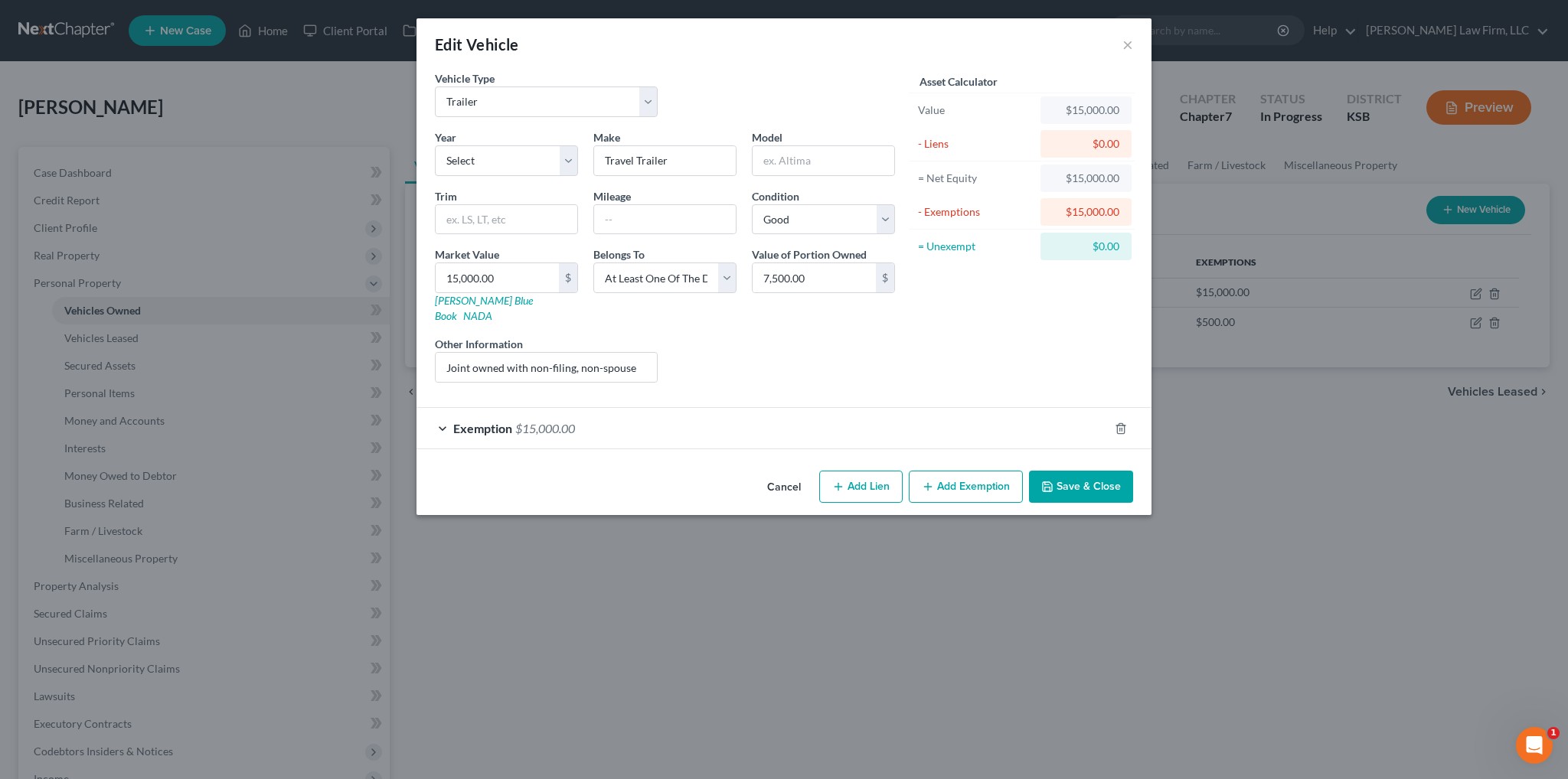
click at [782, 473] on button "Cancel" at bounding box center [784, 488] width 58 height 31
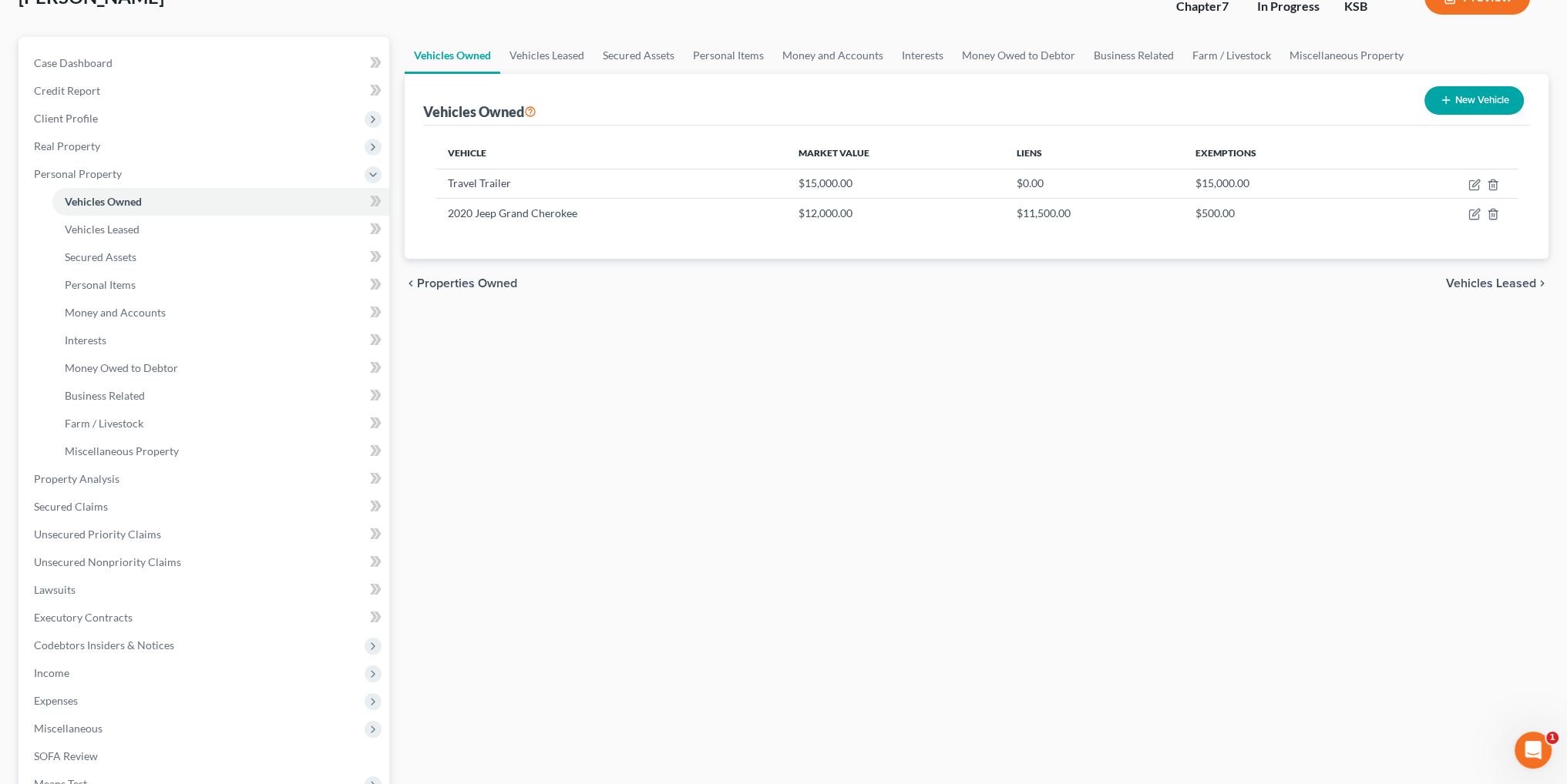
scroll to position [339, 0]
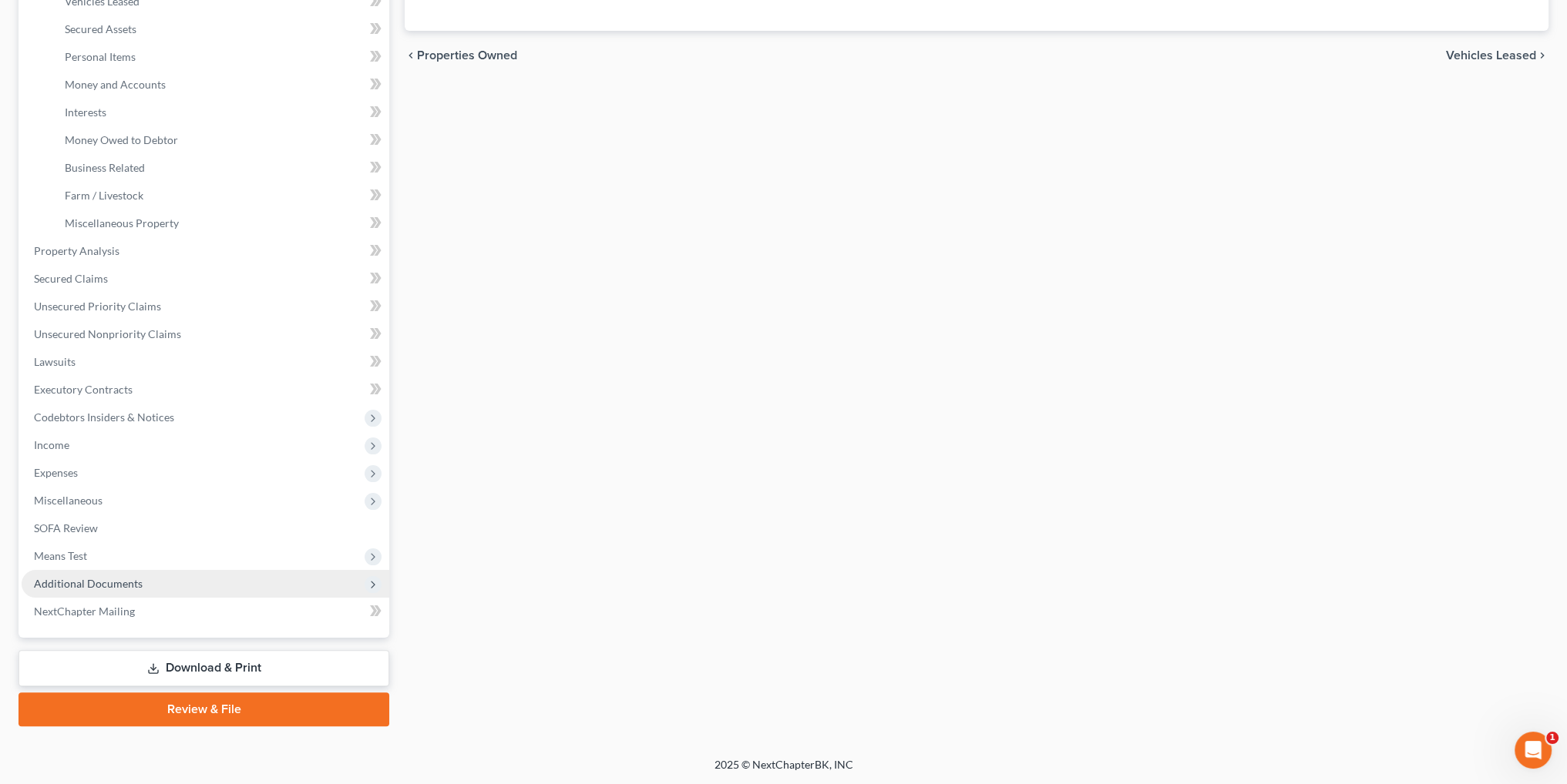
click at [97, 577] on span "Additional Documents" at bounding box center [88, 584] width 109 height 13
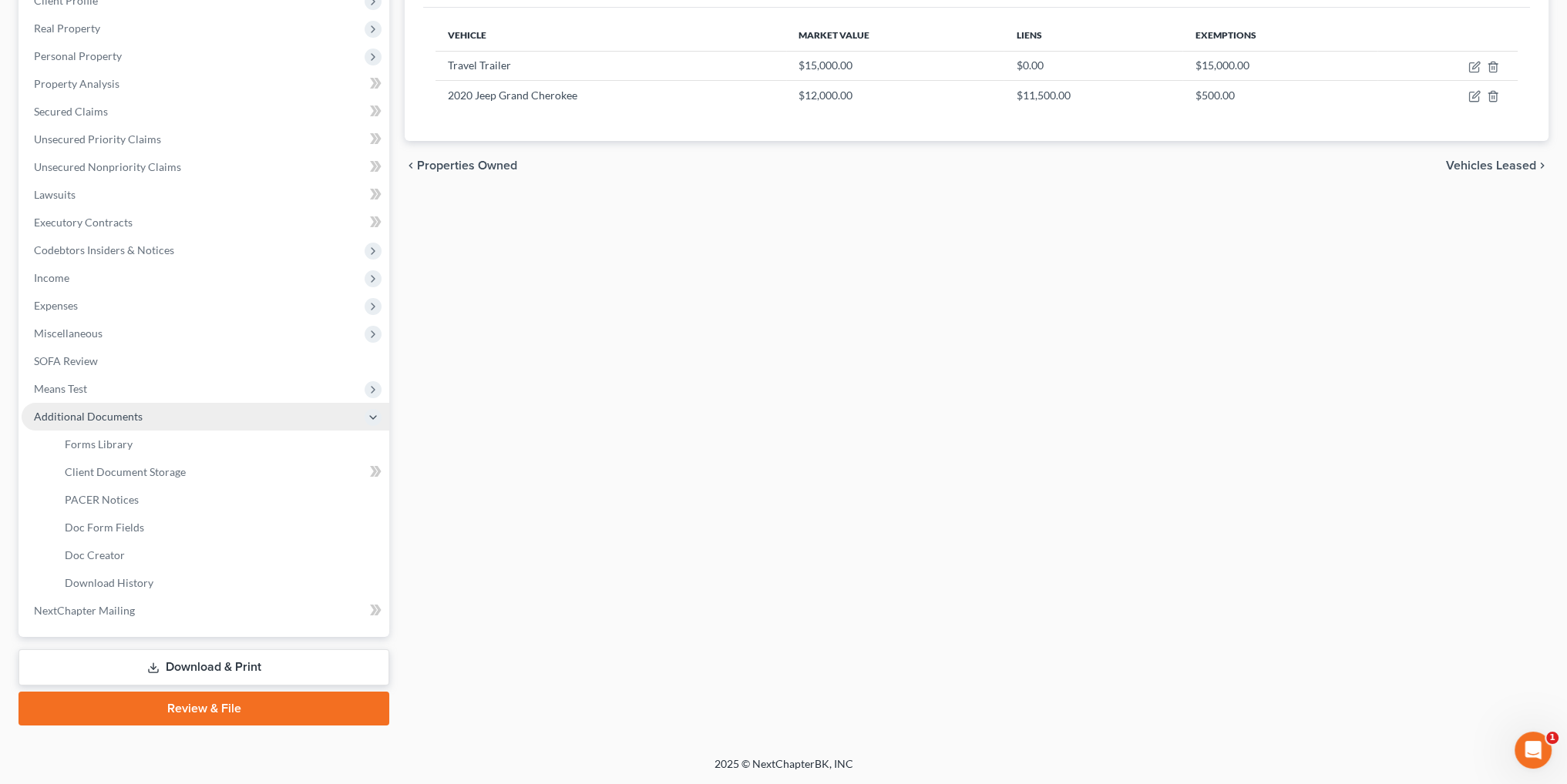
scroll to position [228, 0]
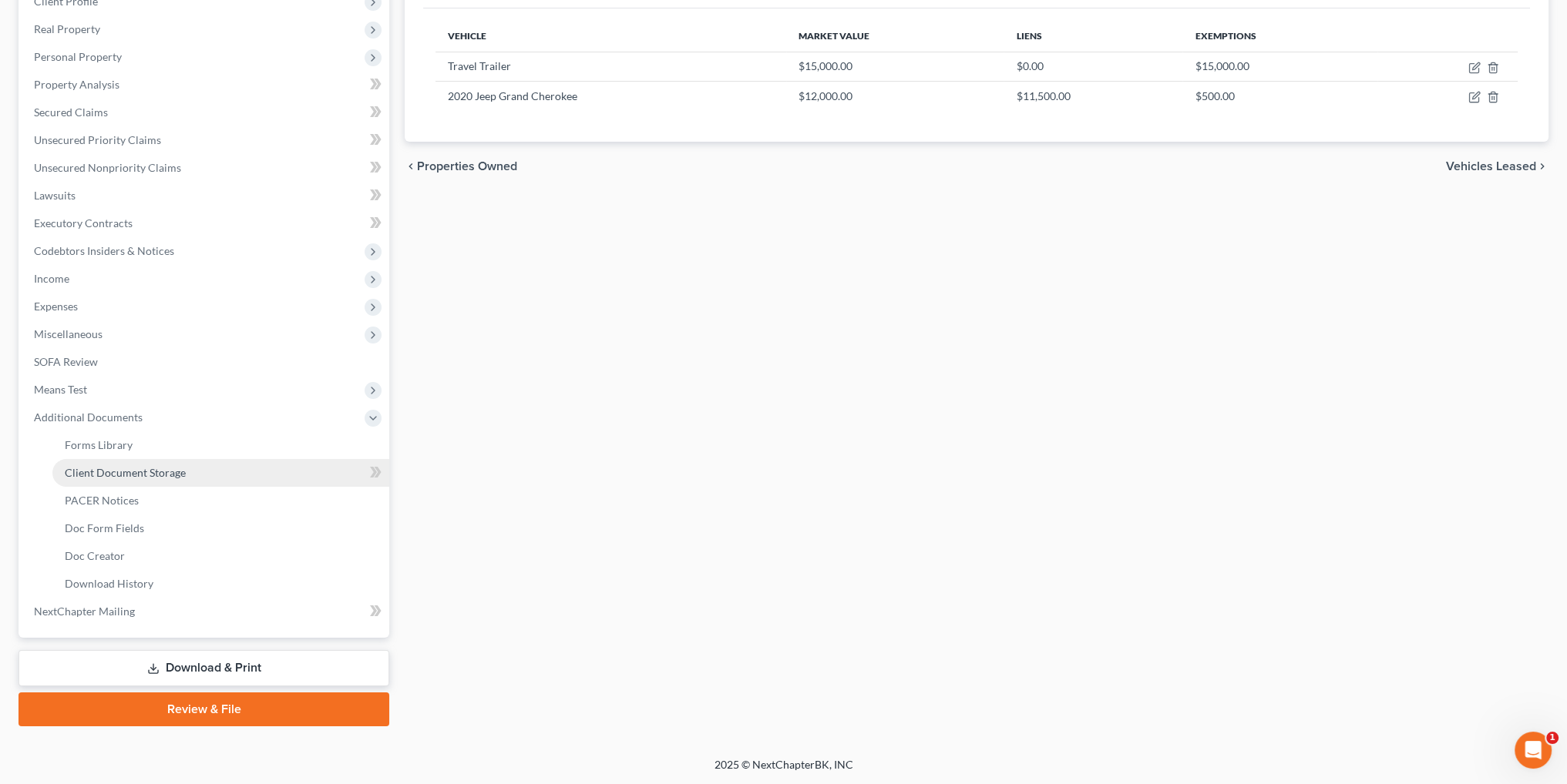
click at [102, 475] on span "Client Document Storage" at bounding box center [125, 473] width 121 height 13
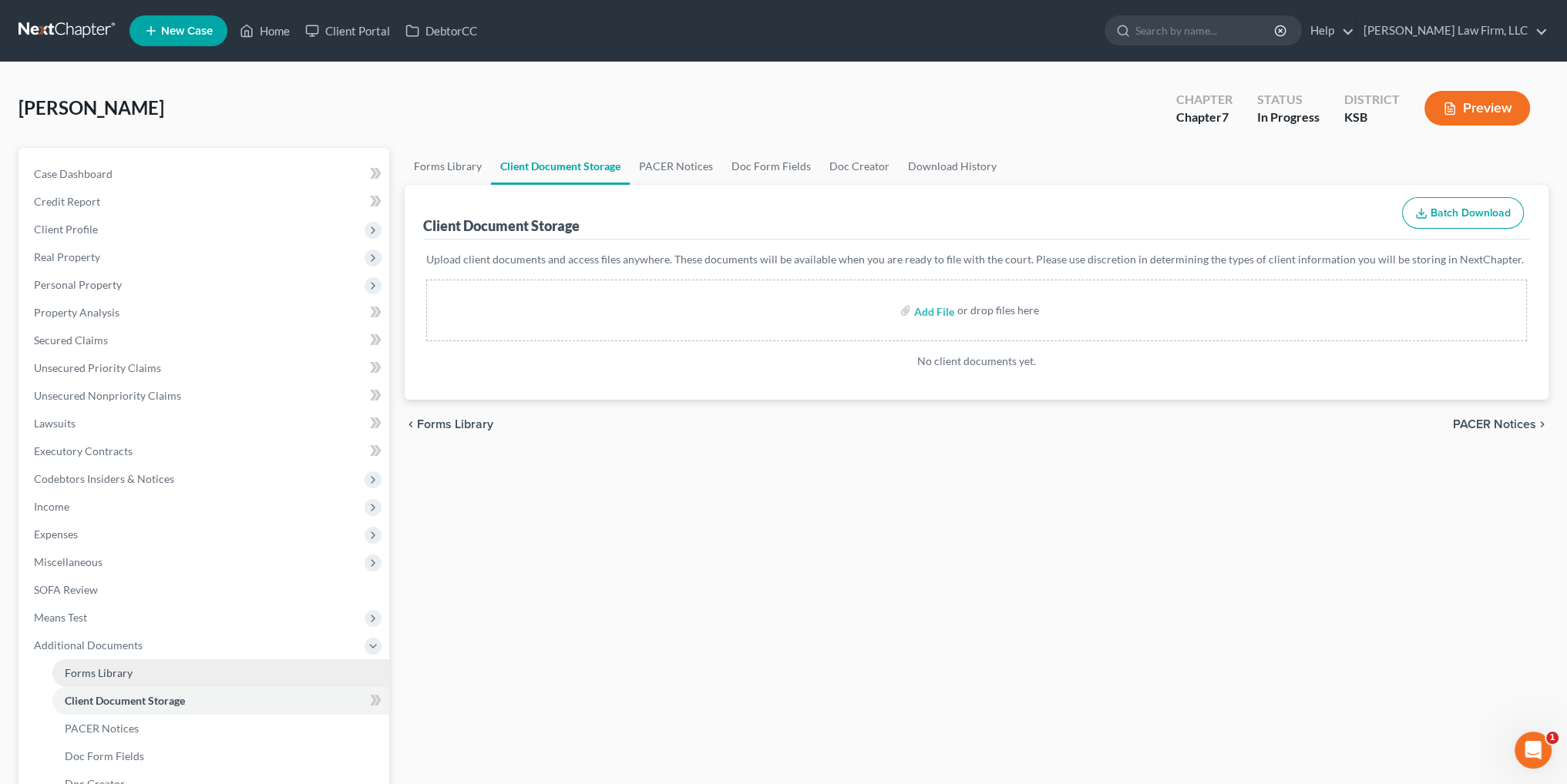
click at [84, 669] on span "Forms Library" at bounding box center [99, 673] width 68 height 13
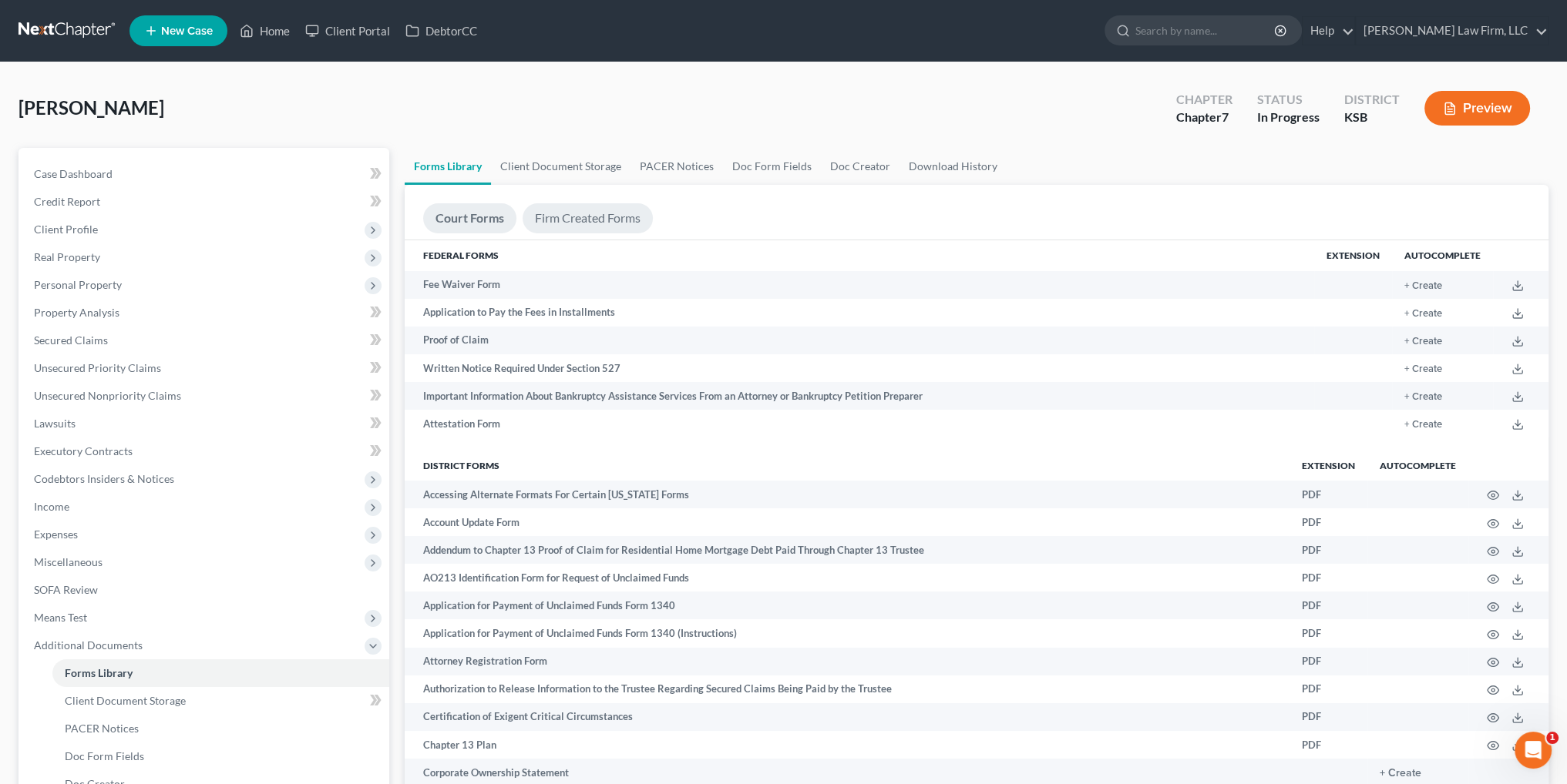
click at [578, 223] on link "Firm Created Forms" at bounding box center [588, 218] width 130 height 30
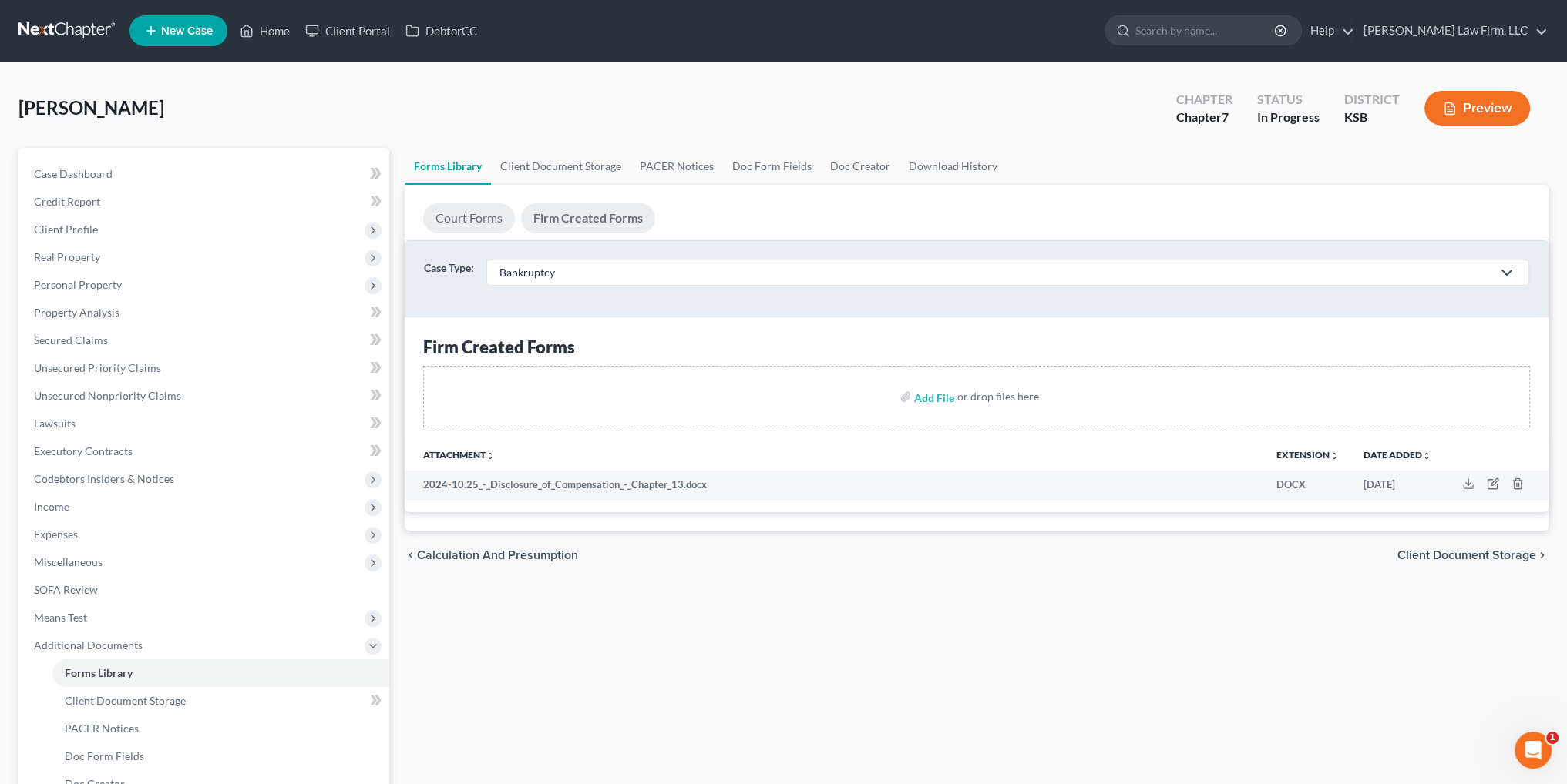
click at [475, 217] on link "Court Forms" at bounding box center [469, 218] width 92 height 30
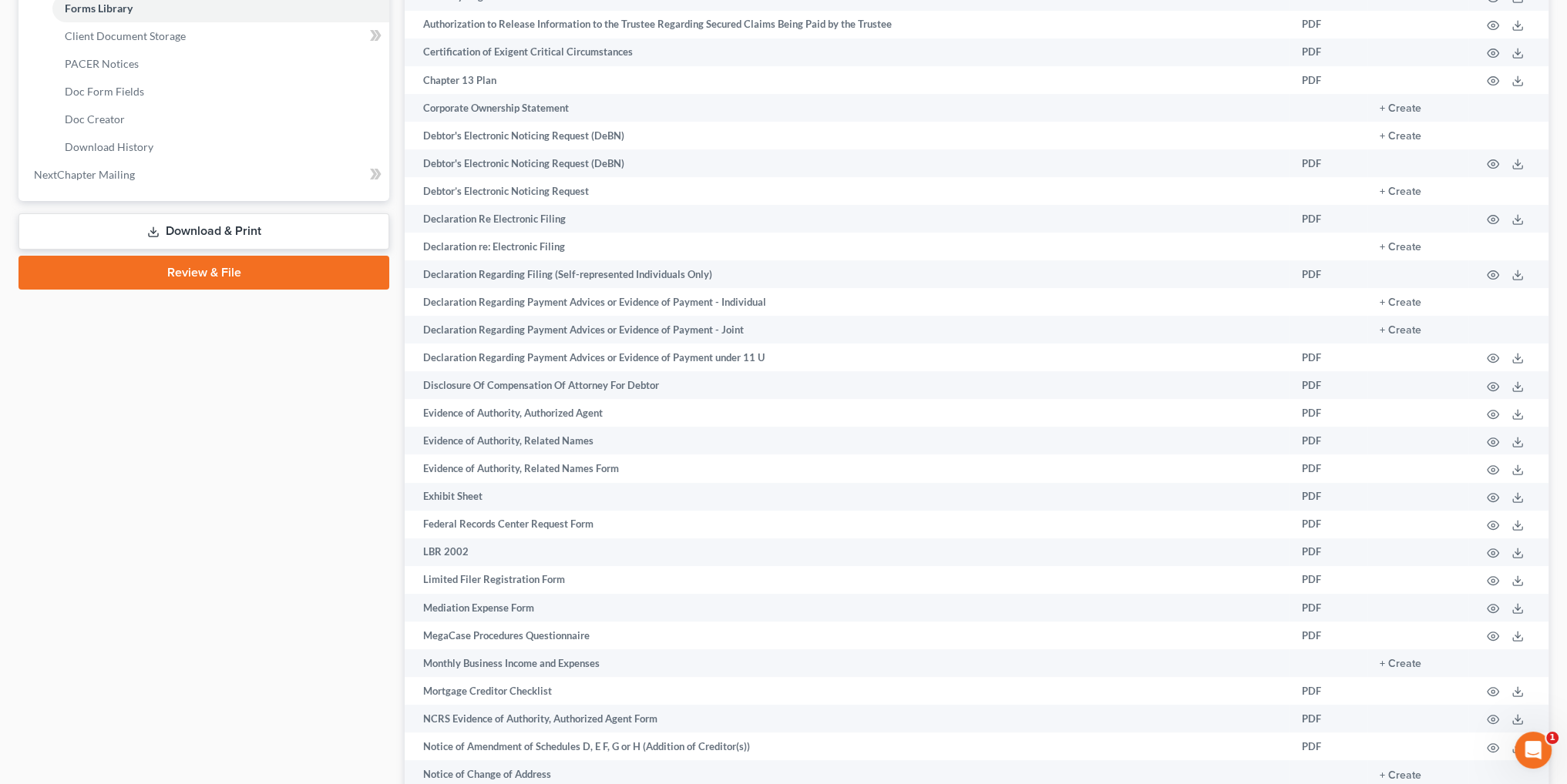
scroll to position [693, 0]
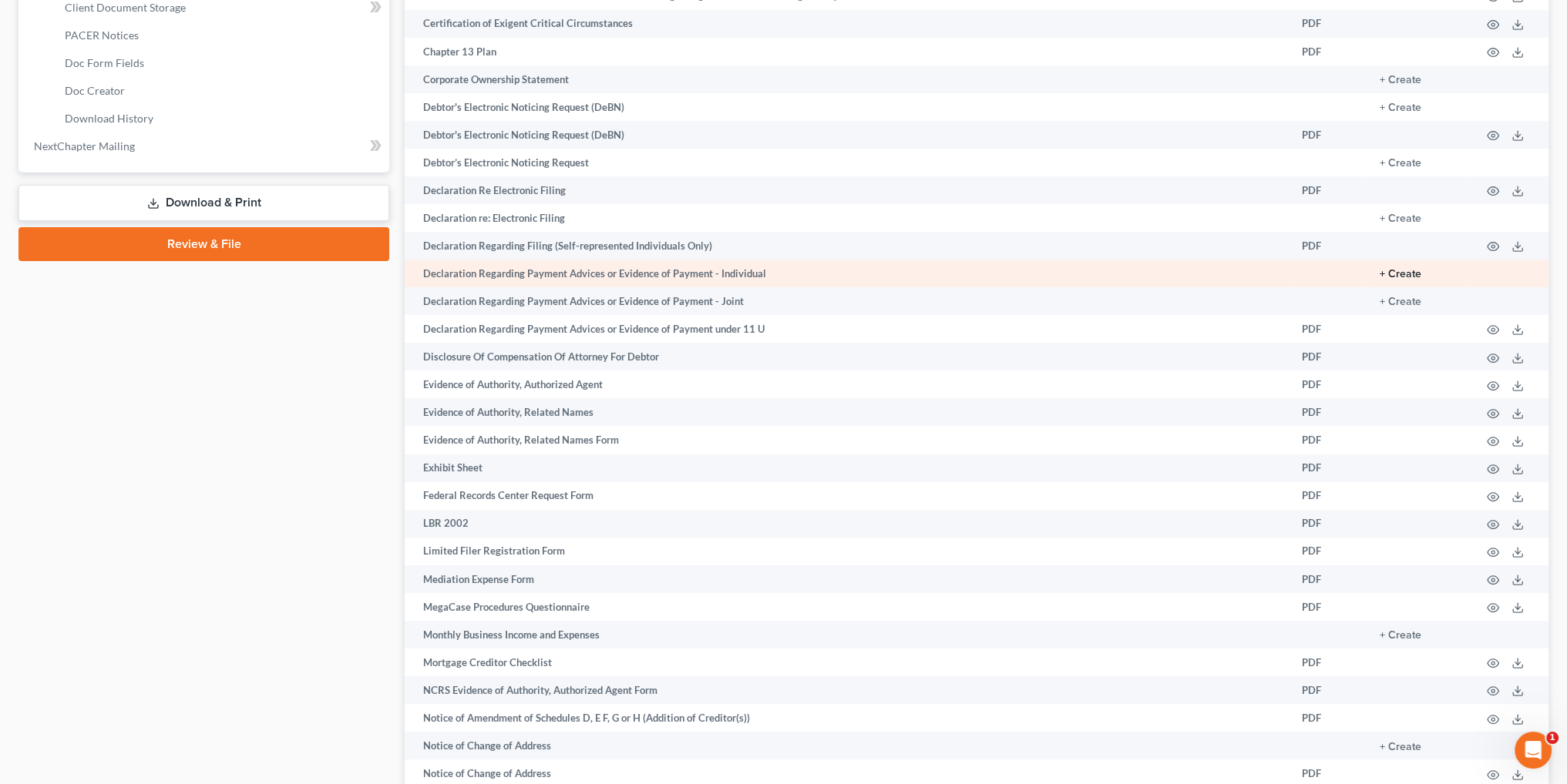
click at [1395, 275] on button "+ Create" at bounding box center [1401, 274] width 41 height 10
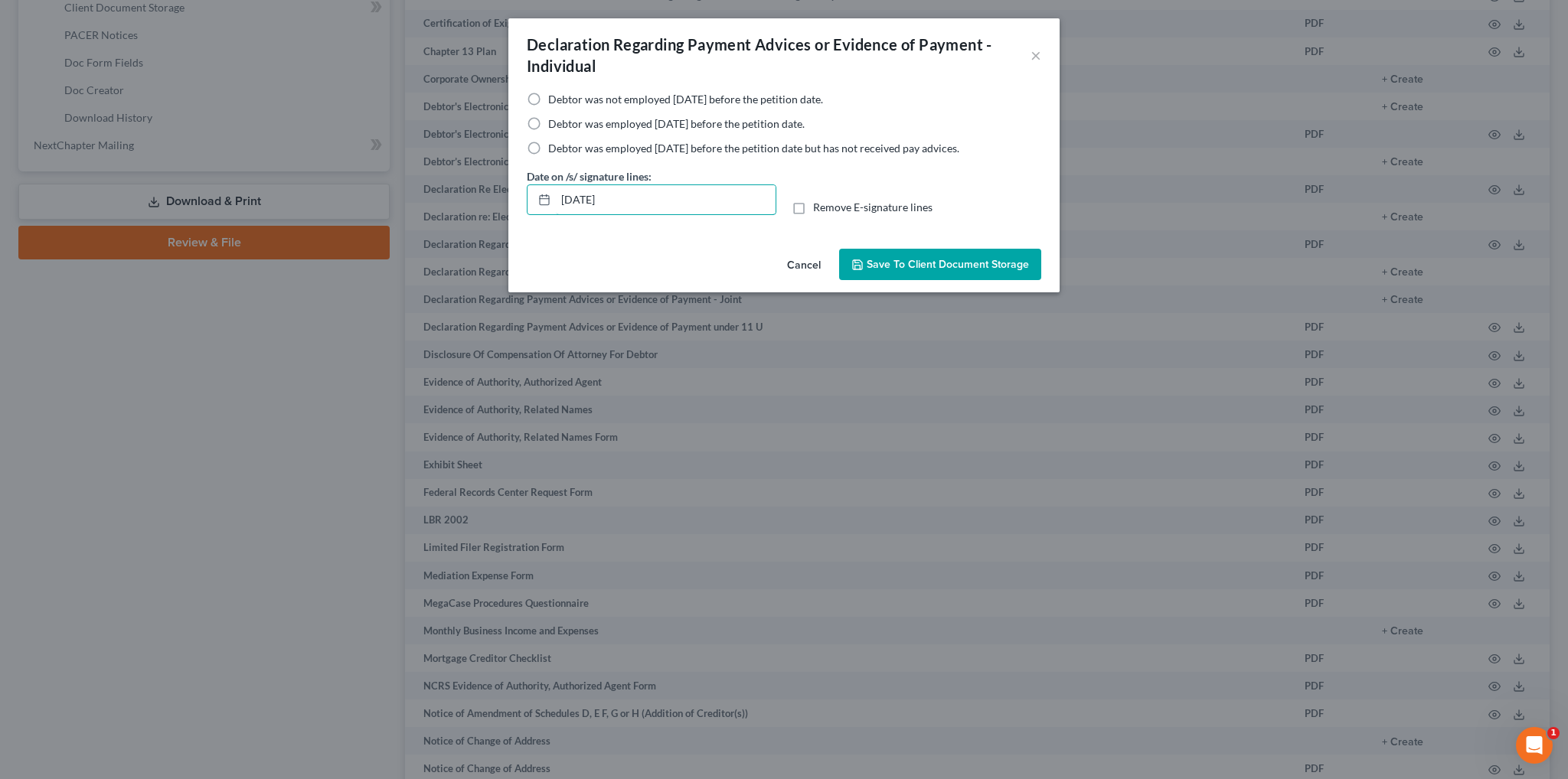
drag, startPoint x: 641, startPoint y: 205, endPoint x: 449, endPoint y: 199, distance: 192.1
click at [449, 199] on div "Declaration Regarding Payment Advices or Evidence of Payment - Individual × Deb…" at bounding box center [784, 390] width 1568 height 779
click at [813, 205] on label "Remove E-signature lines" at bounding box center [873, 207] width 120 height 15
click at [820, 205] on input "Remove E-signature lines" at bounding box center [824, 205] width 10 height 10
click at [549, 100] on label "Debtor was not employed [DATE] before the petition date." at bounding box center [686, 99] width 275 height 15
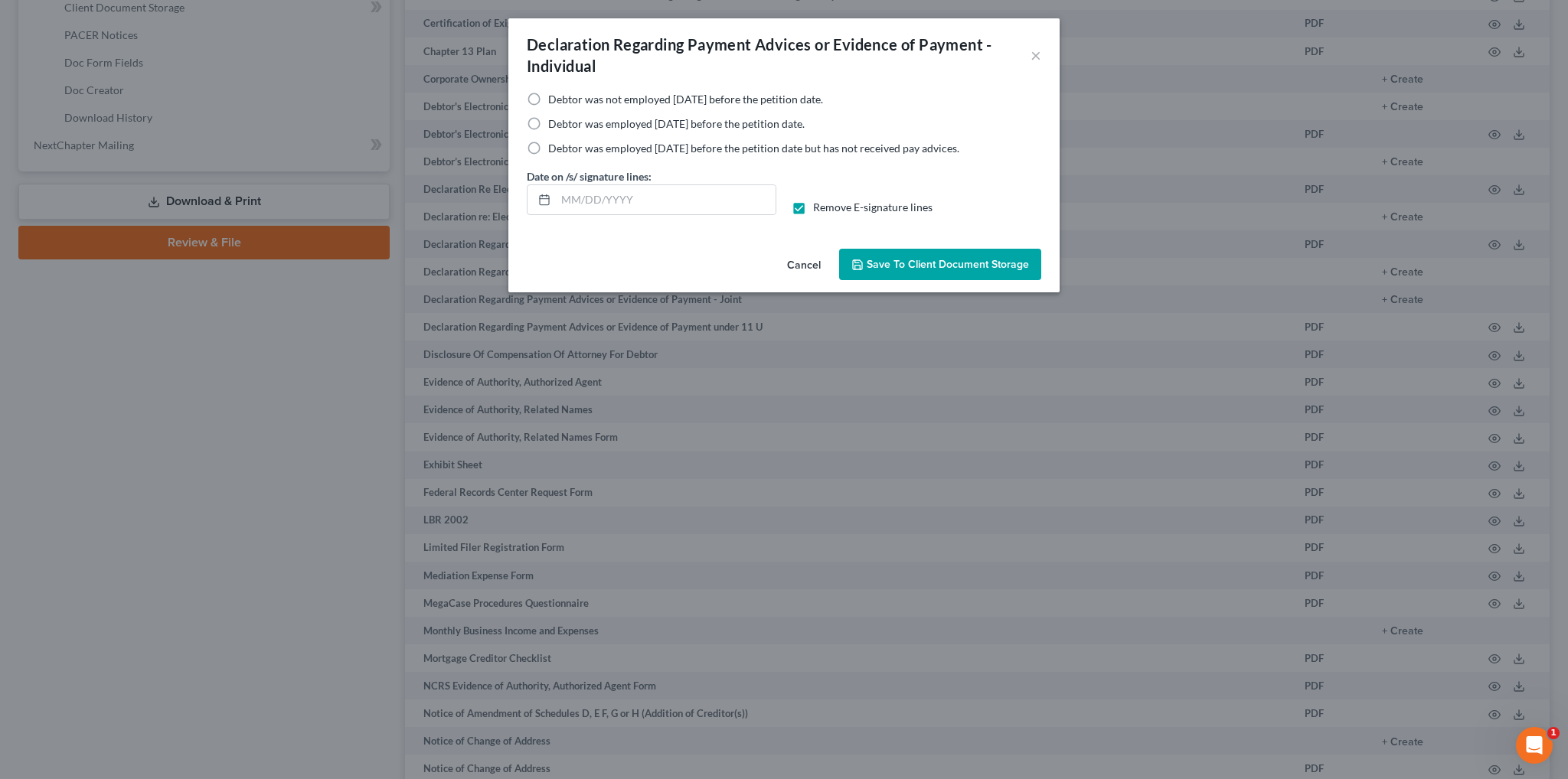
click at [554, 100] on input "Debtor was not employed [DATE] before the petition date." at bounding box center [559, 96] width 10 height 10
click at [935, 261] on span "Save to Client Document Storage" at bounding box center [948, 264] width 163 height 13
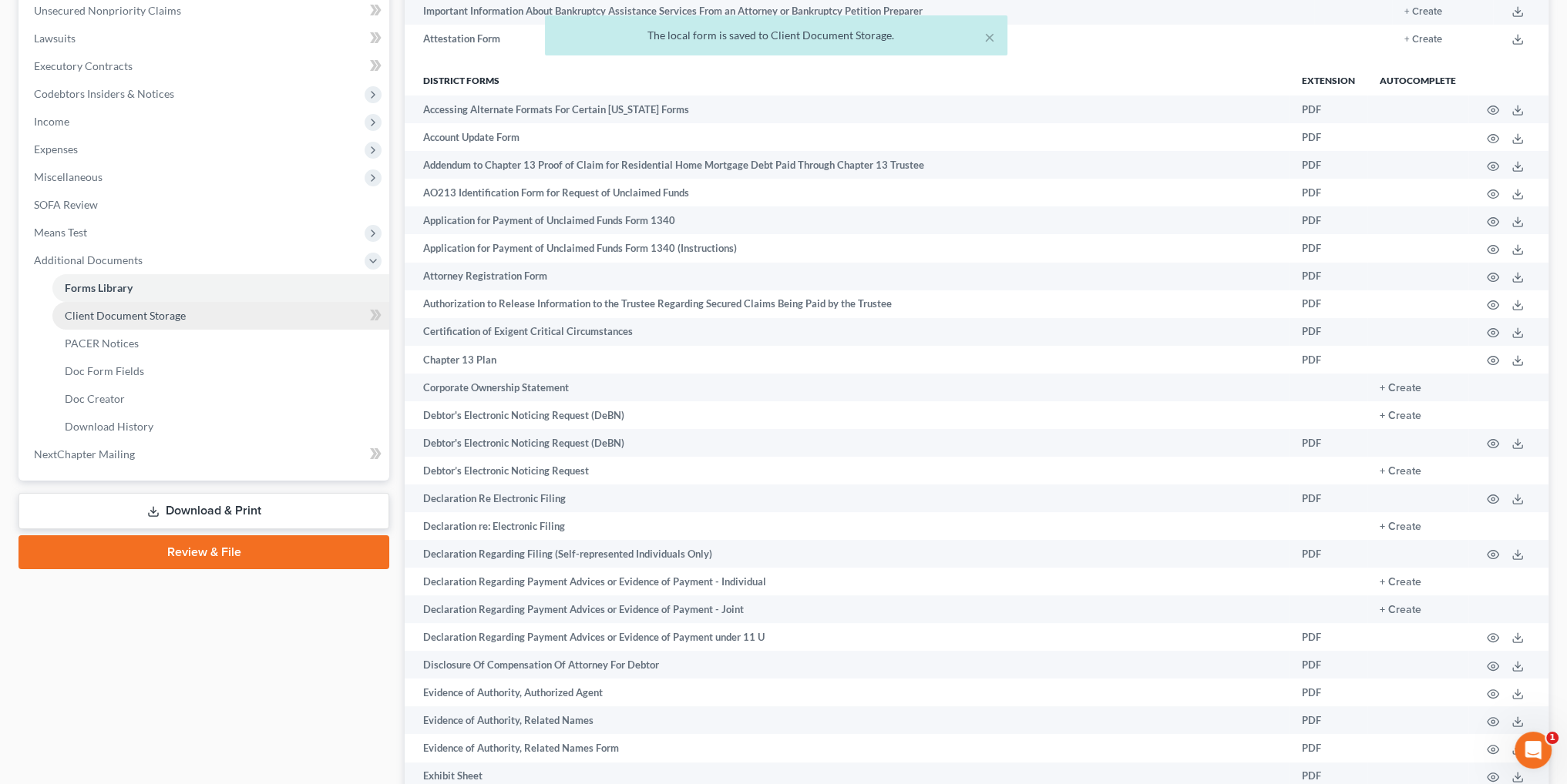
click at [113, 315] on span "Client Document Storage" at bounding box center [125, 316] width 121 height 13
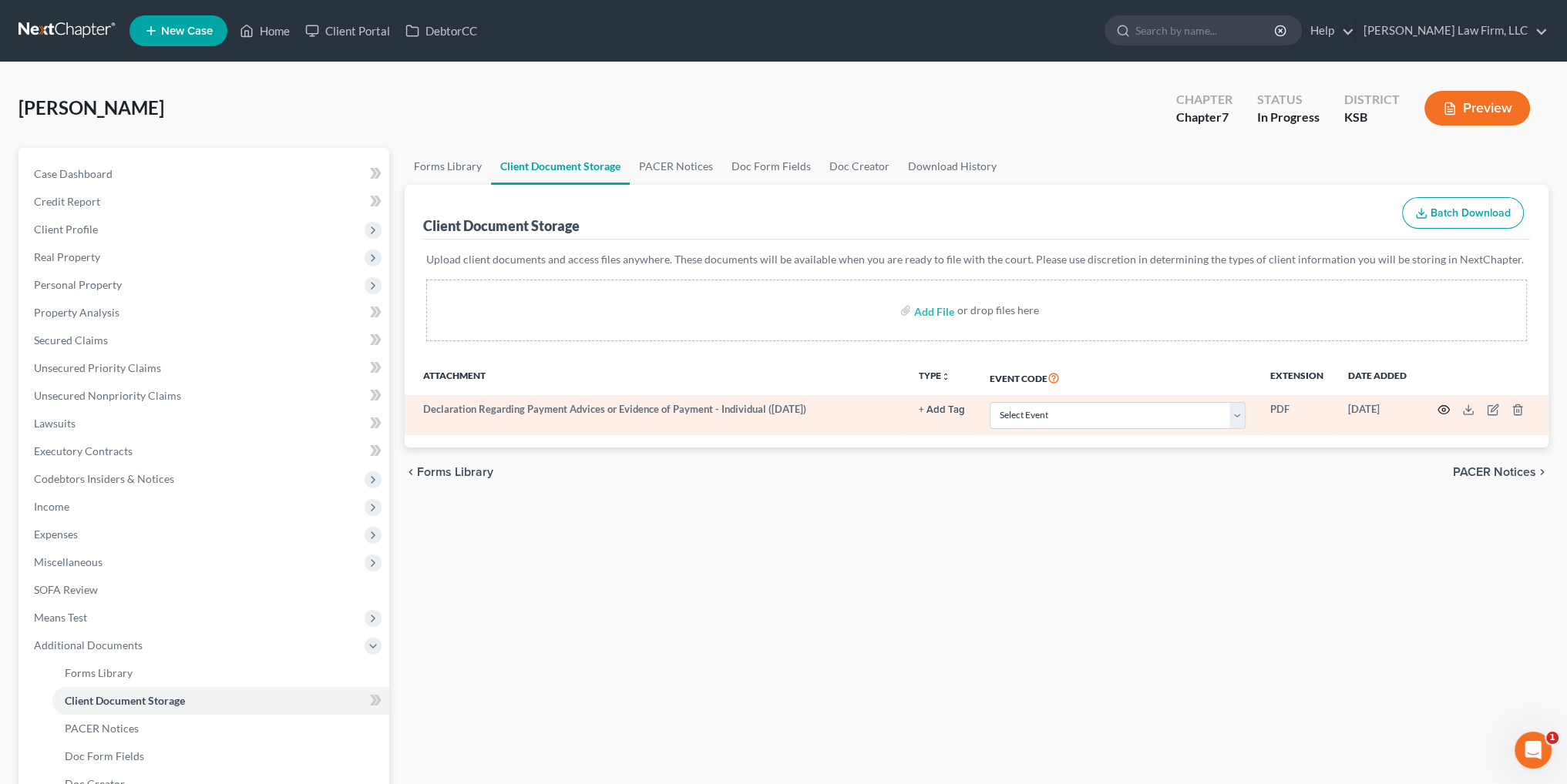
click at [1440, 410] on icon "button" at bounding box center [1443, 409] width 12 height 12
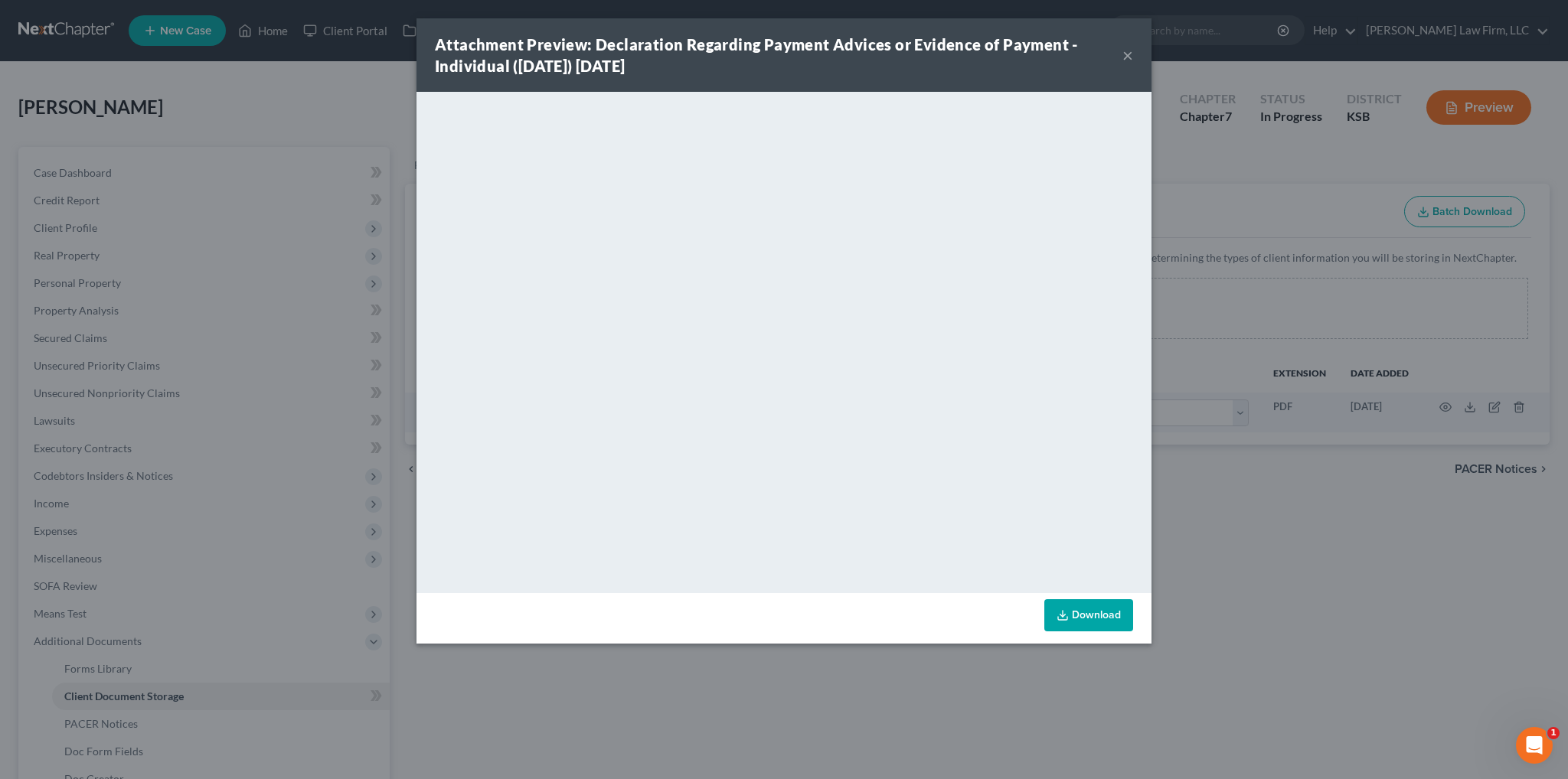
click at [1128, 55] on button "×" at bounding box center [1127, 55] width 10 height 19
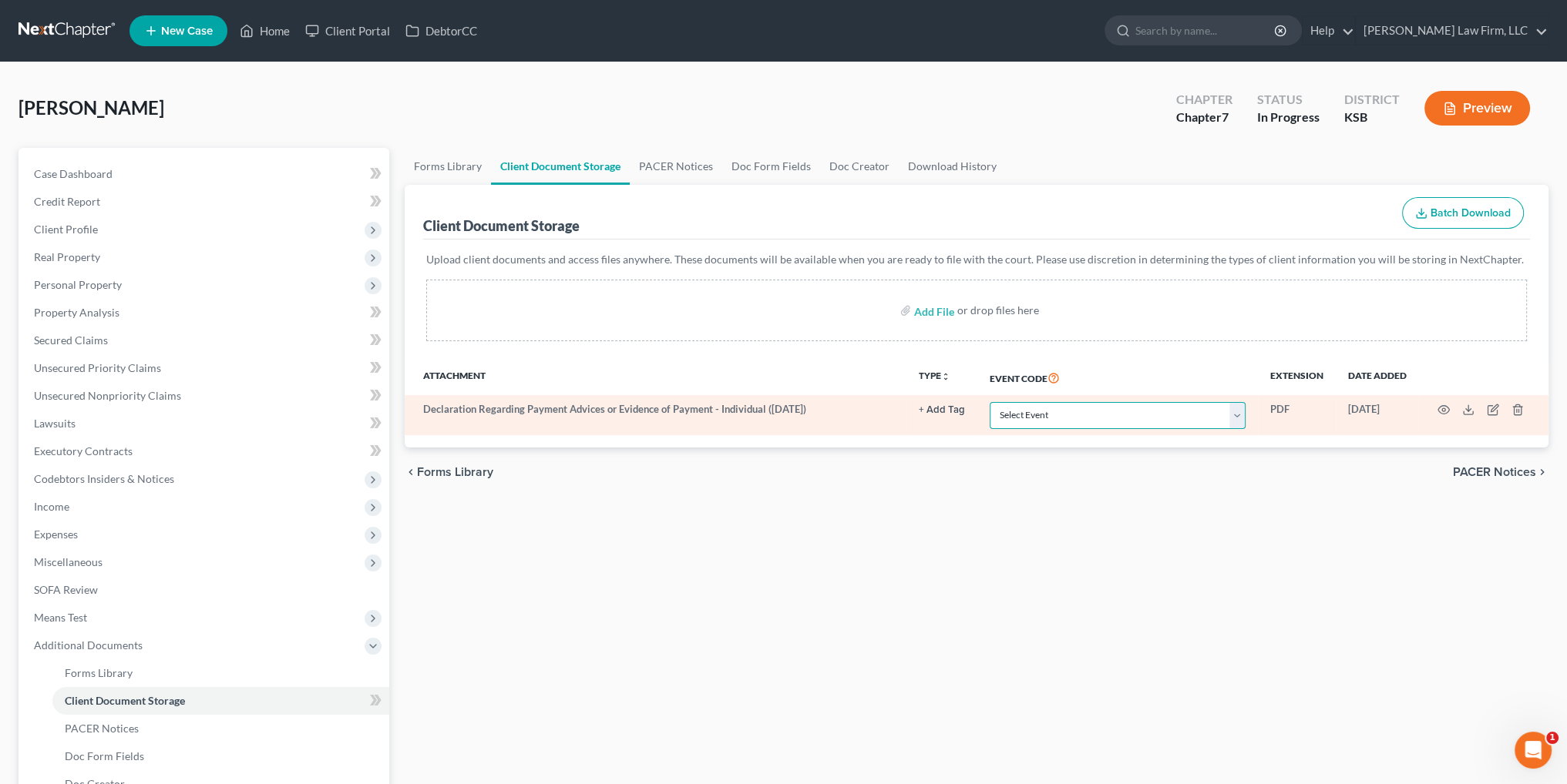
click at [1211, 412] on select "Select Event Certificate of Credit Counseling Chapter 13 Plan DeBN Request Form…" at bounding box center [1117, 416] width 256 height 27
click at [994, 402] on select "Select Event Certificate of Credit Counseling Chapter 13 Plan DeBN Request Form…" at bounding box center [1117, 416] width 256 height 27
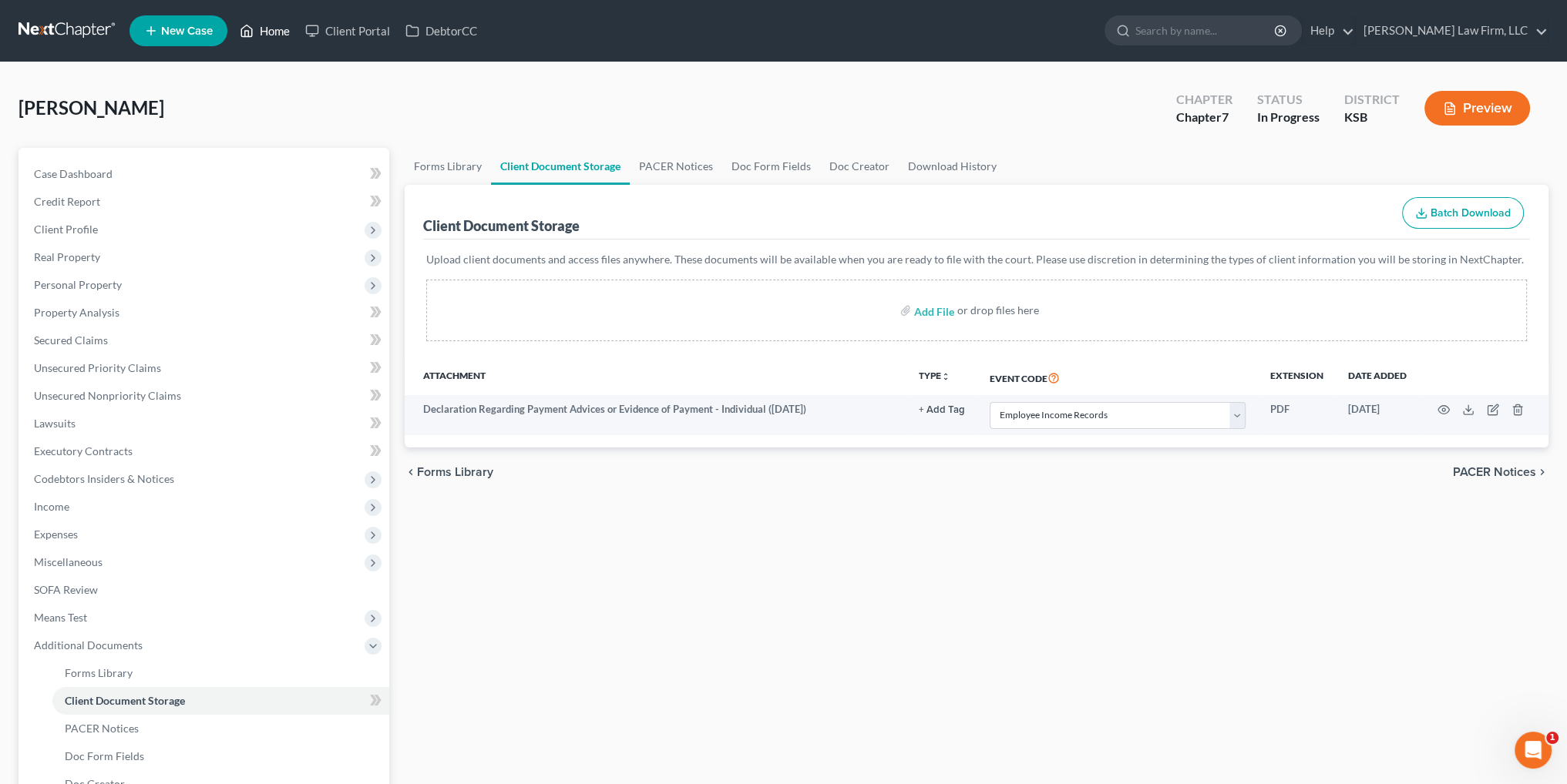
click at [276, 32] on link "Home" at bounding box center [265, 30] width 66 height 27
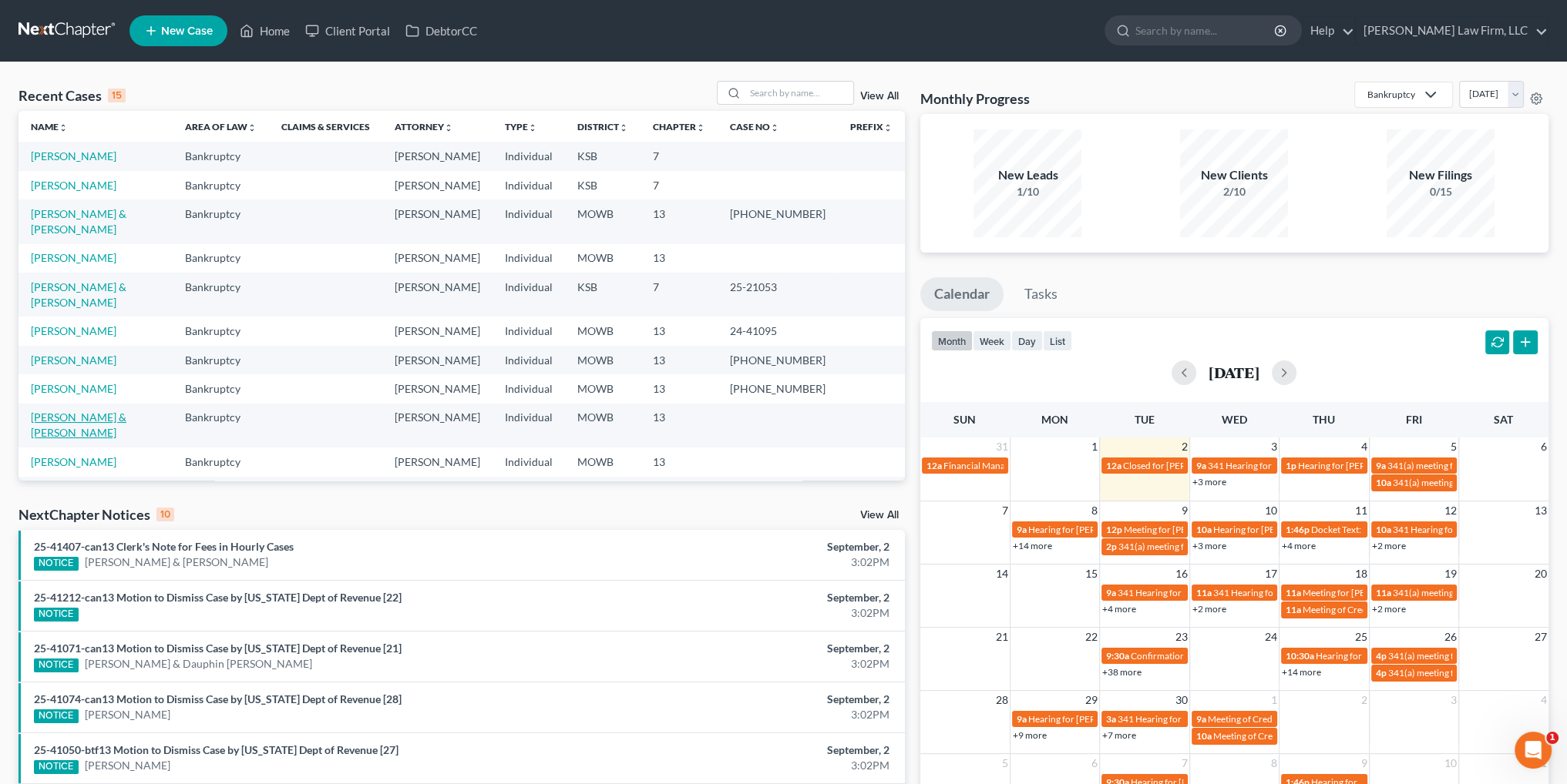
click at [60, 411] on link "[PERSON_NAME] & [PERSON_NAME]" at bounding box center [79, 425] width 96 height 28
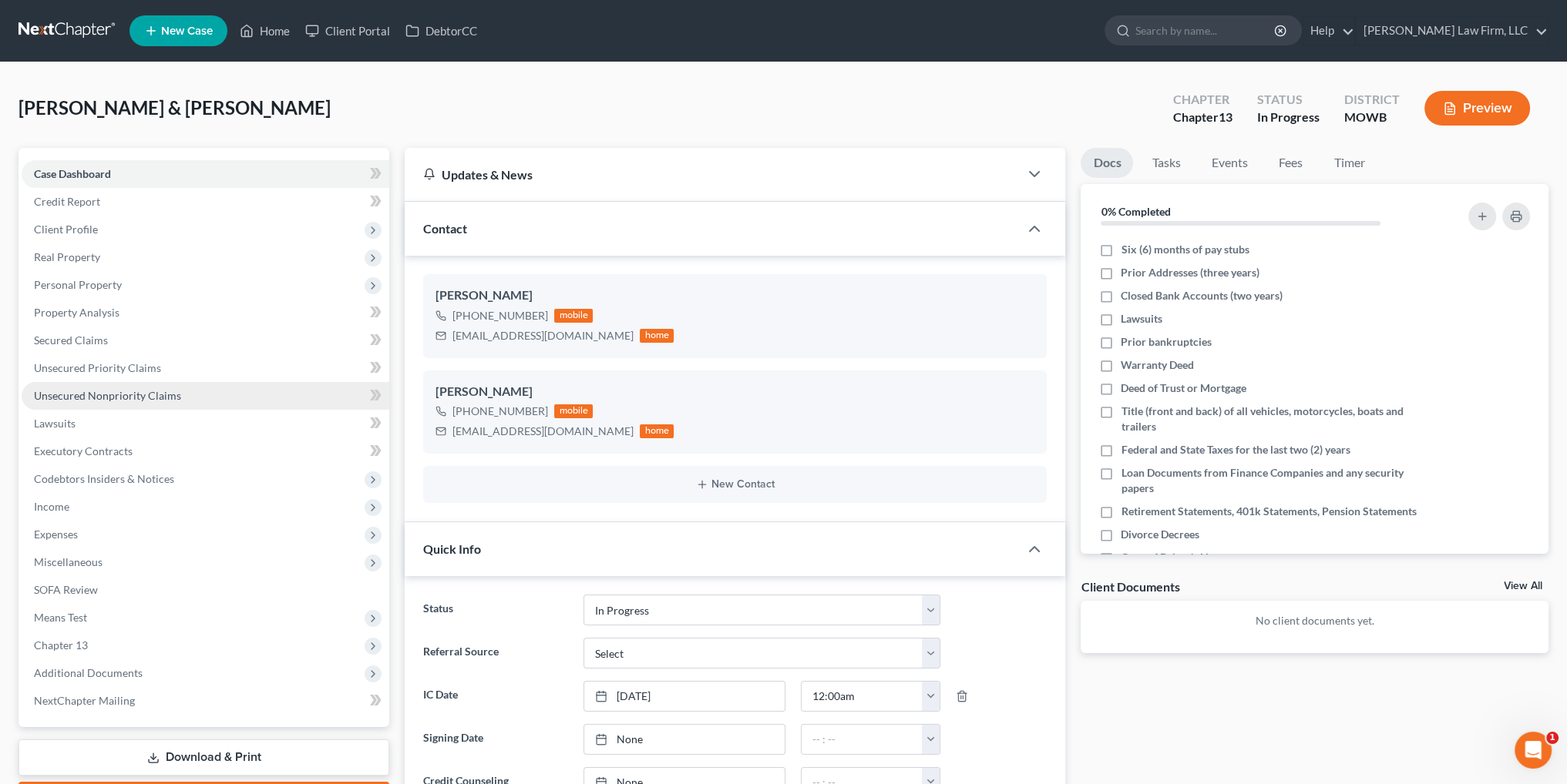
click at [111, 395] on span "Unsecured Nonpriority Claims" at bounding box center [107, 396] width 147 height 13
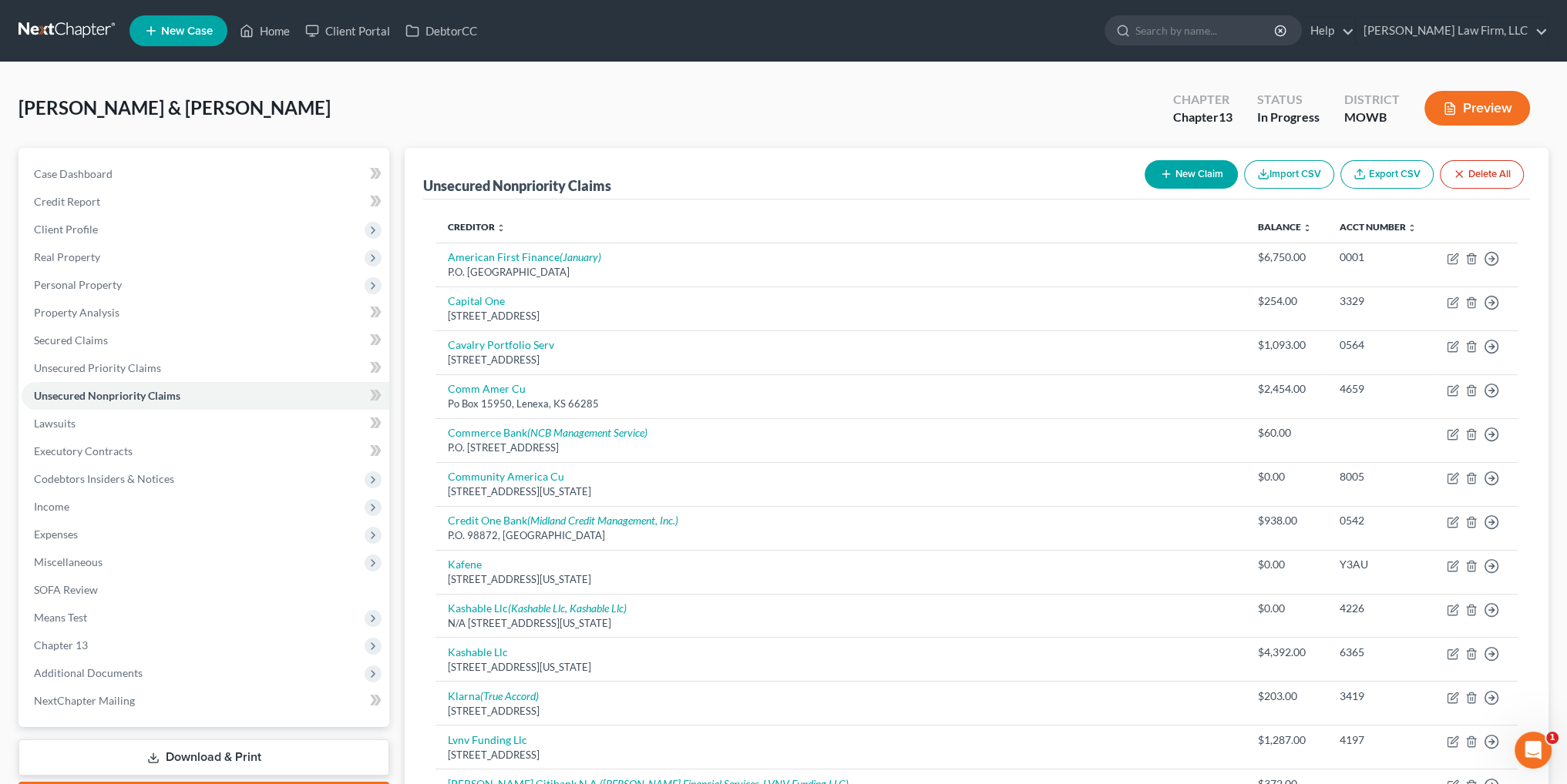
click at [1180, 174] on button "New Claim" at bounding box center [1191, 174] width 93 height 28
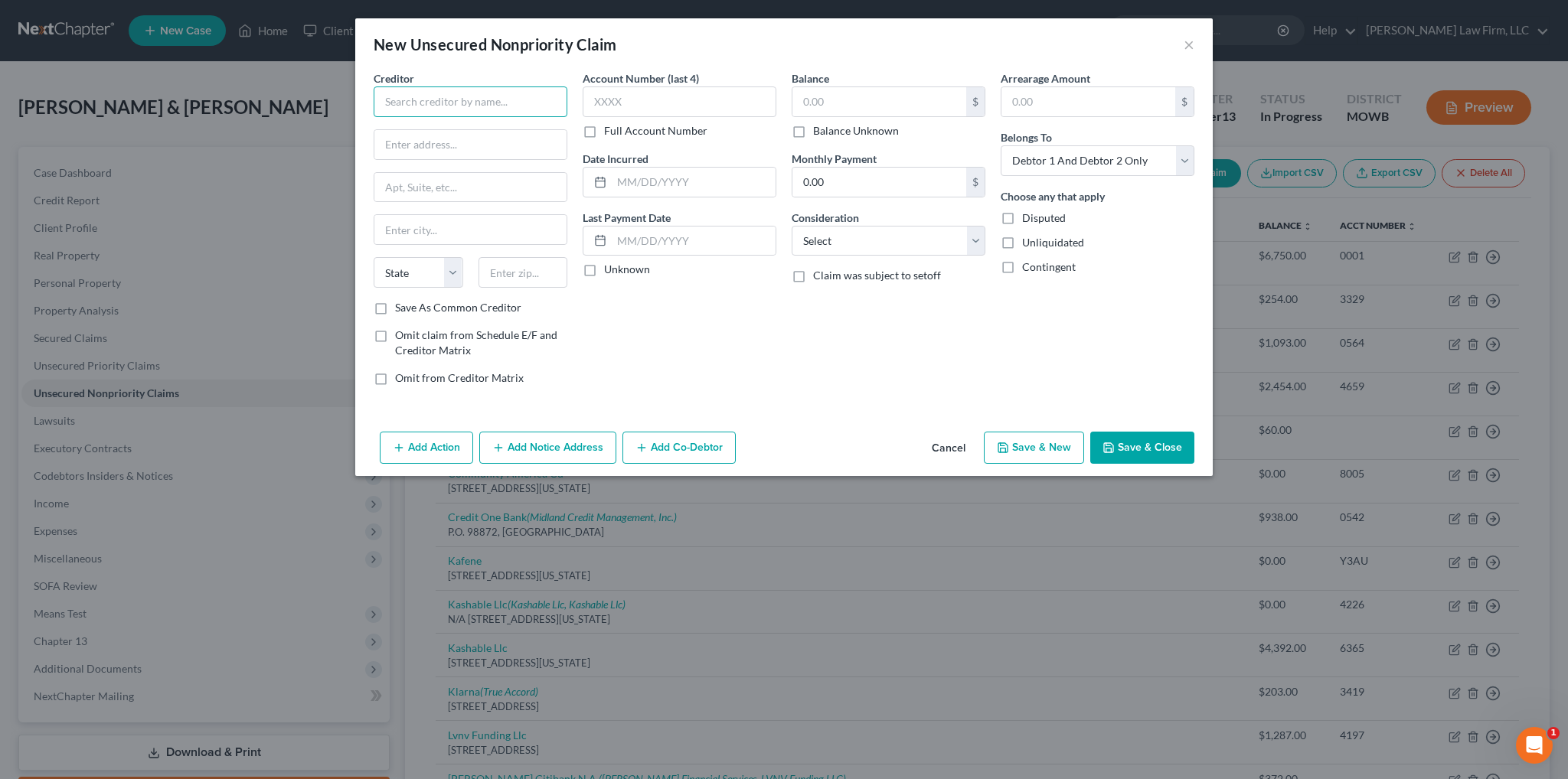
click at [498, 111] on input "text" at bounding box center [470, 102] width 193 height 31
click at [631, 91] on input "text" at bounding box center [679, 102] width 193 height 31
click at [655, 192] on input "text" at bounding box center [693, 181] width 164 height 29
click at [838, 243] on select "Select Cable / Satellite Services Collection Agency Credit Card Debt Debt Couns…" at bounding box center [888, 241] width 193 height 31
click at [861, 236] on select "Select Cable / Satellite Services Collection Agency Credit Card Debt Debt Couns…" at bounding box center [888, 241] width 193 height 31
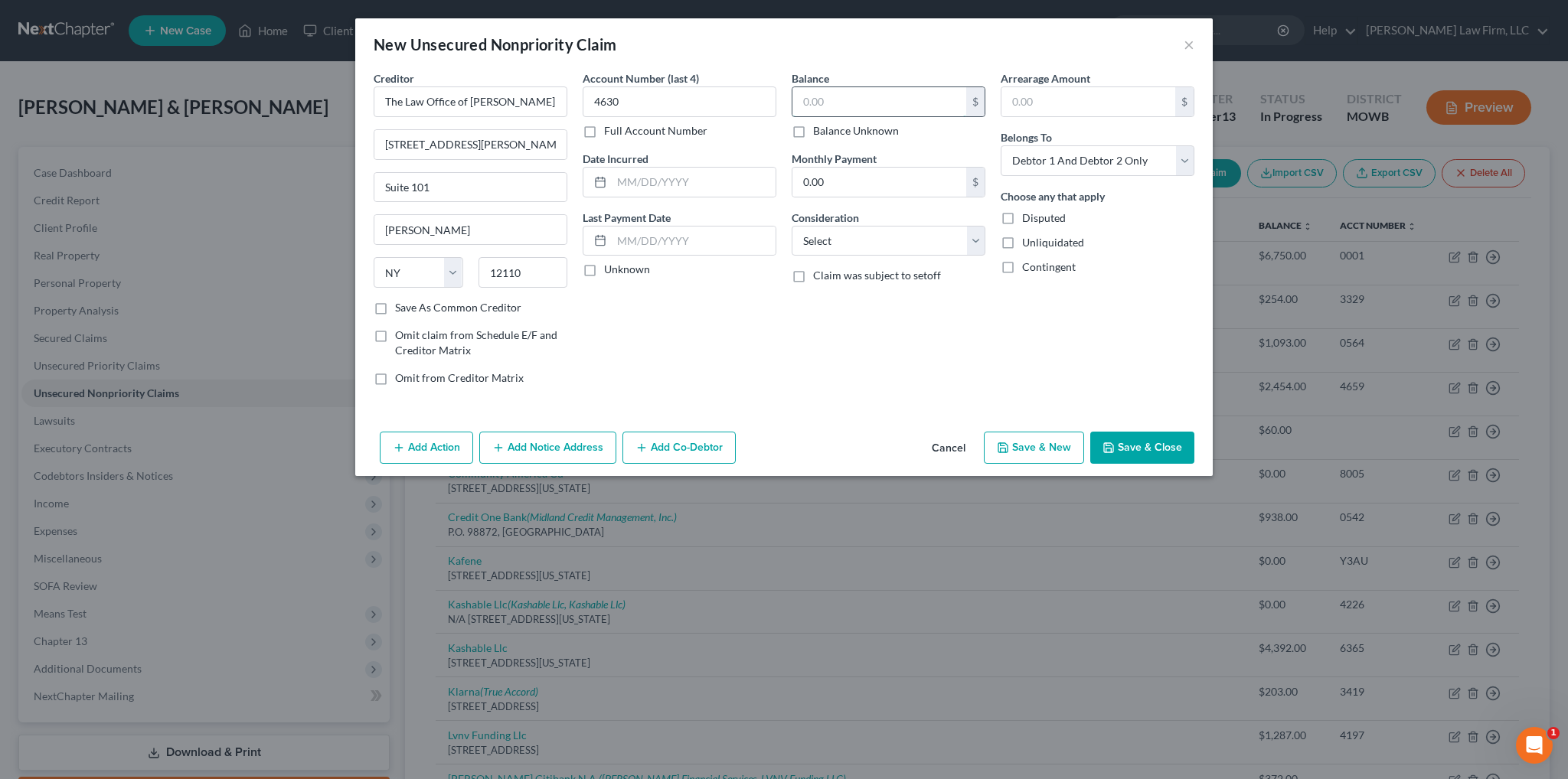
click at [859, 101] on input "text" at bounding box center [879, 101] width 174 height 29
click at [629, 178] on input "text" at bounding box center [693, 181] width 164 height 29
click at [1127, 443] on button "Save & Close" at bounding box center [1142, 447] width 104 height 32
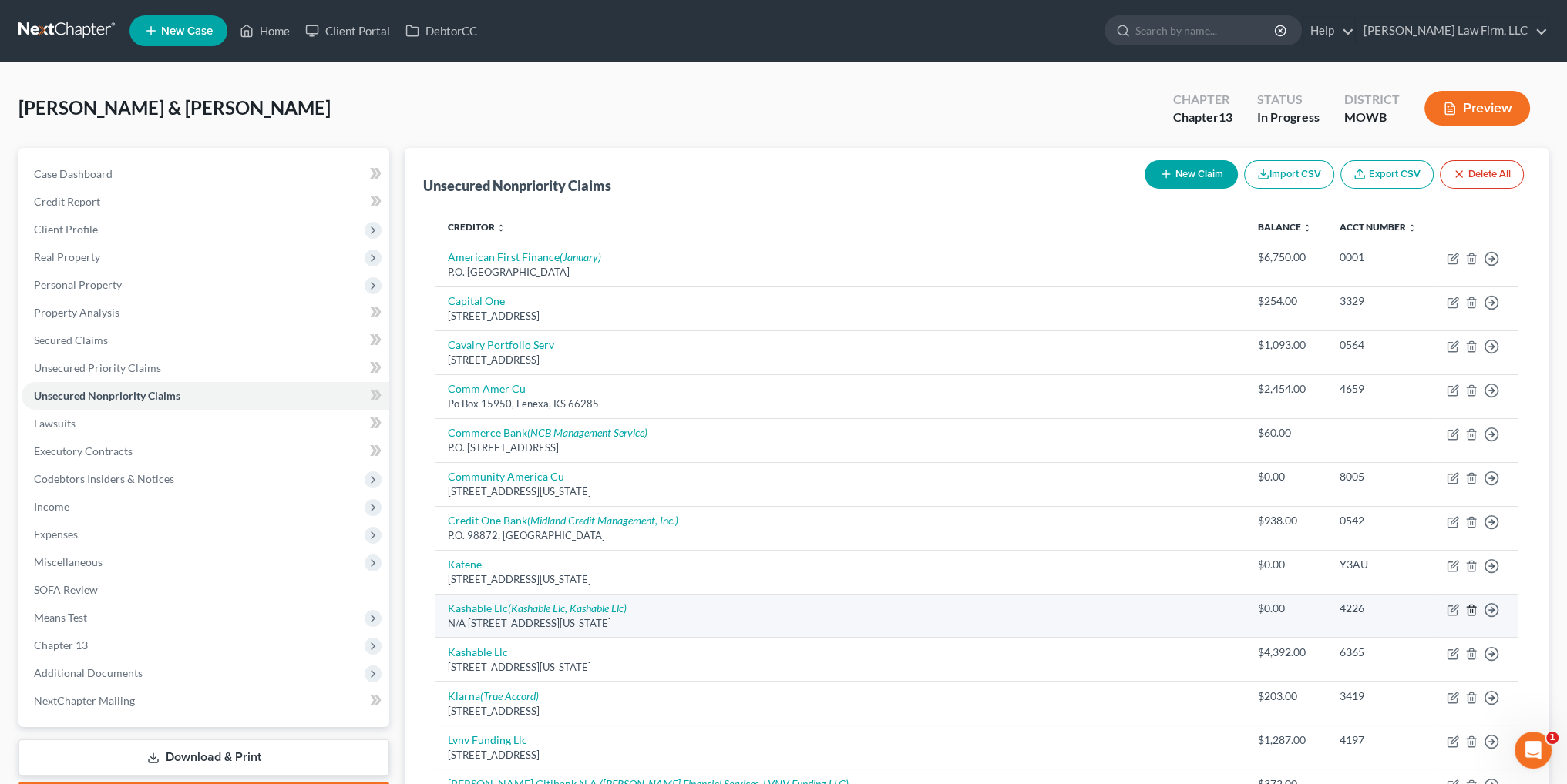
click at [1468, 604] on icon "button" at bounding box center [1470, 609] width 7 height 10
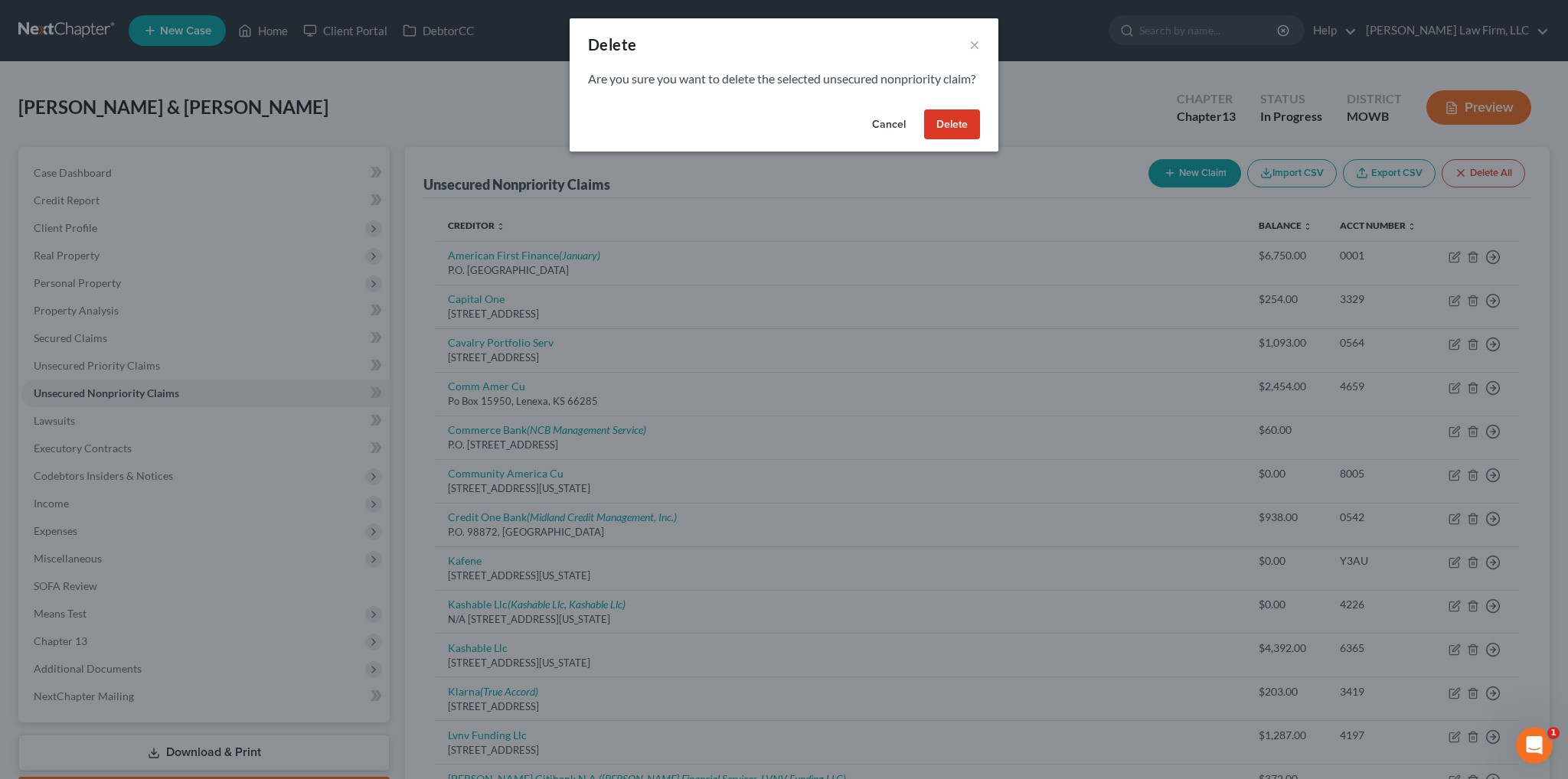
click at [941, 140] on button "Delete" at bounding box center [952, 124] width 56 height 31
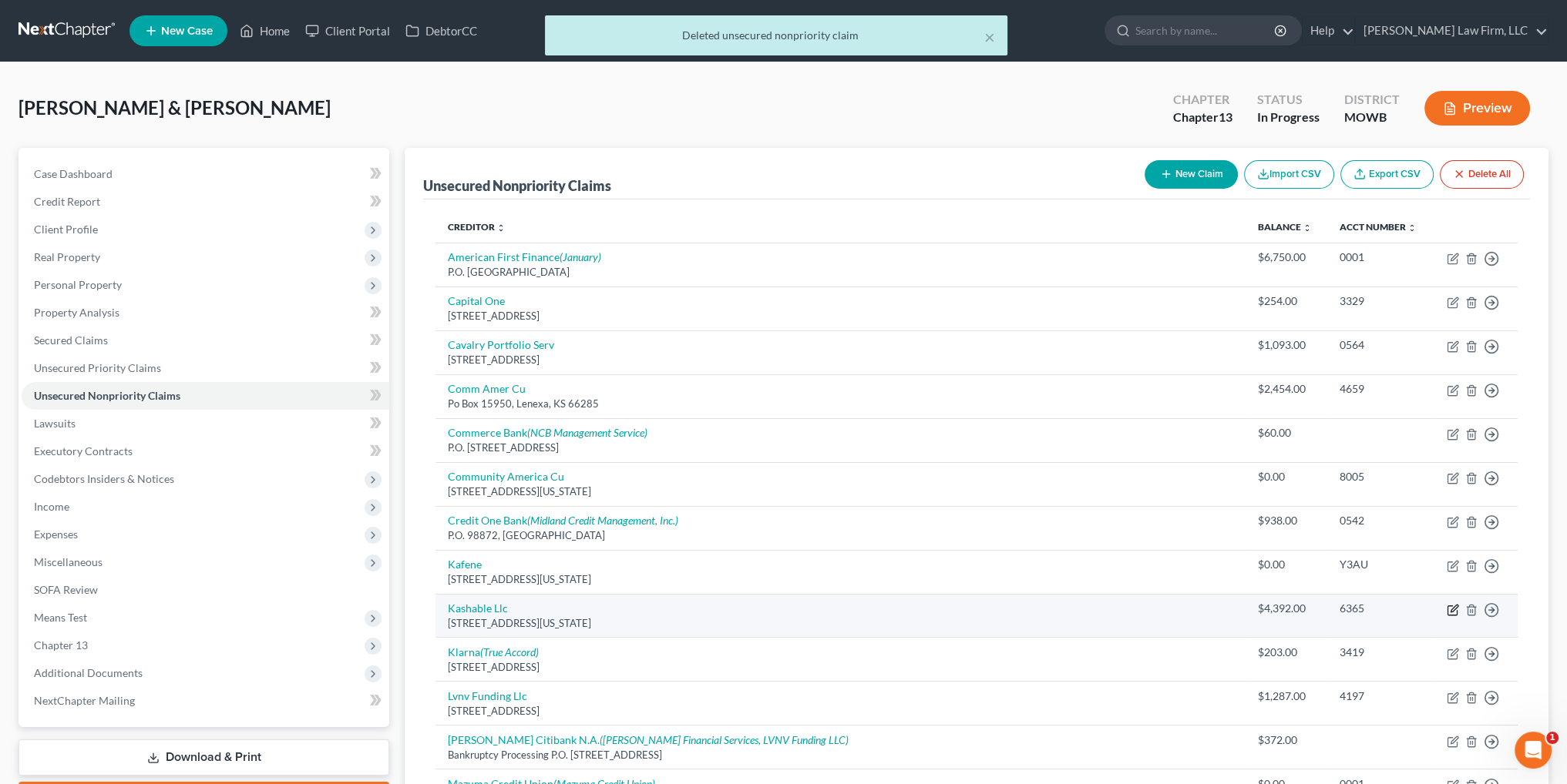
click at [1452, 608] on icon "button" at bounding box center [1453, 607] width 7 height 7
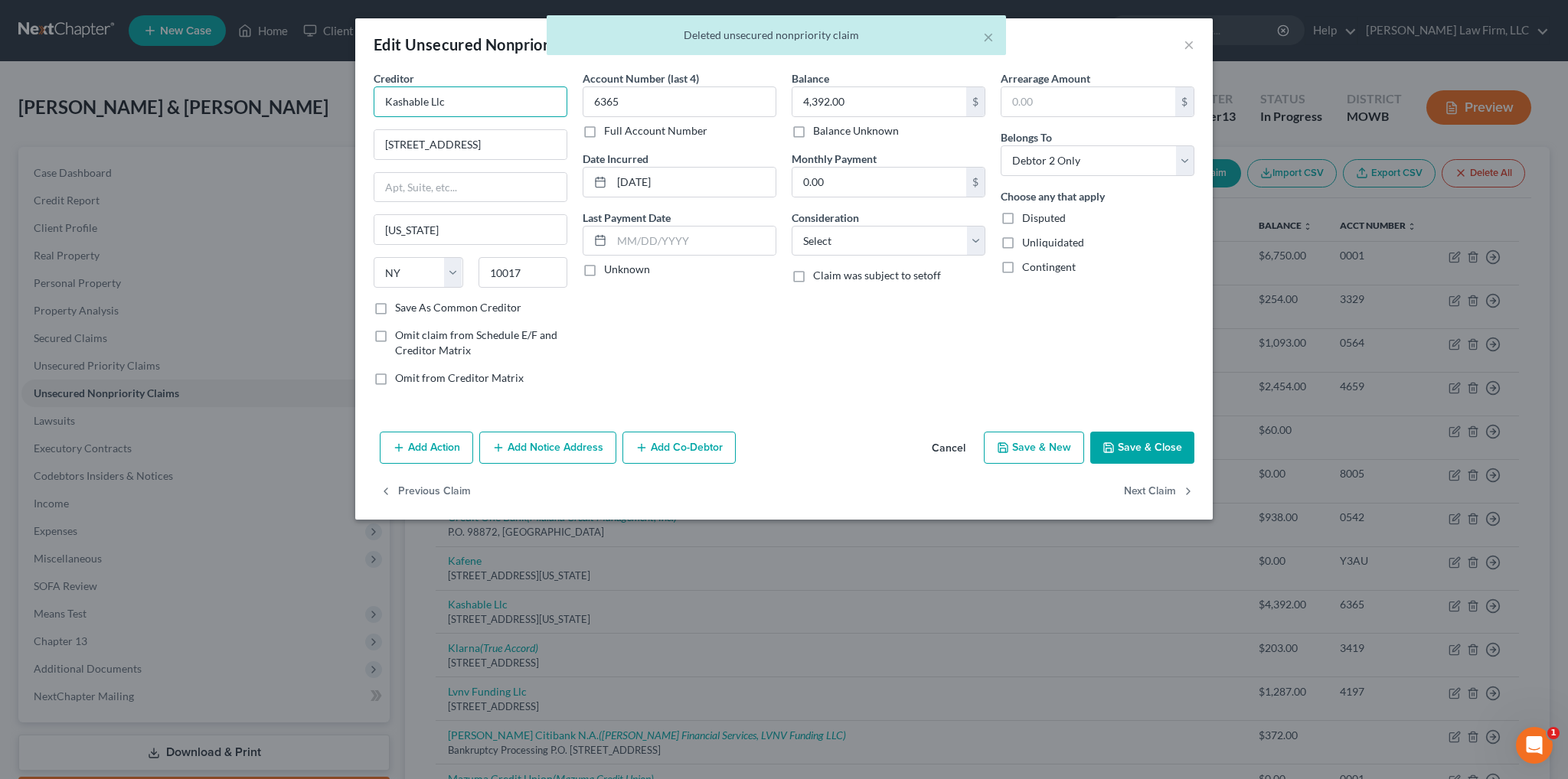
click at [475, 104] on input "Kashable Llc" at bounding box center [470, 102] width 193 height 31
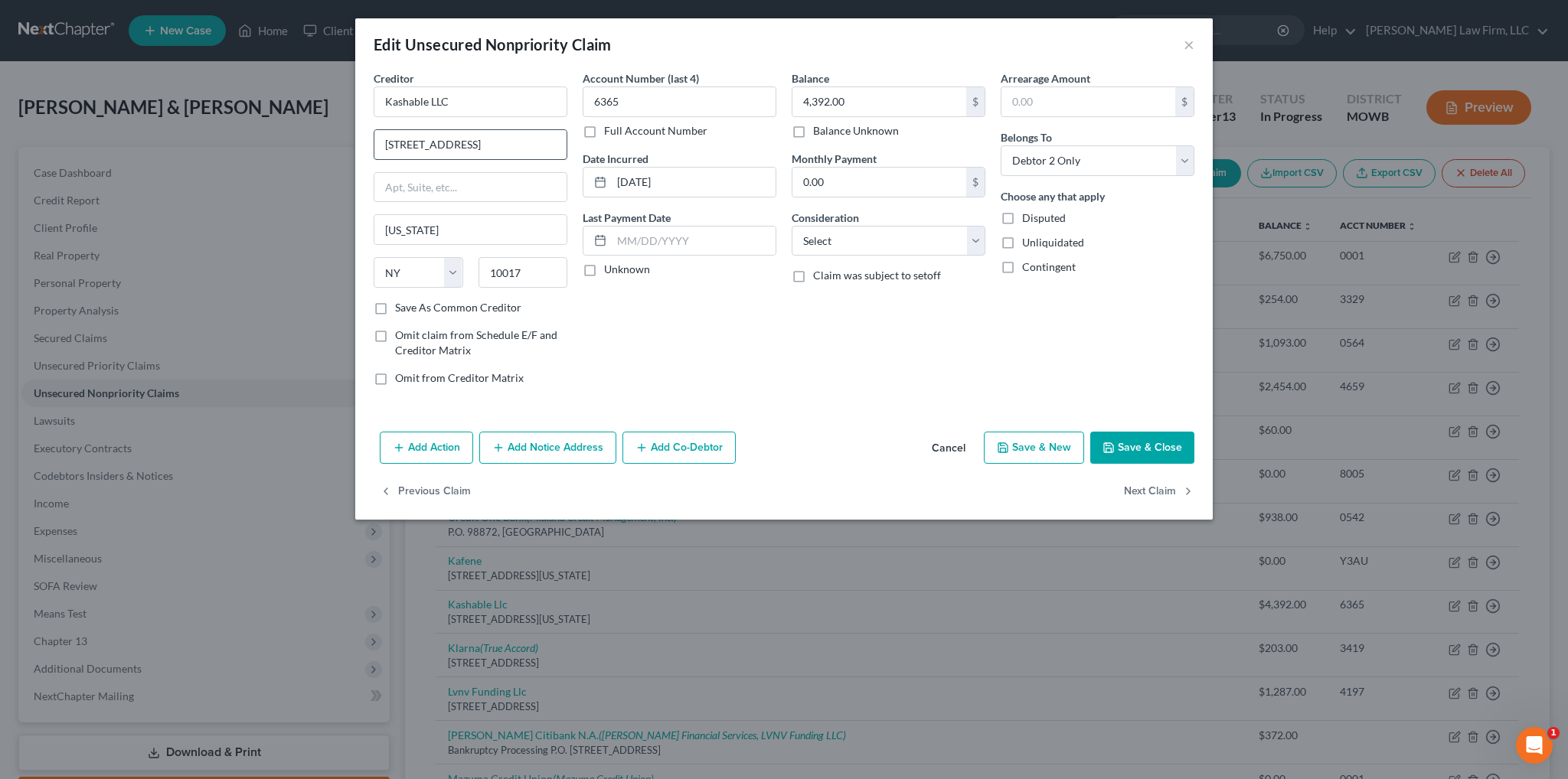
drag, startPoint x: 473, startPoint y: 142, endPoint x: 442, endPoint y: 138, distance: 31.3
click at [442, 138] on input "[STREET_ADDRESS]" at bounding box center [471, 144] width 192 height 29
click at [1124, 442] on button "Save & Close" at bounding box center [1142, 447] width 104 height 32
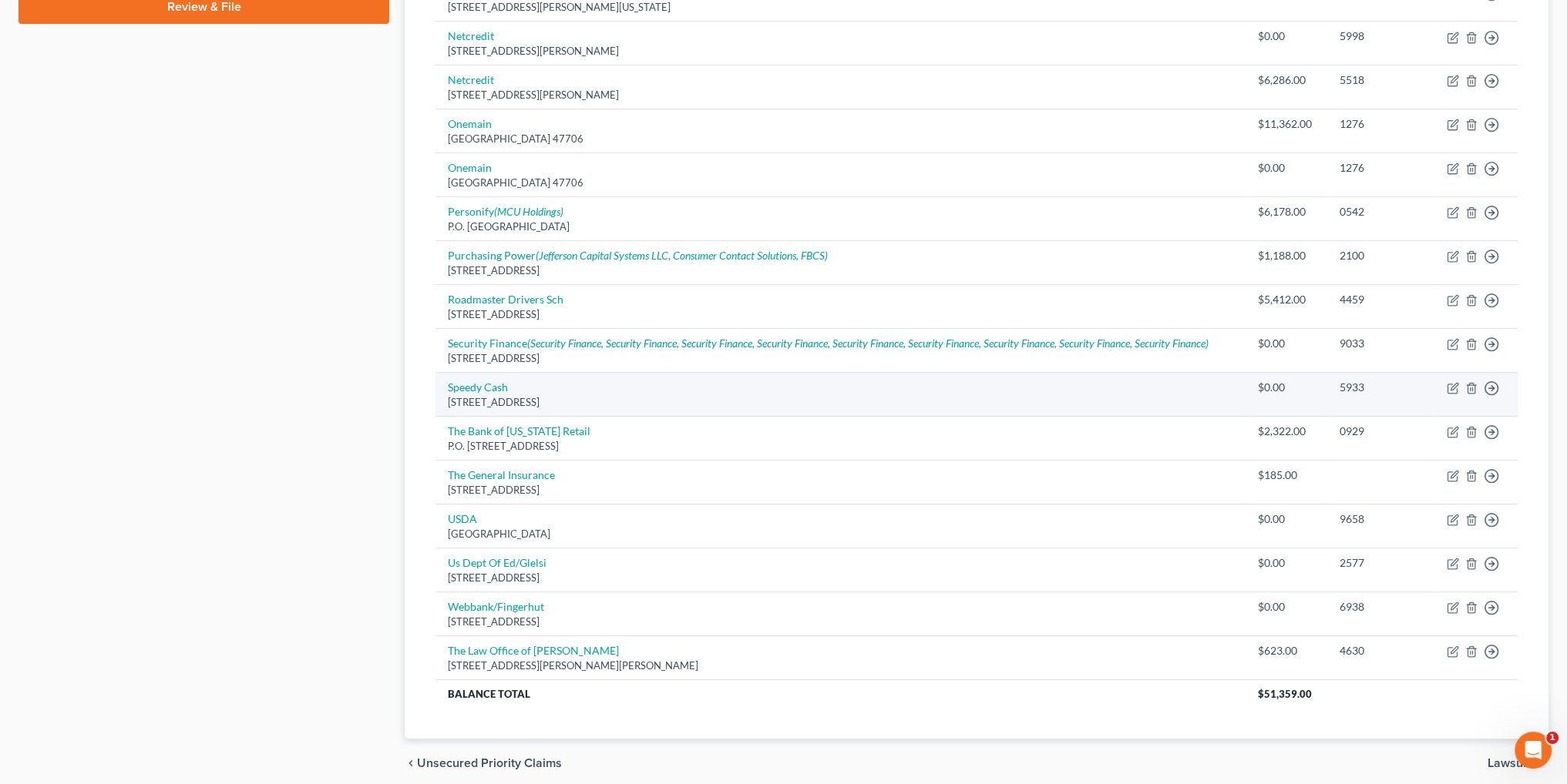
scroll to position [850, 0]
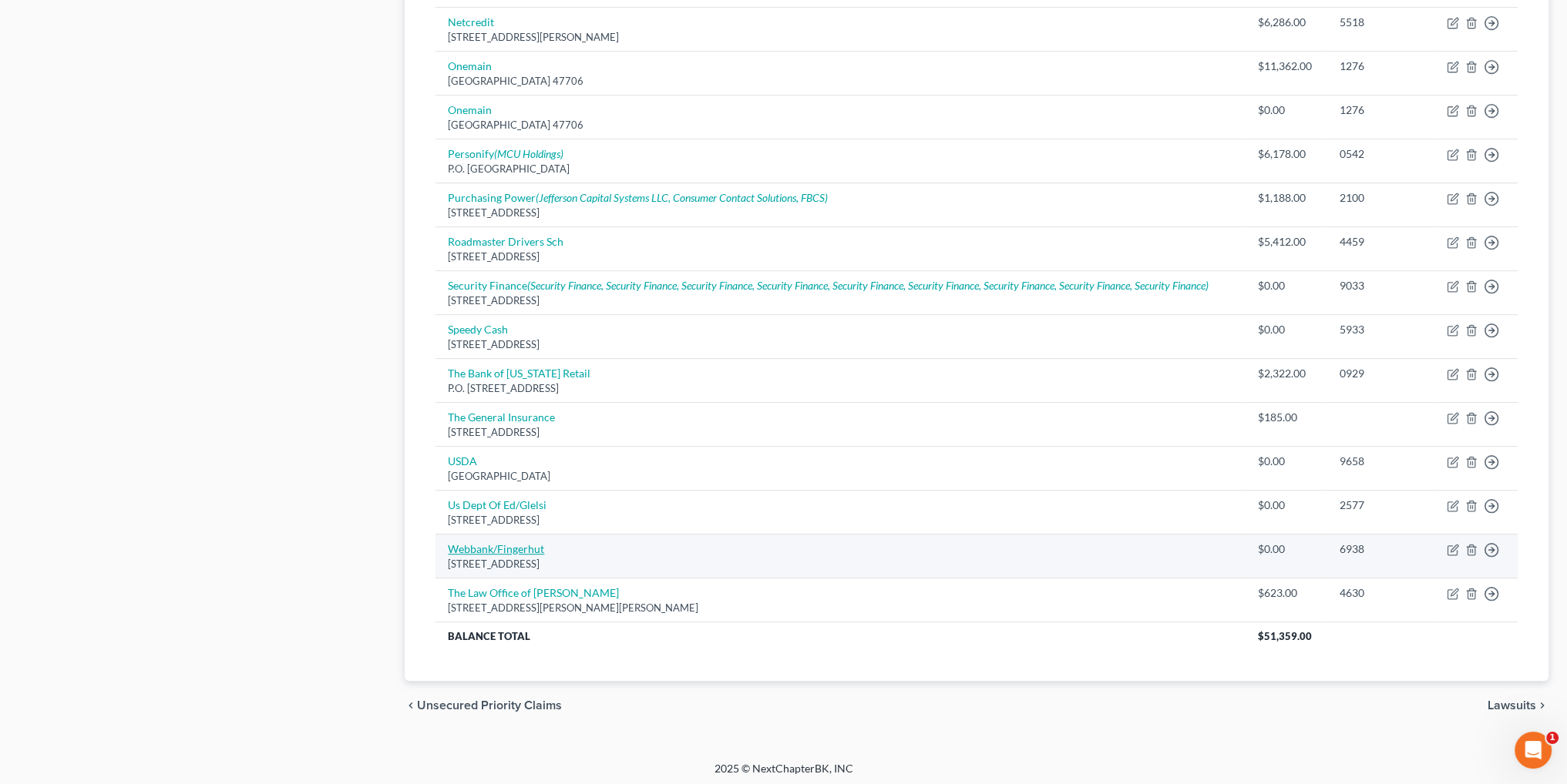
click at [503, 544] on link "Webbank/Fingerhut" at bounding box center [496, 549] width 96 height 13
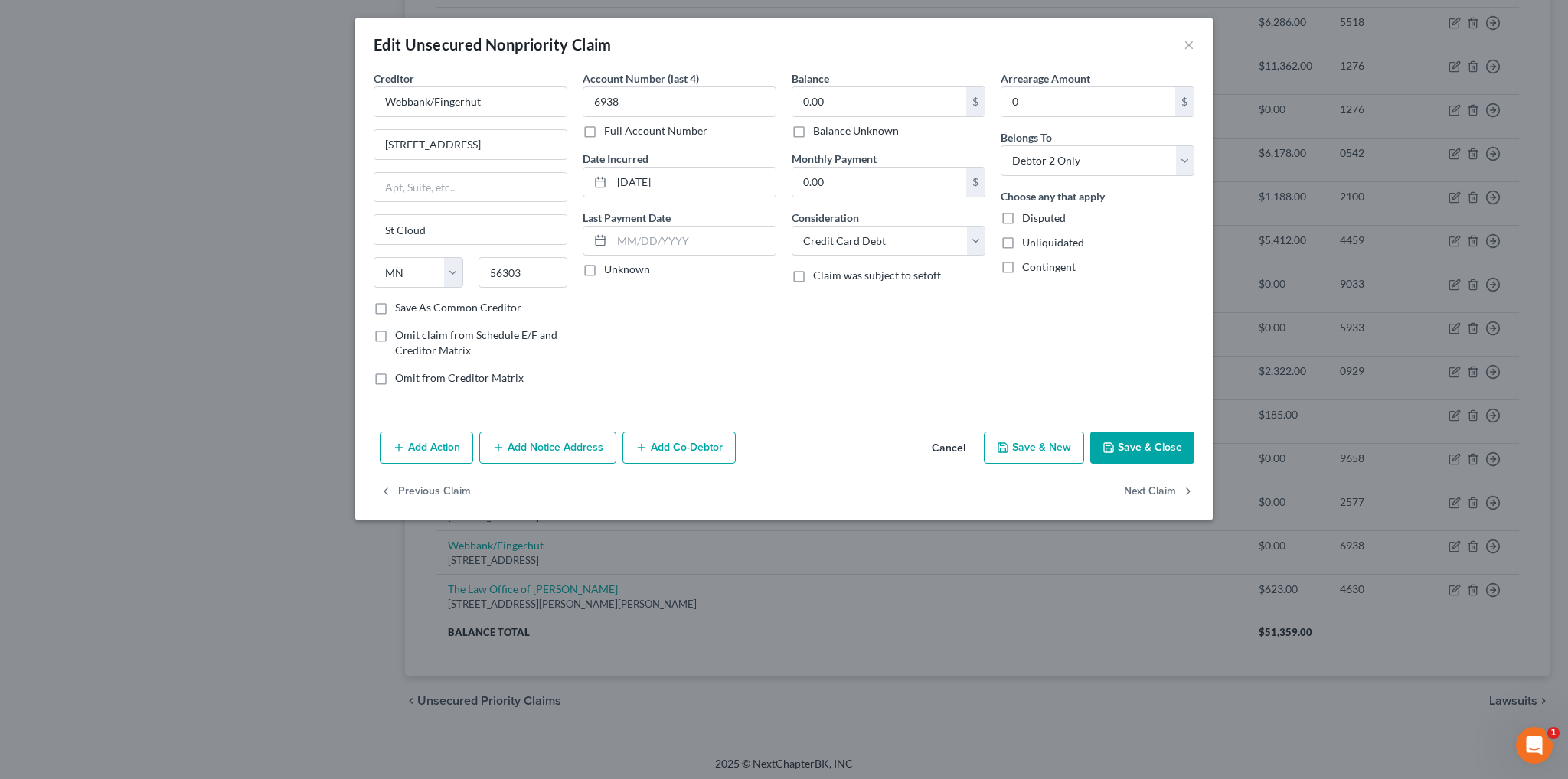
drag, startPoint x: 849, startPoint y: 87, endPoint x: 791, endPoint y: 97, distance: 58.9
click at [791, 97] on div "Balance 0.00 $ Balance Unknown Balance Undetermined 0.00 $ Balance Unknown Mont…" at bounding box center [889, 234] width 209 height 328
click at [536, 451] on button "Add Notice Address" at bounding box center [548, 447] width 137 height 32
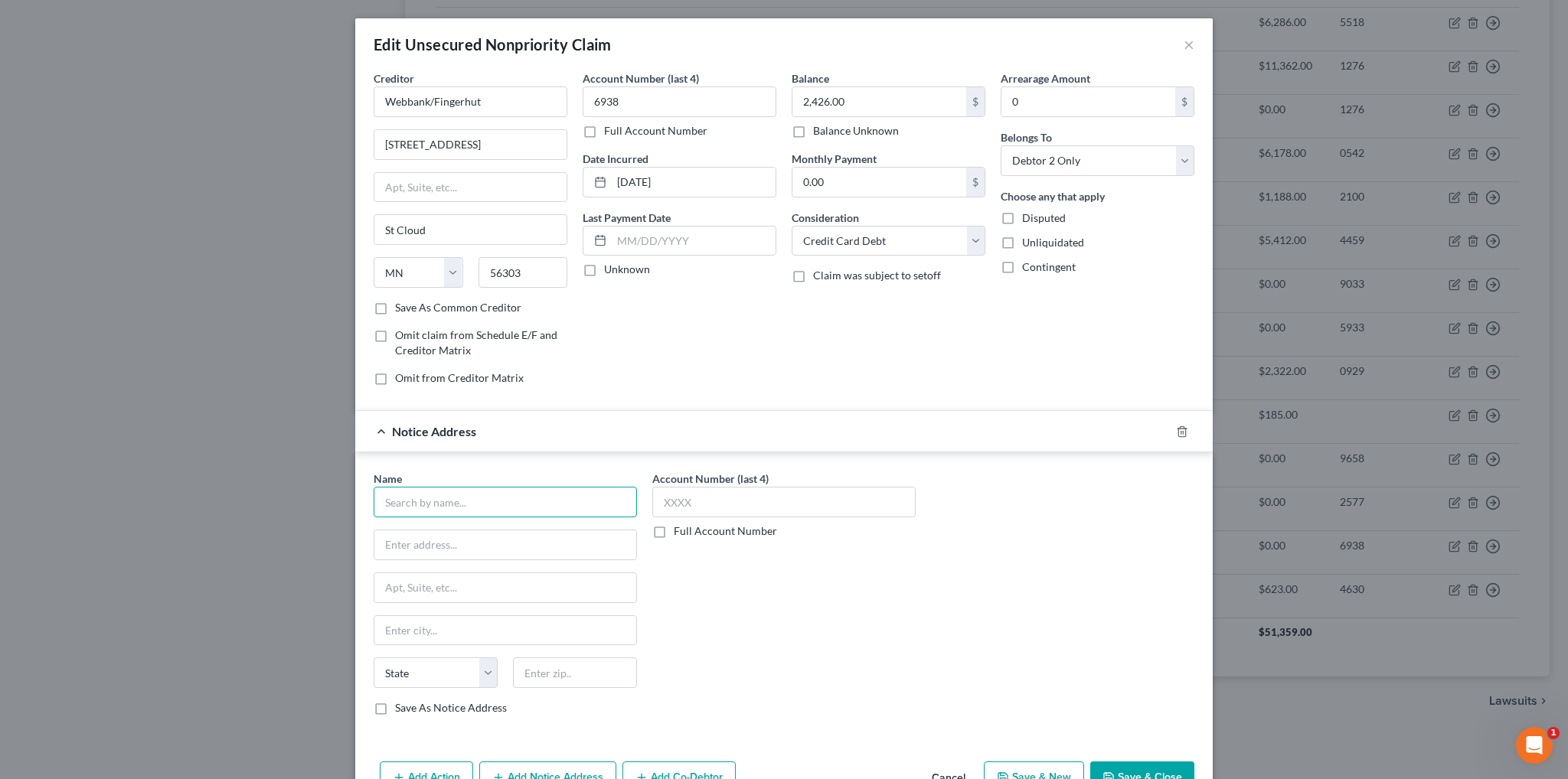
click at [429, 497] on input "text" at bounding box center [506, 502] width 264 height 31
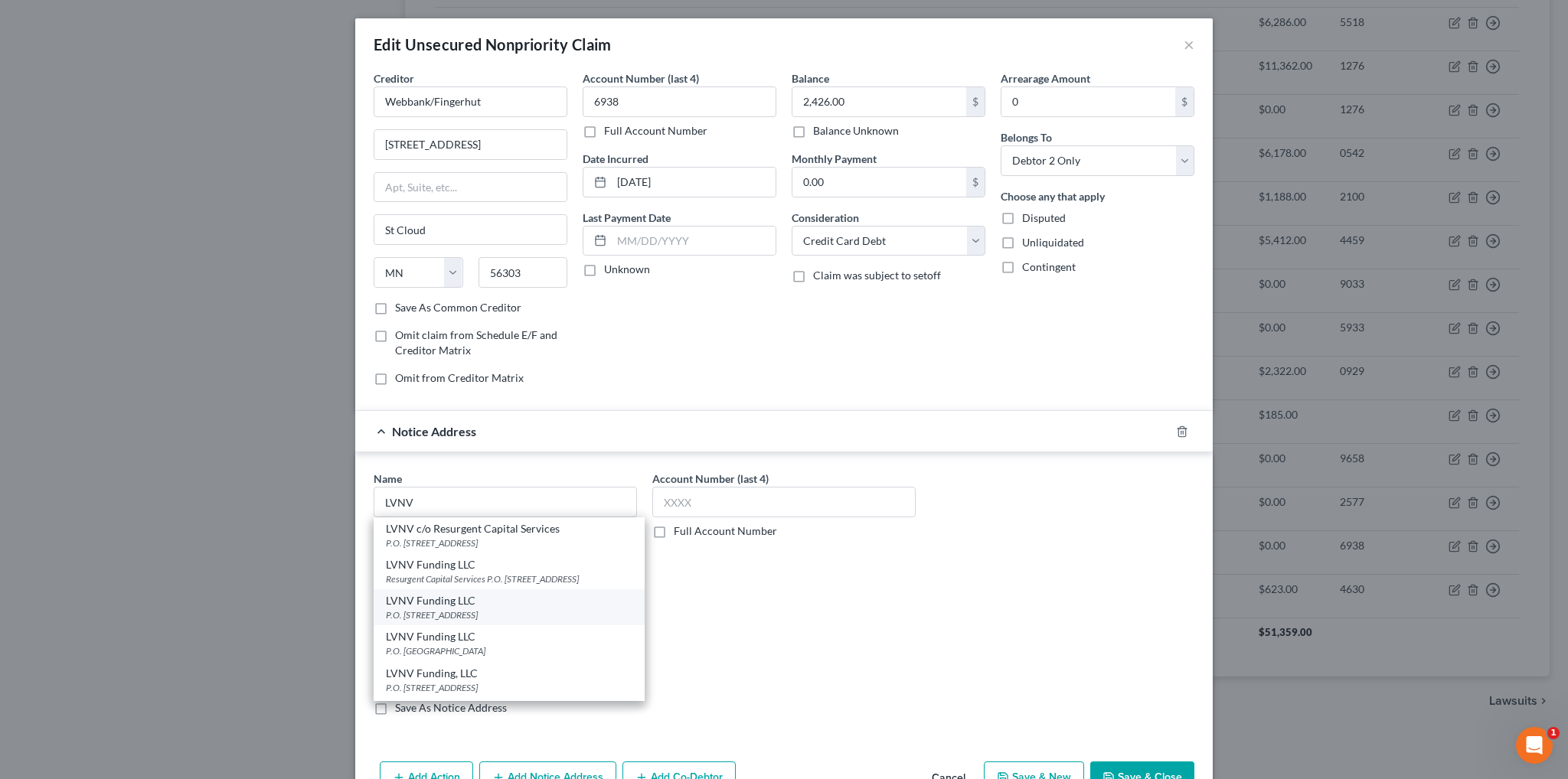
click at [442, 621] on div "P.O. [STREET_ADDRESS]" at bounding box center [509, 615] width 247 height 13
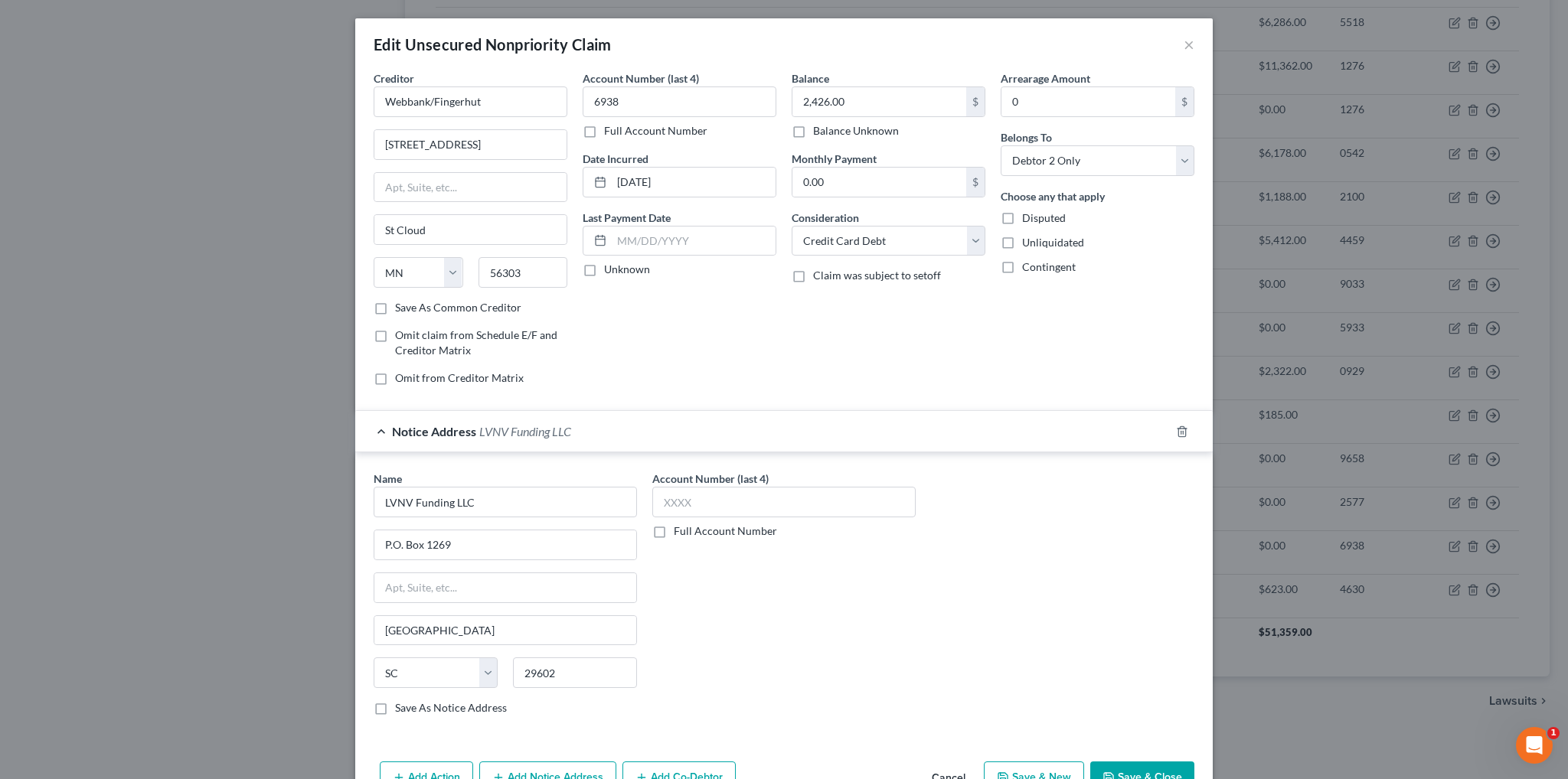
click at [1157, 770] on button "Save & Close" at bounding box center [1142, 777] width 104 height 32
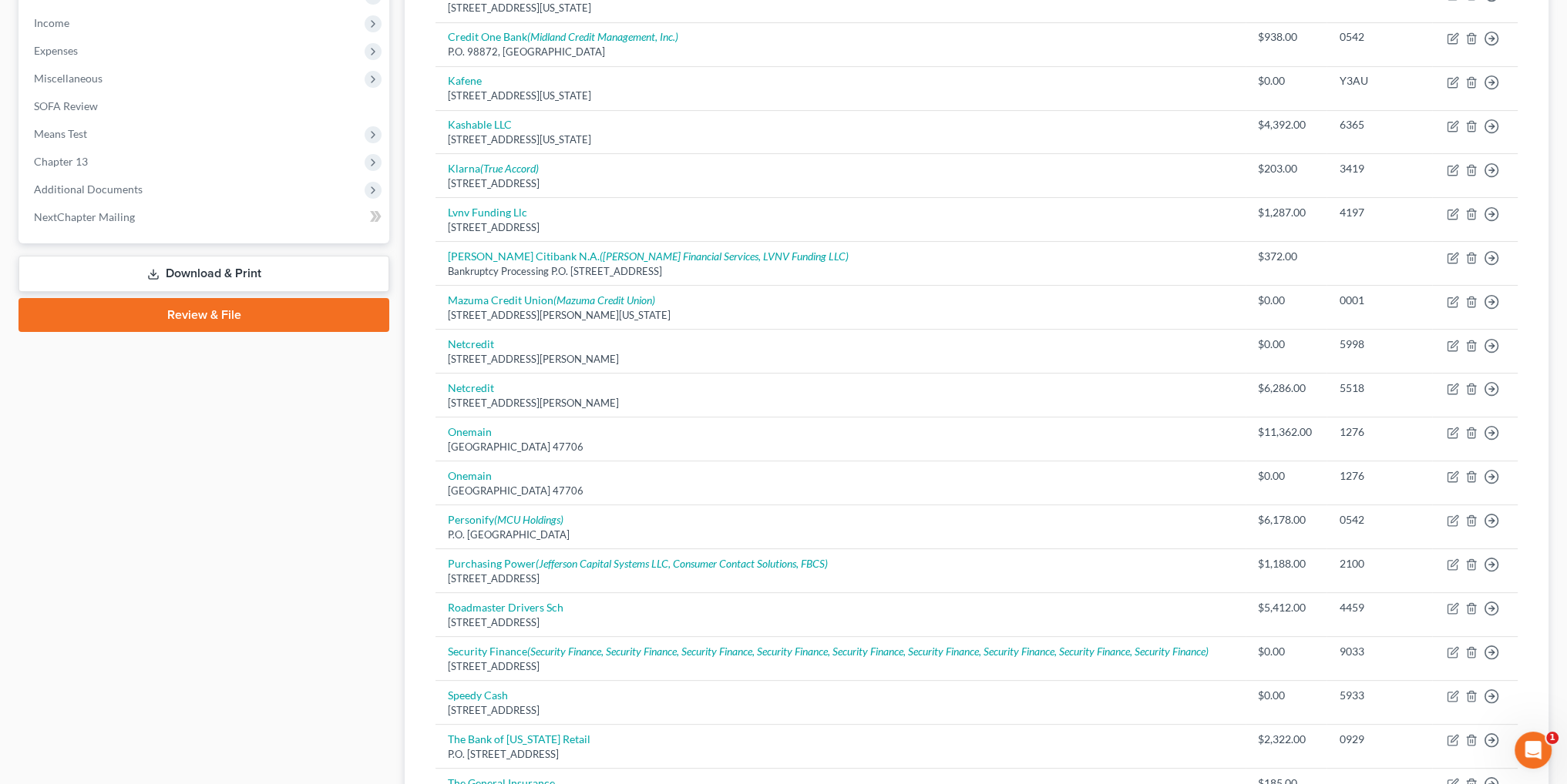
scroll to position [464, 0]
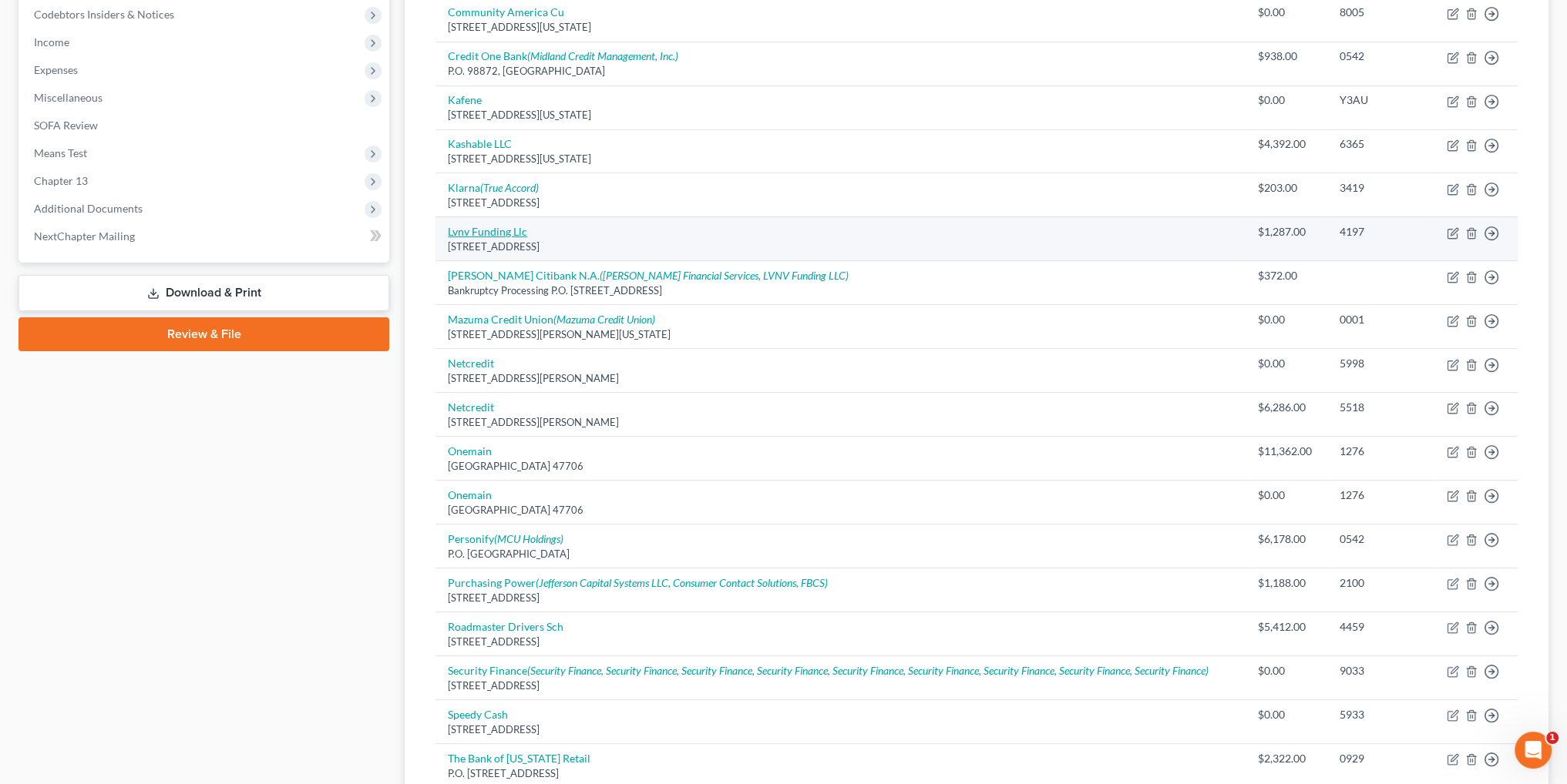
click at [468, 225] on link "Lvnv Funding Llc" at bounding box center [487, 231] width 79 height 13
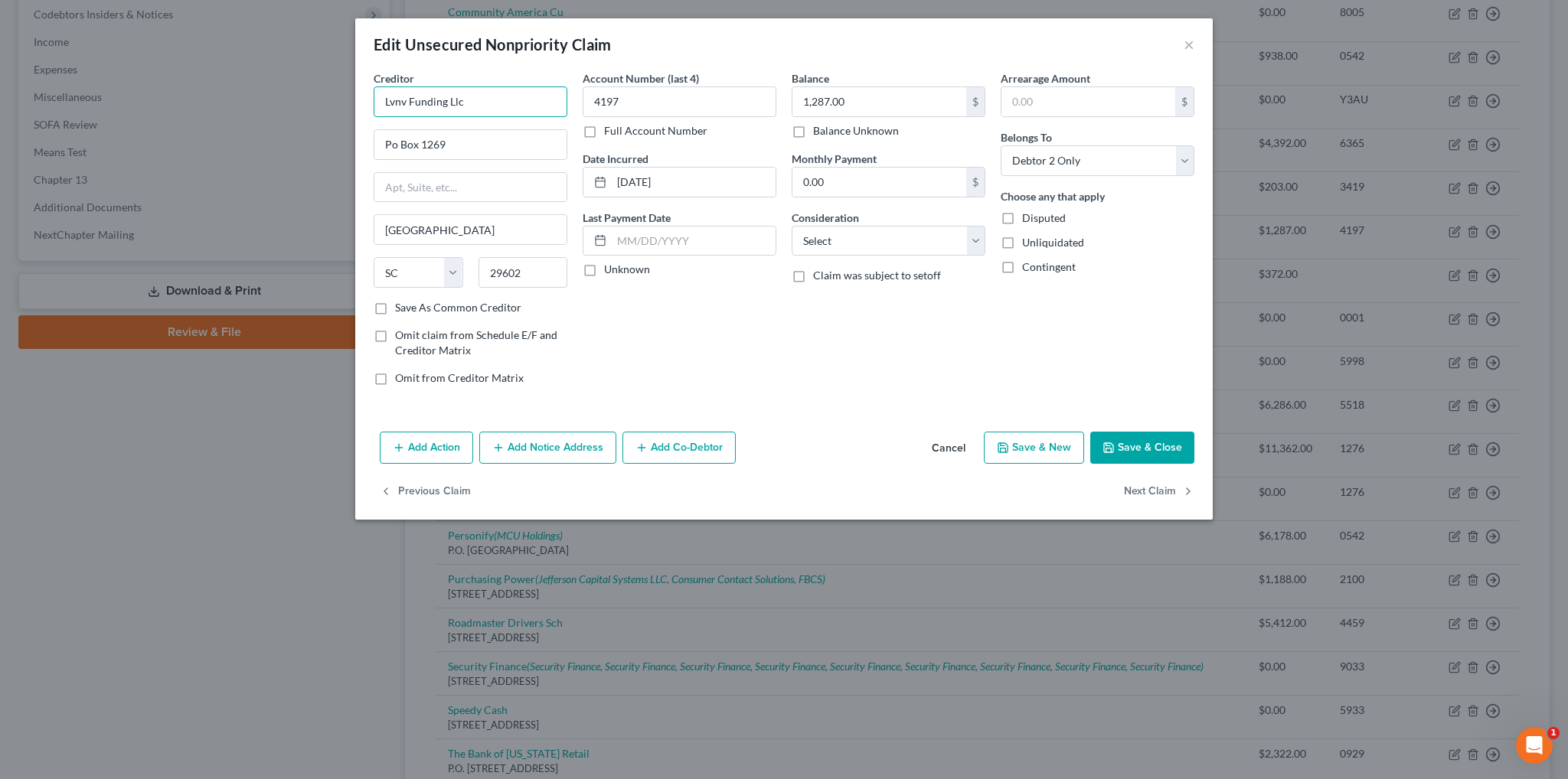
drag, startPoint x: 495, startPoint y: 95, endPoint x: 367, endPoint y: 92, distance: 128.0
click at [367, 92] on div "Creditor * Lvnv Funding Llc Po Box 1269 [GEOGRAPHIC_DATA] [US_STATE] AK AR [GEO…" at bounding box center [471, 234] width 209 height 328
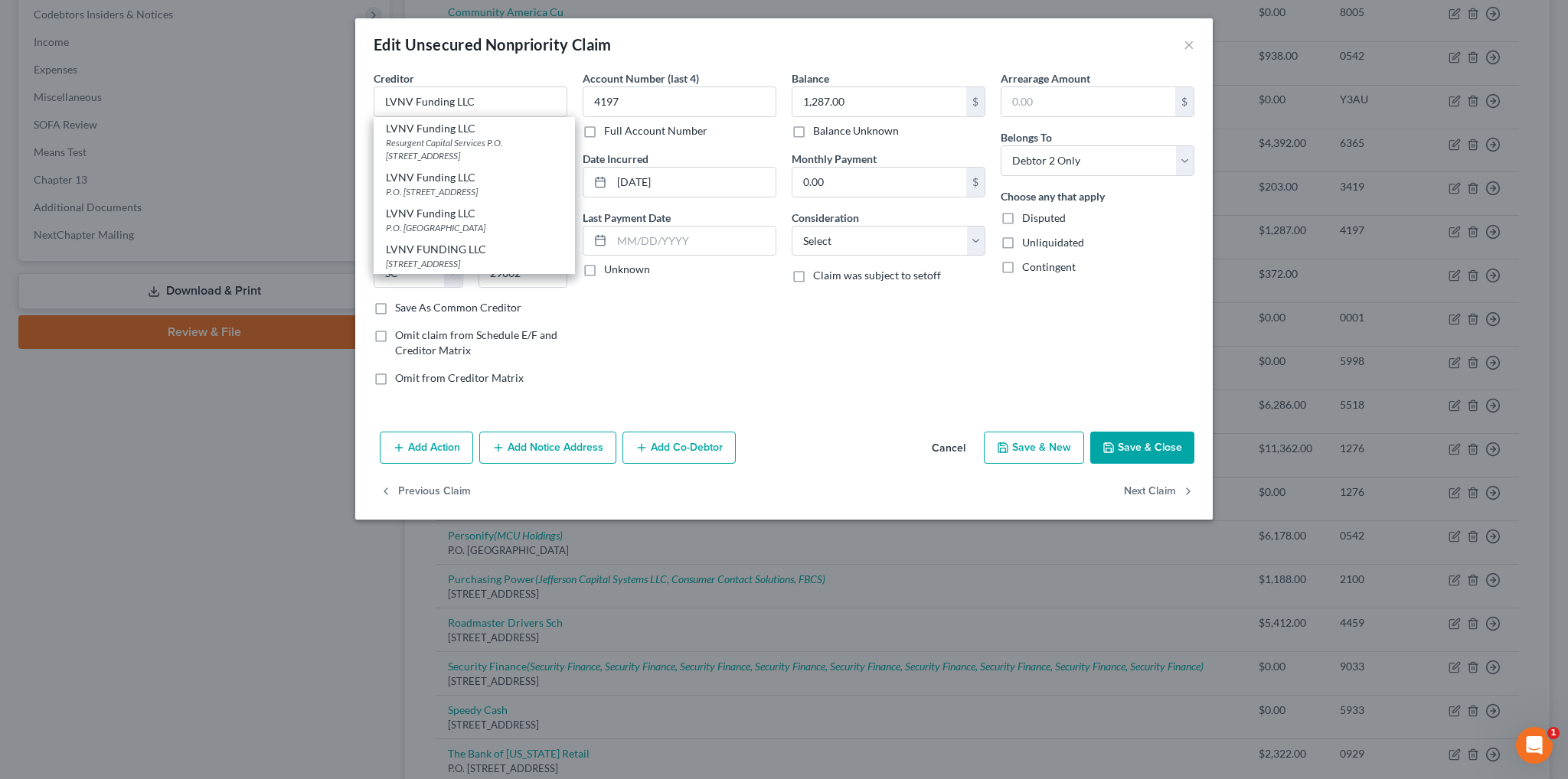
click at [735, 321] on div "Account Number (last 4) 4197 Full Account Number Date Incurred [DATE] Last Paym…" at bounding box center [679, 234] width 209 height 328
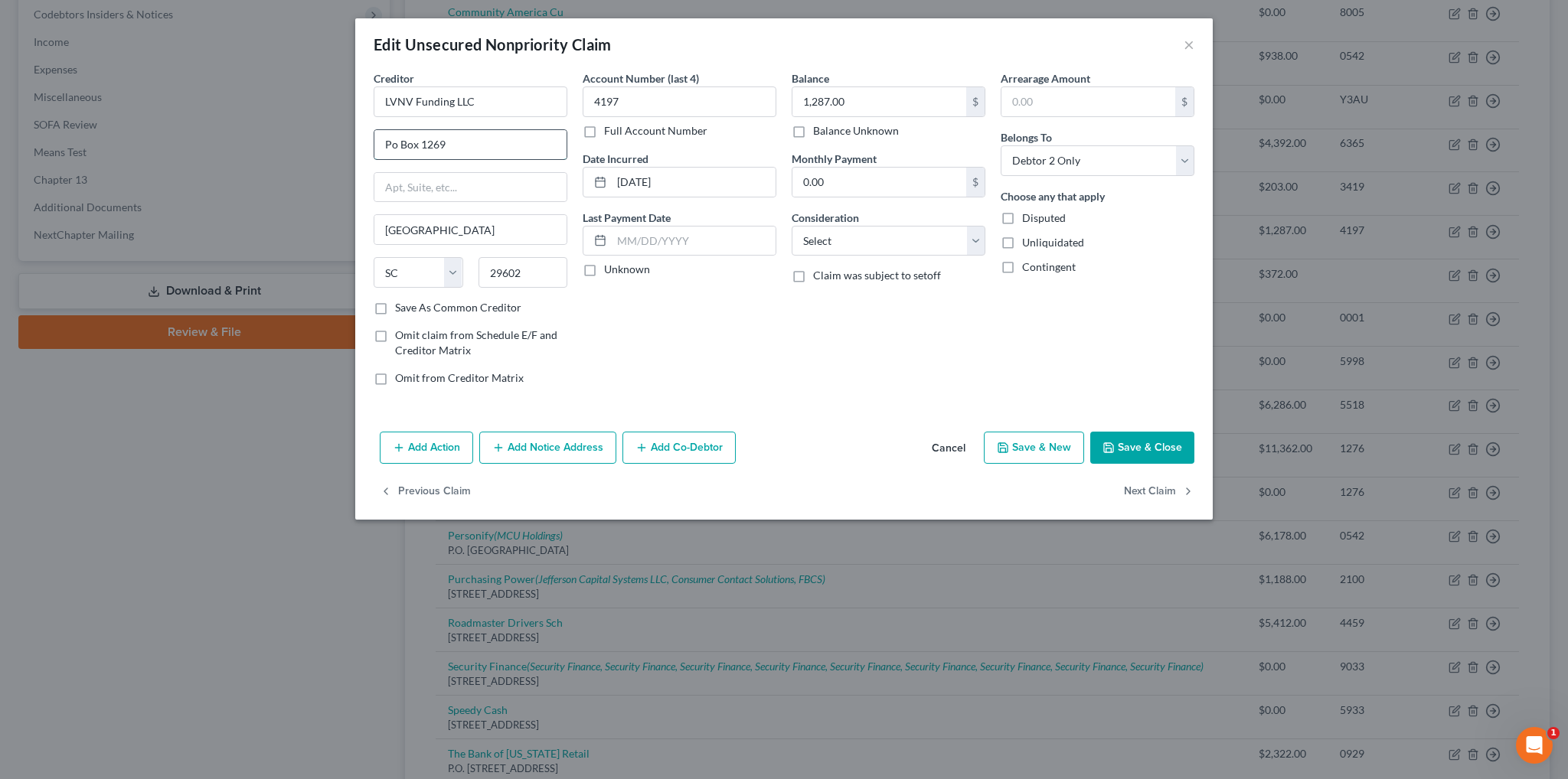
click at [396, 147] on input "Po Box 1269" at bounding box center [471, 144] width 192 height 29
click at [546, 447] on button "Add Notice Address" at bounding box center [548, 447] width 137 height 32
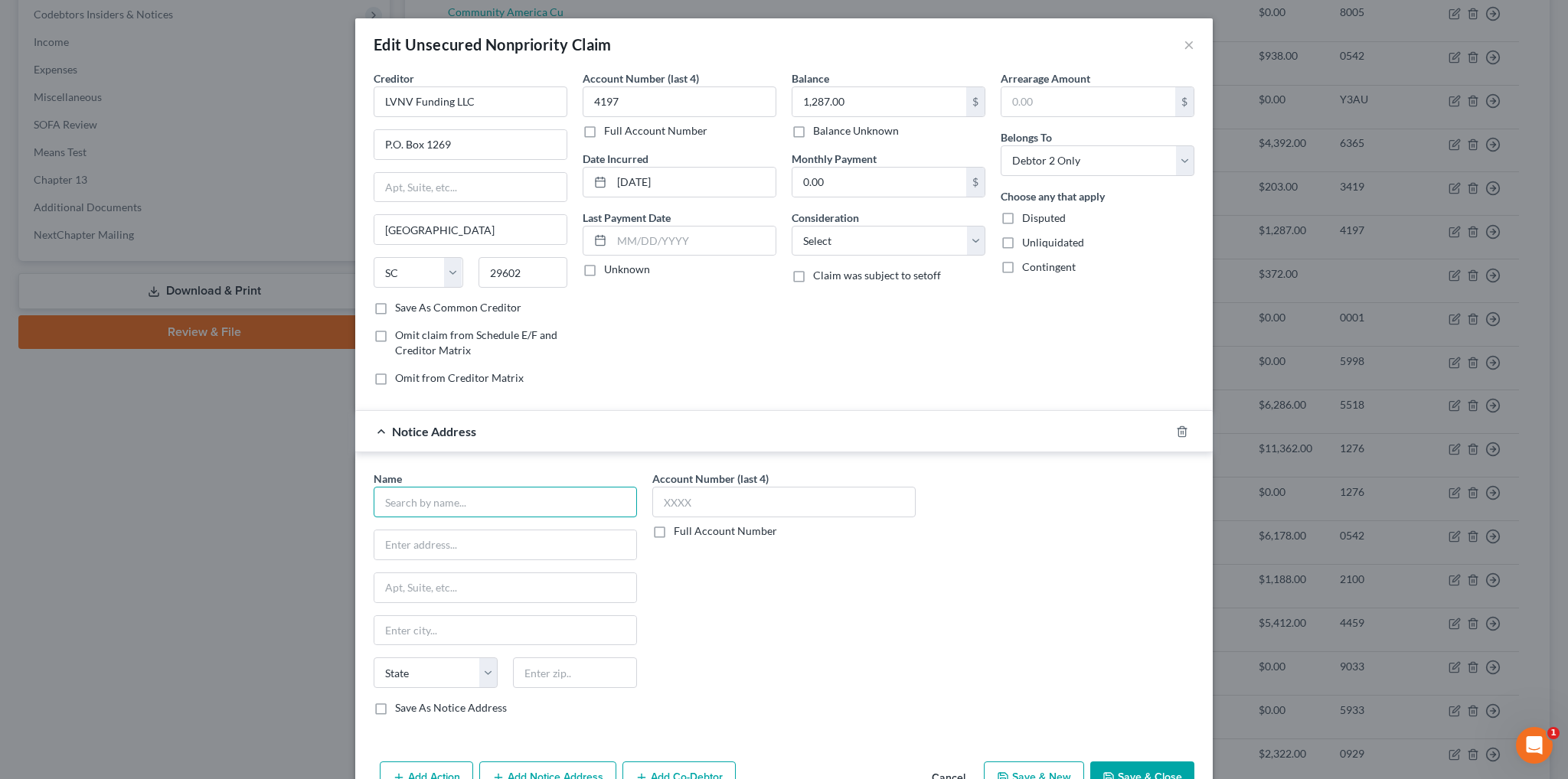
click at [490, 503] on input "text" at bounding box center [506, 502] width 264 height 31
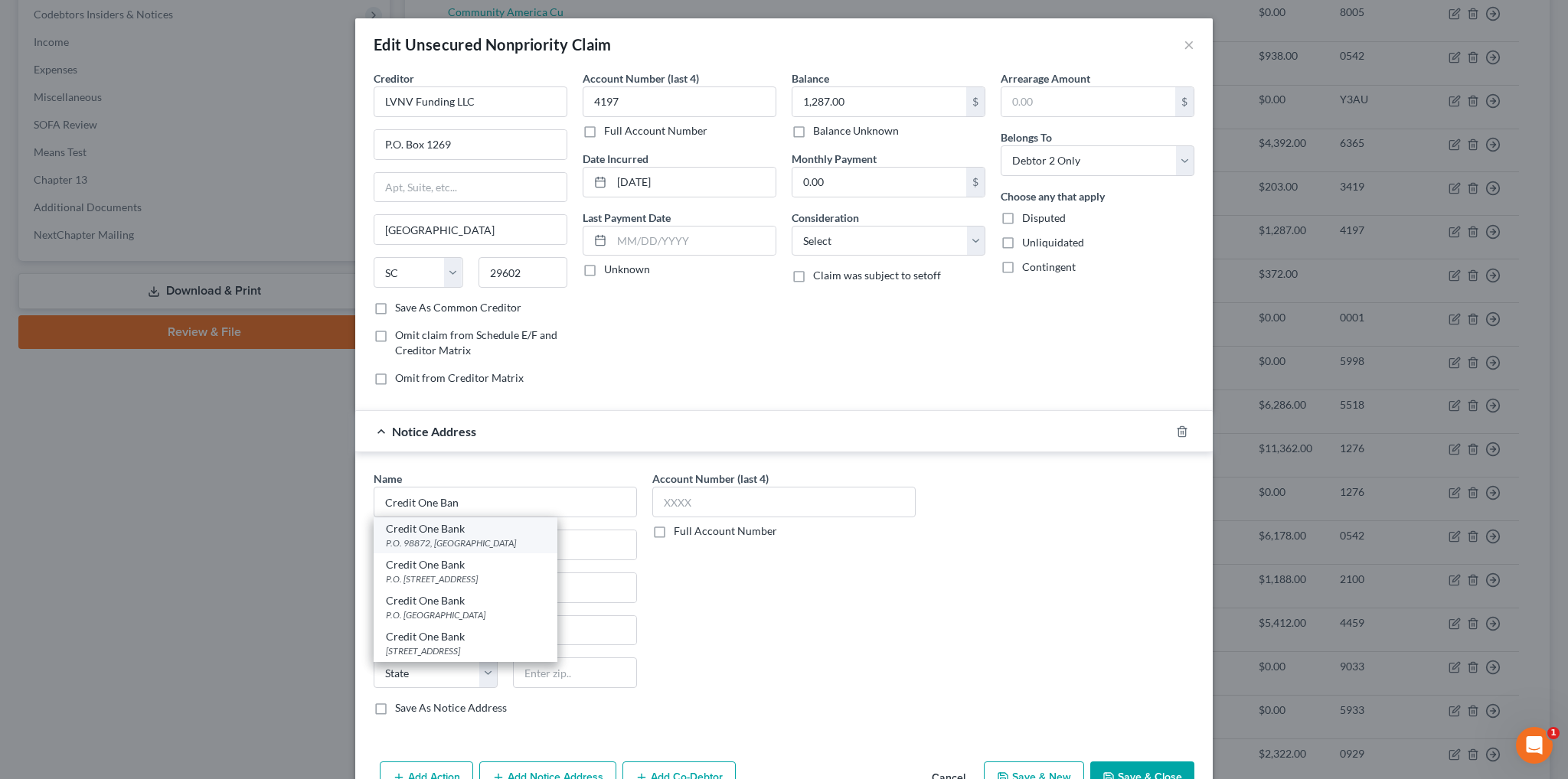
click at [485, 540] on div "P.O. 98872, [GEOGRAPHIC_DATA]" at bounding box center [465, 543] width 159 height 13
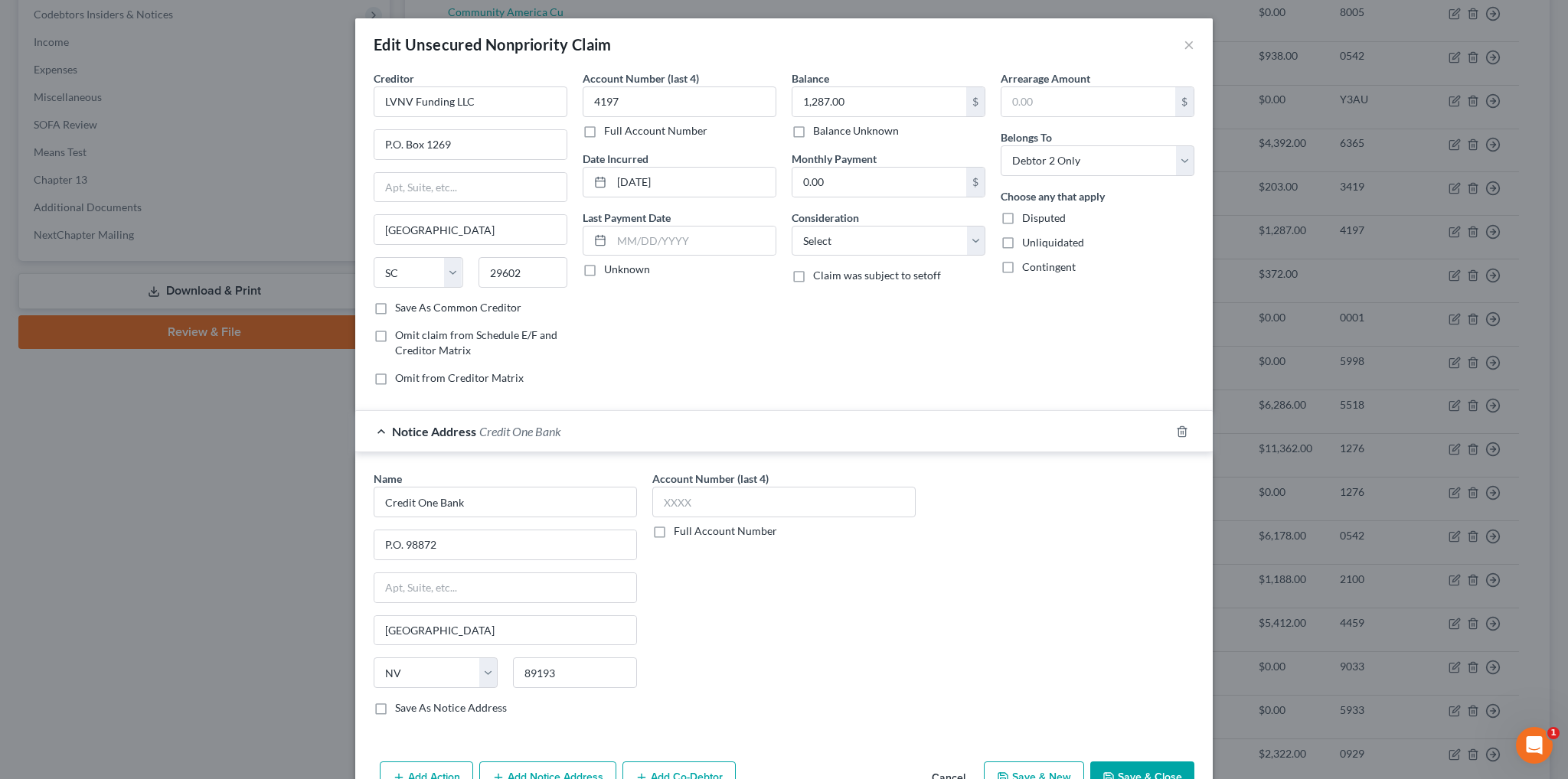
click at [1160, 771] on button "Save & Close" at bounding box center [1142, 777] width 104 height 32
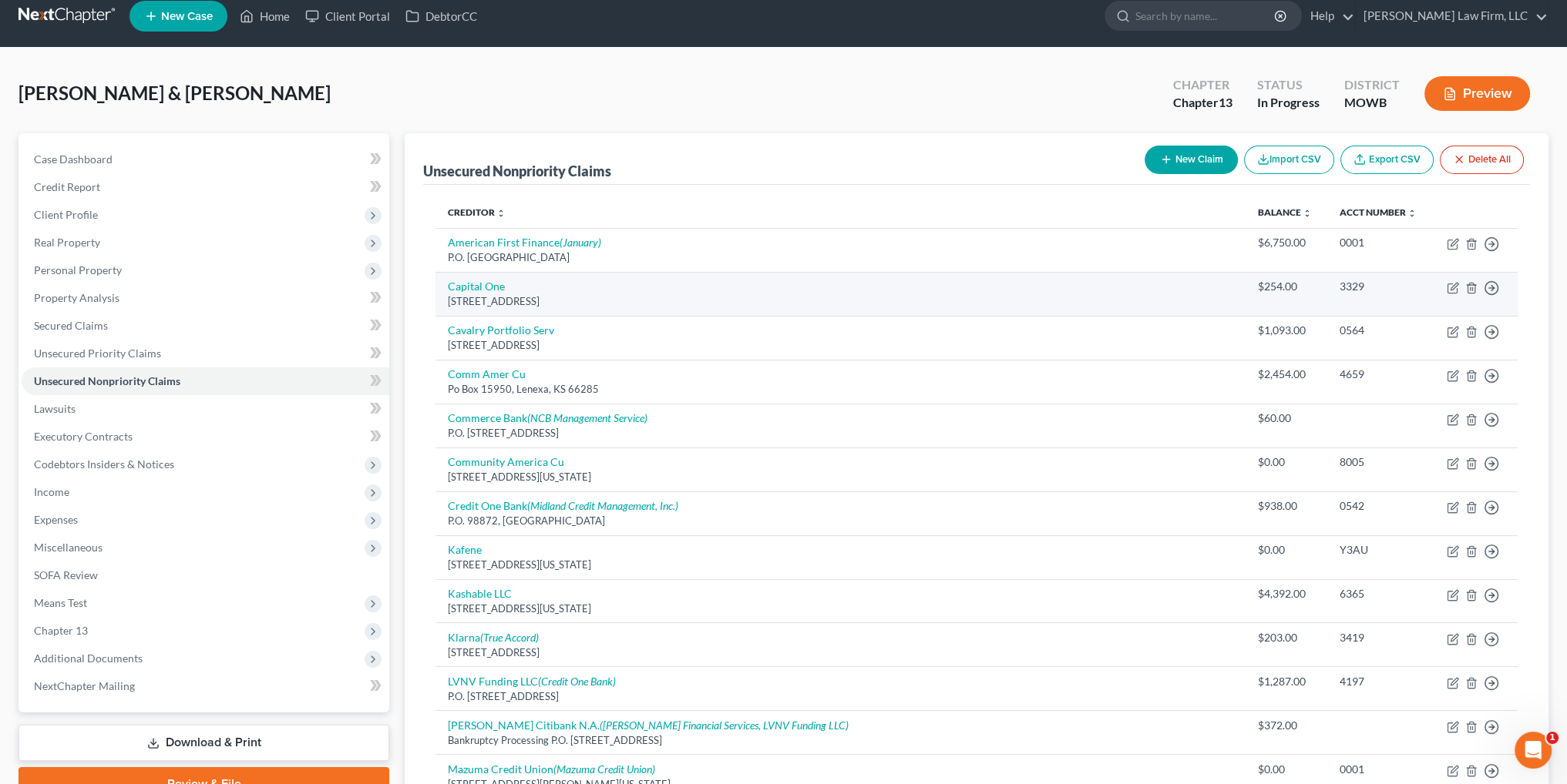
scroll to position [2, 0]
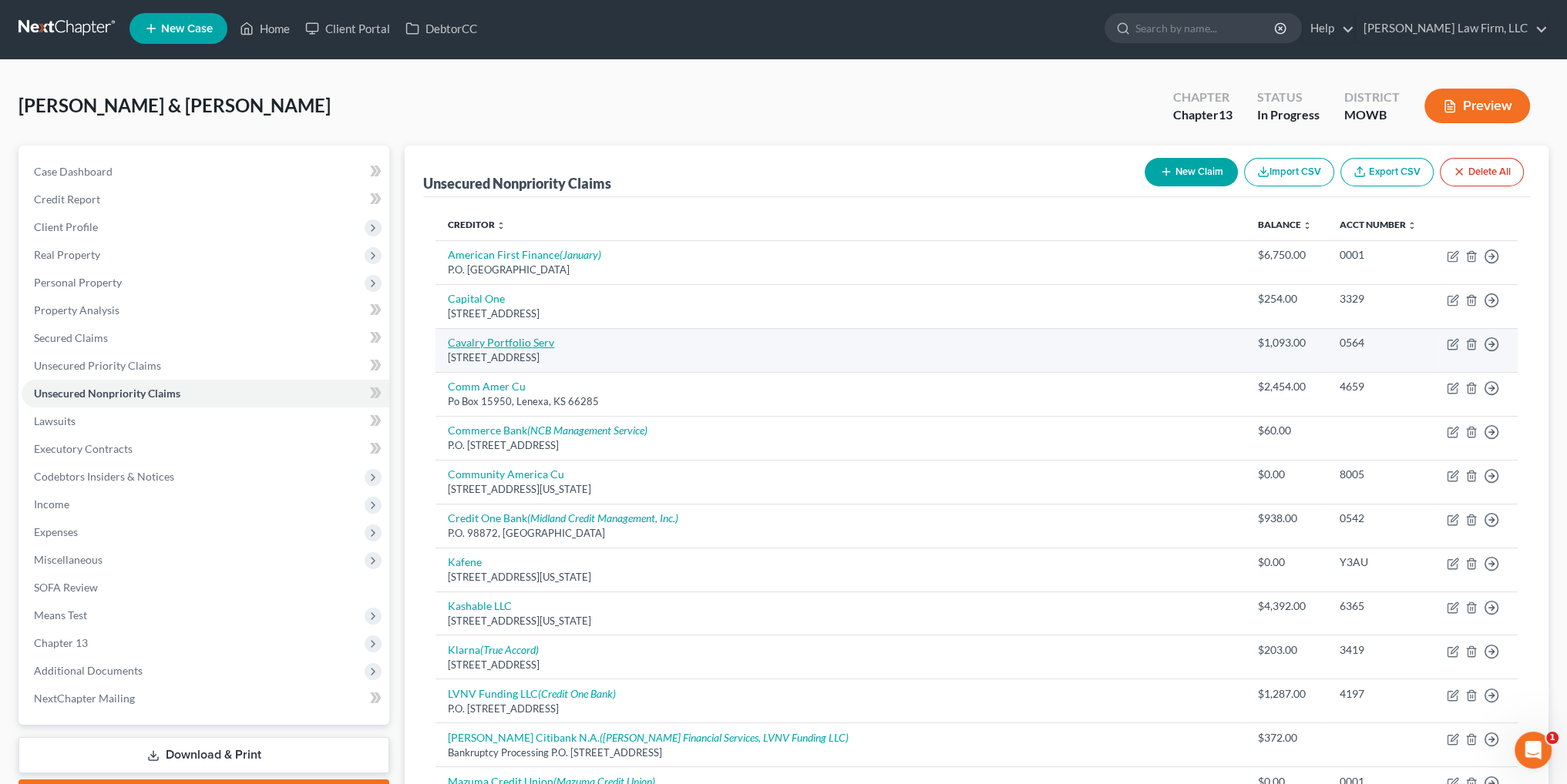
click at [496, 336] on link "Cavalry Portfolio Serv" at bounding box center [500, 342] width 106 height 13
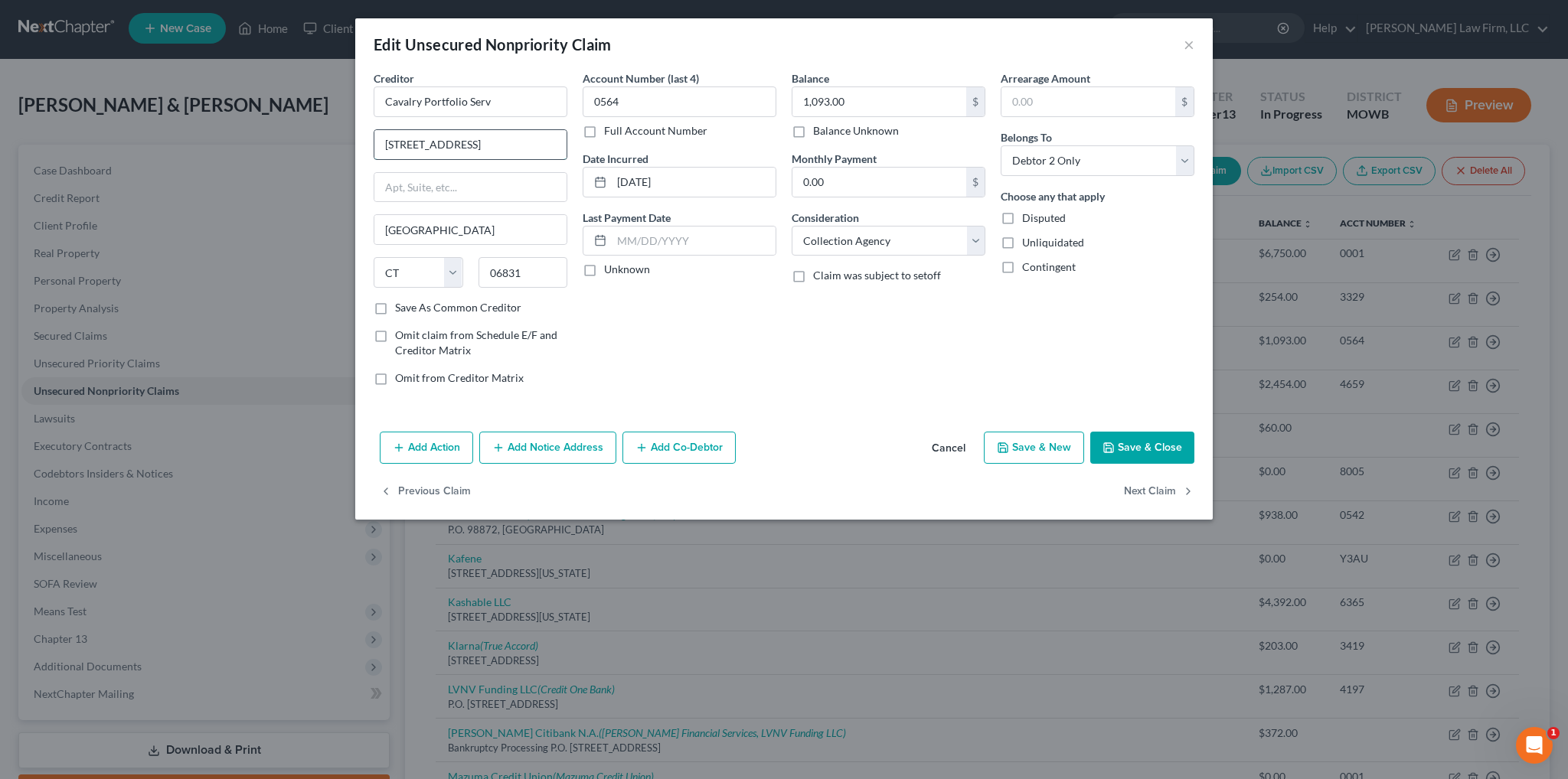
drag, startPoint x: 511, startPoint y: 142, endPoint x: 454, endPoint y: 145, distance: 57.1
click at [454, 145] on input "[STREET_ADDRESS]" at bounding box center [471, 144] width 192 height 29
paste input "Ste 220"
click at [537, 102] on input "Cavalry Portfolio Serv" at bounding box center [470, 102] width 193 height 31
click at [542, 444] on button "Add Notice Address" at bounding box center [548, 447] width 137 height 32
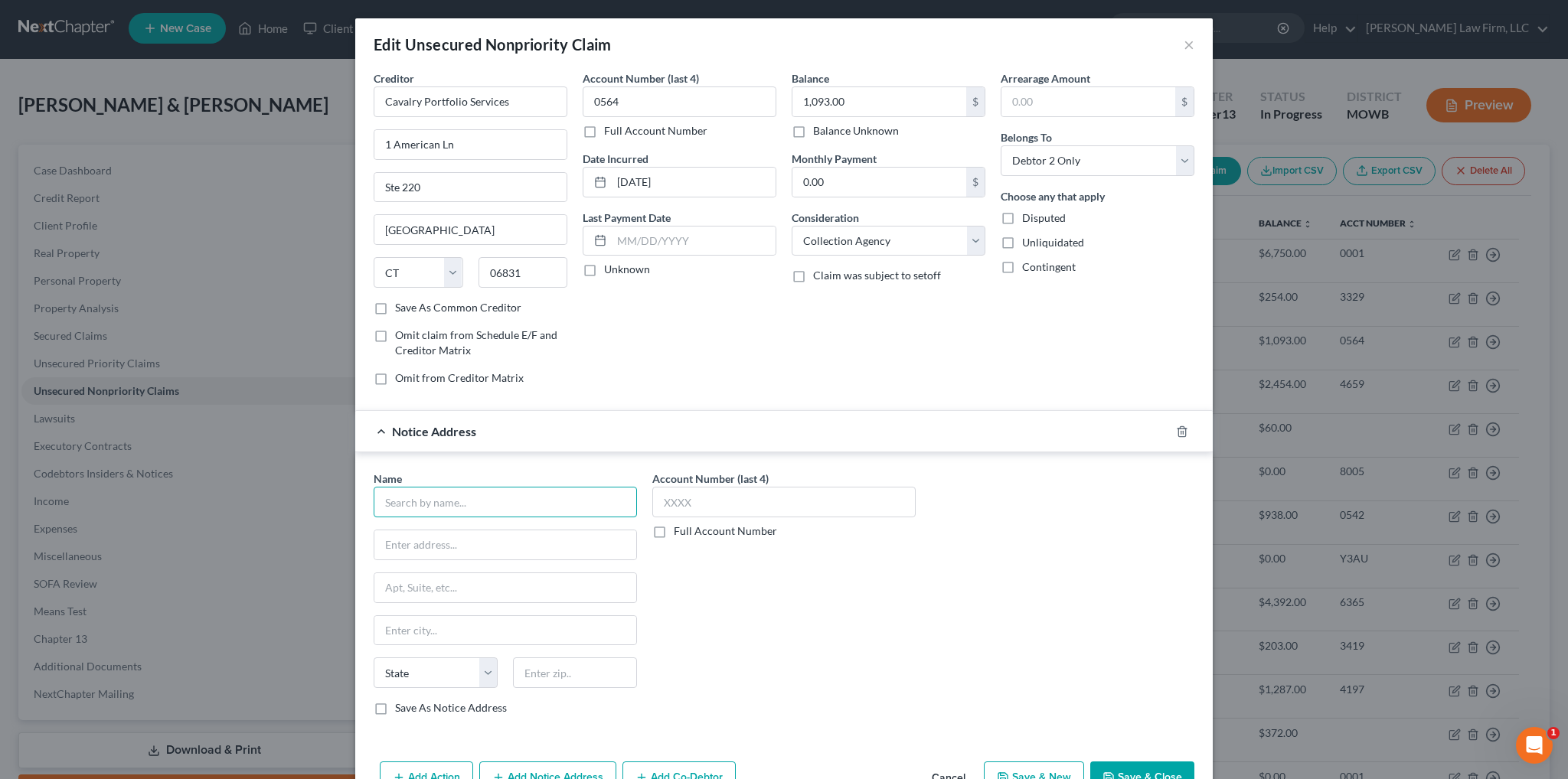
click at [453, 493] on input "text" at bounding box center [506, 502] width 264 height 31
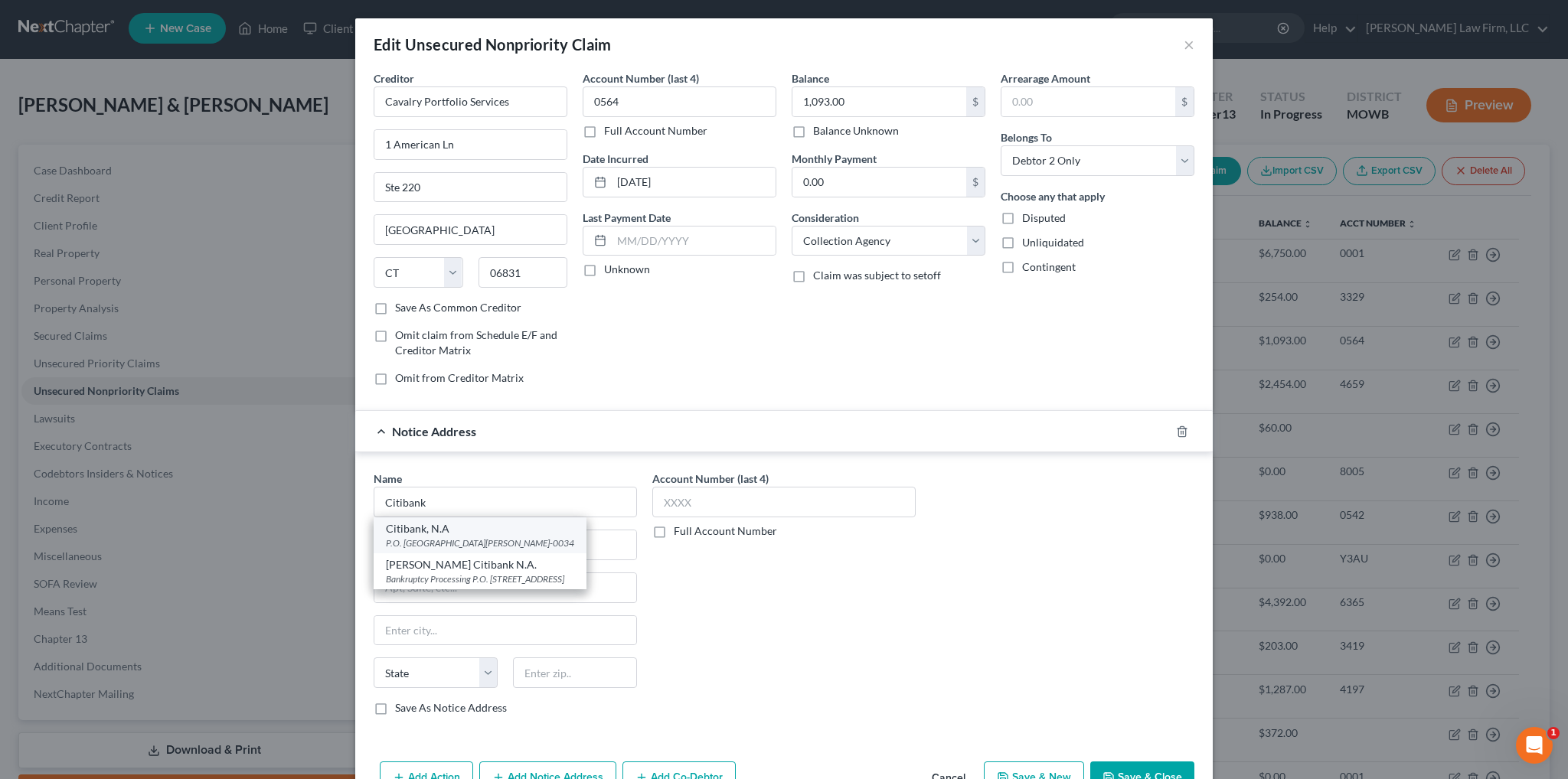
click at [446, 536] on div "P.O. [GEOGRAPHIC_DATA][PERSON_NAME]-0034" at bounding box center [480, 543] width 189 height 13
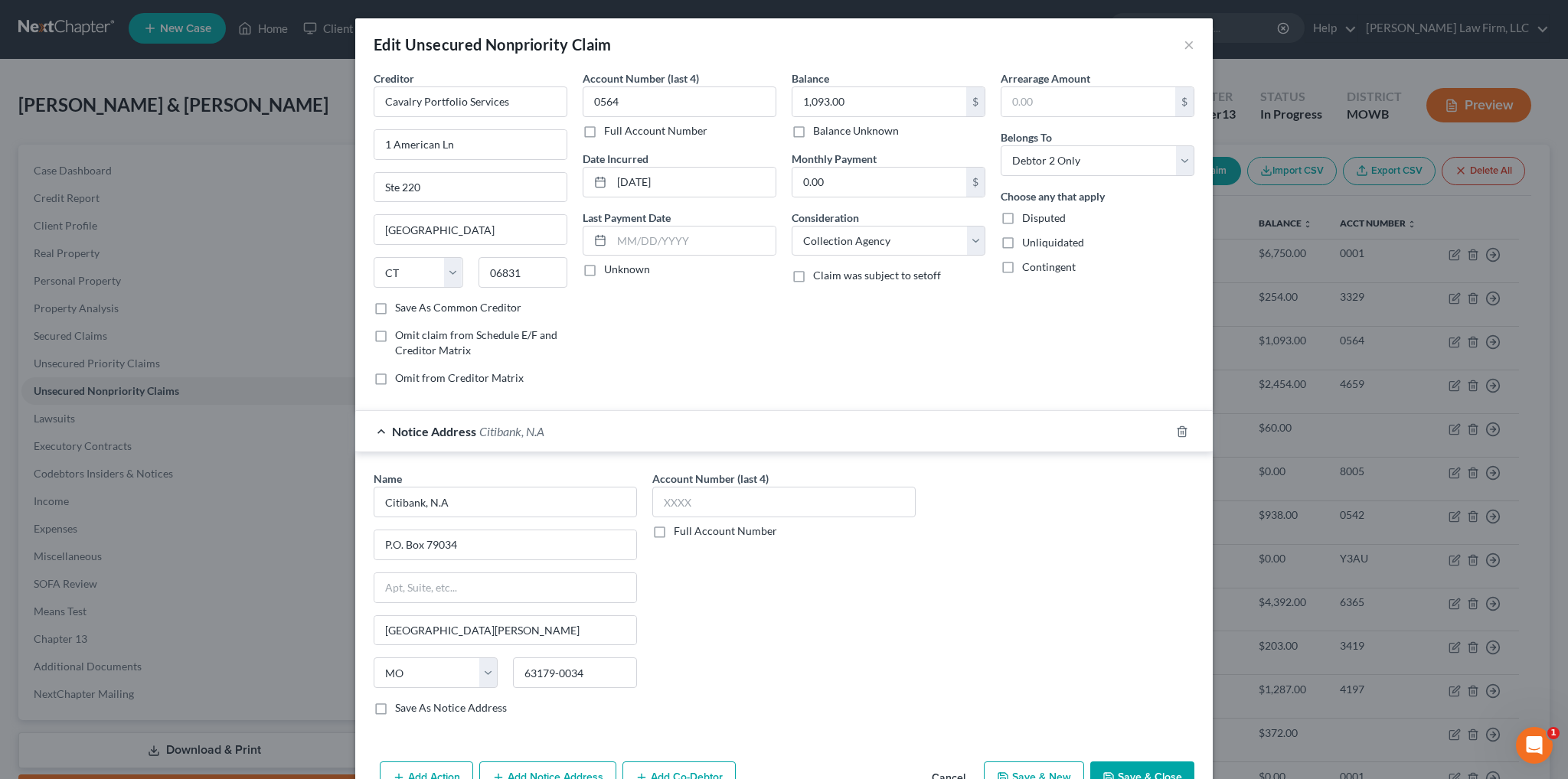
click at [1131, 772] on button "Save & Close" at bounding box center [1142, 777] width 104 height 32
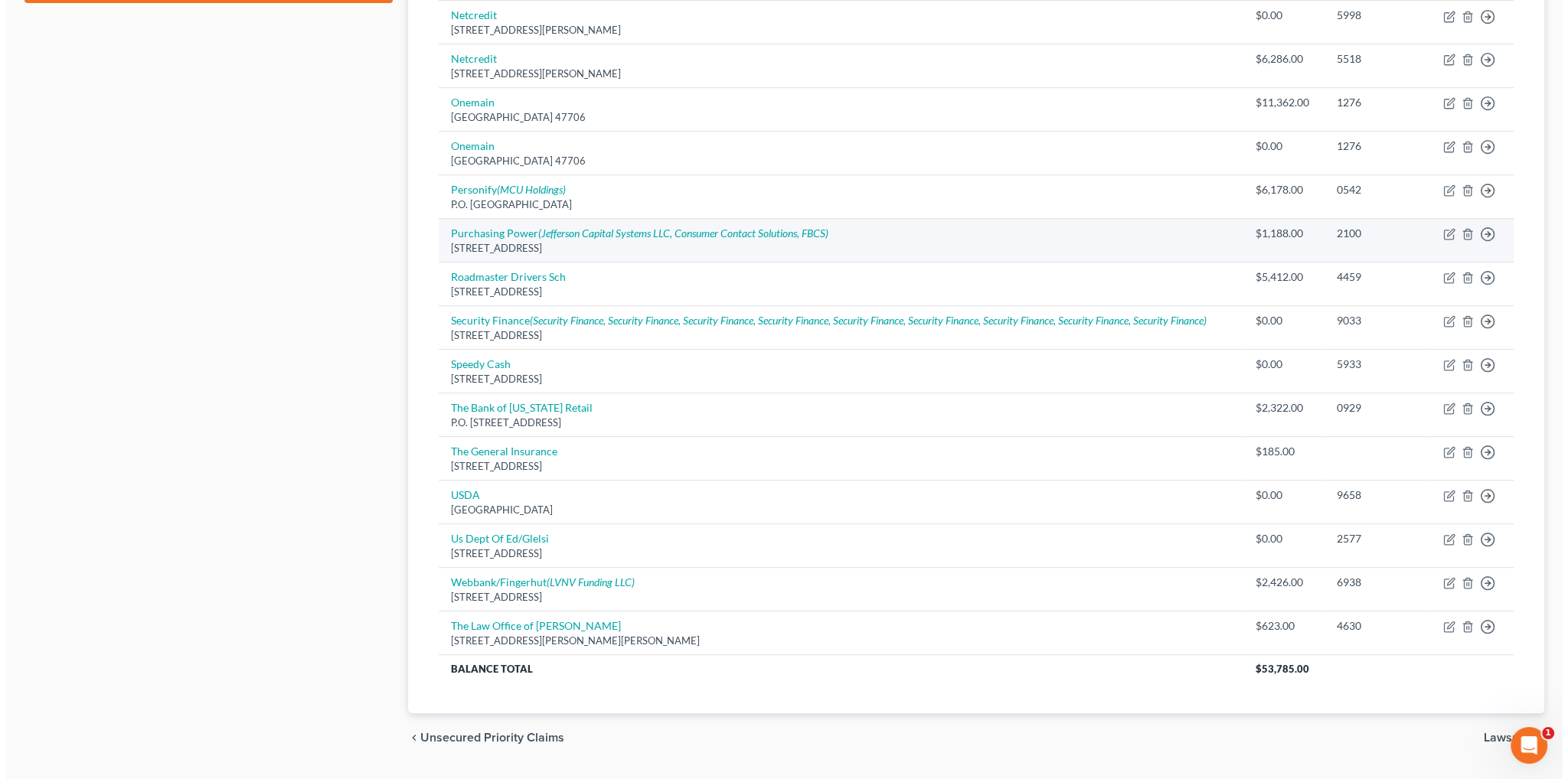
scroll to position [844, 0]
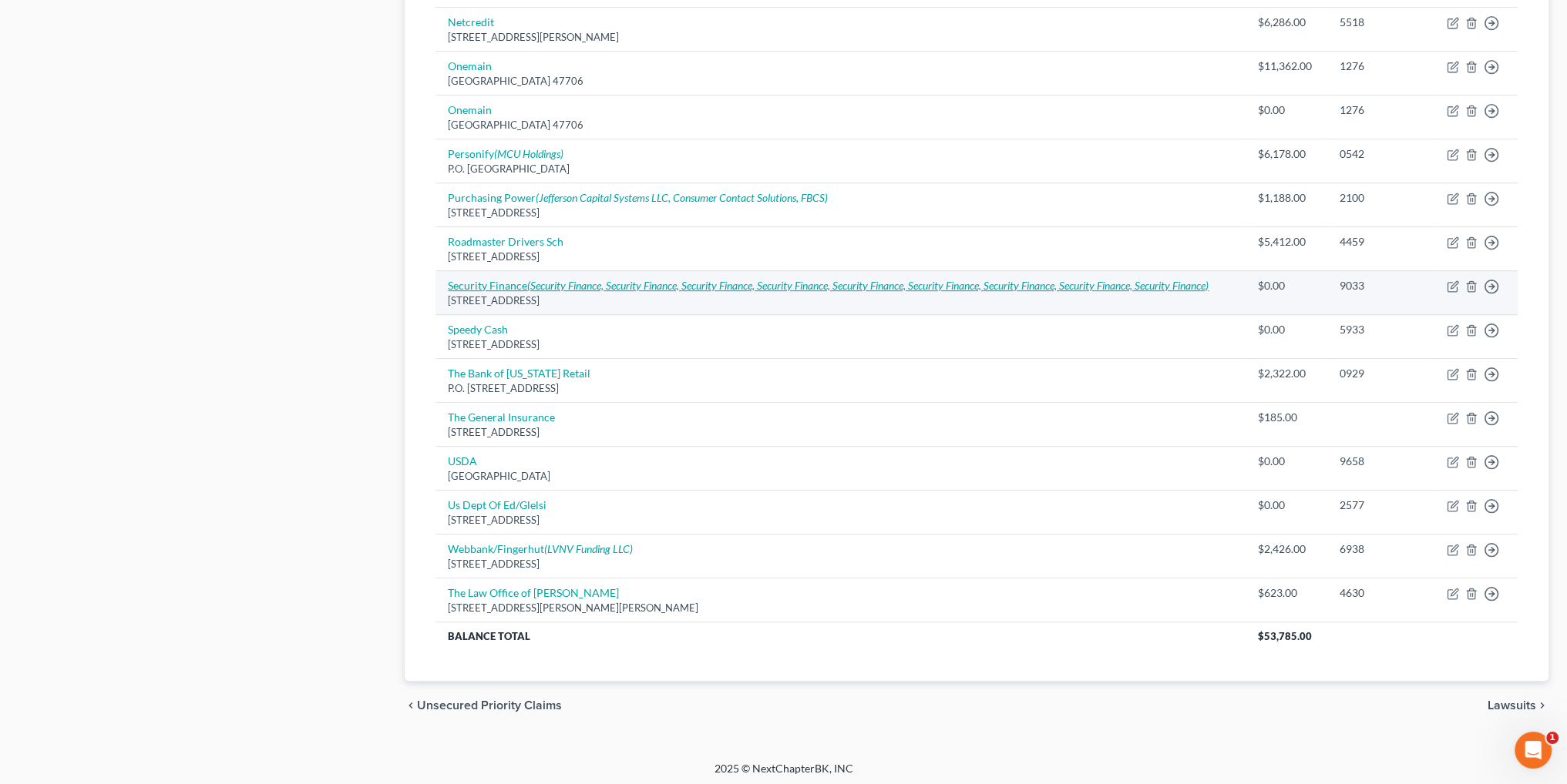
click at [490, 279] on link "Security Finance (Security Finance, Security Finance, Security Finance, Securit…" at bounding box center [828, 286] width 761 height 13
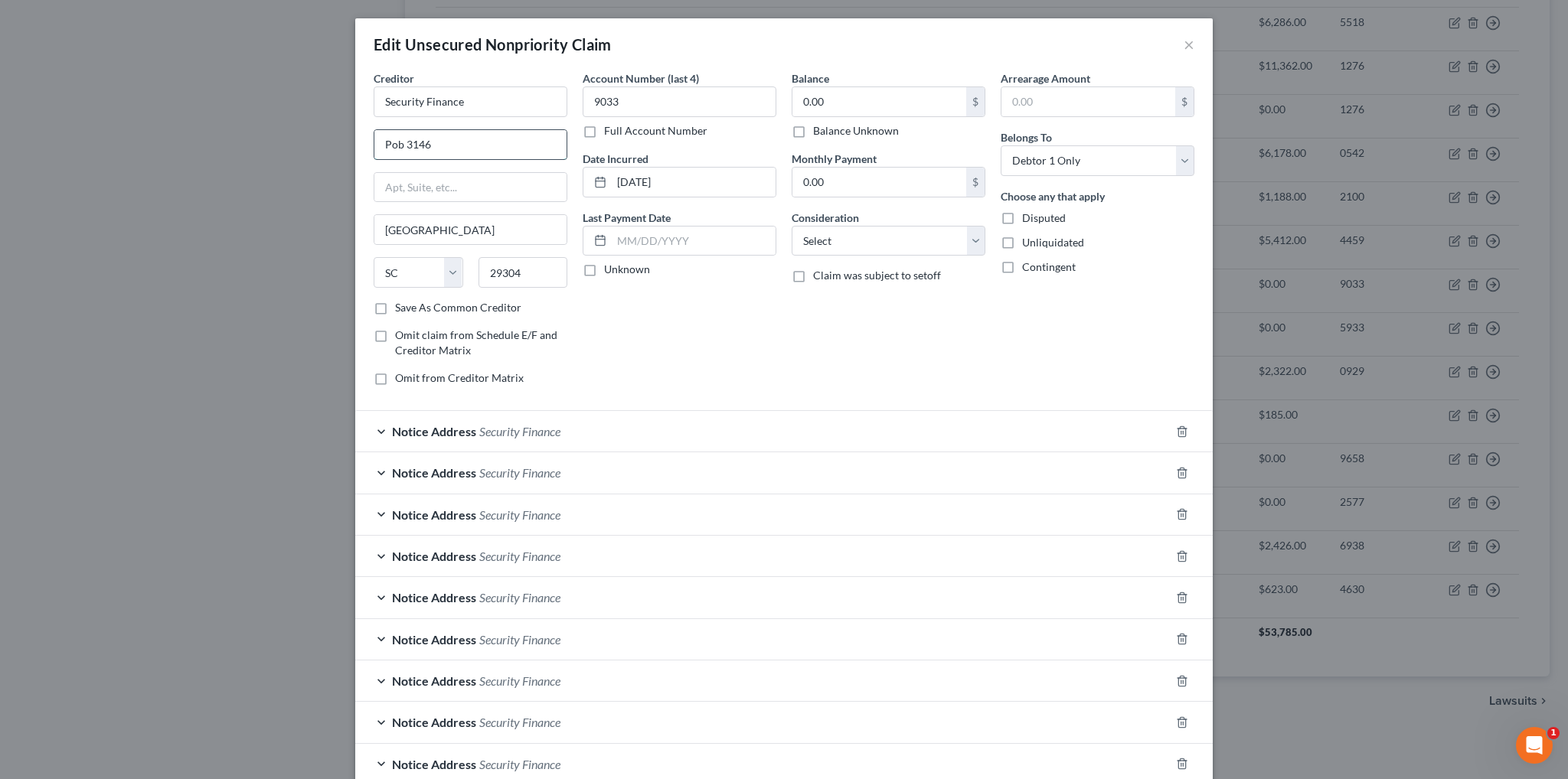
click at [397, 147] on input "Pob 3146" at bounding box center [471, 144] width 192 height 29
click at [506, 432] on span "Security Finance" at bounding box center [520, 432] width 81 height 15
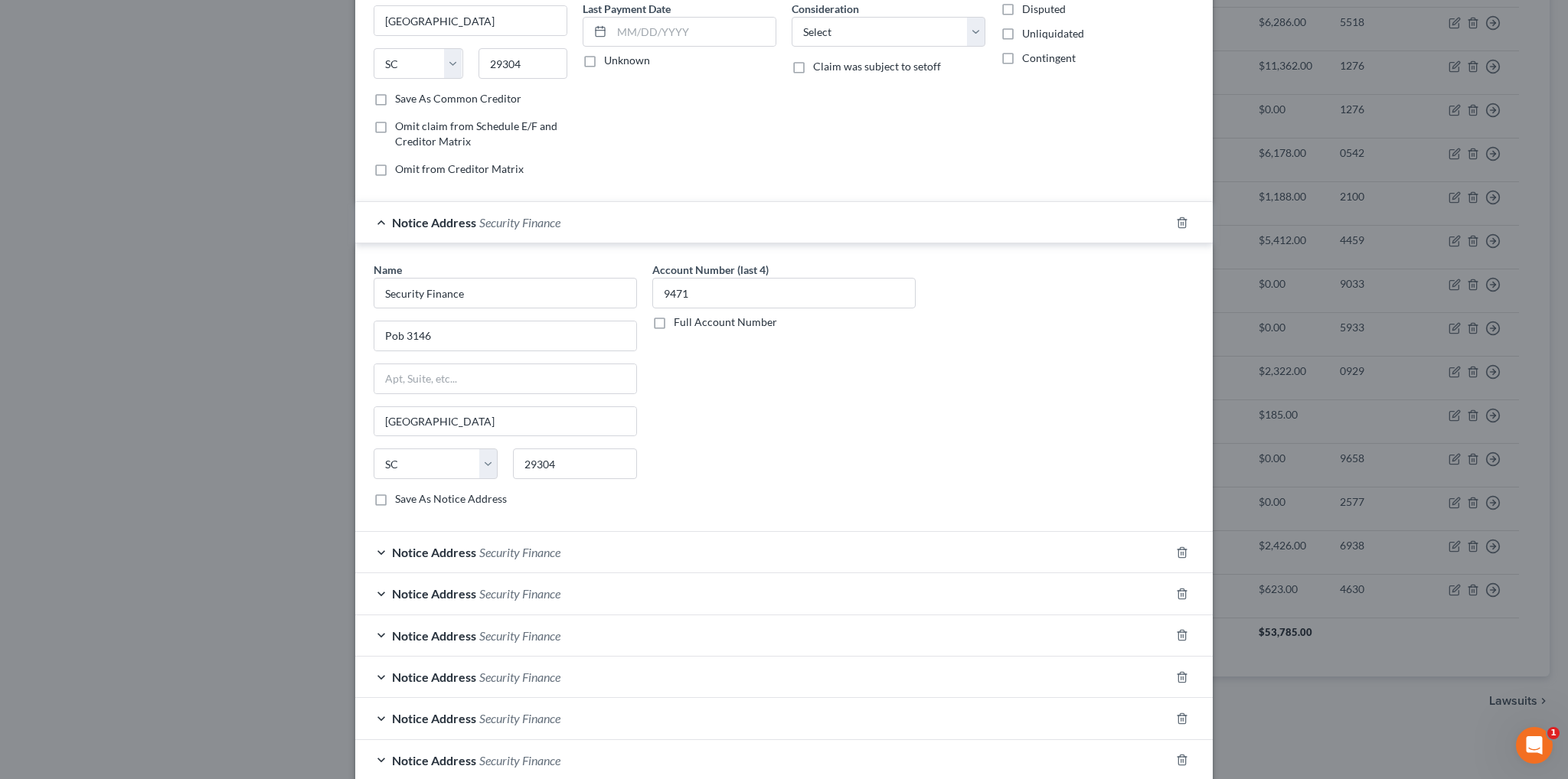
scroll to position [230, 0]
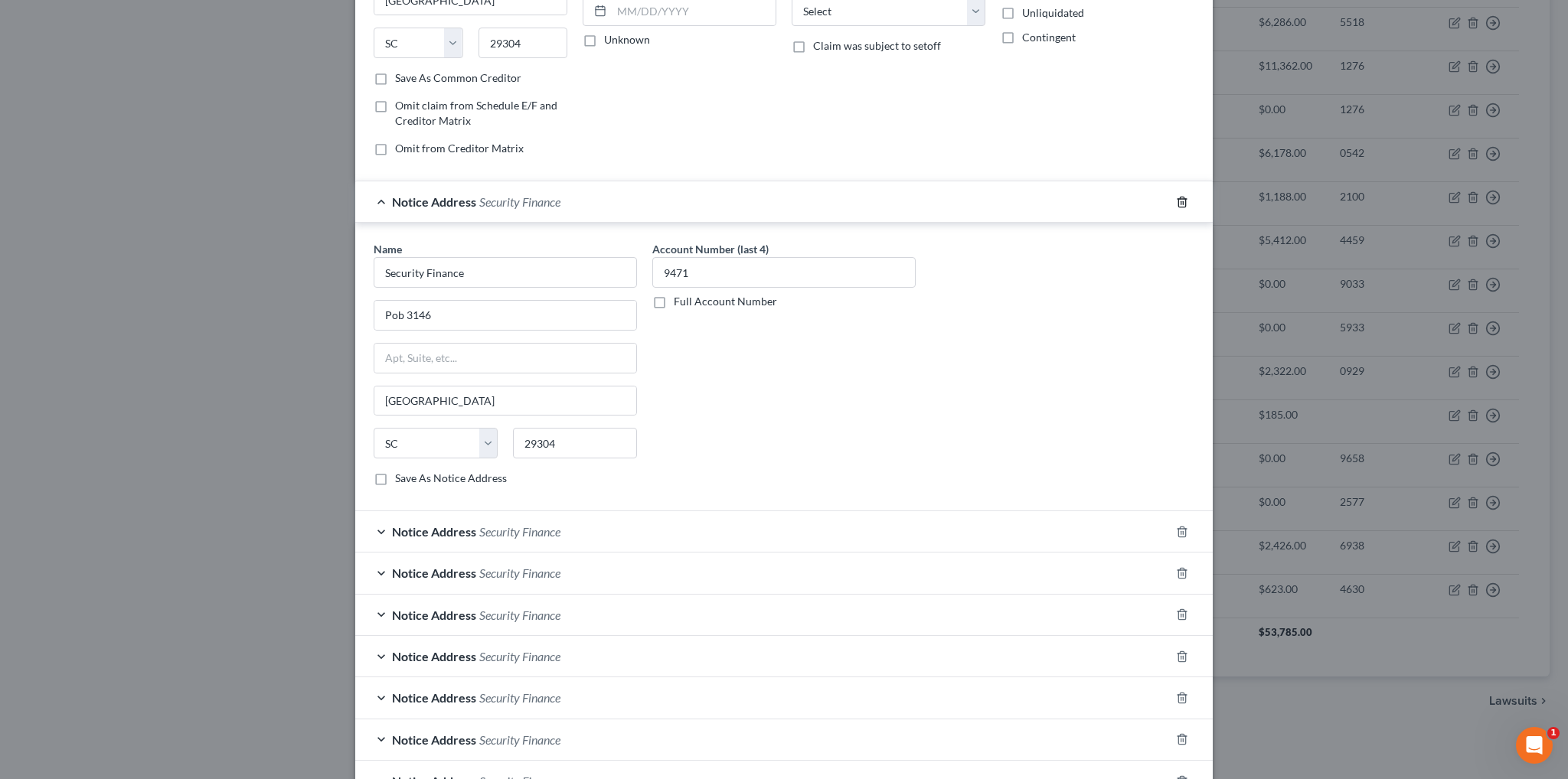
click at [1178, 197] on icon "button" at bounding box center [1181, 202] width 7 height 10
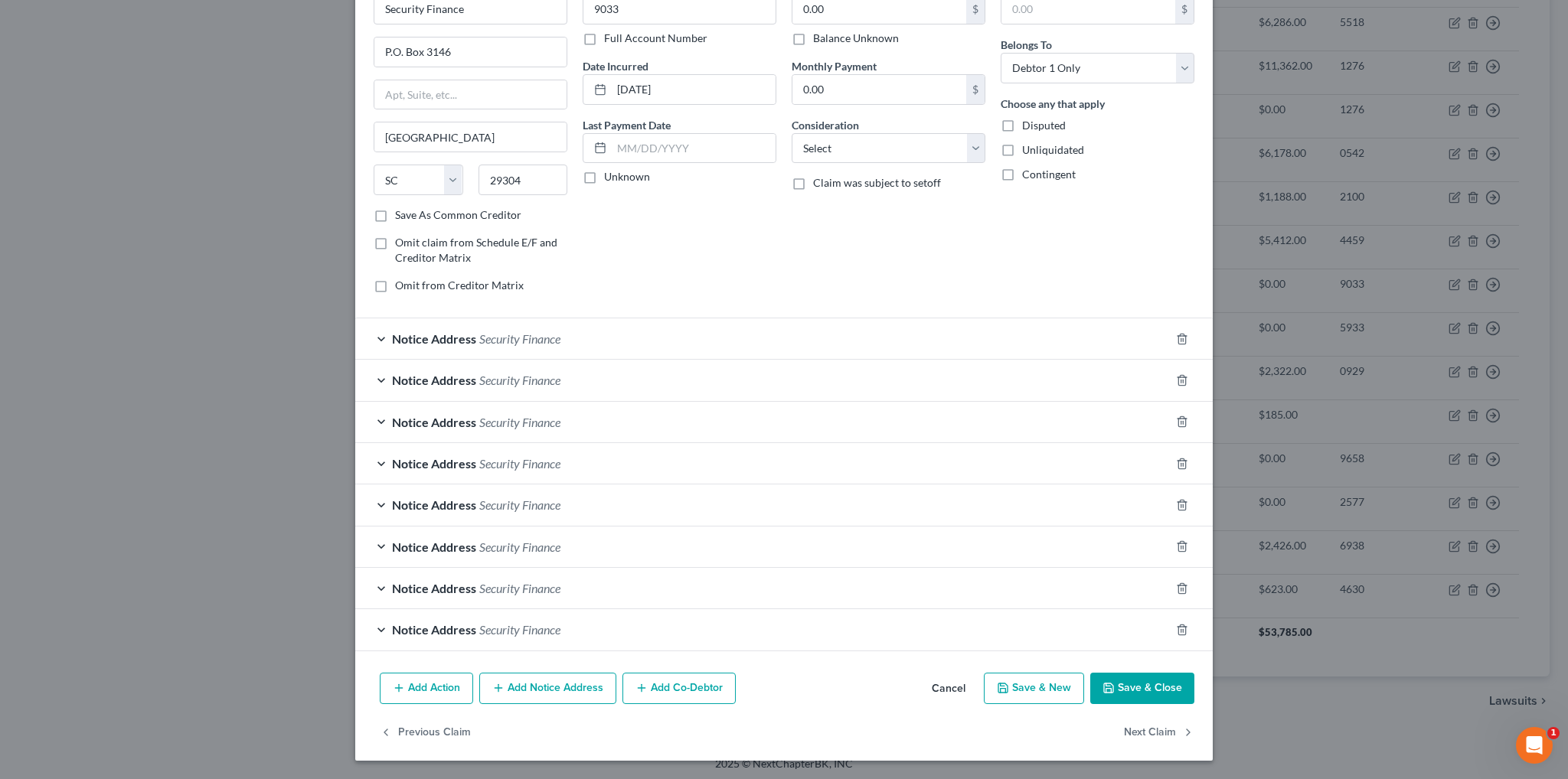
scroll to position [90, 0]
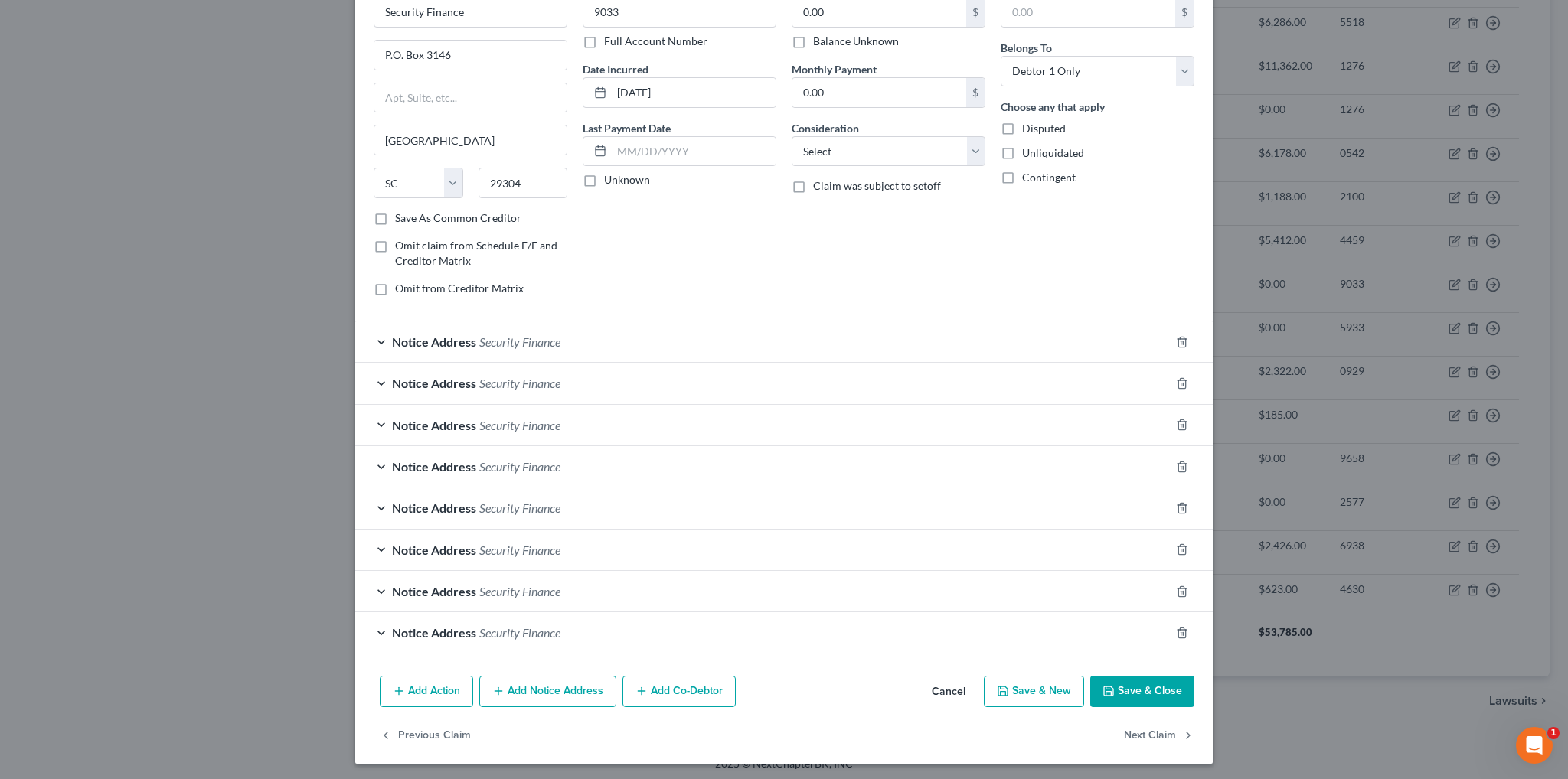
click at [1170, 339] on div at bounding box center [1191, 342] width 43 height 24
click at [1176, 340] on icon "button" at bounding box center [1182, 342] width 12 height 12
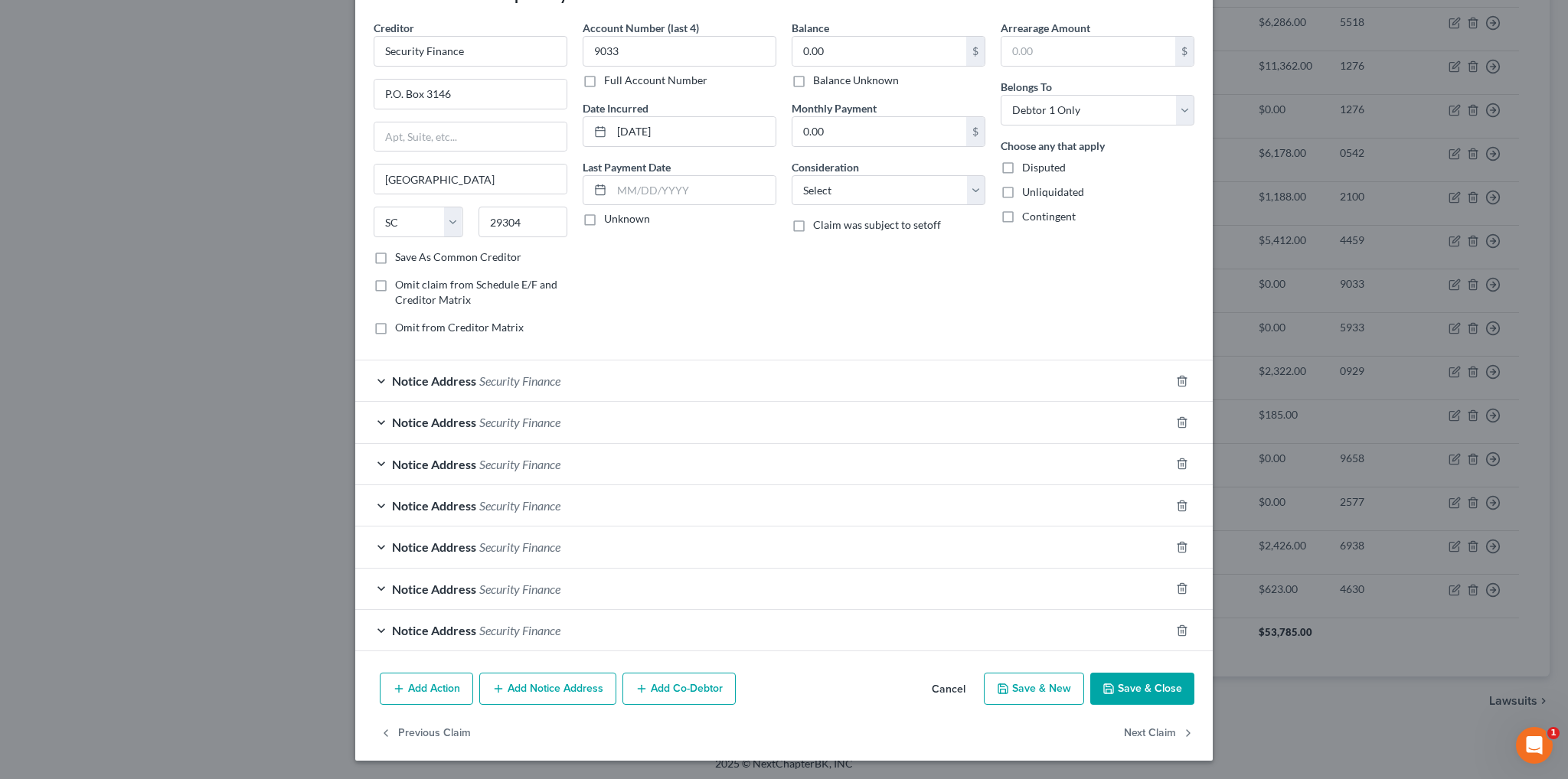
scroll to position [49, 0]
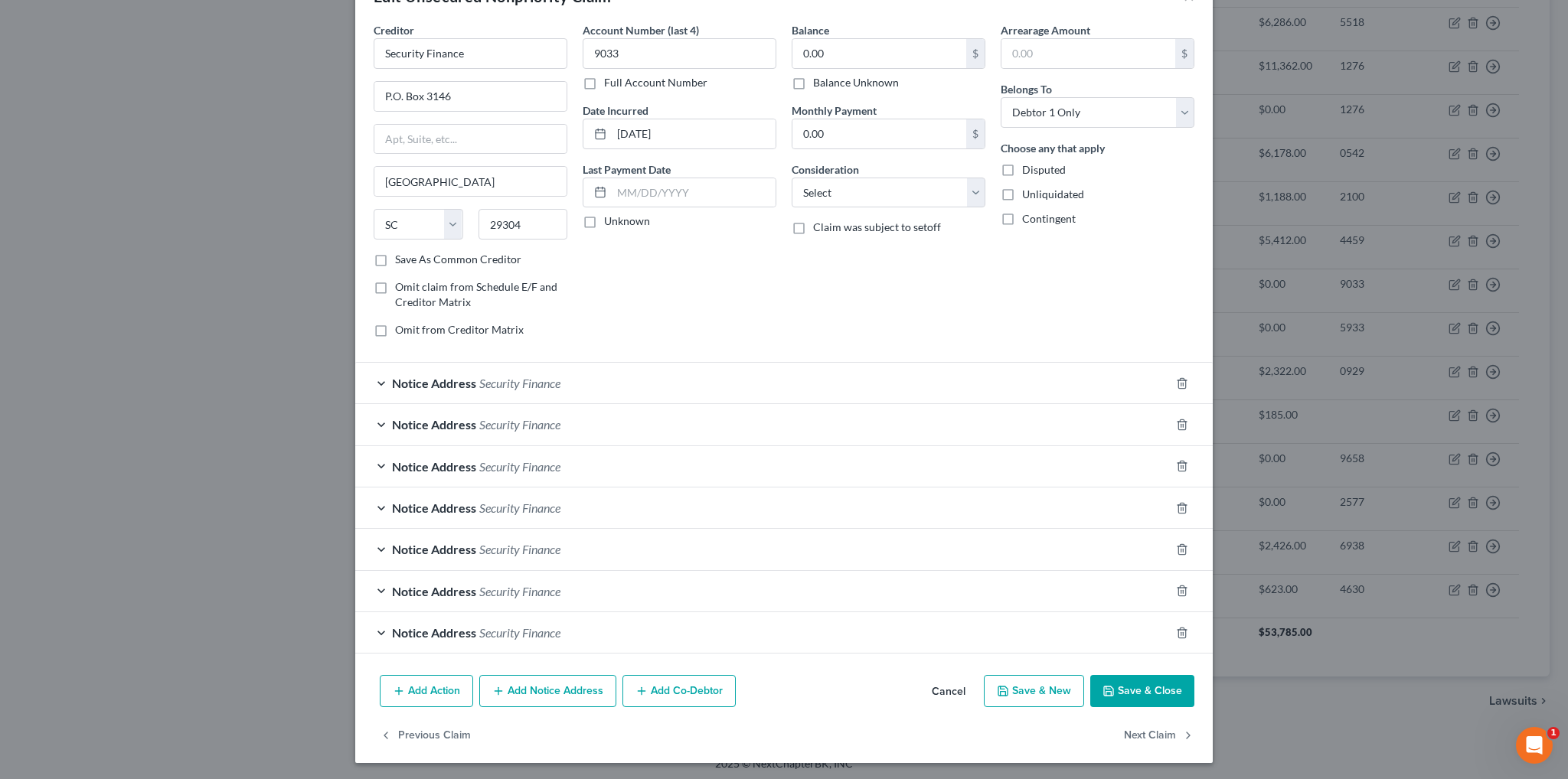
click at [1173, 340] on div "Arrearage Amount $ Belongs To * Select Debtor 1 Only Debtor 2 Only Debtor 1 And…" at bounding box center [1098, 186] width 209 height 328
click at [1181, 383] on line "button" at bounding box center [1181, 384] width 0 height 3
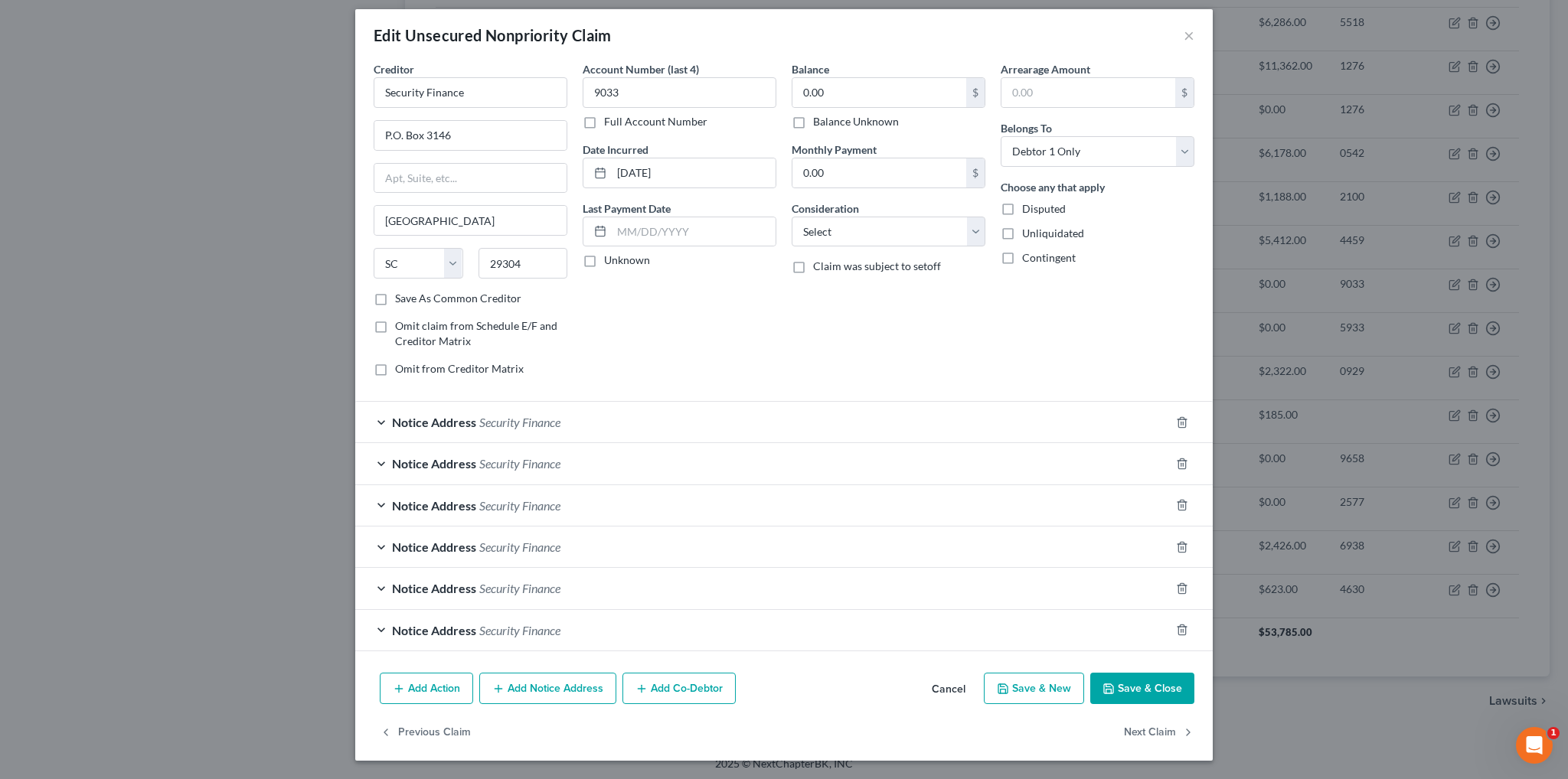
scroll to position [7, 0]
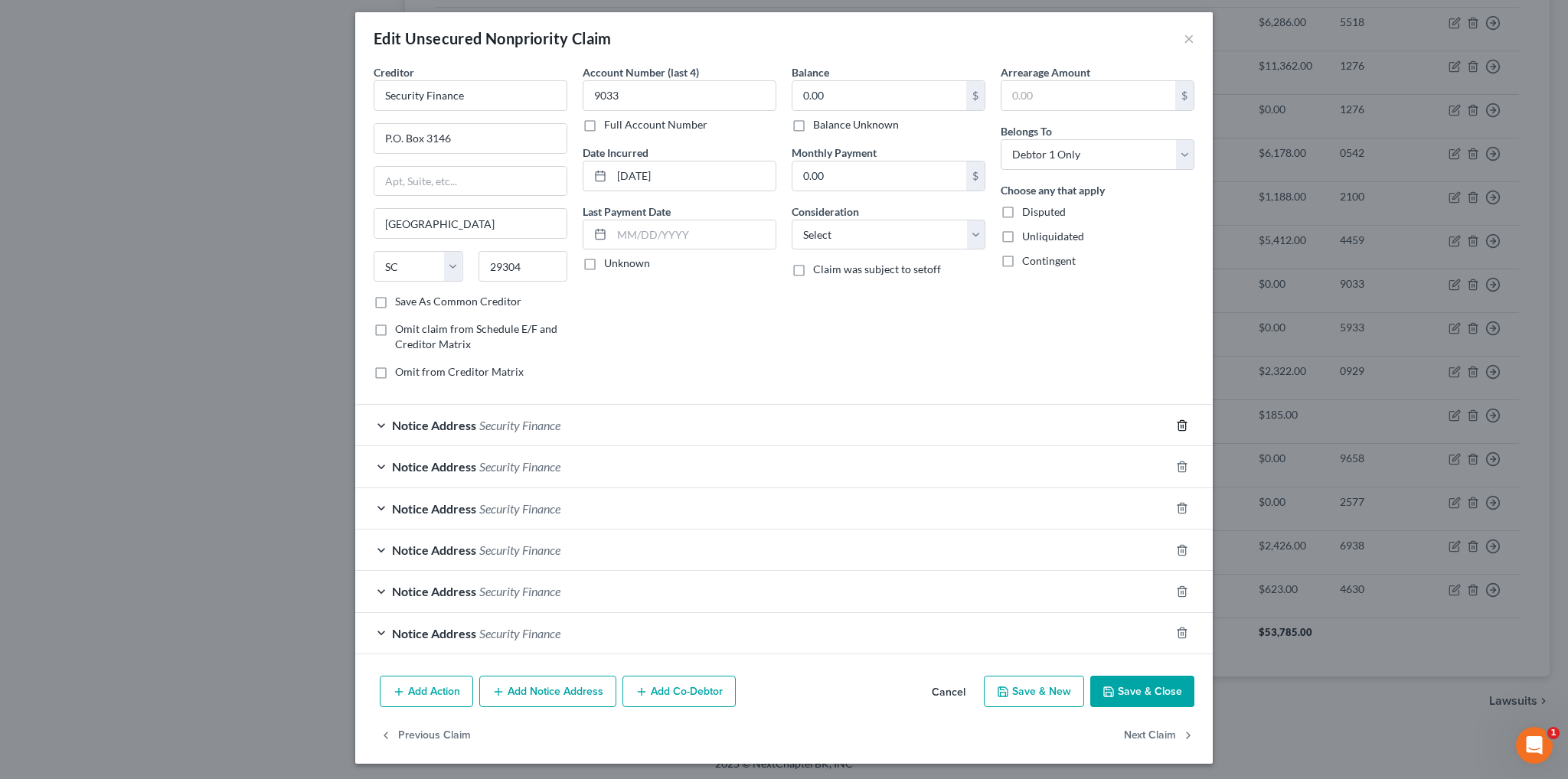
click at [1176, 424] on icon "button" at bounding box center [1182, 425] width 12 height 12
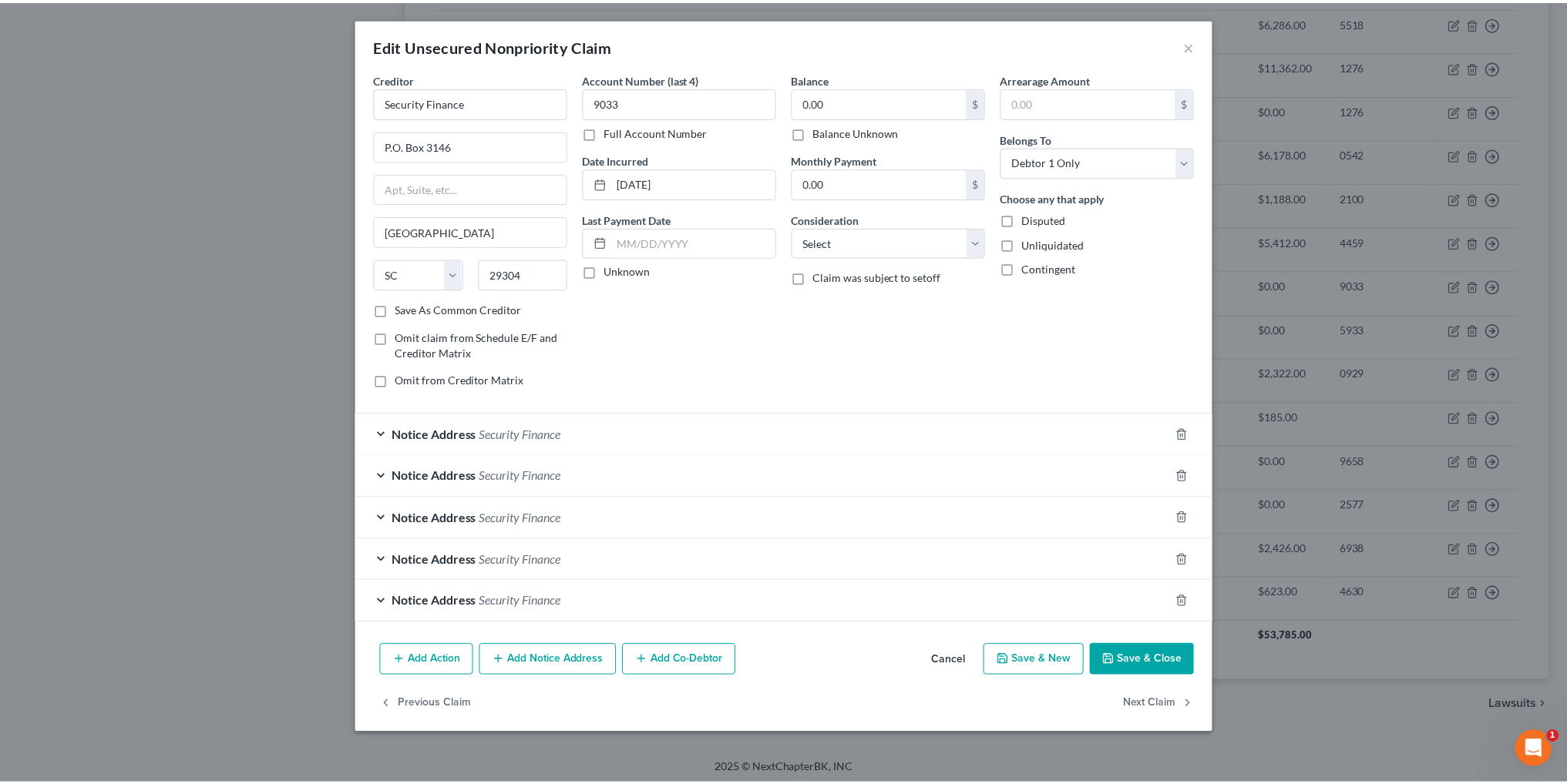
scroll to position [0, 0]
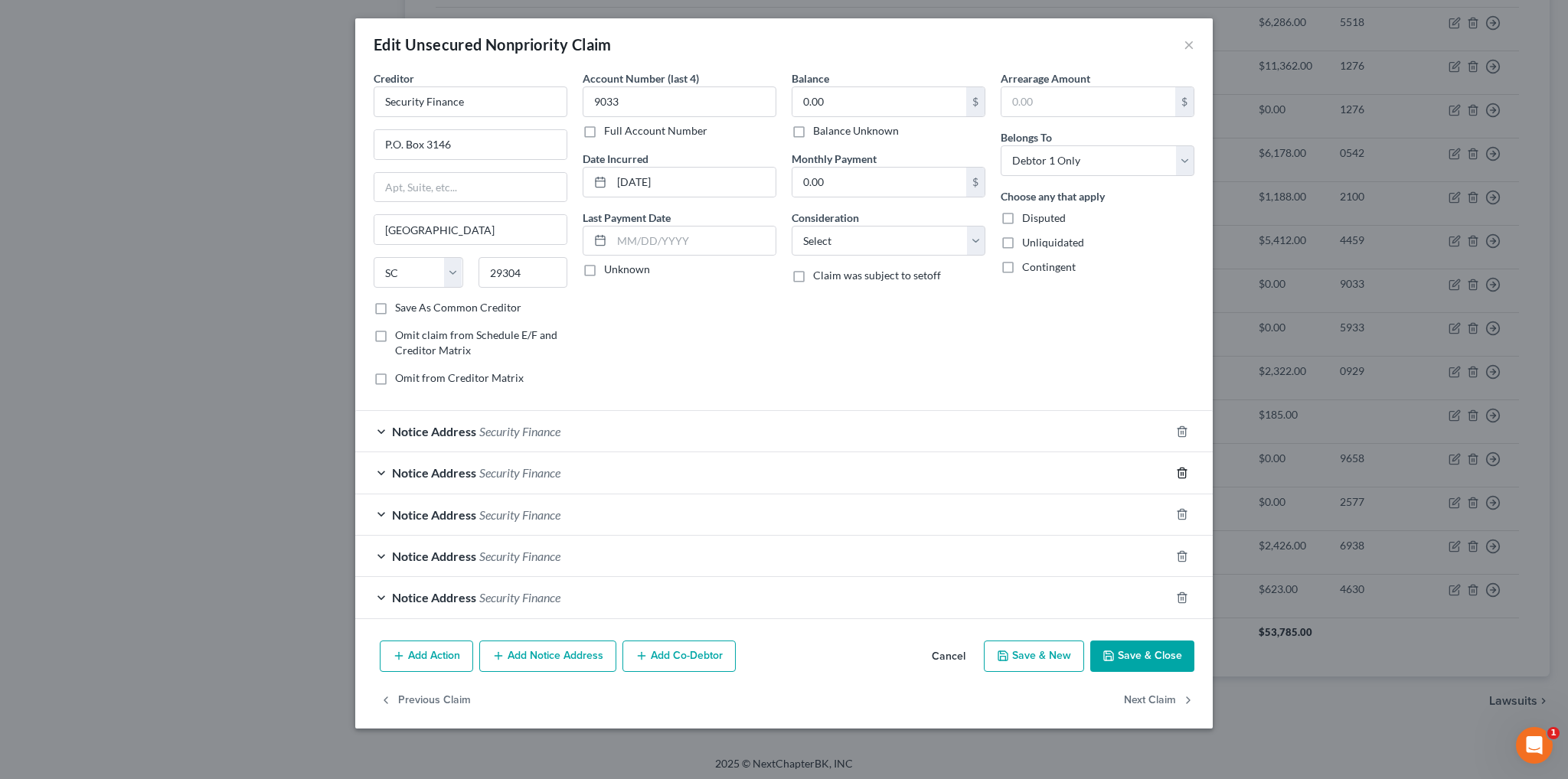
click at [1178, 467] on icon "button" at bounding box center [1182, 473] width 12 height 12
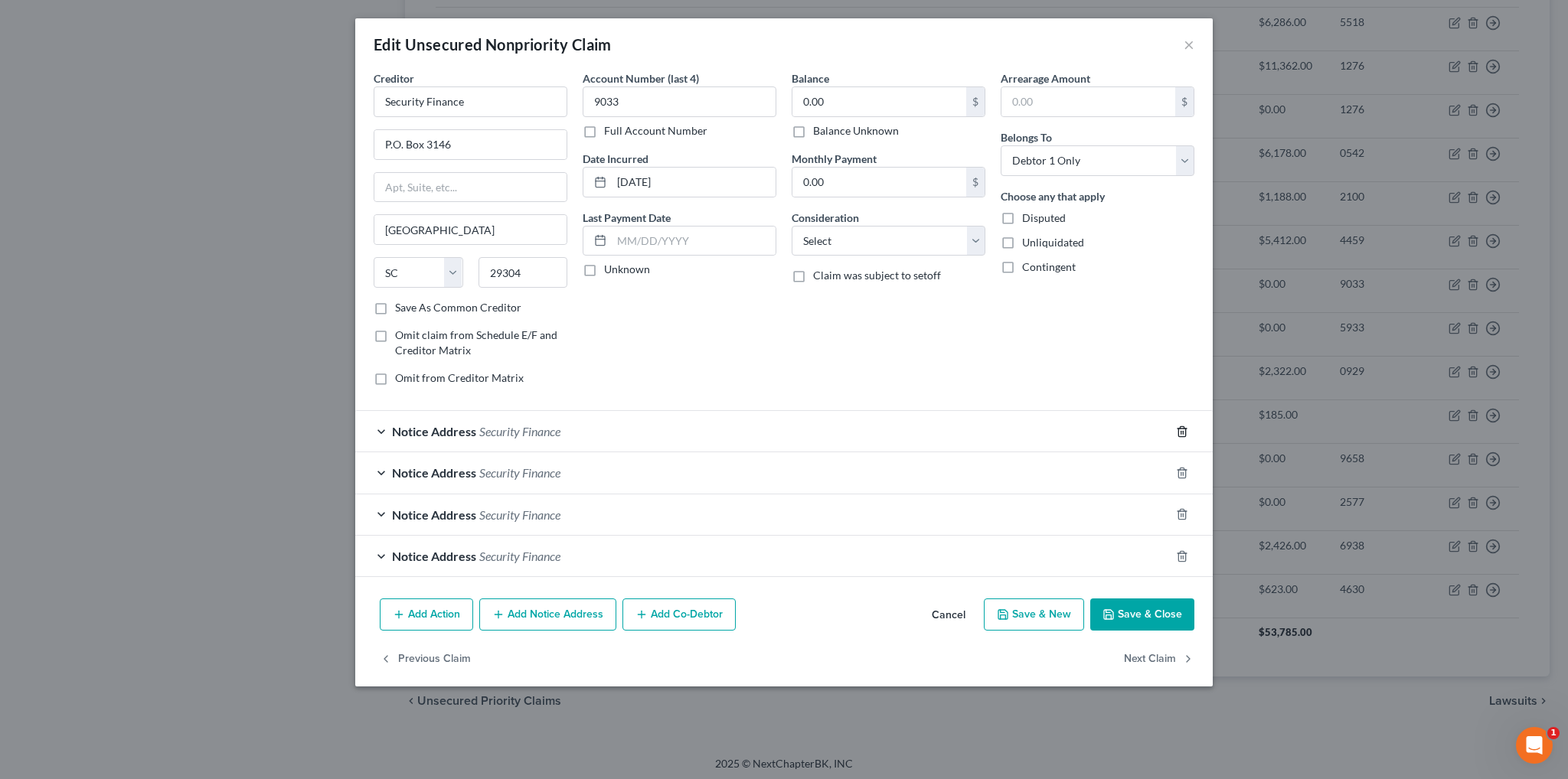
click at [1181, 433] on icon "button" at bounding box center [1182, 432] width 12 height 12
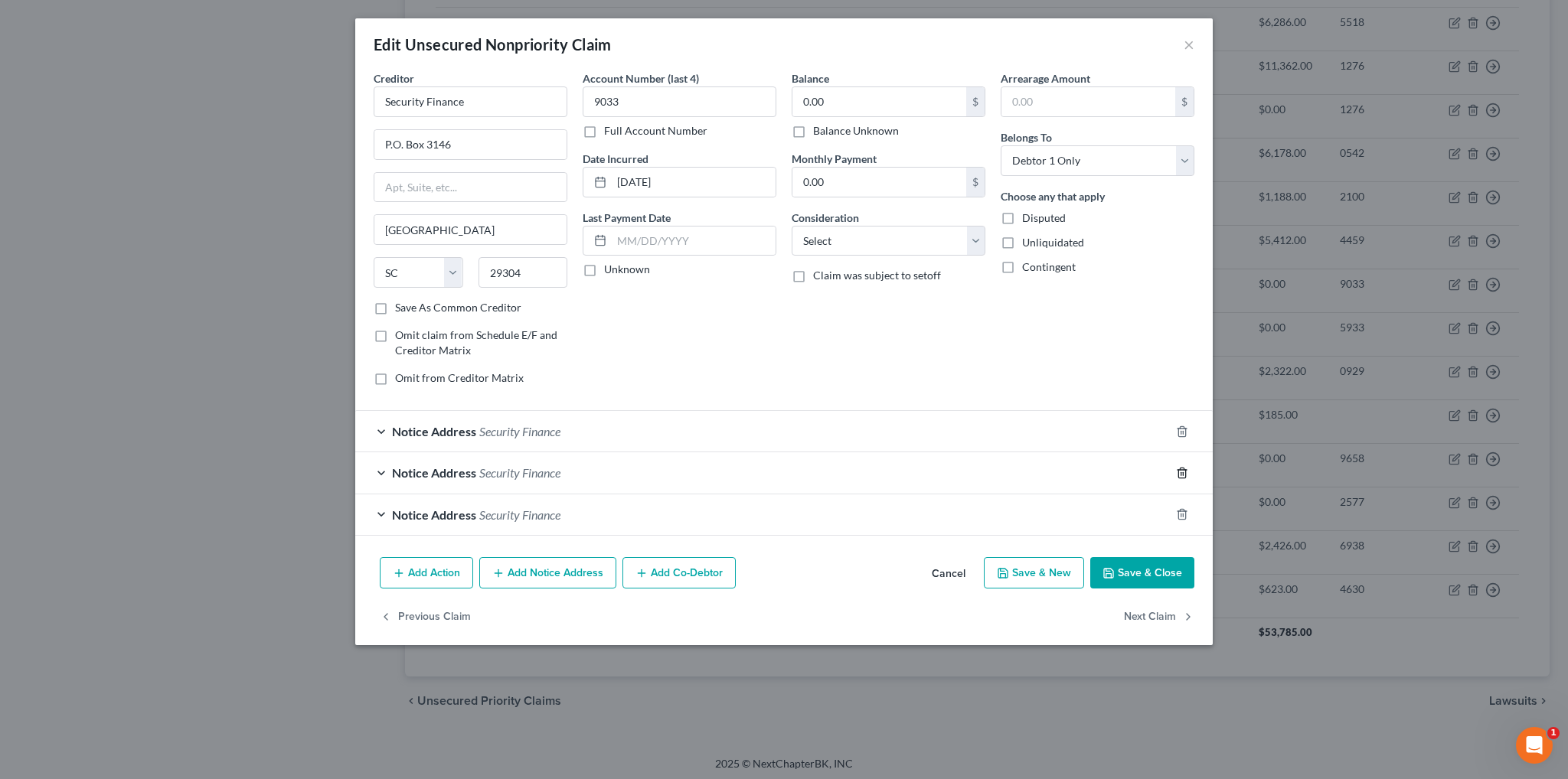
click at [1179, 467] on icon "button" at bounding box center [1182, 473] width 12 height 12
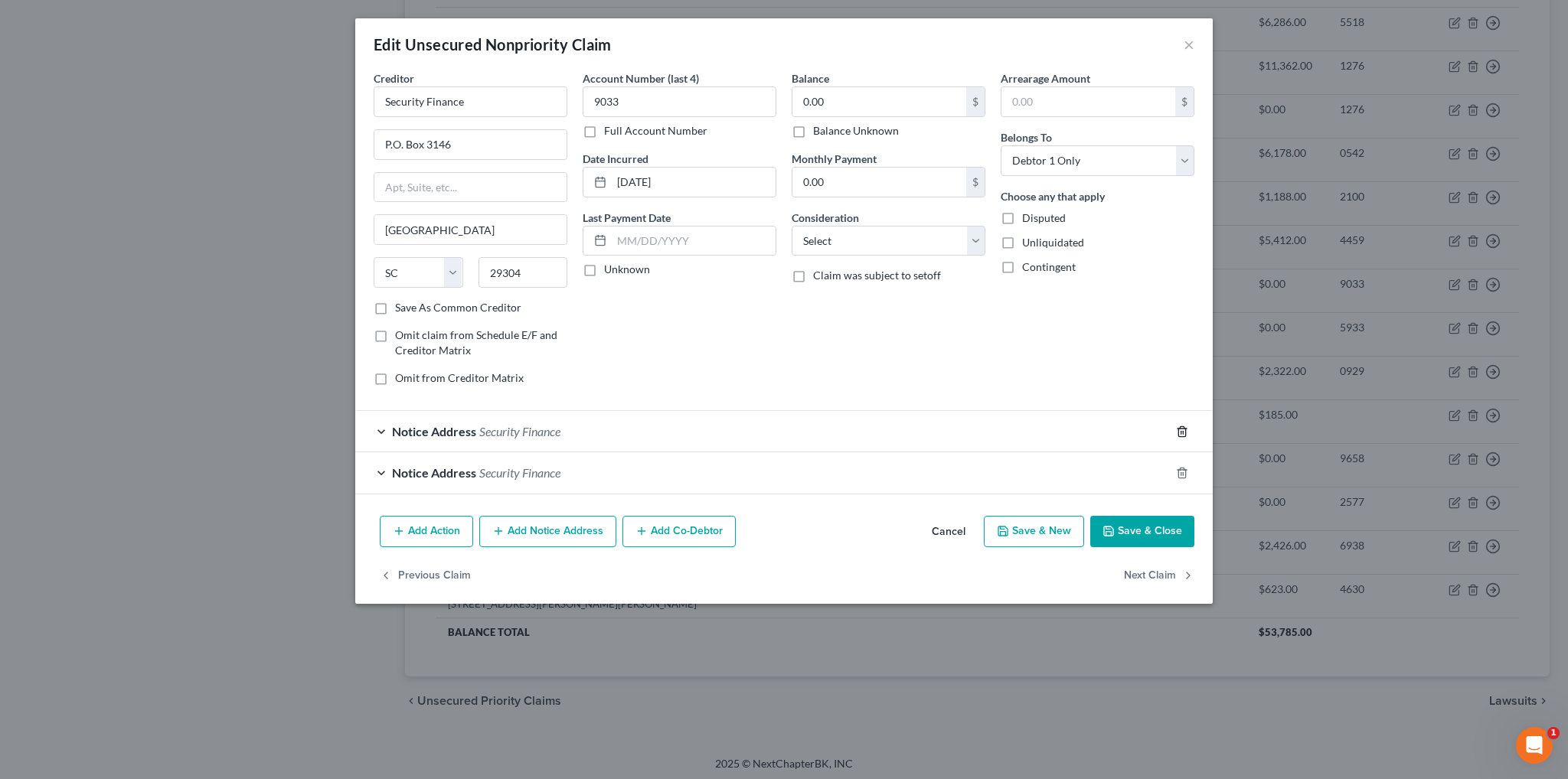
click at [1180, 427] on icon "button" at bounding box center [1182, 432] width 12 height 12
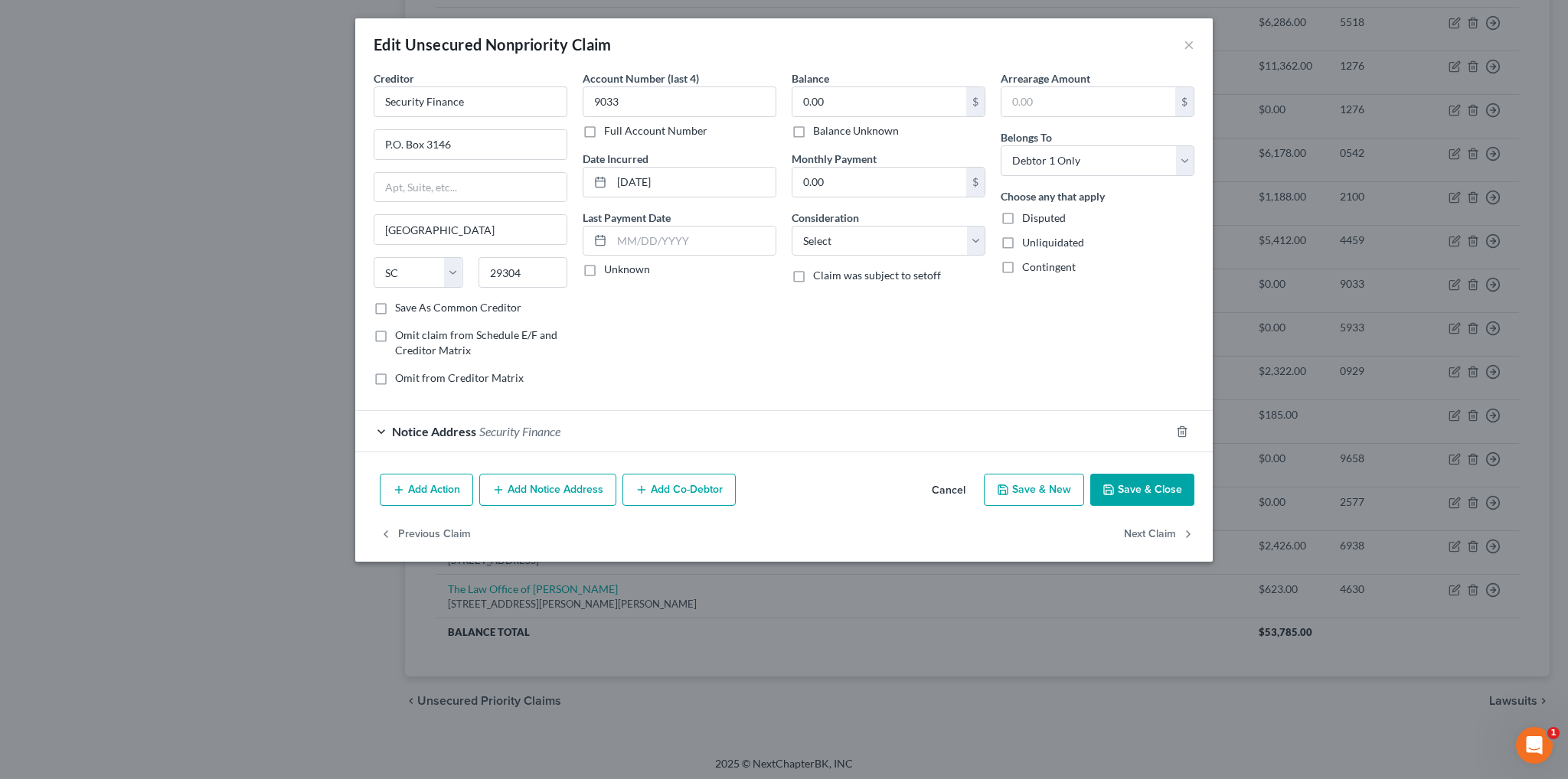
click at [528, 430] on span "Security Finance" at bounding box center [520, 432] width 81 height 15
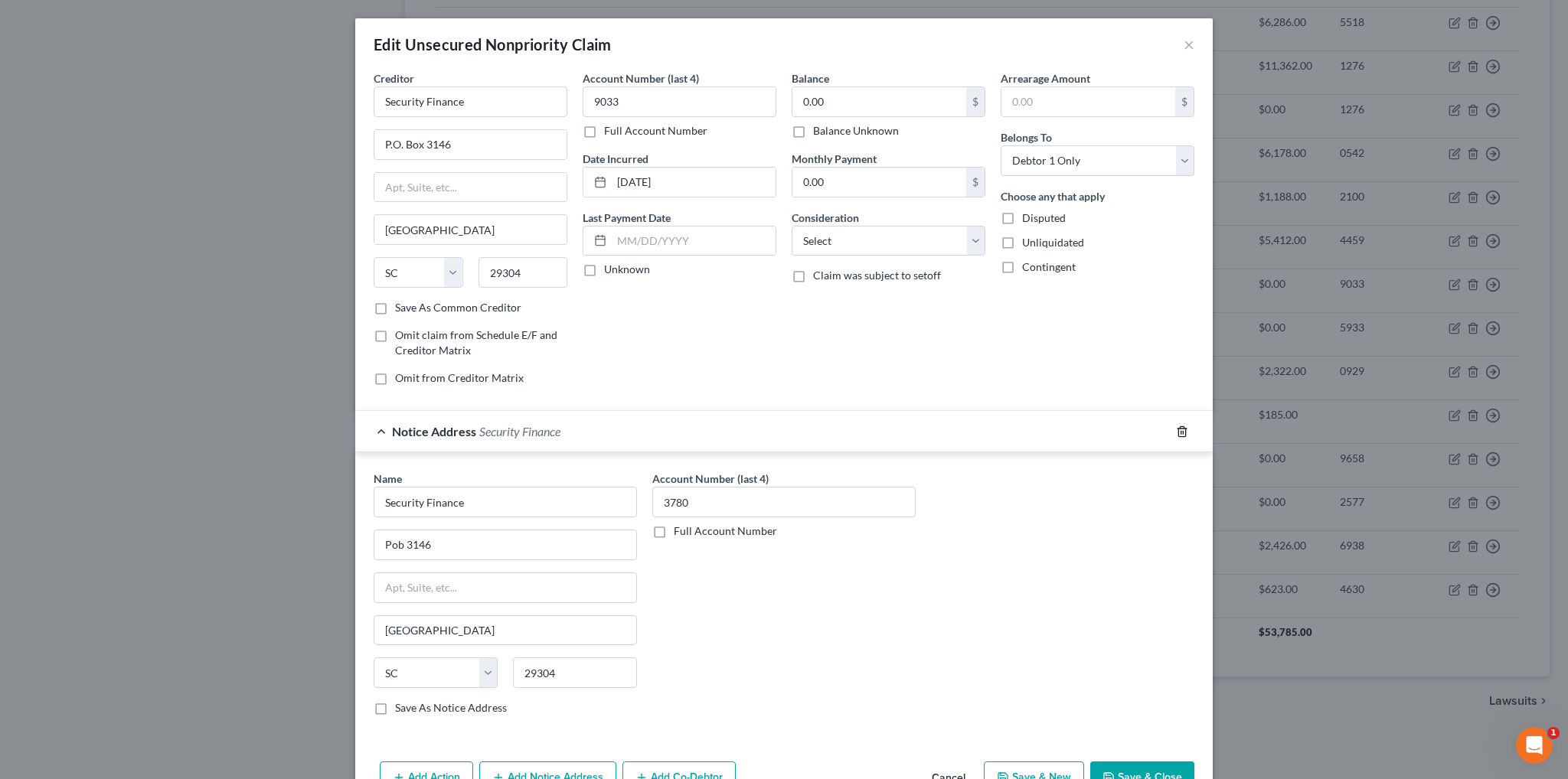
click at [1177, 429] on polyline "button" at bounding box center [1182, 429] width 9 height 0
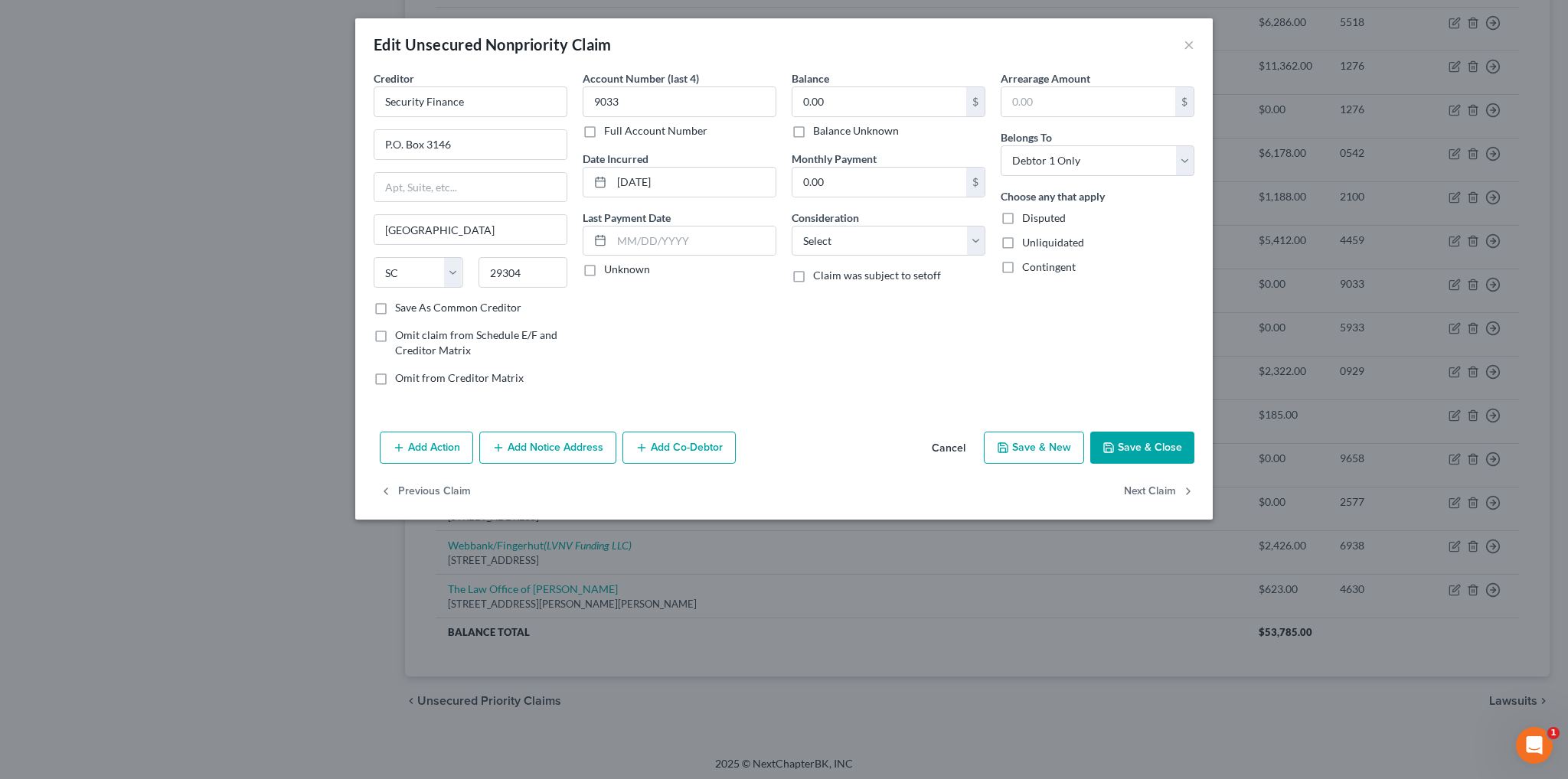
click at [1151, 451] on button "Save & Close" at bounding box center [1142, 447] width 104 height 32
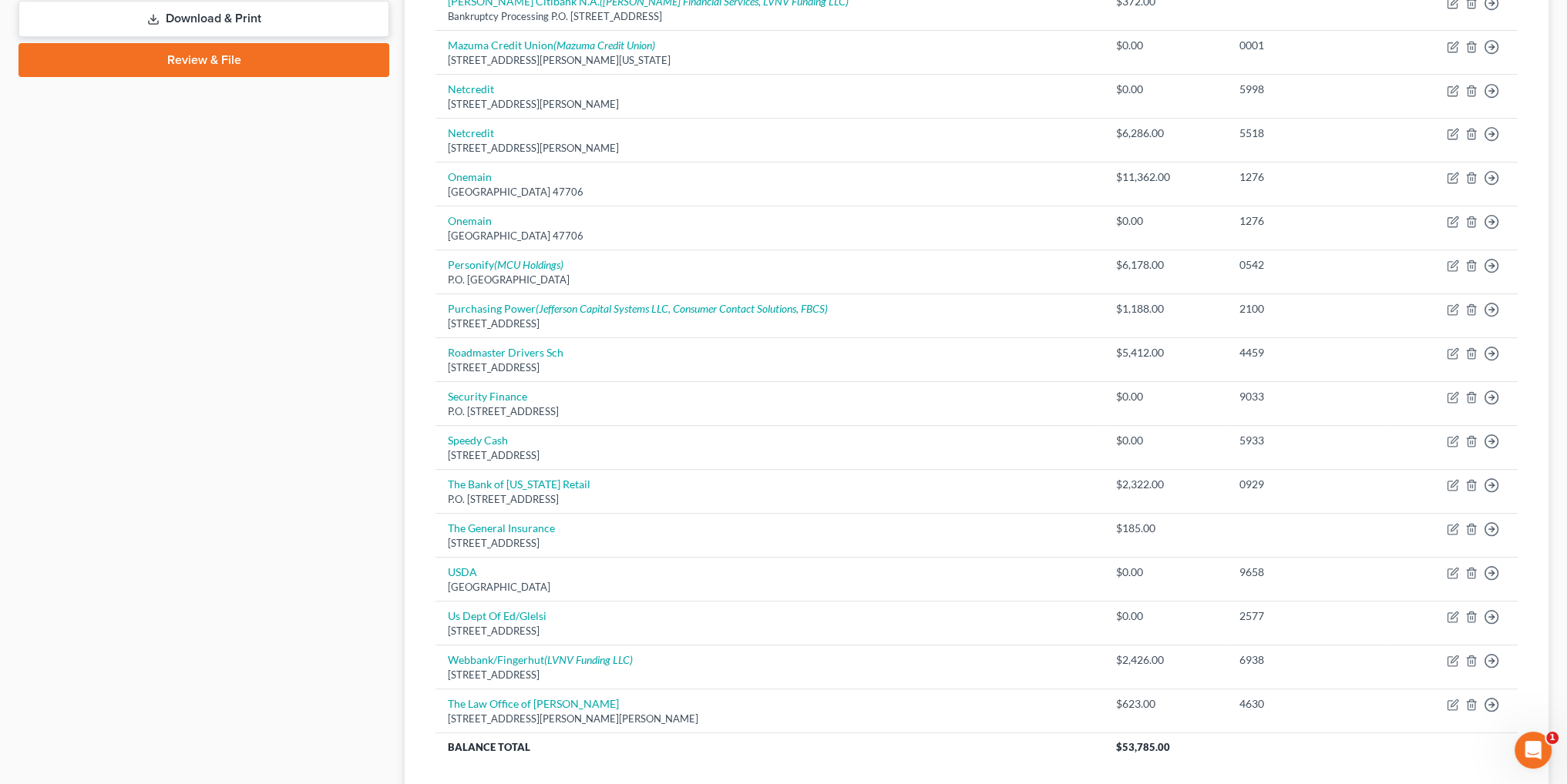
scroll to position [850, 0]
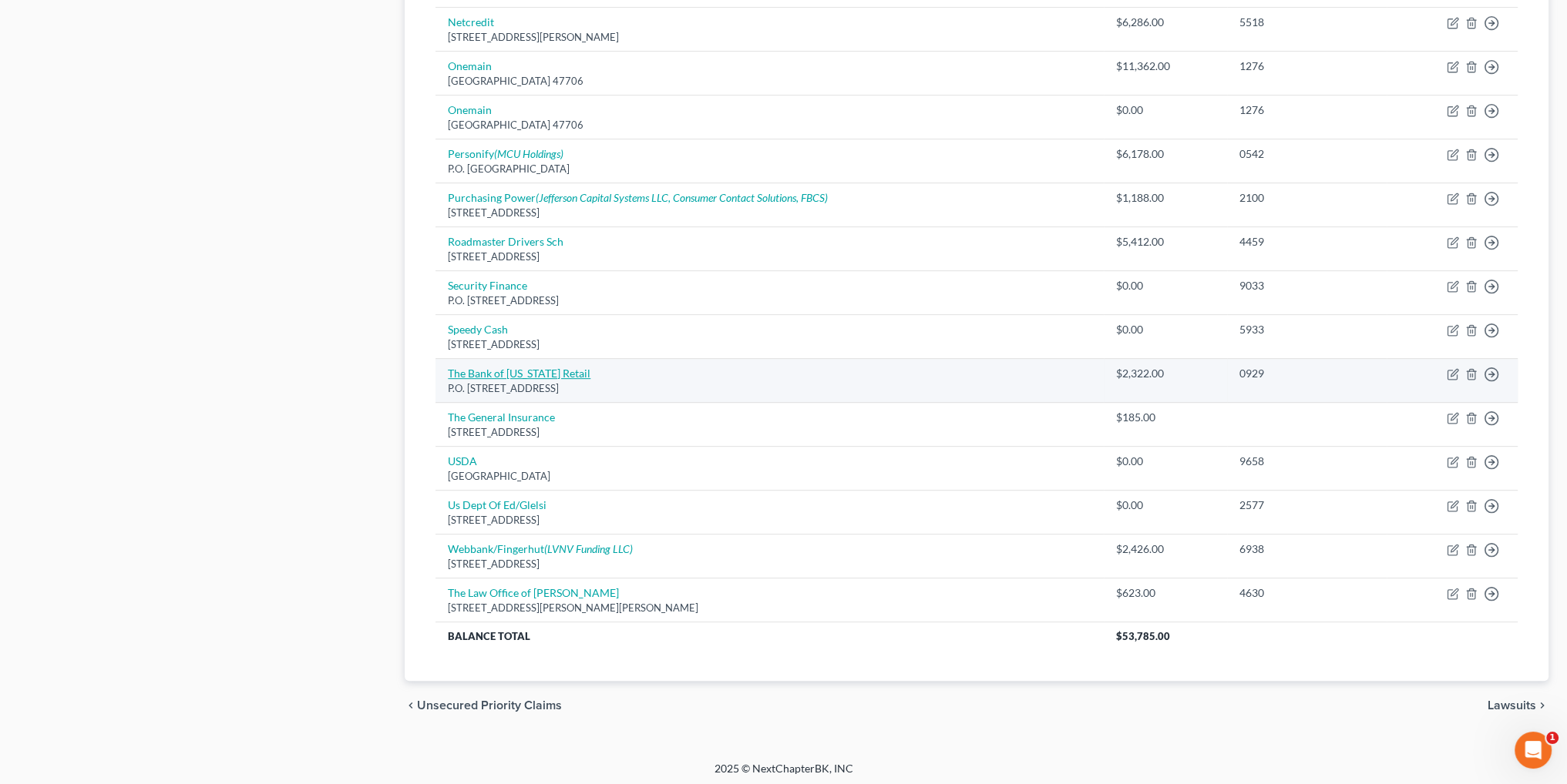
click at [542, 367] on link "The Bank of [US_STATE] Retail" at bounding box center [519, 373] width 143 height 13
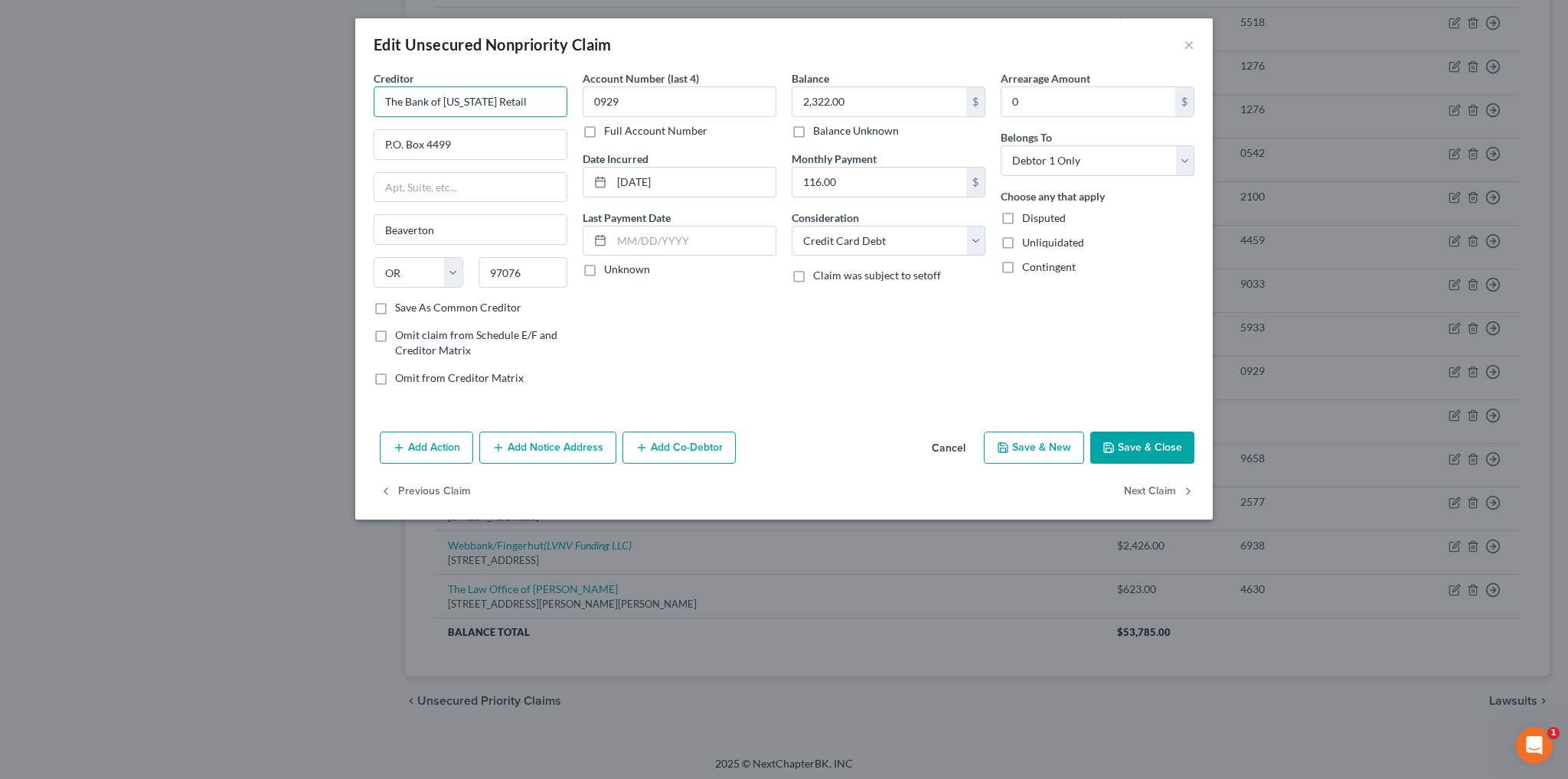
click at [537, 105] on input "The Bank of [US_STATE] Retail" at bounding box center [470, 102] width 193 height 31
click at [701, 319] on div "Account Number (last 4) 0929 Full Account Number Date Incurred [DATE] Last Paym…" at bounding box center [679, 234] width 209 height 328
click at [1161, 443] on button "Save & Close" at bounding box center [1142, 447] width 104 height 32
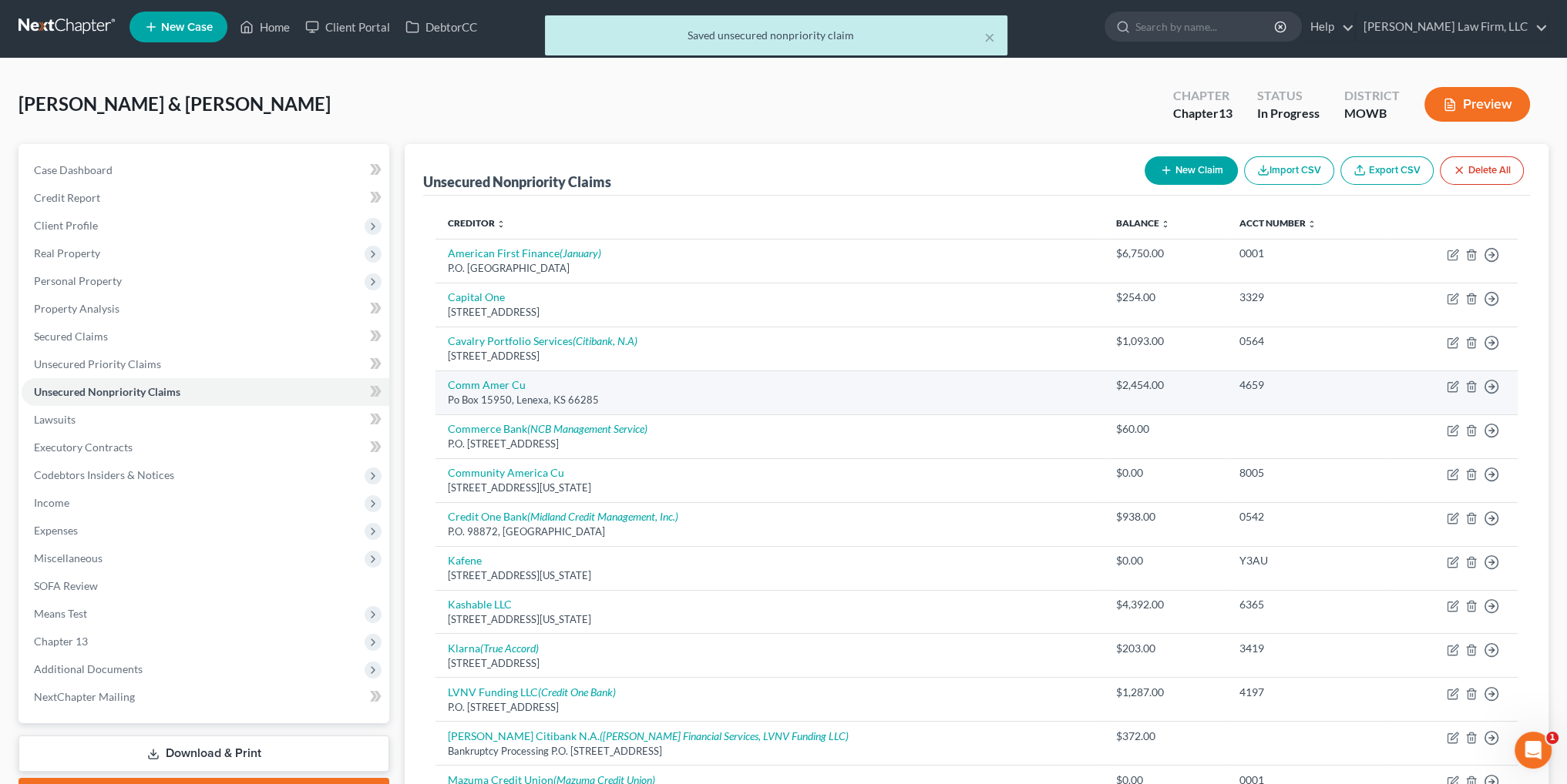
scroll to position [0, 0]
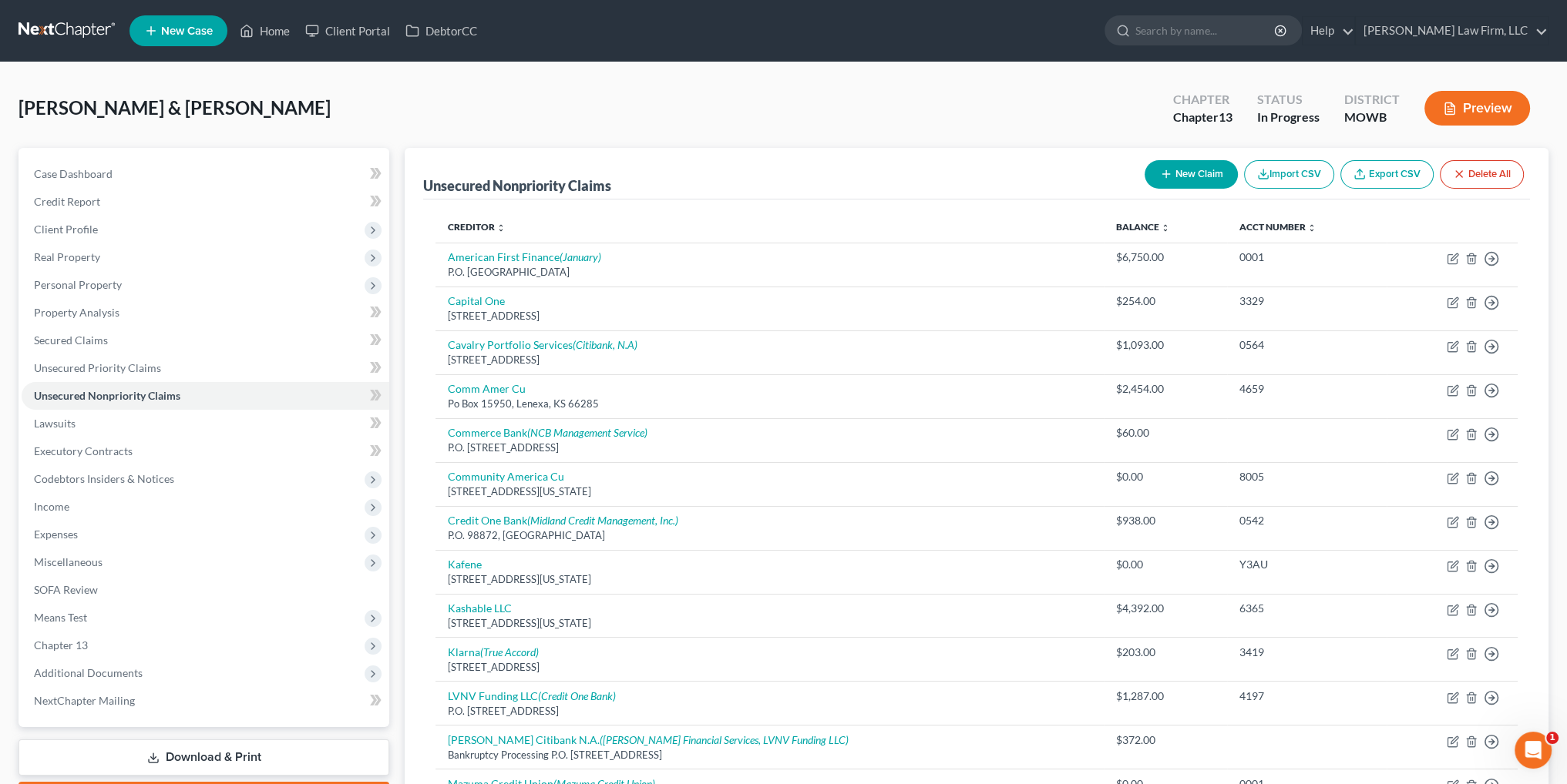
click at [1187, 170] on button "New Claim" at bounding box center [1191, 174] width 93 height 28
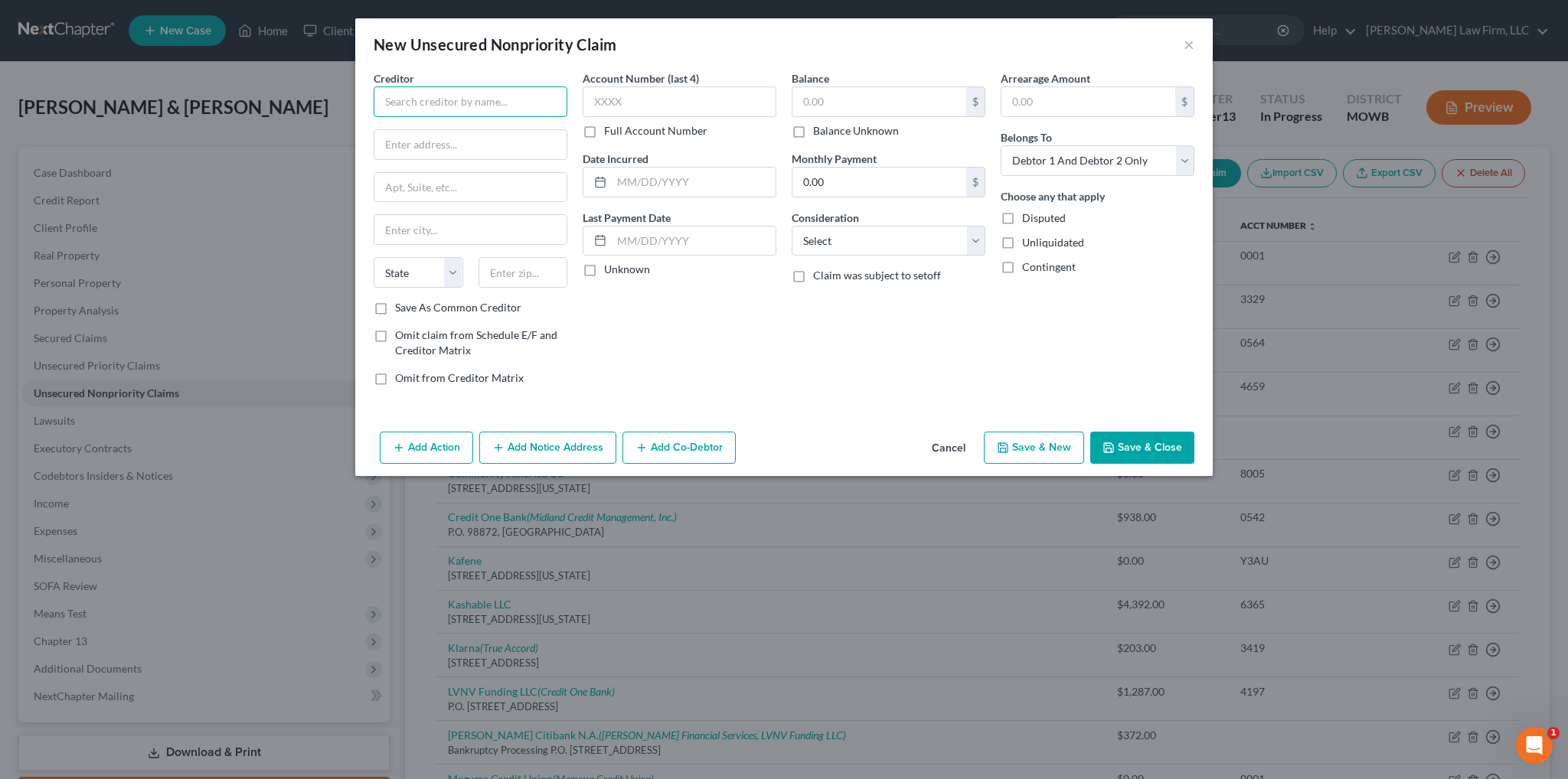
click at [408, 97] on input "text" at bounding box center [470, 102] width 193 height 31
click at [429, 134] on div "[US_STATE] Furniture Mart" at bounding box center [474, 128] width 177 height 15
click at [817, 98] on input "text" at bounding box center [879, 101] width 174 height 29
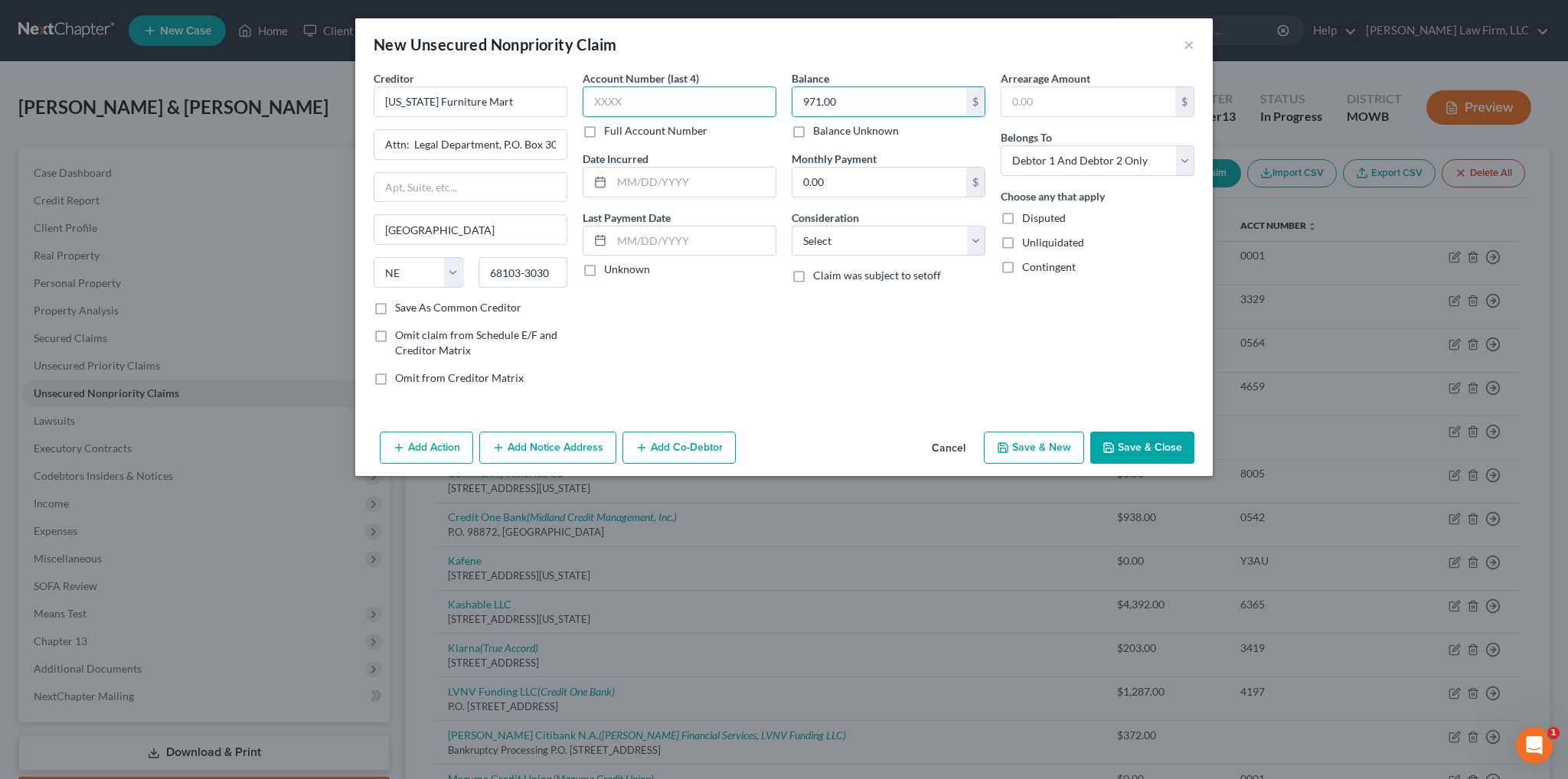
click at [710, 100] on input "text" at bounding box center [679, 102] width 193 height 31
click at [901, 244] on select "Select Cable / Satellite Services Collection Agency Credit Card Debt Debt Couns…" at bounding box center [888, 241] width 193 height 31
click at [791, 226] on select "Select Cable / Satellite Services Collection Agency Credit Card Debt Debt Couns…" at bounding box center [888, 241] width 193 height 31
click at [1147, 440] on button "Save & Close" at bounding box center [1142, 447] width 104 height 32
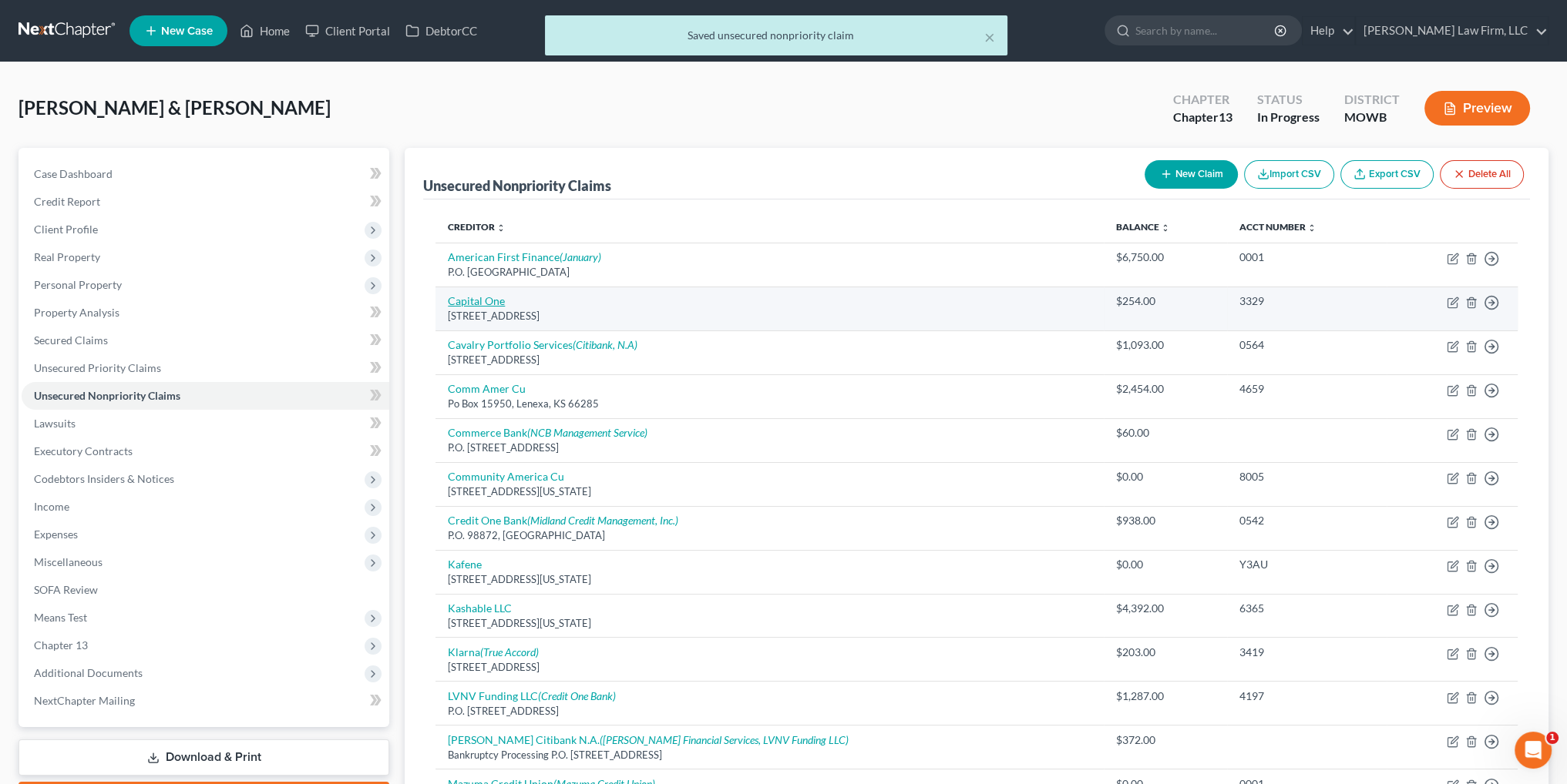
click at [484, 296] on link "Capital One" at bounding box center [476, 301] width 57 height 13
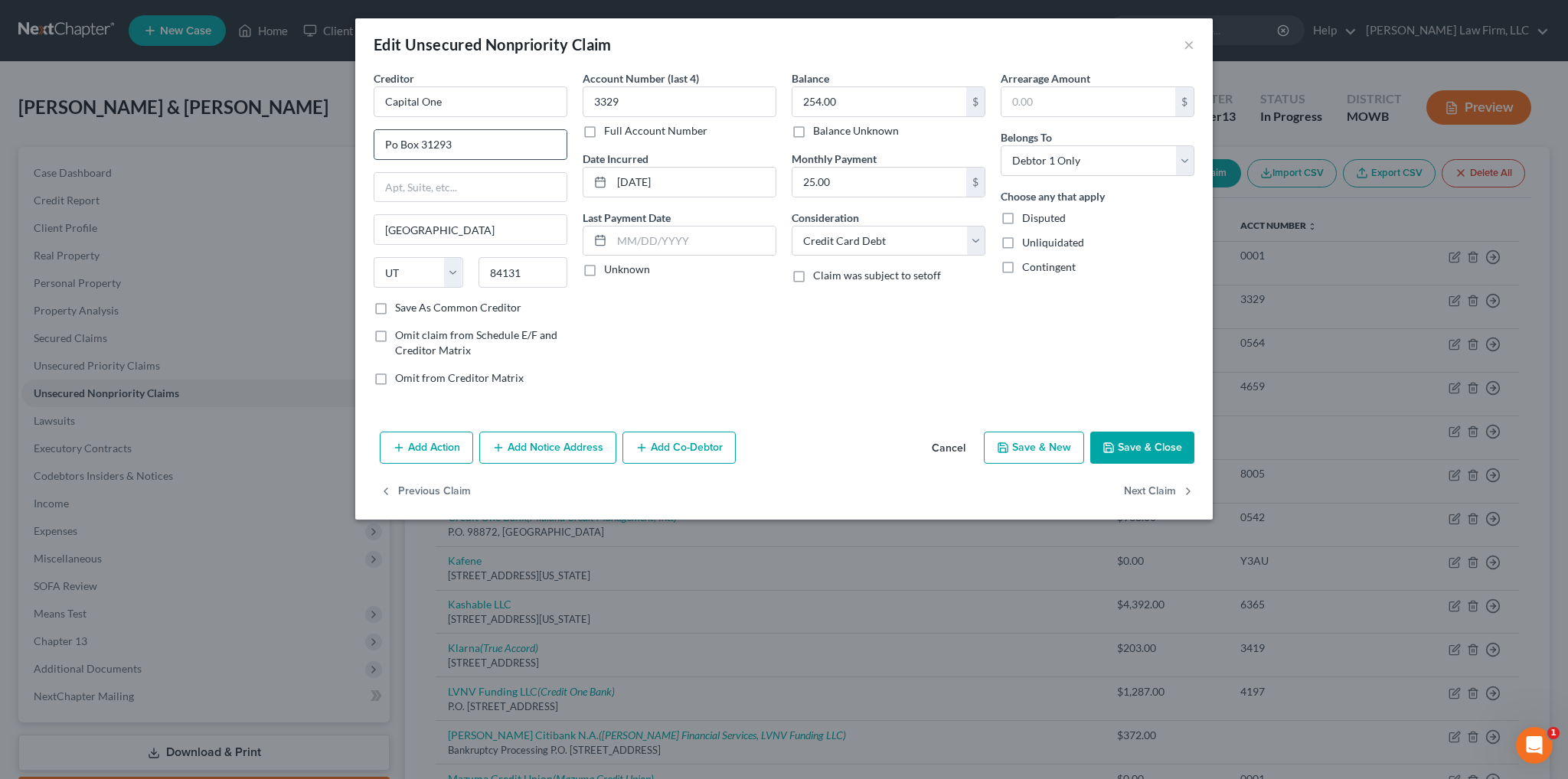
click at [401, 142] on input "Po Box 31293" at bounding box center [471, 144] width 192 height 29
click at [1145, 438] on button "Save & Close" at bounding box center [1142, 447] width 104 height 32
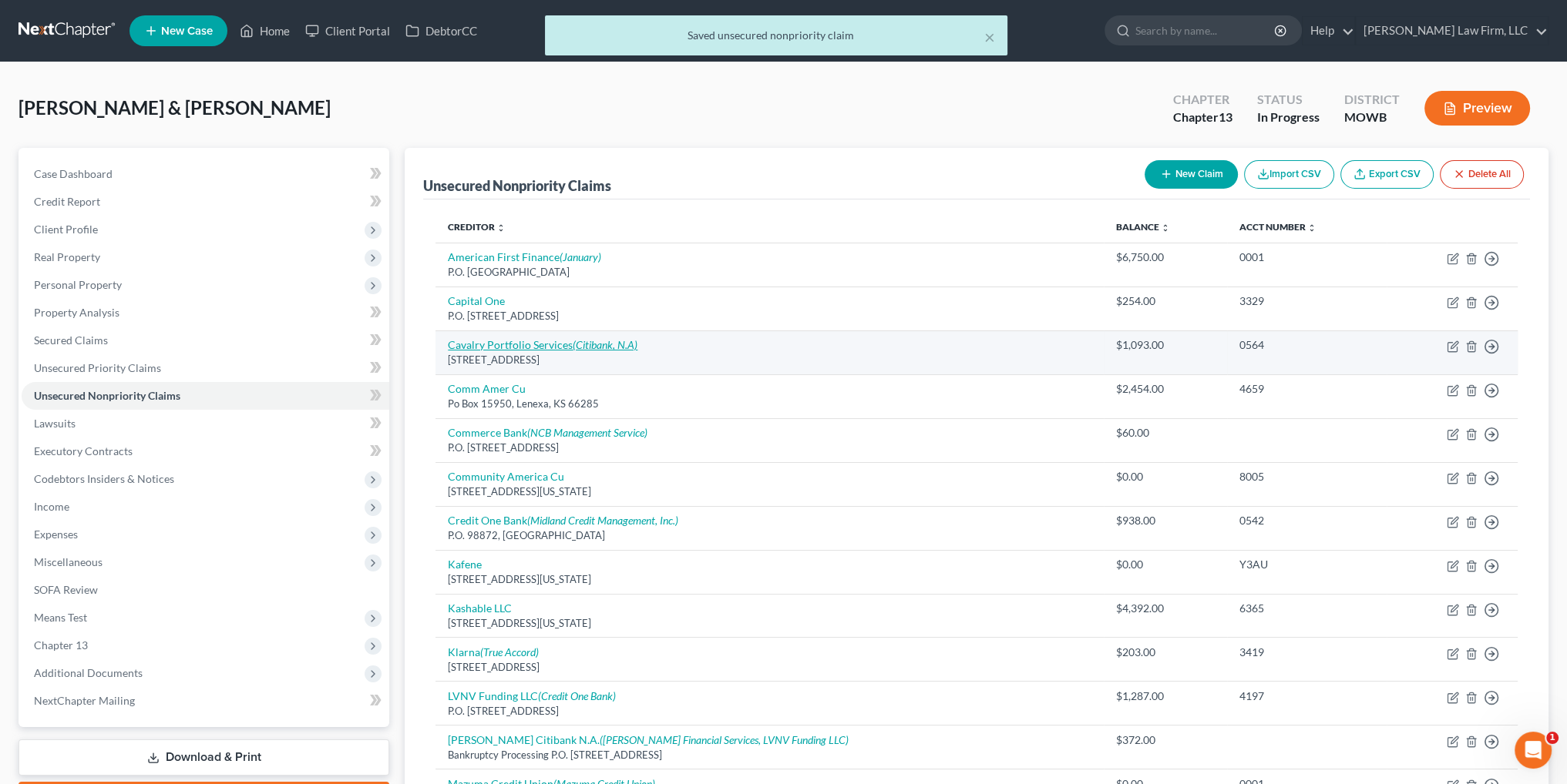
click at [604, 339] on icon "(Citibank, N.A)" at bounding box center [605, 345] width 65 height 13
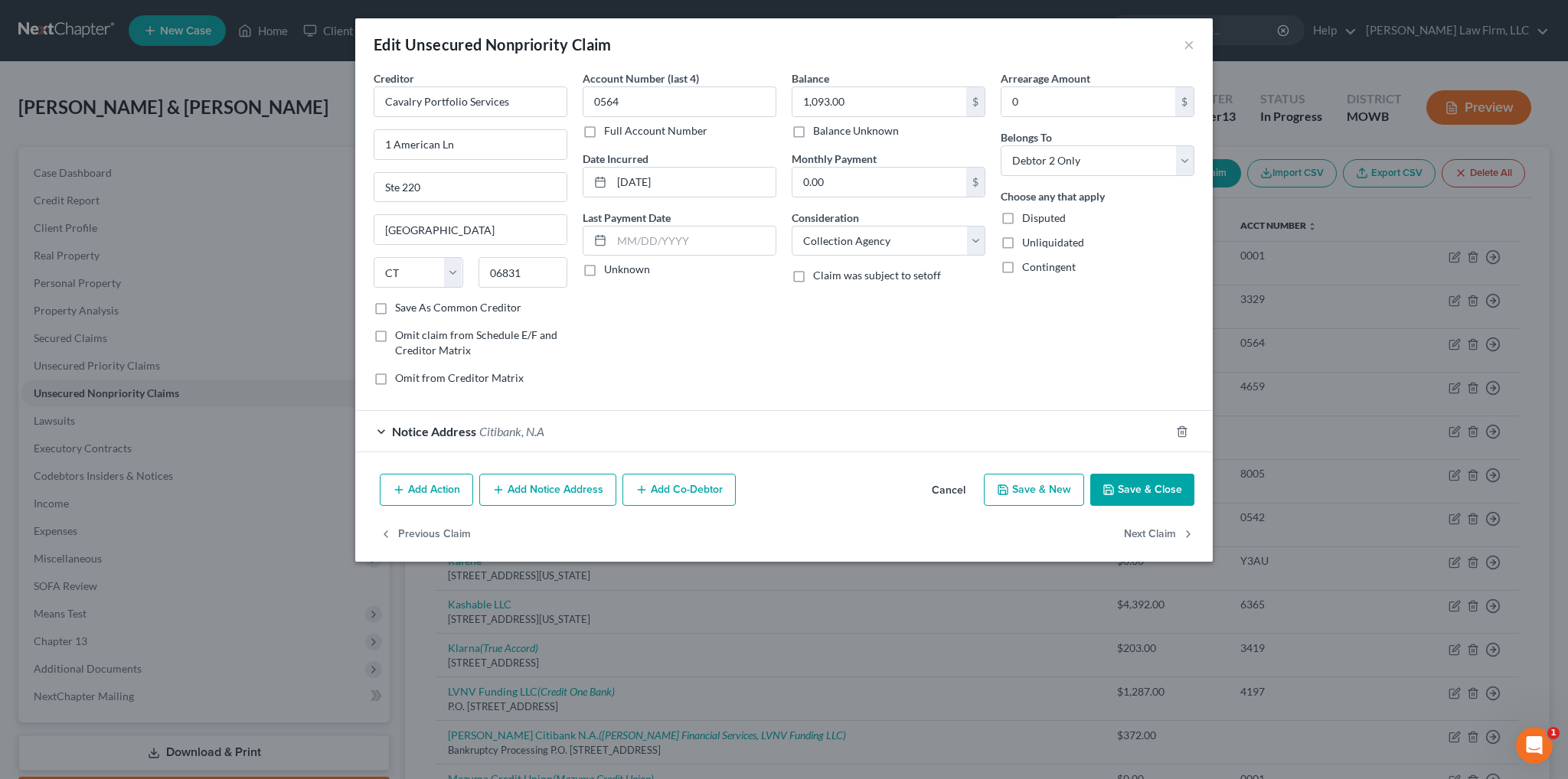
click at [409, 424] on span "Notice Address" at bounding box center [435, 432] width 84 height 15
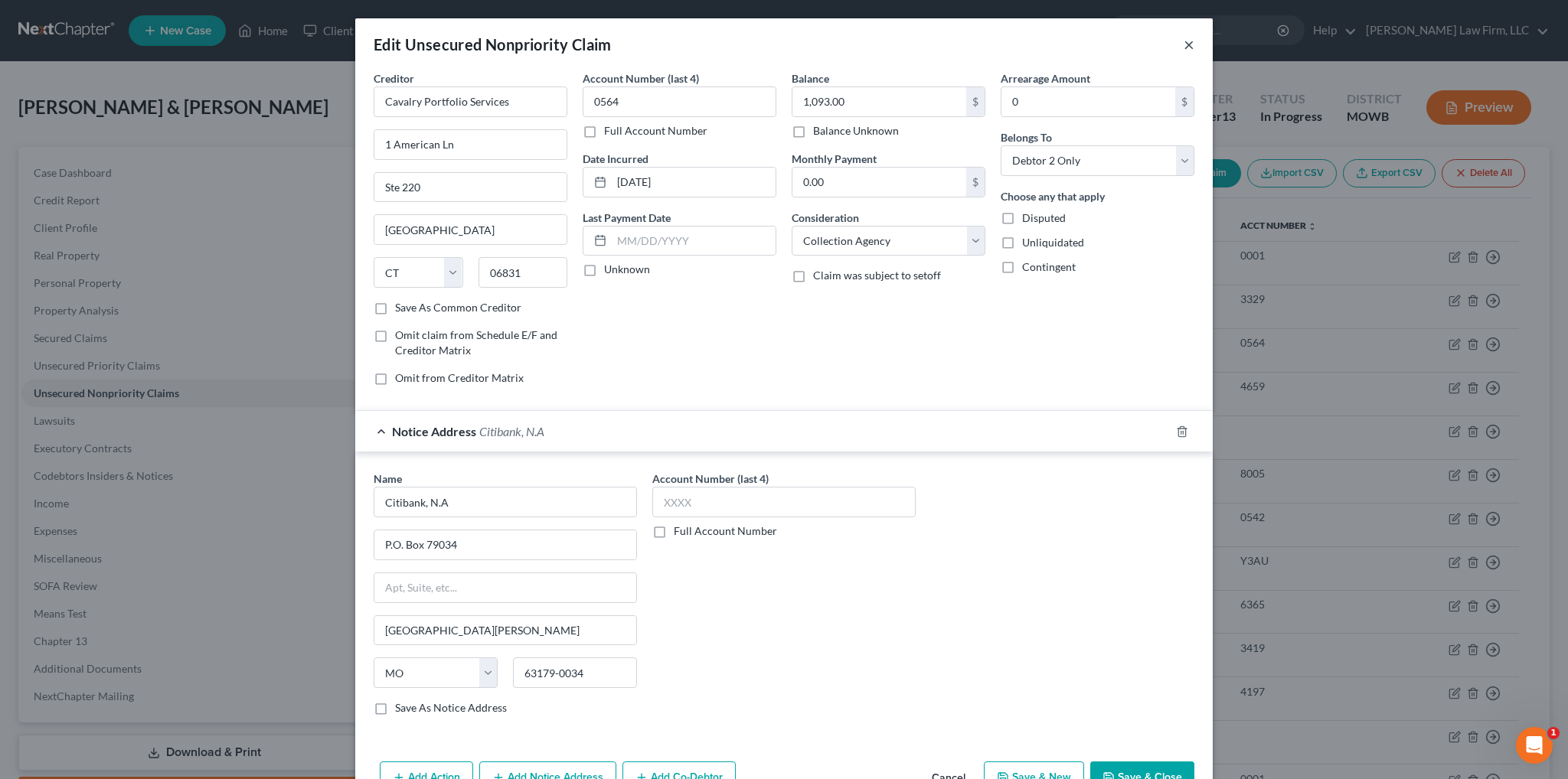
click at [1184, 47] on button "×" at bounding box center [1189, 45] width 10 height 19
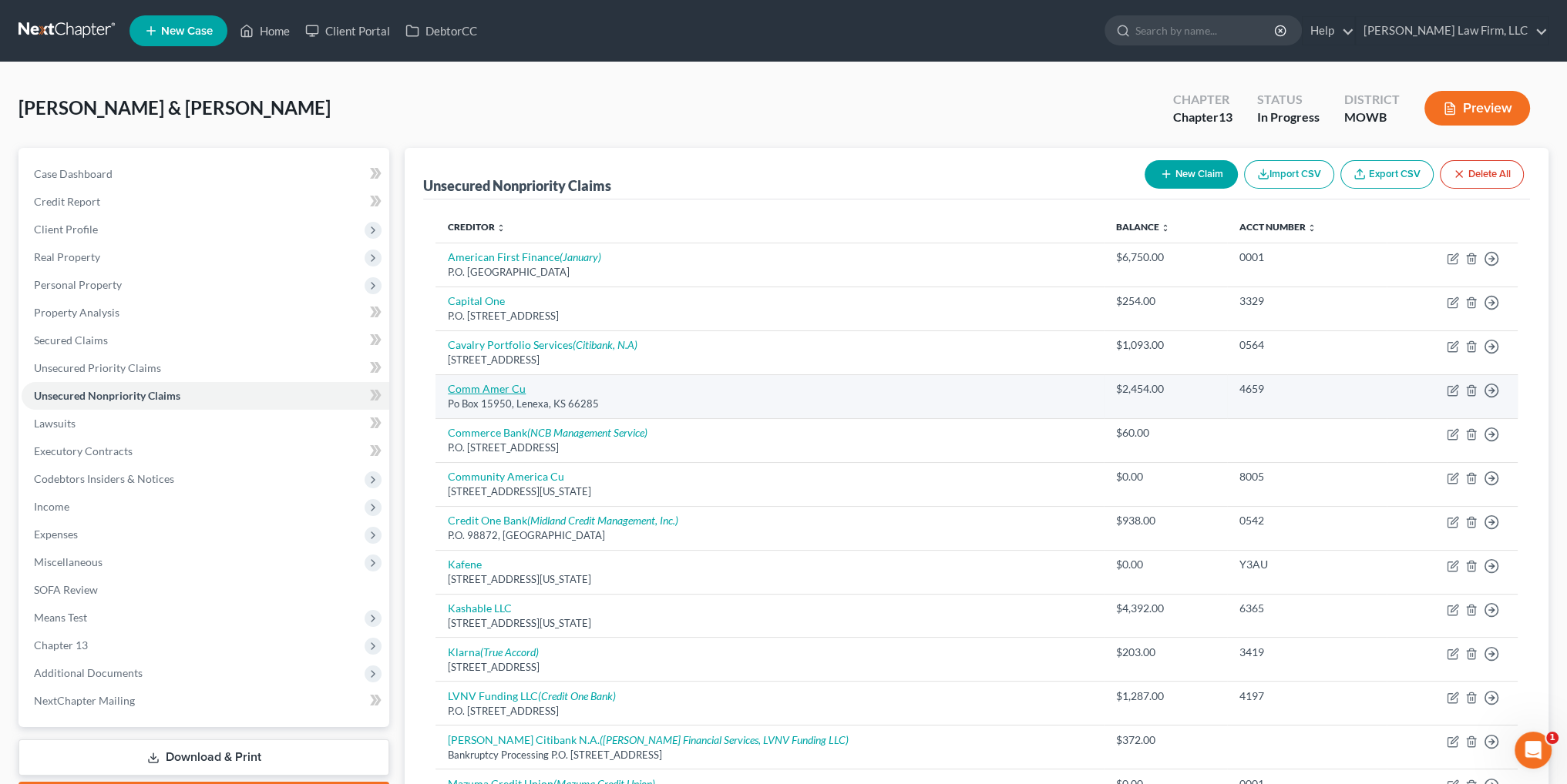
click at [486, 391] on link "Comm Amer Cu" at bounding box center [486, 388] width 78 height 13
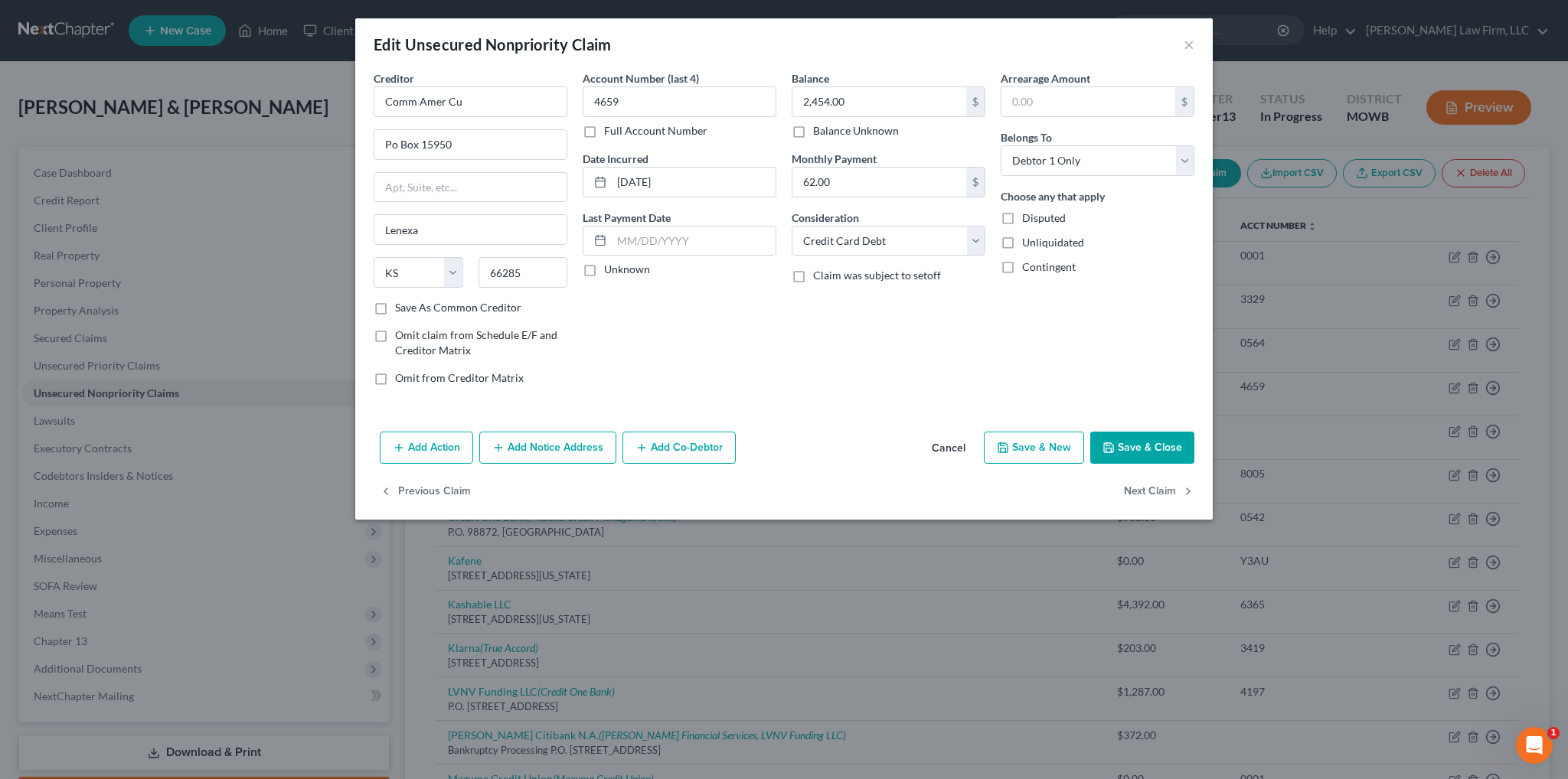
drag, startPoint x: 452, startPoint y: 84, endPoint x: 366, endPoint y: 87, distance: 86.1
click at [366, 87] on div "Creditor * Comm Amer Cu Po Box 15950 Lenexa State [US_STATE] AK AR AZ CA CO CT …" at bounding box center [471, 234] width 209 height 328
drag, startPoint x: 437, startPoint y: 100, endPoint x: 363, endPoint y: 95, distance: 74.2
click at [367, 100] on div "Creditor * Comm Amer Cu Po Box 15950 Lenexa State [US_STATE] AK AR AZ CA CO CT …" at bounding box center [471, 234] width 209 height 328
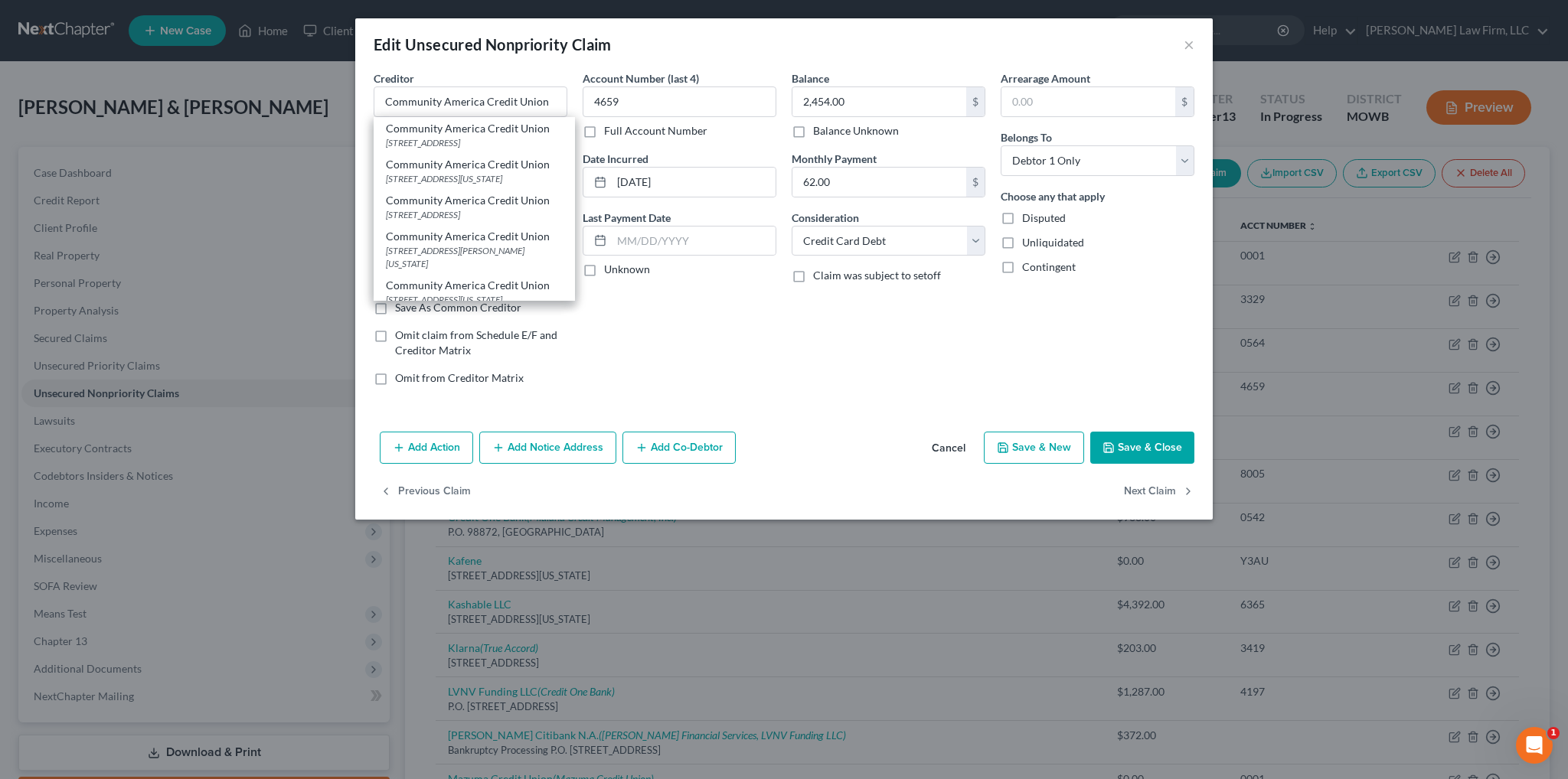
click at [735, 353] on div "Account Number (last 4) 4659 Full Account Number Date Incurred [DATE] Last Paym…" at bounding box center [679, 234] width 209 height 328
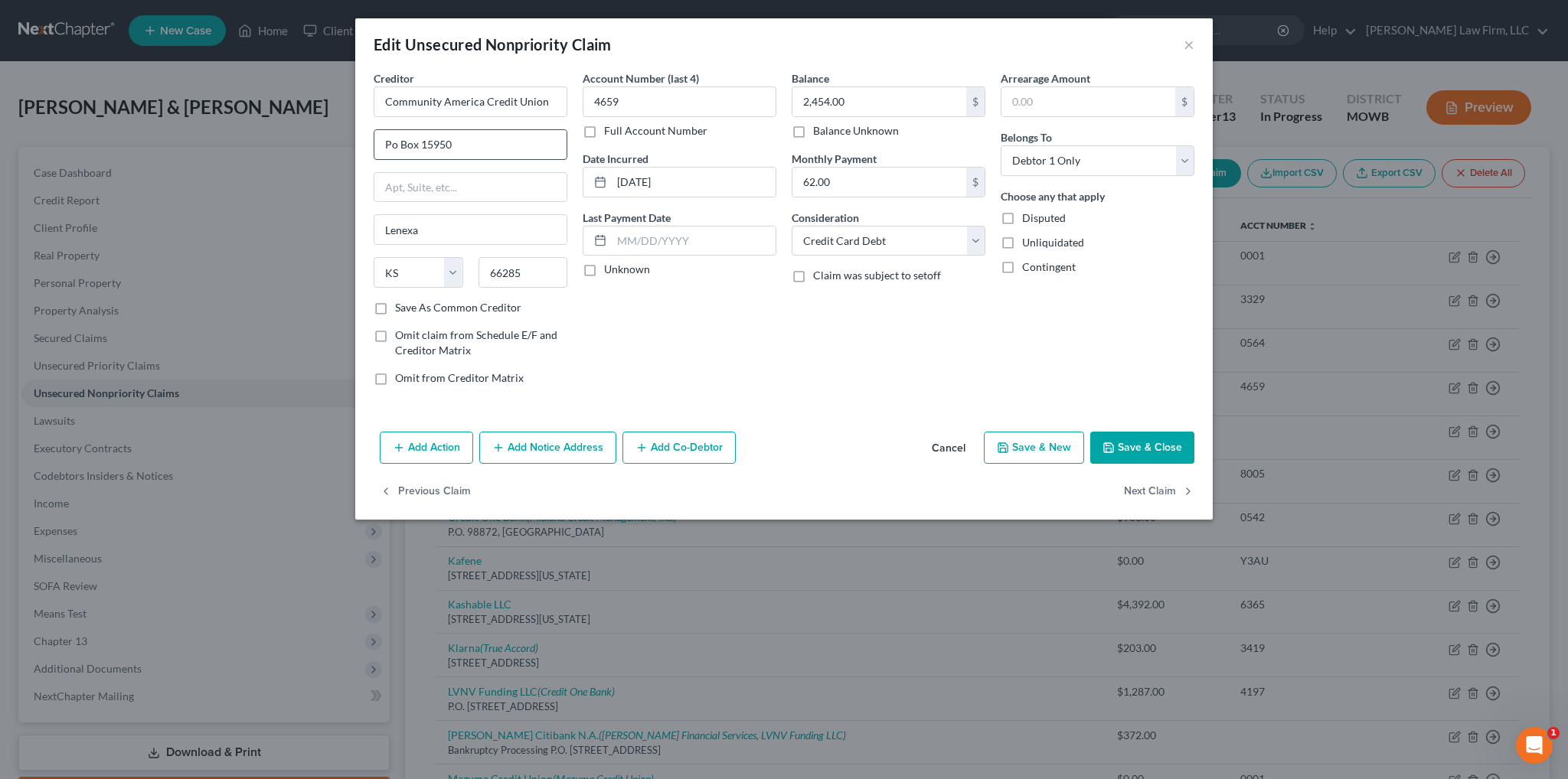
click at [392, 148] on input "Po Box 15950" at bounding box center [471, 144] width 192 height 29
click at [1137, 447] on button "Save & Close" at bounding box center [1142, 447] width 104 height 32
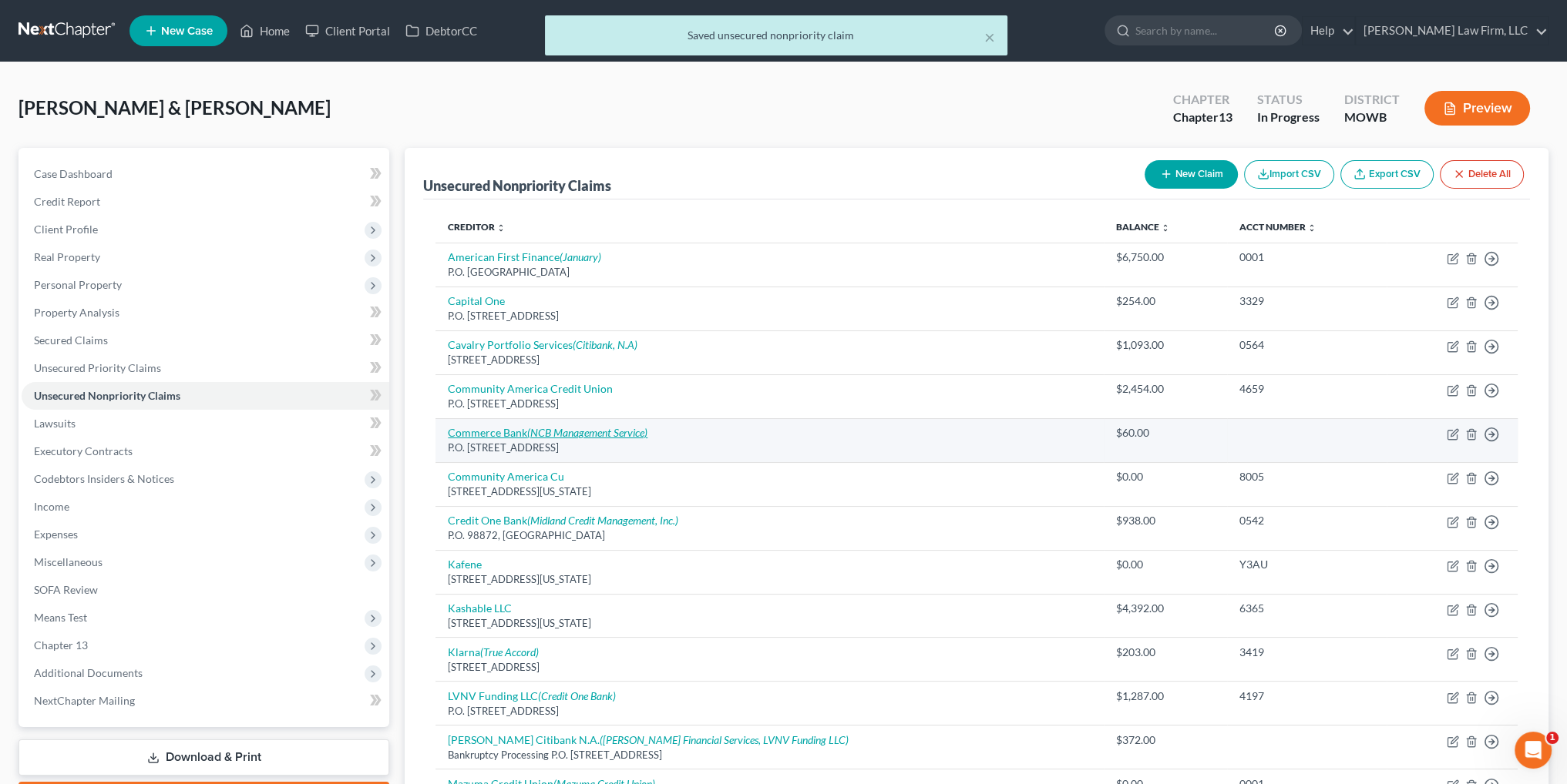
click at [549, 431] on icon "(NCB Management Service)" at bounding box center [587, 432] width 120 height 13
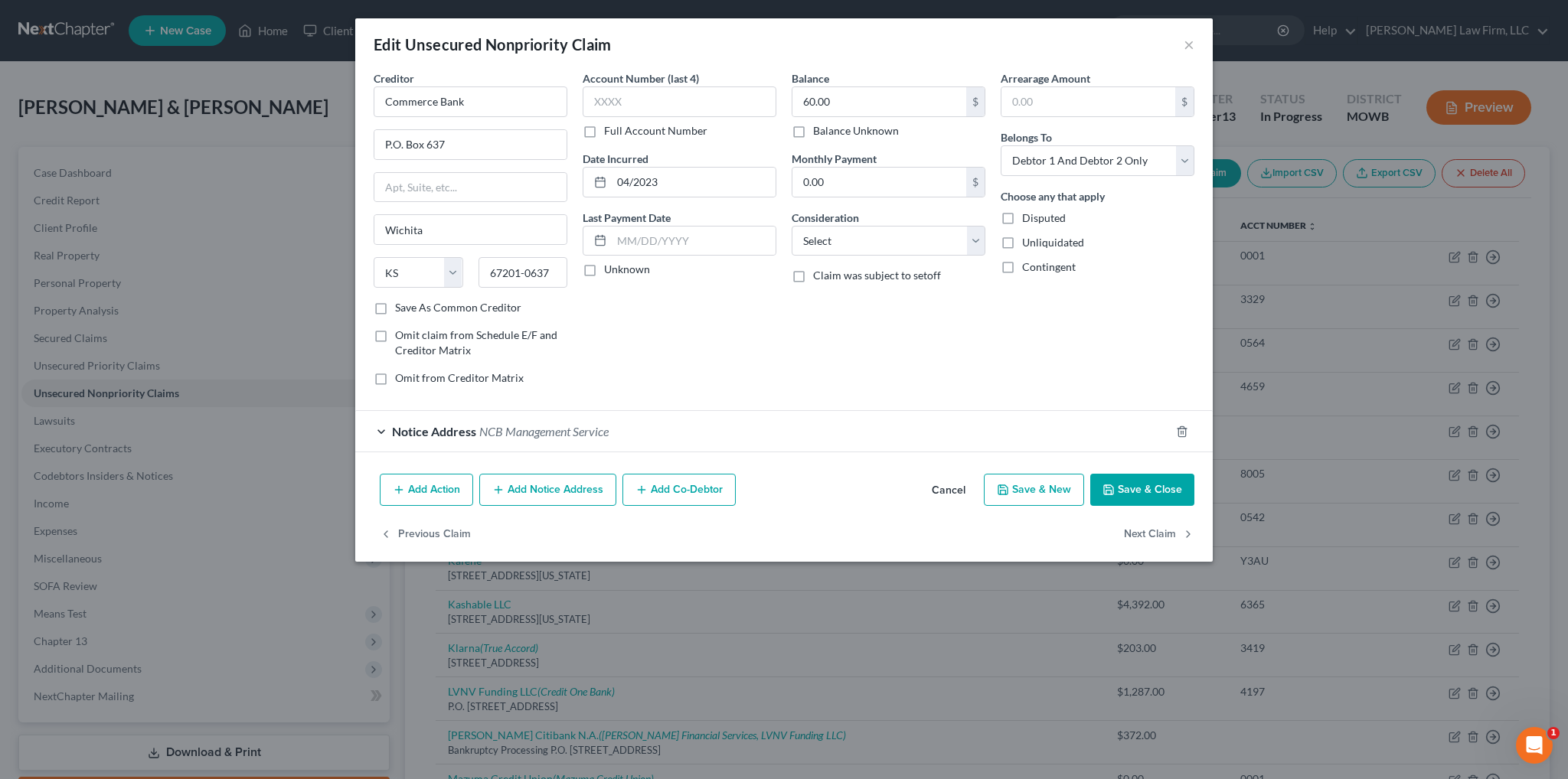
click at [527, 432] on span "NCB Management Service" at bounding box center [544, 432] width 129 height 15
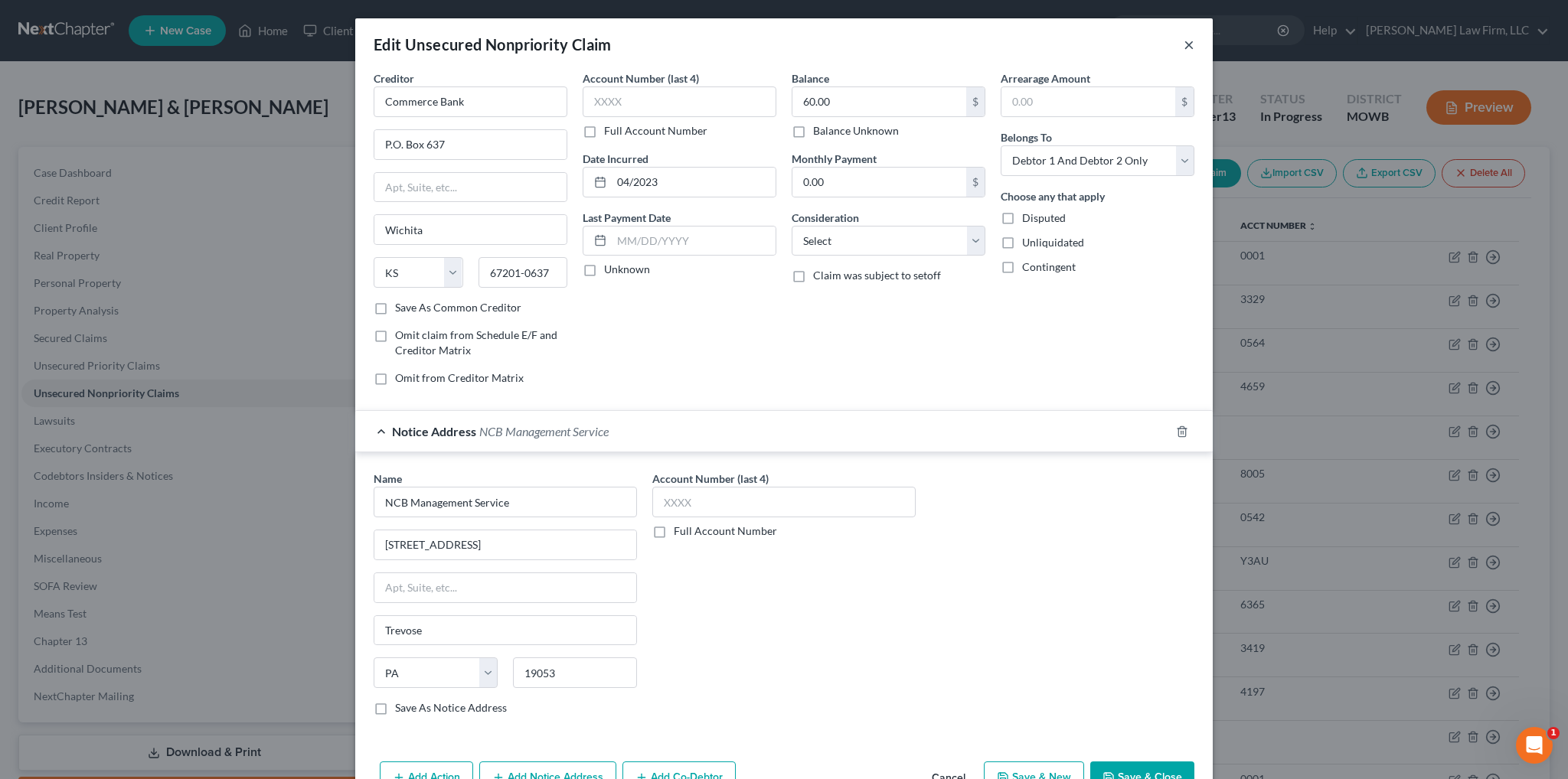
click at [1184, 43] on button "×" at bounding box center [1189, 45] width 10 height 19
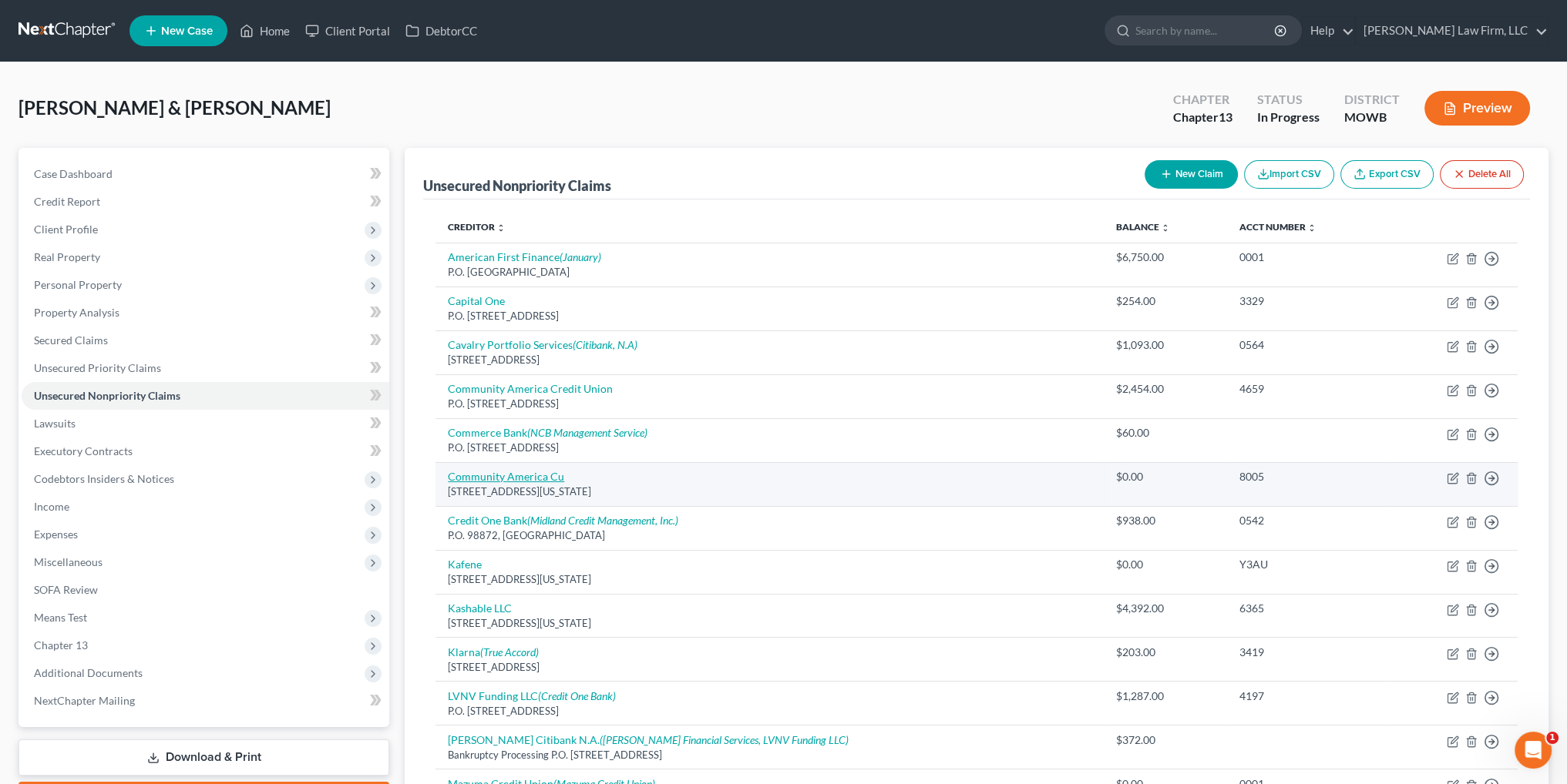
click at [546, 472] on link "Community America Cu" at bounding box center [506, 477] width 117 height 13
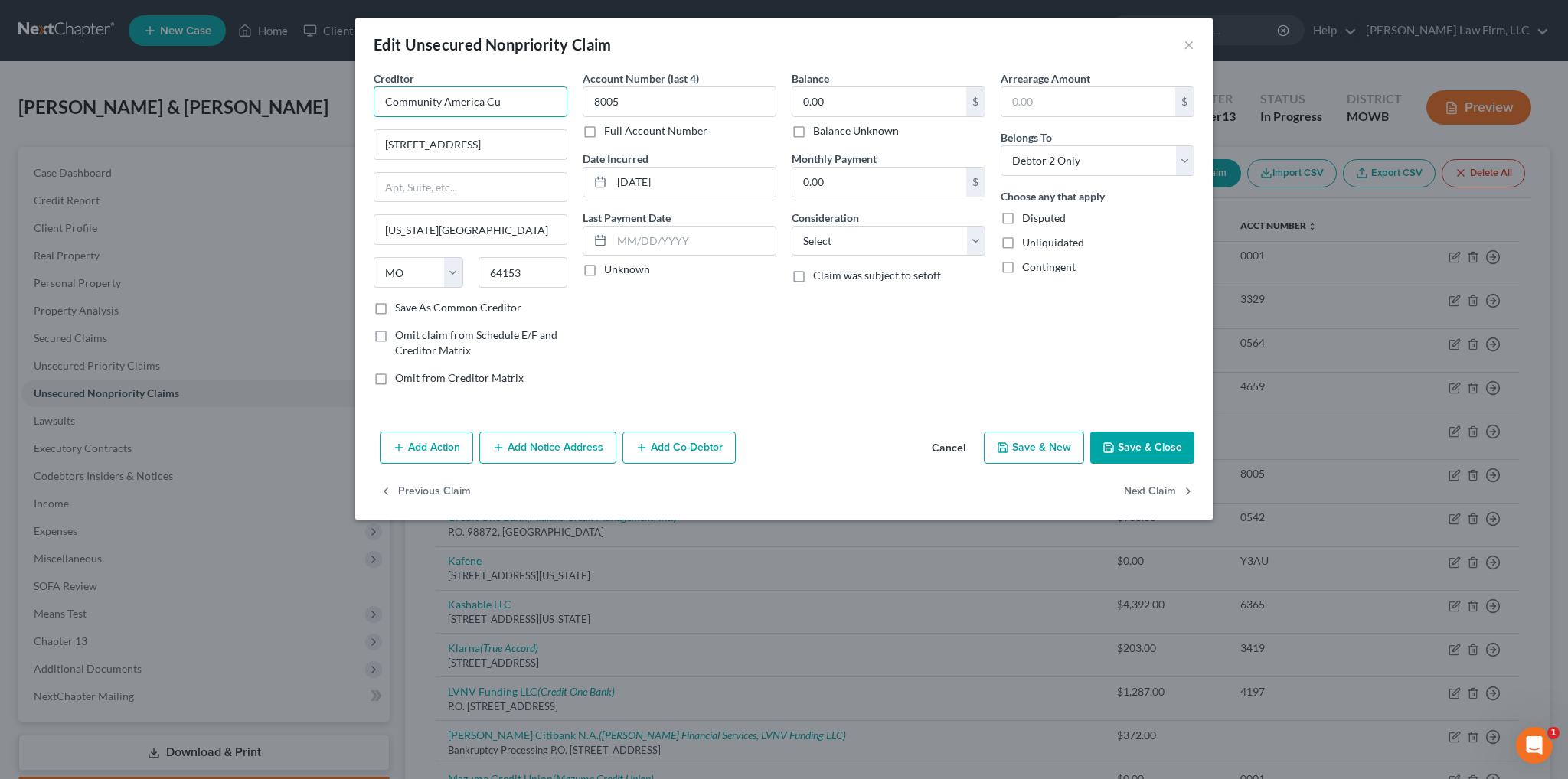
click at [502, 99] on input "Community America Cu" at bounding box center [470, 102] width 193 height 31
drag, startPoint x: 379, startPoint y: 99, endPoint x: 545, endPoint y: 99, distance: 166.0
click at [545, 99] on input "Community America Cu" at bounding box center [470, 102] width 193 height 31
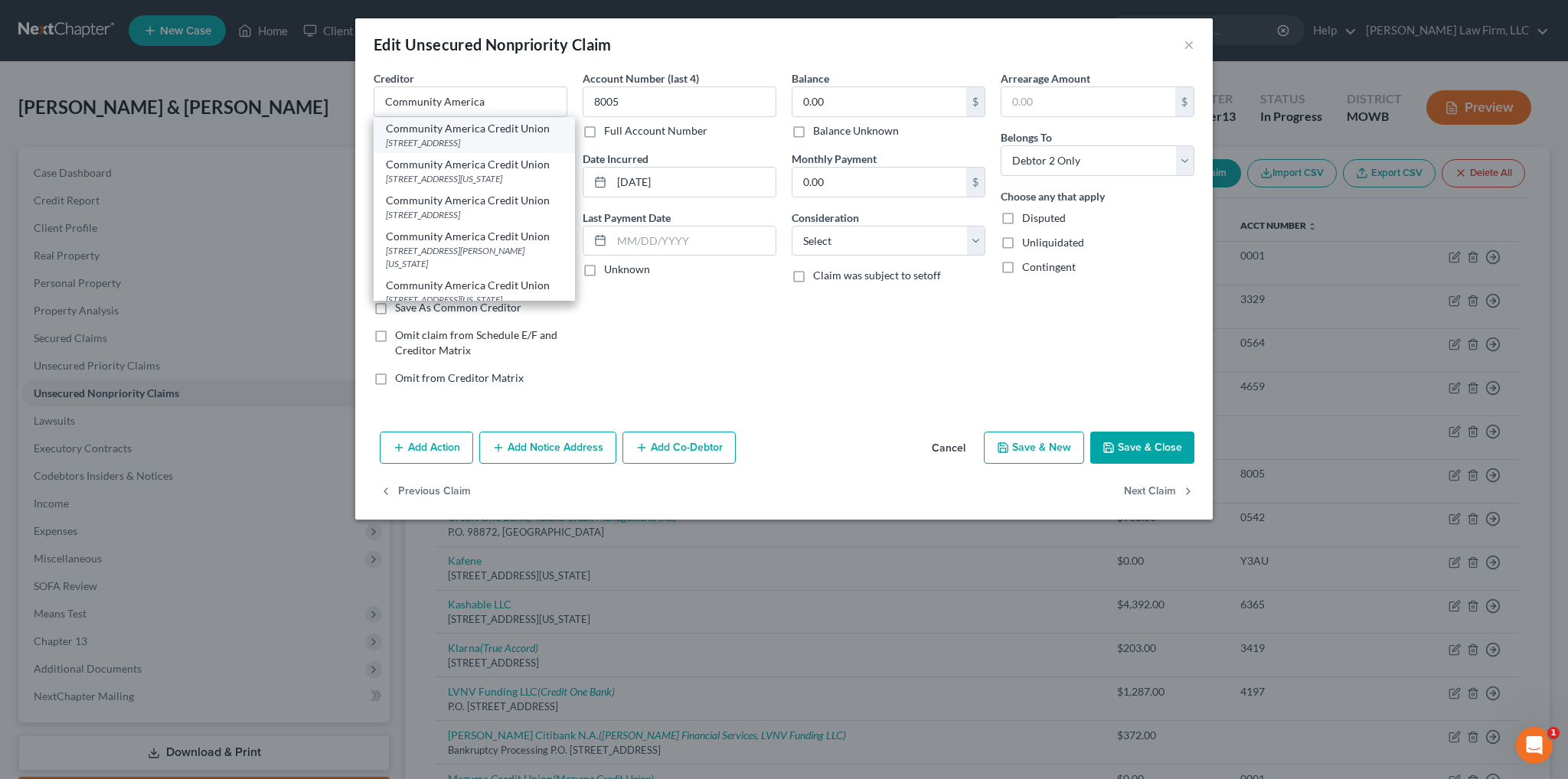
click at [486, 146] on div "[STREET_ADDRESS]" at bounding box center [474, 143] width 177 height 13
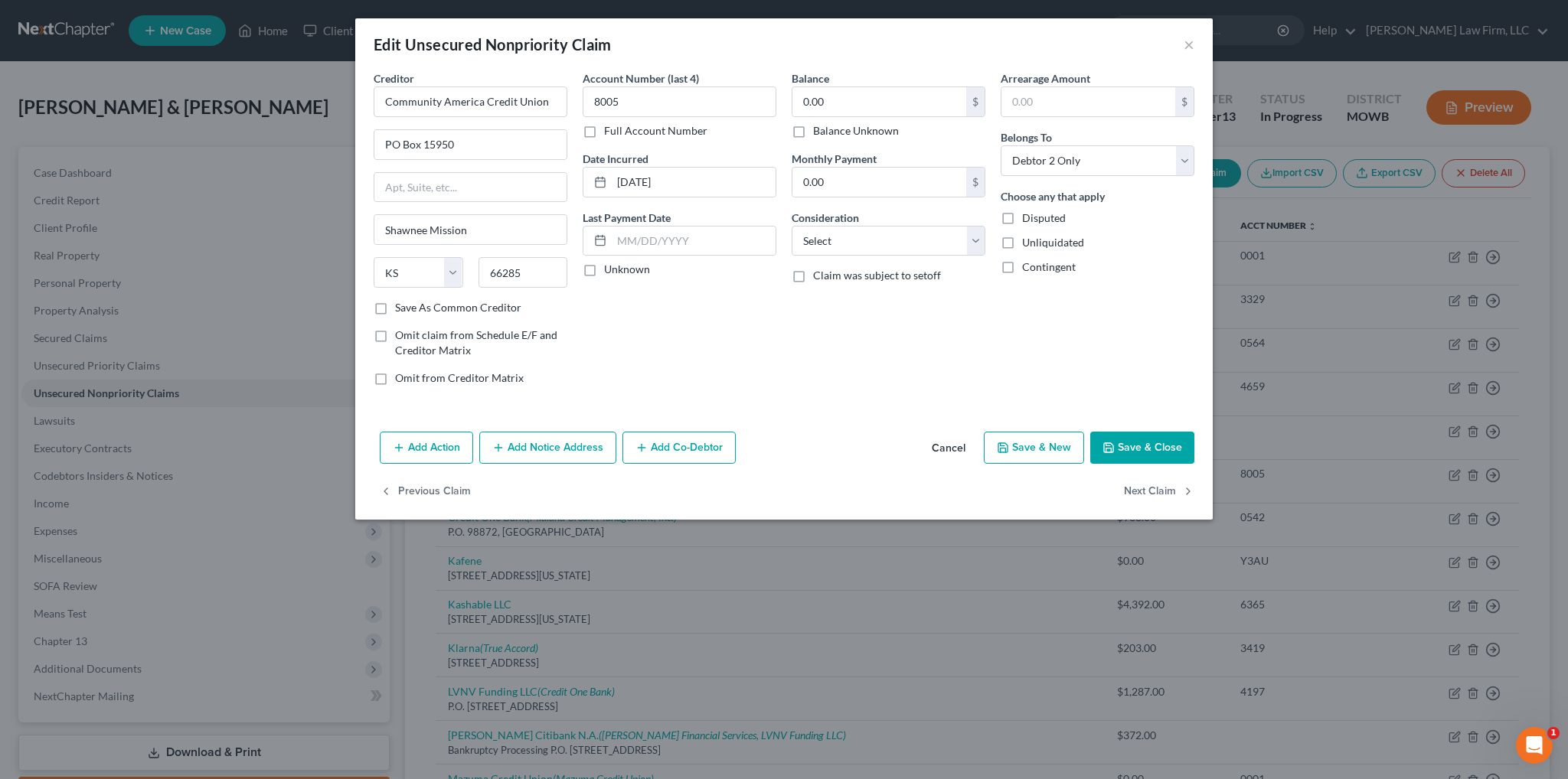
click at [1133, 430] on div "Add Action Add Notice Address Add Co-Debtor Cancel Save & New Save & Close" at bounding box center [784, 451] width 858 height 50
click at [1125, 438] on button "Save & Close" at bounding box center [1142, 447] width 104 height 32
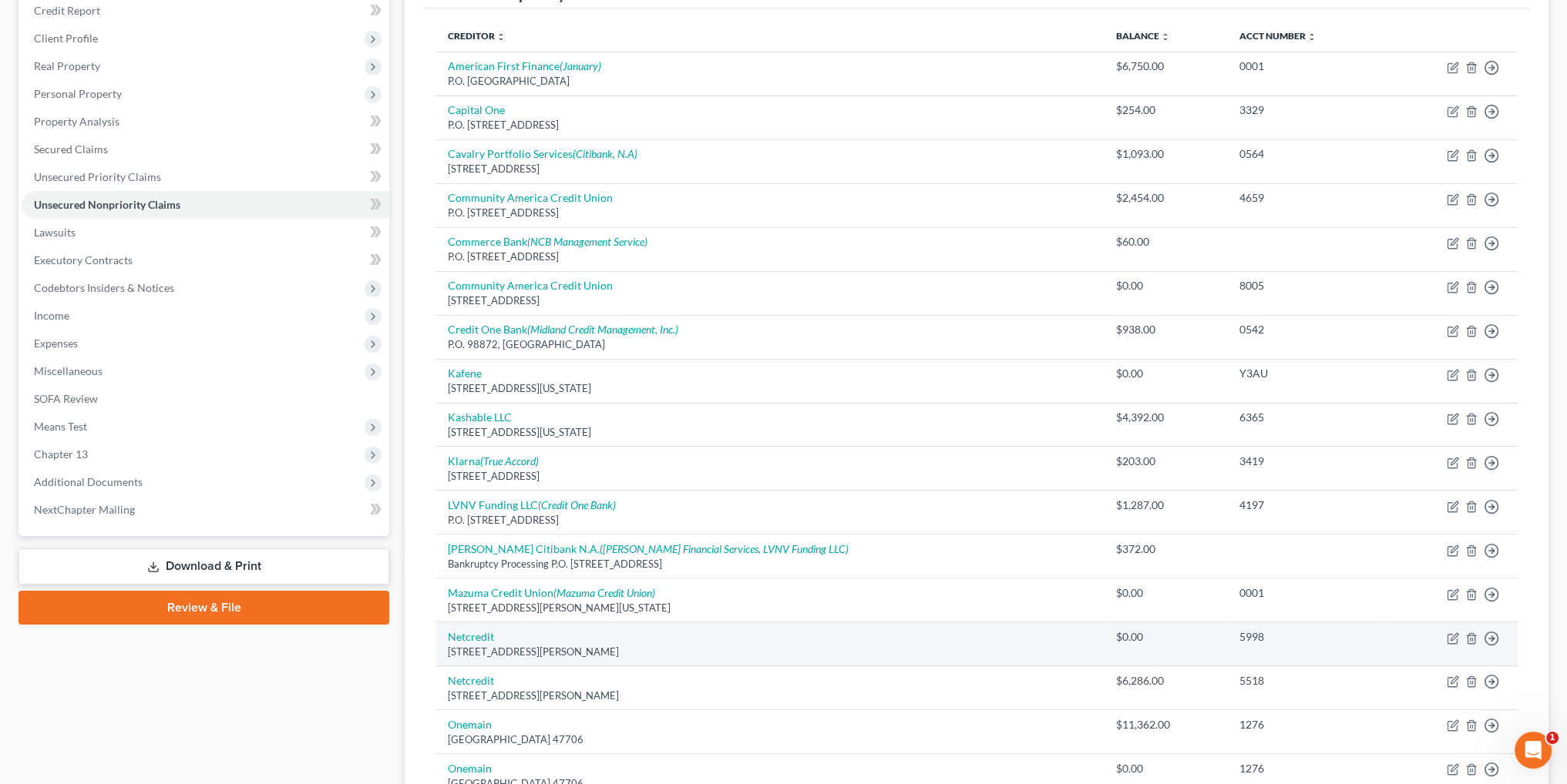
scroll to position [231, 0]
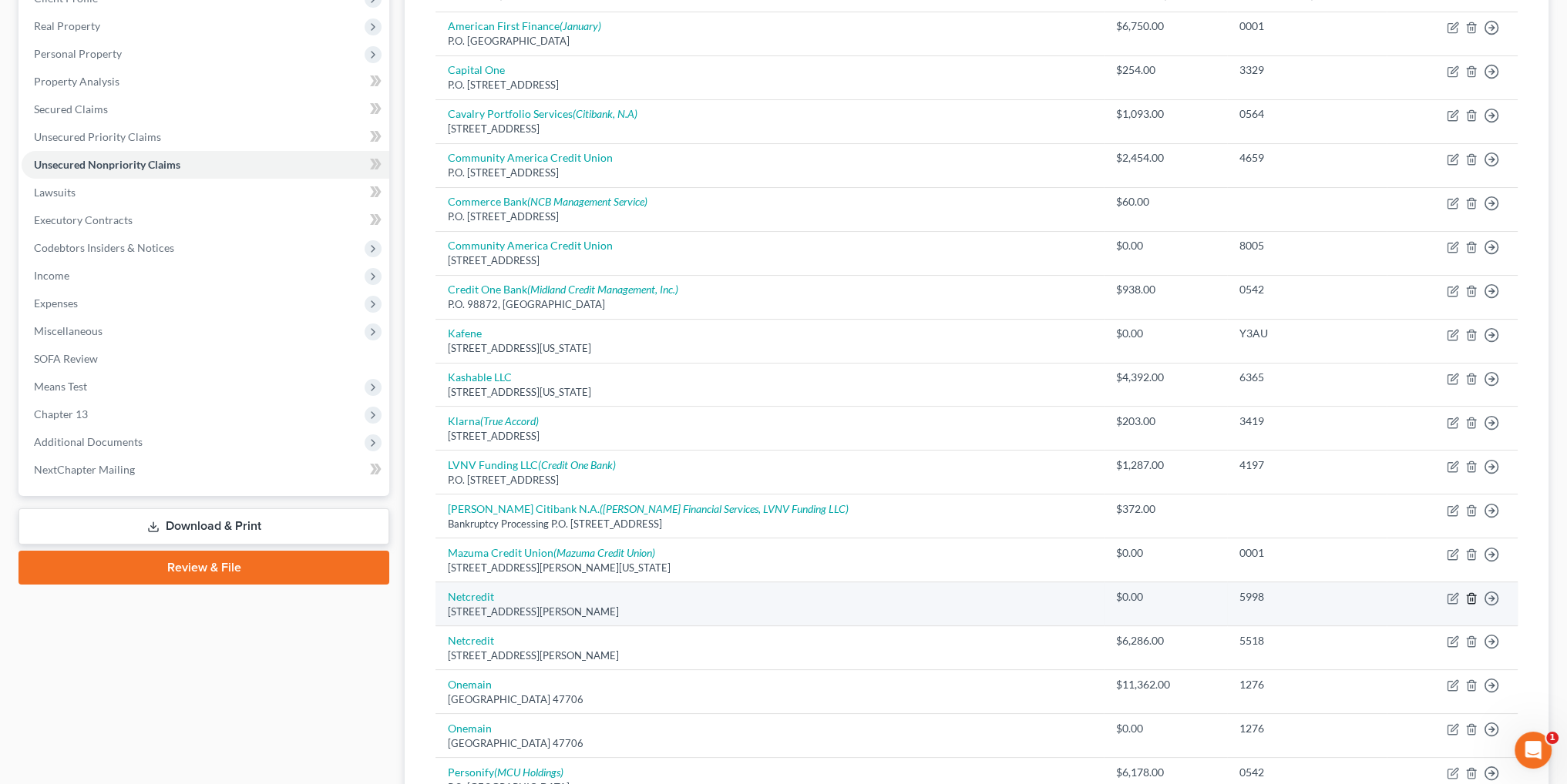
click at [1468, 596] on icon "button" at bounding box center [1471, 598] width 12 height 12
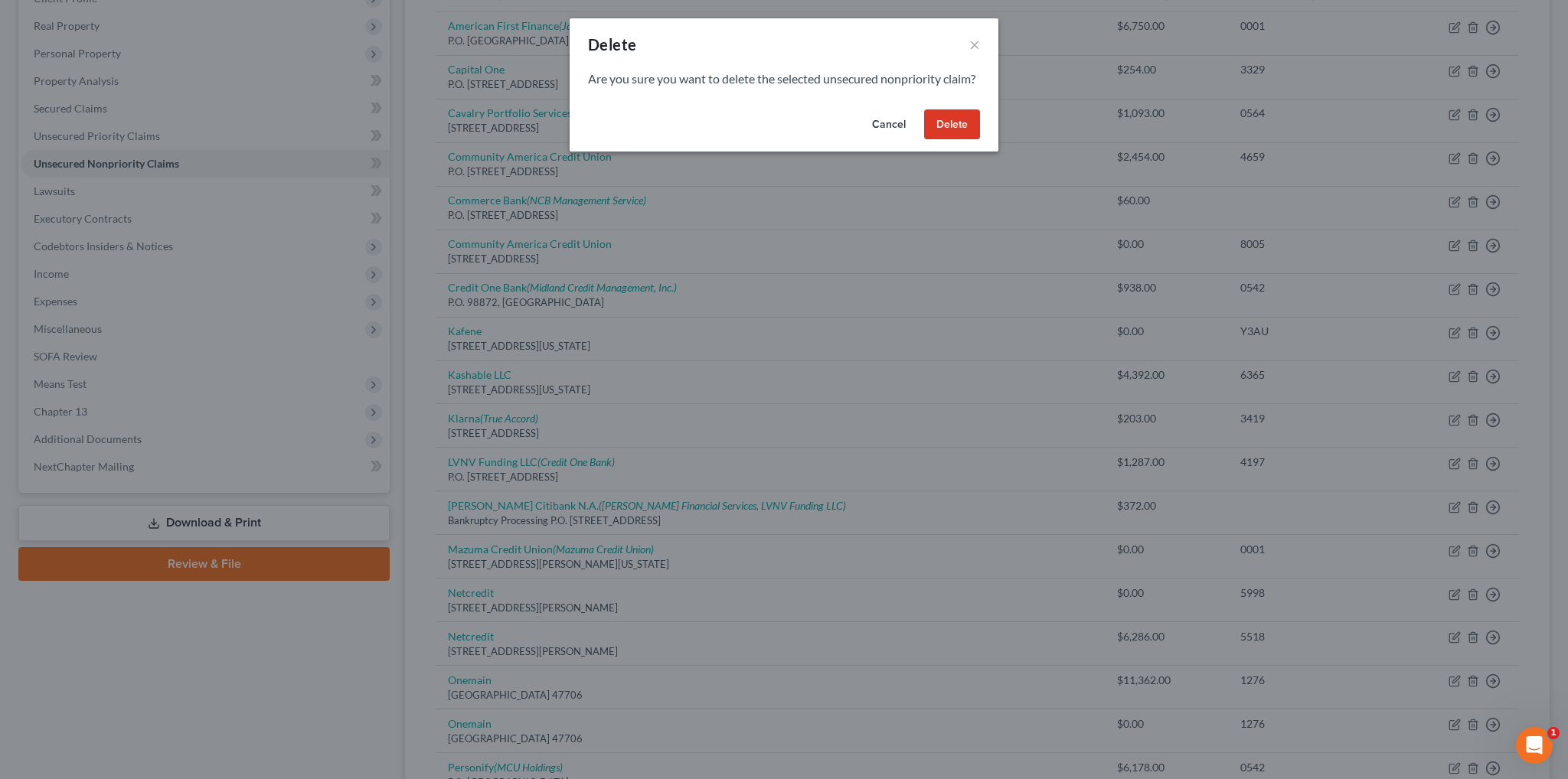
click at [963, 140] on button "Delete" at bounding box center [952, 124] width 56 height 31
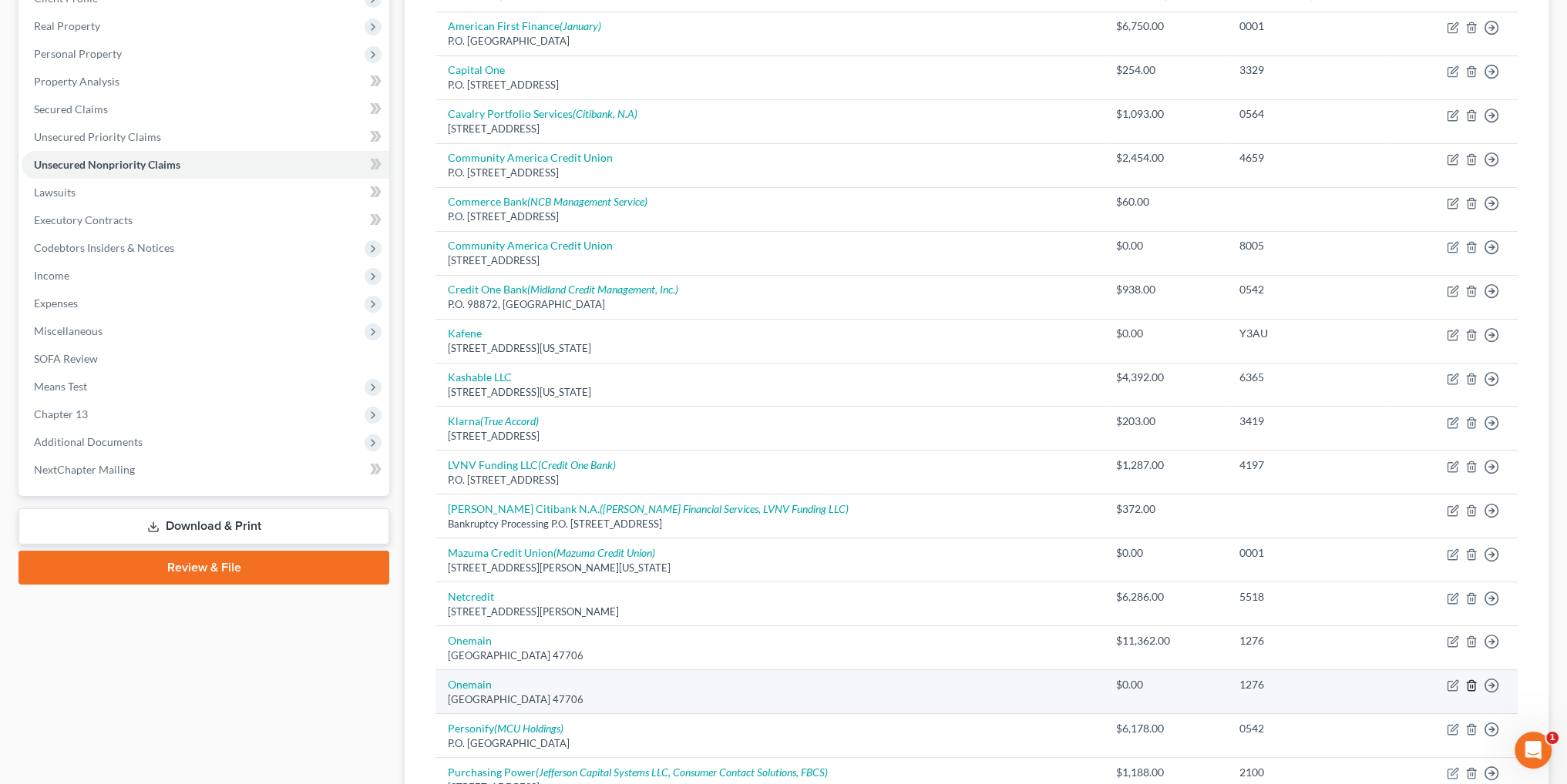
click at [1468, 682] on icon "button" at bounding box center [1471, 685] width 12 height 12
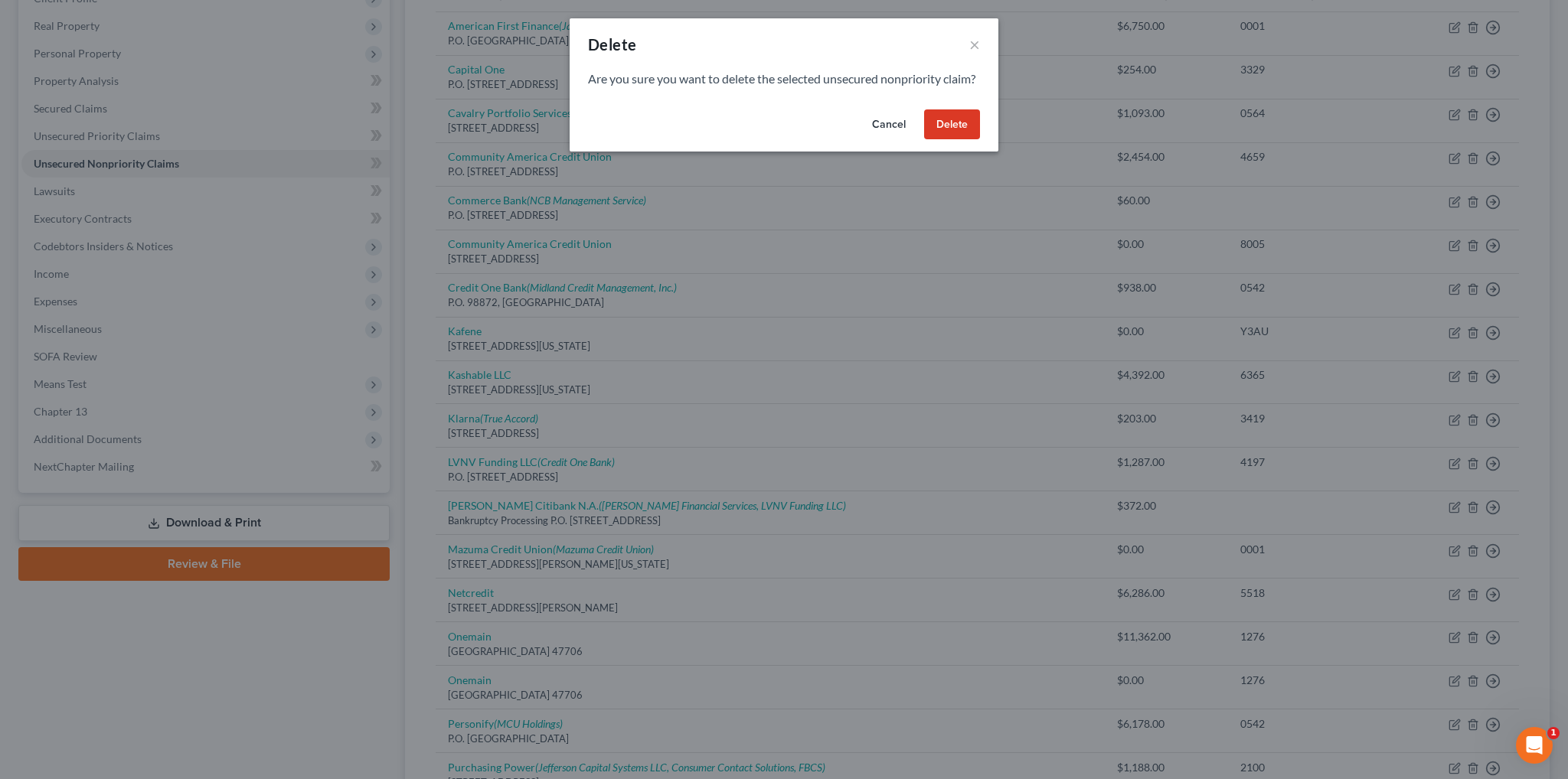
click at [951, 140] on button "Delete" at bounding box center [952, 124] width 56 height 31
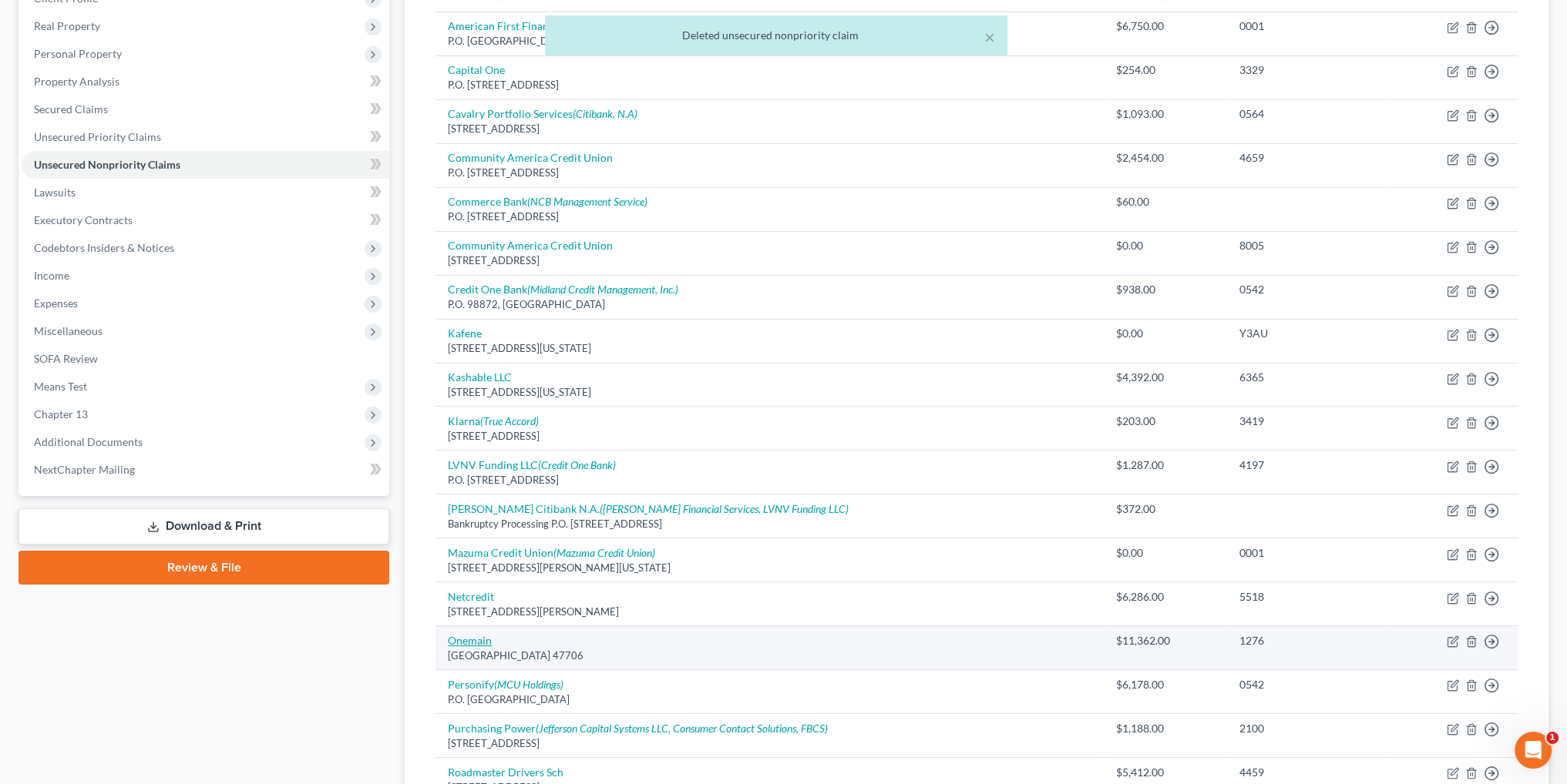
click at [473, 636] on link "Onemain" at bounding box center [469, 640] width 44 height 13
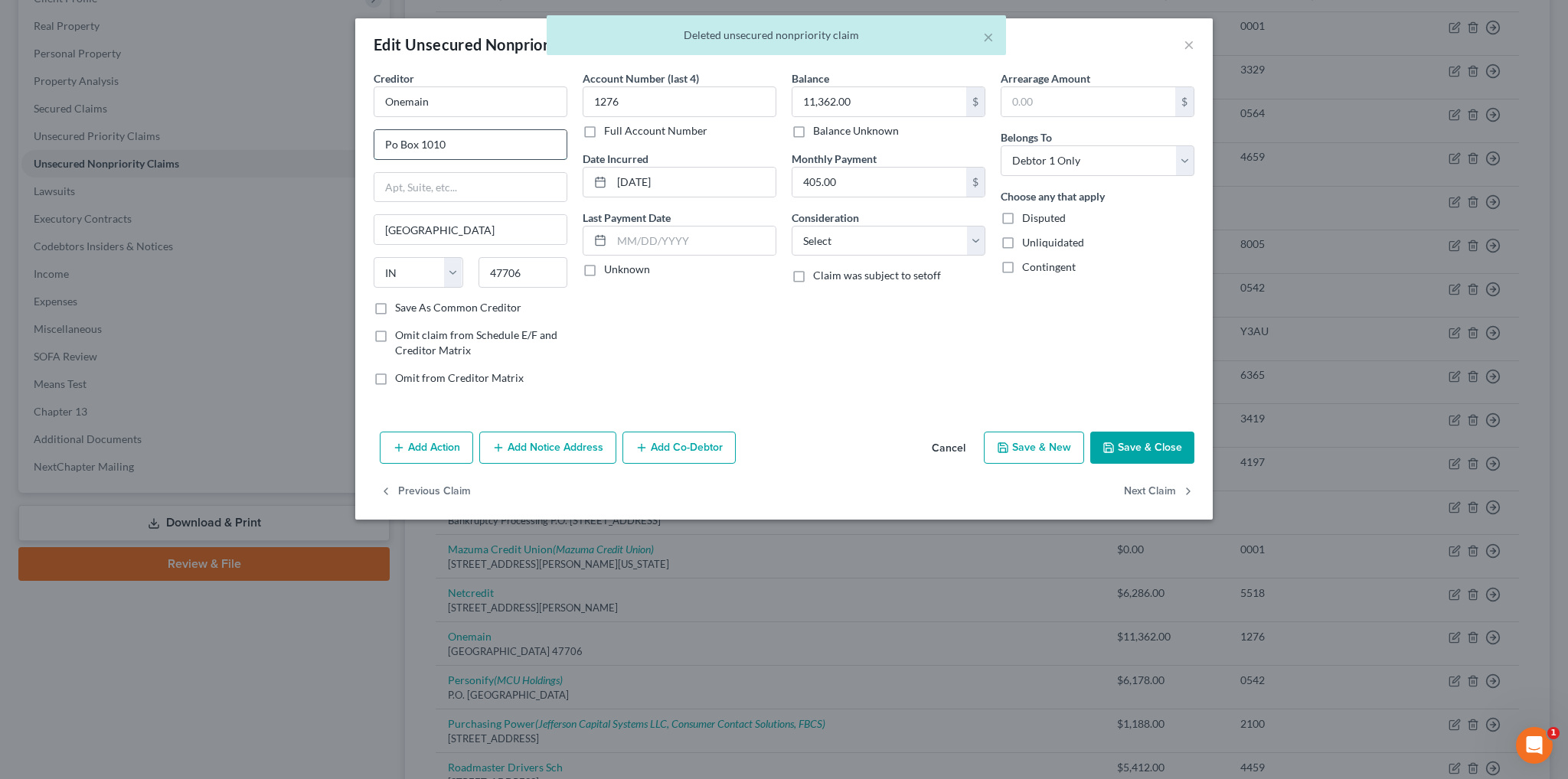
click at [396, 146] on input "Po Box 1010" at bounding box center [471, 144] width 192 height 29
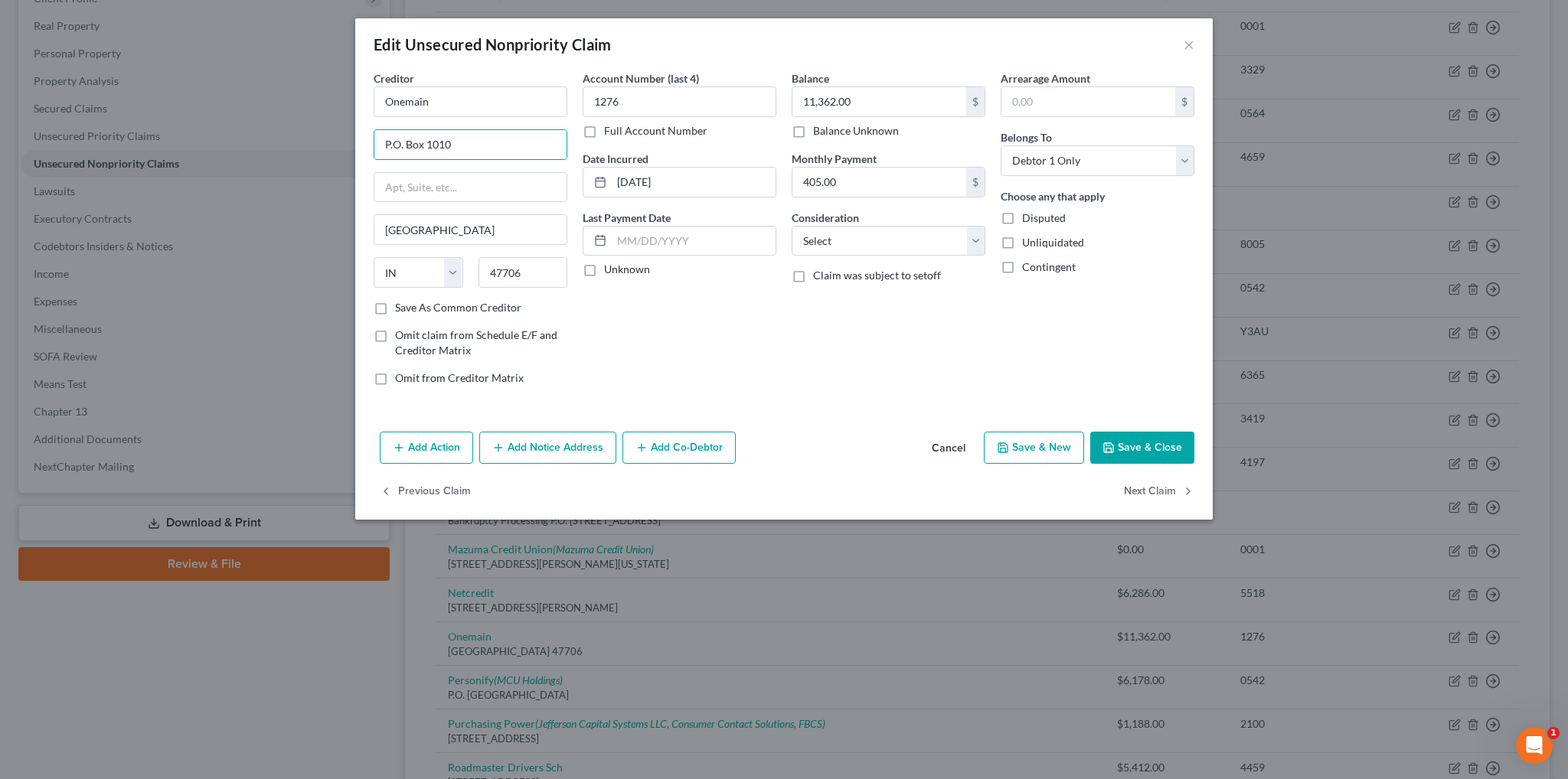
click at [1151, 451] on button "Save & Close" at bounding box center [1142, 447] width 104 height 32
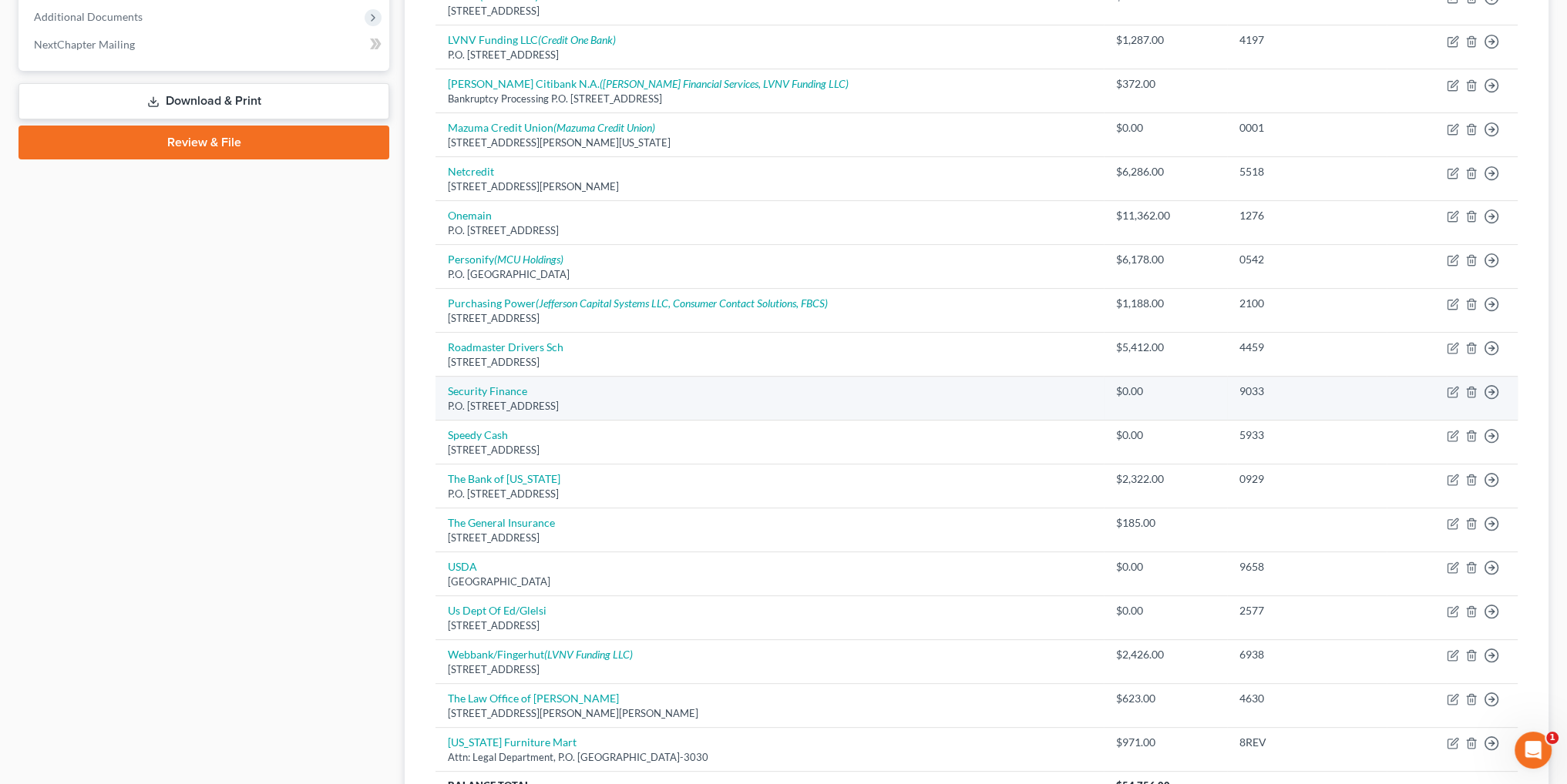
scroll to position [693, 0]
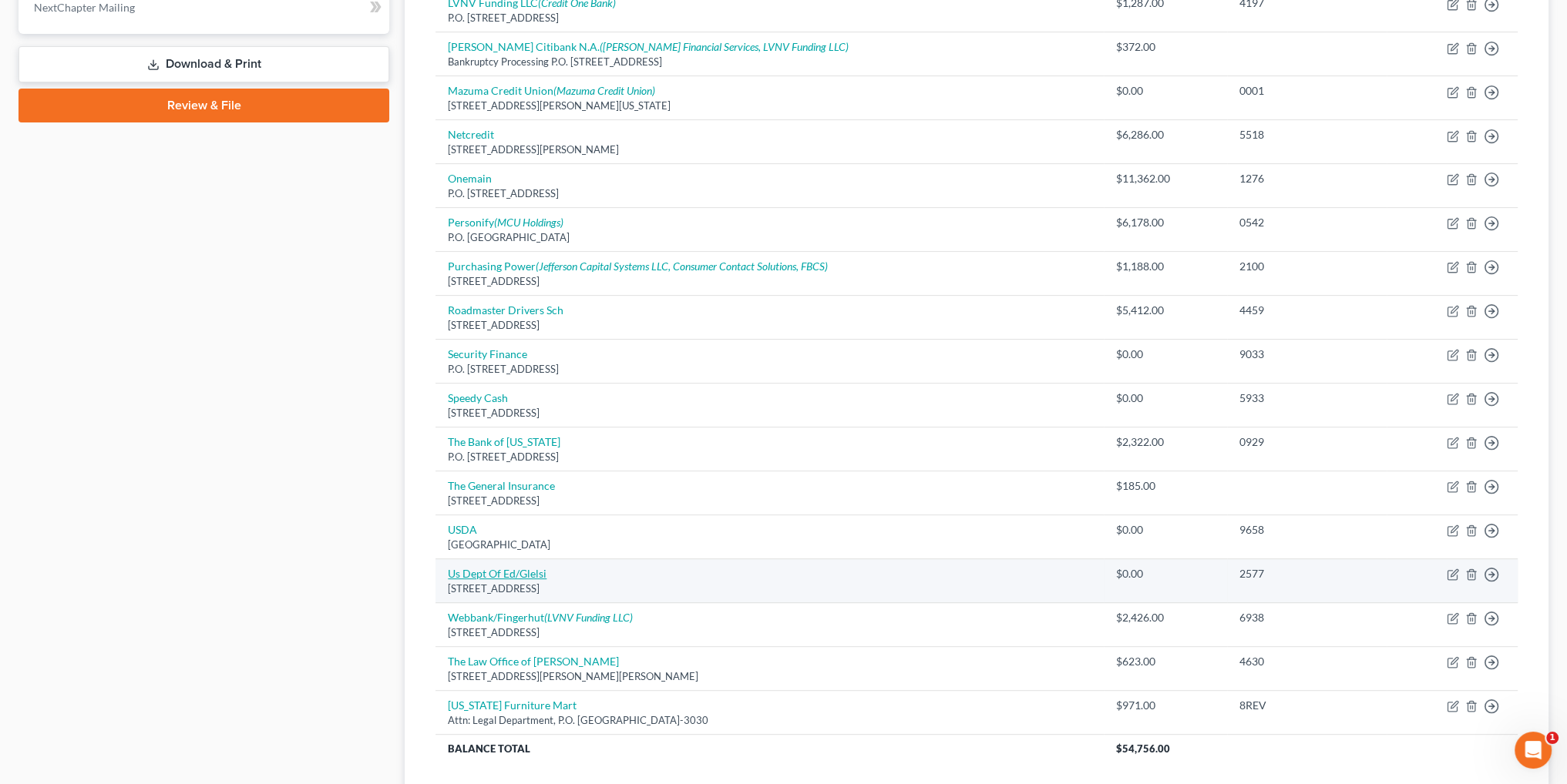
click at [484, 568] on link "Us Dept Of Ed/Glelsi" at bounding box center [497, 573] width 99 height 13
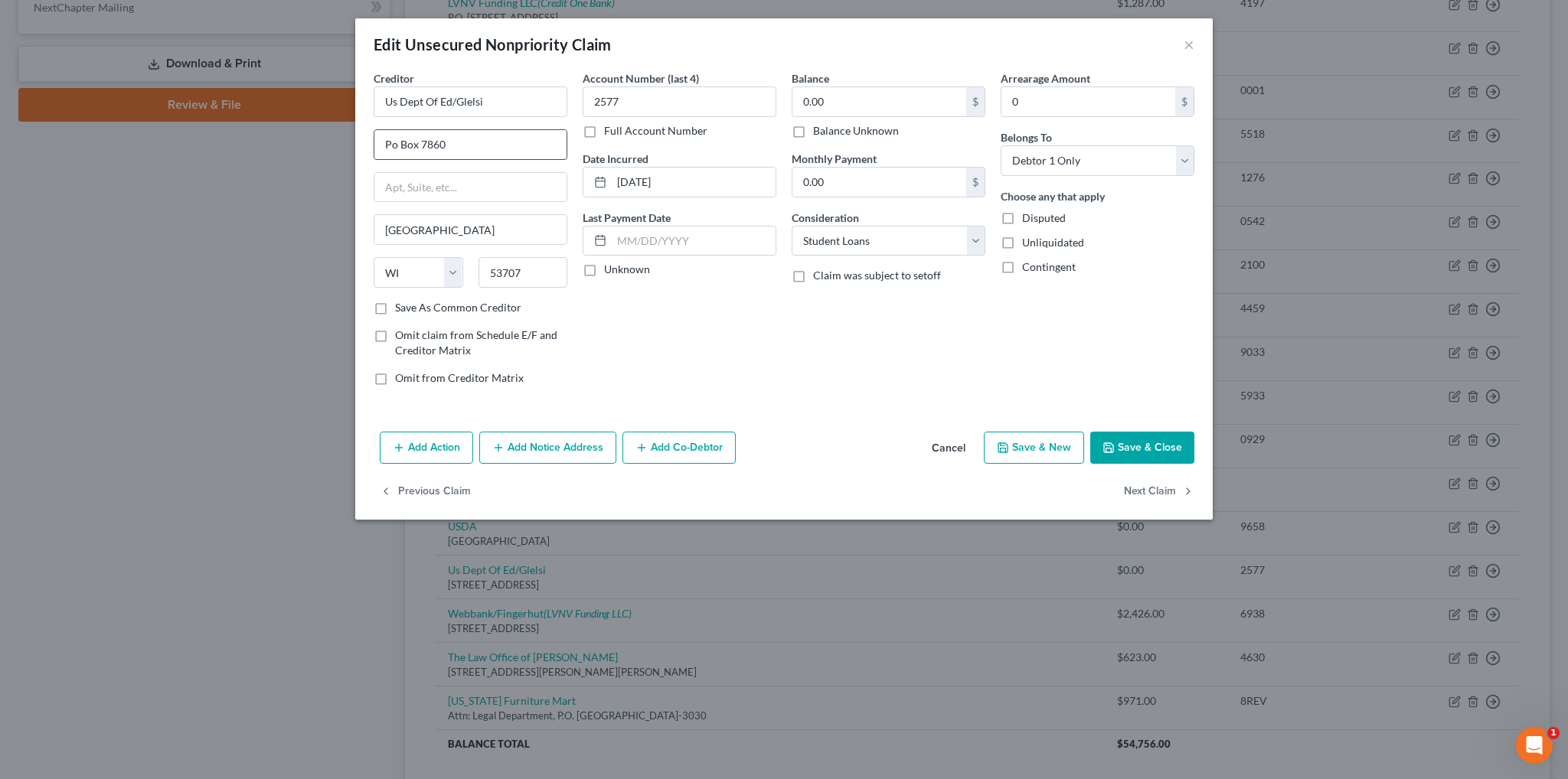
click at [398, 142] on input "Po Box 7860" at bounding box center [471, 144] width 192 height 29
click at [1148, 442] on button "Save & Close" at bounding box center [1142, 447] width 104 height 32
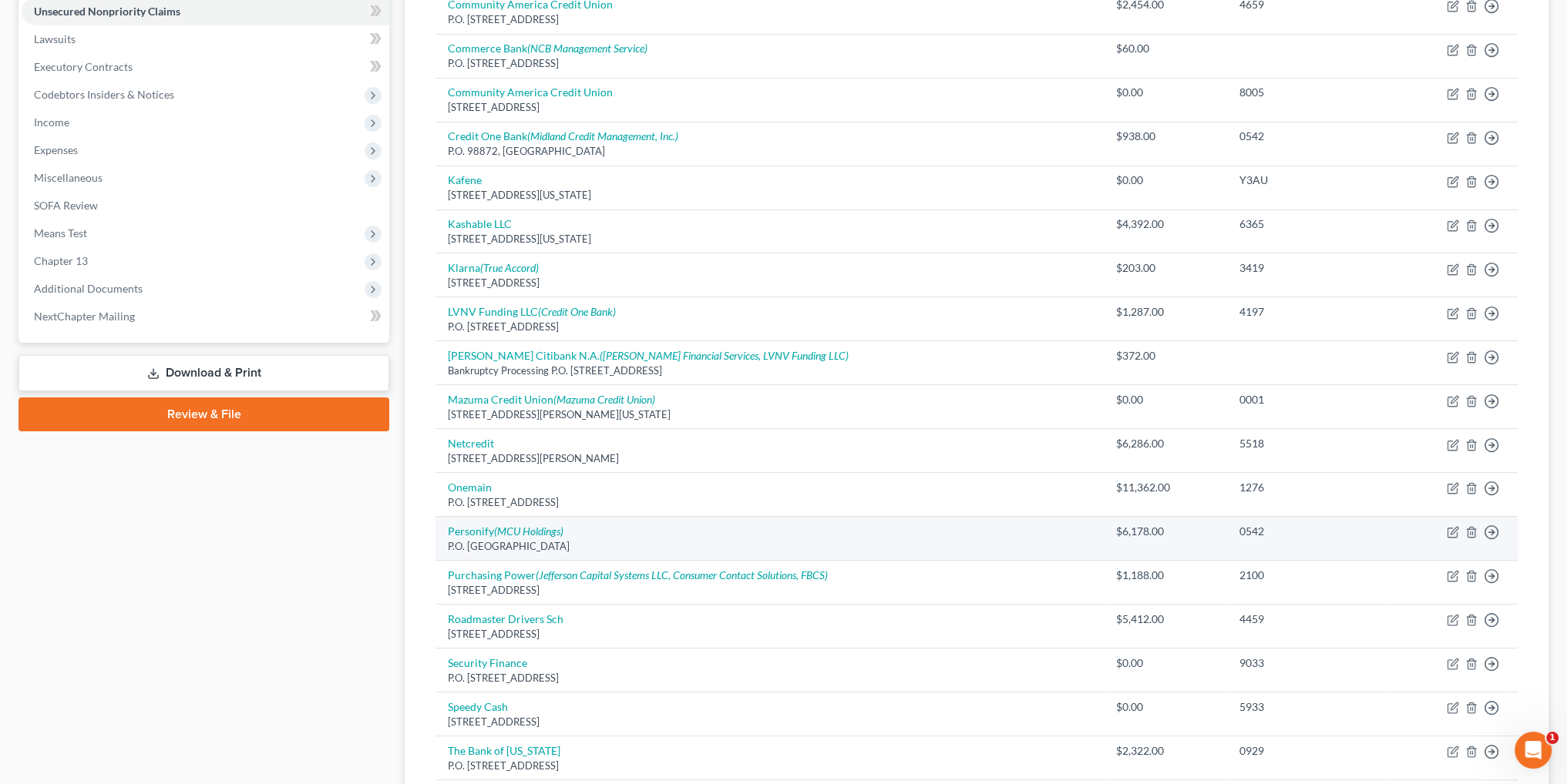
scroll to position [385, 0]
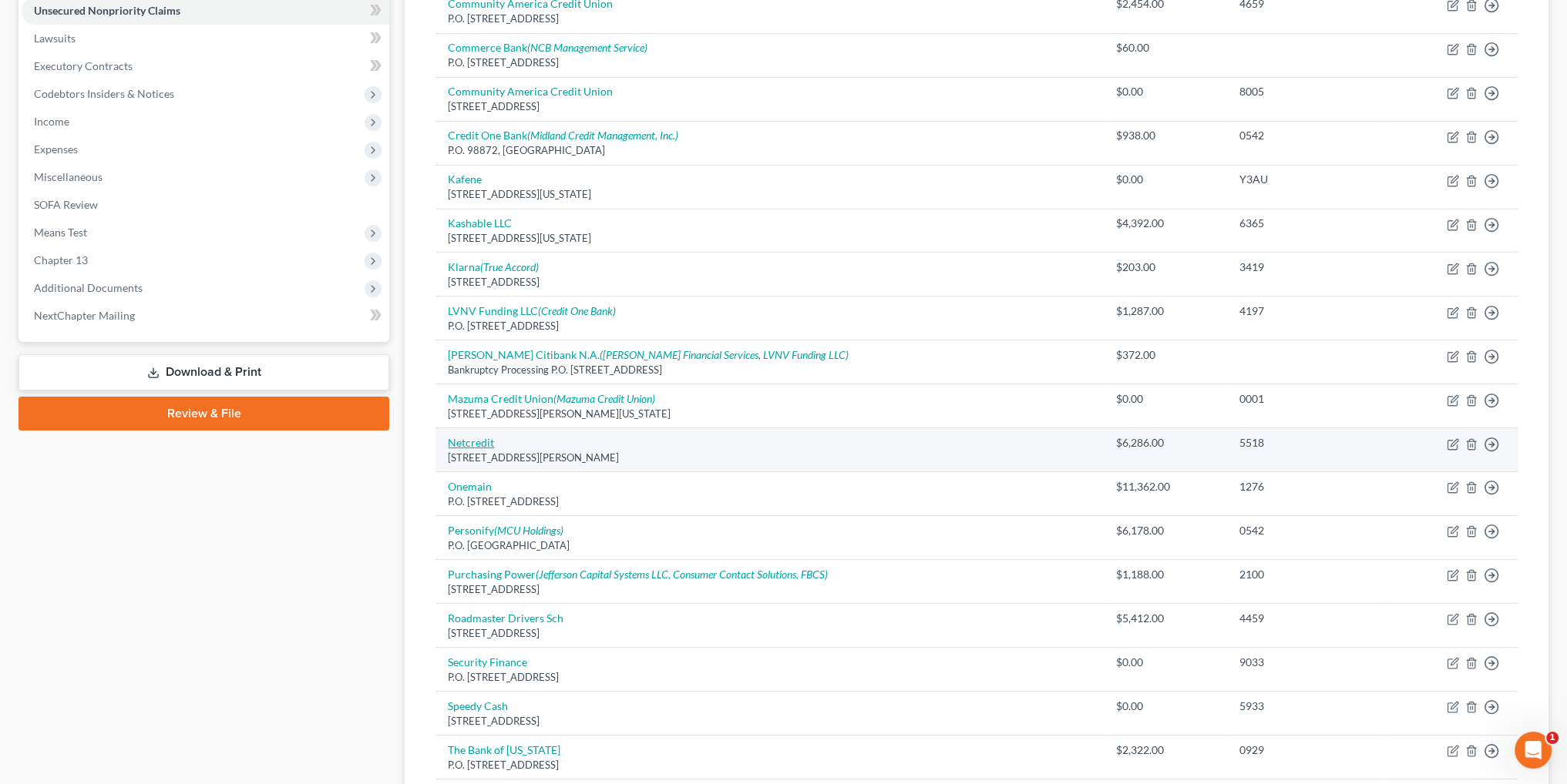
click at [482, 436] on link "Netcredit" at bounding box center [470, 443] width 46 height 13
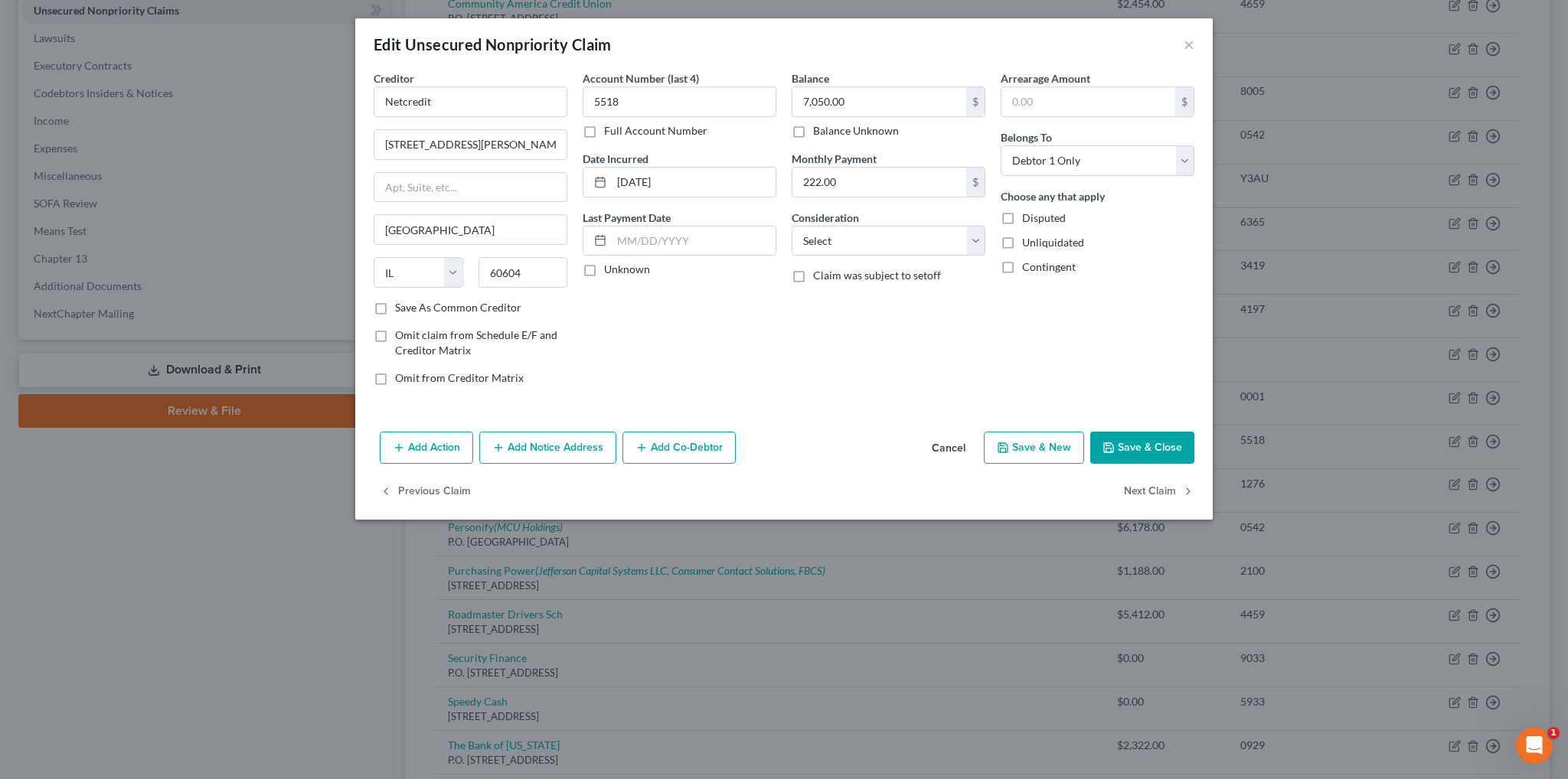
click at [1136, 442] on button "Save & Close" at bounding box center [1142, 447] width 104 height 32
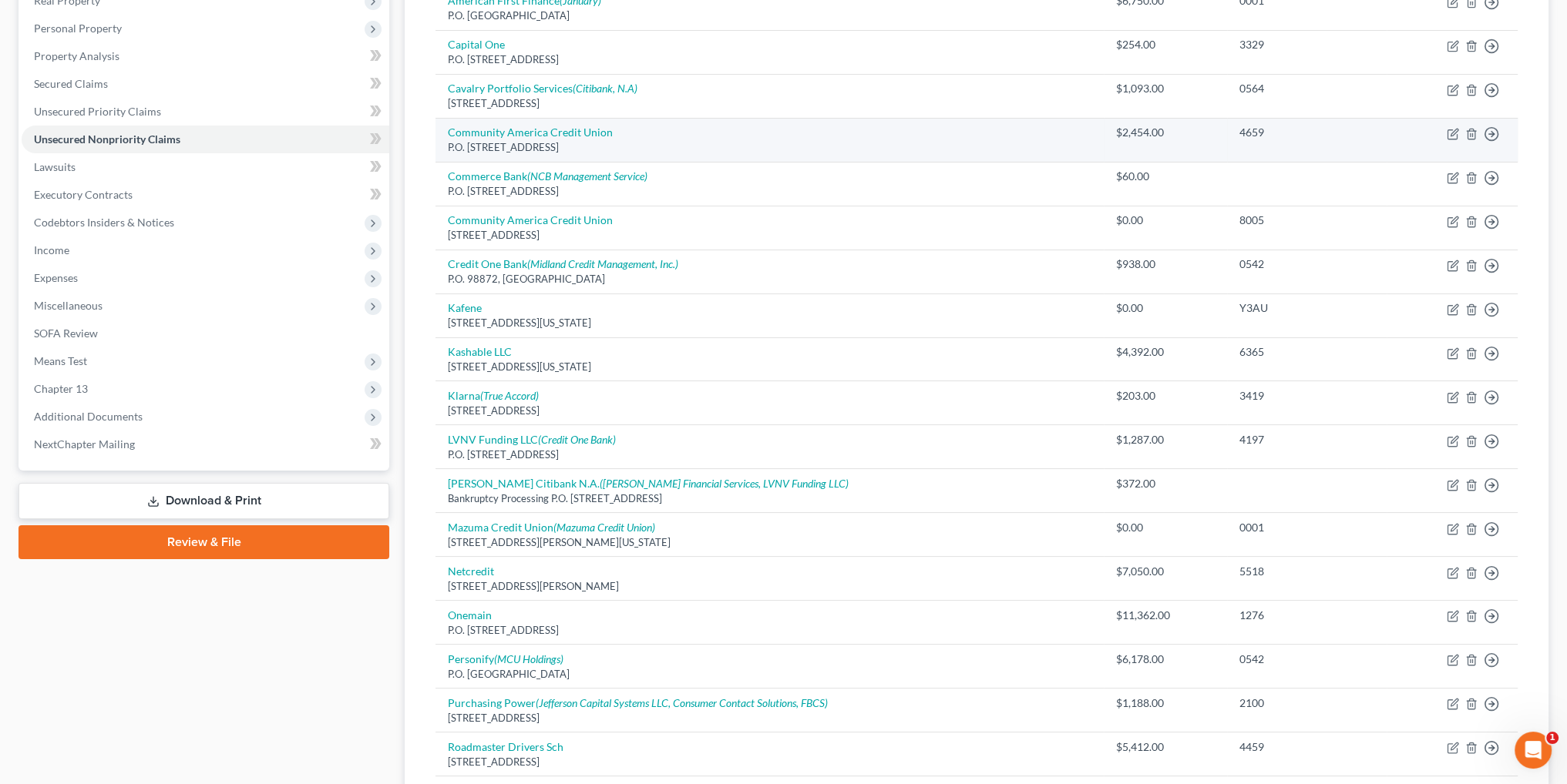
scroll to position [113, 0]
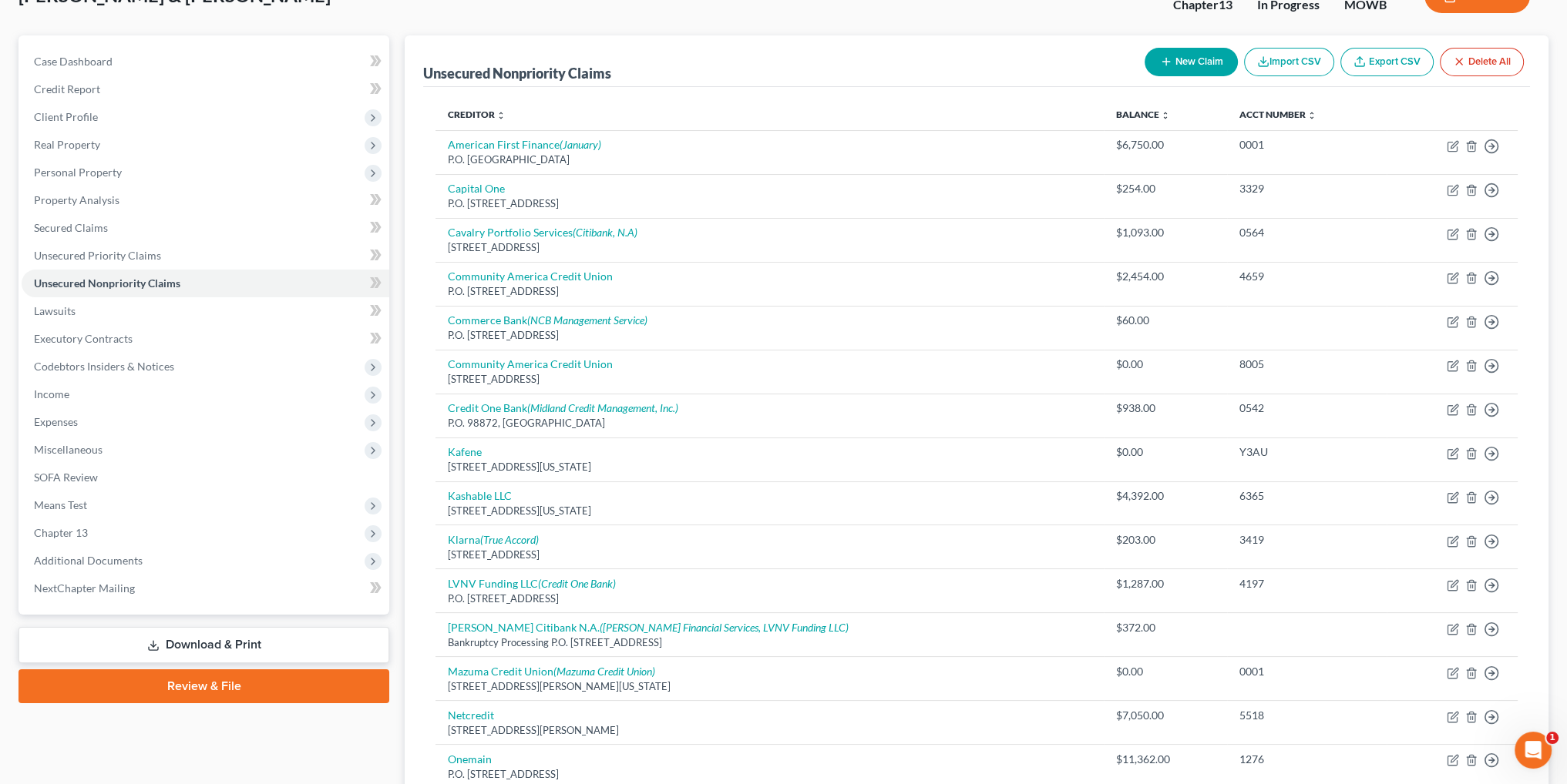
click at [1196, 66] on button "New Claim" at bounding box center [1191, 62] width 93 height 28
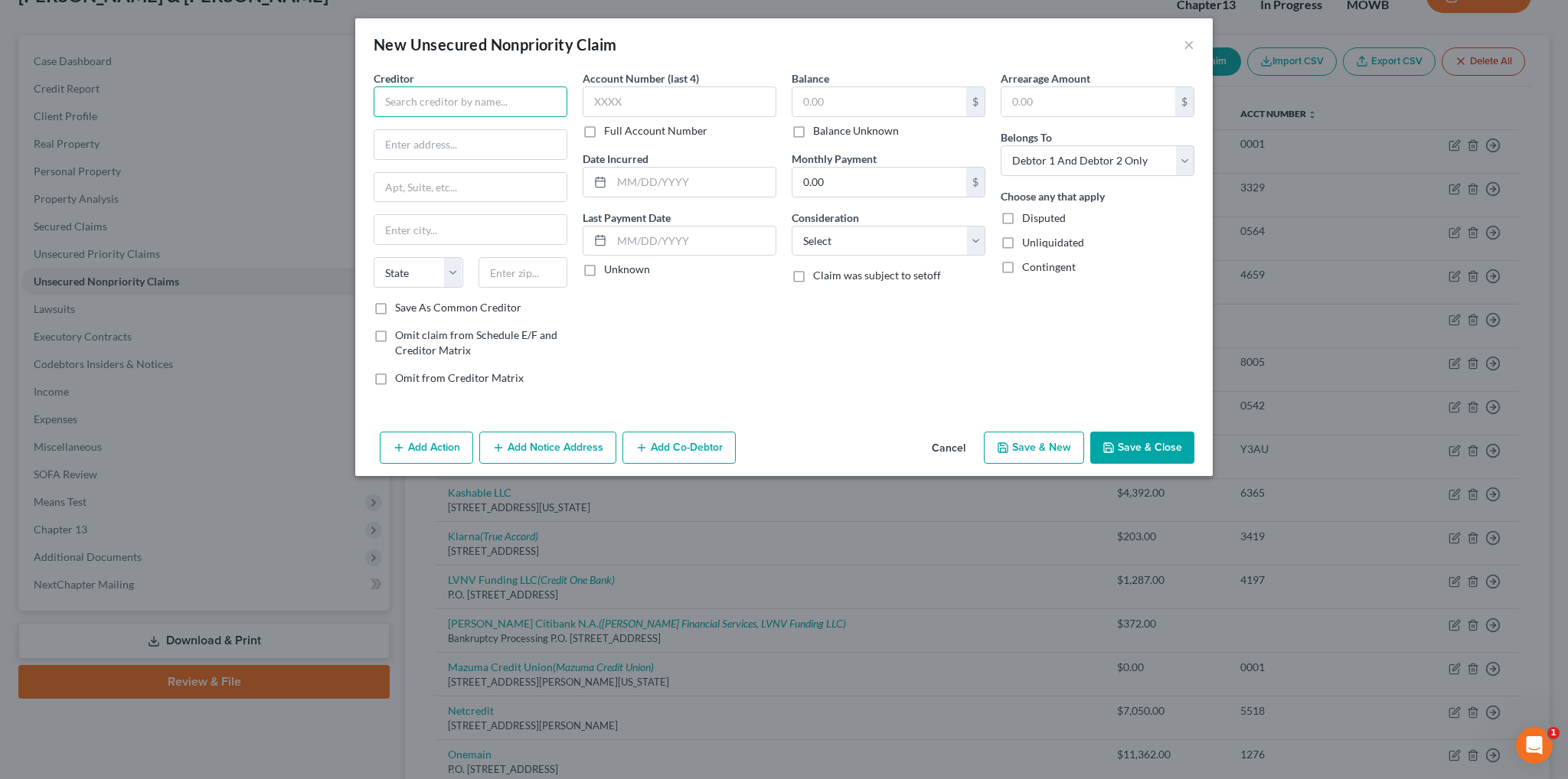
click at [505, 106] on input "text" at bounding box center [470, 102] width 193 height 31
click at [416, 154] on input "text" at bounding box center [471, 144] width 192 height 29
click at [639, 106] on input "text" at bounding box center [679, 102] width 193 height 31
click at [649, 188] on input "text" at bounding box center [693, 181] width 164 height 29
click at [850, 105] on input "text" at bounding box center [879, 101] width 174 height 29
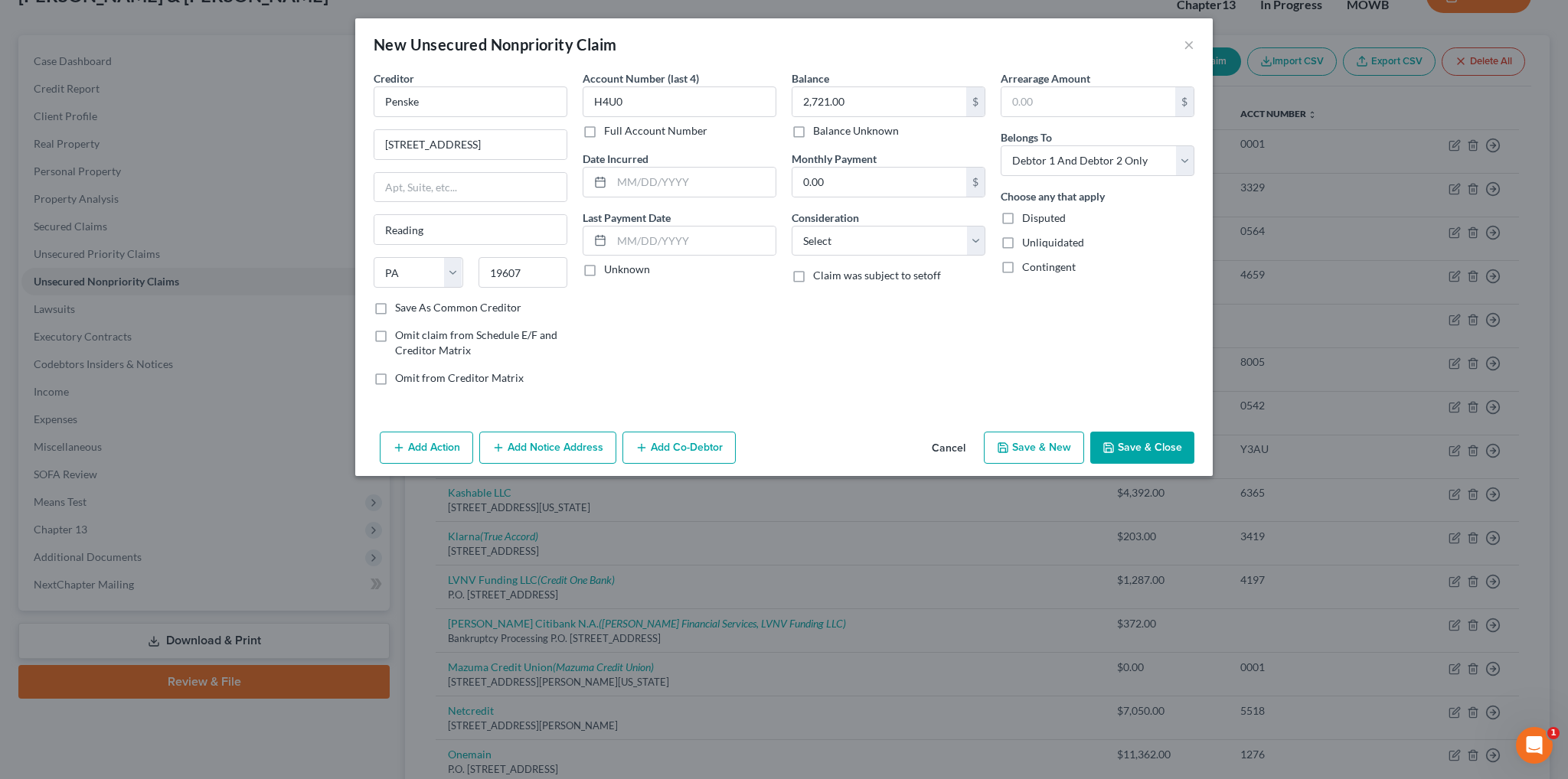
click at [1124, 443] on button "Save & Close" at bounding box center [1142, 447] width 104 height 32
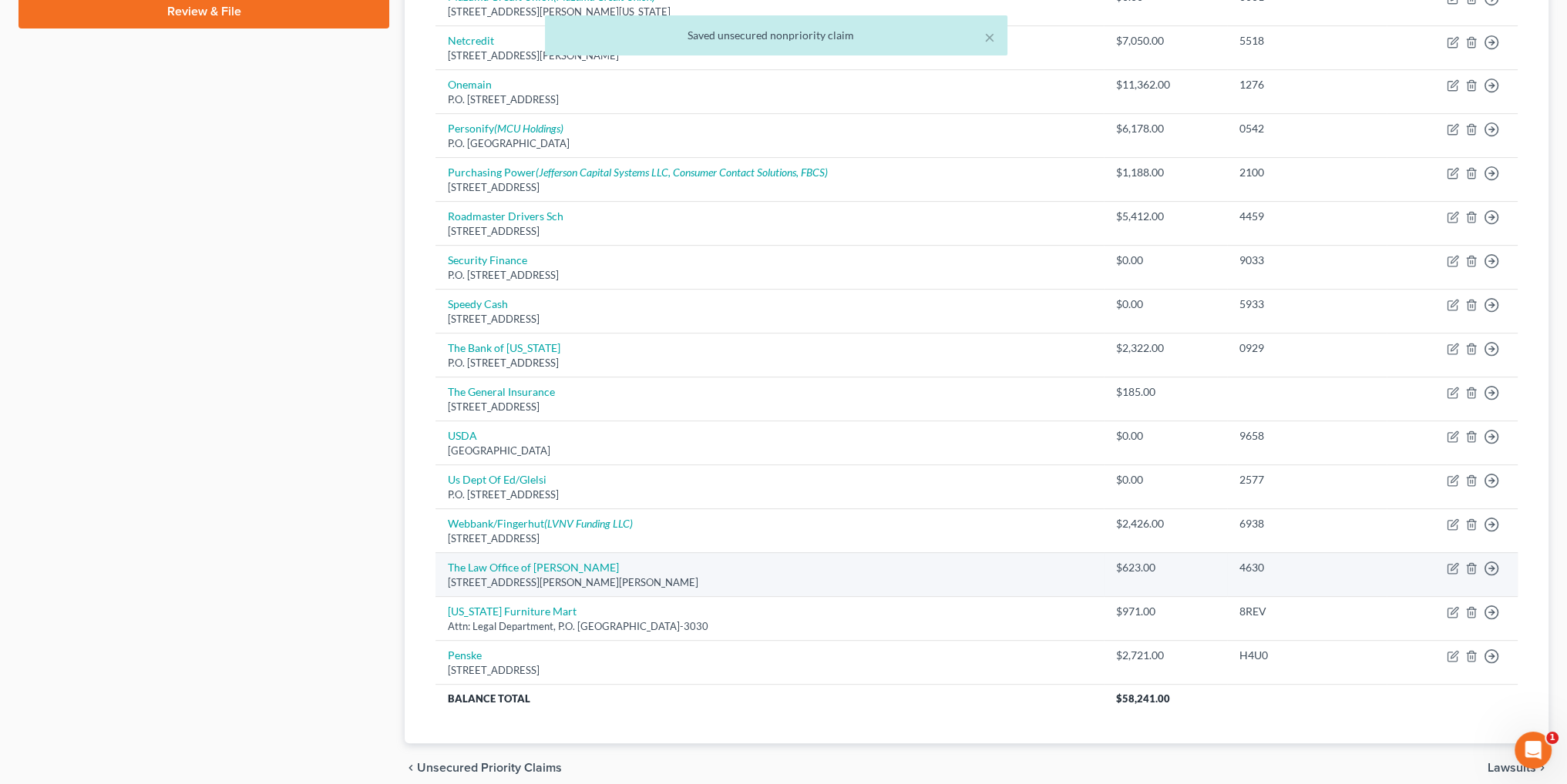
scroll to position [850, 0]
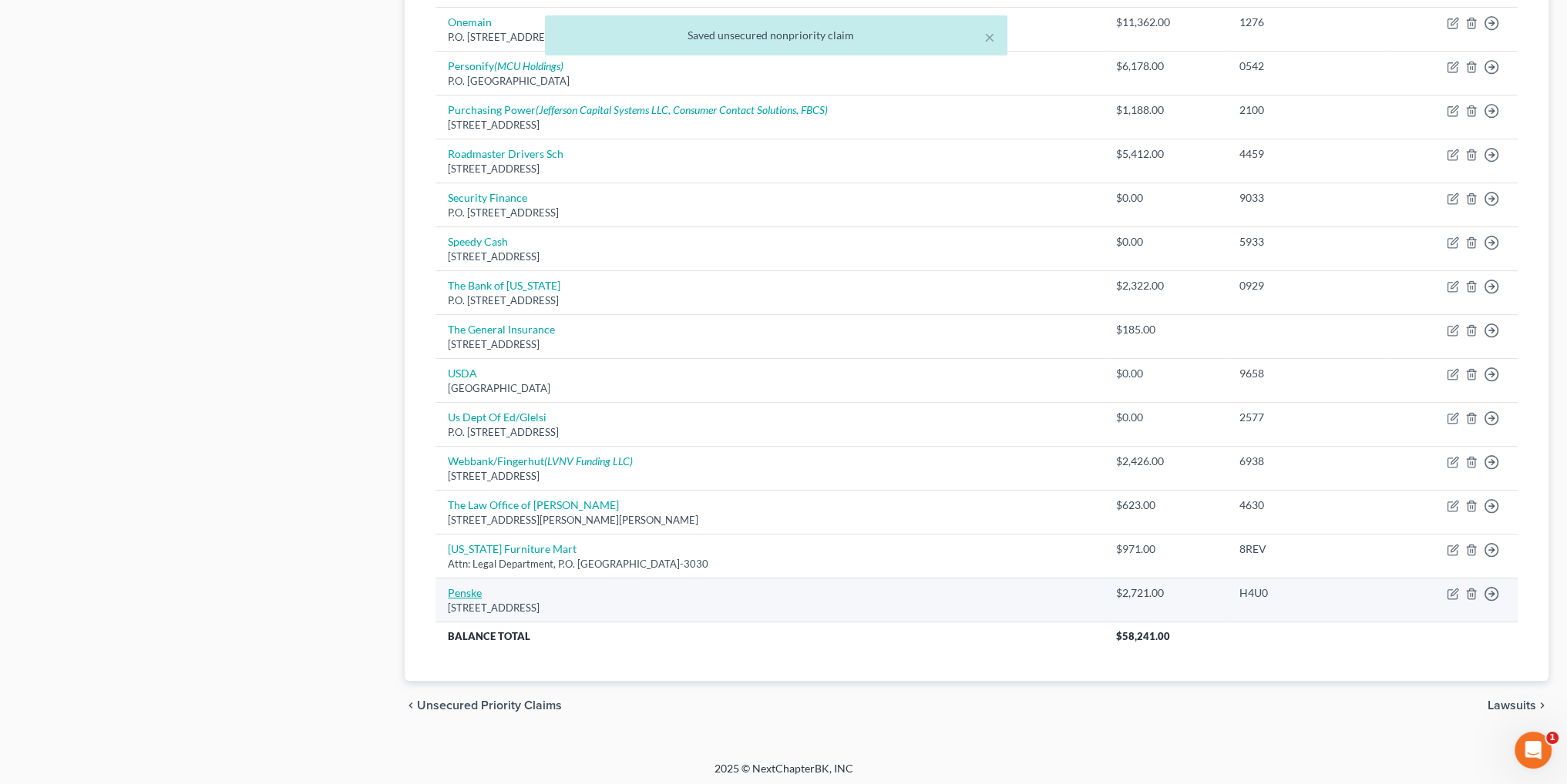
click at [459, 590] on link "Penske" at bounding box center [465, 593] width 34 height 13
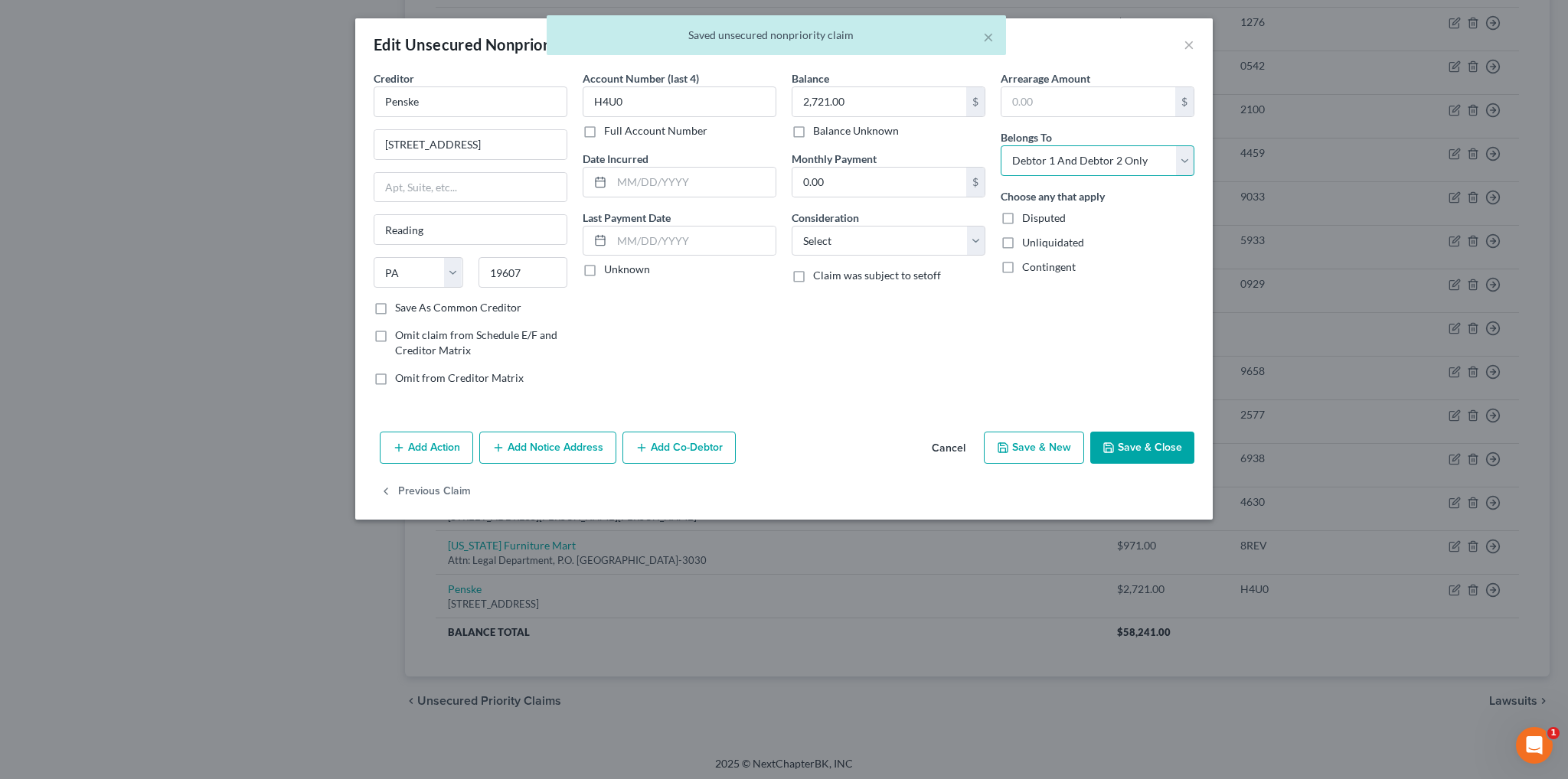
click at [1093, 160] on select "Select Debtor 1 Only Debtor 2 Only Debtor 1 And Debtor 2 Only At Least One Of T…" at bounding box center [1097, 161] width 193 height 31
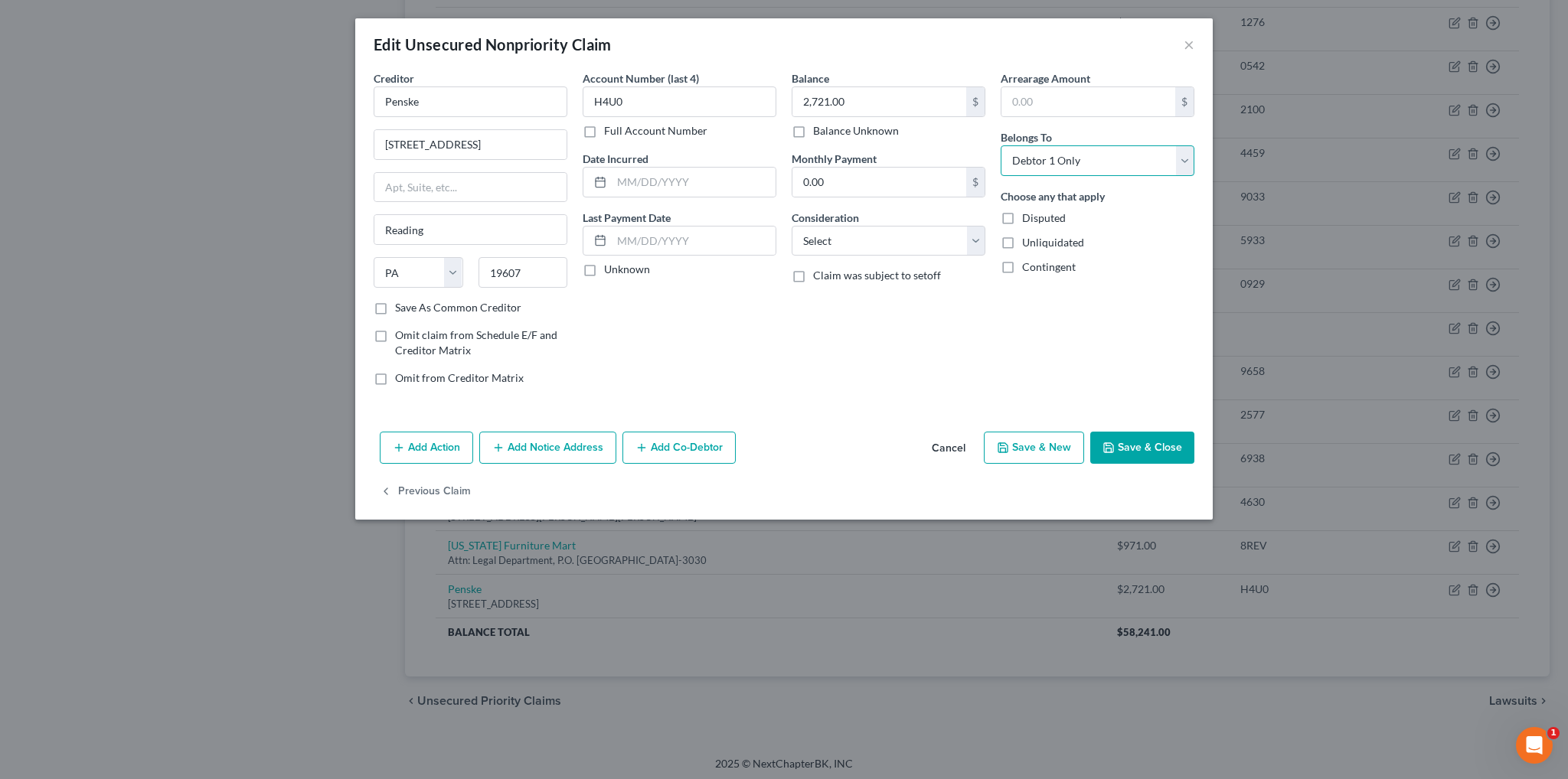
click at [1001, 146] on select "Select Debtor 1 Only Debtor 2 Only Debtor 1 And Debtor 2 Only At Least One Of T…" at bounding box center [1097, 161] width 193 height 31
click at [1151, 451] on button "Save & Close" at bounding box center [1142, 447] width 104 height 32
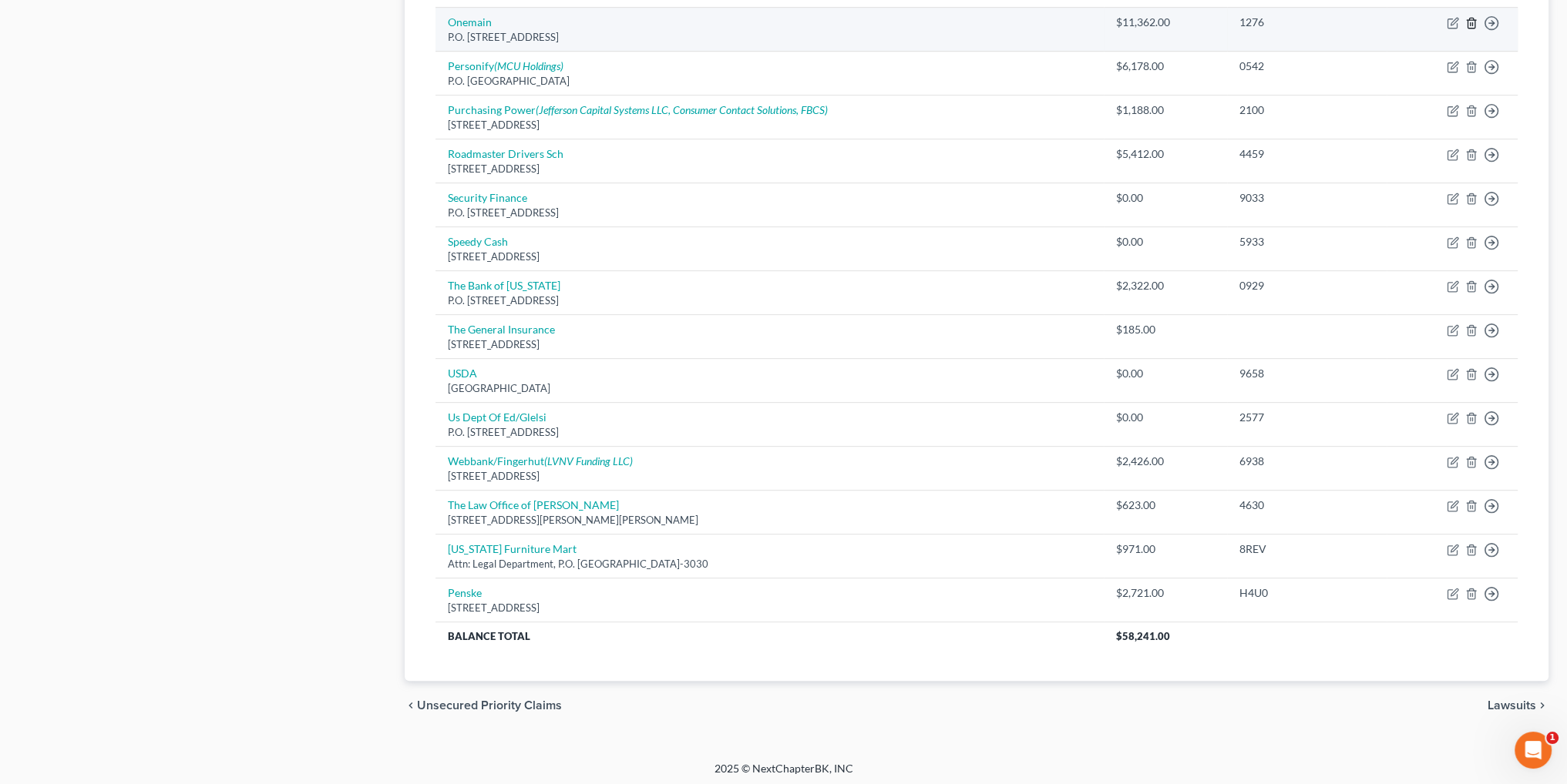
click at [1473, 20] on icon "button" at bounding box center [1471, 23] width 12 height 12
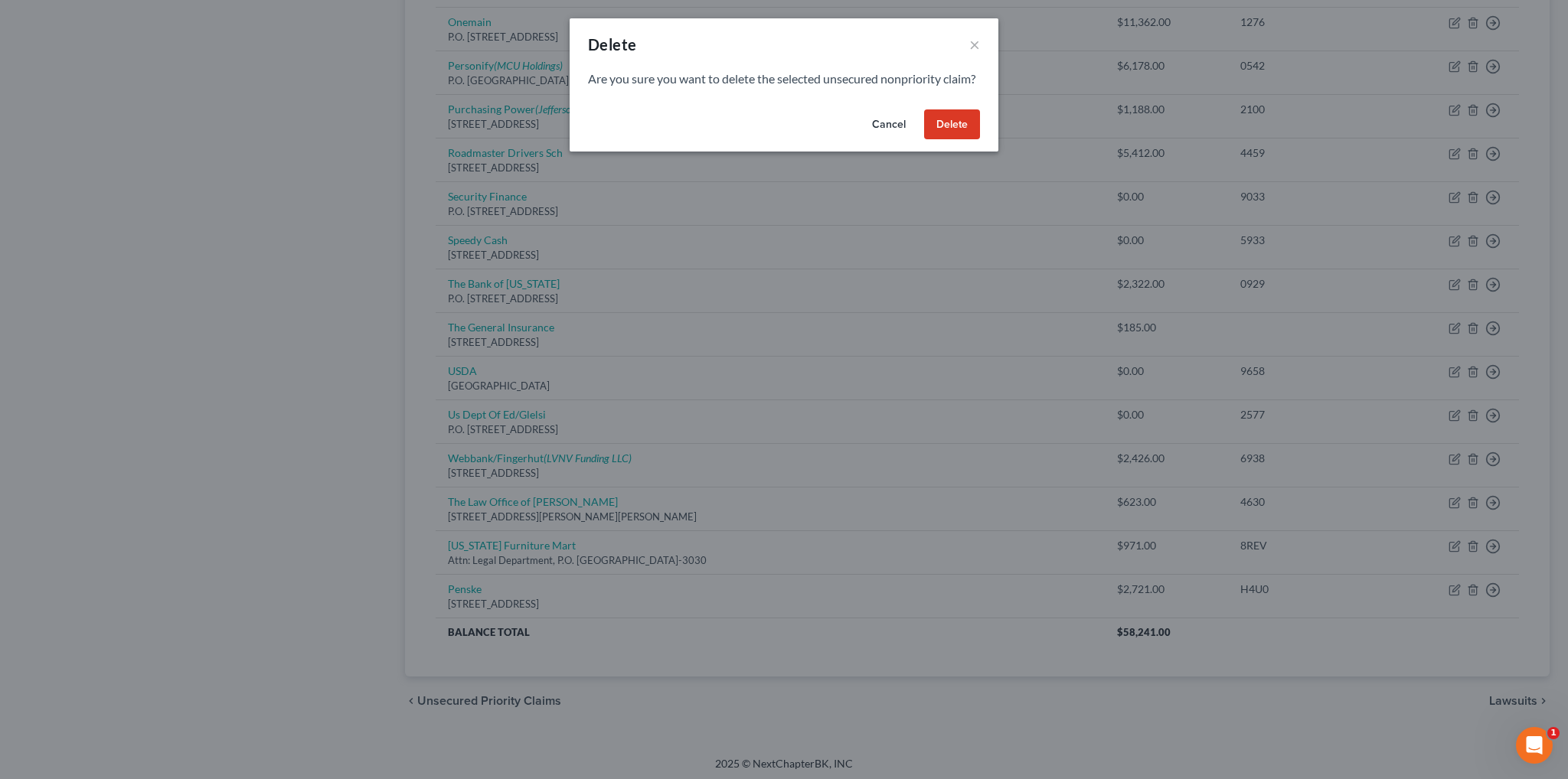
click at [887, 140] on button "Cancel" at bounding box center [889, 124] width 58 height 31
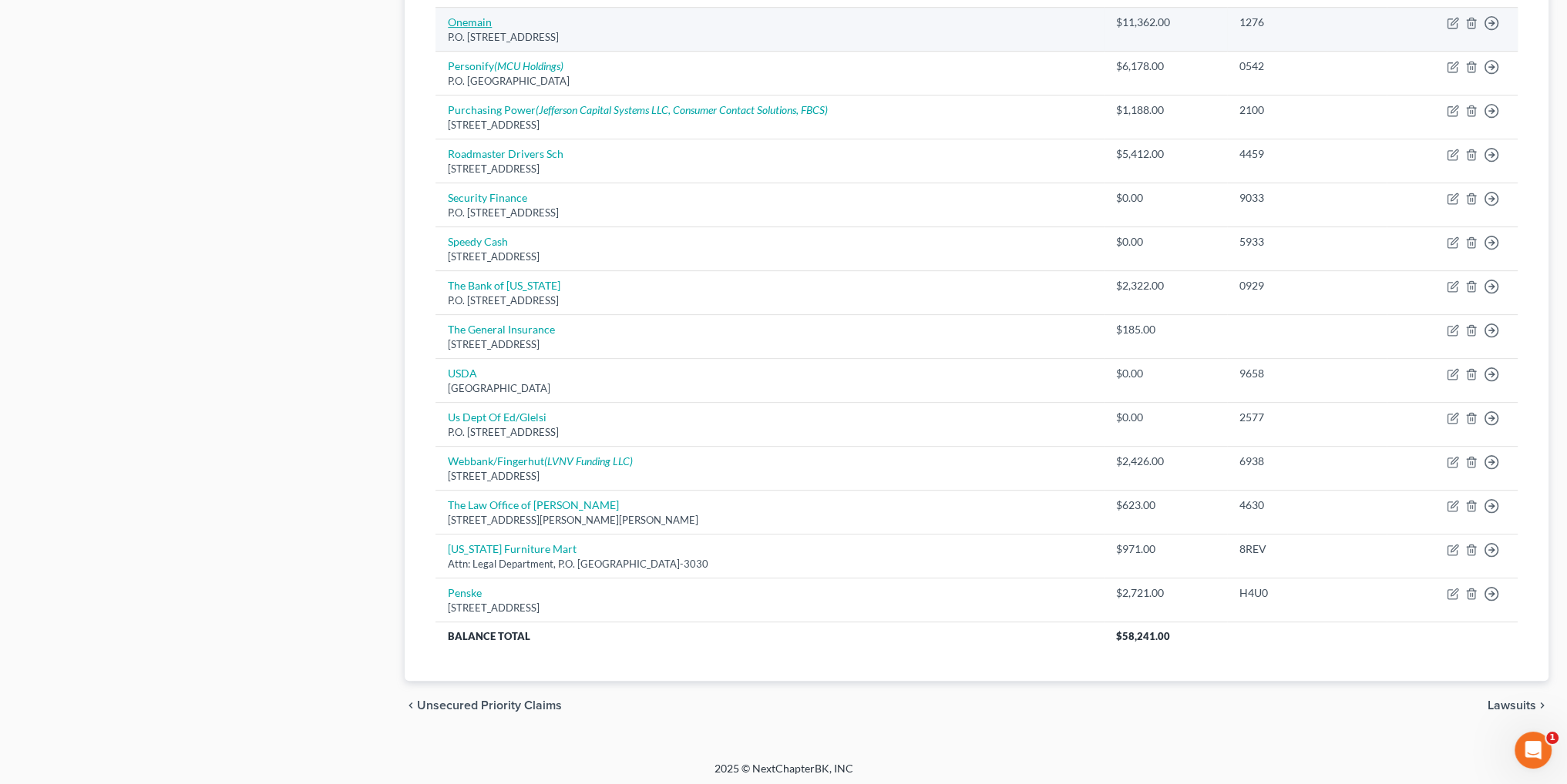
click at [475, 19] on link "Onemain" at bounding box center [469, 22] width 44 height 13
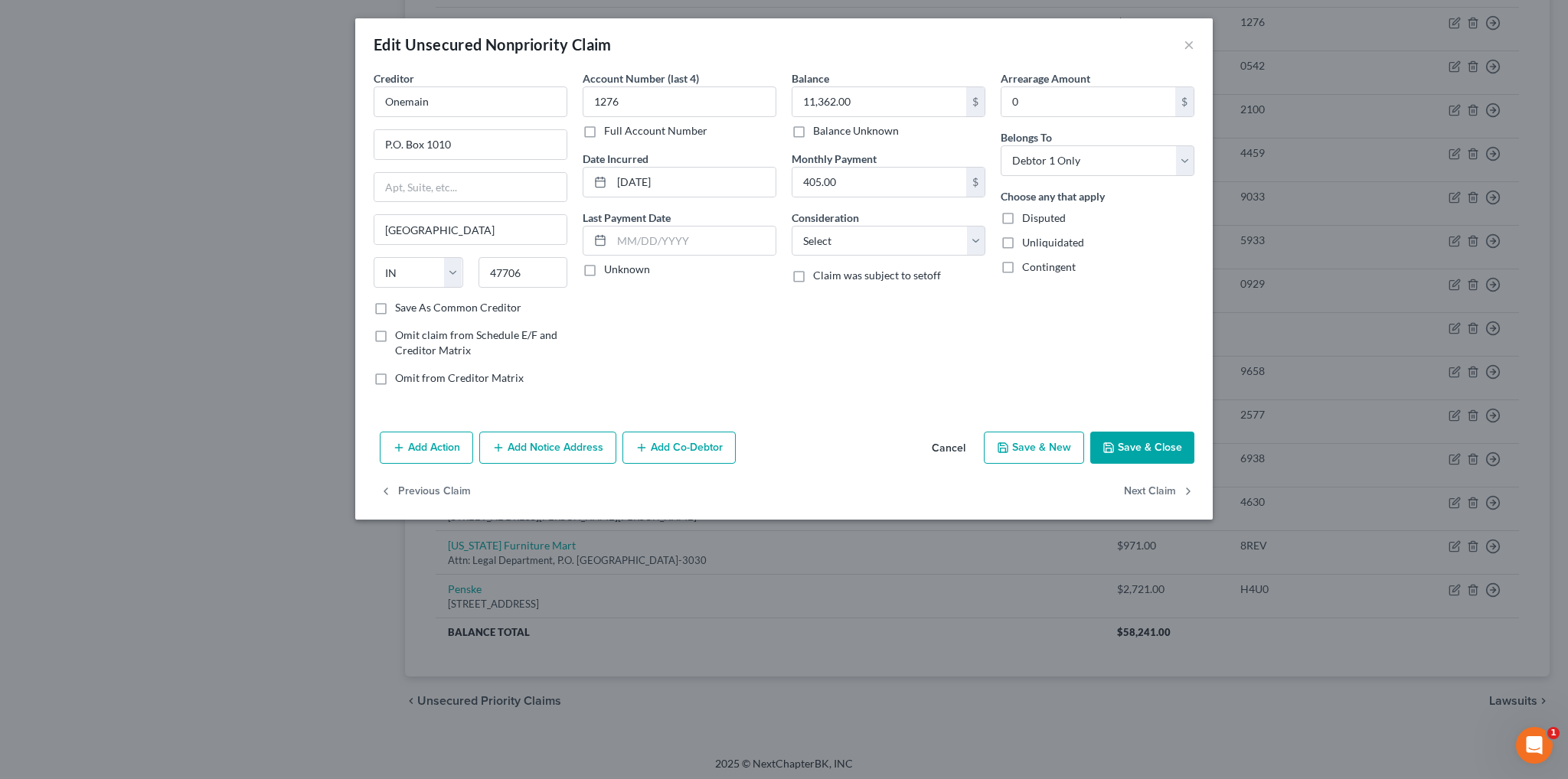
click at [1122, 442] on button "Save & Close" at bounding box center [1142, 447] width 104 height 32
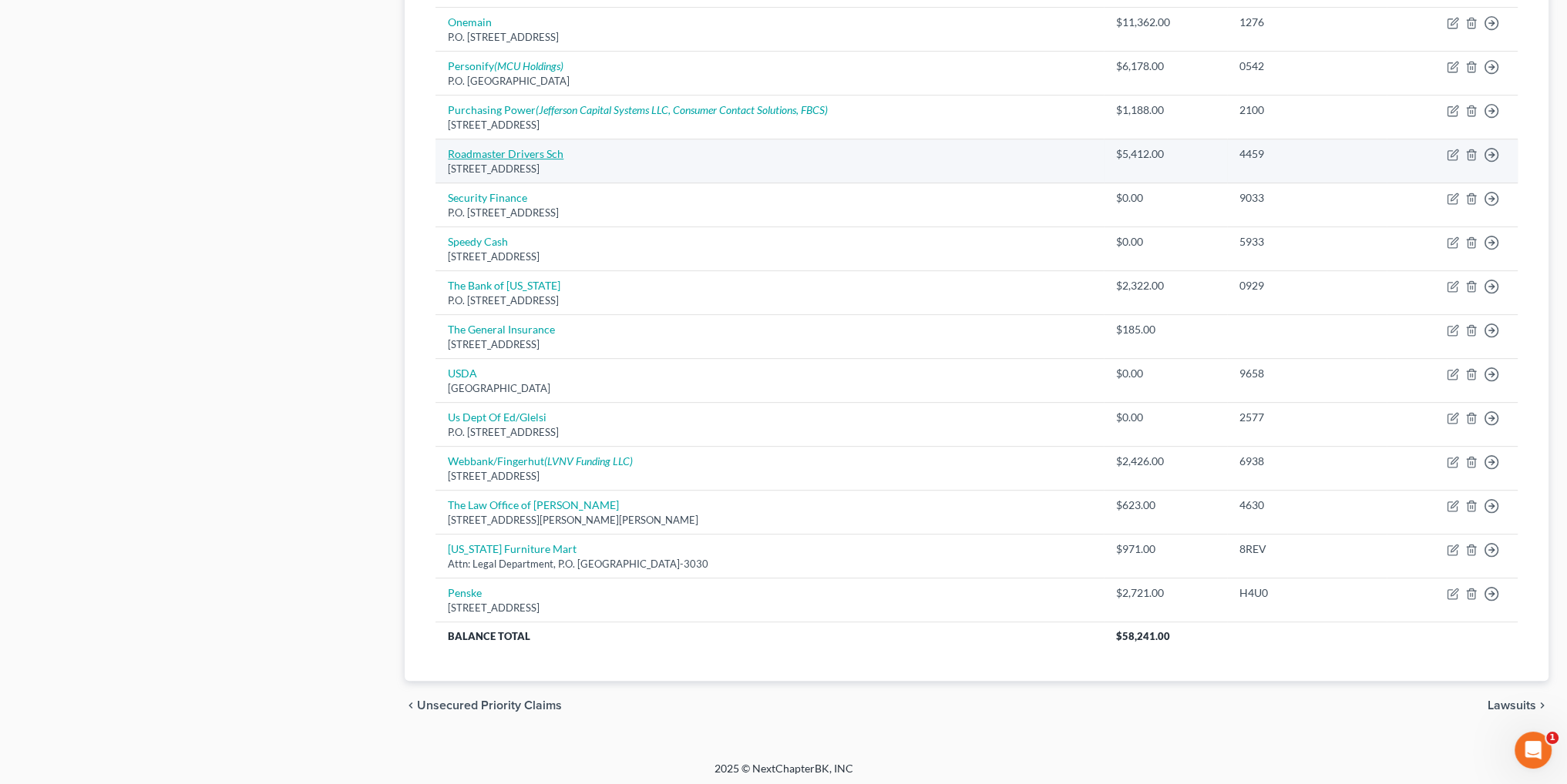
click at [517, 148] on link "Roadmaster Drivers Sch" at bounding box center [505, 153] width 116 height 13
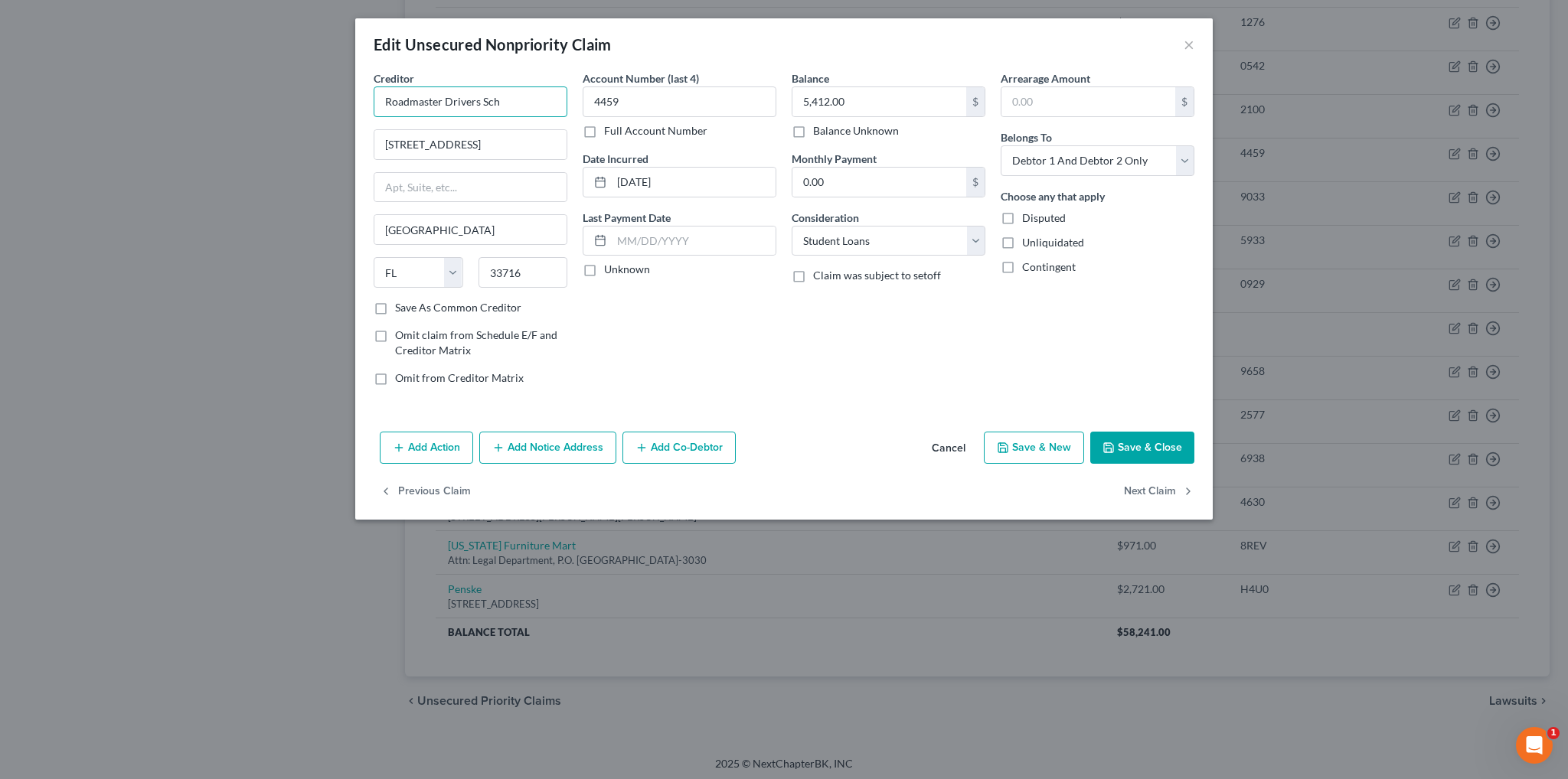
click at [512, 106] on input "Roadmaster Drivers Sch" at bounding box center [470, 102] width 193 height 31
click at [1163, 449] on button "Save & Close" at bounding box center [1142, 447] width 104 height 32
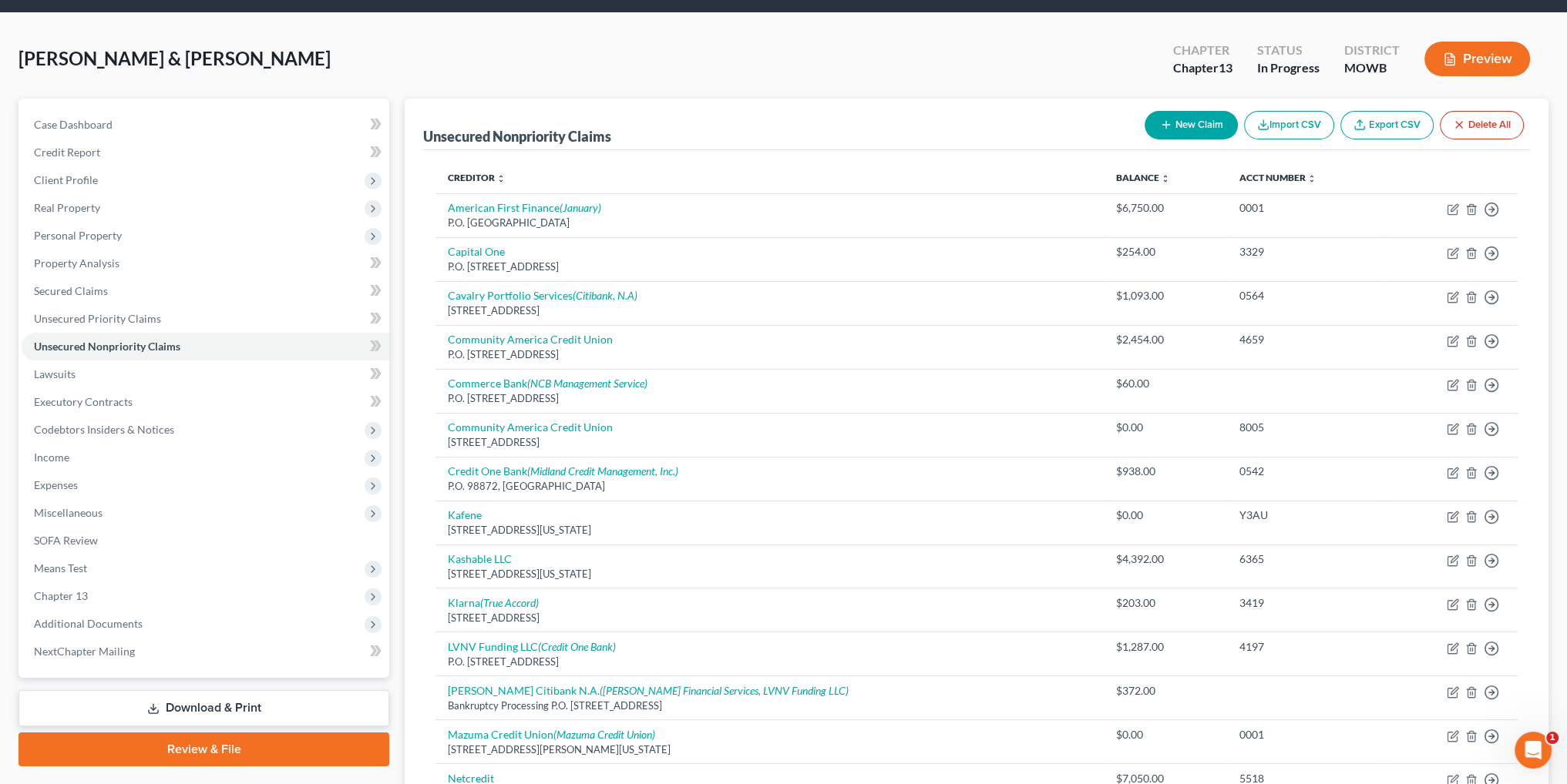
scroll to position [0, 0]
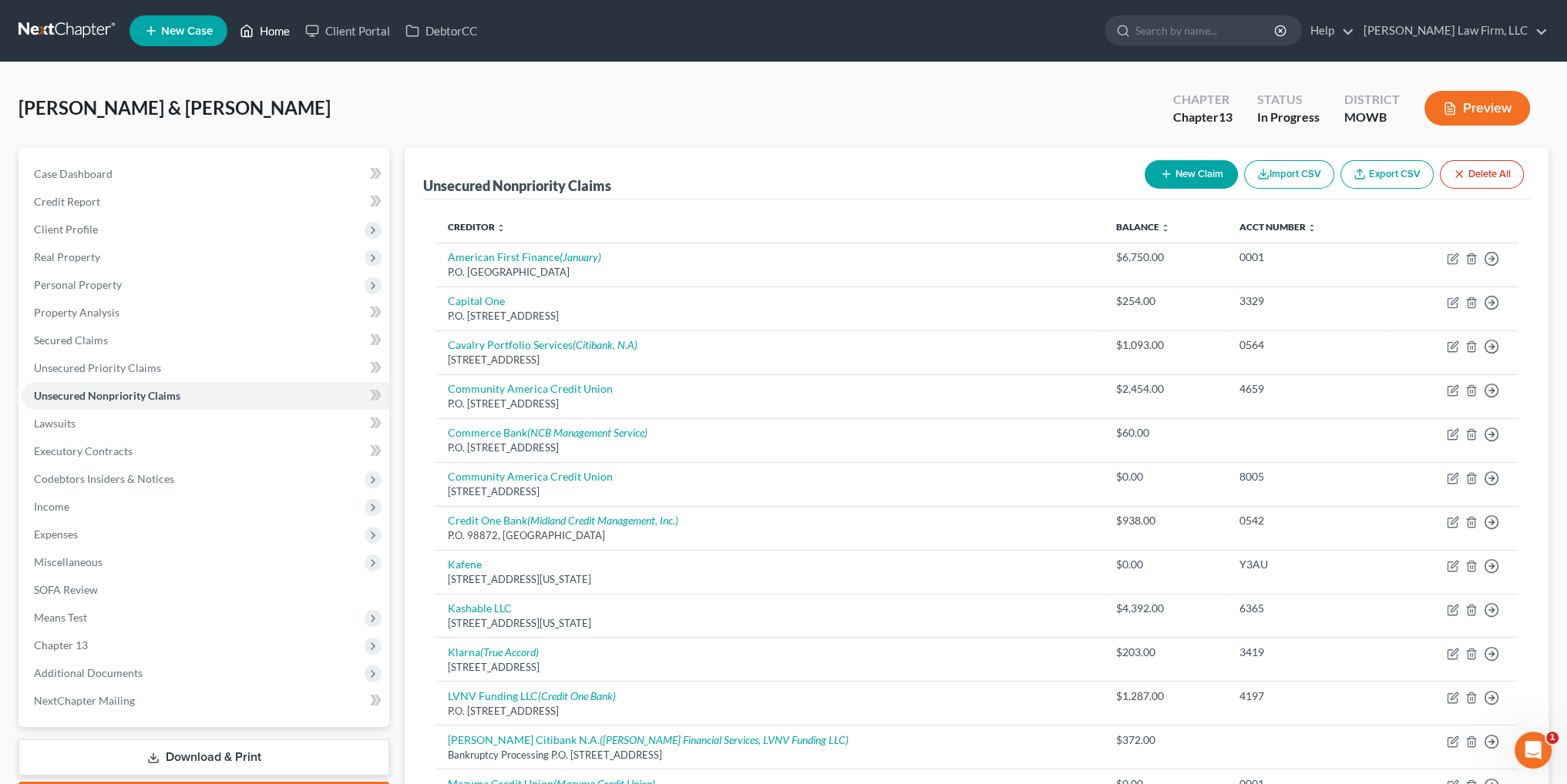
click at [269, 37] on link "Home" at bounding box center [265, 30] width 66 height 27
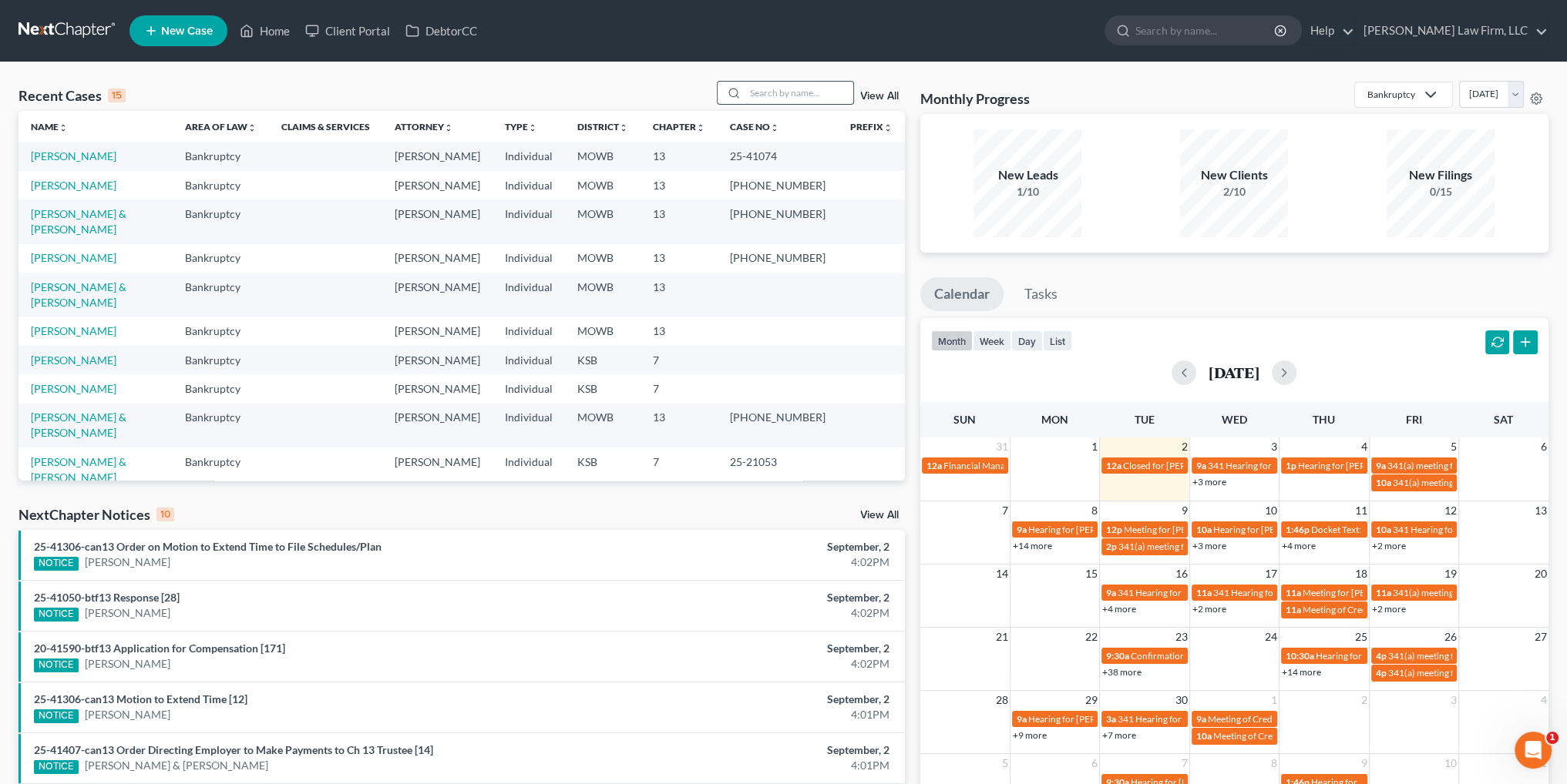
click at [786, 83] on input "search" at bounding box center [799, 93] width 108 height 23
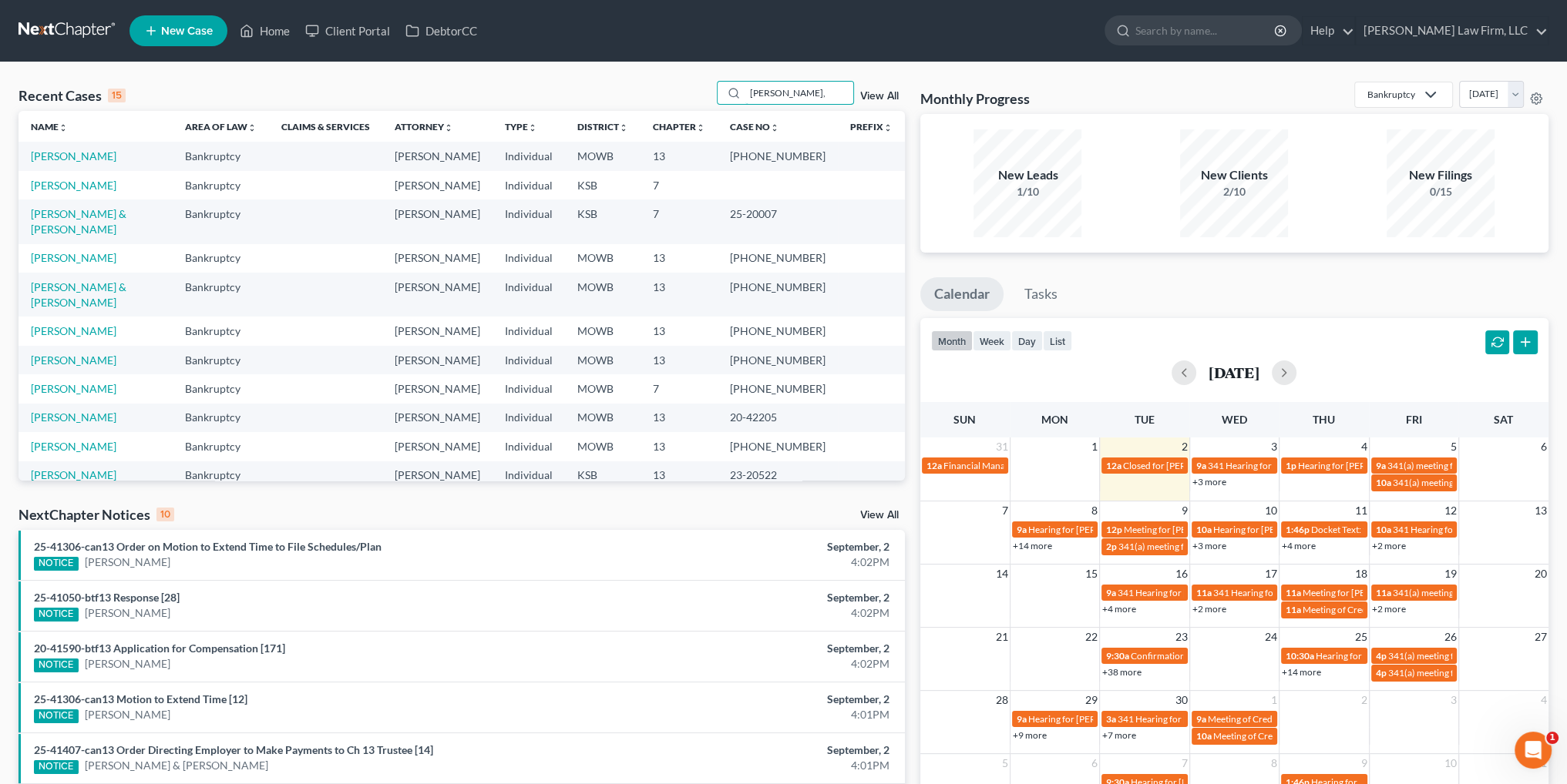
scroll to position [151, 0]
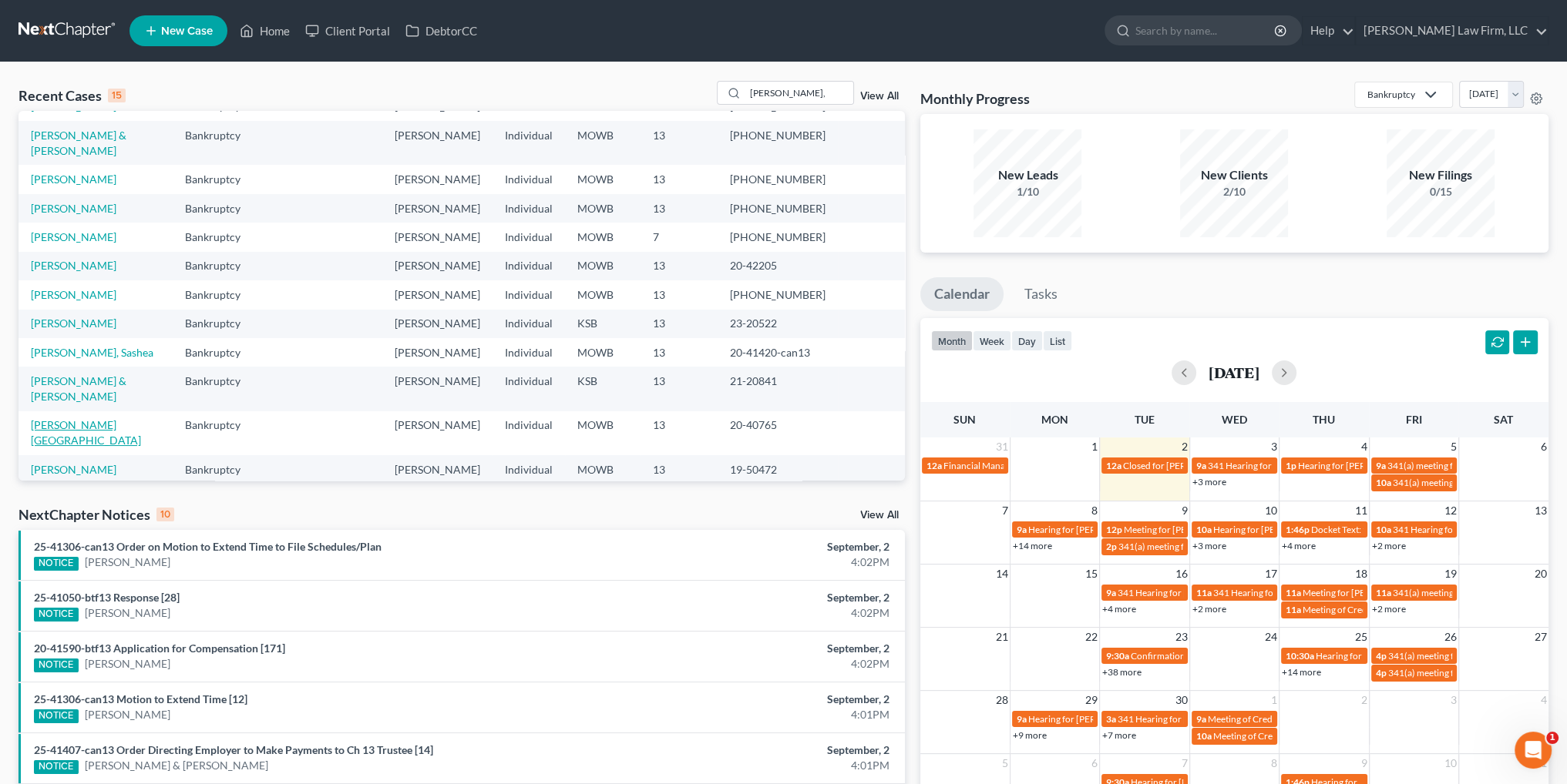
click at [80, 429] on link "[PERSON_NAME][GEOGRAPHIC_DATA]" at bounding box center [86, 432] width 110 height 28
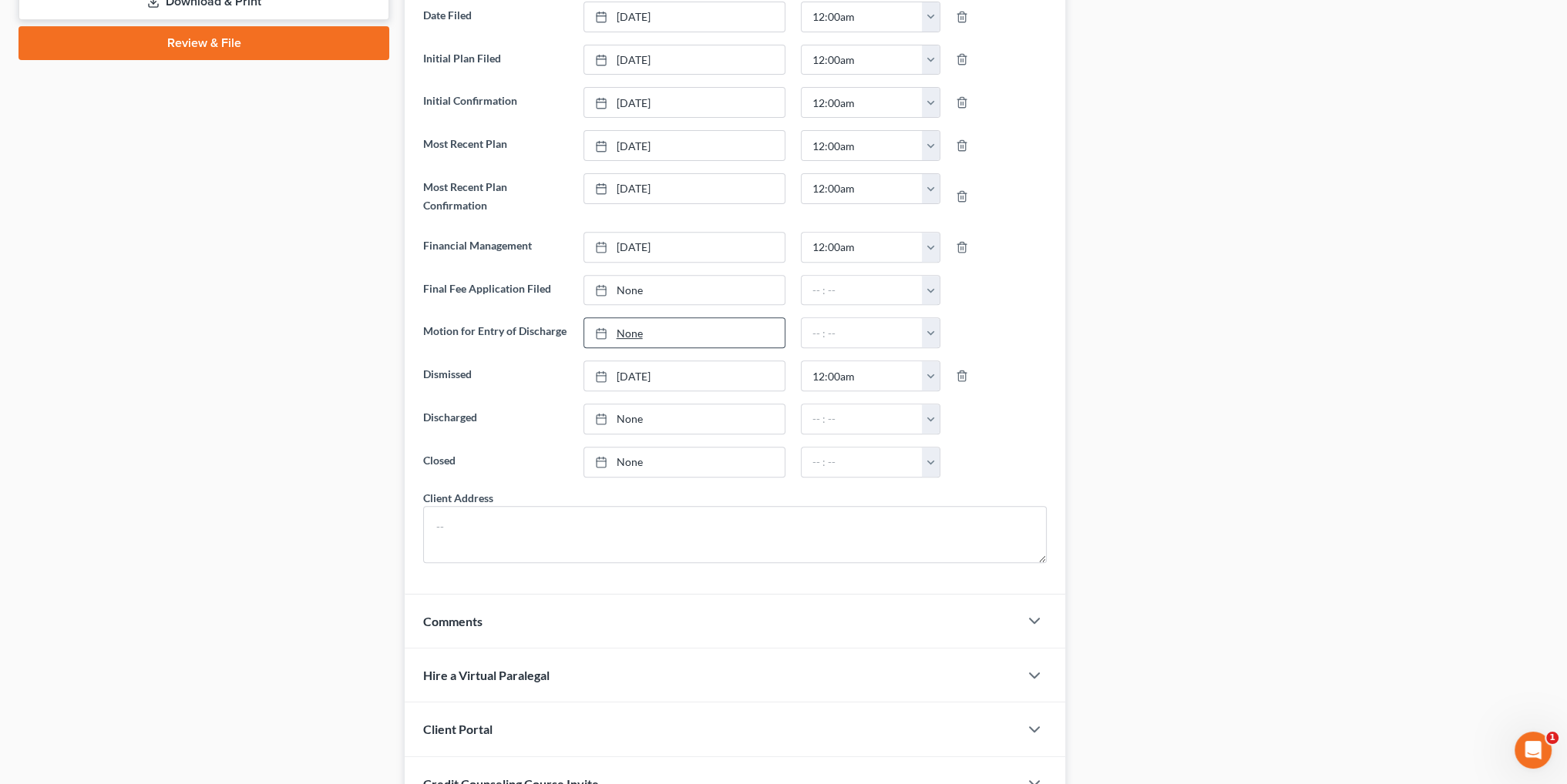
scroll to position [770, 0]
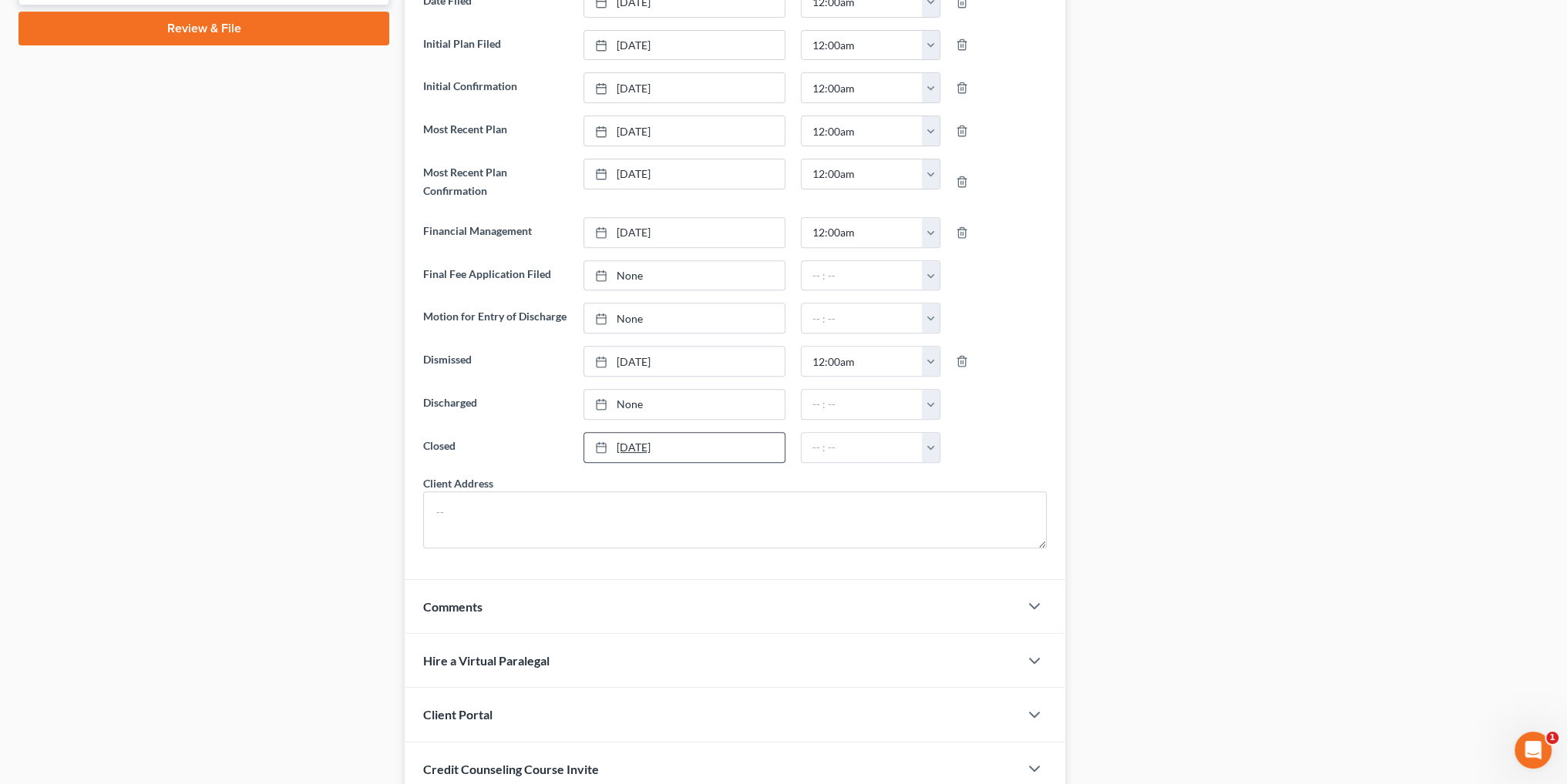
click at [625, 437] on link "[DATE]" at bounding box center [684, 447] width 200 height 29
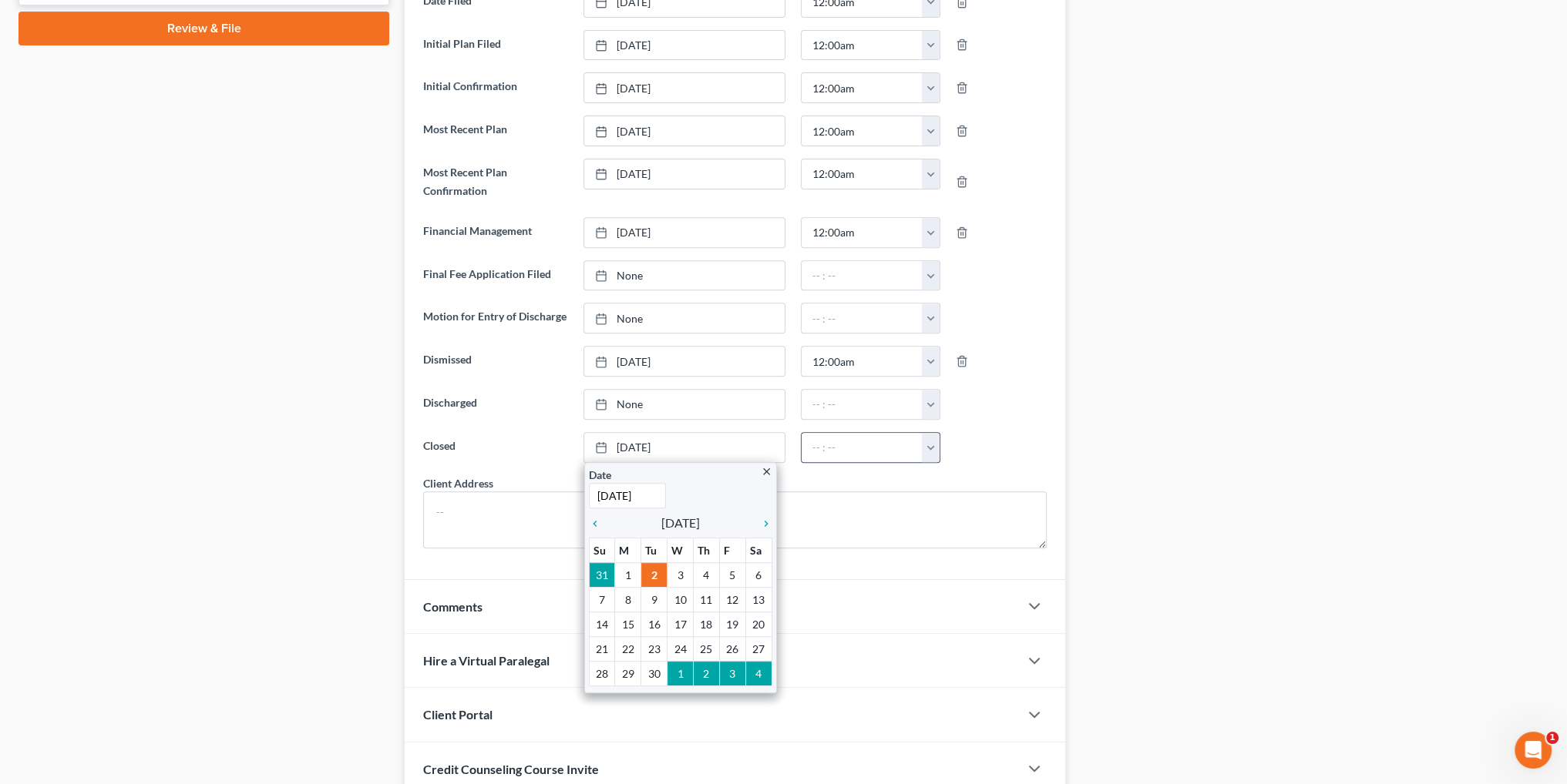
click at [932, 443] on button "button" at bounding box center [930, 447] width 18 height 29
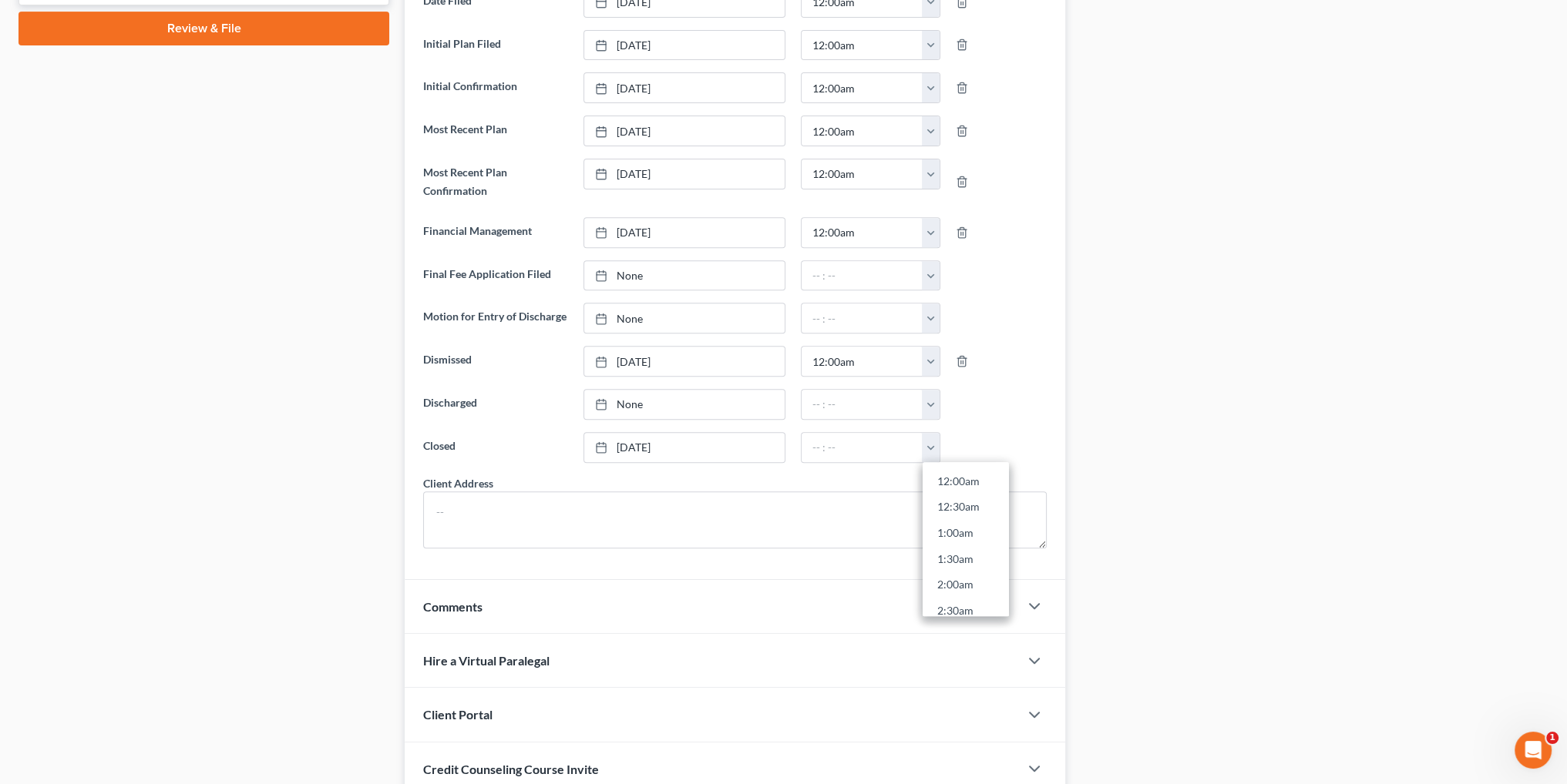
click at [943, 471] on link "12:00am" at bounding box center [966, 481] width 87 height 26
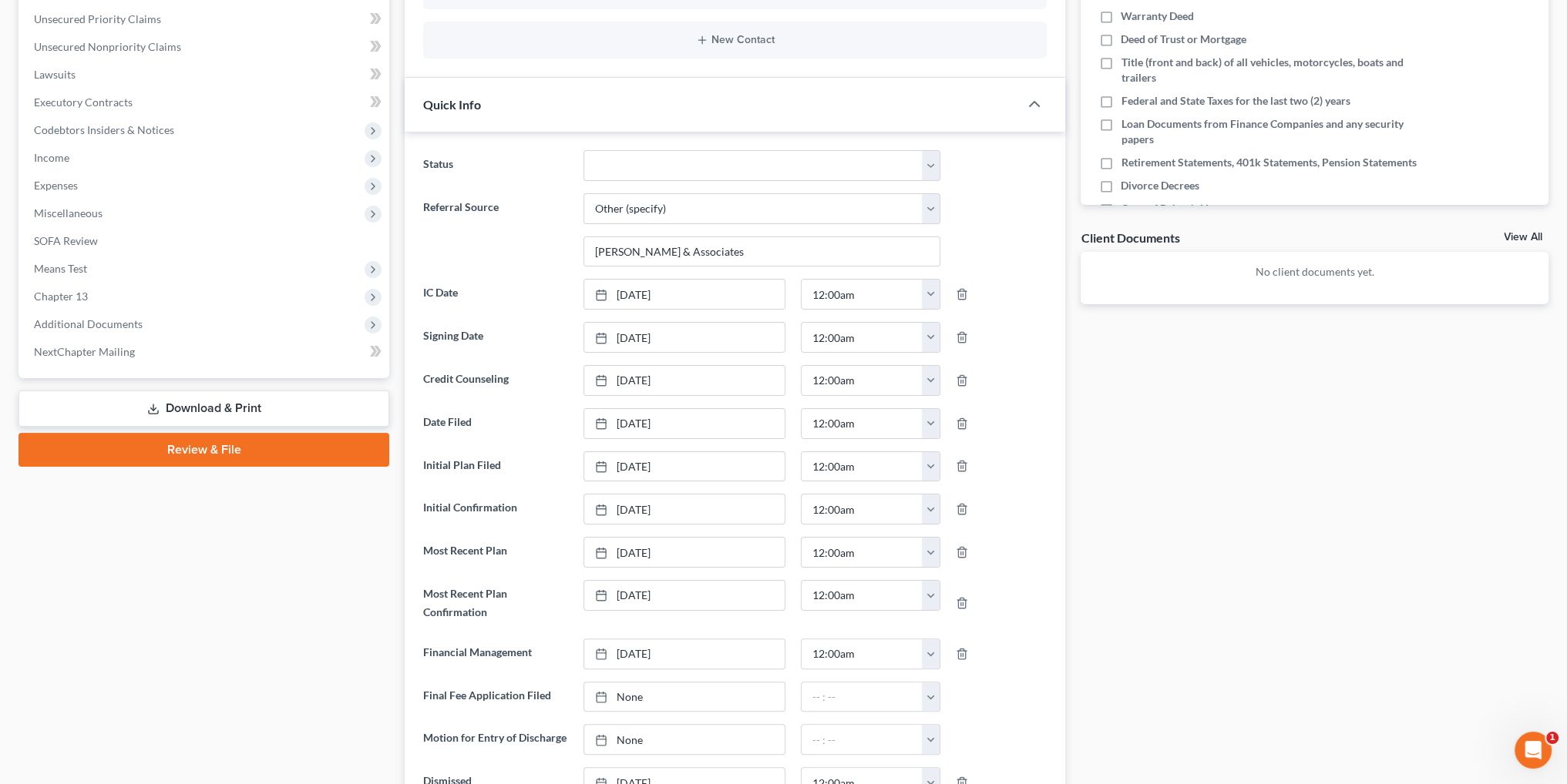
scroll to position [231, 0]
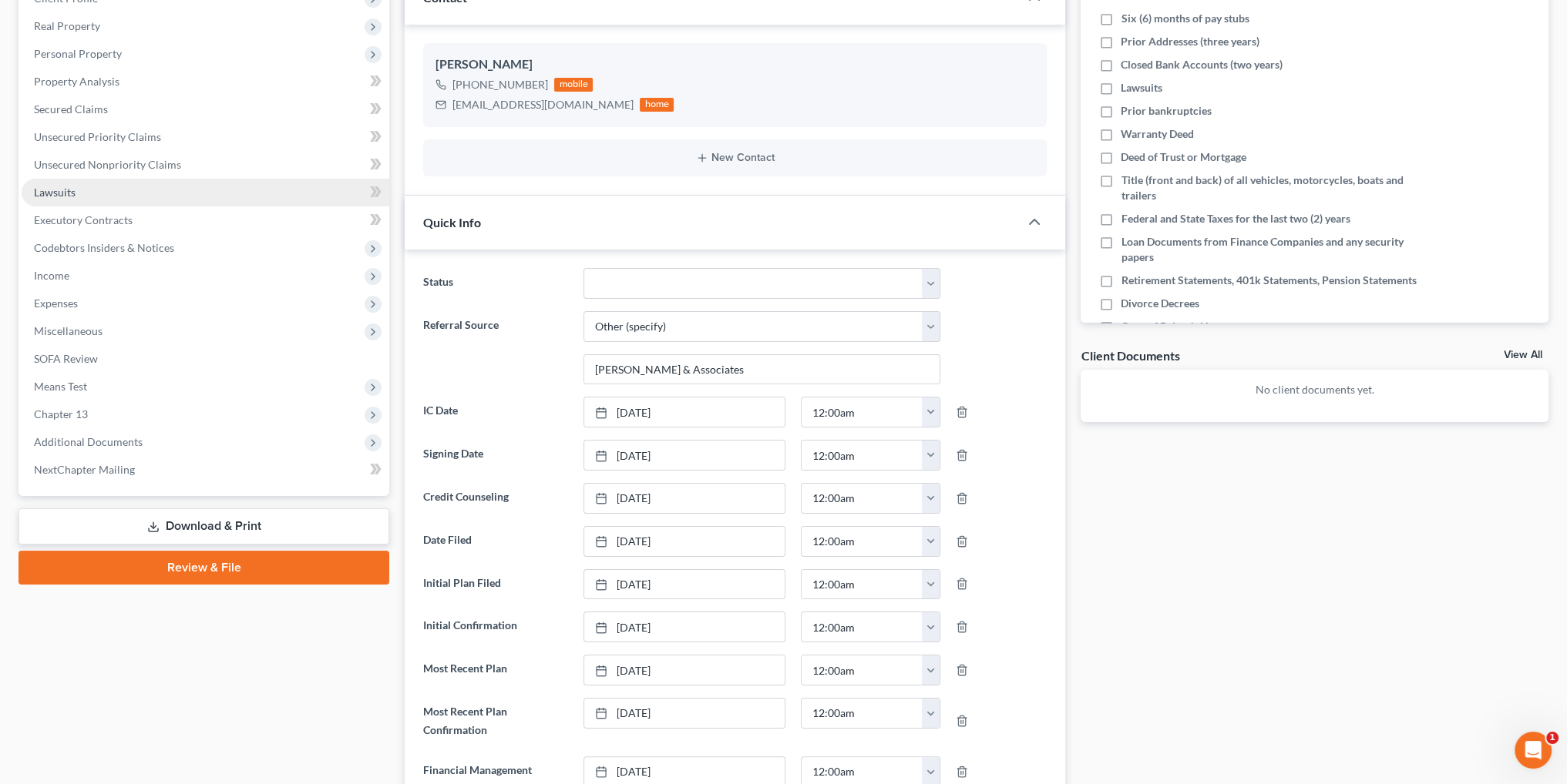
click at [42, 180] on link "Lawsuits" at bounding box center [205, 192] width 368 height 27
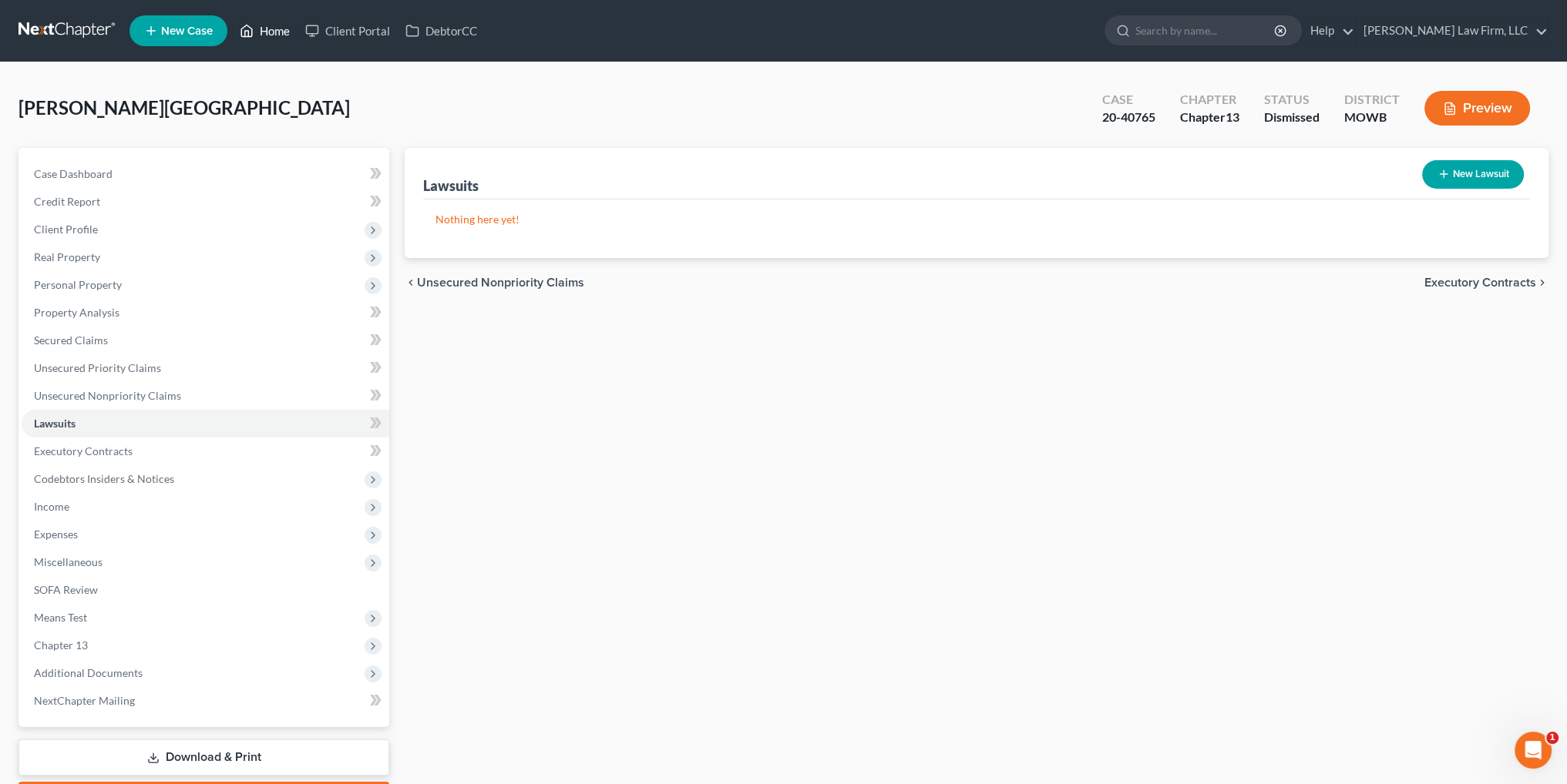
click at [267, 27] on link "Home" at bounding box center [265, 30] width 66 height 27
